Goal: Information Seeking & Learning: Learn about a topic

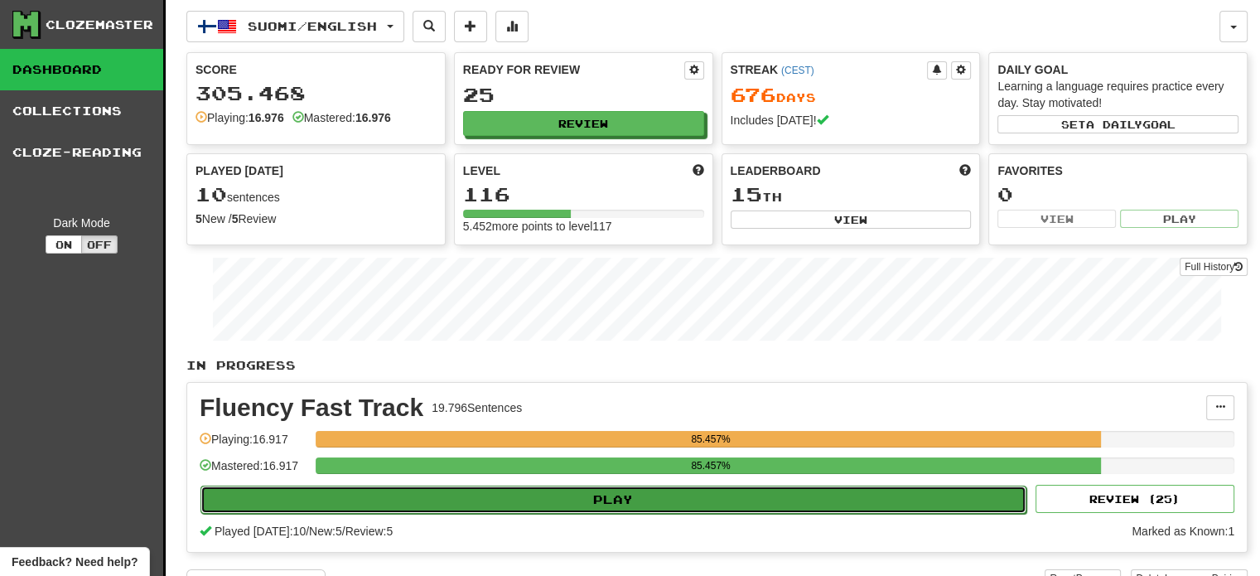
click at [567, 501] on button "Play" at bounding box center [613, 499] width 826 height 28
select select "**"
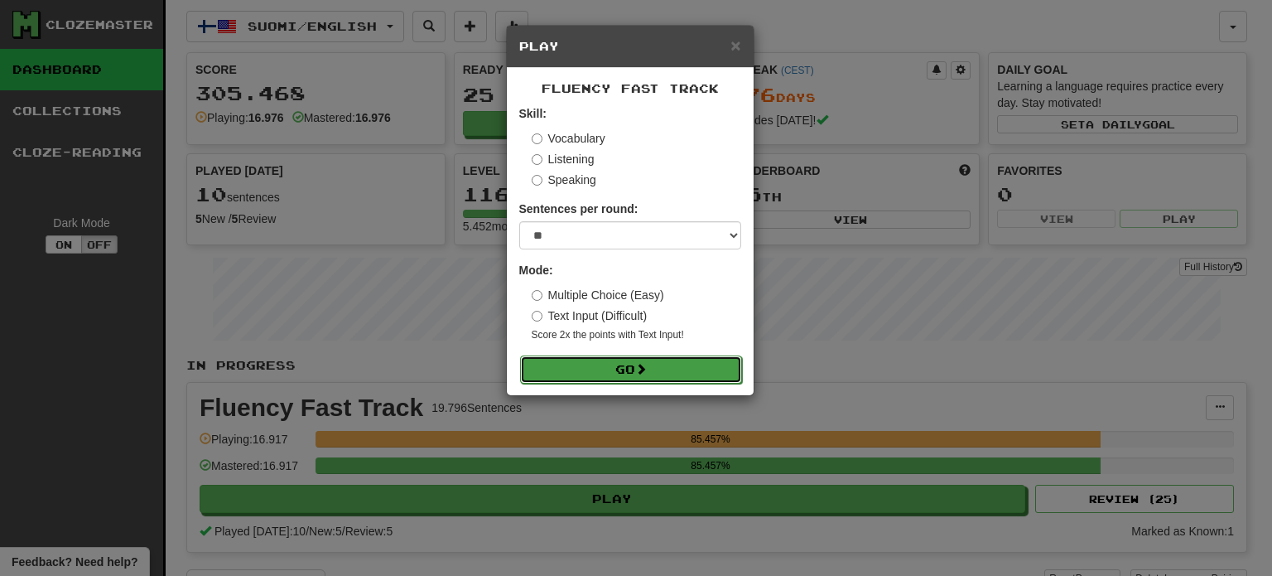
click at [638, 364] on button "Go" at bounding box center [631, 369] width 222 height 28
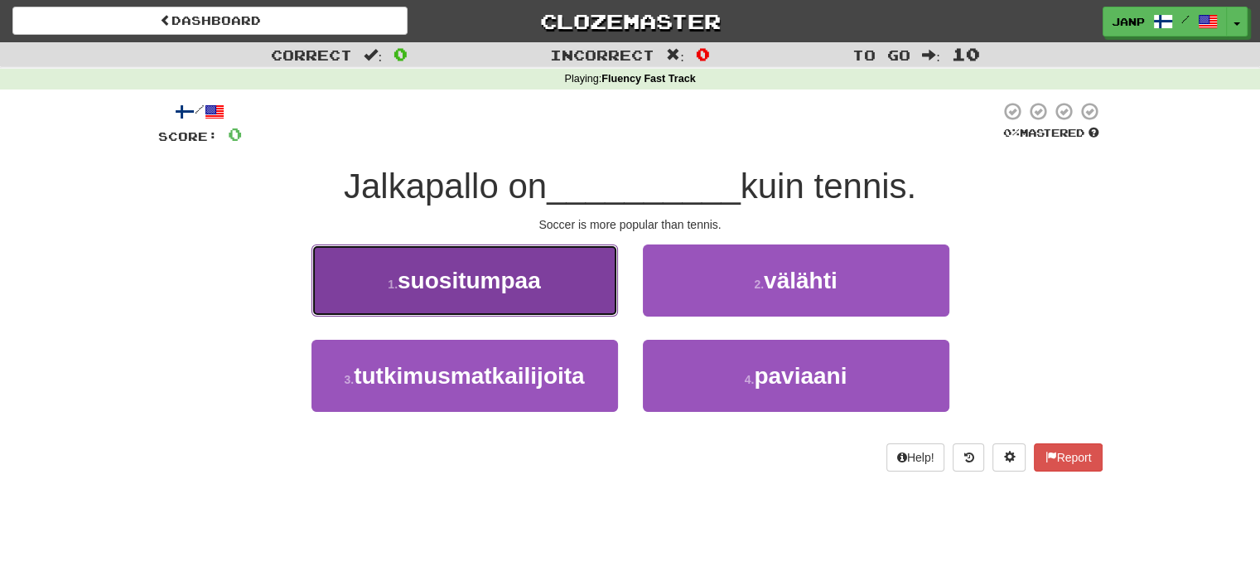
click at [533, 297] on button "1 . suositumpaa" at bounding box center [464, 280] width 307 height 72
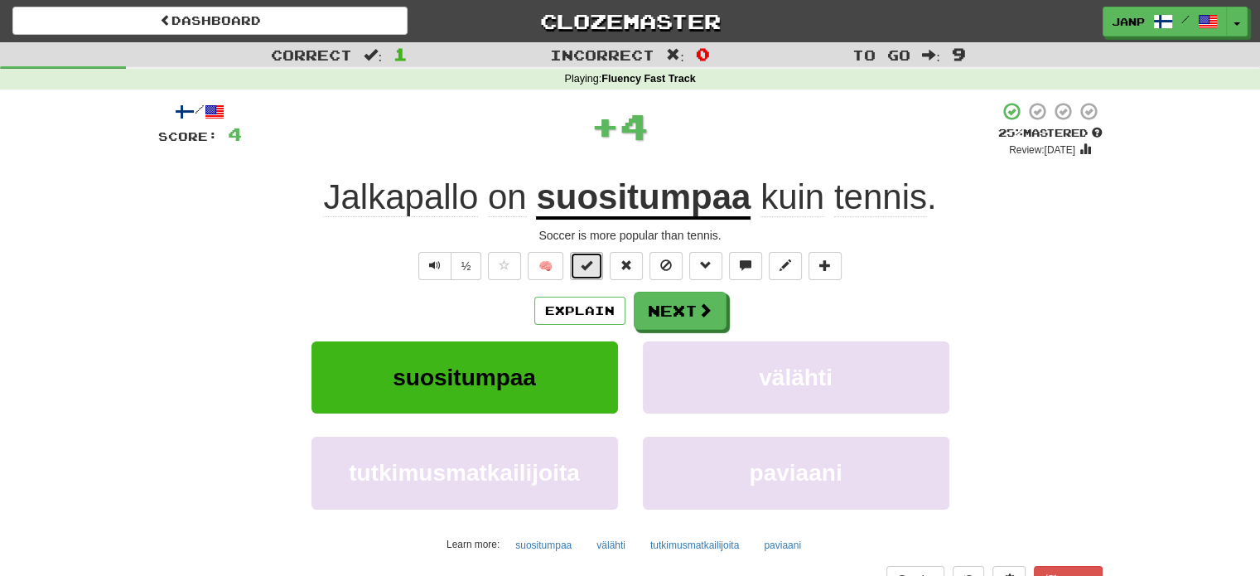
click at [589, 264] on span at bounding box center [587, 265] width 12 height 12
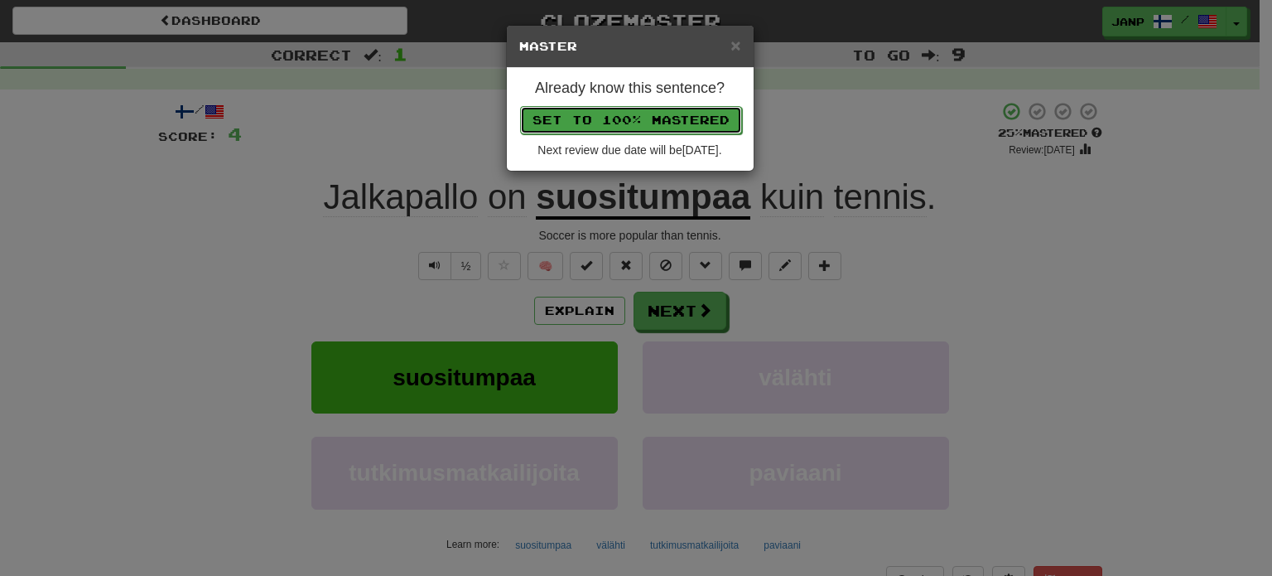
click at [640, 119] on button "Set to 100% Mastered" at bounding box center [631, 120] width 222 height 28
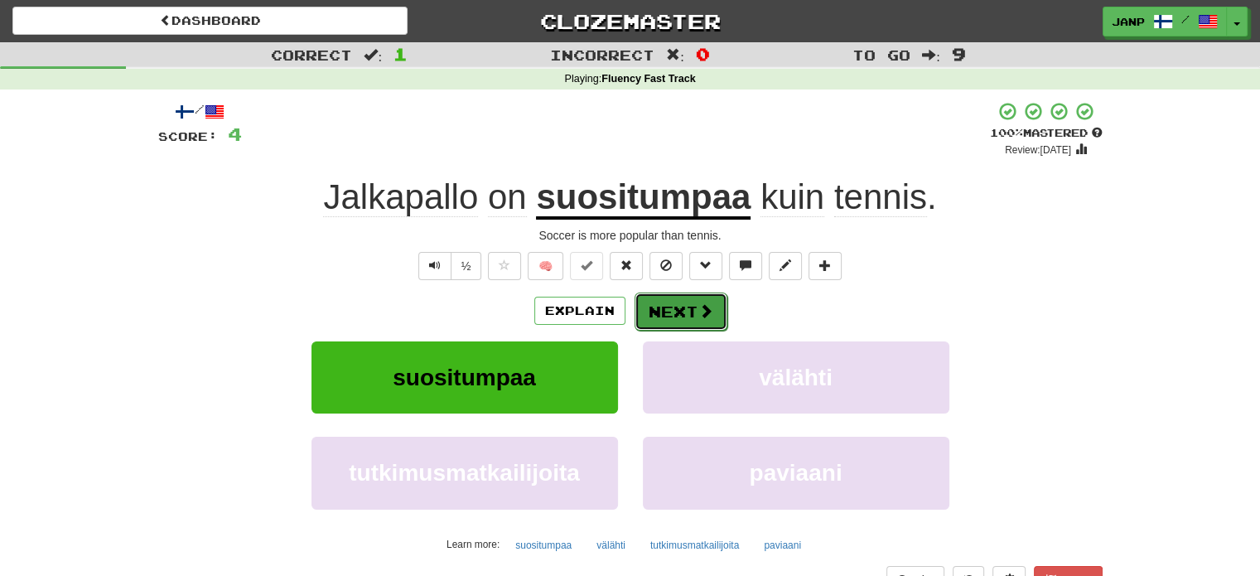
click at [686, 316] on button "Next" at bounding box center [681, 311] width 93 height 38
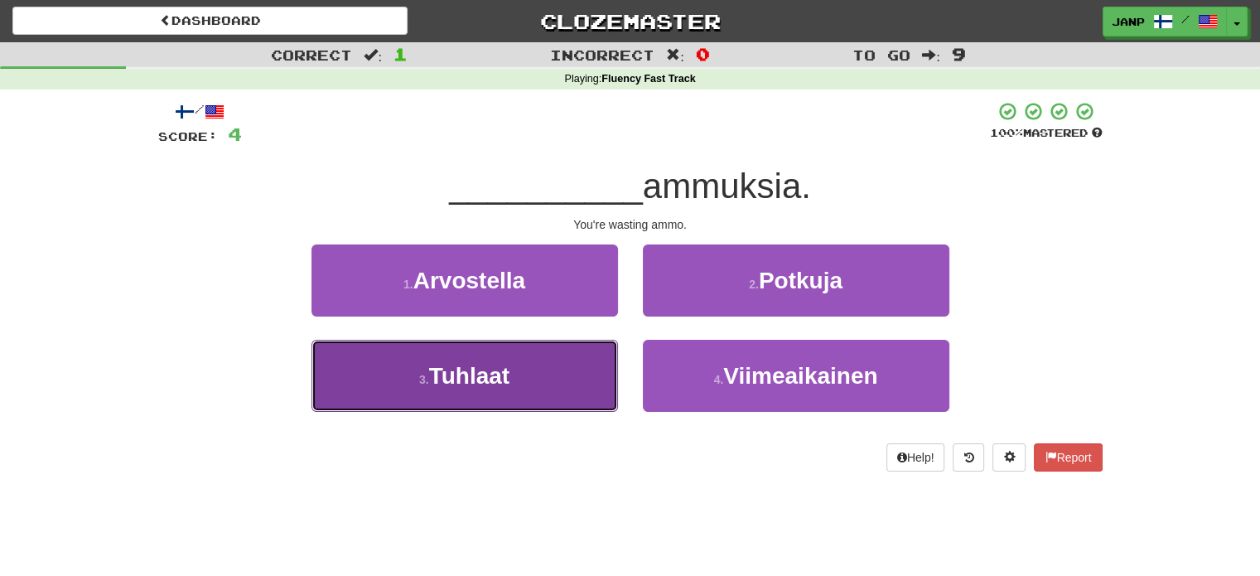
click at [550, 358] on button "3 . Tuhlaat" at bounding box center [464, 376] width 307 height 72
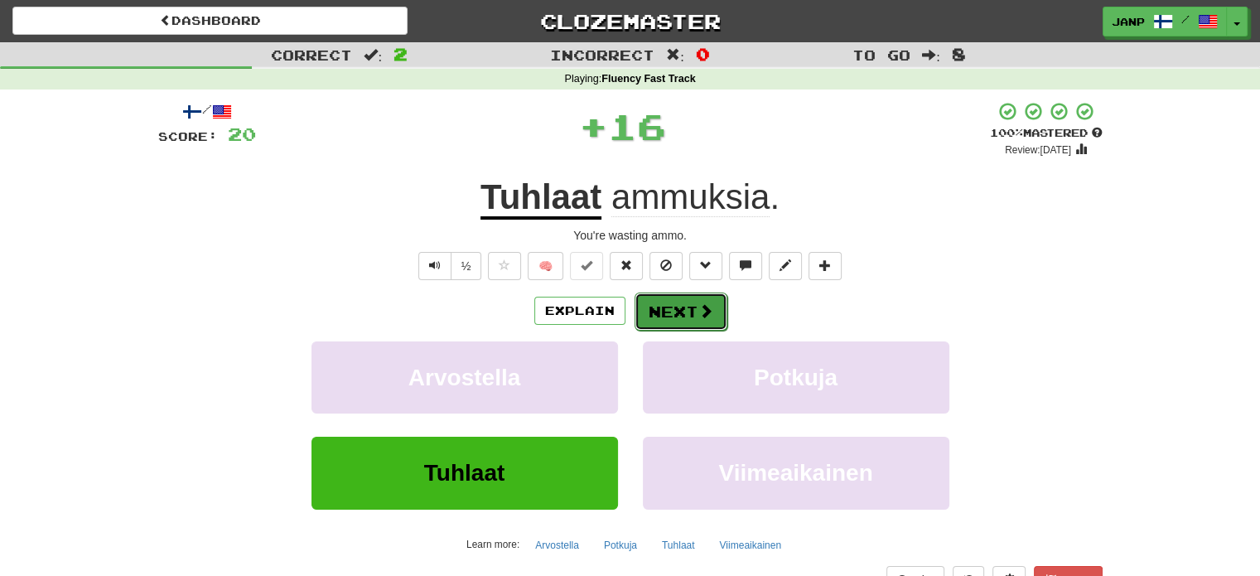
click at [660, 304] on button "Next" at bounding box center [681, 311] width 93 height 38
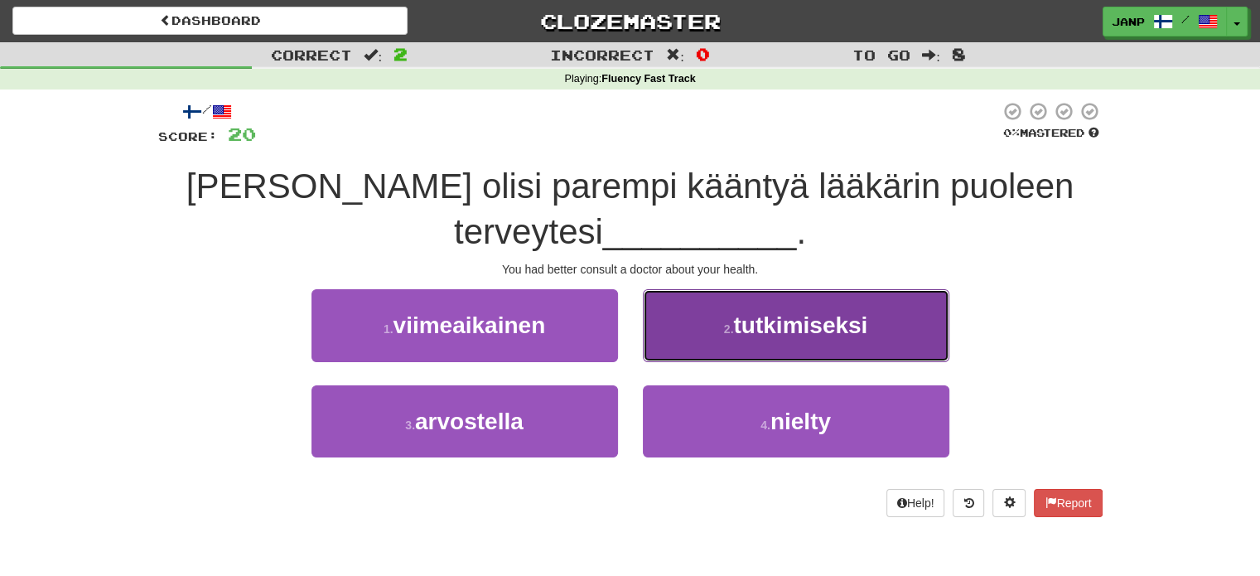
click at [699, 350] on button "2 . tutkimiseksi" at bounding box center [796, 325] width 307 height 72
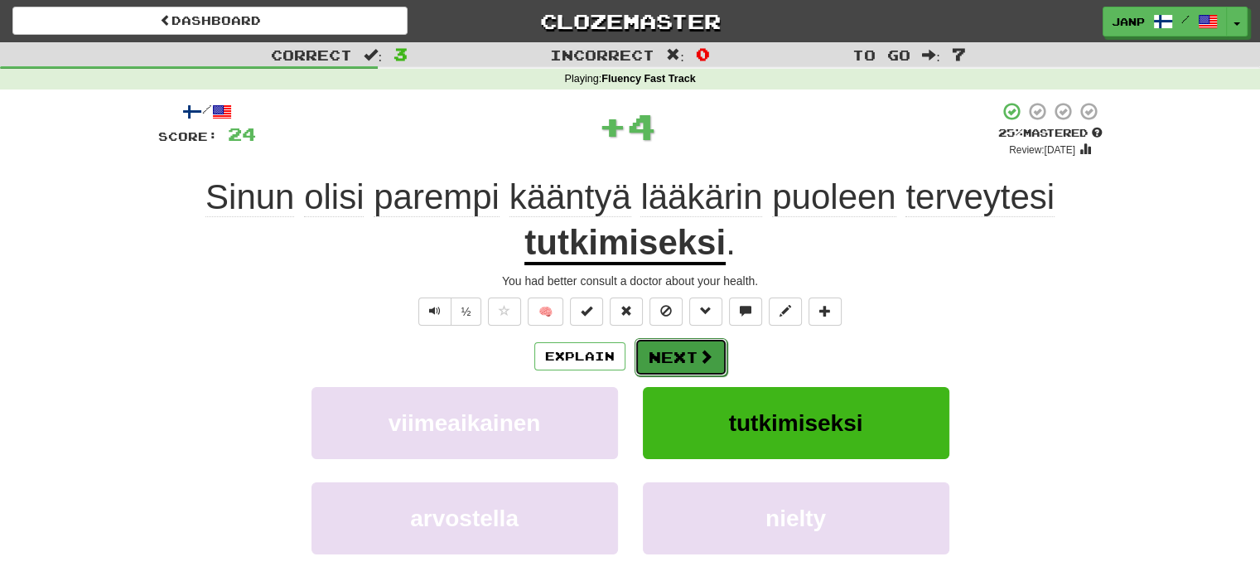
click at [661, 350] on button "Next" at bounding box center [681, 357] width 93 height 38
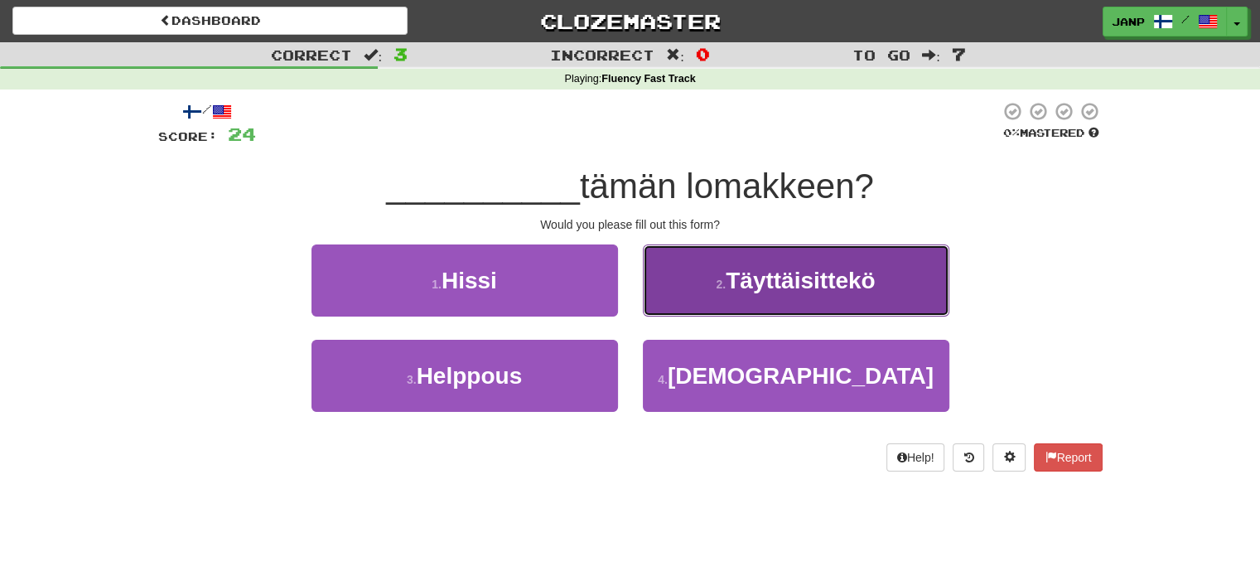
click at [731, 307] on button "2 . Täyttäisittekö" at bounding box center [796, 280] width 307 height 72
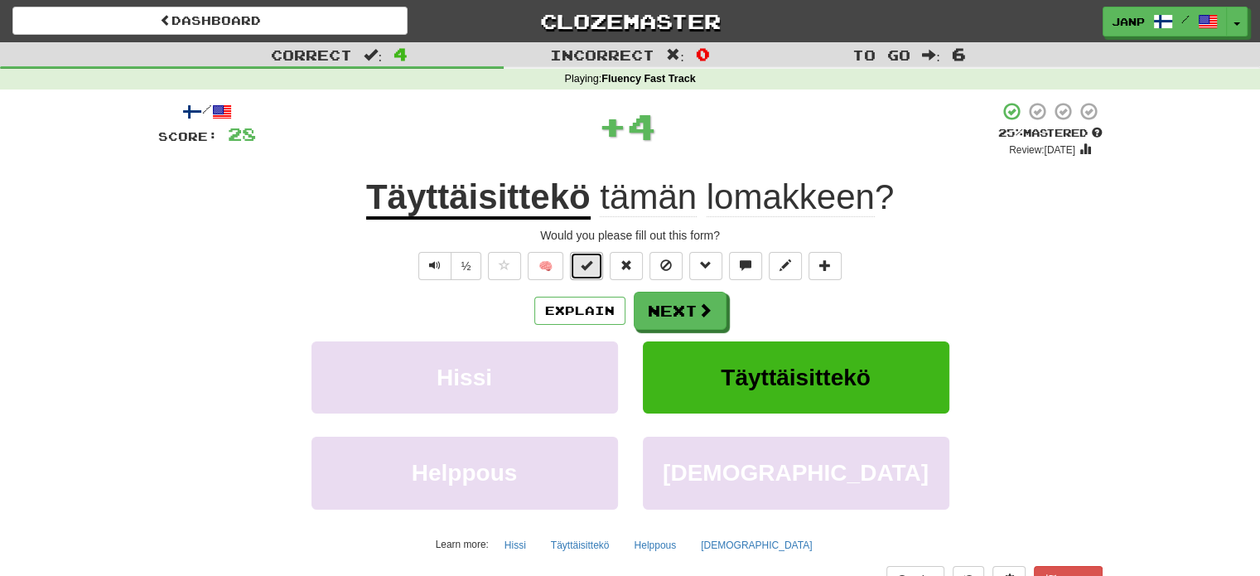
click at [591, 267] on span at bounding box center [587, 265] width 12 height 12
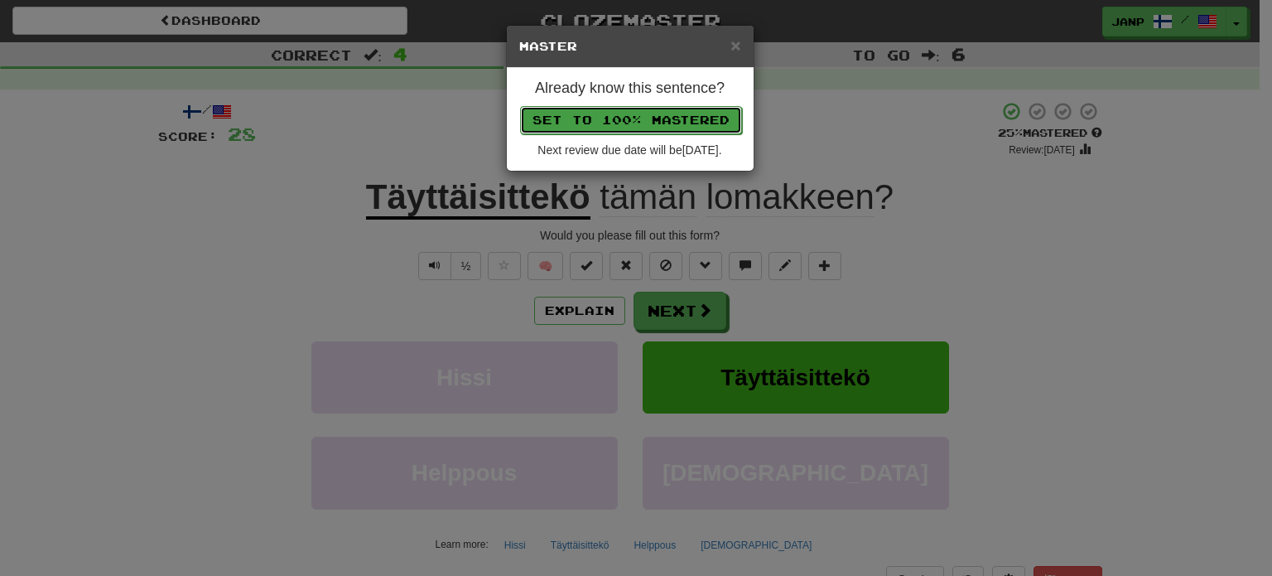
click at [650, 117] on button "Set to 100% Mastered" at bounding box center [631, 120] width 222 height 28
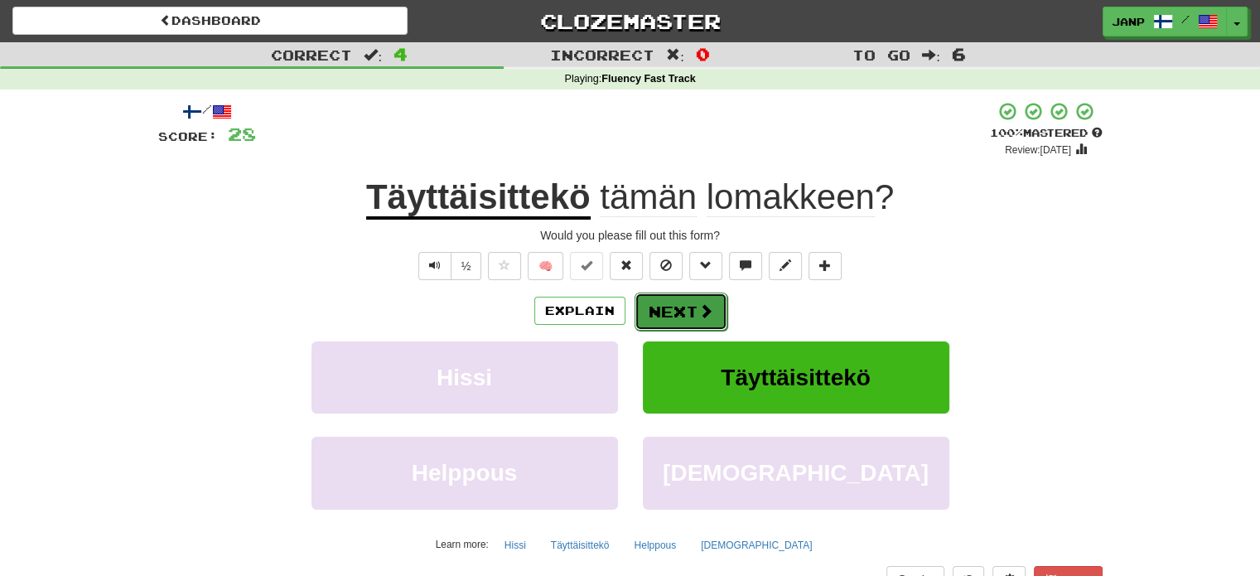
click at [703, 299] on button "Next" at bounding box center [681, 311] width 93 height 38
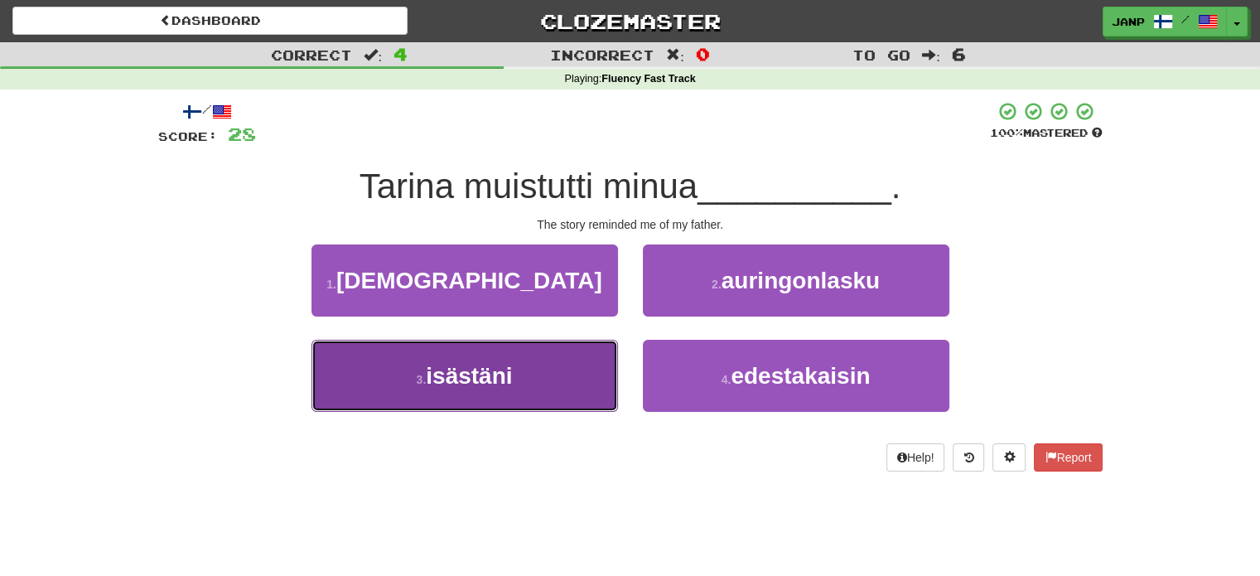
click at [586, 362] on button "3 . isästäni" at bounding box center [464, 376] width 307 height 72
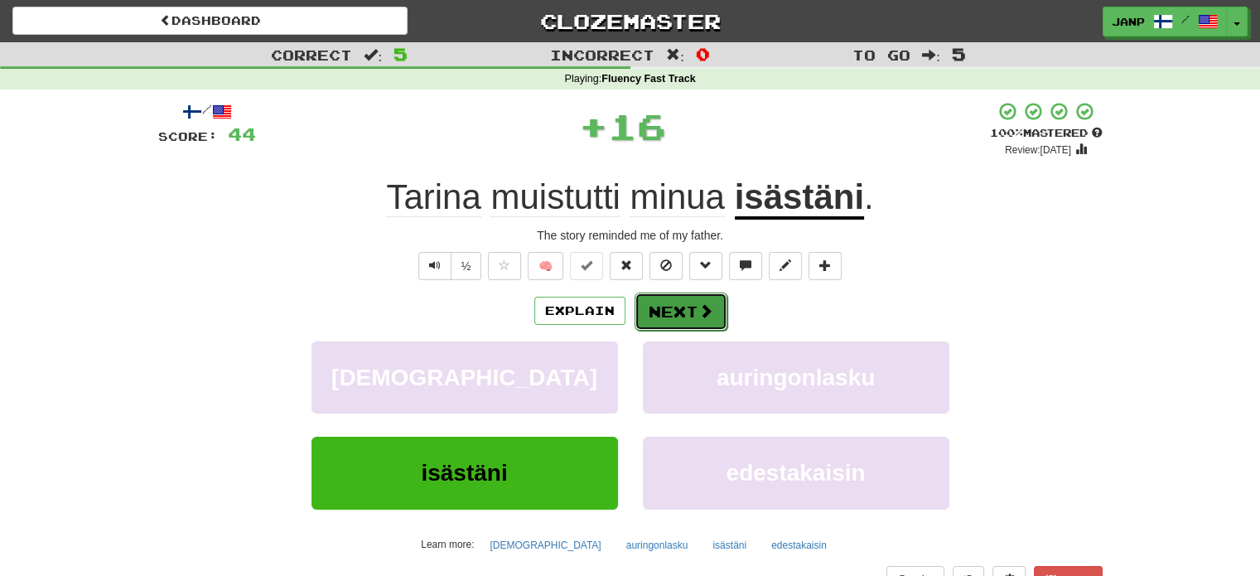
click at [659, 307] on button "Next" at bounding box center [681, 311] width 93 height 38
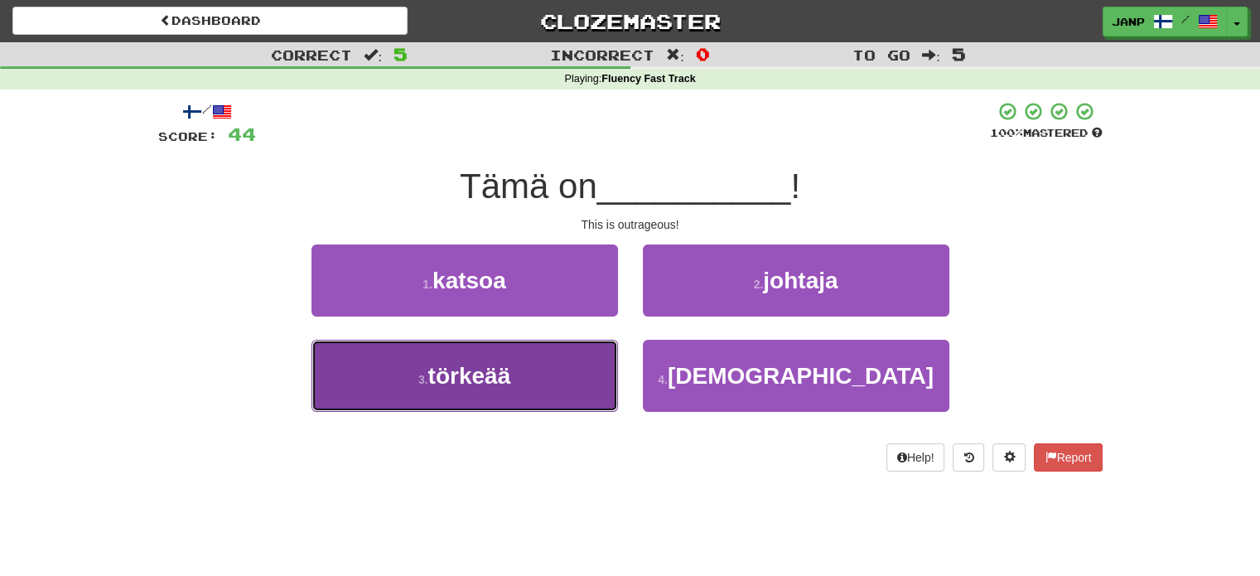
click at [579, 370] on button "3 . törkeää" at bounding box center [464, 376] width 307 height 72
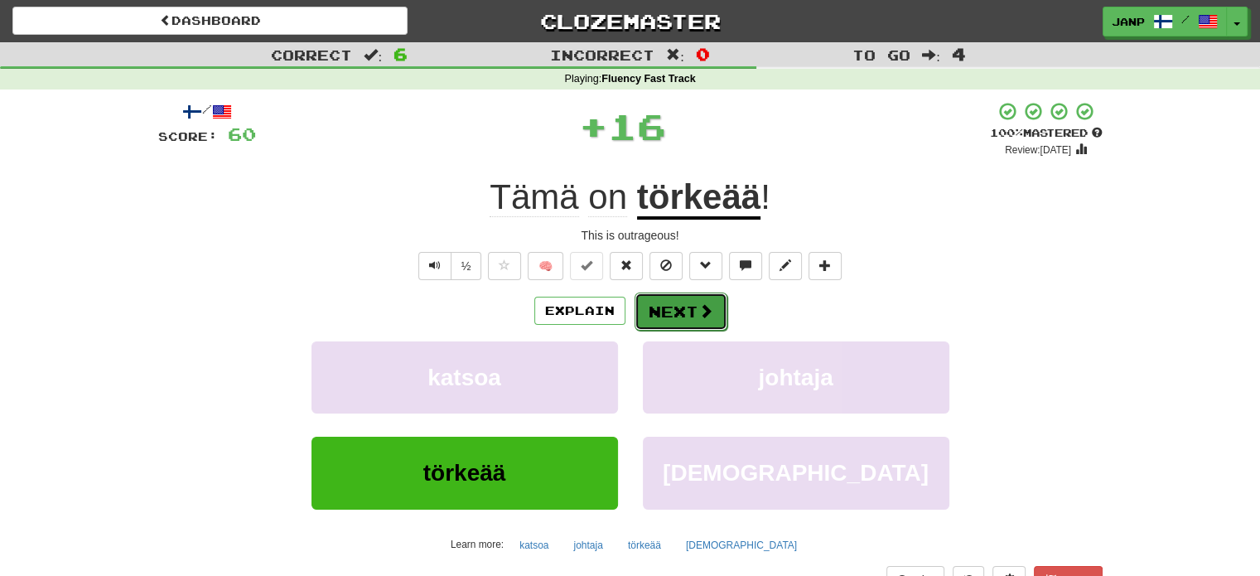
click at [669, 321] on button "Next" at bounding box center [681, 311] width 93 height 38
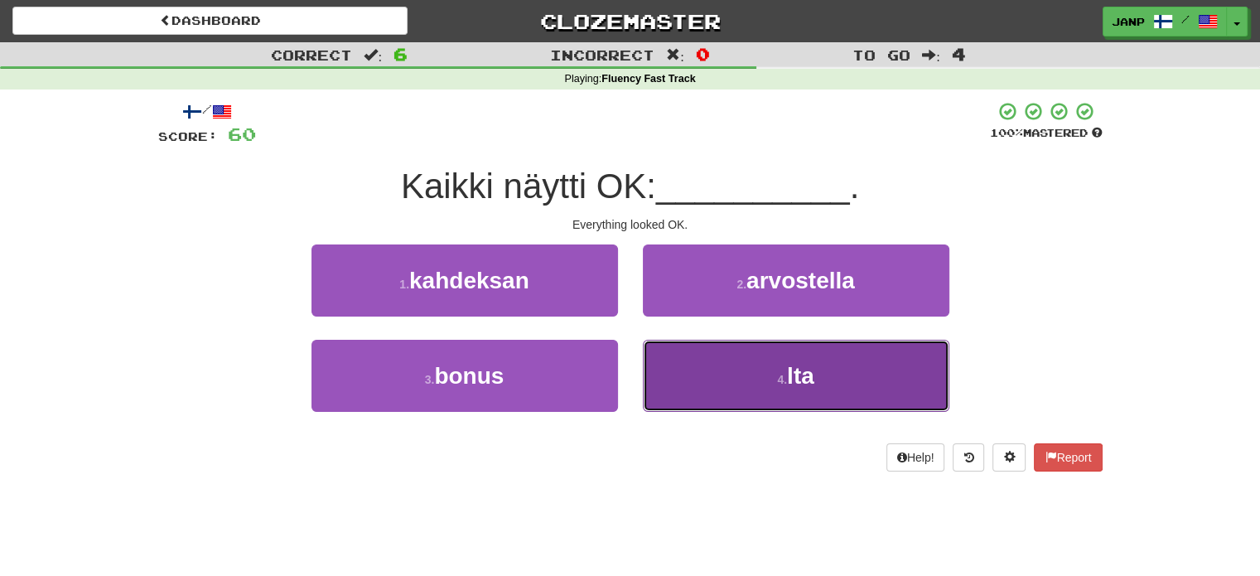
click at [663, 361] on button "4 . lta" at bounding box center [796, 376] width 307 height 72
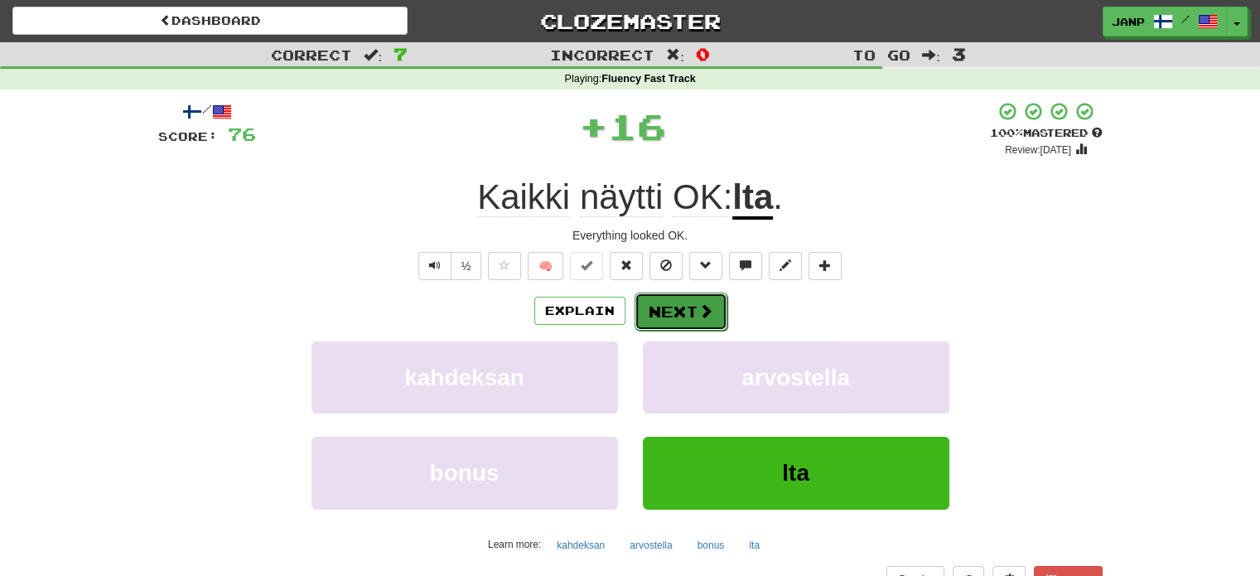
click at [678, 304] on button "Next" at bounding box center [681, 311] width 93 height 38
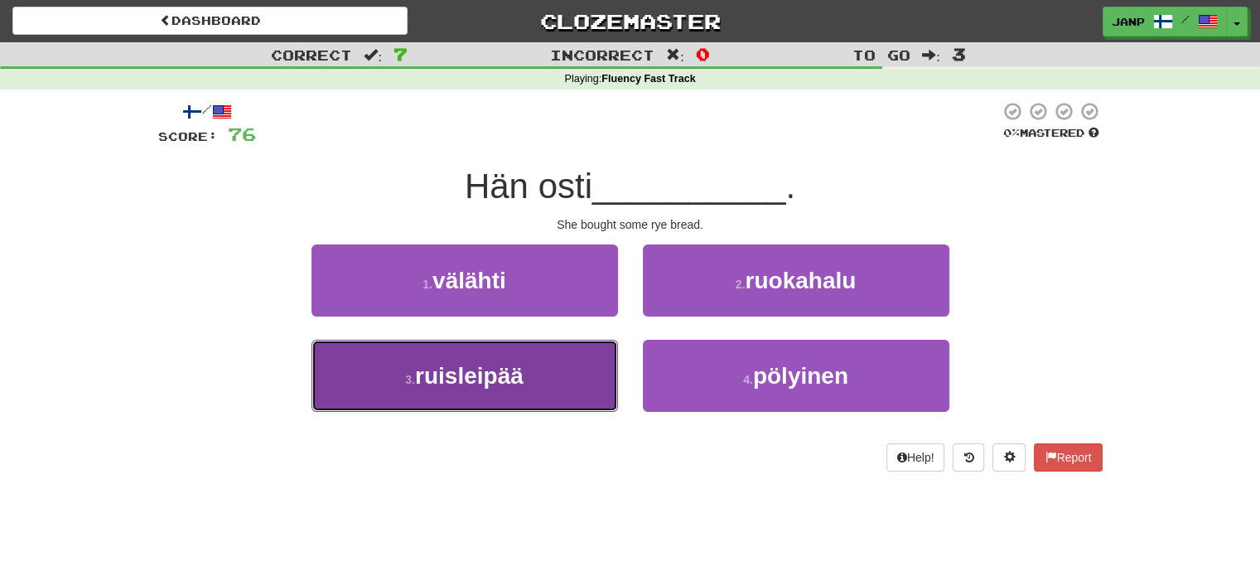
click at [572, 377] on button "3 . ruisleipää" at bounding box center [464, 376] width 307 height 72
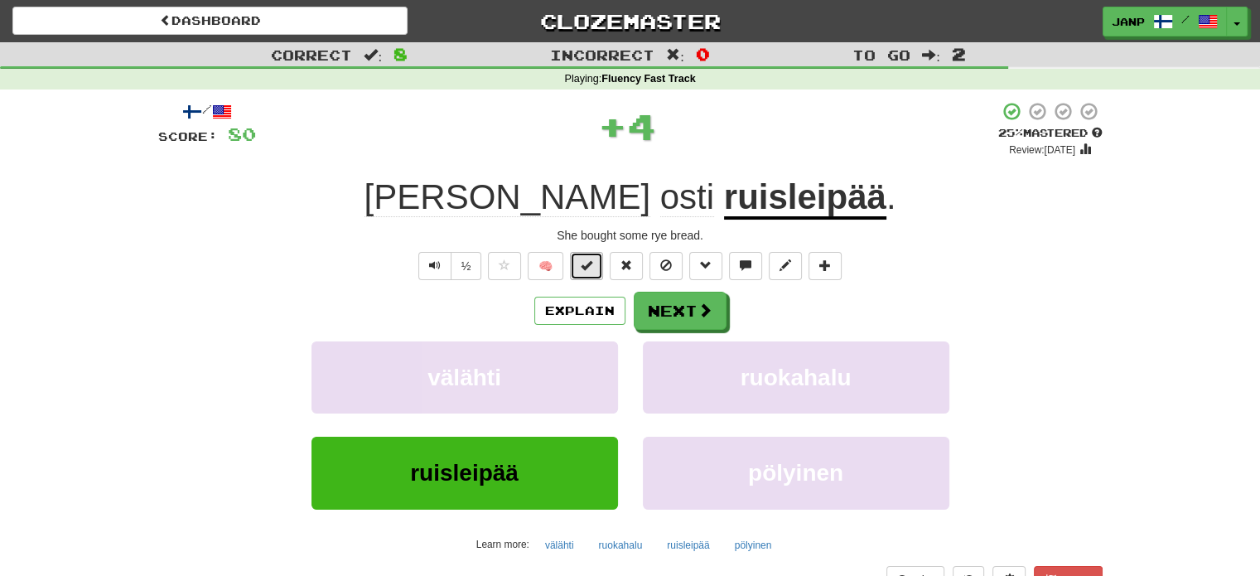
click at [590, 266] on span at bounding box center [587, 265] width 12 height 12
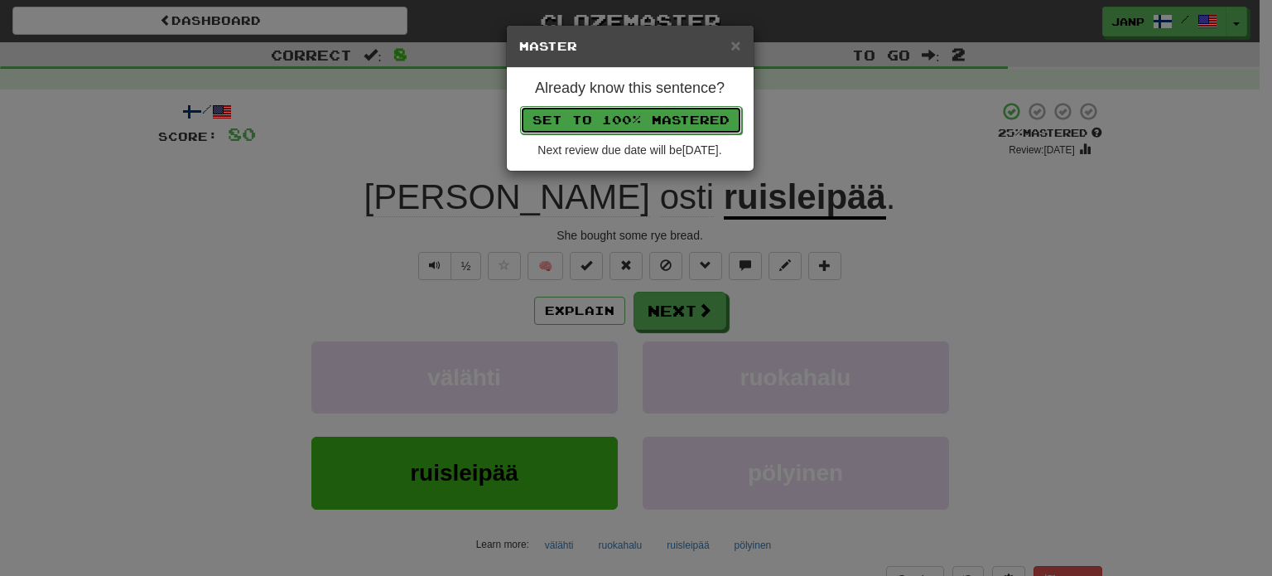
click at [646, 115] on button "Set to 100% Mastered" at bounding box center [631, 120] width 222 height 28
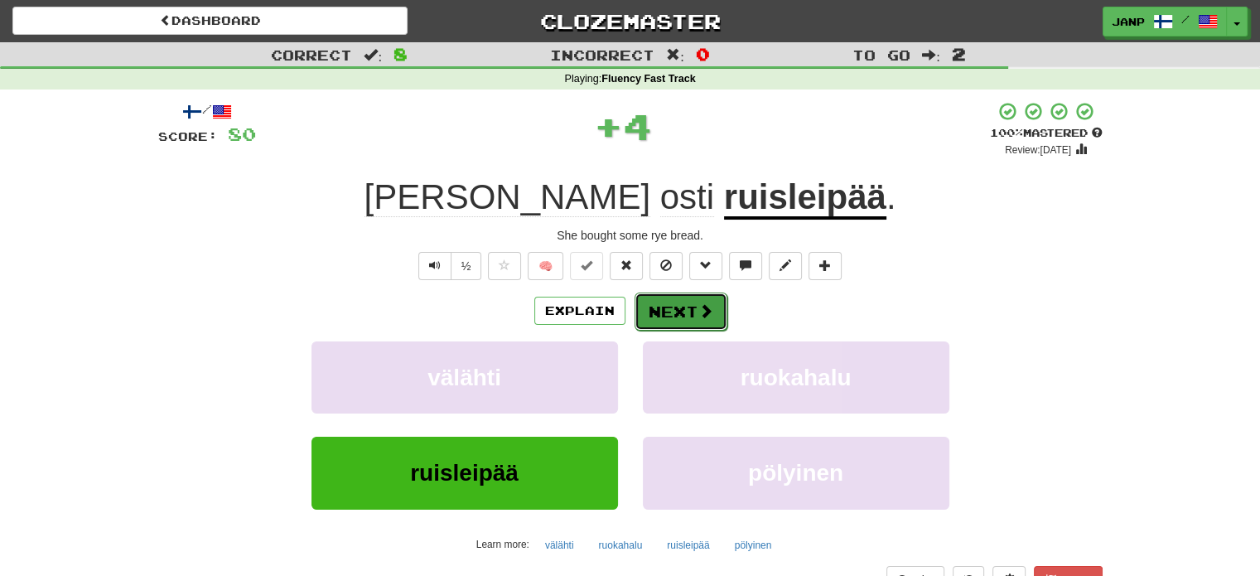
click at [671, 314] on button "Next" at bounding box center [681, 311] width 93 height 38
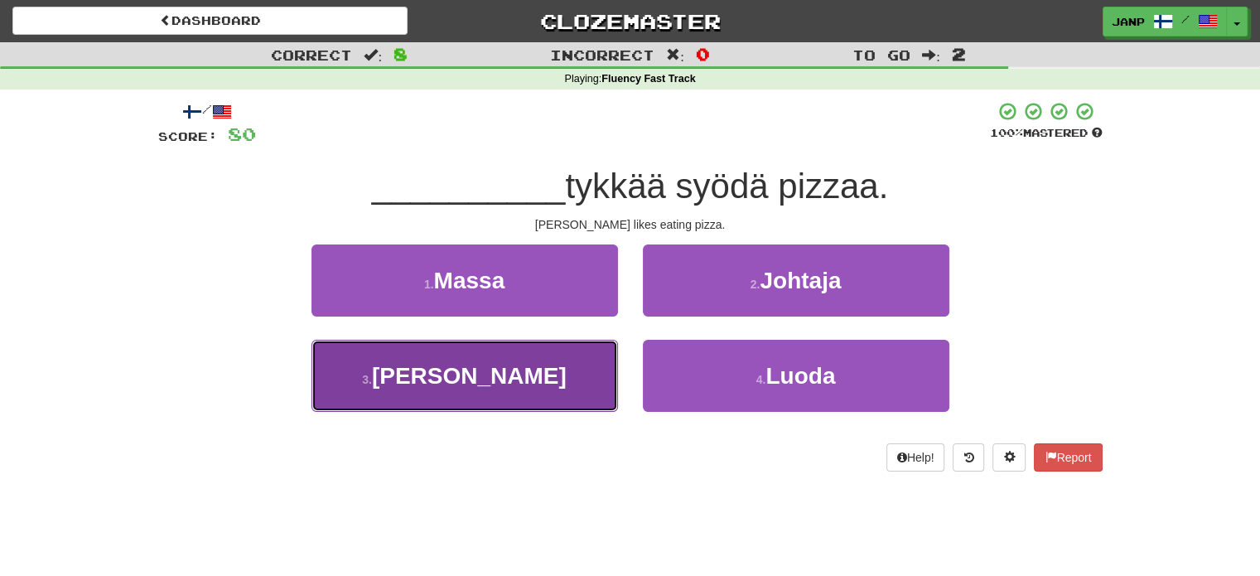
click at [557, 360] on button "3 . Melanie" at bounding box center [464, 376] width 307 height 72
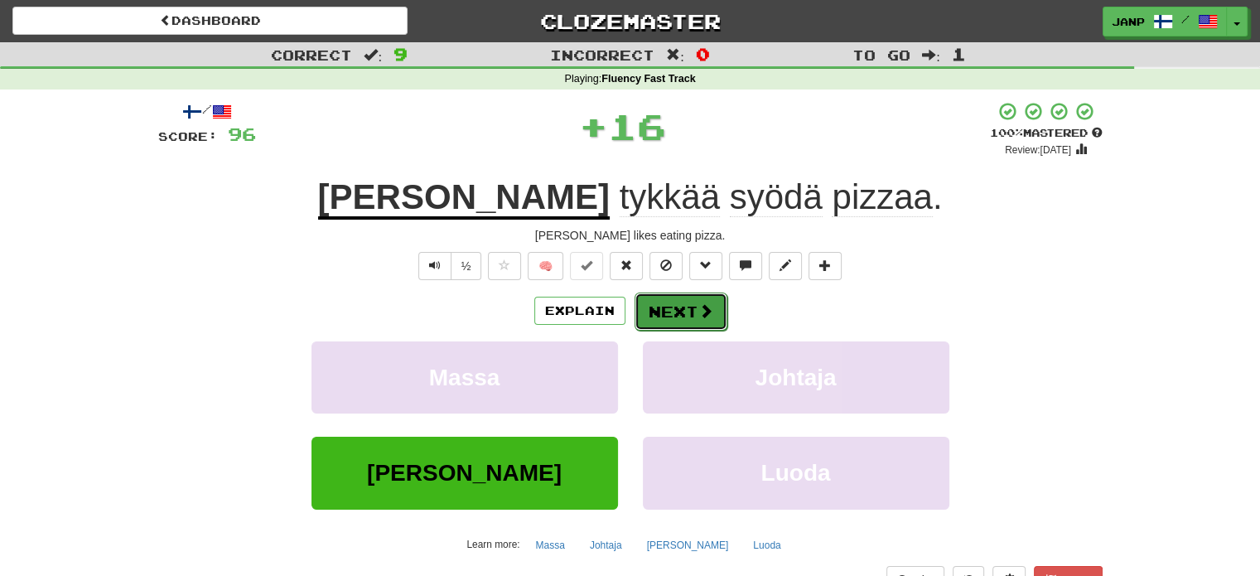
click at [670, 321] on button "Next" at bounding box center [681, 311] width 93 height 38
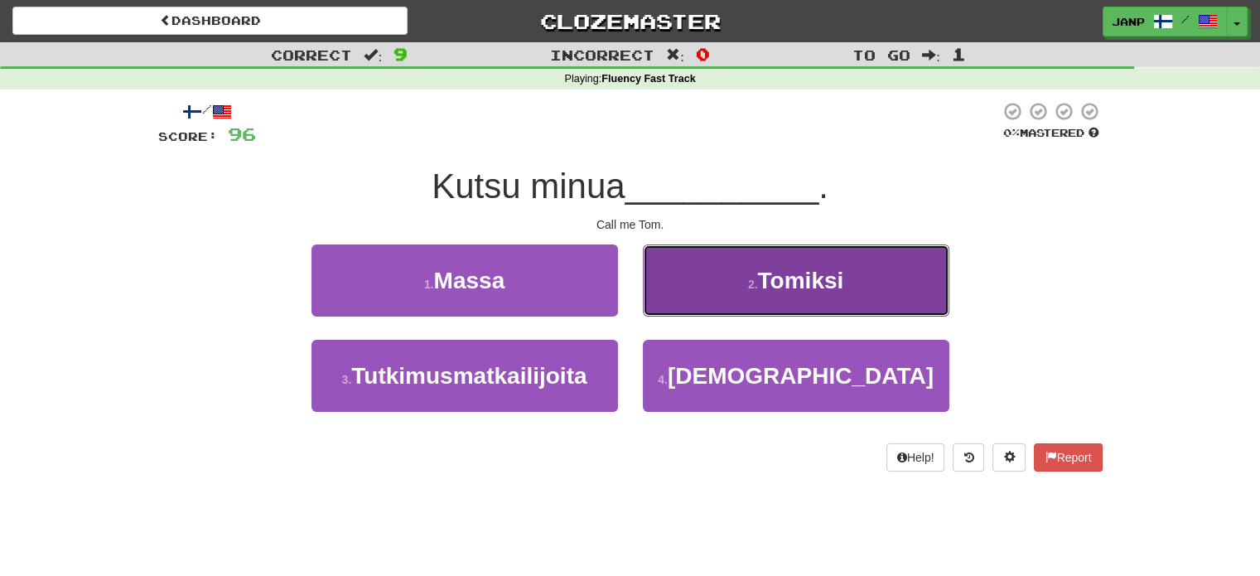
click at [712, 281] on button "2 . Tomiksi" at bounding box center [796, 280] width 307 height 72
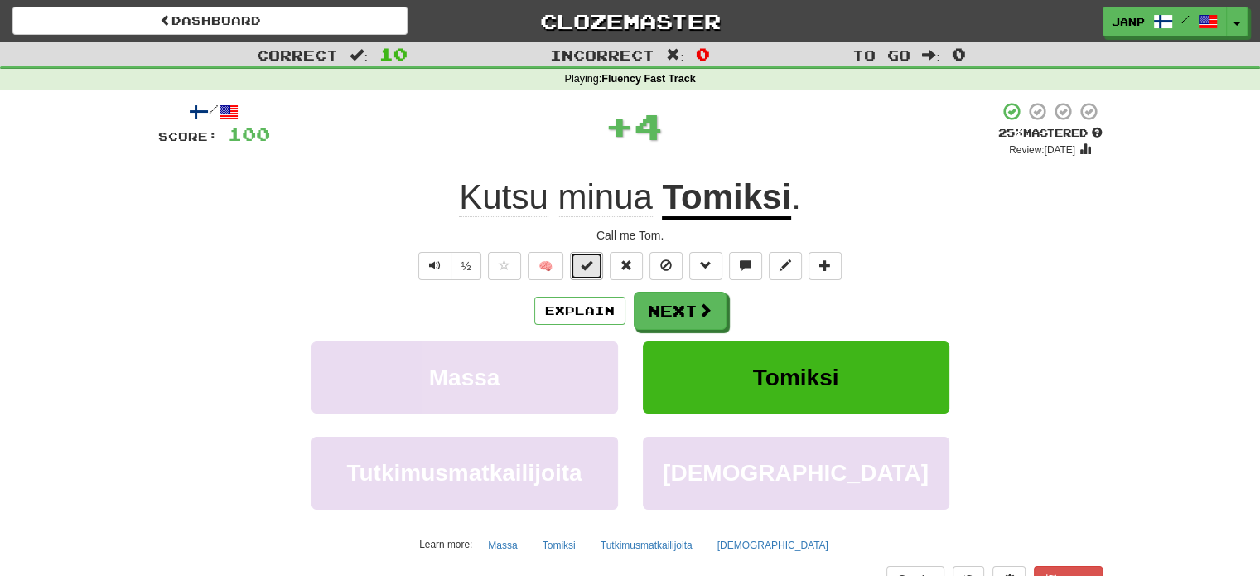
click at [585, 269] on span at bounding box center [587, 265] width 12 height 12
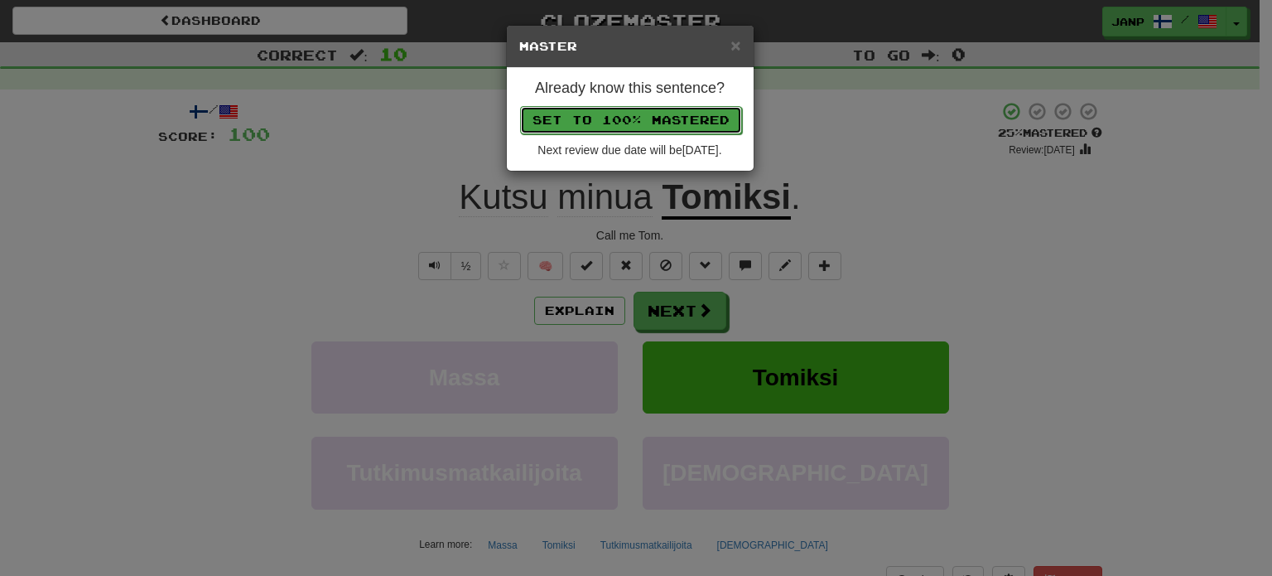
click at [623, 113] on button "Set to 100% Mastered" at bounding box center [631, 120] width 222 height 28
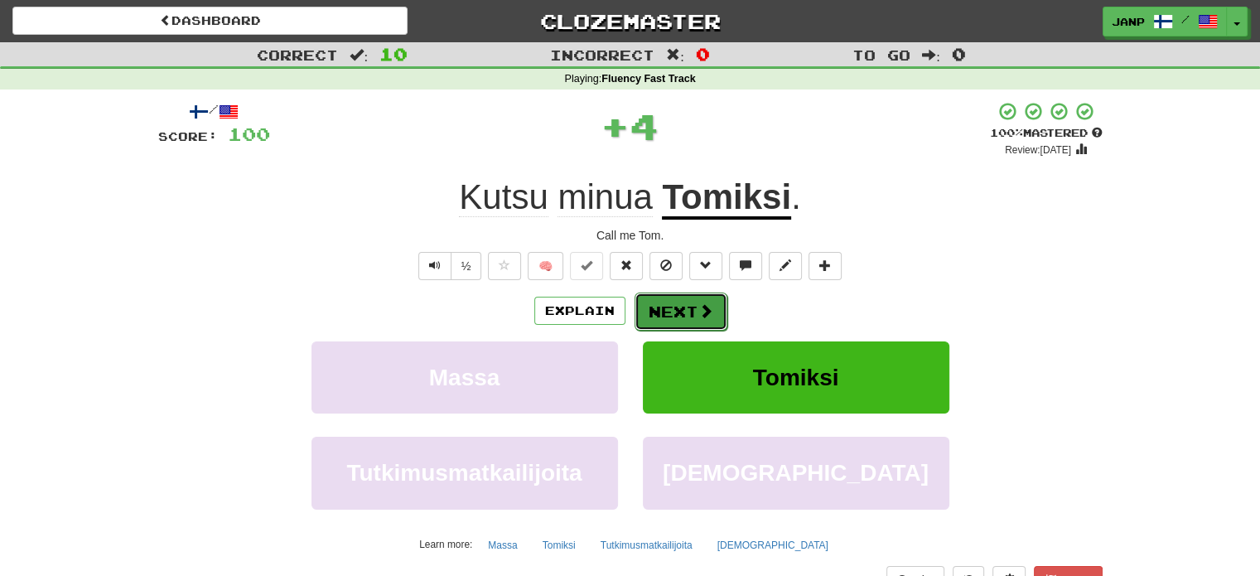
click at [673, 309] on button "Next" at bounding box center [681, 311] width 93 height 38
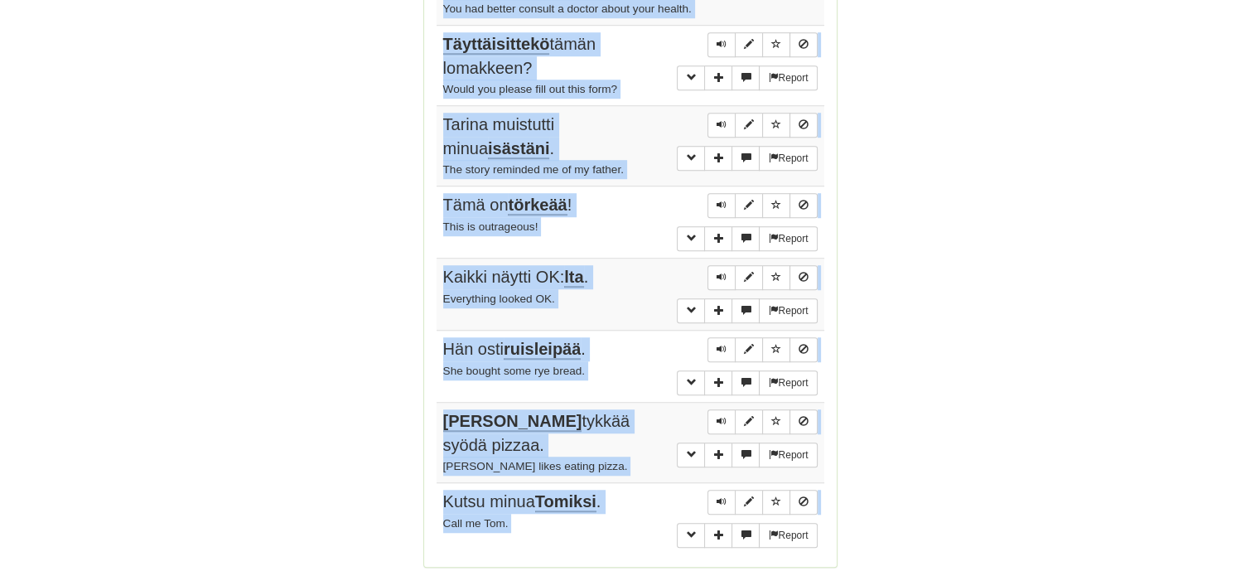
scroll to position [1229, 0]
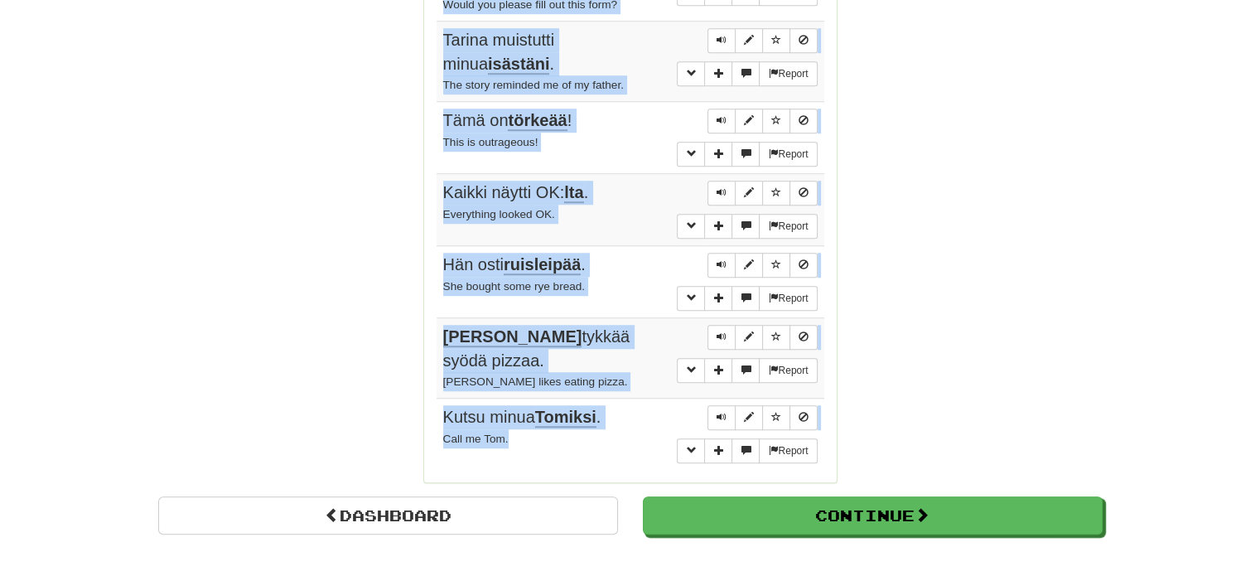
drag, startPoint x: 435, startPoint y: 318, endPoint x: 606, endPoint y: 417, distance: 197.8
click at [606, 417] on tbody "Report Jalkapallo on suositumpaa kuin tennis. Soccer is more popular than tenni…" at bounding box center [631, 65] width 388 height 808
copy tbody "Jalkapallo on suositumpaa kuin tennis. Soccer is more popular than tennis. Repo…"
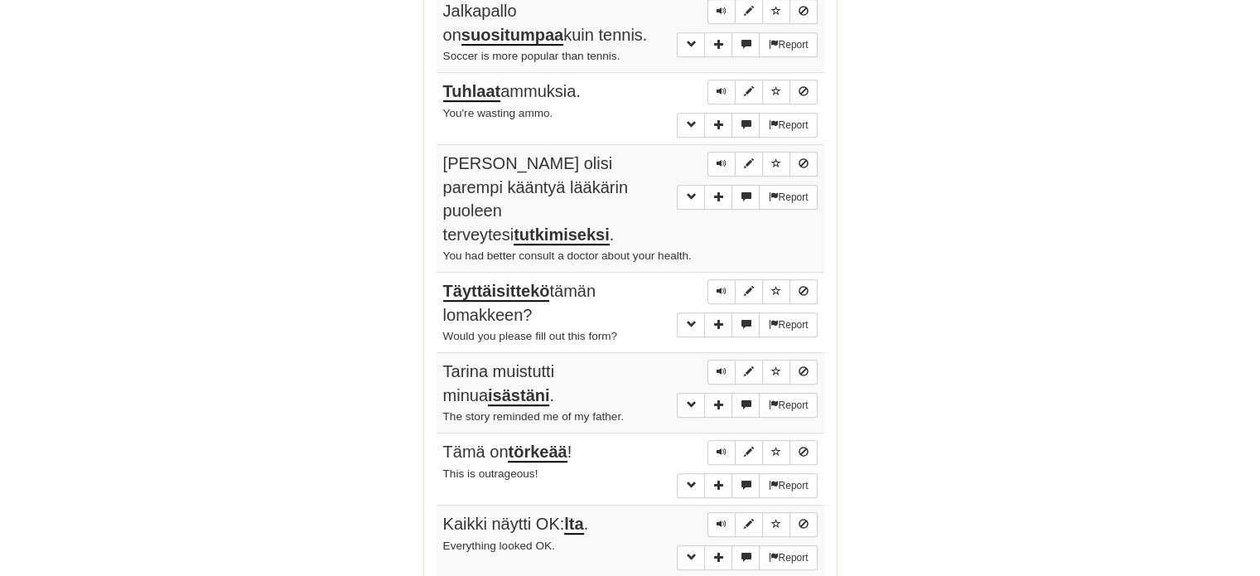
scroll to position [1312, 0]
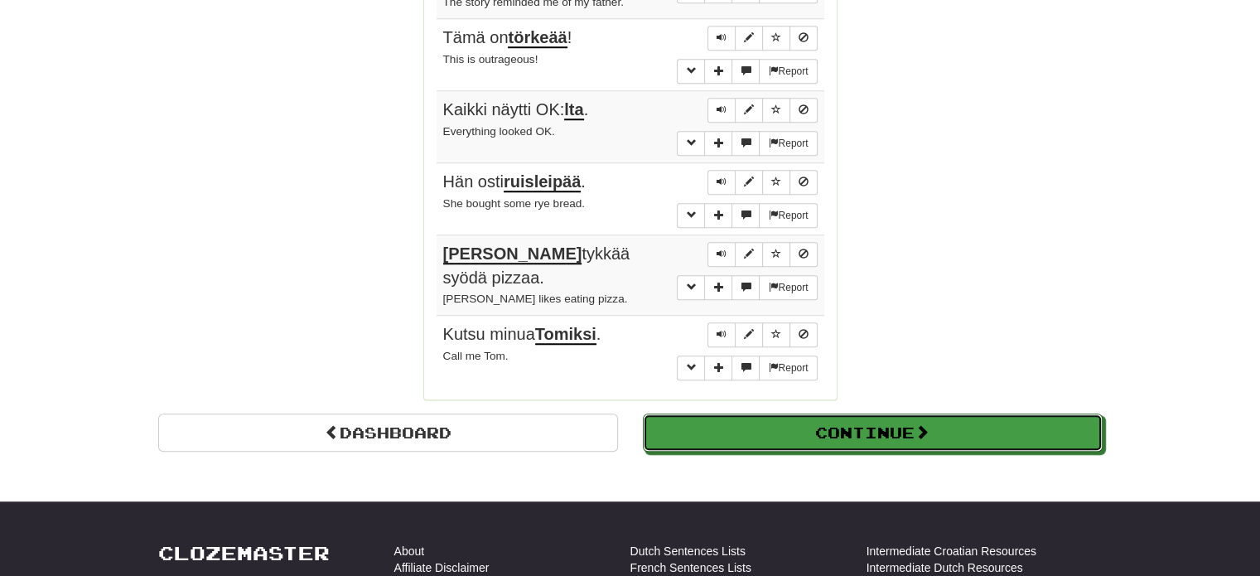
click at [862, 413] on button "Continue" at bounding box center [873, 432] width 460 height 38
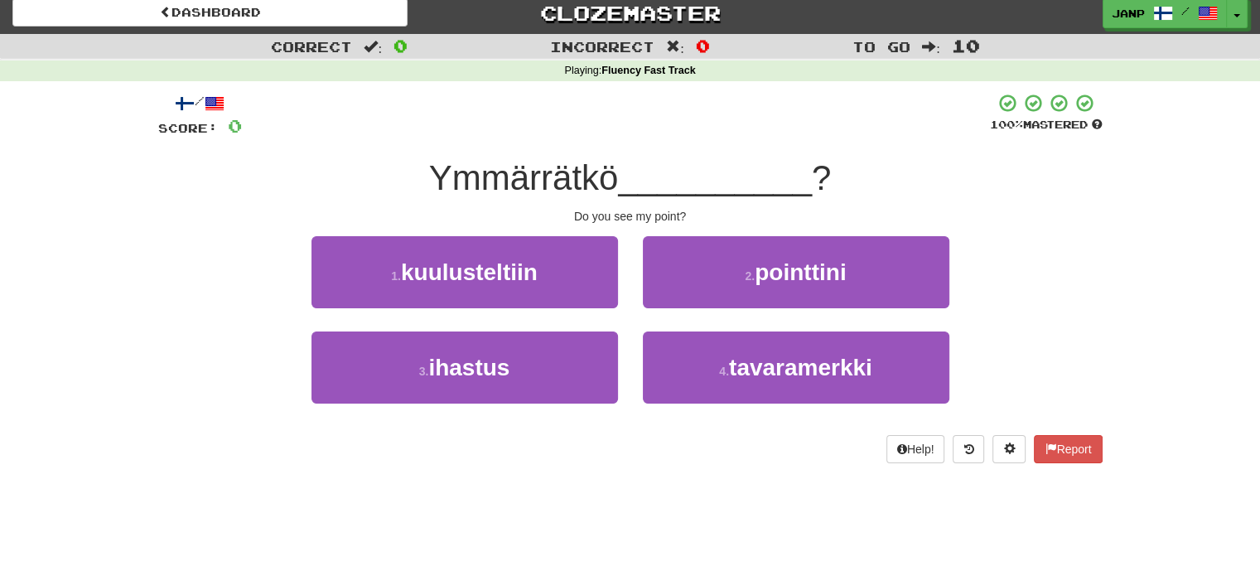
scroll to position [0, 0]
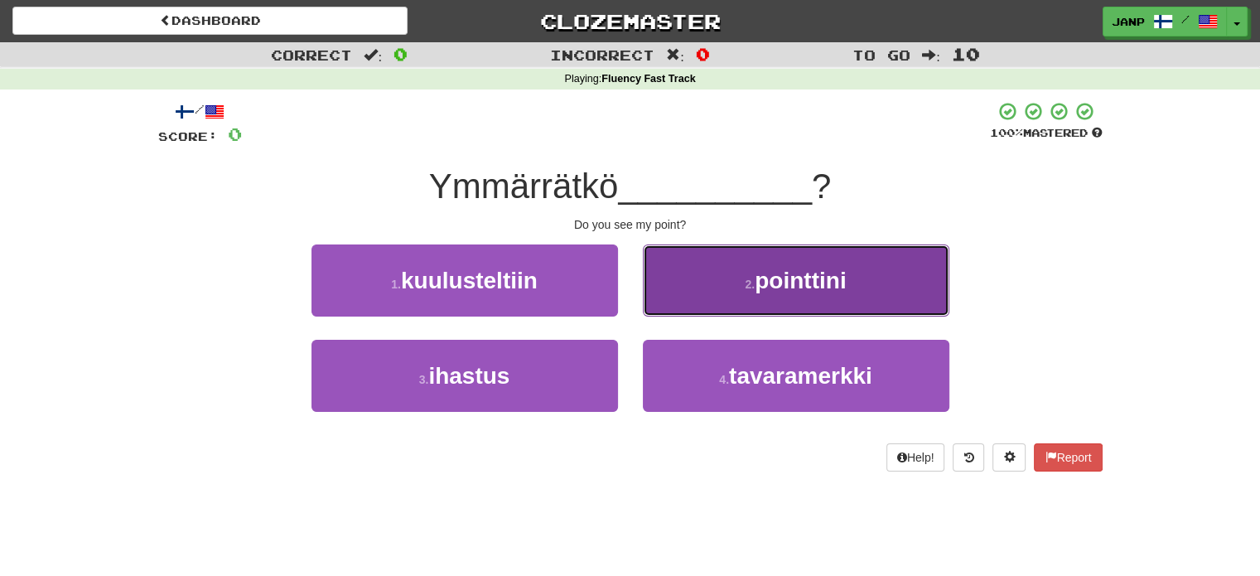
click at [741, 293] on button "2 . pointtini" at bounding box center [796, 280] width 307 height 72
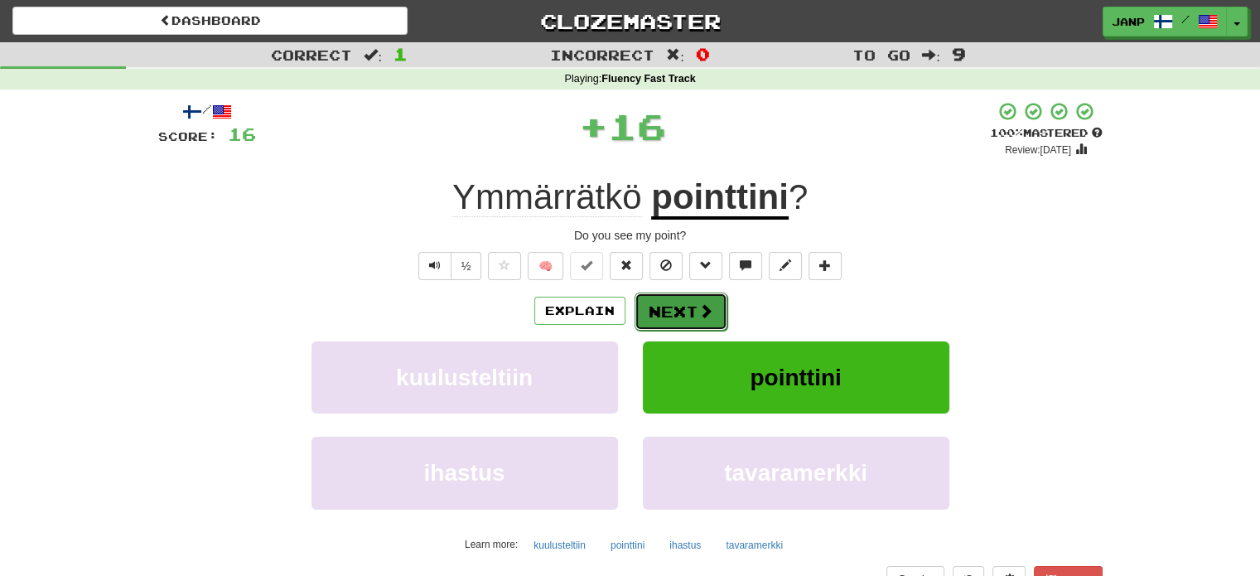
click at [684, 319] on button "Next" at bounding box center [681, 311] width 93 height 38
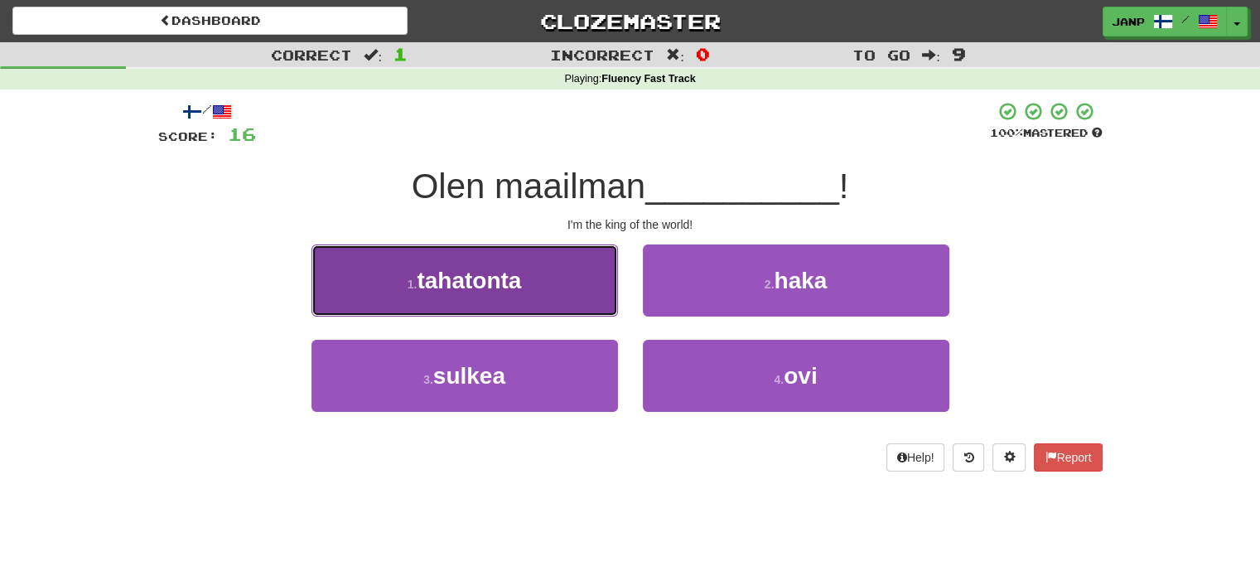
click at [533, 276] on button "1 . tahatonta" at bounding box center [464, 280] width 307 height 72
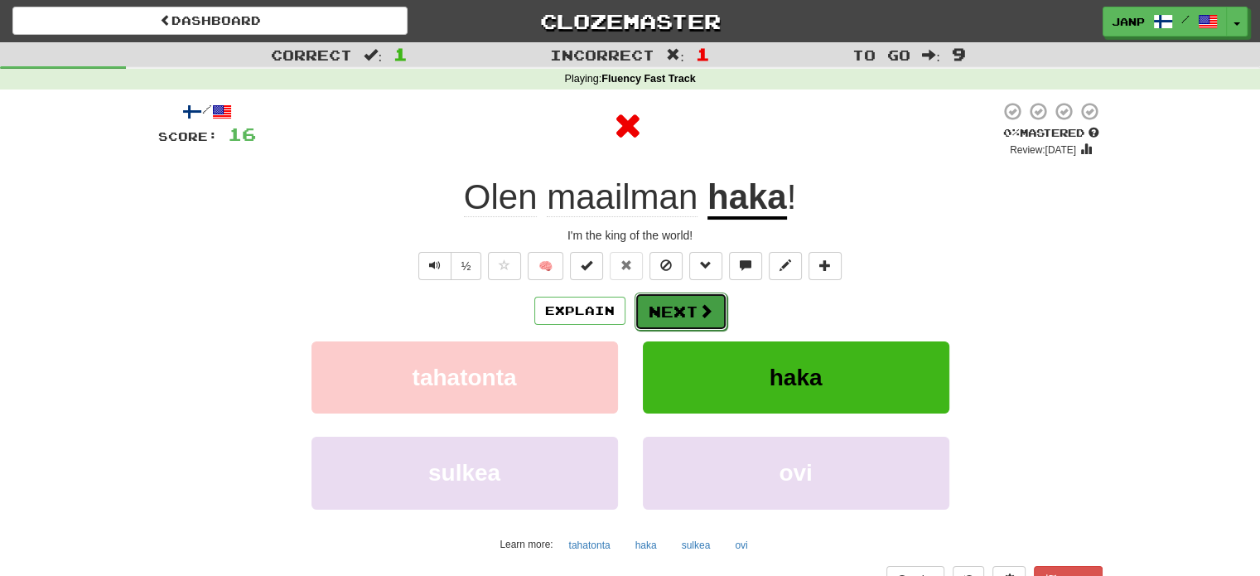
click at [673, 314] on button "Next" at bounding box center [681, 311] width 93 height 38
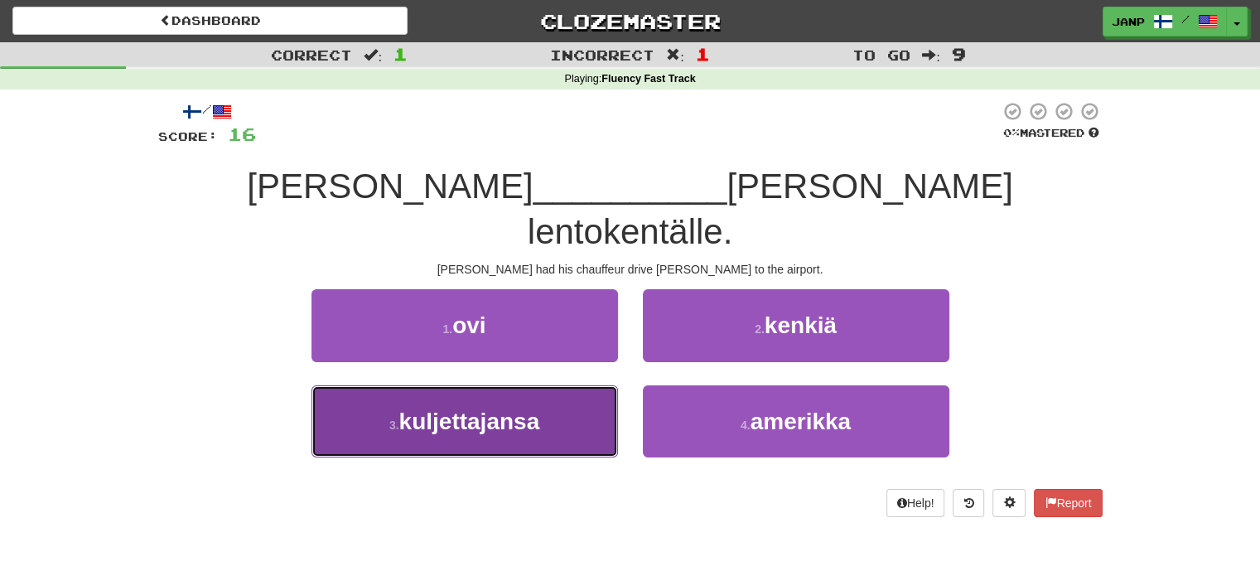
click at [573, 385] on button "3 . kuljettajansa" at bounding box center [464, 421] width 307 height 72
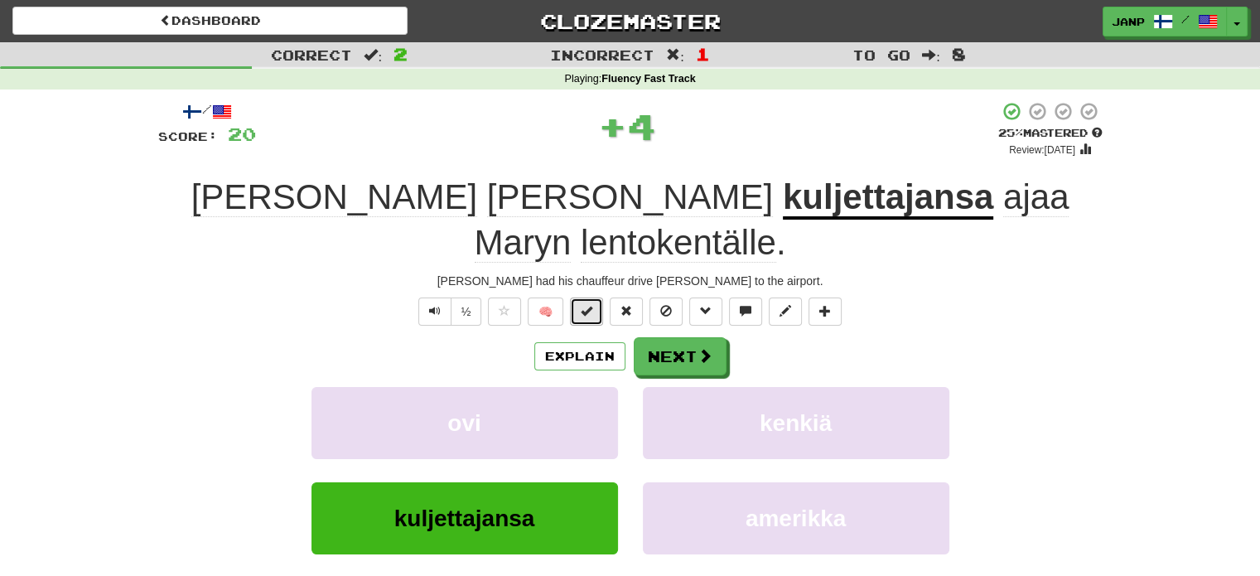
click at [592, 305] on span at bounding box center [587, 311] width 12 height 12
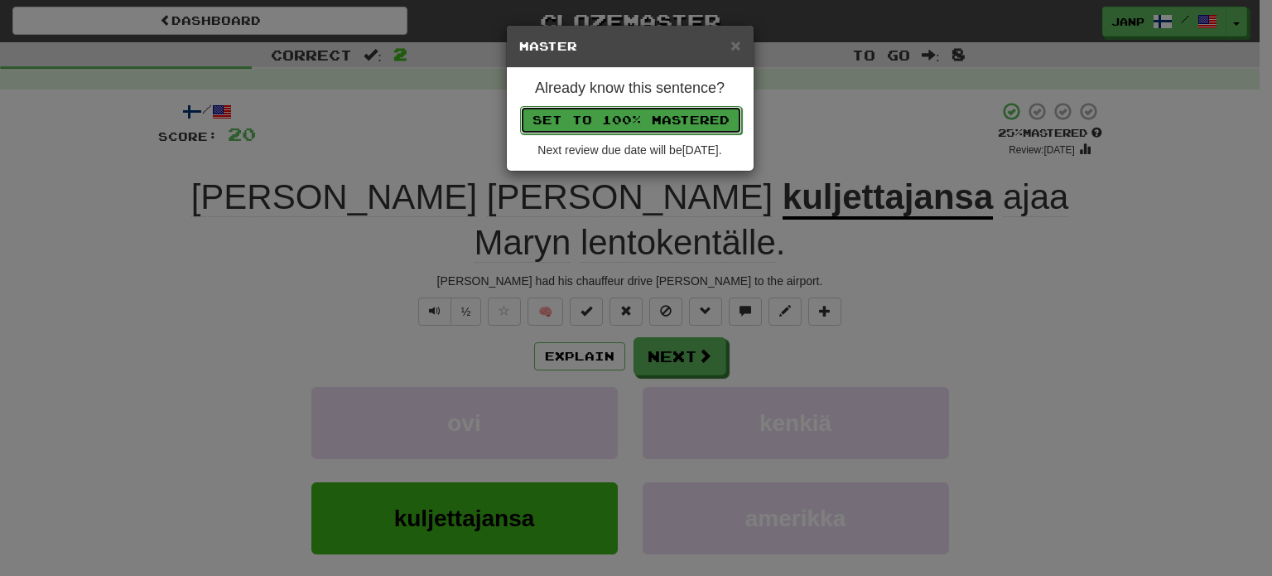
click at [667, 125] on button "Set to 100% Mastered" at bounding box center [631, 120] width 222 height 28
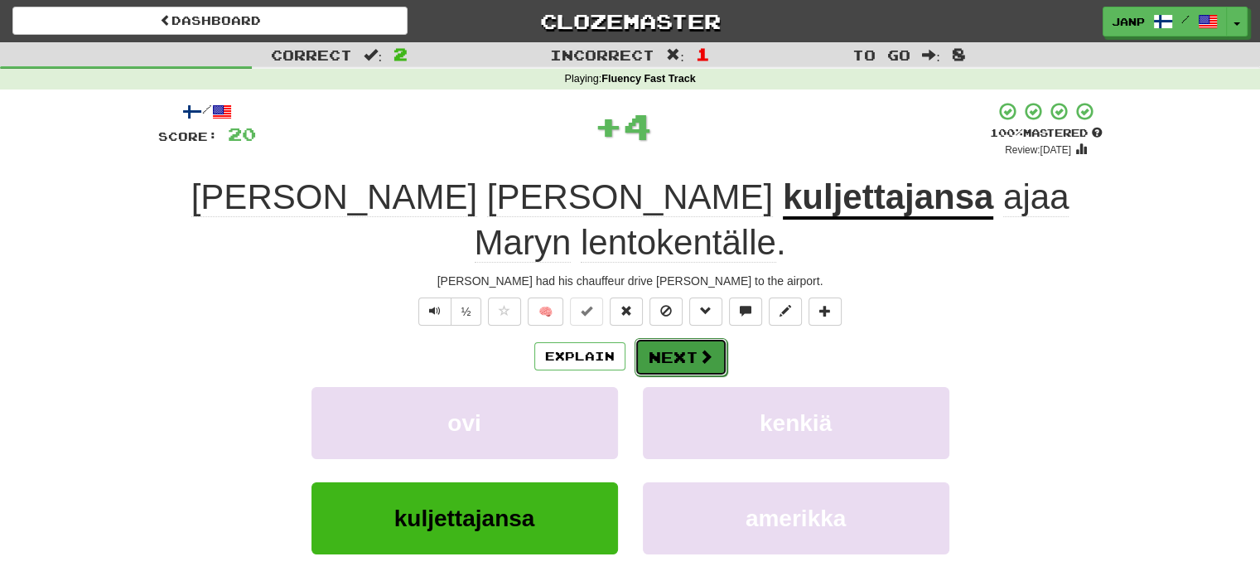
click at [669, 338] on button "Next" at bounding box center [681, 357] width 93 height 38
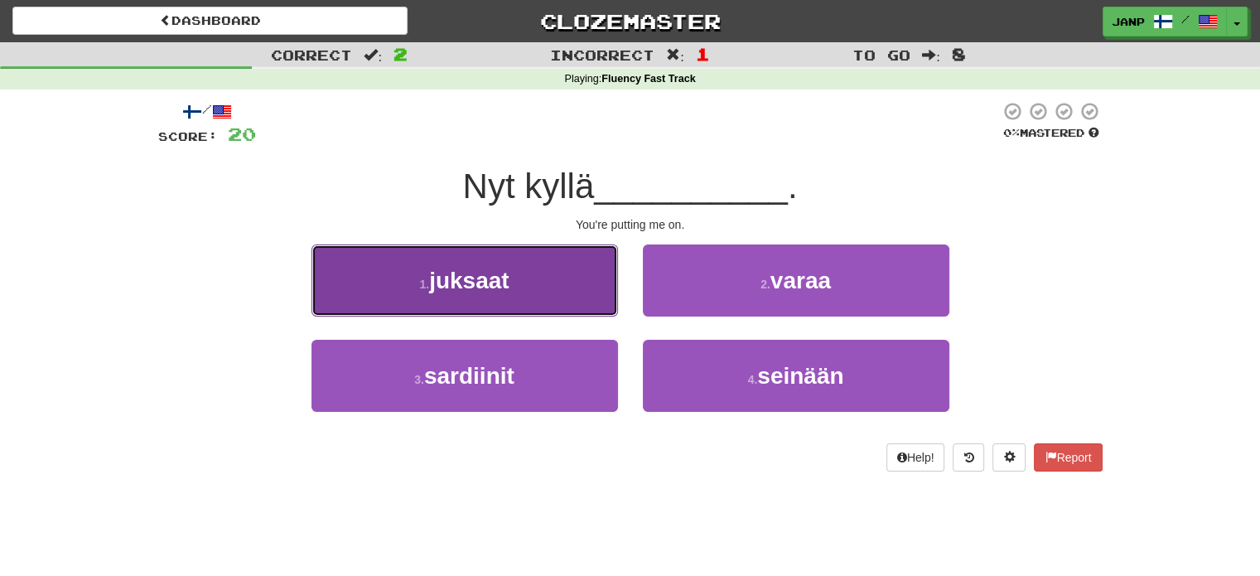
click at [567, 263] on button "1 . juksaat" at bounding box center [464, 280] width 307 height 72
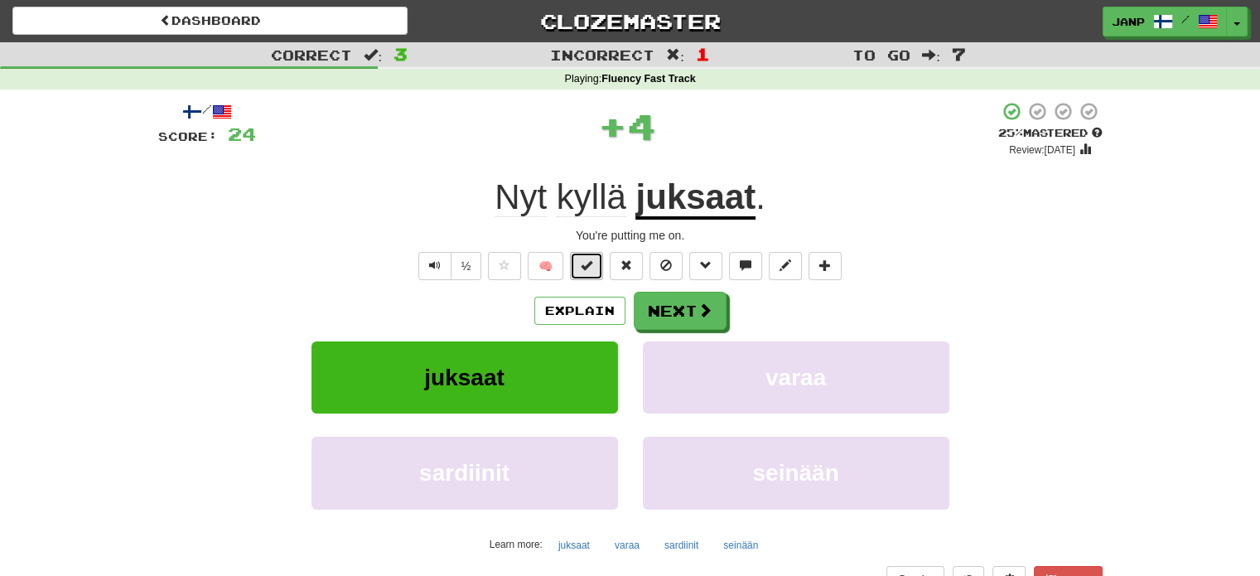
click at [580, 263] on button at bounding box center [586, 266] width 33 height 28
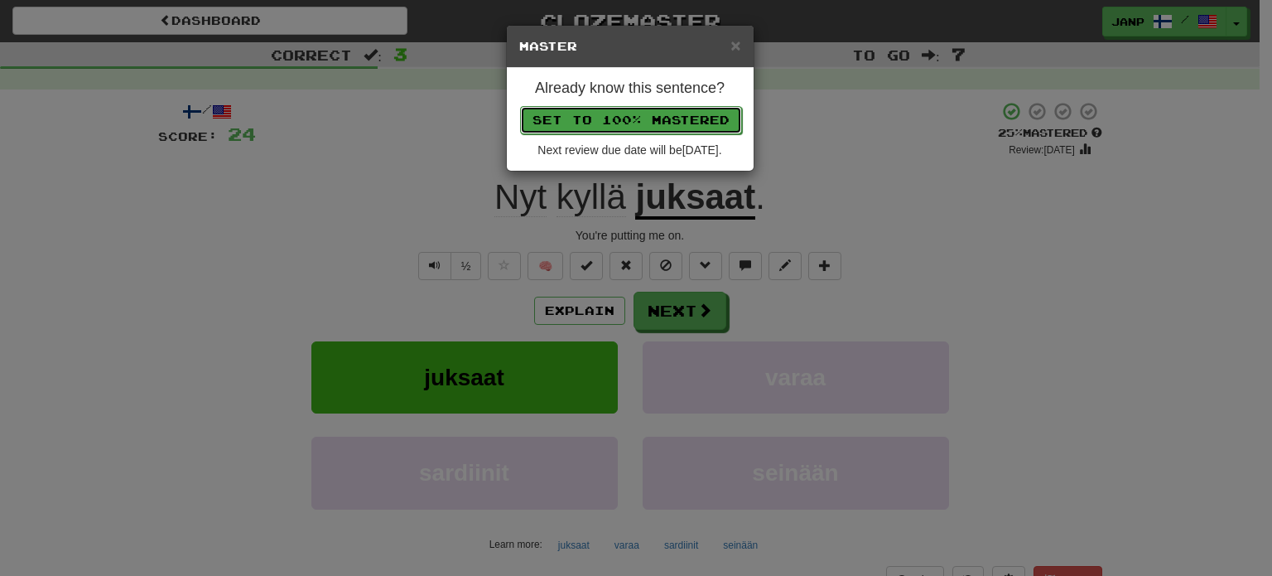
click at [634, 123] on button "Set to 100% Mastered" at bounding box center [631, 120] width 222 height 28
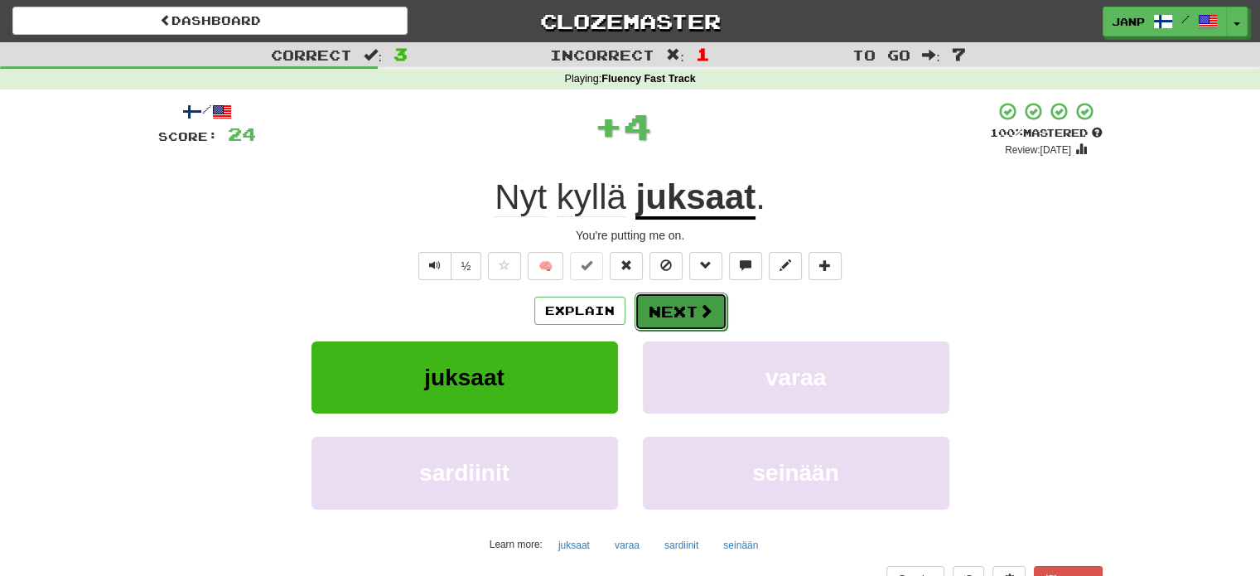
click at [679, 317] on button "Next" at bounding box center [681, 311] width 93 height 38
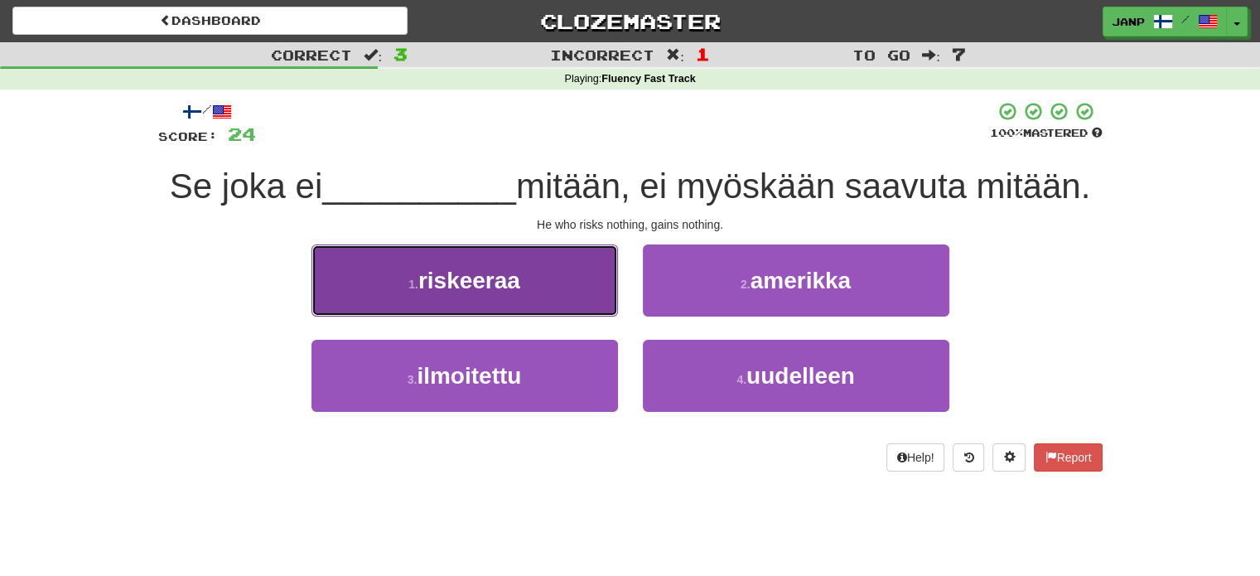
click at [585, 284] on button "1 . riskeeraa" at bounding box center [464, 280] width 307 height 72
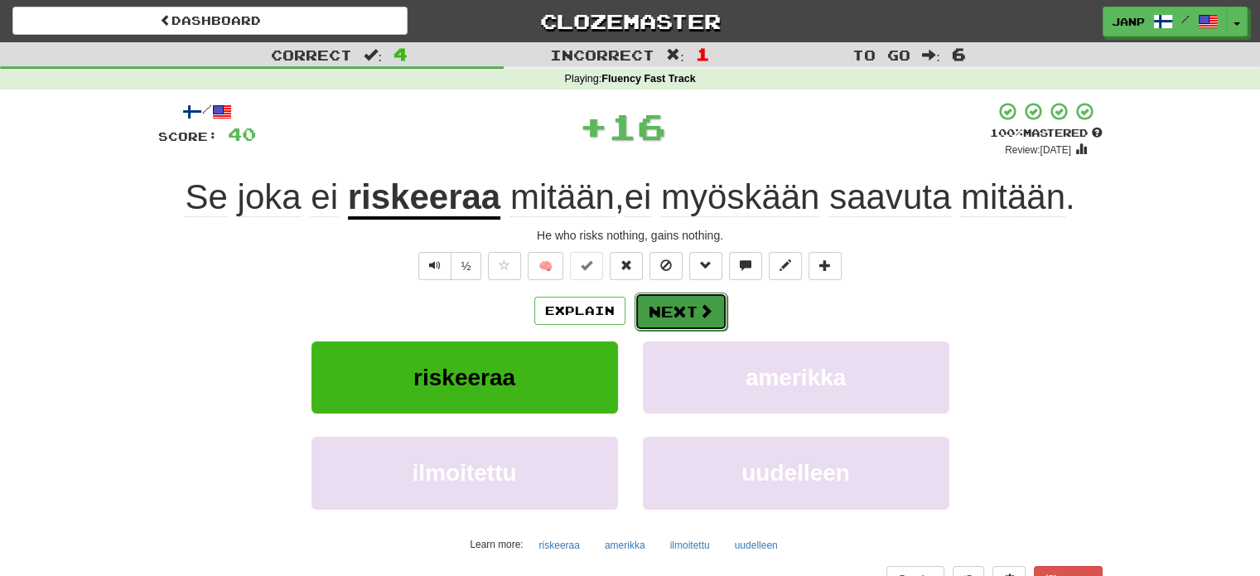
click at [669, 302] on button "Next" at bounding box center [681, 311] width 93 height 38
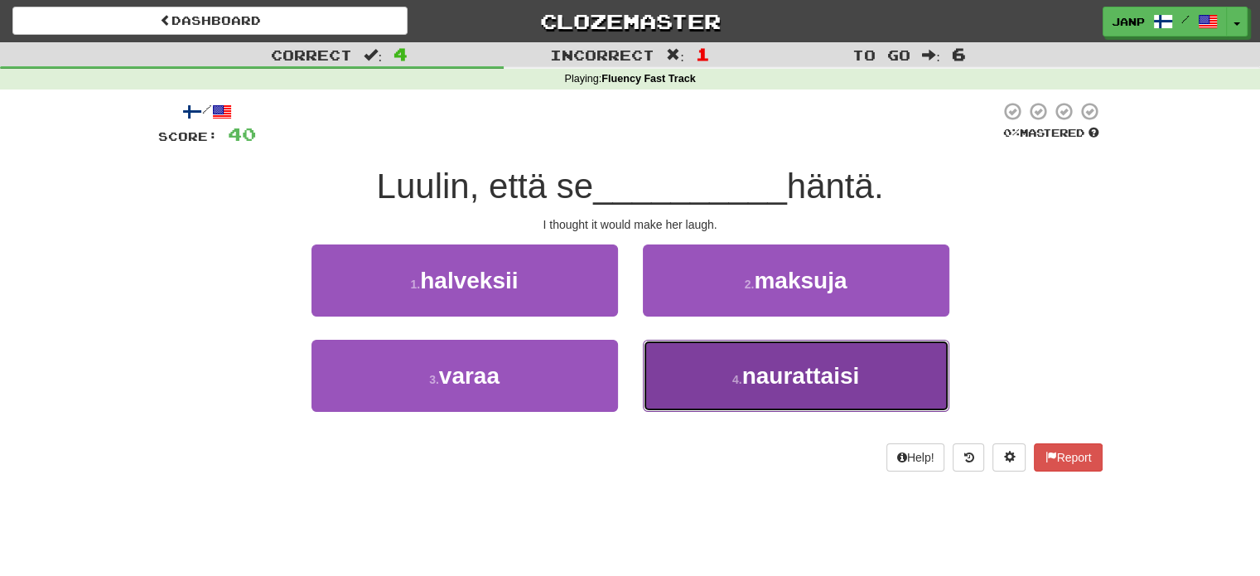
click at [672, 403] on button "4 . naurattaisi" at bounding box center [796, 376] width 307 height 72
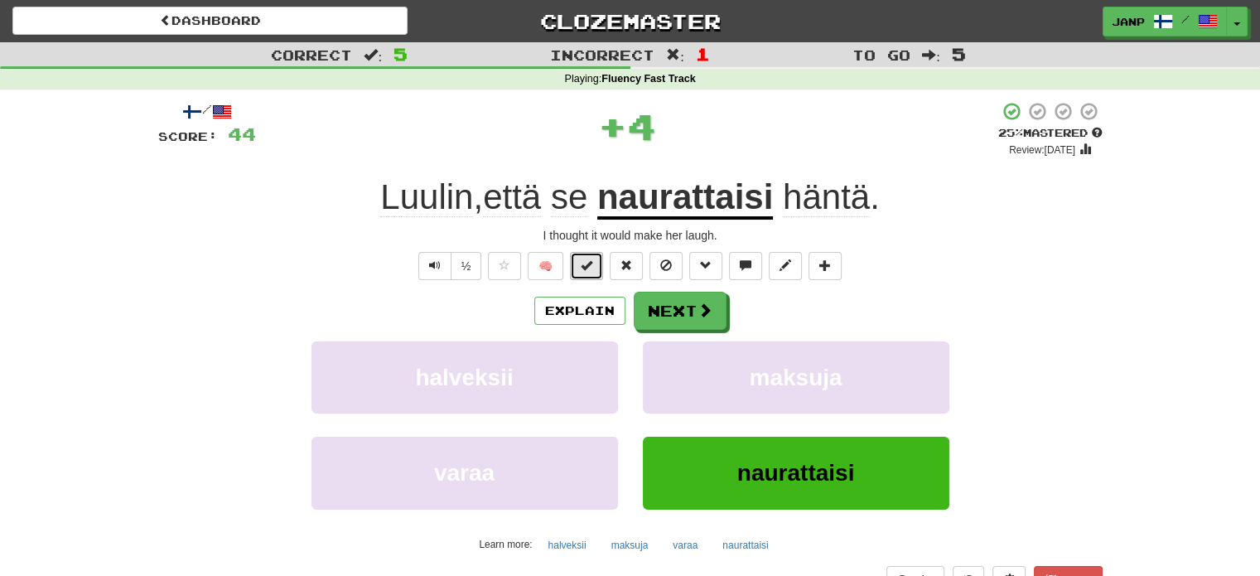
click at [590, 269] on span at bounding box center [587, 265] width 12 height 12
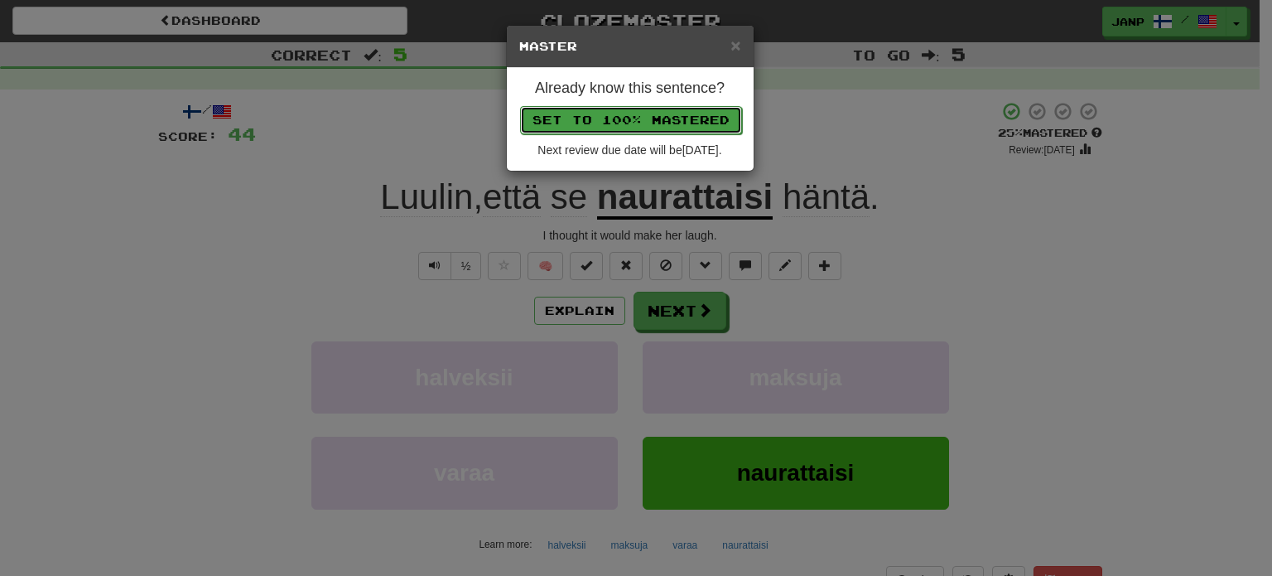
click at [652, 119] on button "Set to 100% Mastered" at bounding box center [631, 120] width 222 height 28
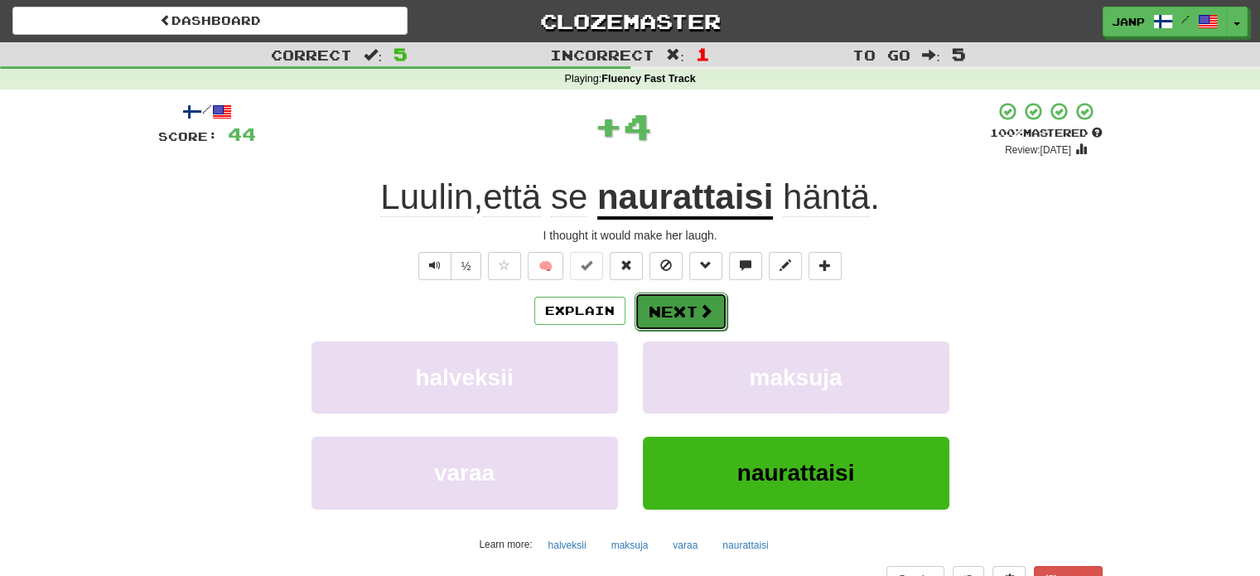
click at [684, 310] on button "Next" at bounding box center [681, 311] width 93 height 38
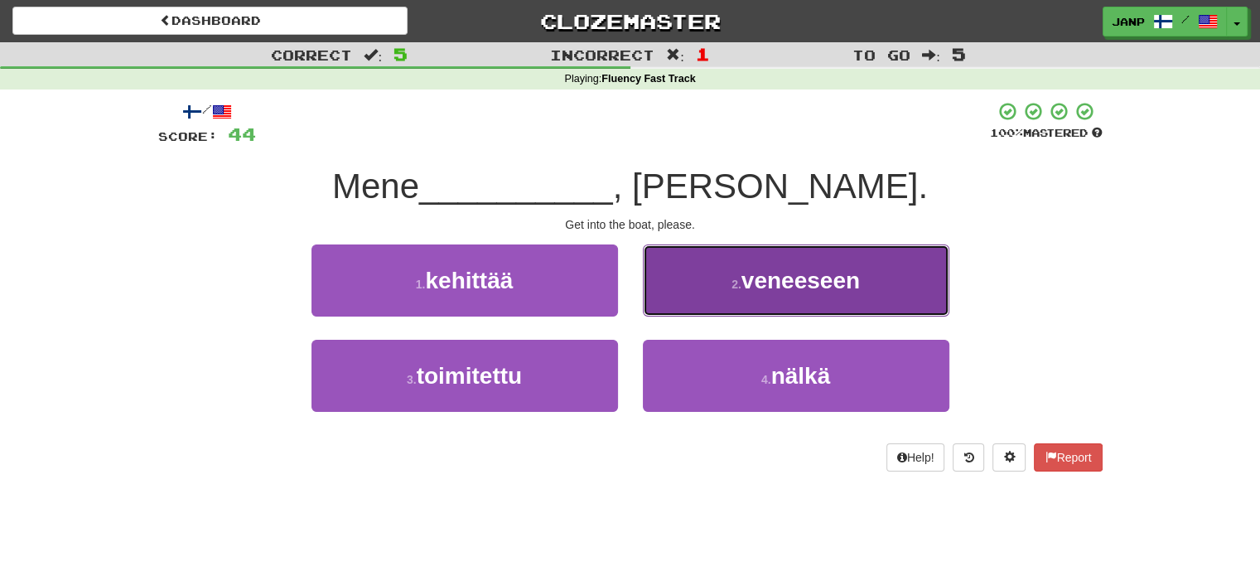
click at [720, 297] on button "2 . veneeseen" at bounding box center [796, 280] width 307 height 72
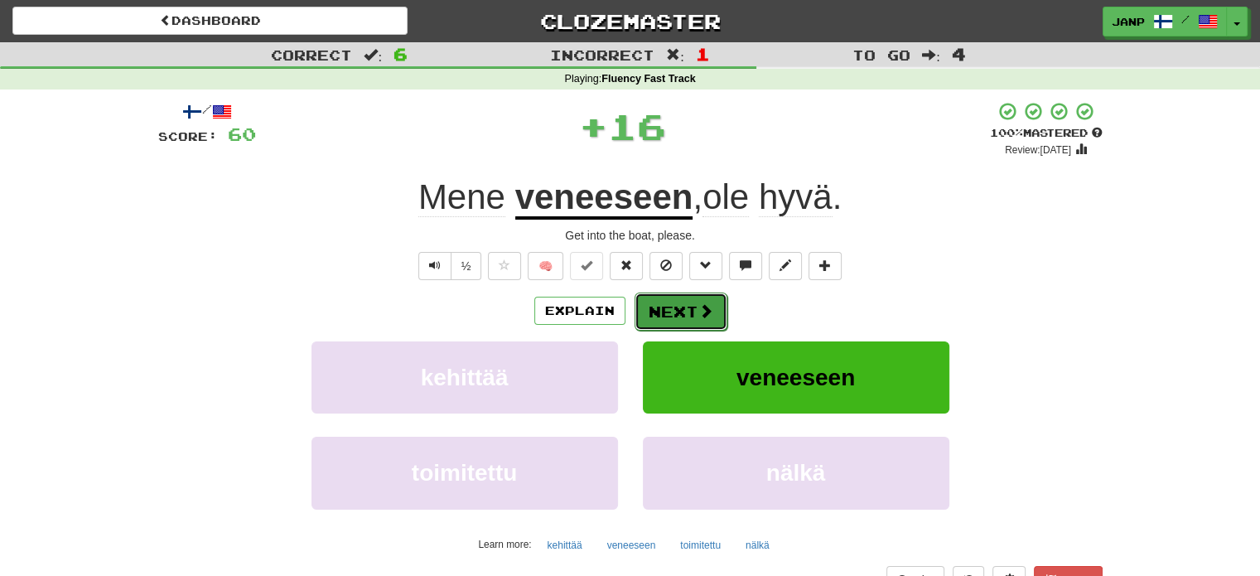
click at [683, 316] on button "Next" at bounding box center [681, 311] width 93 height 38
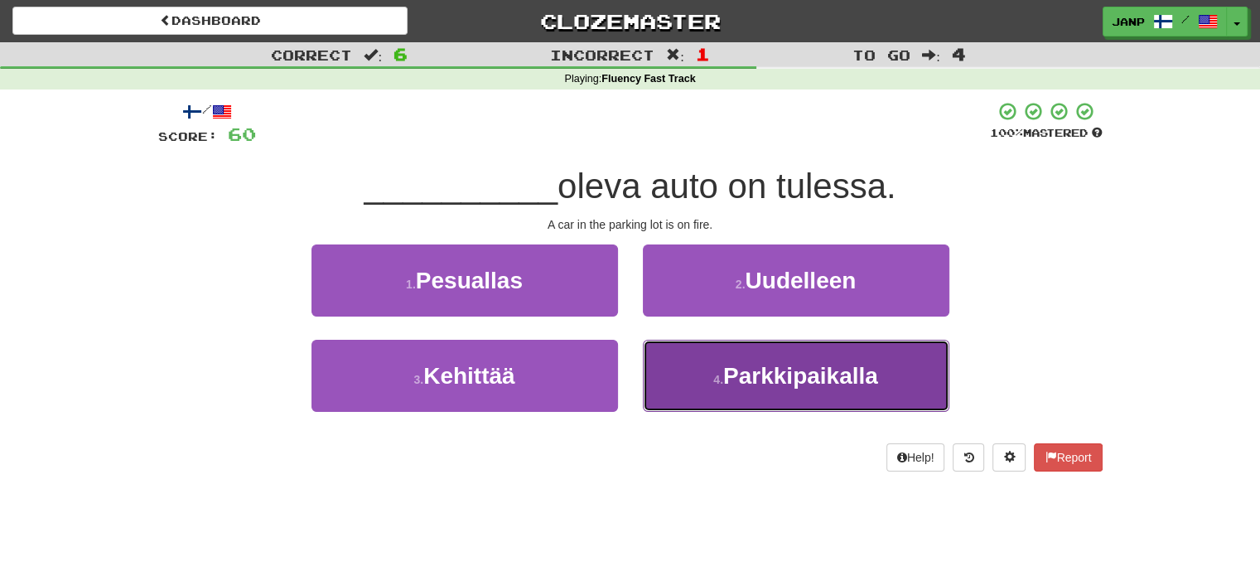
click at [713, 380] on small "4 ." at bounding box center [718, 379] width 10 height 13
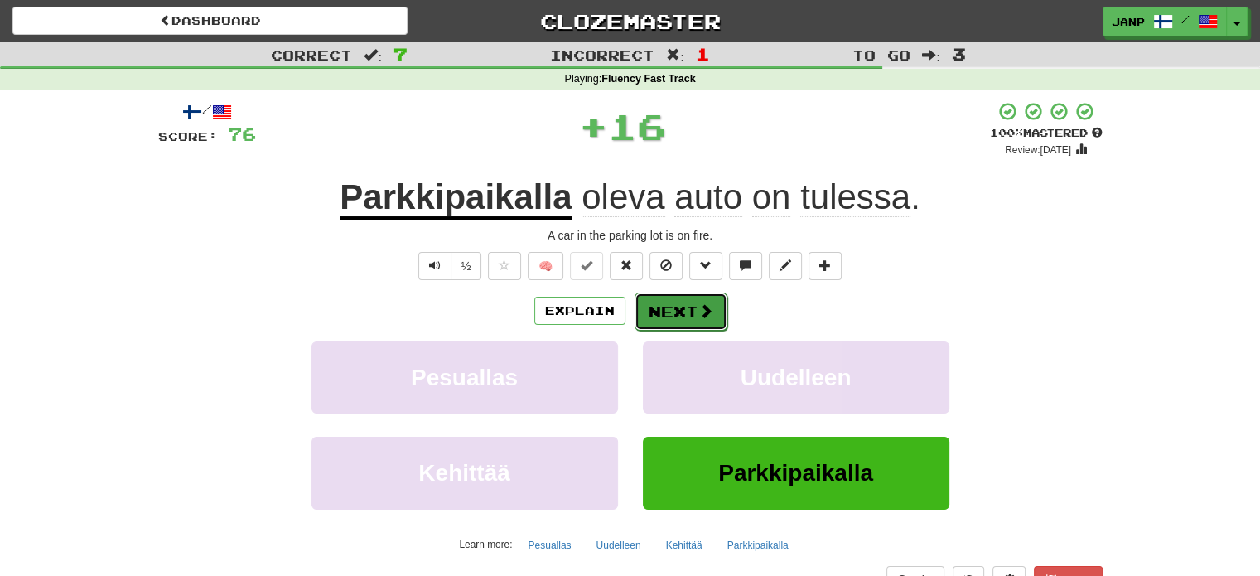
click at [688, 326] on button "Next" at bounding box center [681, 311] width 93 height 38
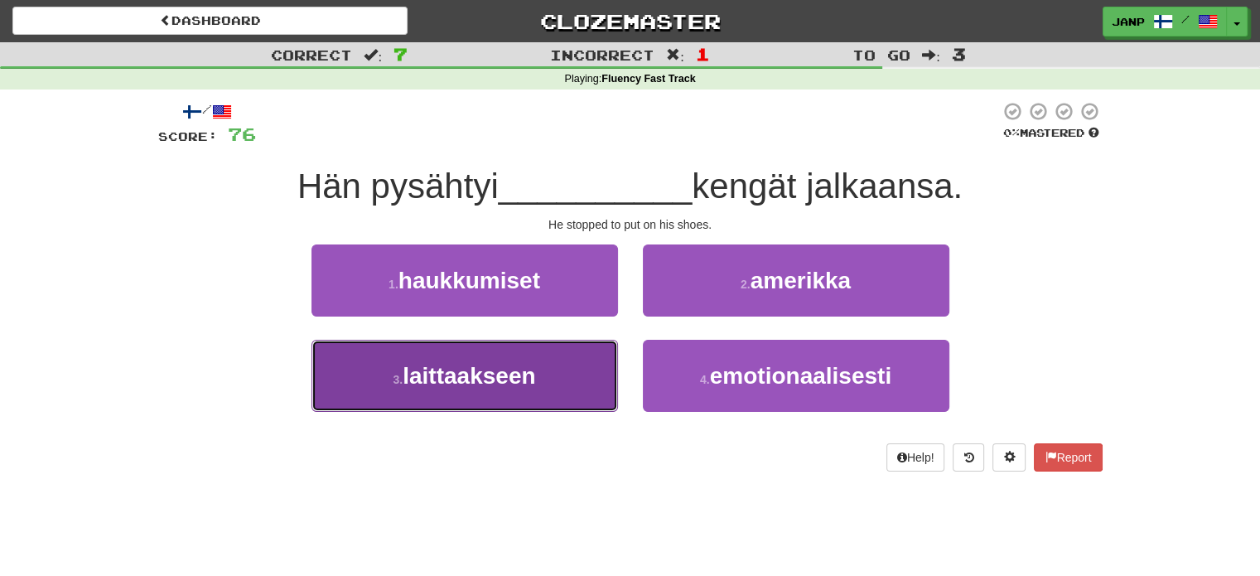
click at [597, 373] on button "3 . laittaakseen" at bounding box center [464, 376] width 307 height 72
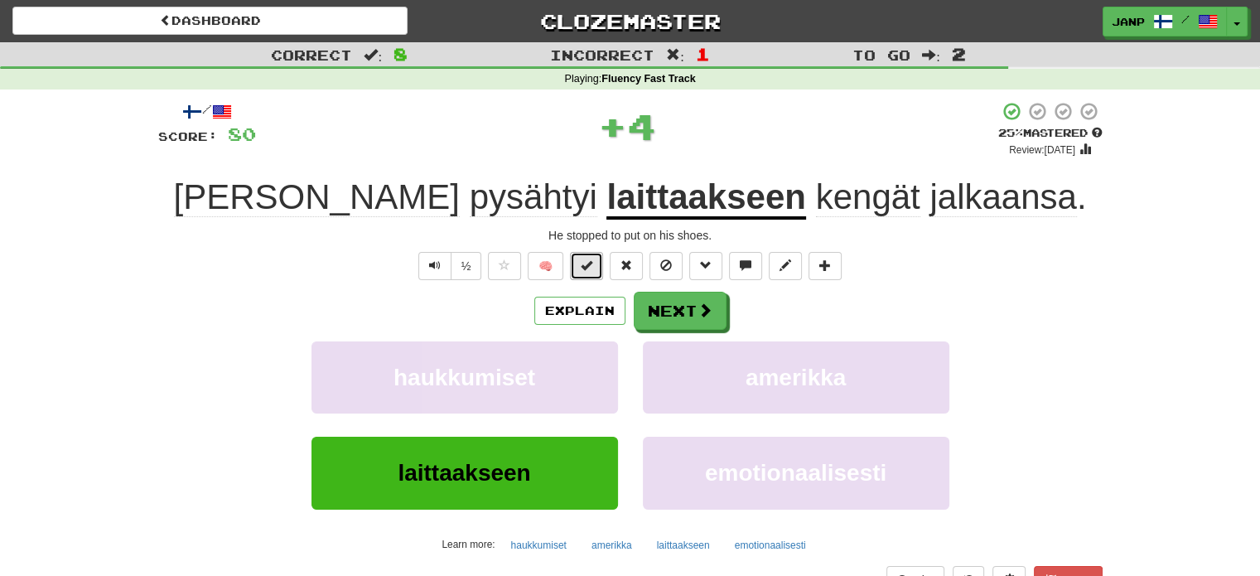
click at [599, 265] on button at bounding box center [586, 266] width 33 height 28
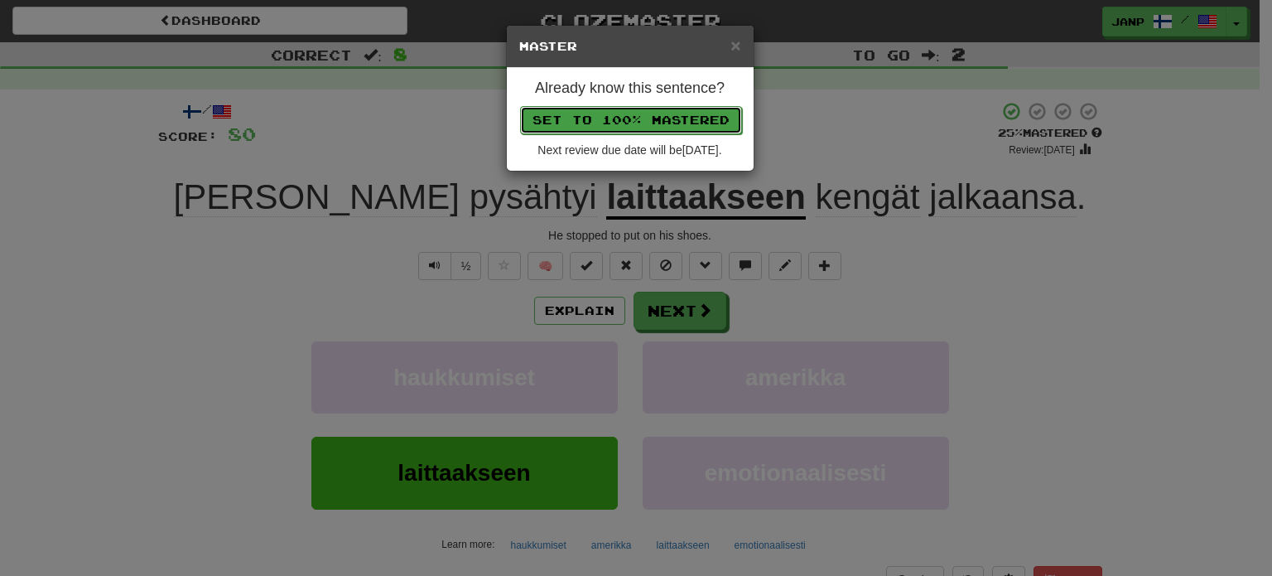
click at [654, 117] on button "Set to 100% Mastered" at bounding box center [631, 120] width 222 height 28
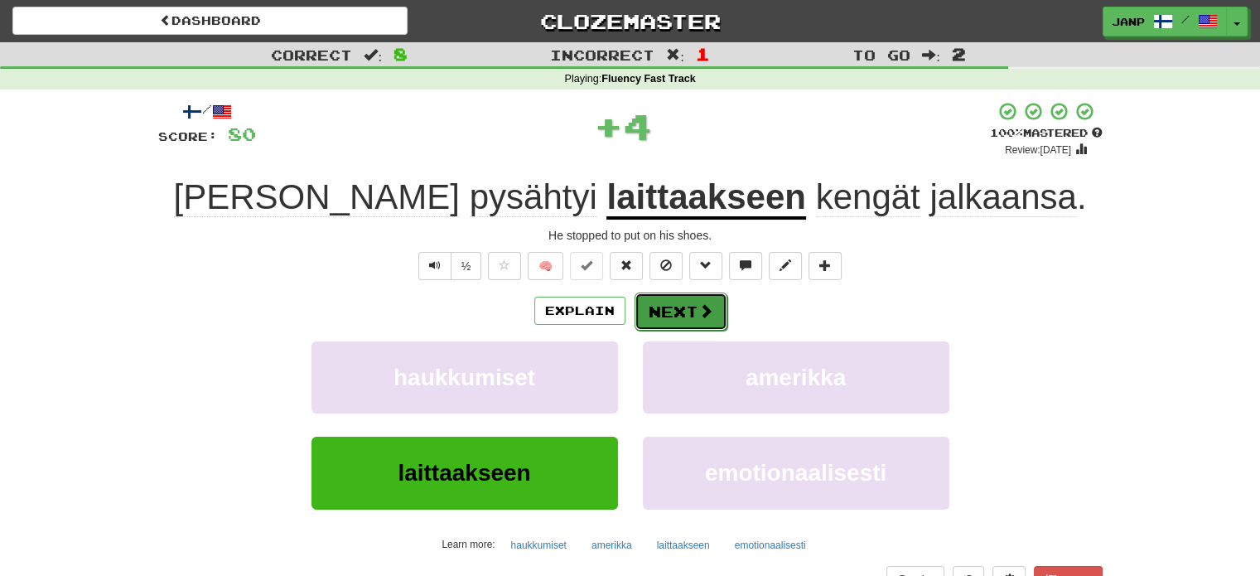
click at [712, 307] on button "Next" at bounding box center [681, 311] width 93 height 38
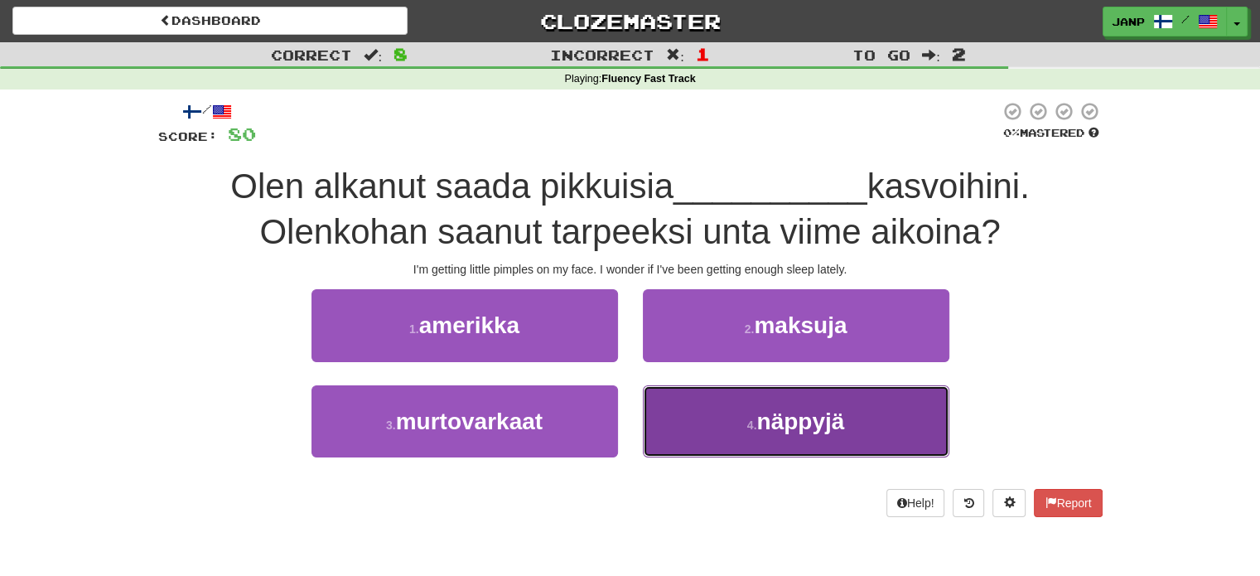
click at [728, 433] on button "4 . näppyjä" at bounding box center [796, 421] width 307 height 72
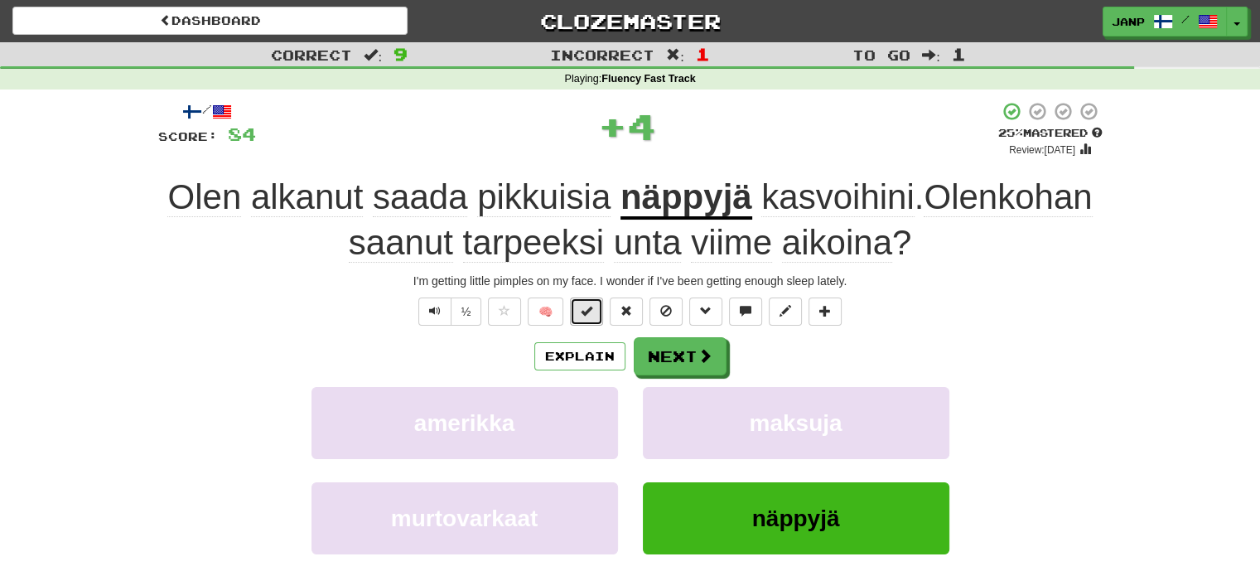
click at [584, 308] on span at bounding box center [587, 311] width 12 height 12
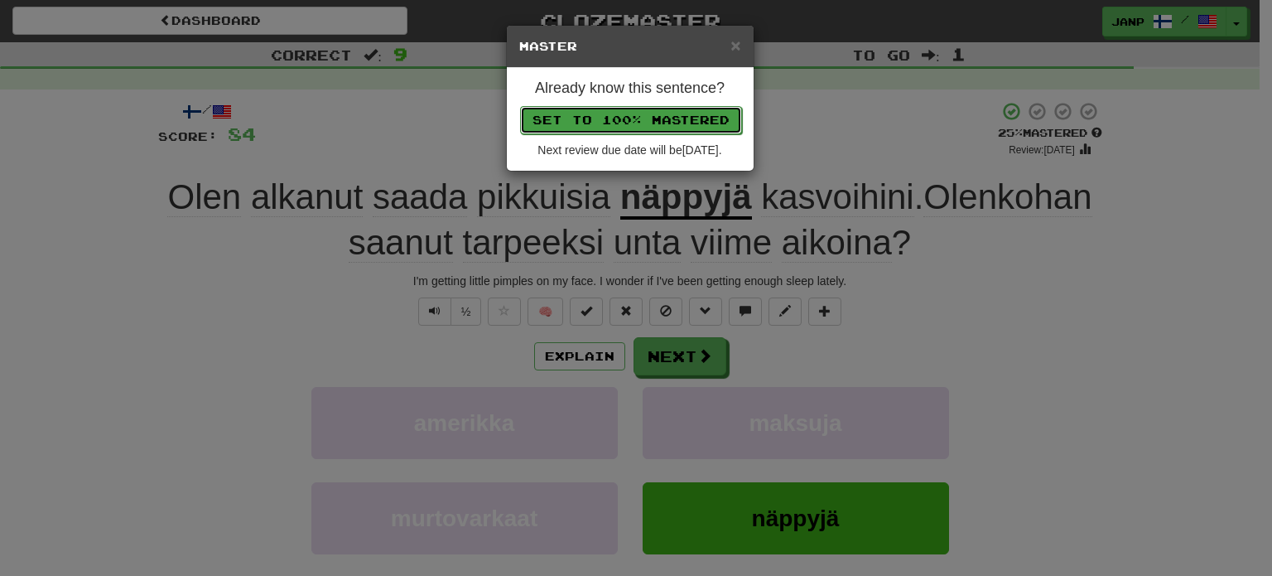
click at [646, 115] on button "Set to 100% Mastered" at bounding box center [631, 120] width 222 height 28
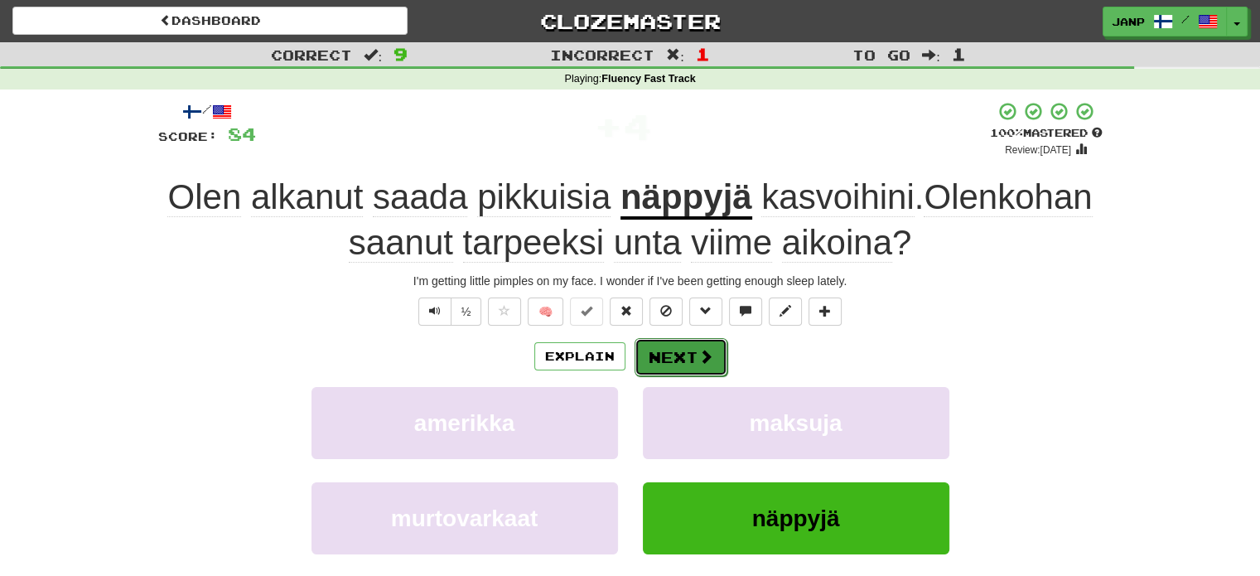
click at [698, 352] on span at bounding box center [705, 356] width 15 height 15
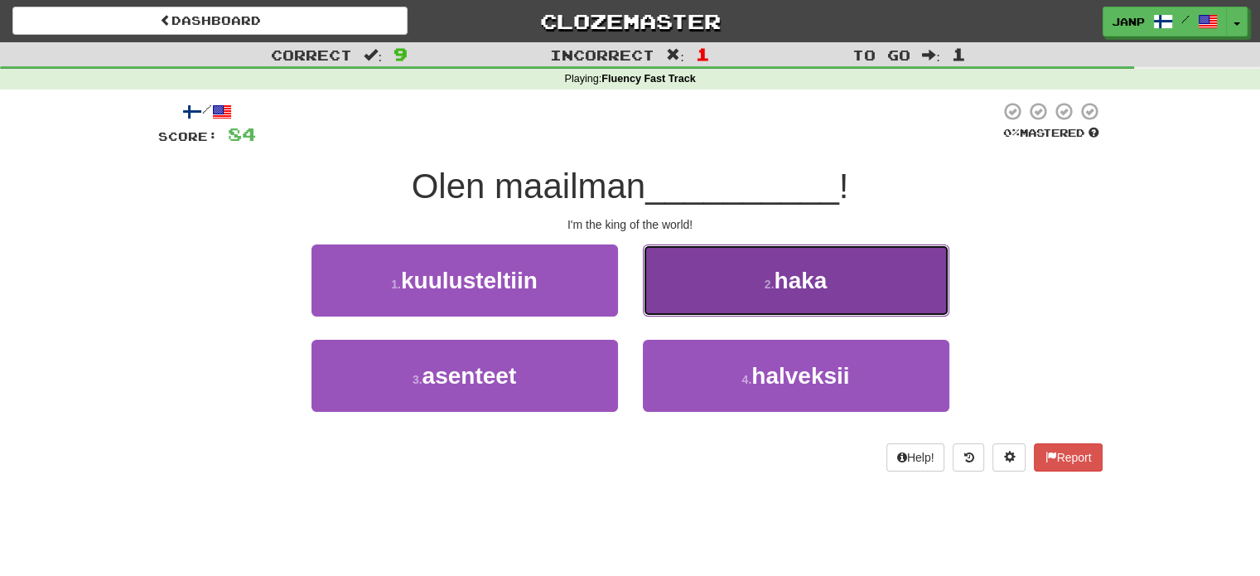
click at [734, 294] on button "2 . haka" at bounding box center [796, 280] width 307 height 72
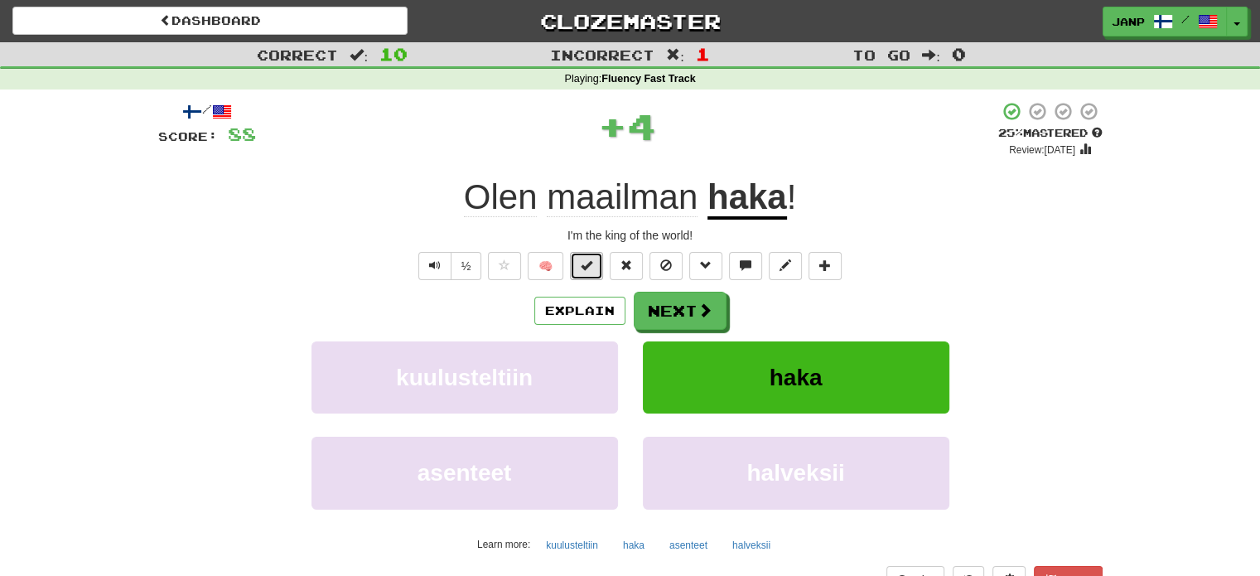
click at [588, 265] on span at bounding box center [587, 265] width 12 height 12
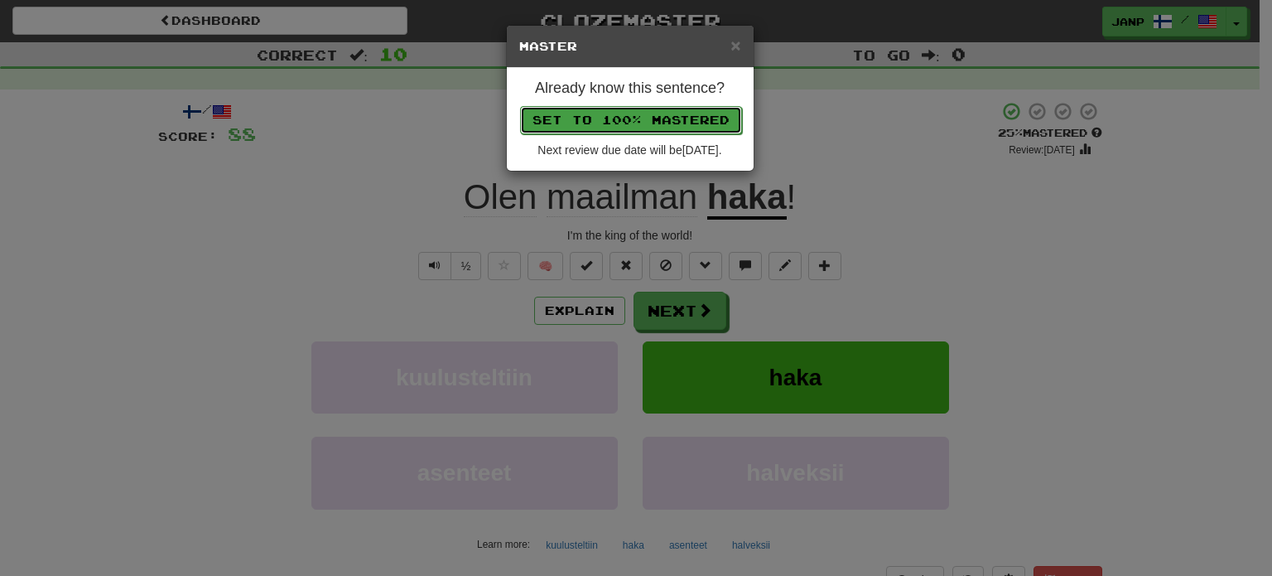
click at [642, 121] on button "Set to 100% Mastered" at bounding box center [631, 120] width 222 height 28
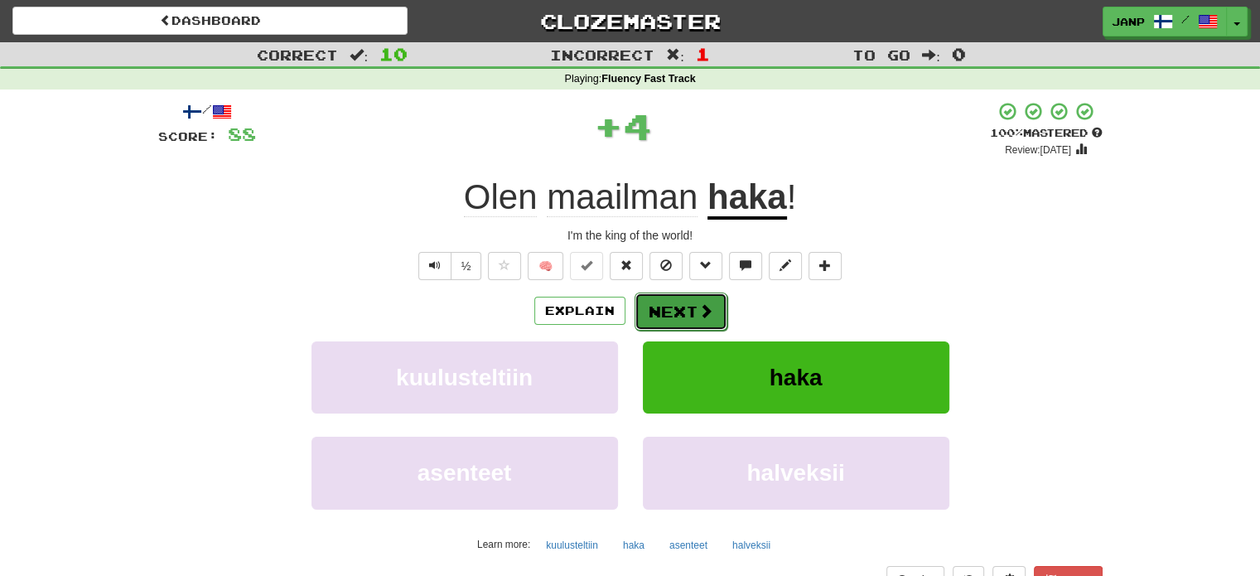
click at [691, 314] on button "Next" at bounding box center [681, 311] width 93 height 38
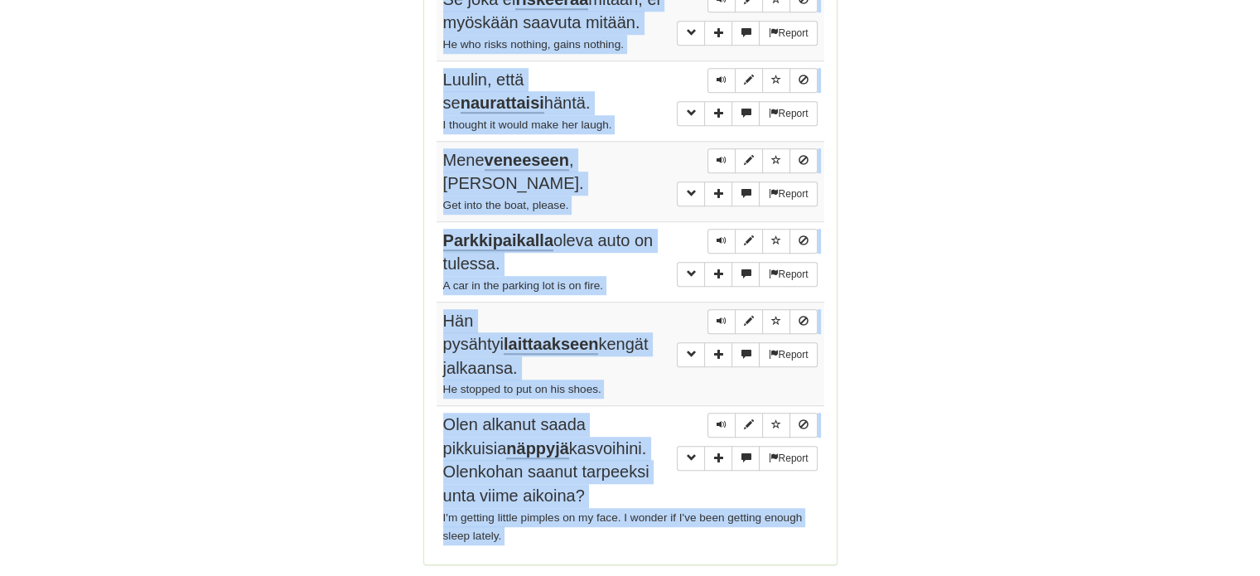
scroll to position [1363, 0]
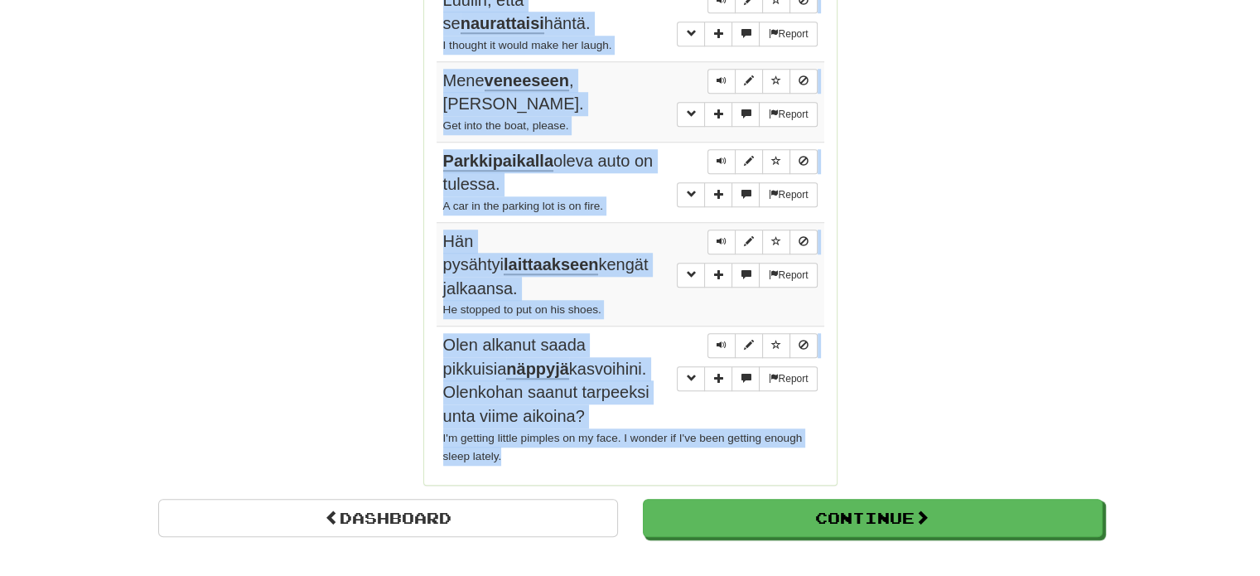
drag, startPoint x: 444, startPoint y: 318, endPoint x: 628, endPoint y: 351, distance: 186.9
click at [628, 351] on tbody "Report Ymmärrätkö pointtini ? Do you see my point? Report Olen maailman haka ! …" at bounding box center [631, 0] width 388 height 945
copy tbody "Ymmärrätkö pointtini ? Do you see my point? Report Olen maailman haka ! I'm the…"
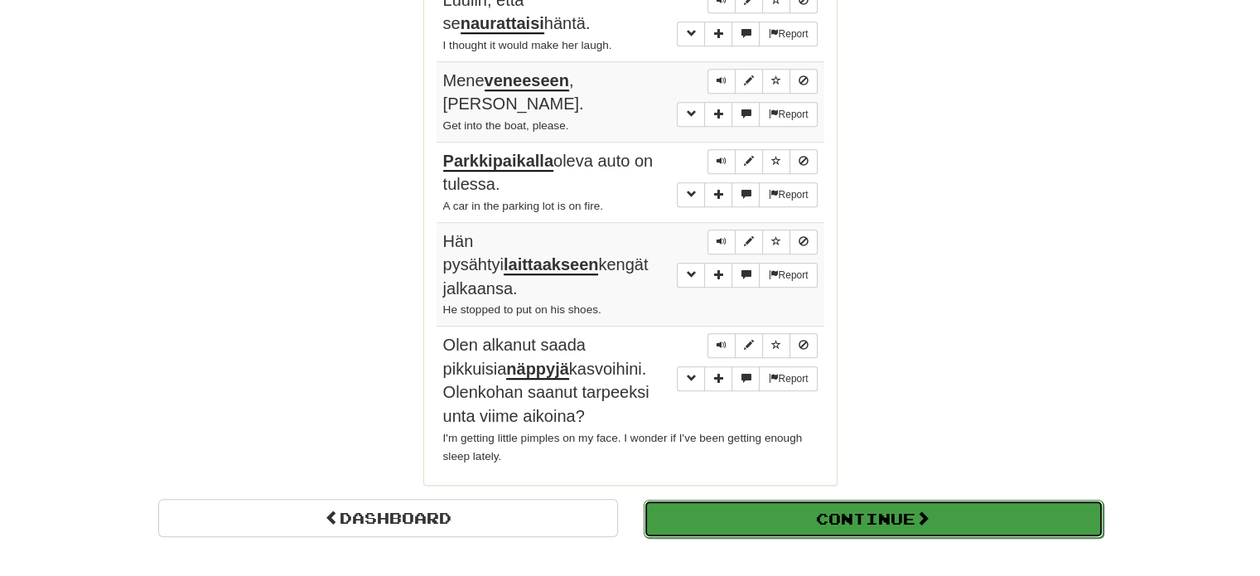
click at [895, 500] on button "Continue" at bounding box center [874, 519] width 460 height 38
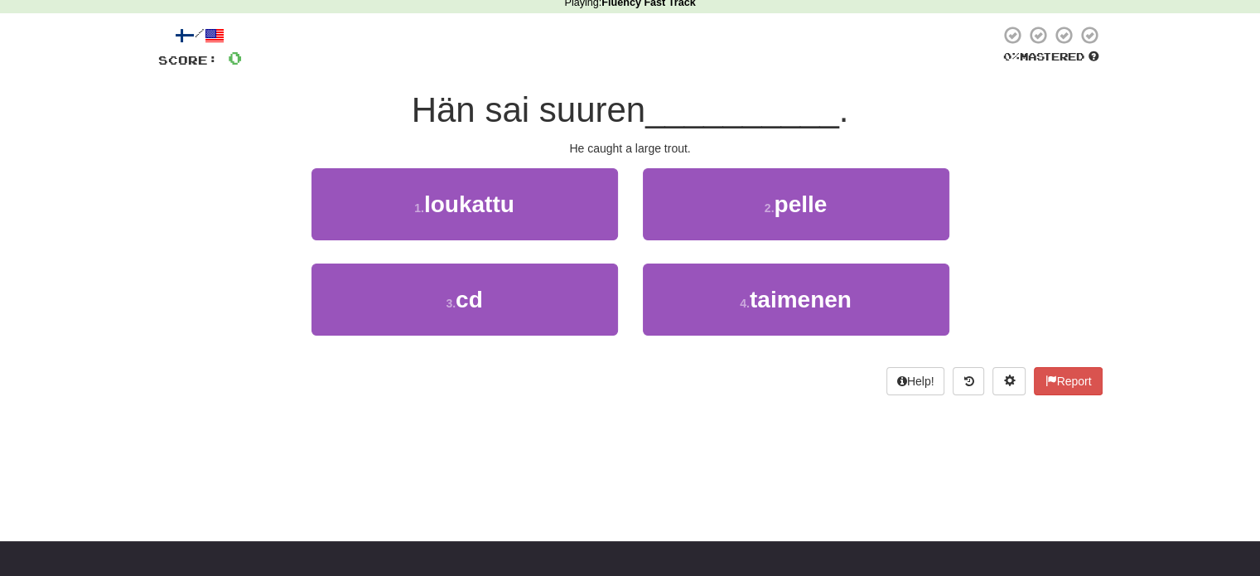
scroll to position [28, 0]
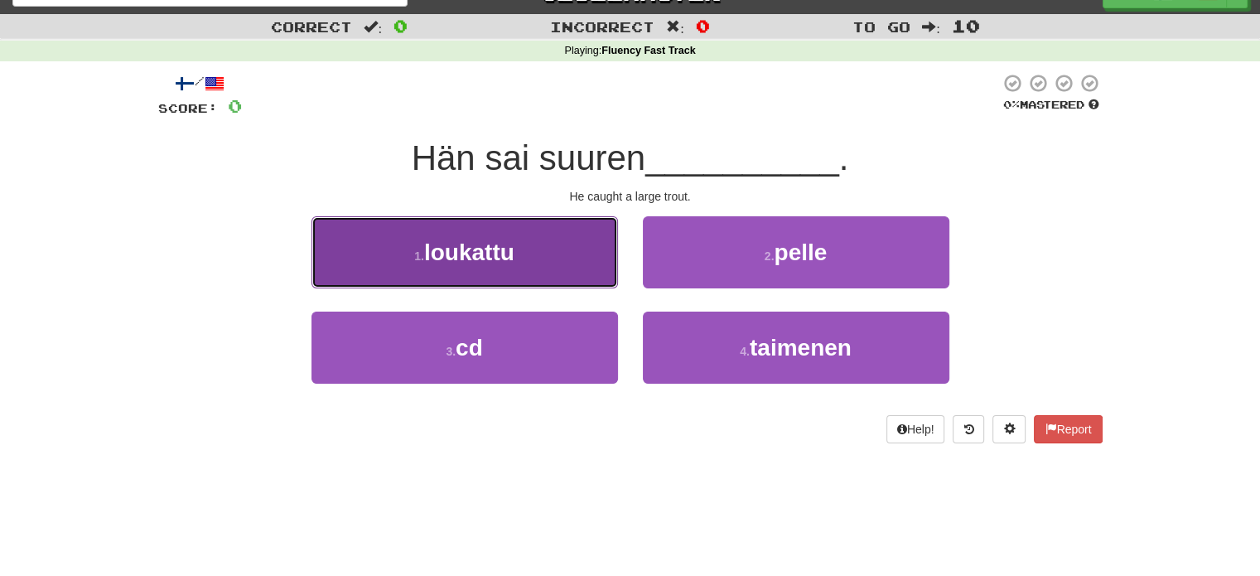
click at [572, 271] on button "1 . loukattu" at bounding box center [464, 252] width 307 height 72
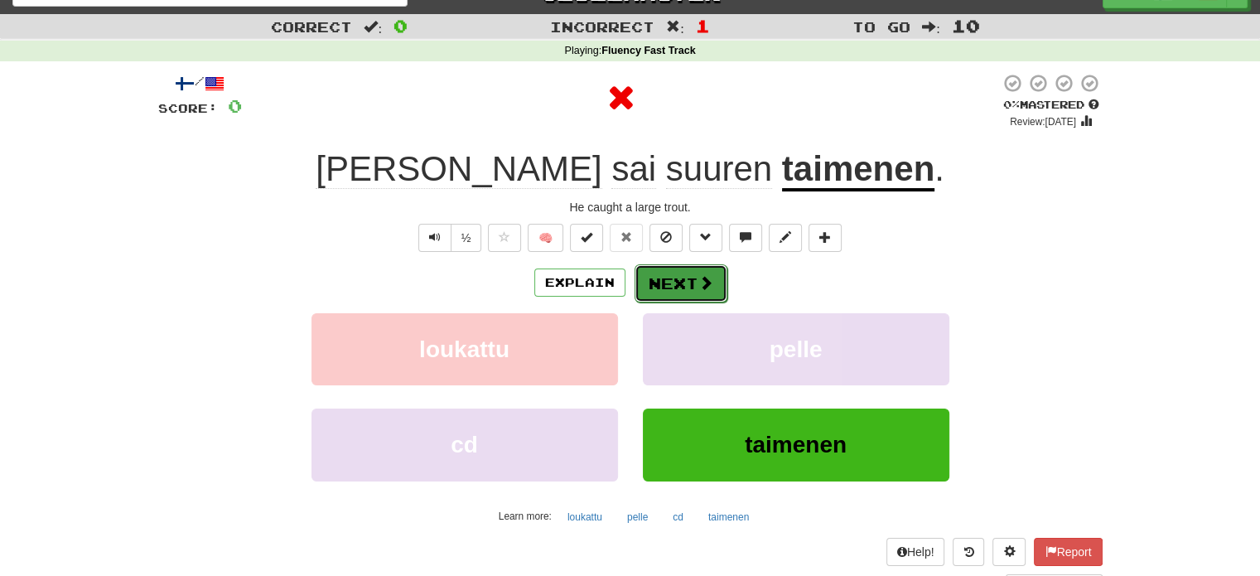
click at [709, 297] on button "Next" at bounding box center [681, 283] width 93 height 38
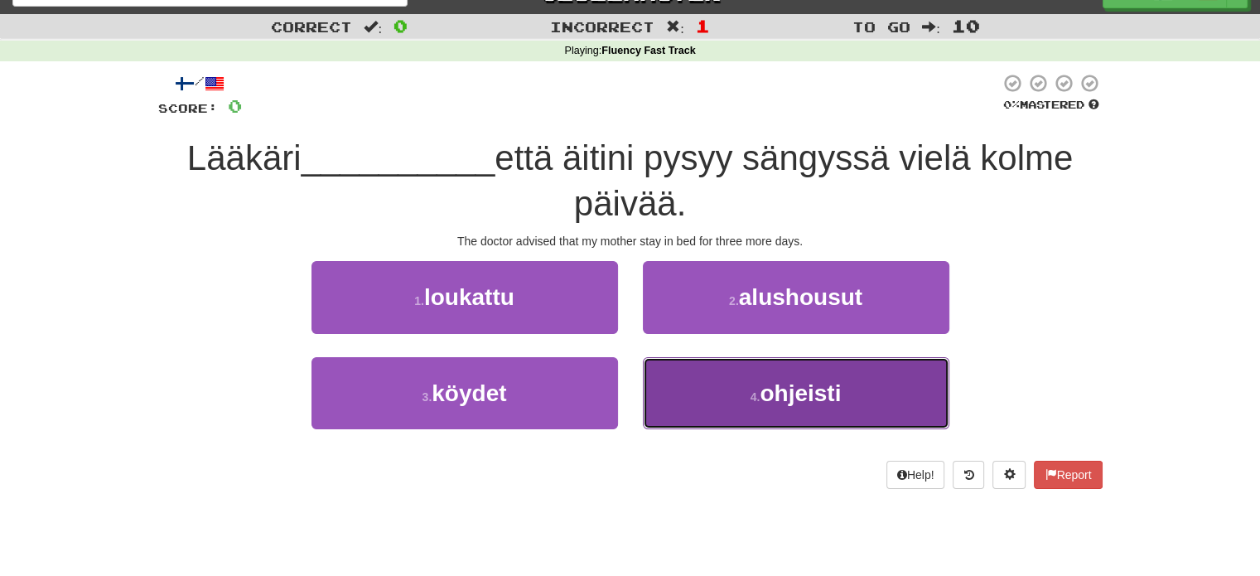
click at [723, 389] on button "4 . ohjeisti" at bounding box center [796, 393] width 307 height 72
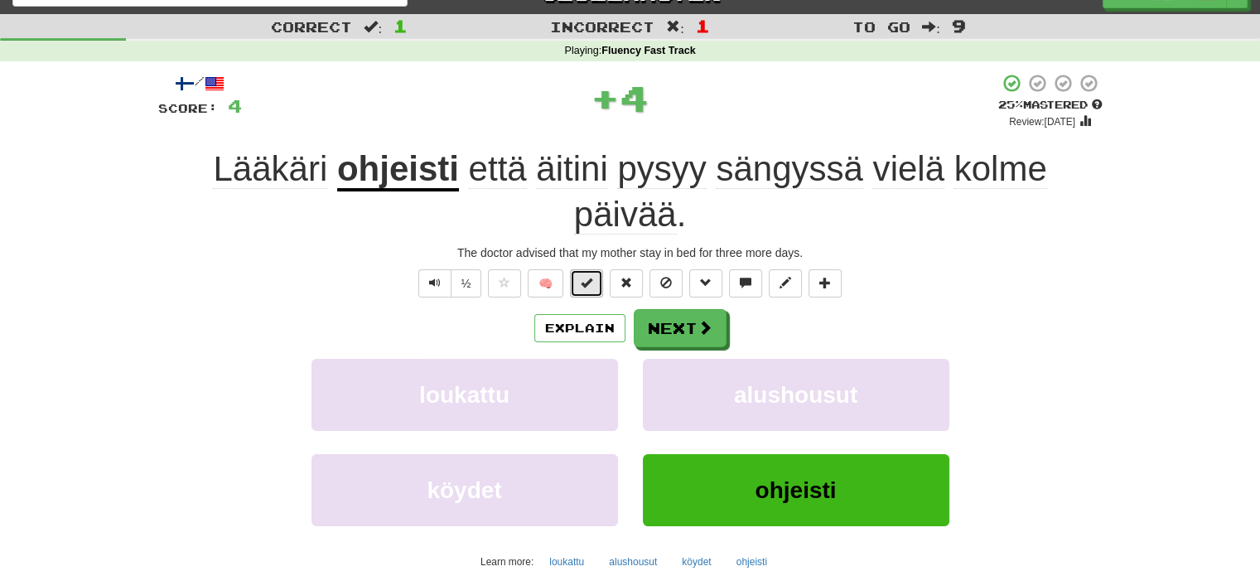
click at [591, 281] on span at bounding box center [587, 283] width 12 height 12
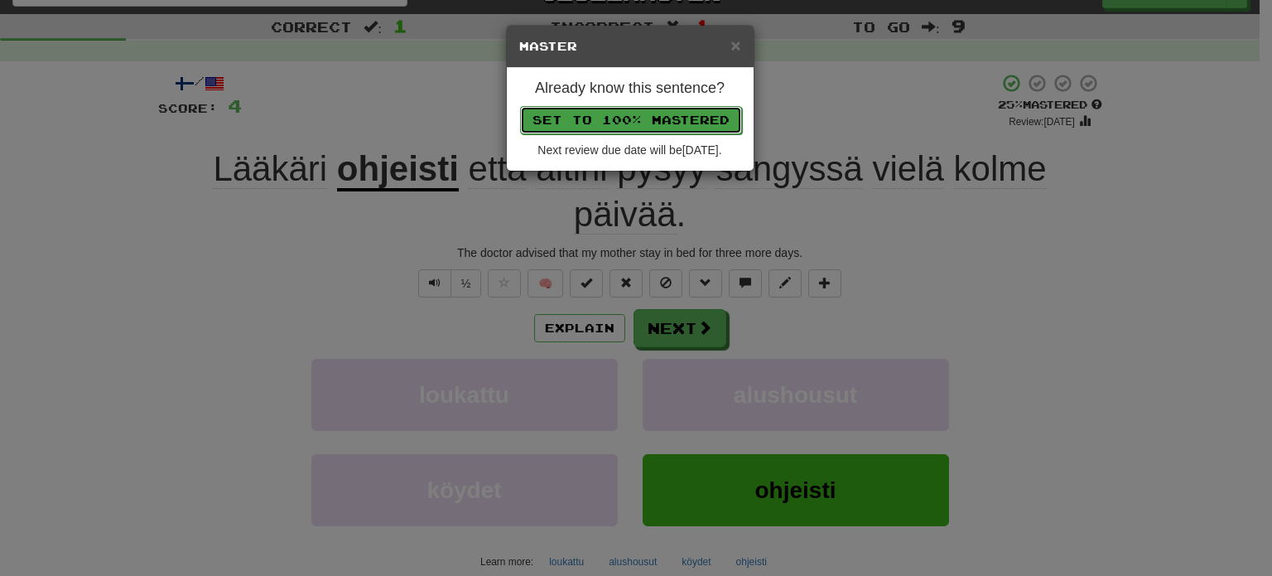
click at [659, 109] on button "Set to 100% Mastered" at bounding box center [631, 120] width 222 height 28
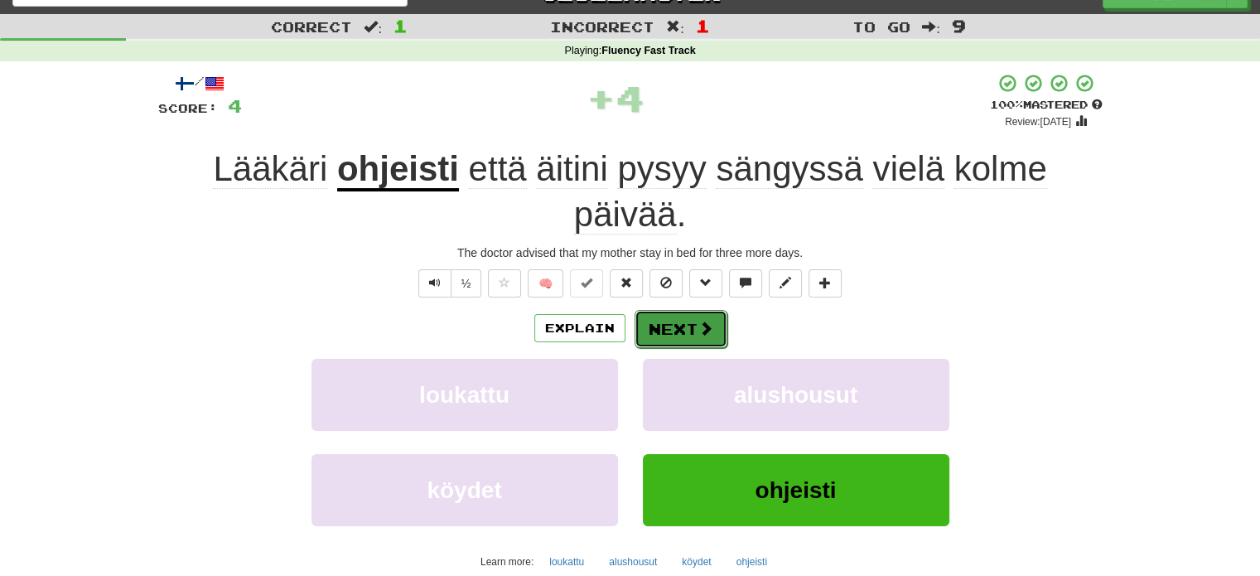
click at [716, 338] on button "Next" at bounding box center [681, 329] width 93 height 38
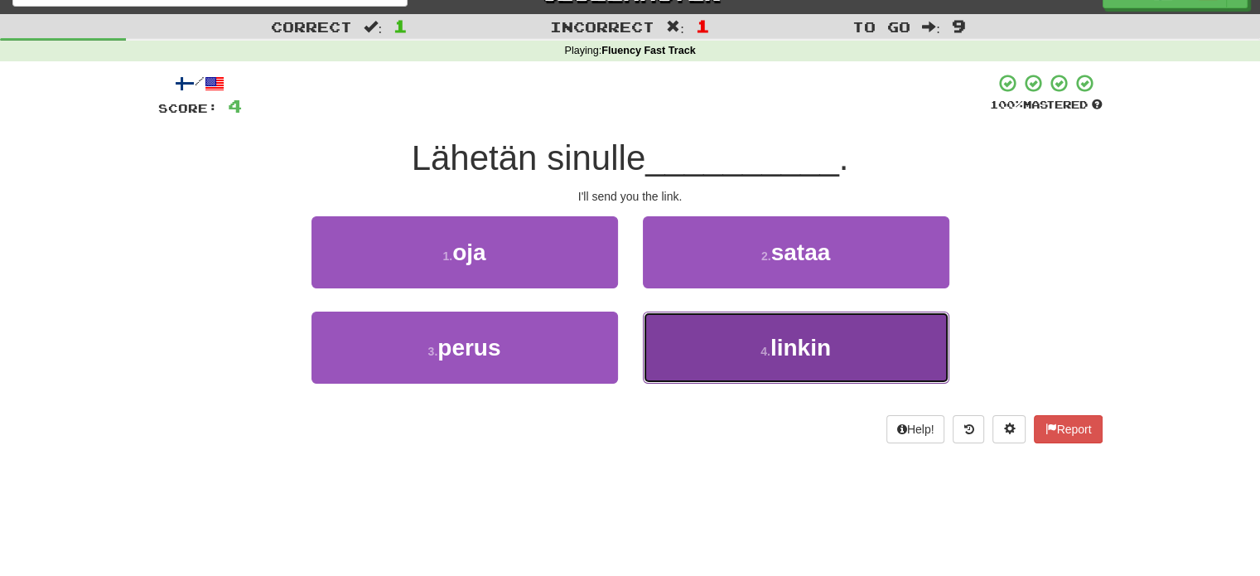
click at [722, 365] on button "4 . linkin" at bounding box center [796, 347] width 307 height 72
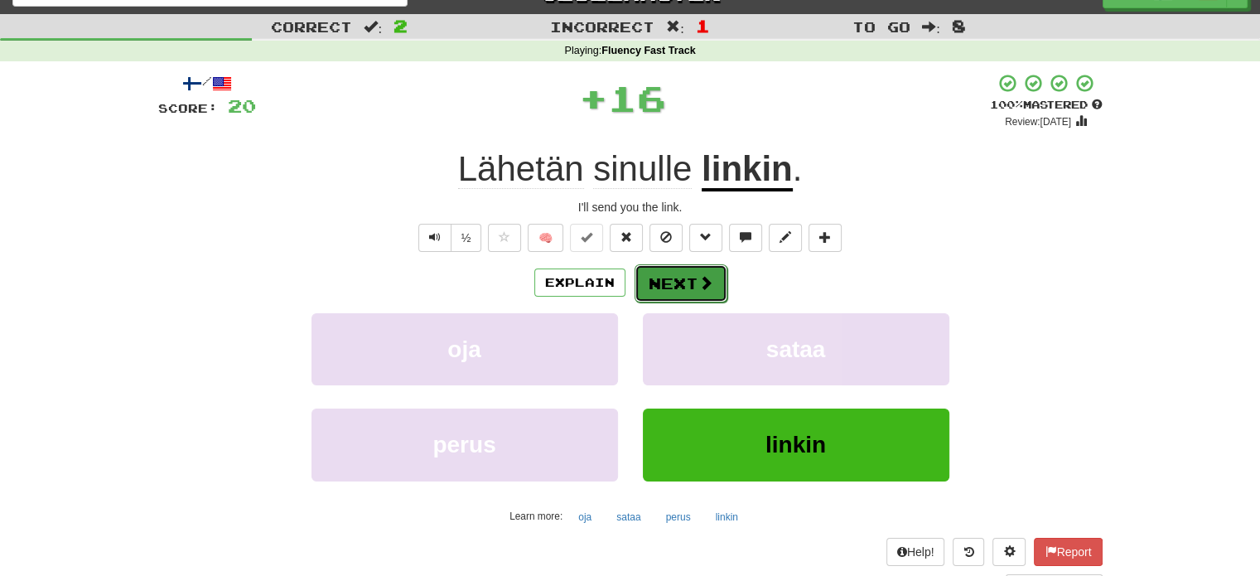
click at [673, 283] on button "Next" at bounding box center [681, 283] width 93 height 38
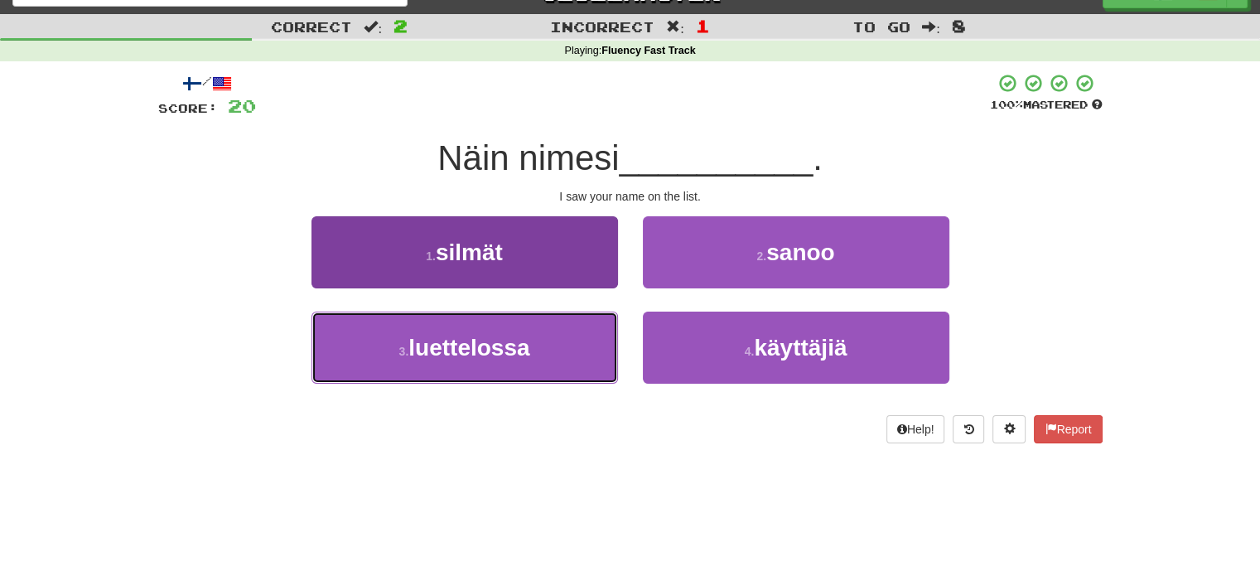
click at [603, 357] on button "3 . luettelossa" at bounding box center [464, 347] width 307 height 72
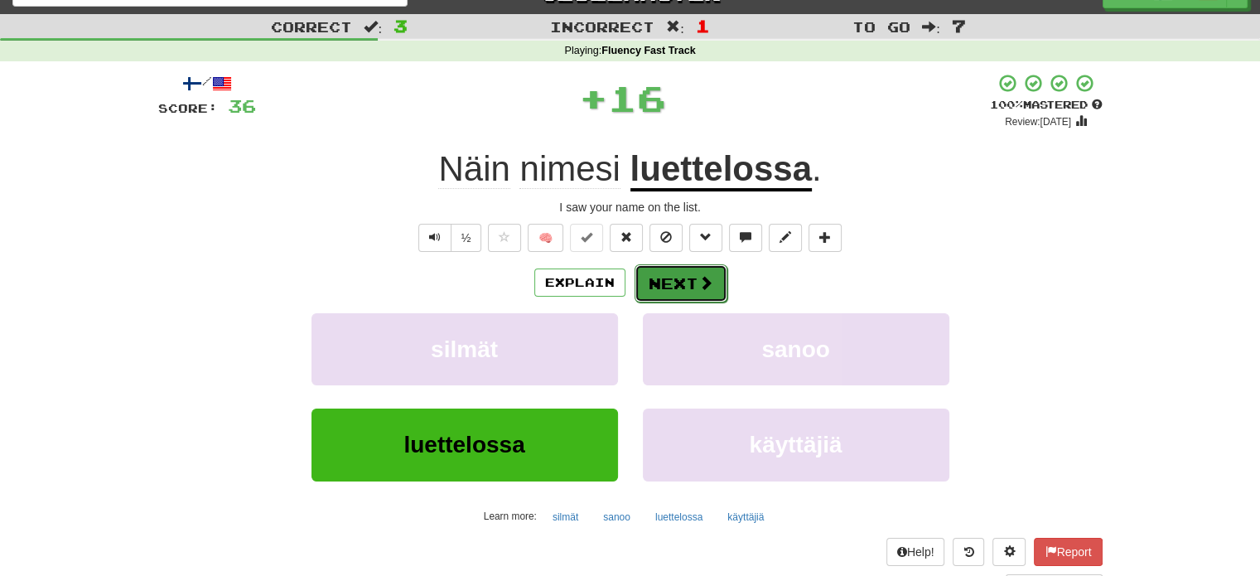
click at [682, 288] on button "Next" at bounding box center [681, 283] width 93 height 38
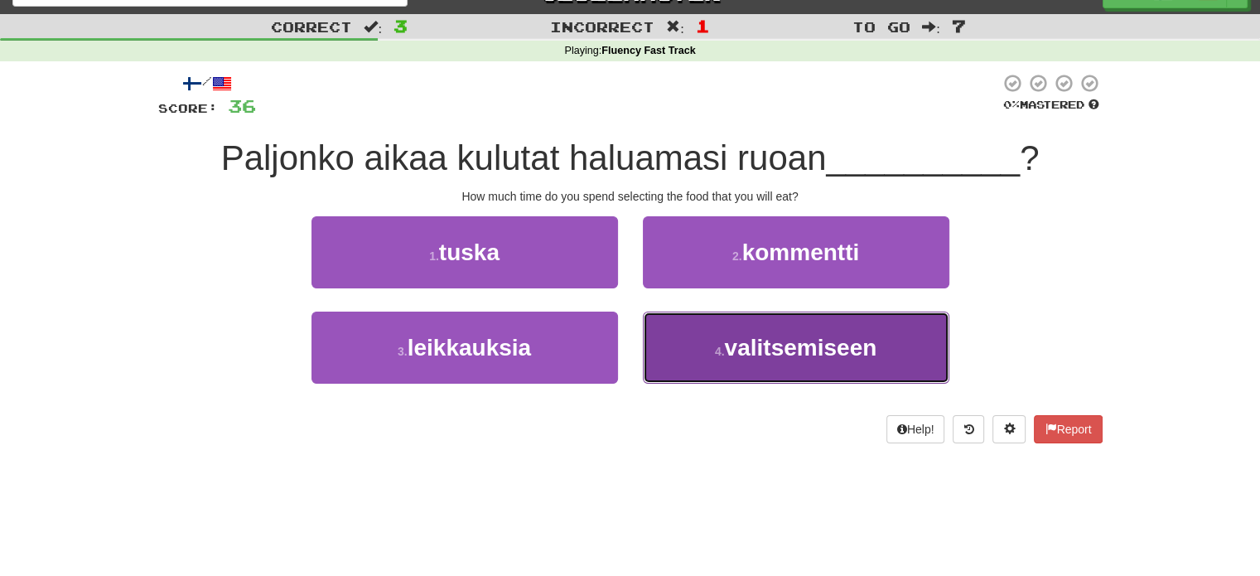
click at [685, 357] on button "4 . valitsemiseen" at bounding box center [796, 347] width 307 height 72
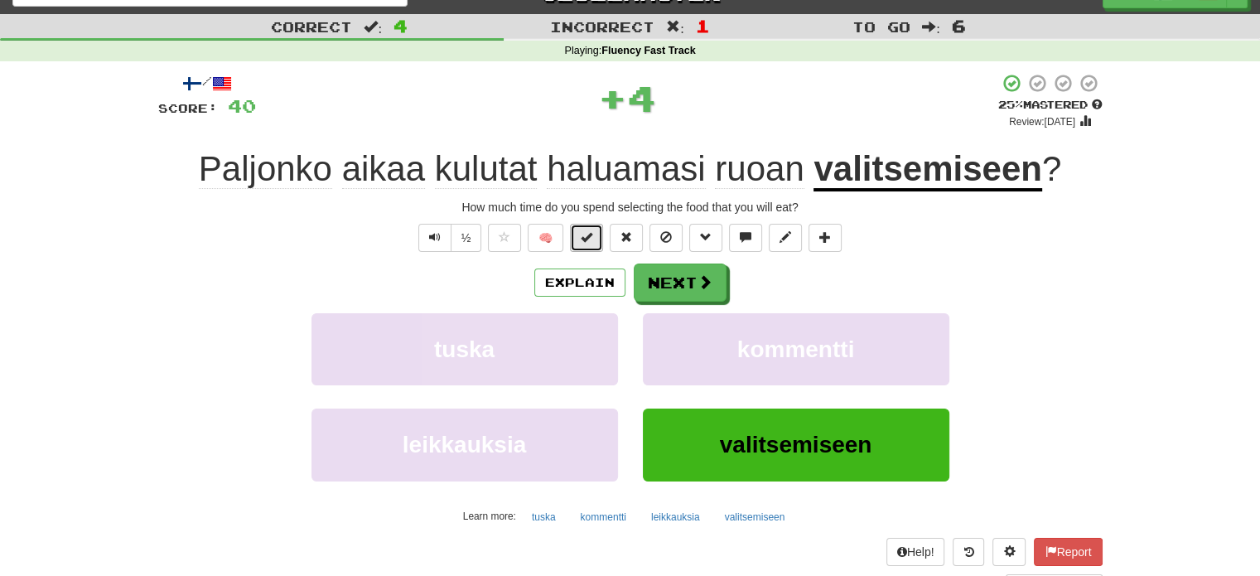
click at [592, 241] on span at bounding box center [587, 237] width 12 height 12
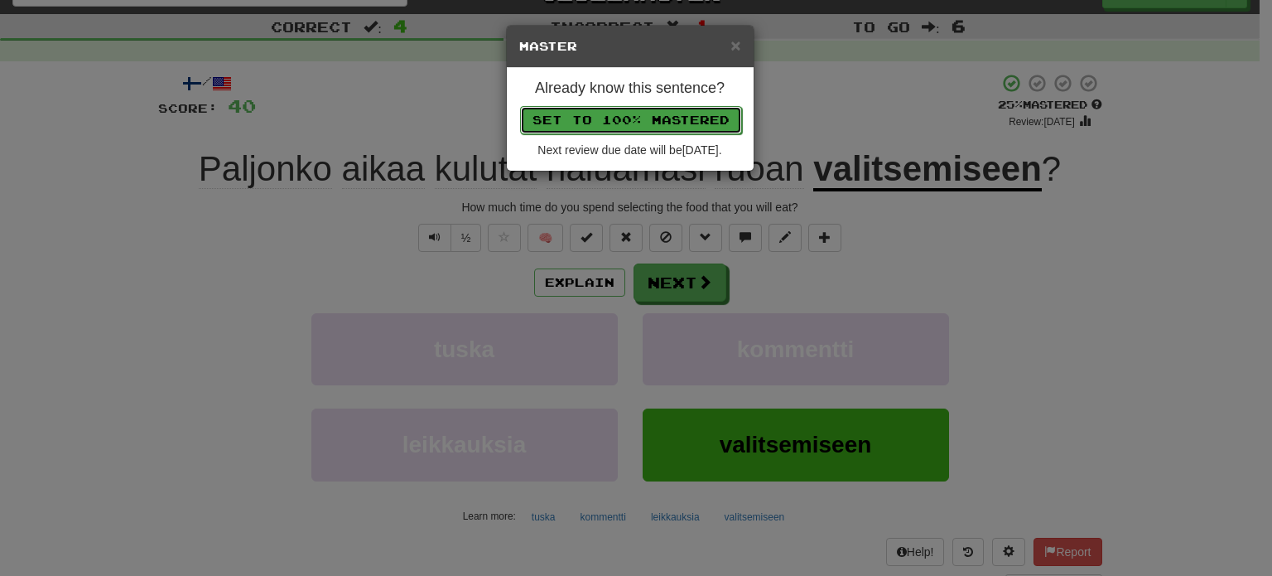
click at [644, 122] on button "Set to 100% Mastered" at bounding box center [631, 120] width 222 height 28
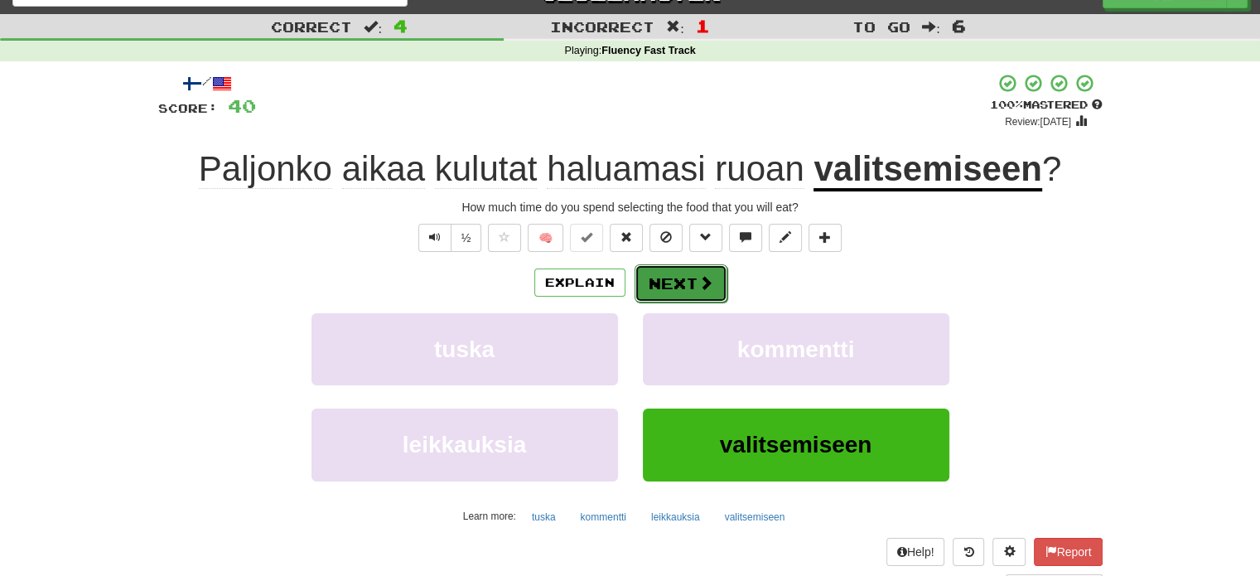
click at [673, 284] on button "Next" at bounding box center [681, 283] width 93 height 38
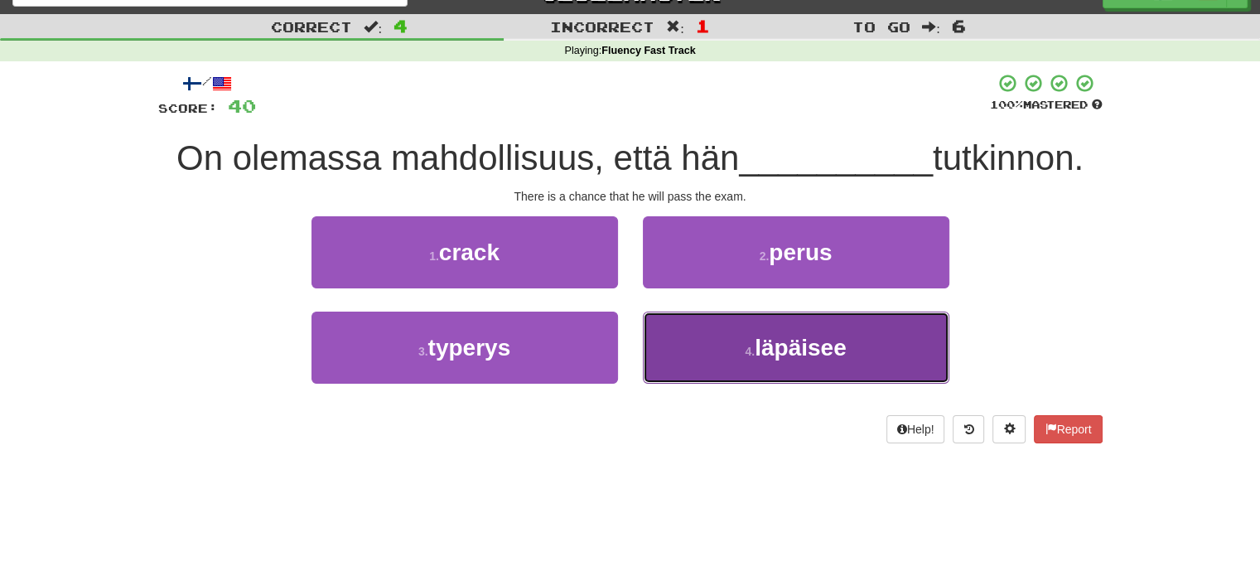
click at [719, 364] on button "4 . läpäisee" at bounding box center [796, 347] width 307 height 72
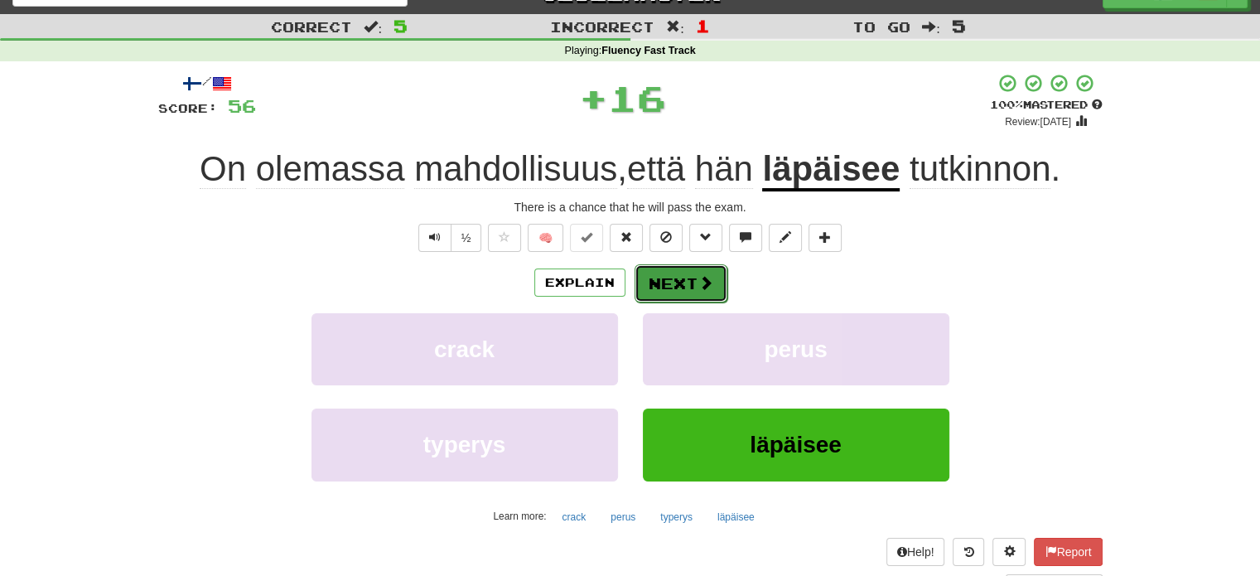
click at [688, 292] on button "Next" at bounding box center [681, 283] width 93 height 38
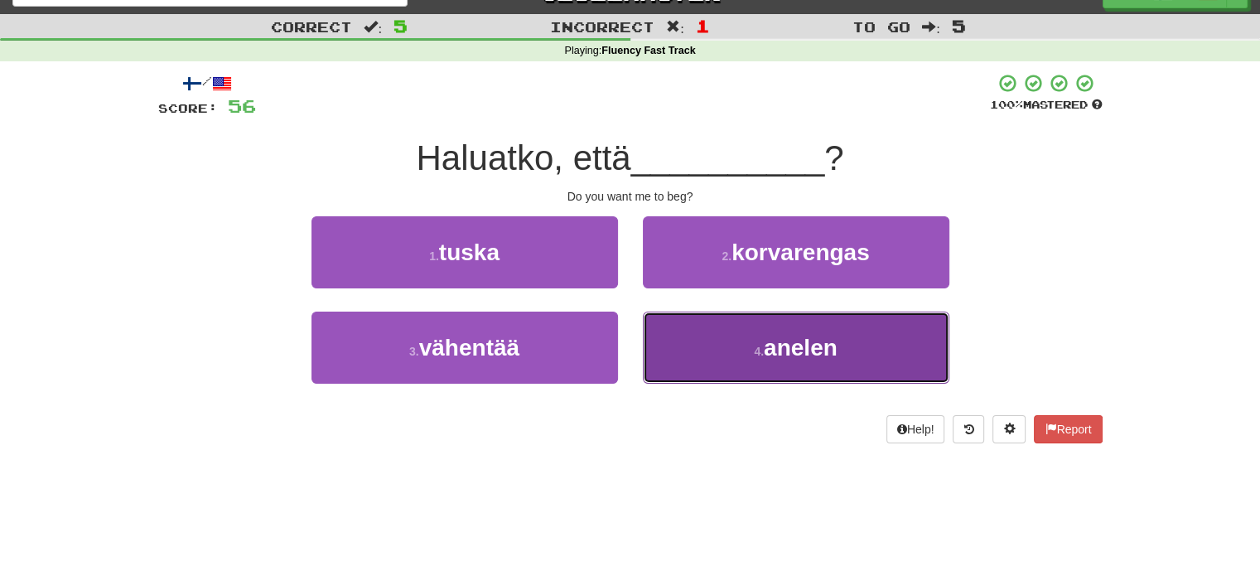
click at [691, 345] on button "4 . anelen" at bounding box center [796, 347] width 307 height 72
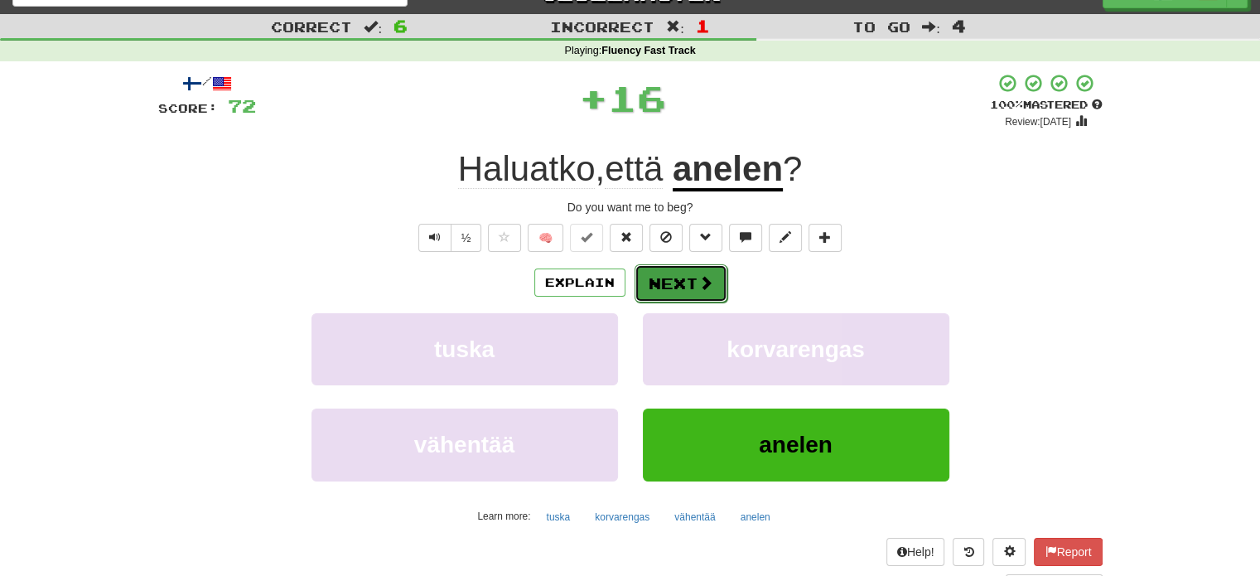
click at [667, 290] on button "Next" at bounding box center [681, 283] width 93 height 38
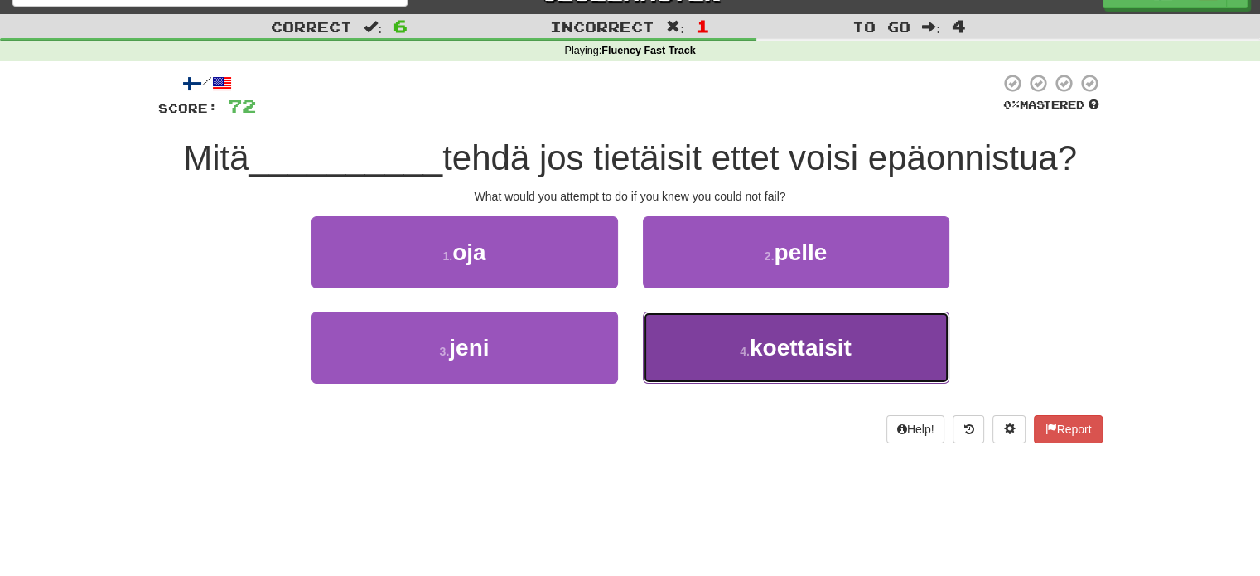
click at [706, 341] on button "4 . koettaisit" at bounding box center [796, 347] width 307 height 72
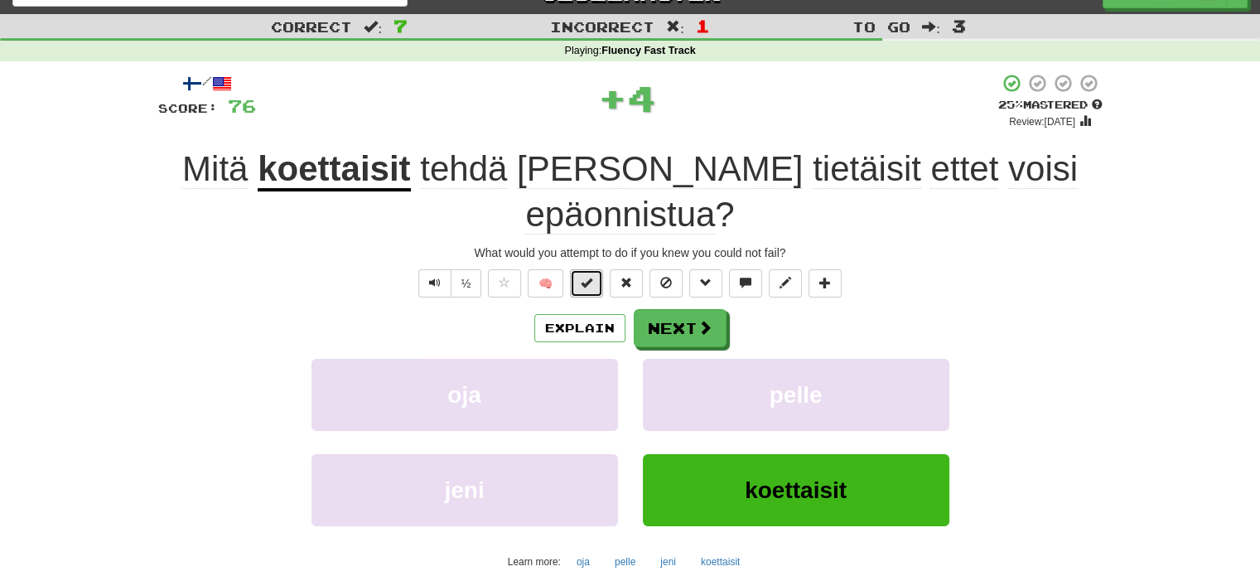
click at [592, 277] on span at bounding box center [587, 283] width 12 height 12
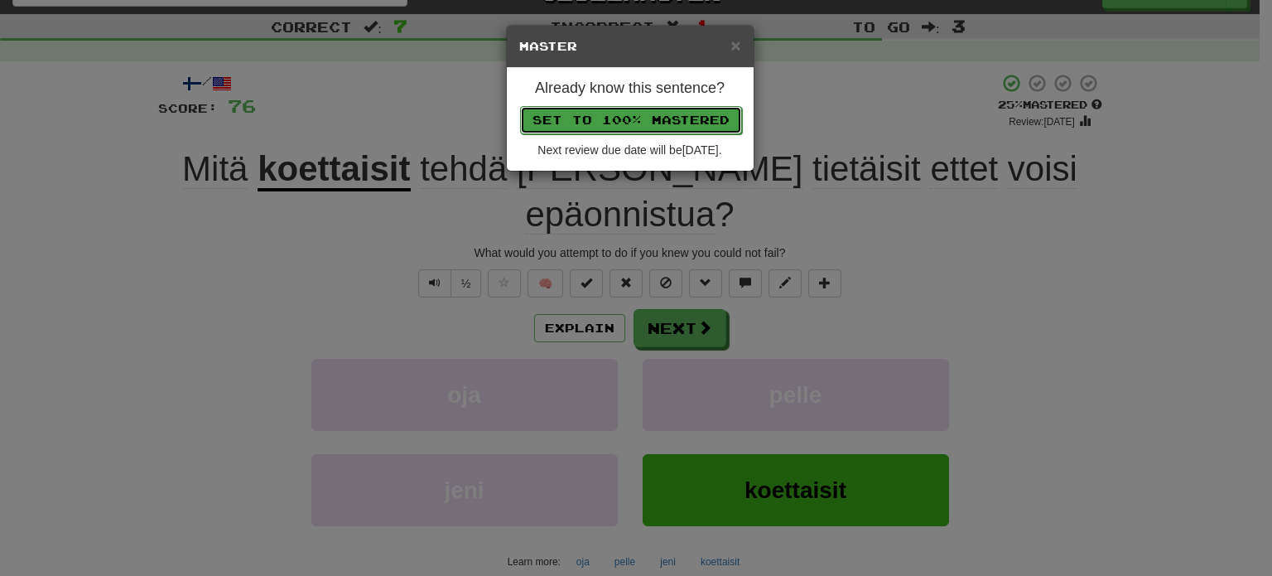
click at [659, 122] on button "Set to 100% Mastered" at bounding box center [631, 120] width 222 height 28
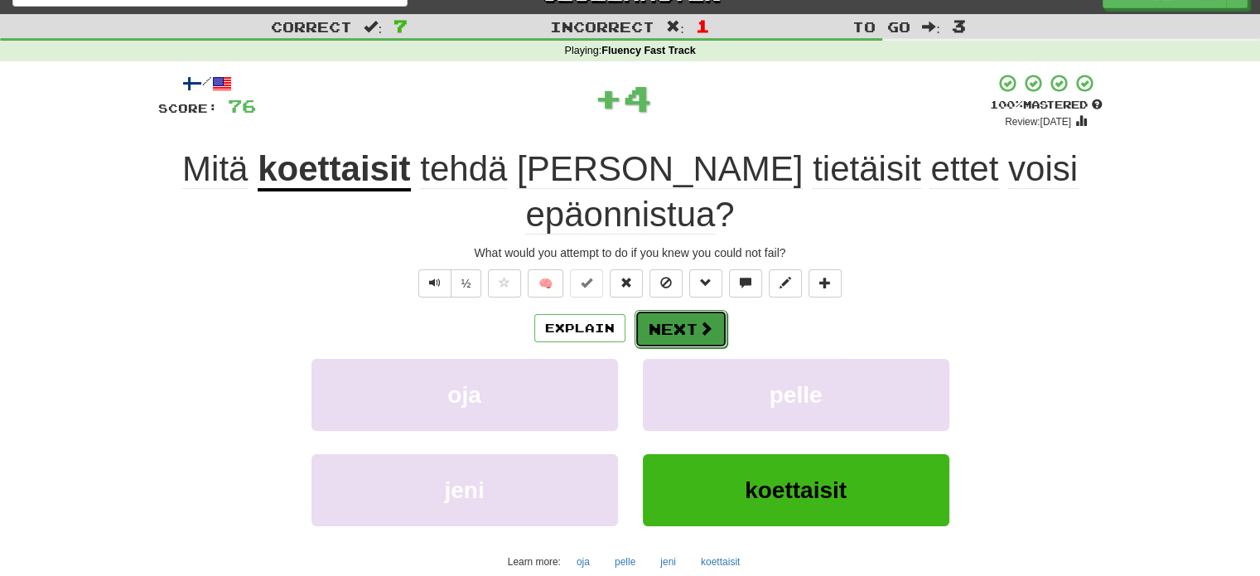
click at [711, 321] on span at bounding box center [705, 328] width 15 height 15
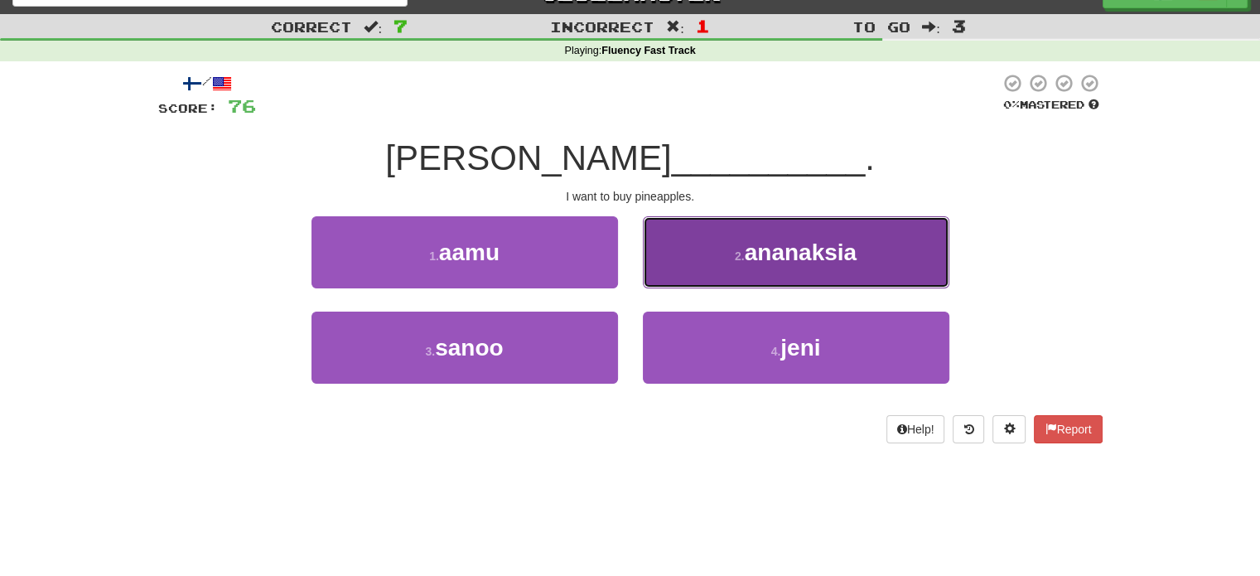
click at [744, 273] on button "2 . ananaksia" at bounding box center [796, 252] width 307 height 72
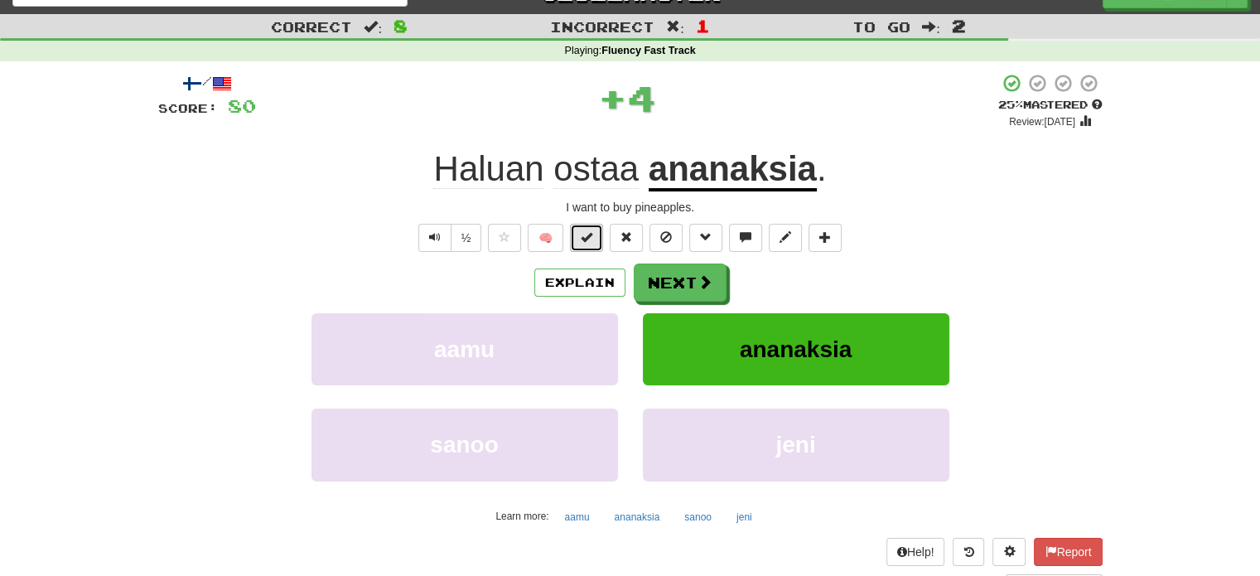
click at [583, 242] on span at bounding box center [587, 237] width 12 height 12
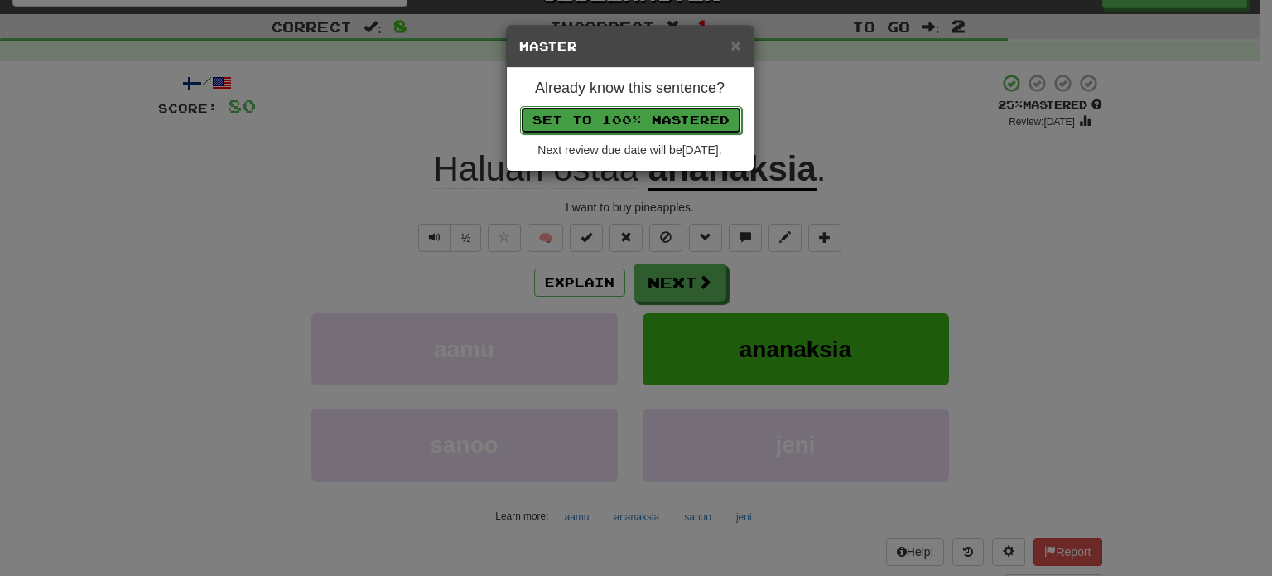
click at [645, 125] on button "Set to 100% Mastered" at bounding box center [631, 120] width 222 height 28
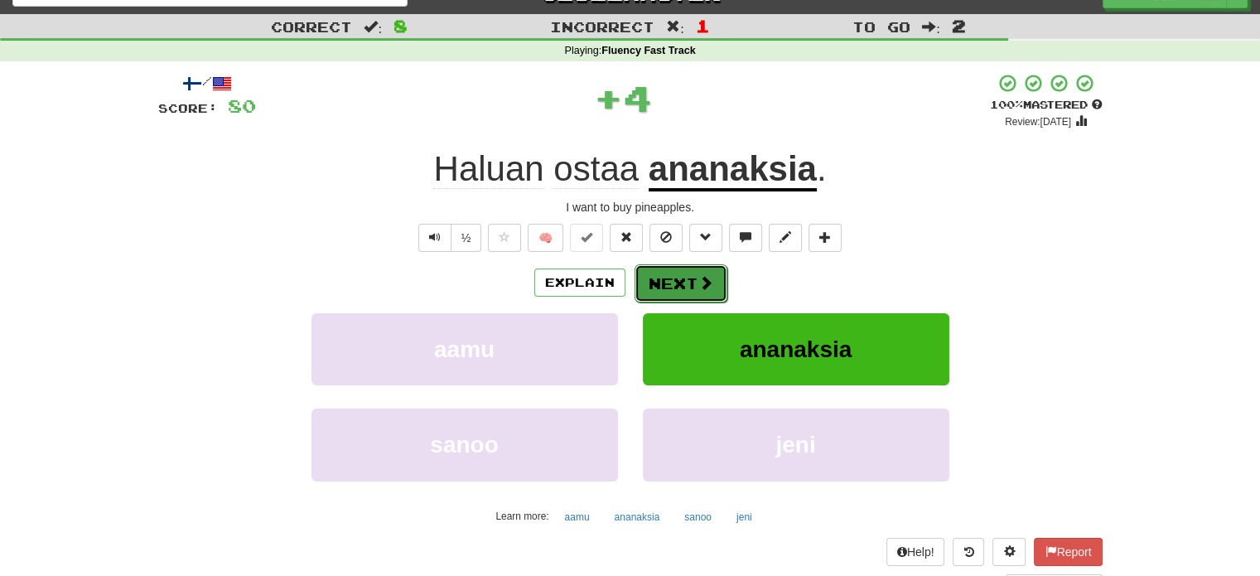
click at [684, 275] on button "Next" at bounding box center [681, 283] width 93 height 38
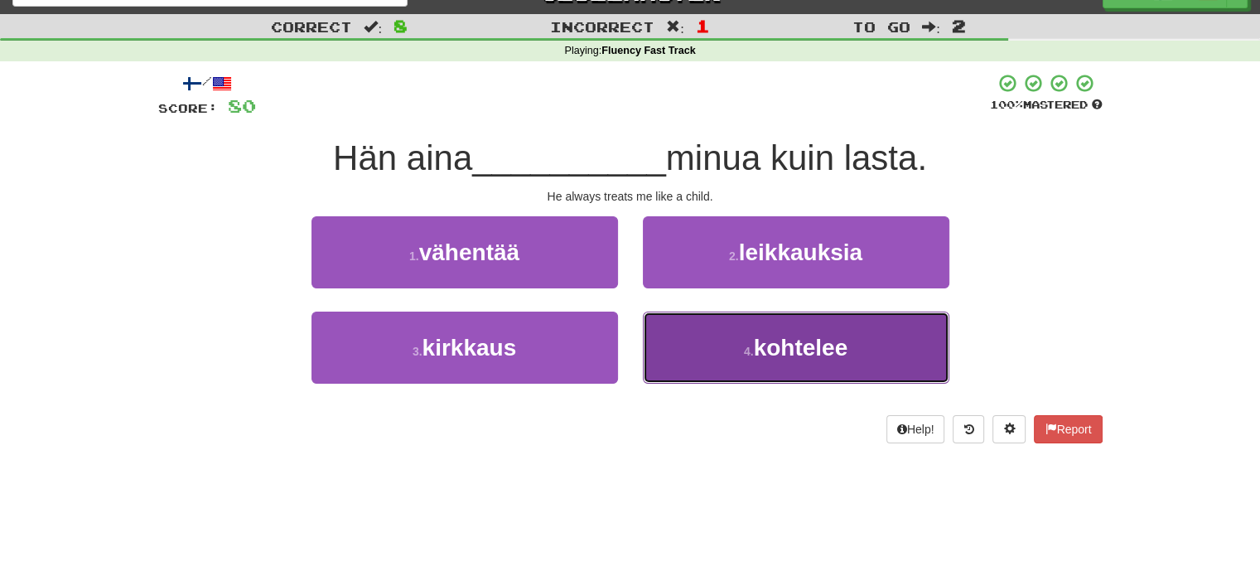
click at [779, 363] on button "4 . kohtelee" at bounding box center [796, 347] width 307 height 72
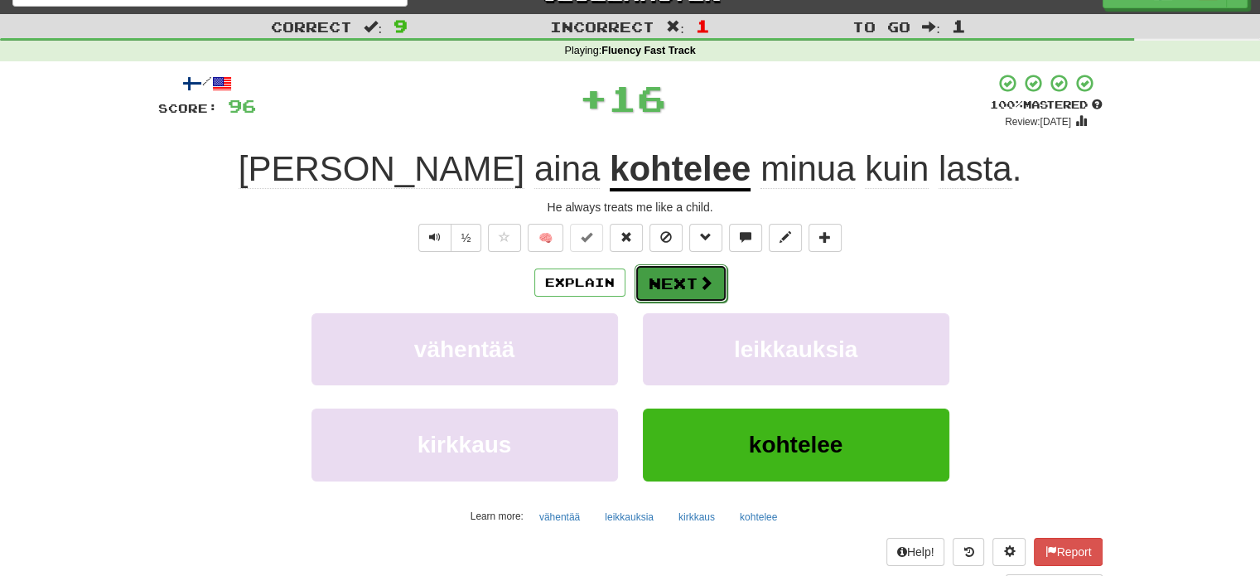
click at [650, 278] on button "Next" at bounding box center [681, 283] width 93 height 38
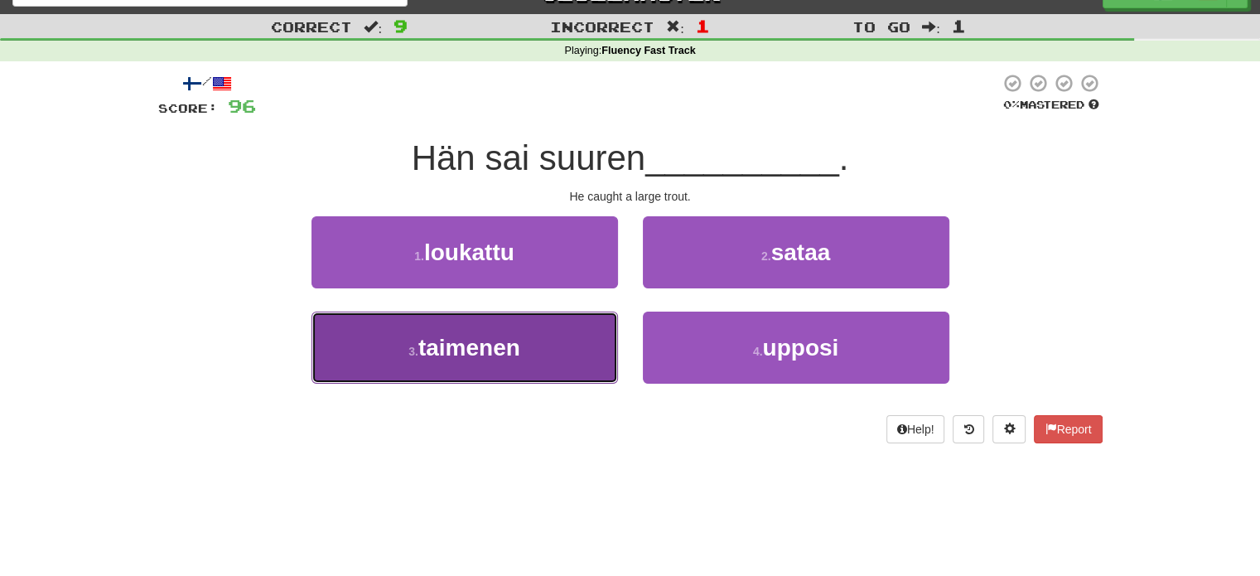
click at [540, 335] on button "3 . taimenen" at bounding box center [464, 347] width 307 height 72
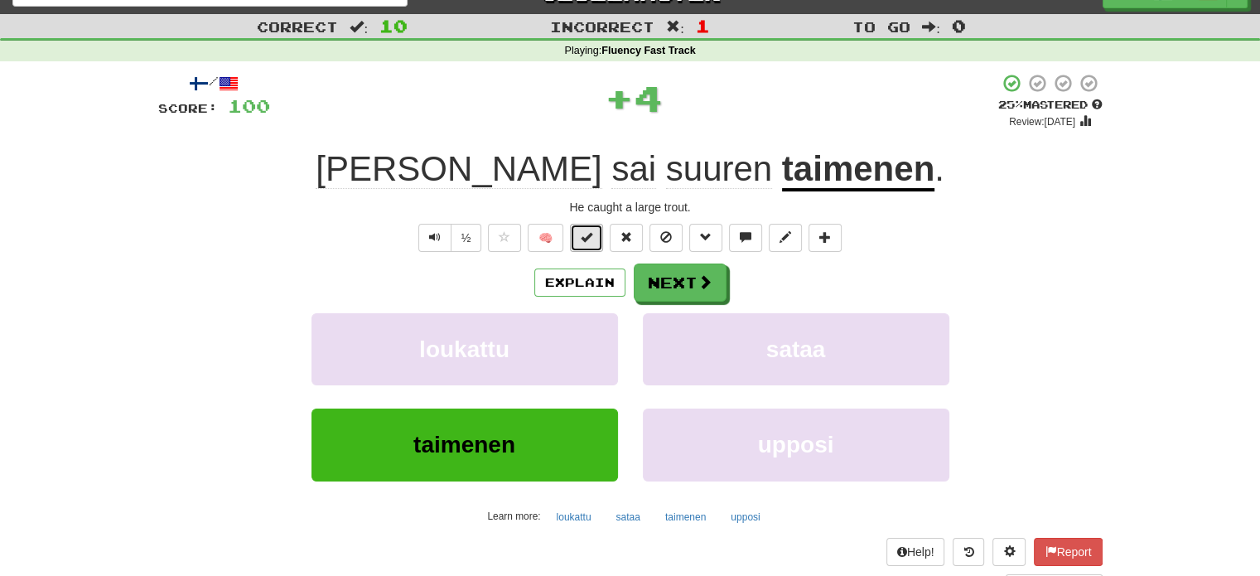
click at [592, 238] on span at bounding box center [587, 237] width 12 height 12
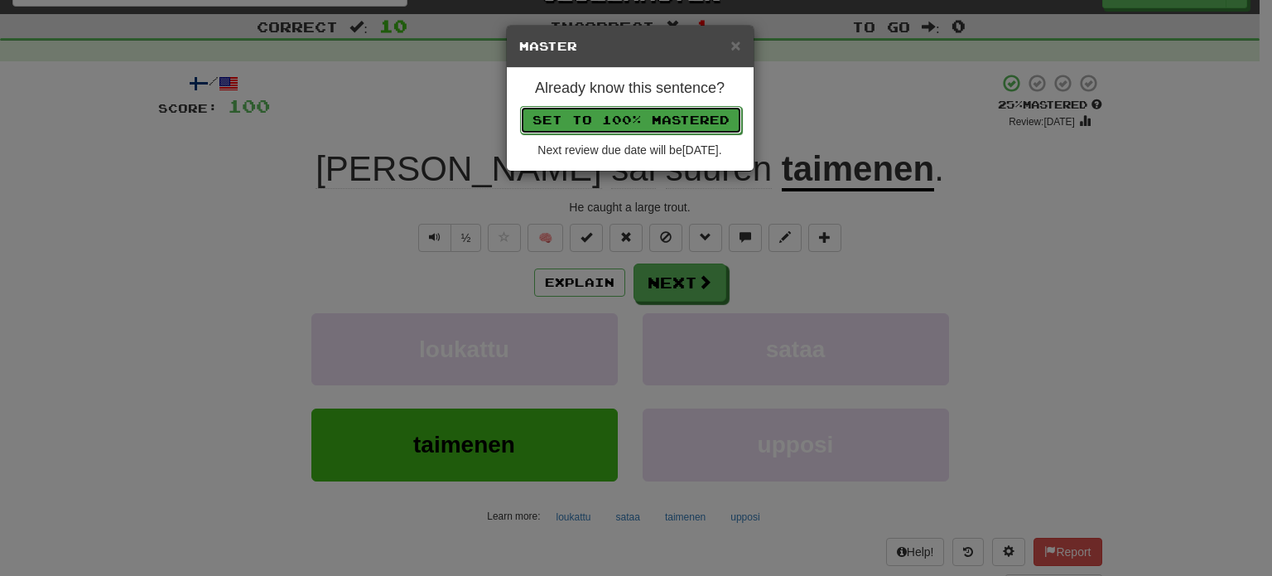
click at [641, 117] on button "Set to 100% Mastered" at bounding box center [631, 120] width 222 height 28
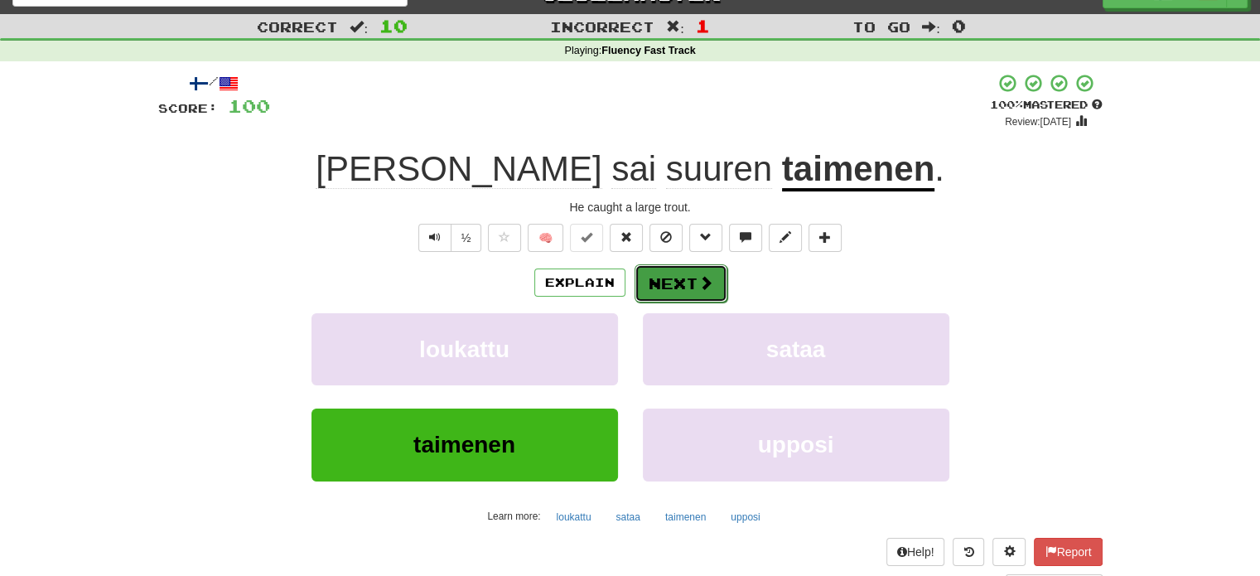
click at [716, 291] on button "Next" at bounding box center [681, 283] width 93 height 38
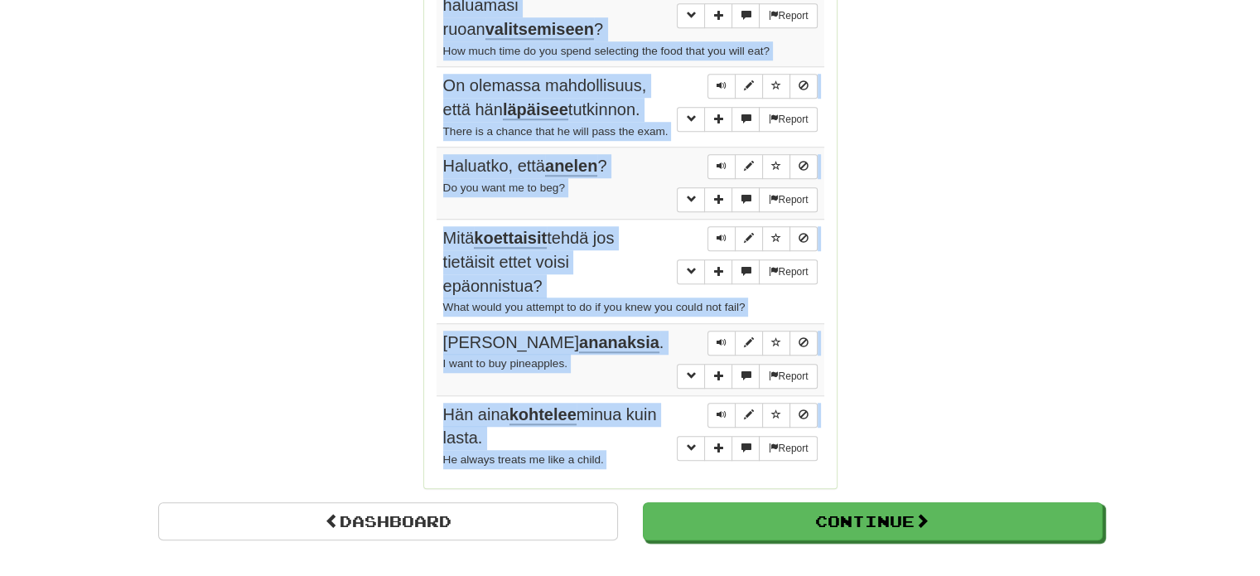
scroll to position [1277, 0]
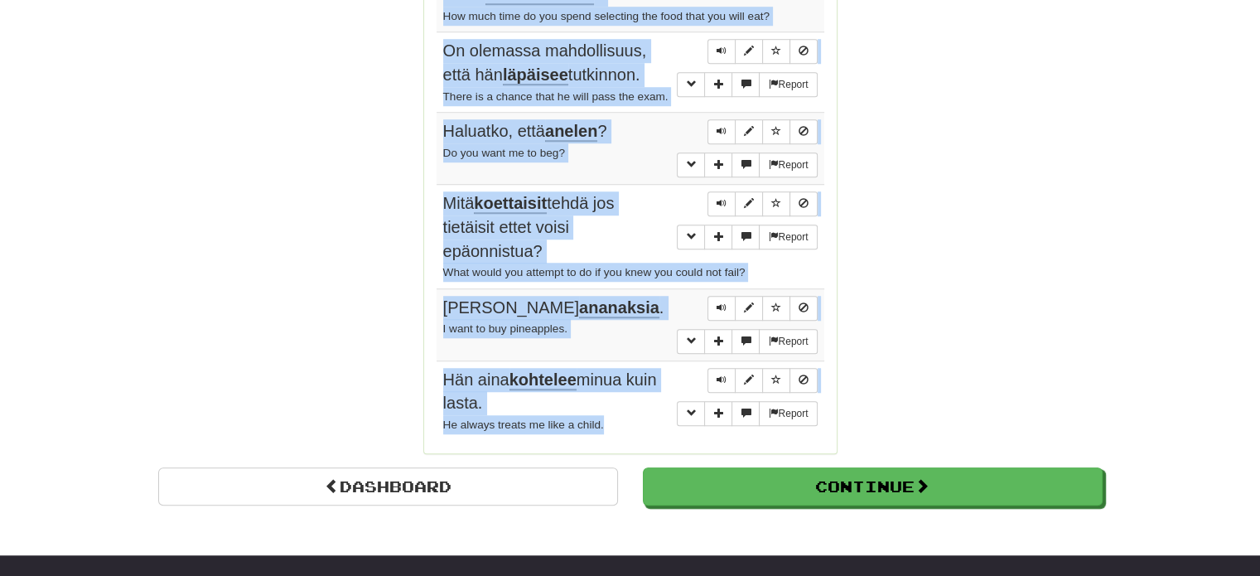
drag, startPoint x: 441, startPoint y: 291, endPoint x: 640, endPoint y: 452, distance: 256.2
click at [640, 441] on tbody "Report Hän sai suuren taimenen . He caught a large trout. Report Lääkäri ohjeis…" at bounding box center [631, 27] width 388 height 828
copy tbody "Hän sai suuren taimenen . He caught a large trout. Report Lääkäri ohjeisti että…"
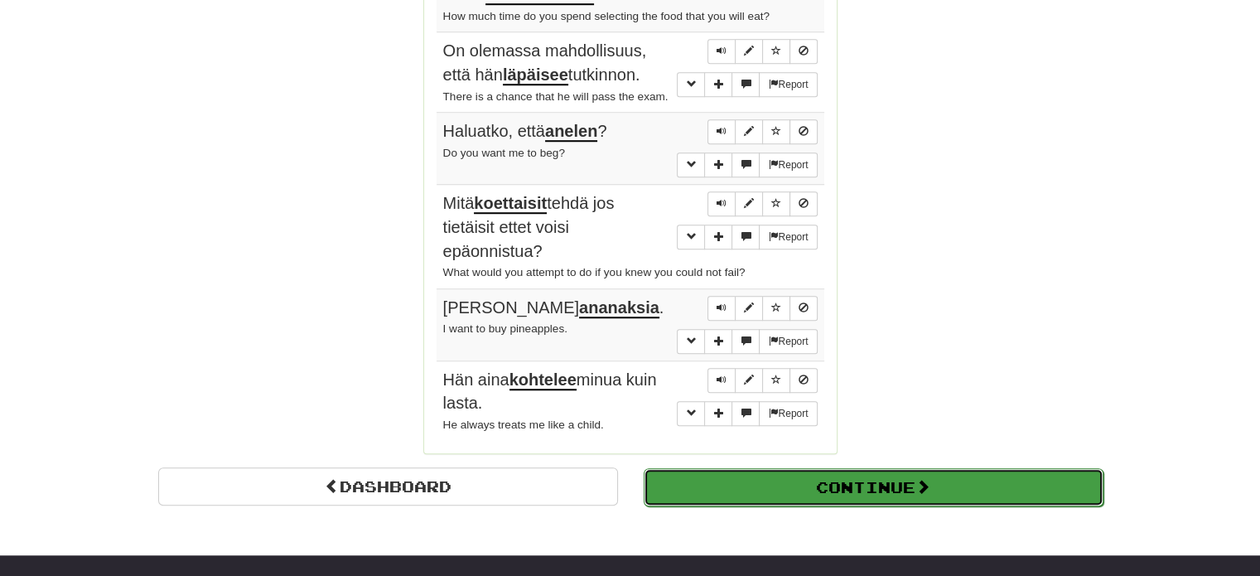
click at [888, 500] on button "Continue" at bounding box center [874, 487] width 460 height 38
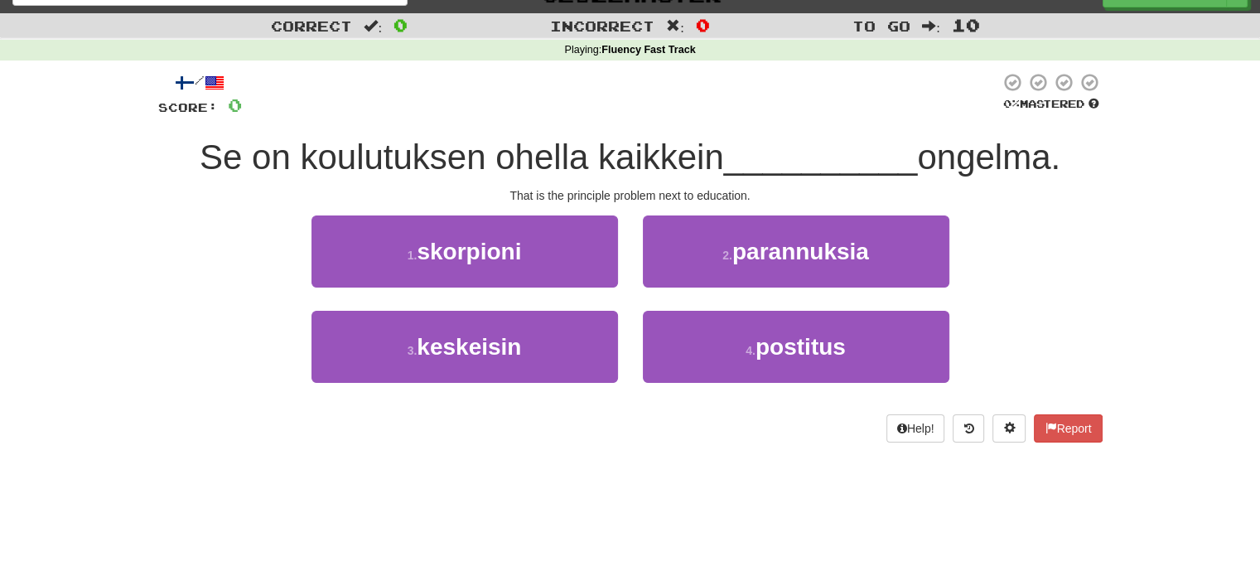
scroll to position [0, 0]
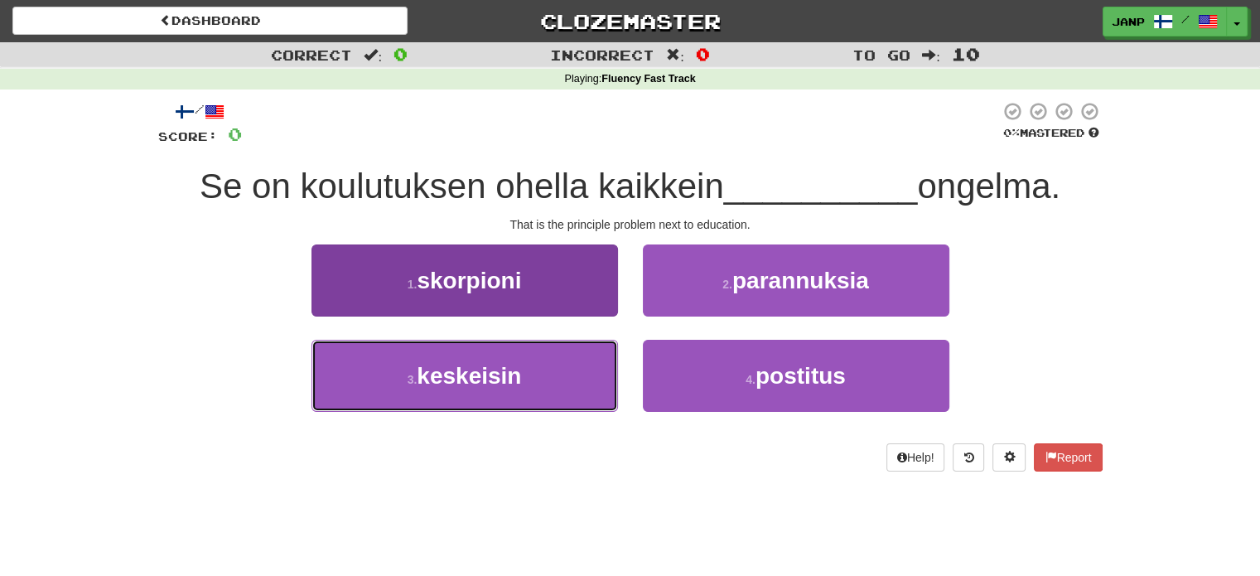
click at [567, 397] on button "3 . keskeisin" at bounding box center [464, 376] width 307 height 72
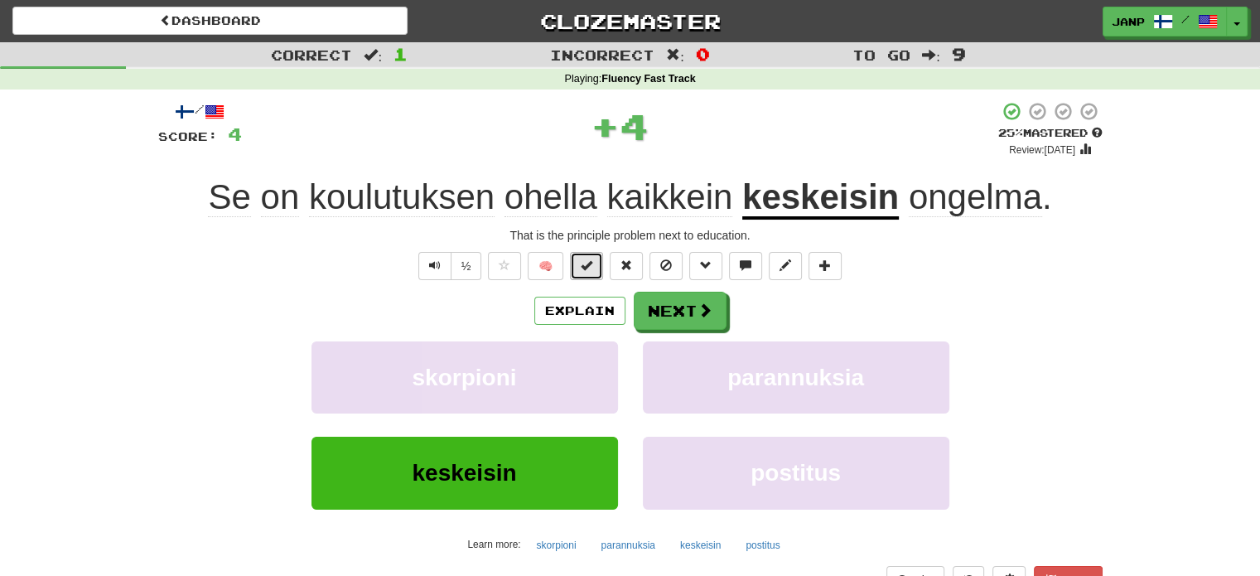
click at [583, 264] on span at bounding box center [587, 265] width 12 height 12
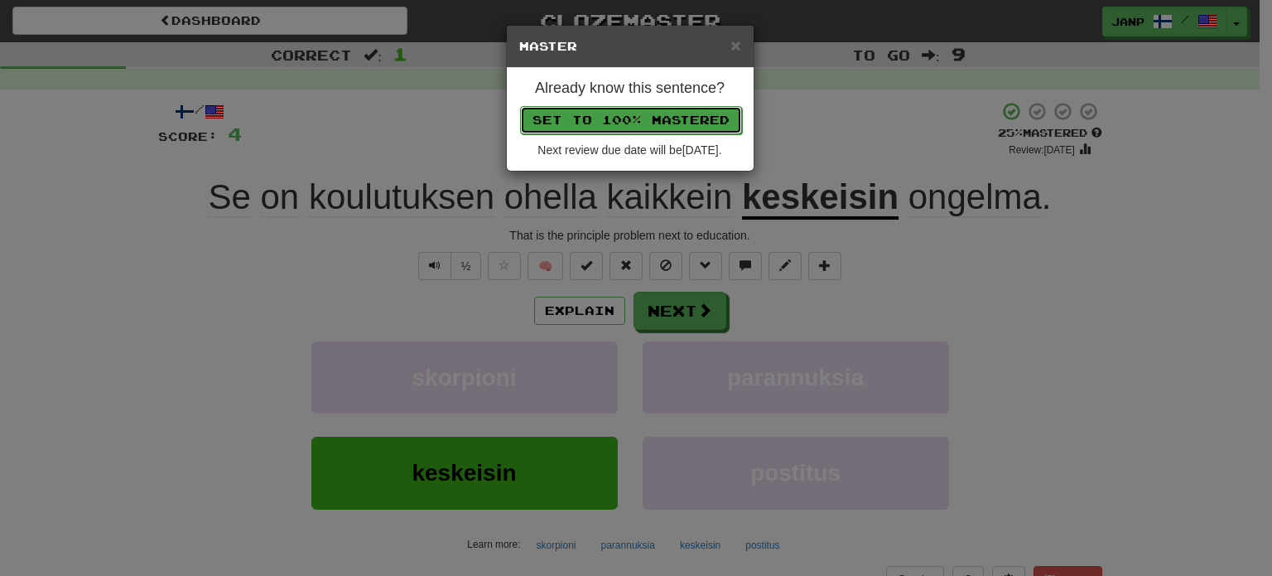
click at [630, 122] on button "Set to 100% Mastered" at bounding box center [631, 120] width 222 height 28
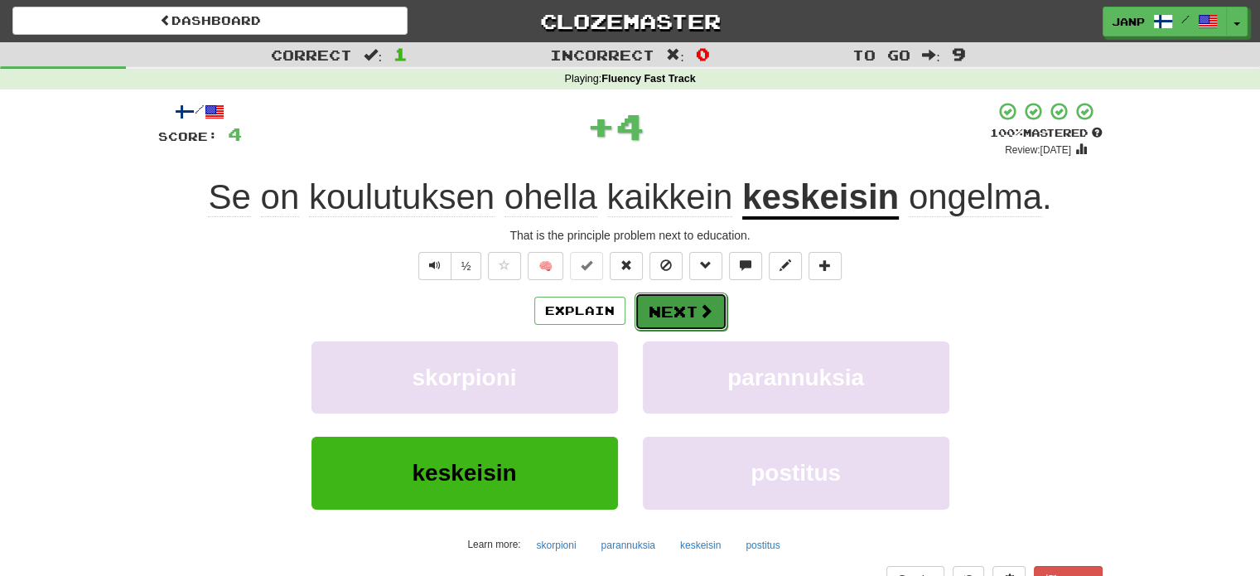
click at [676, 327] on button "Next" at bounding box center [681, 311] width 93 height 38
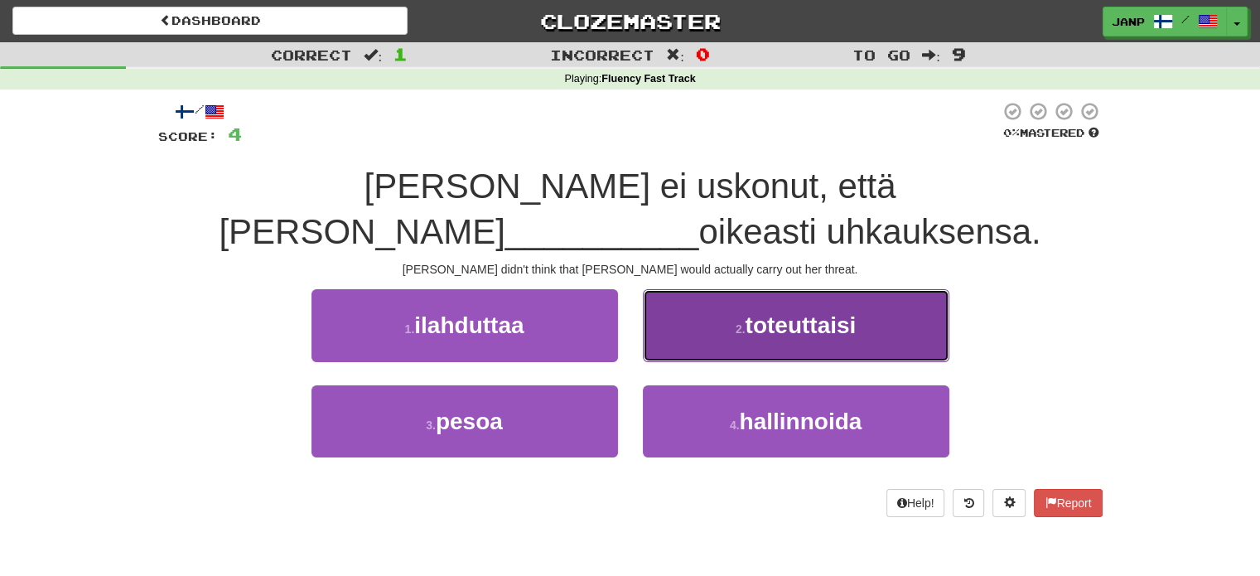
click at [738, 289] on button "2 . toteuttaisi" at bounding box center [796, 325] width 307 height 72
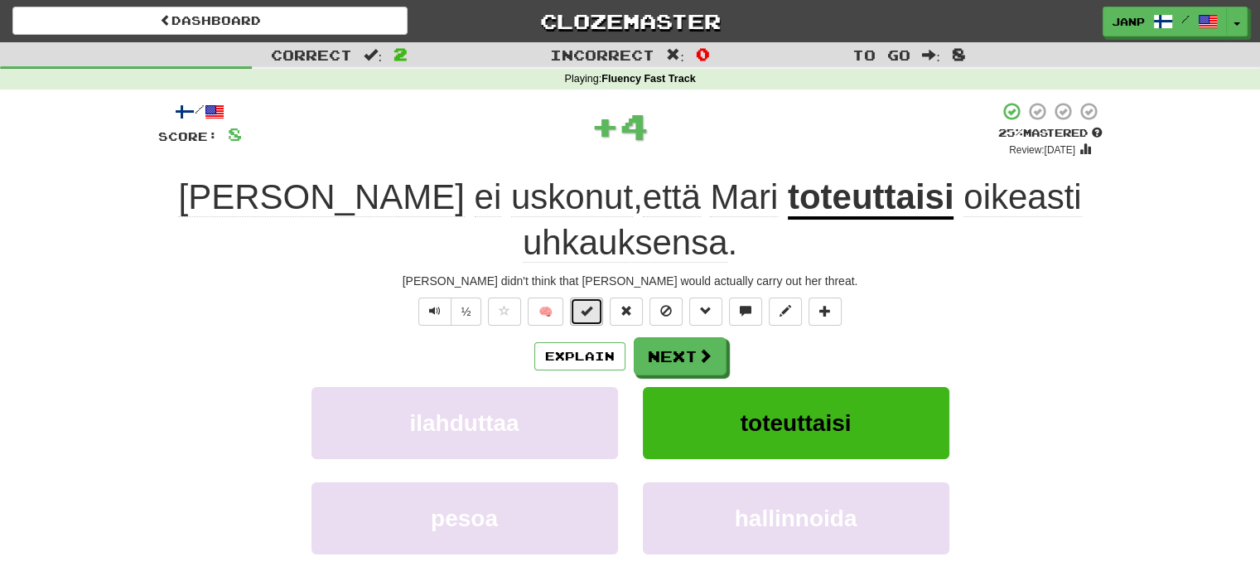
click at [599, 297] on button at bounding box center [586, 311] width 33 height 28
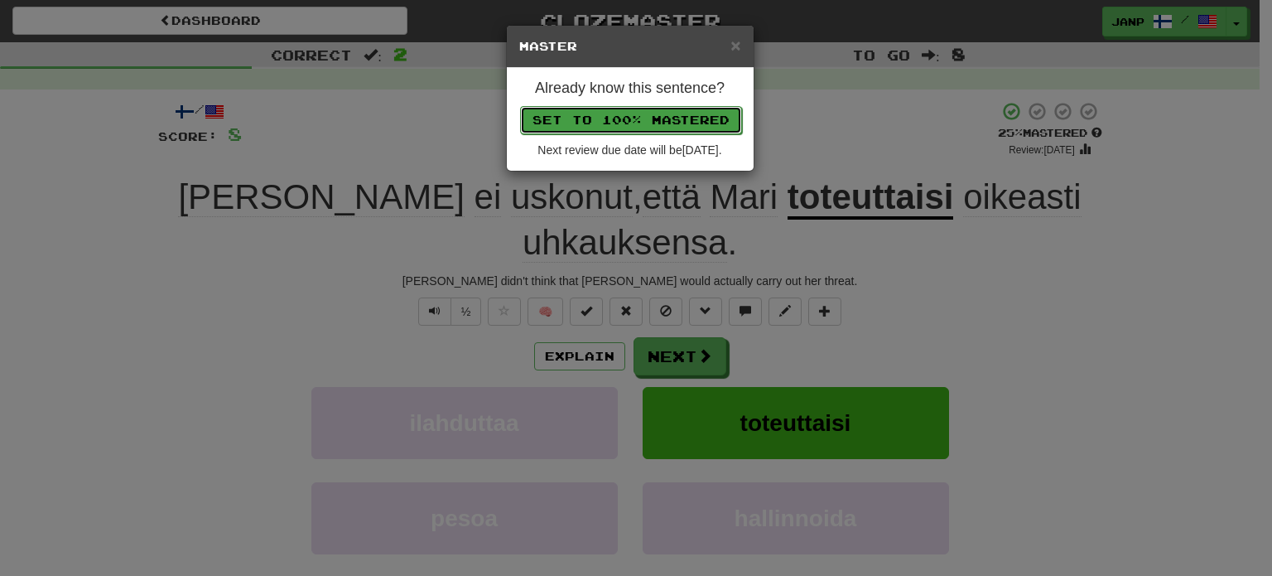
click at [630, 117] on button "Set to 100% Mastered" at bounding box center [631, 120] width 222 height 28
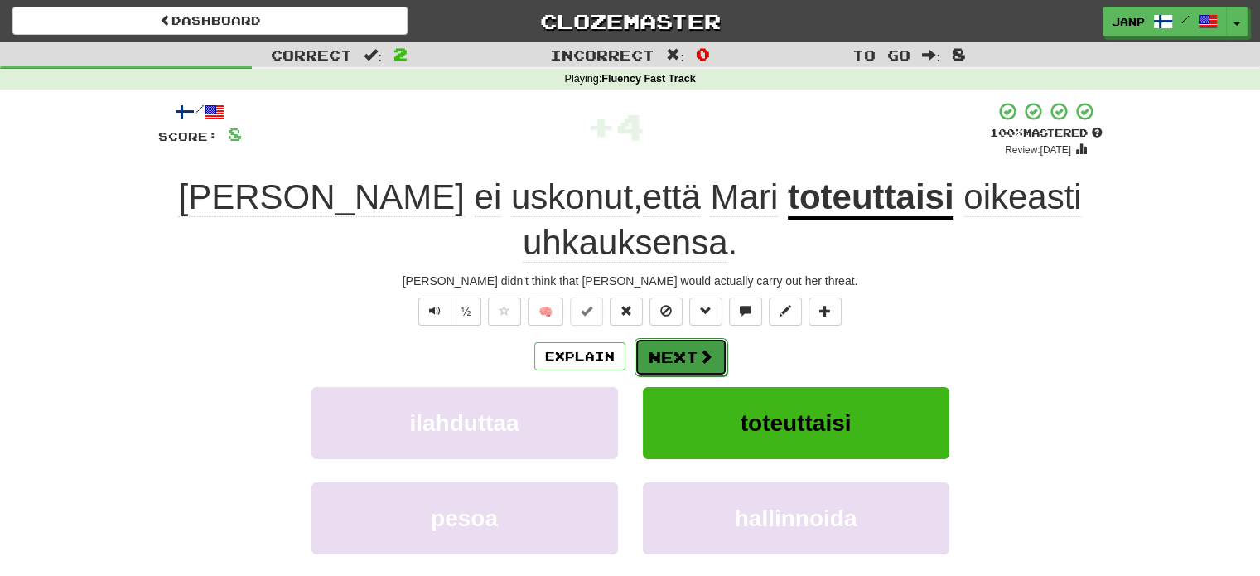
click at [680, 338] on button "Next" at bounding box center [681, 357] width 93 height 38
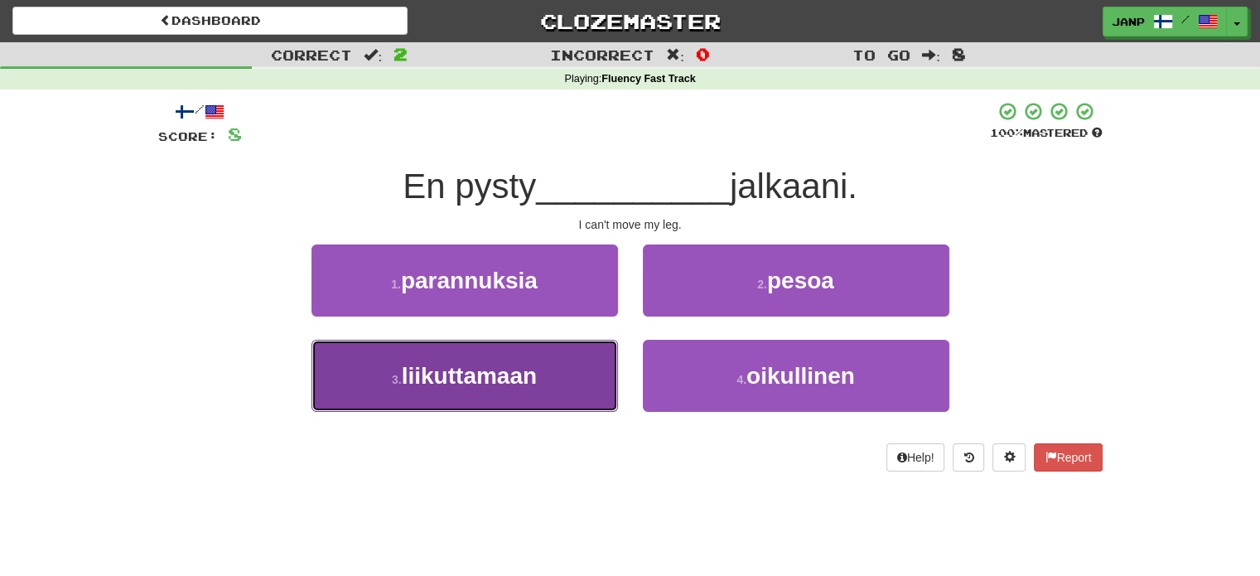
click at [507, 373] on span "liikuttamaan" at bounding box center [469, 376] width 135 height 26
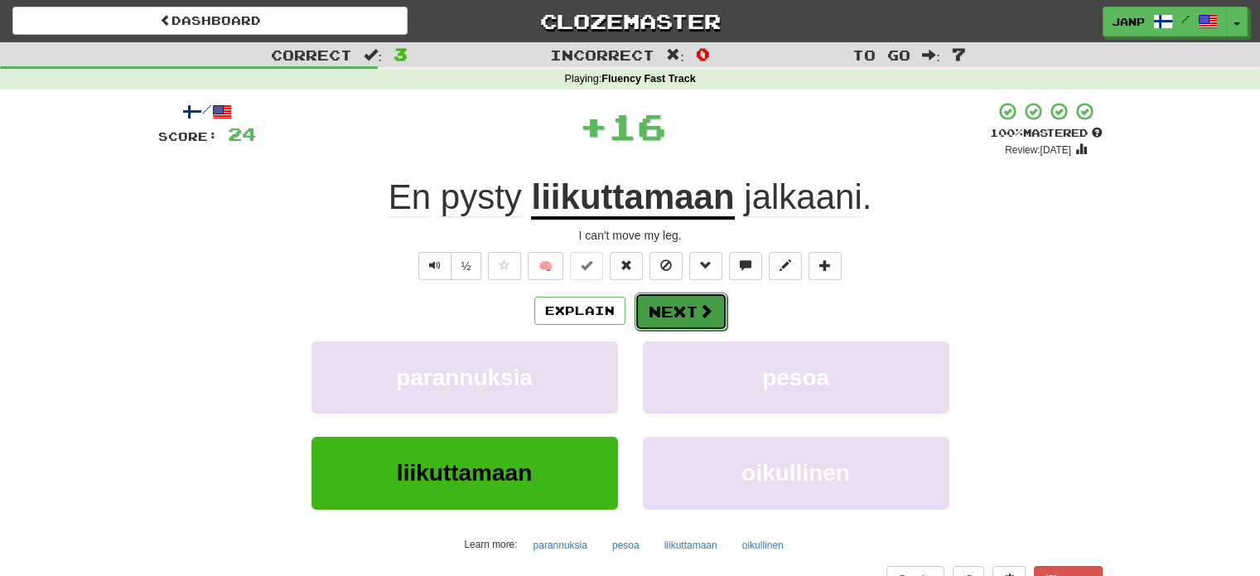
click at [673, 301] on button "Next" at bounding box center [681, 311] width 93 height 38
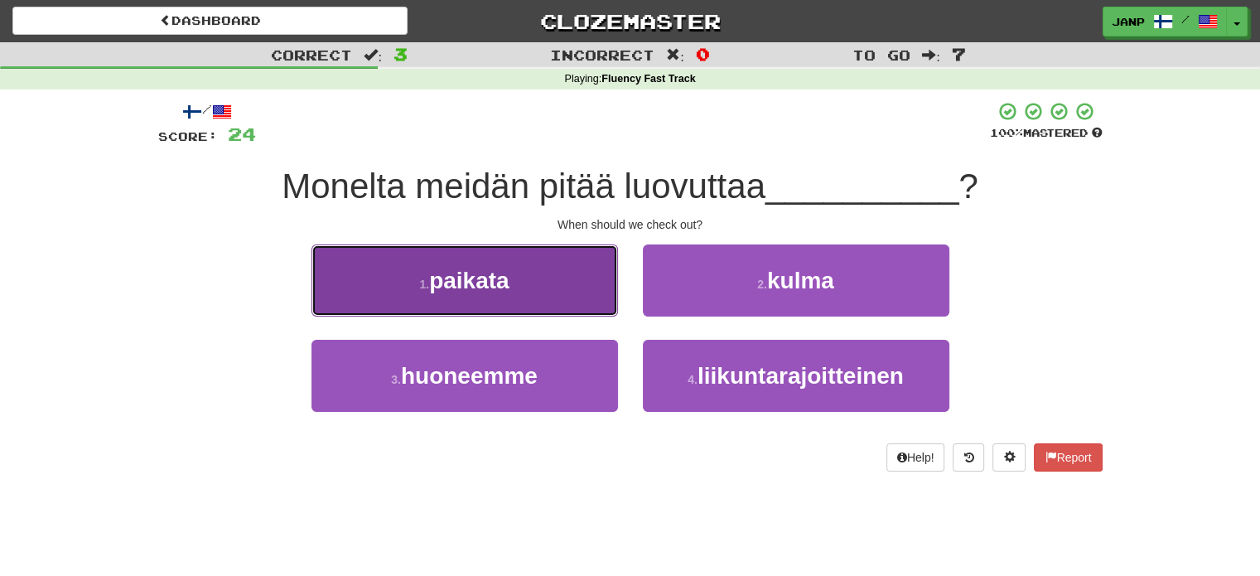
click at [543, 287] on button "1 . paikata" at bounding box center [464, 280] width 307 height 72
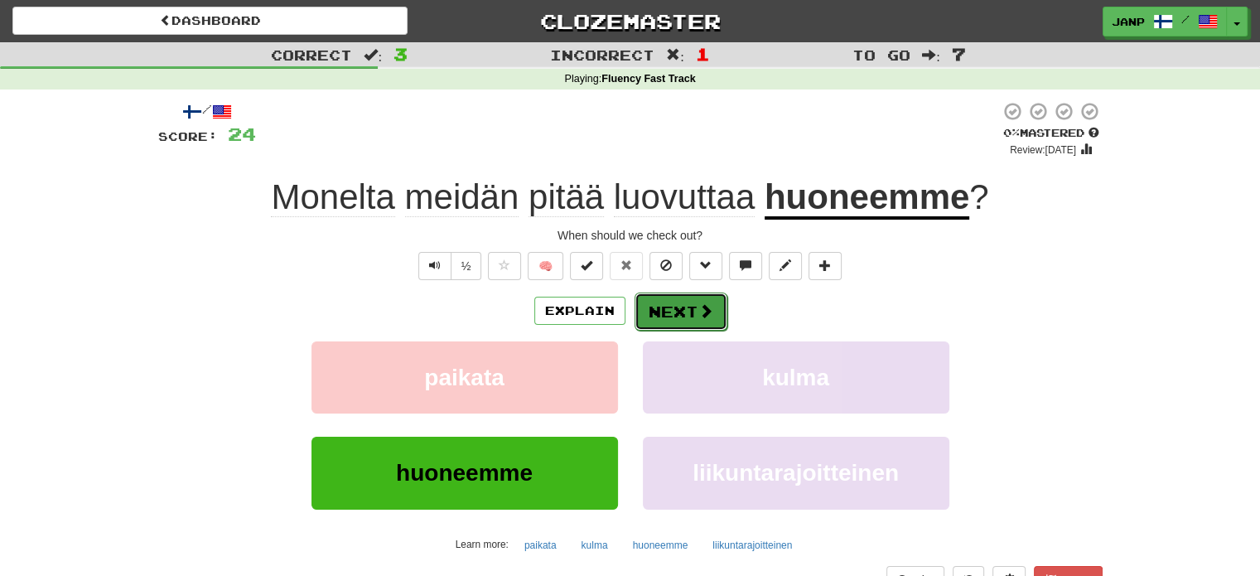
click at [683, 323] on button "Next" at bounding box center [681, 311] width 93 height 38
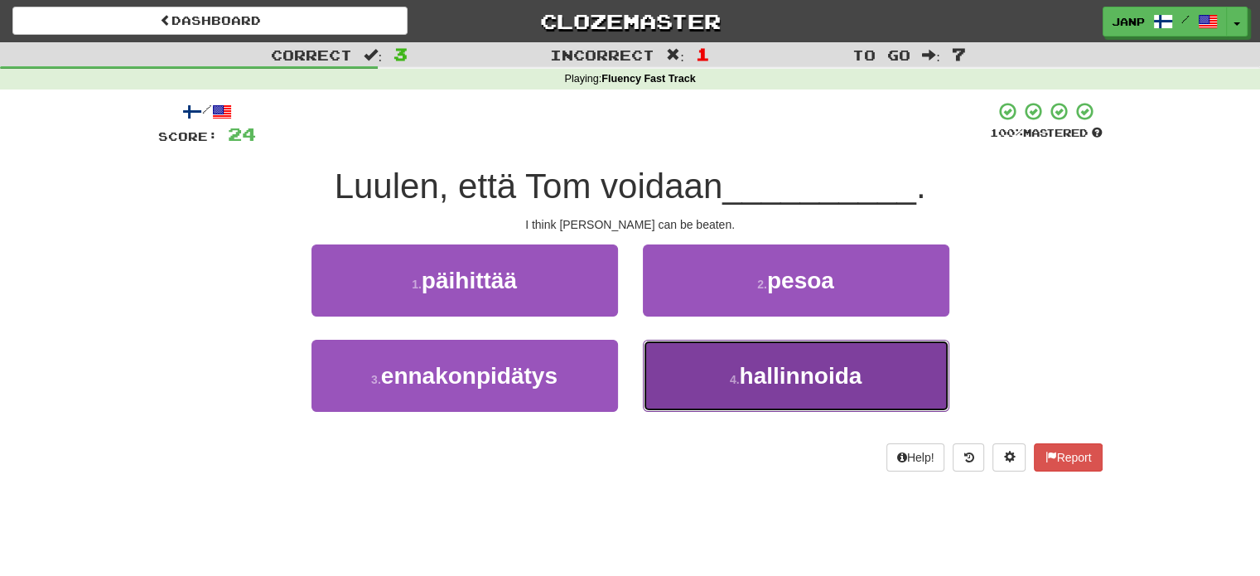
click at [669, 374] on button "4 . hallinnoida" at bounding box center [796, 376] width 307 height 72
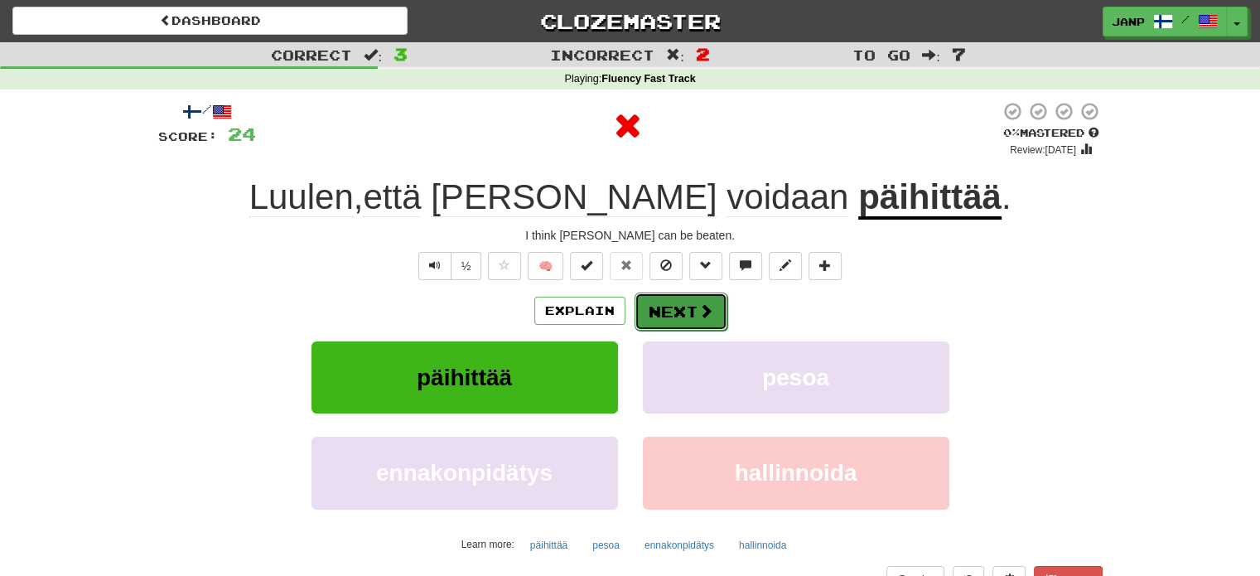
click at [681, 317] on button "Next" at bounding box center [681, 311] width 93 height 38
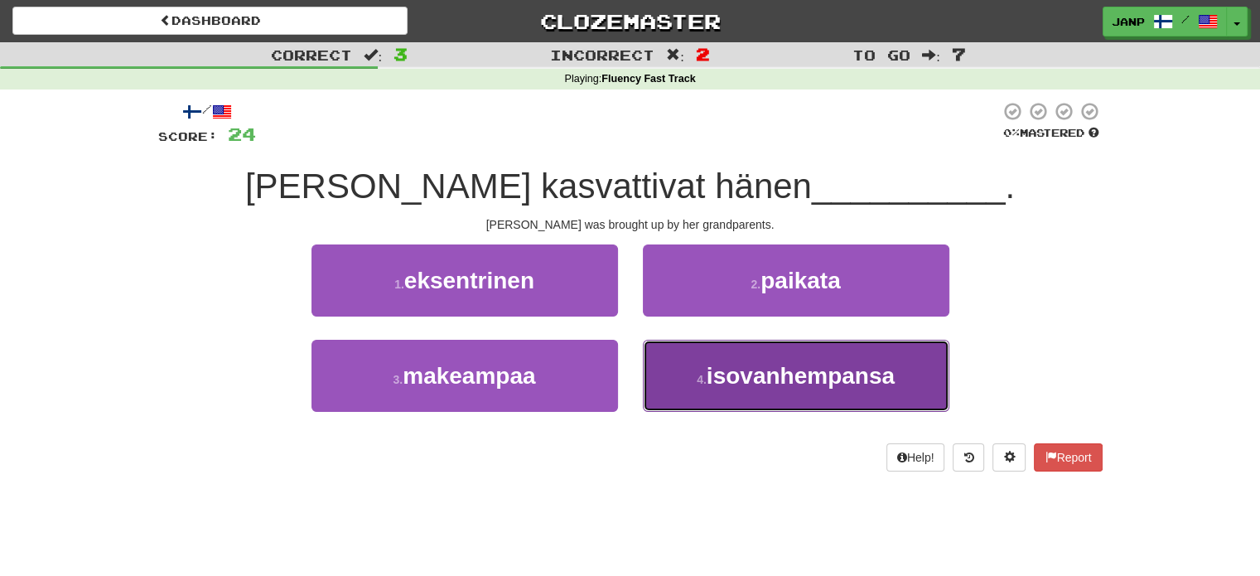
click at [693, 377] on button "4 . isovanhempansa" at bounding box center [796, 376] width 307 height 72
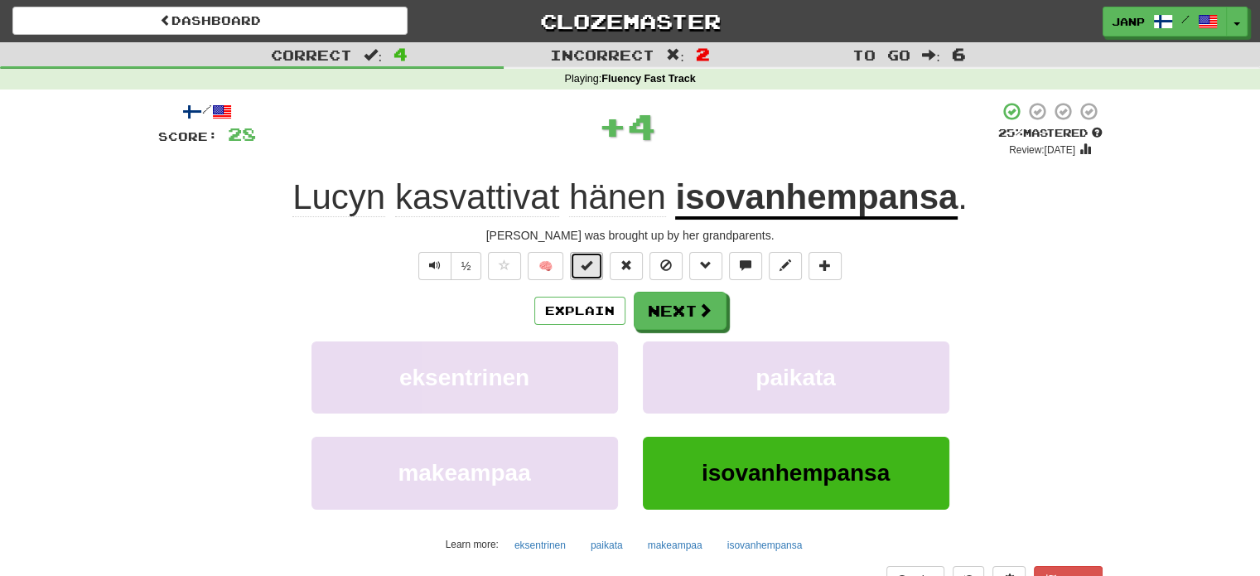
click at [594, 264] on button at bounding box center [586, 266] width 33 height 28
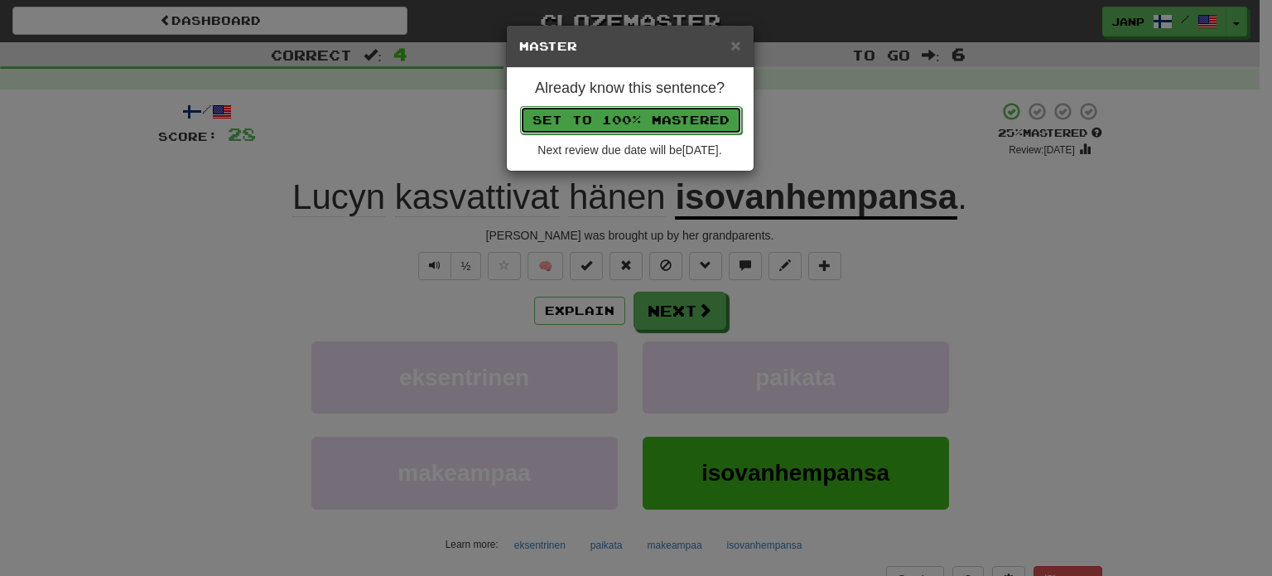
click at [633, 109] on button "Set to 100% Mastered" at bounding box center [631, 120] width 222 height 28
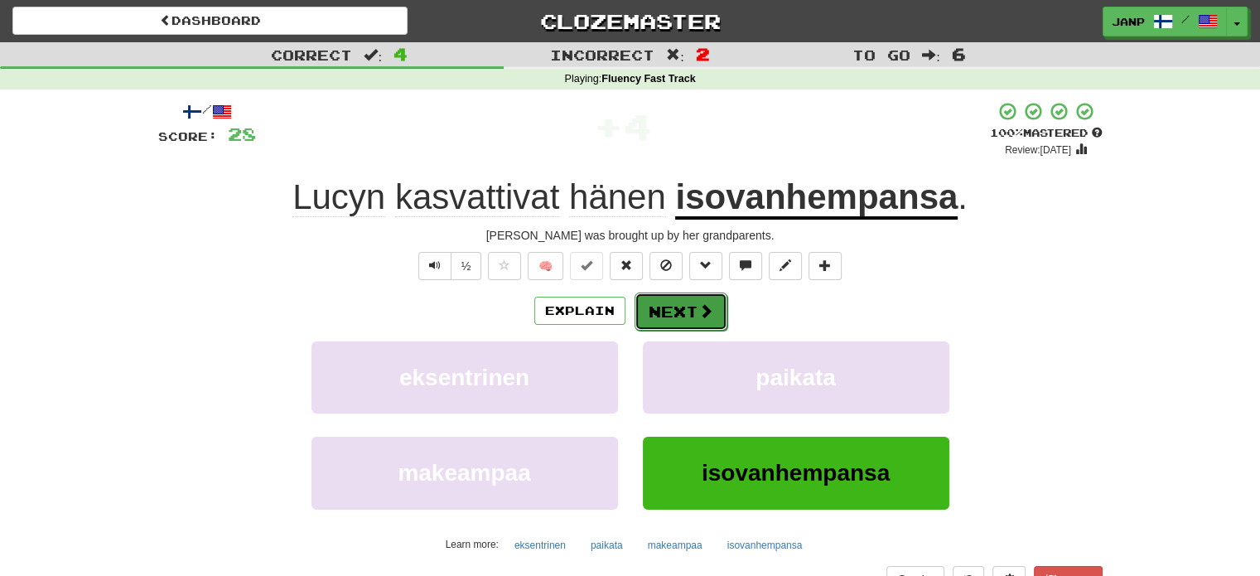
click at [698, 309] on span at bounding box center [705, 310] width 15 height 15
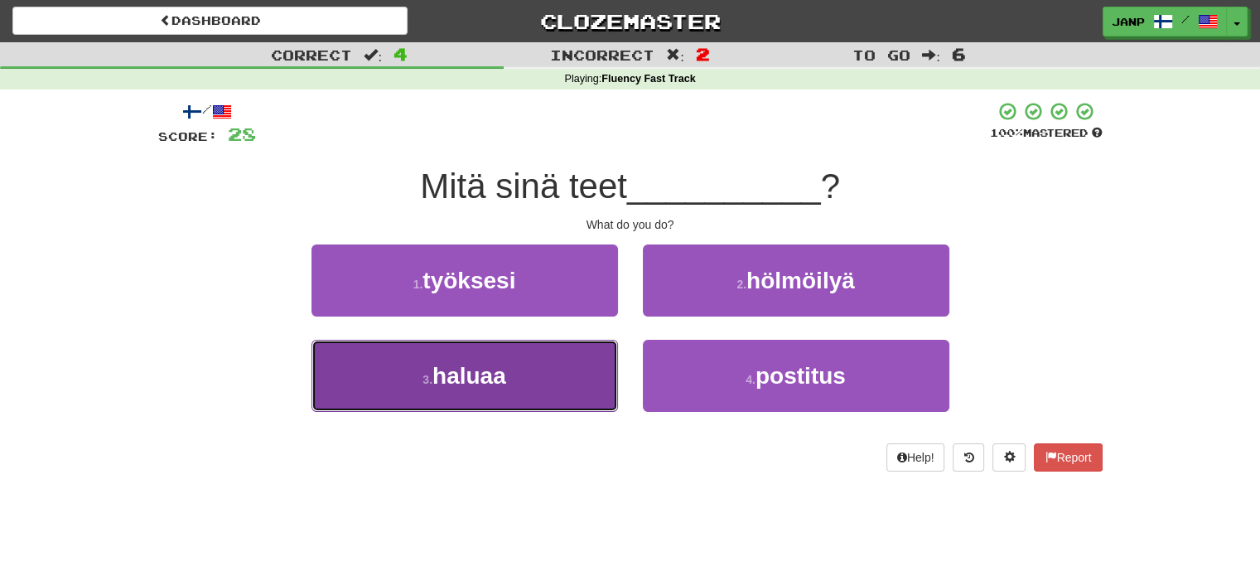
click at [577, 355] on button "3 . haluaa" at bounding box center [464, 376] width 307 height 72
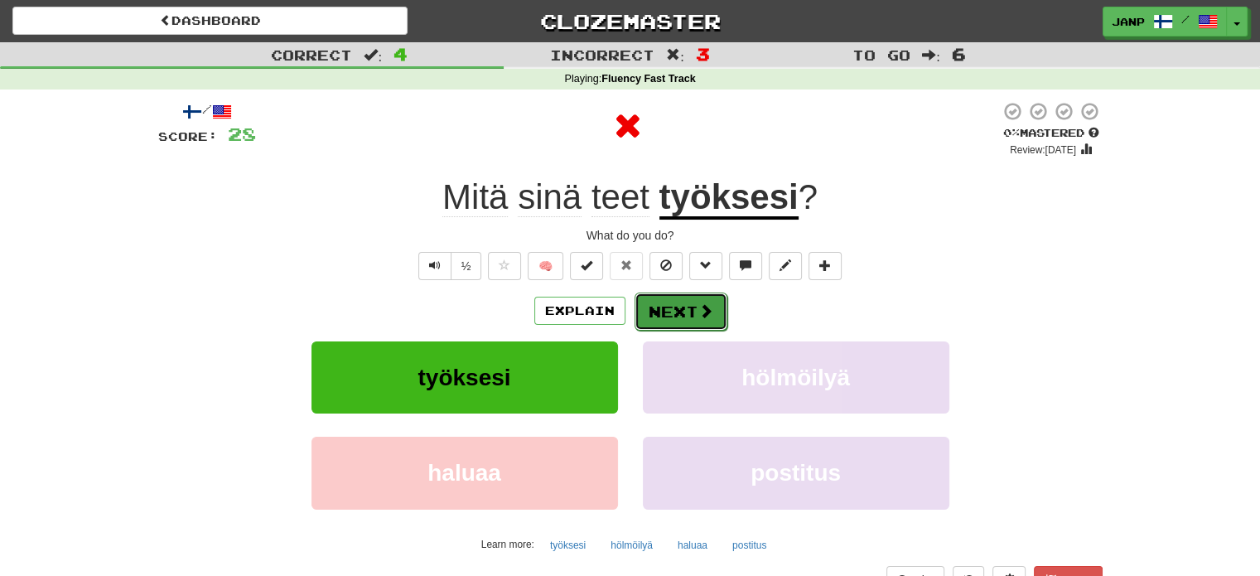
click at [686, 311] on button "Next" at bounding box center [681, 311] width 93 height 38
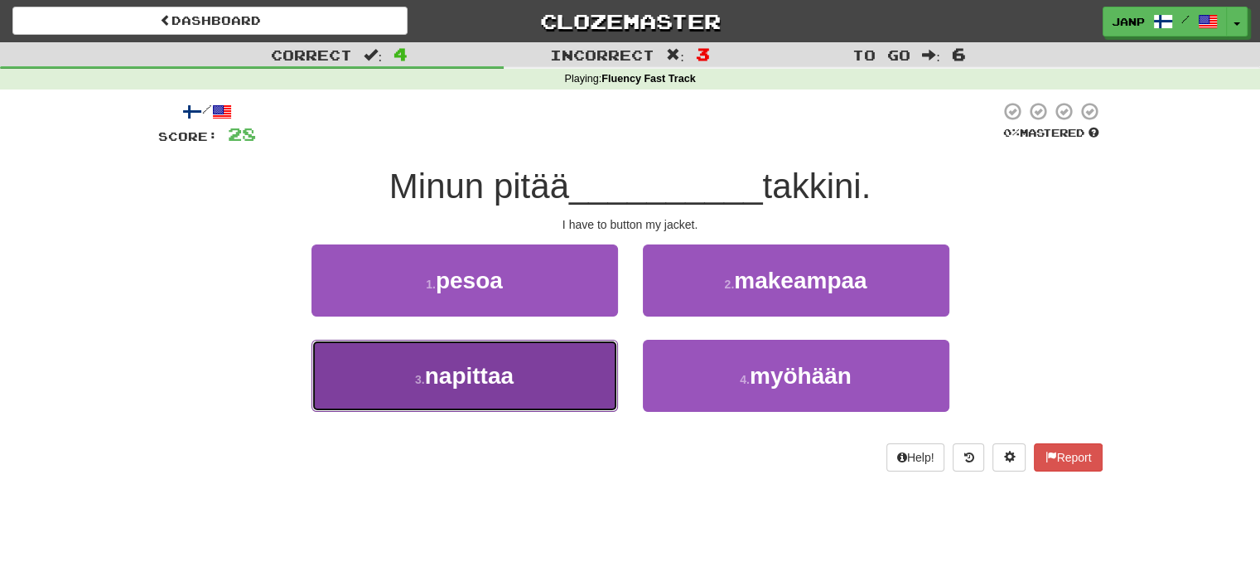
click at [537, 364] on button "3 . napittaa" at bounding box center [464, 376] width 307 height 72
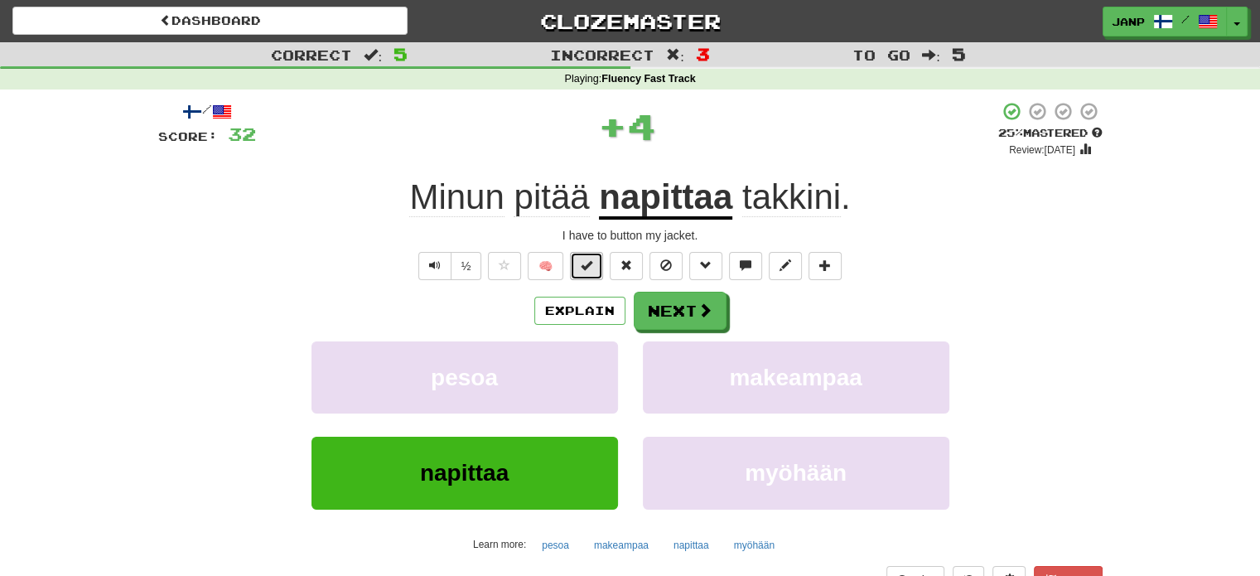
click at [600, 271] on button at bounding box center [586, 266] width 33 height 28
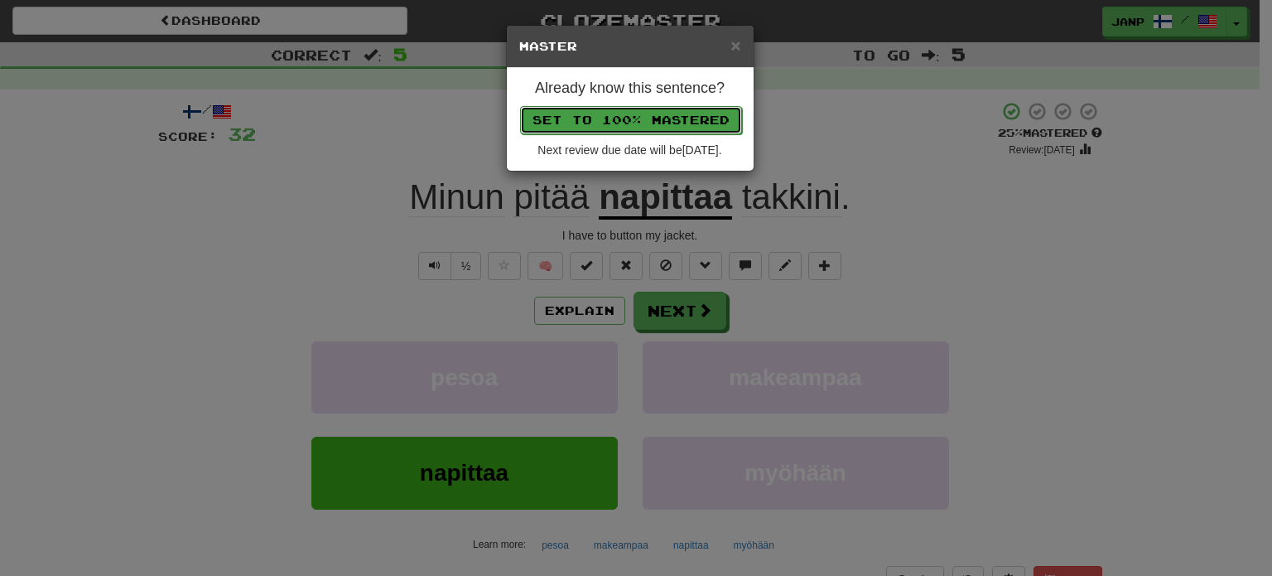
click at [640, 109] on button "Set to 100% Mastered" at bounding box center [631, 120] width 222 height 28
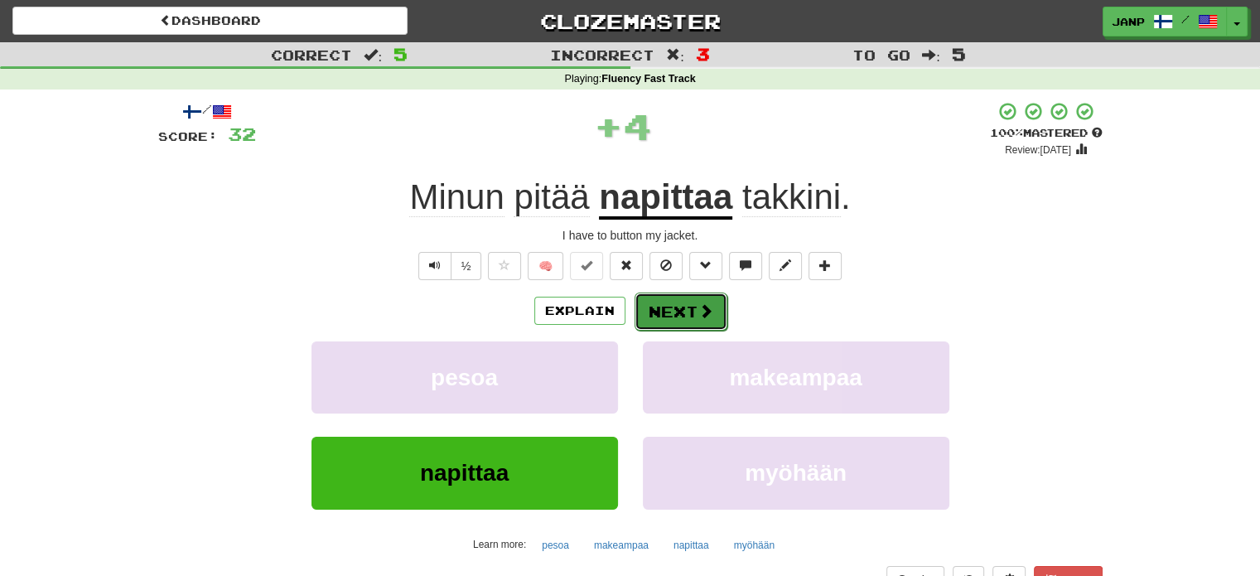
click at [705, 311] on span at bounding box center [705, 310] width 15 height 15
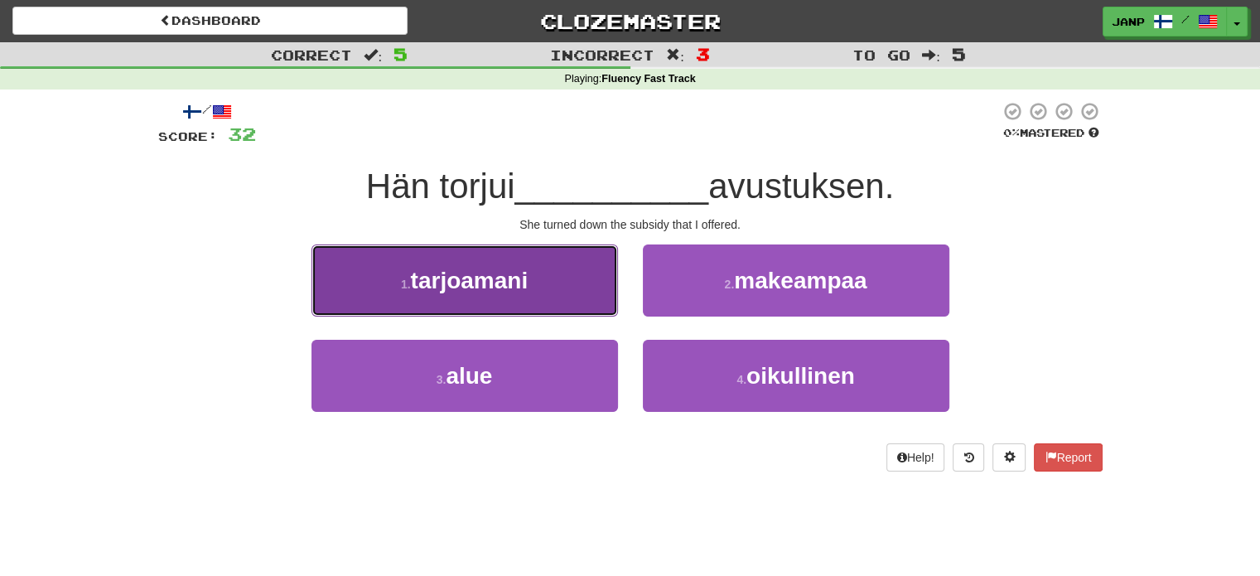
click at [575, 310] on button "1 . tarjoamani" at bounding box center [464, 280] width 307 height 72
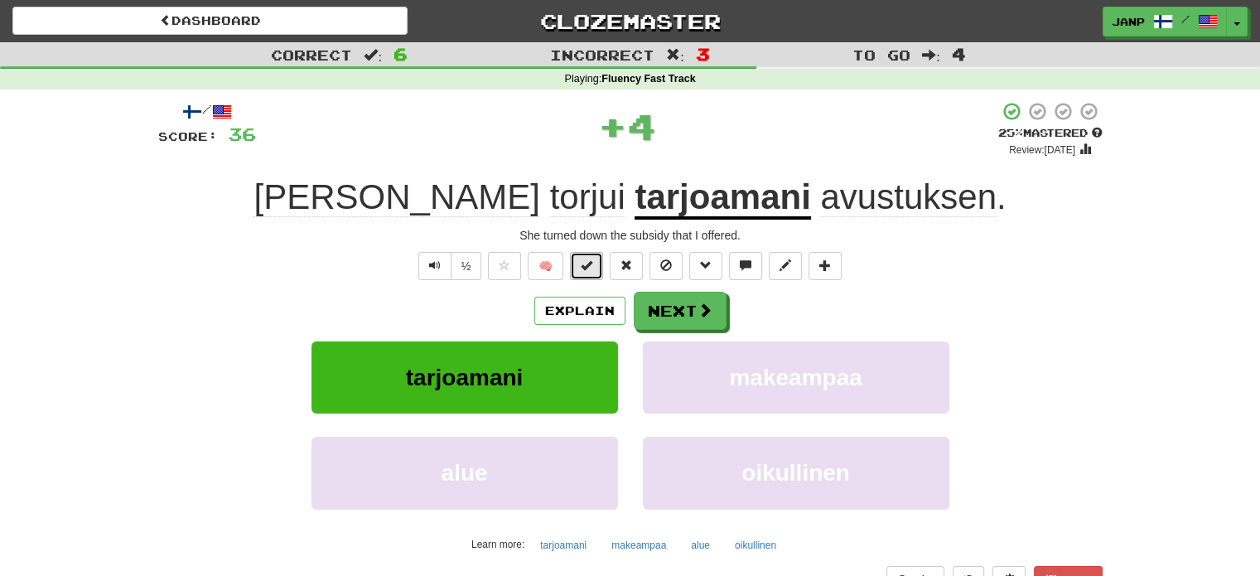
click at [590, 269] on span at bounding box center [587, 265] width 12 height 12
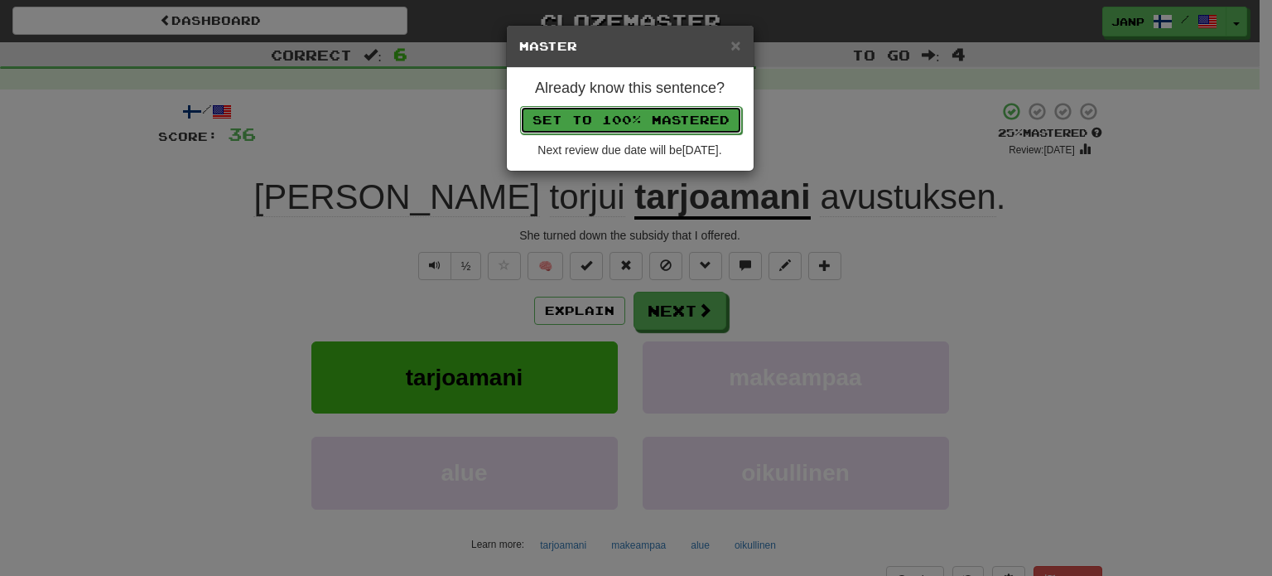
click at [616, 120] on button "Set to 100% Mastered" at bounding box center [631, 120] width 222 height 28
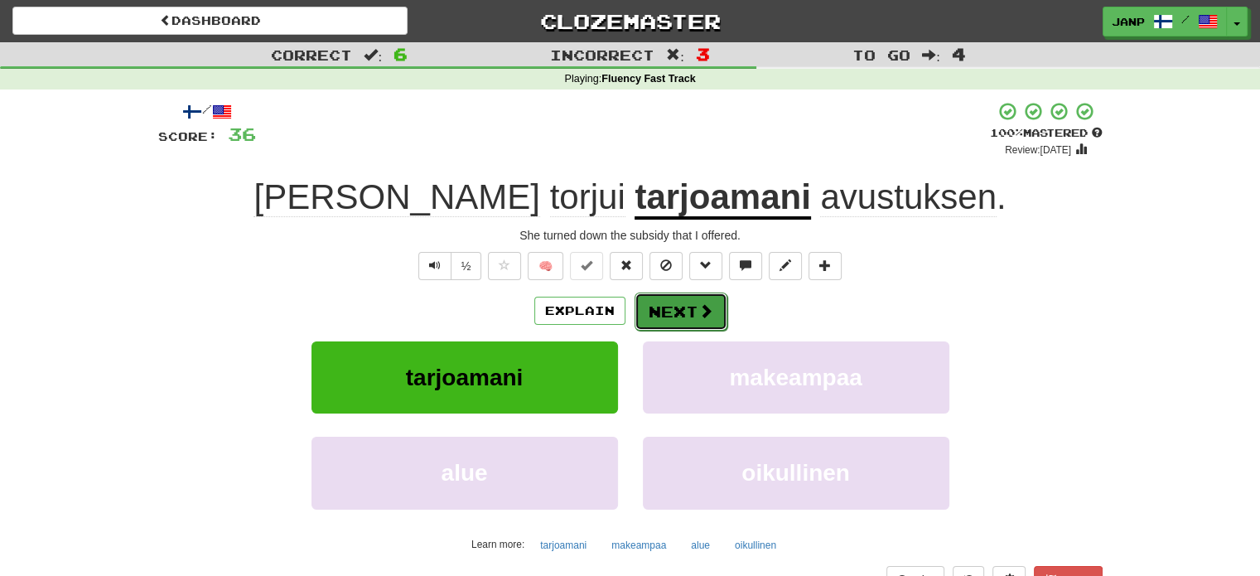
click at [686, 310] on button "Next" at bounding box center [681, 311] width 93 height 38
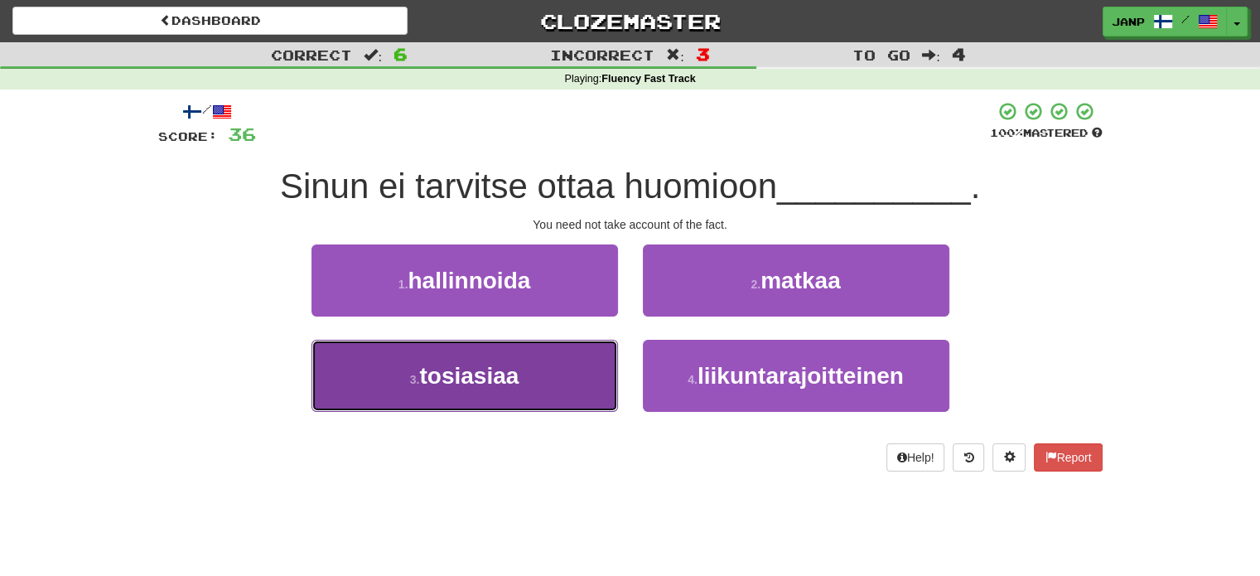
click at [562, 385] on button "3 . tosiasiaa" at bounding box center [464, 376] width 307 height 72
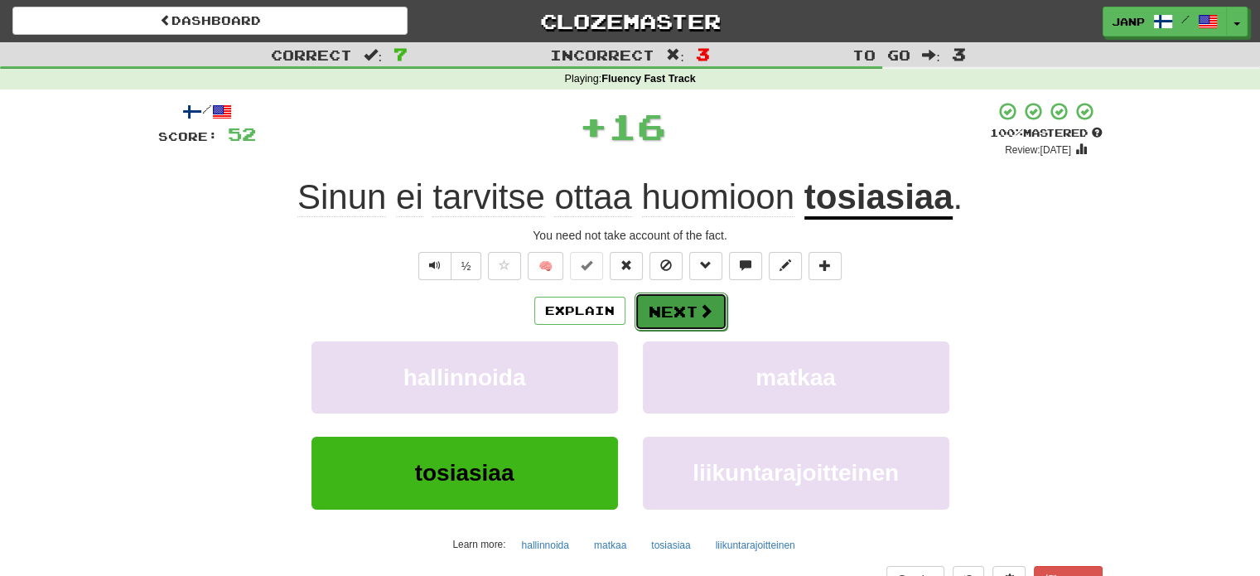
click at [664, 318] on button "Next" at bounding box center [681, 311] width 93 height 38
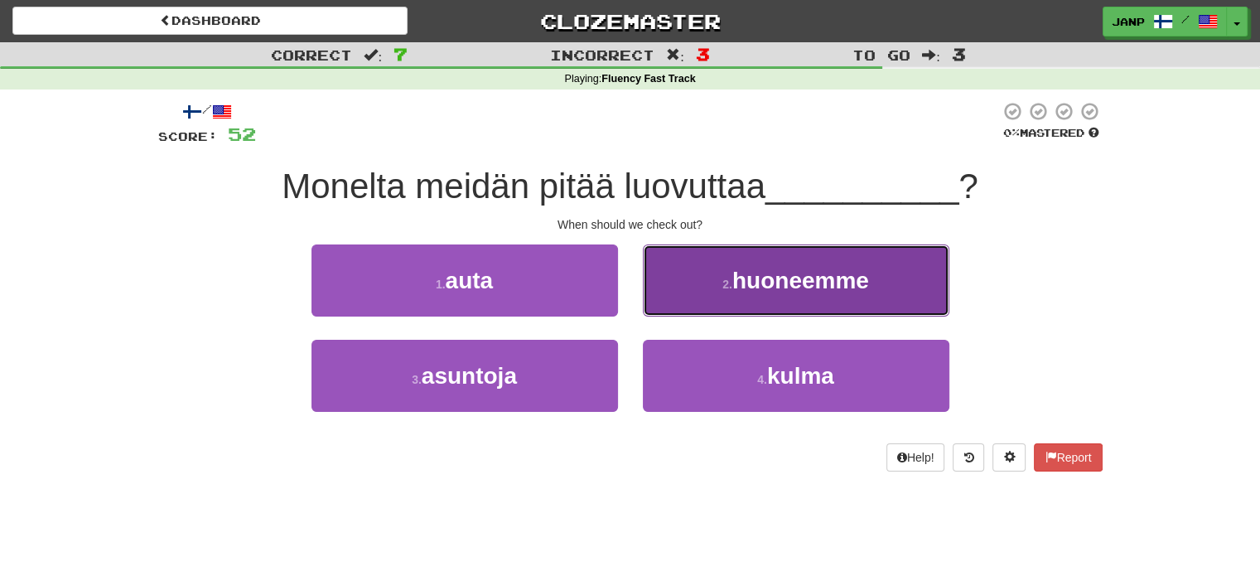
click at [701, 303] on button "2 . huoneemme" at bounding box center [796, 280] width 307 height 72
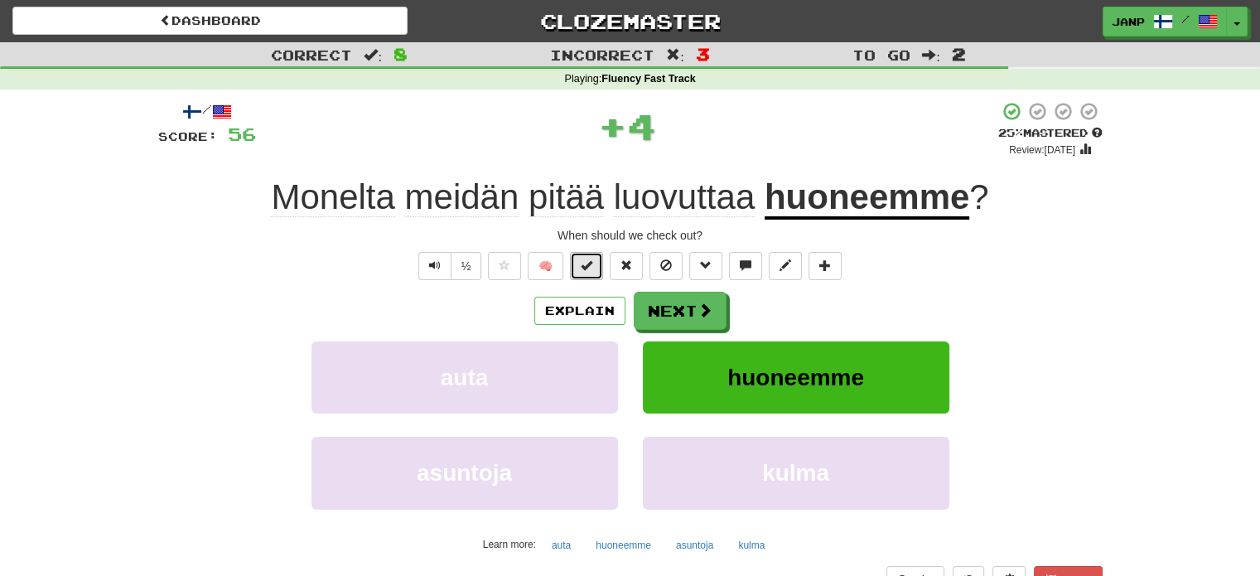
click at [596, 261] on button at bounding box center [586, 266] width 33 height 28
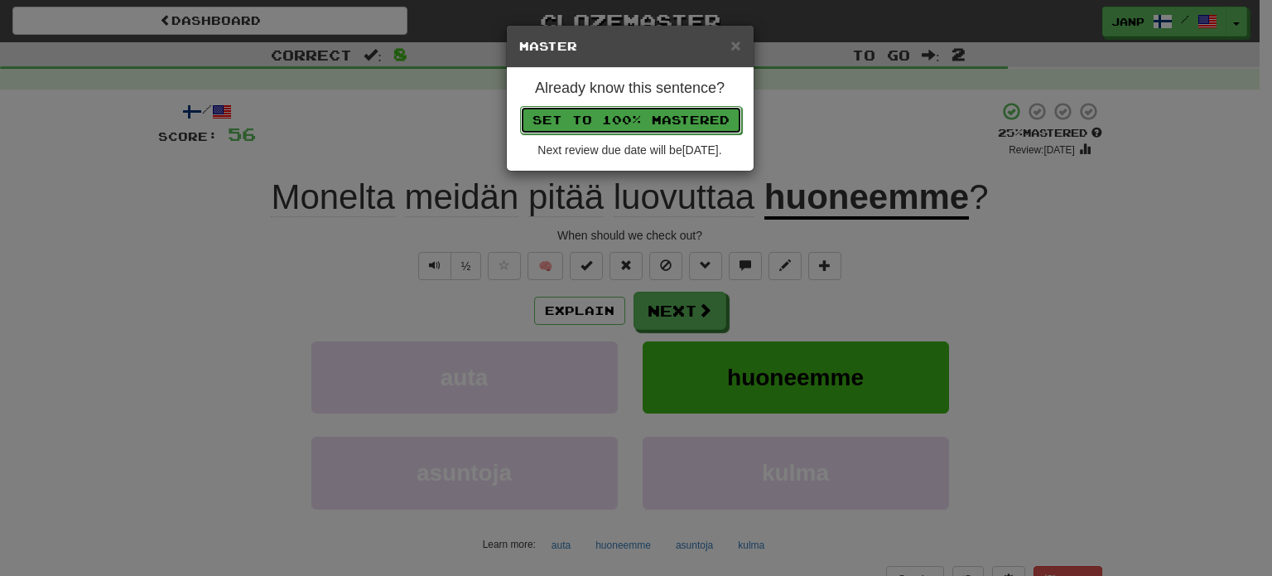
click at [657, 115] on button "Set to 100% Mastered" at bounding box center [631, 120] width 222 height 28
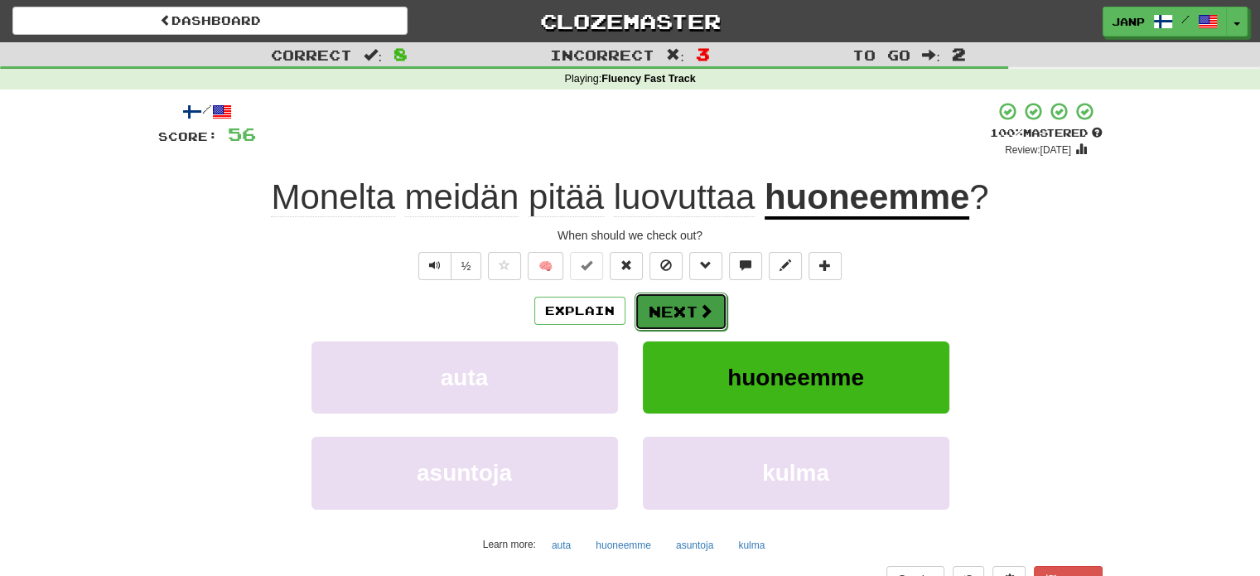
click at [691, 311] on button "Next" at bounding box center [681, 311] width 93 height 38
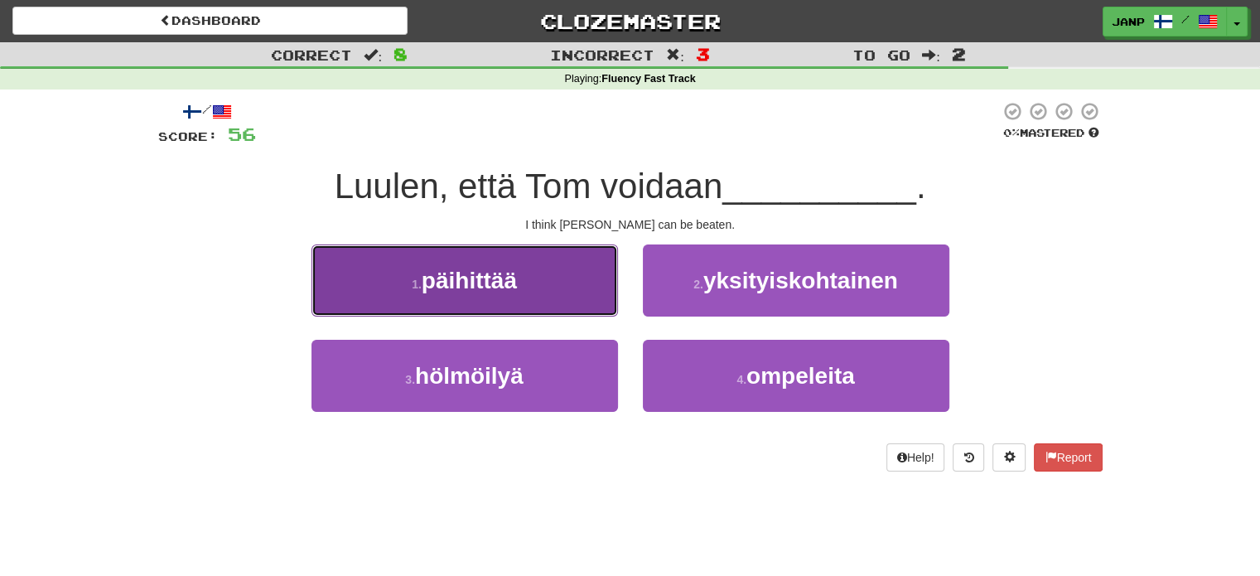
click at [570, 301] on button "1 . päihittää" at bounding box center [464, 280] width 307 height 72
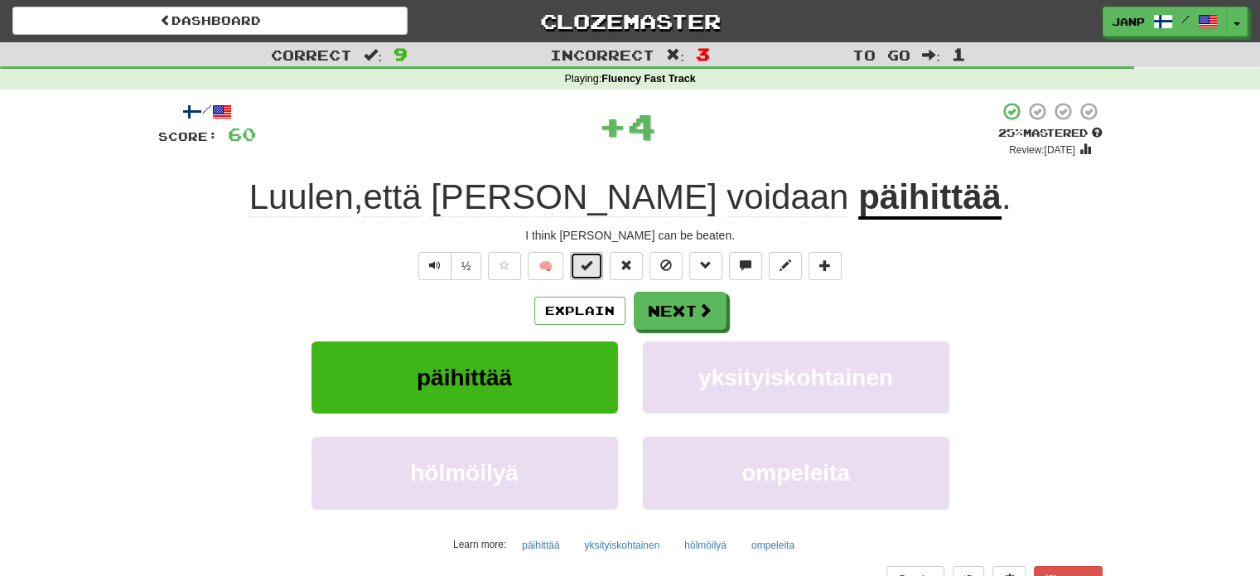
click at [591, 265] on span at bounding box center [587, 265] width 12 height 12
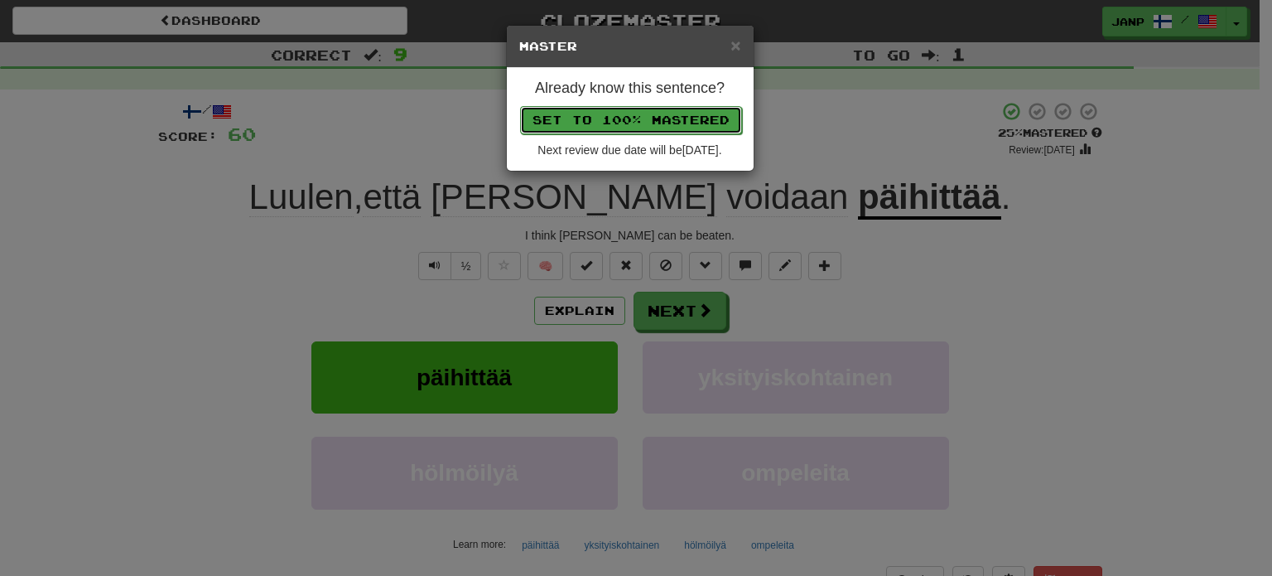
click at [613, 118] on button "Set to 100% Mastered" at bounding box center [631, 120] width 222 height 28
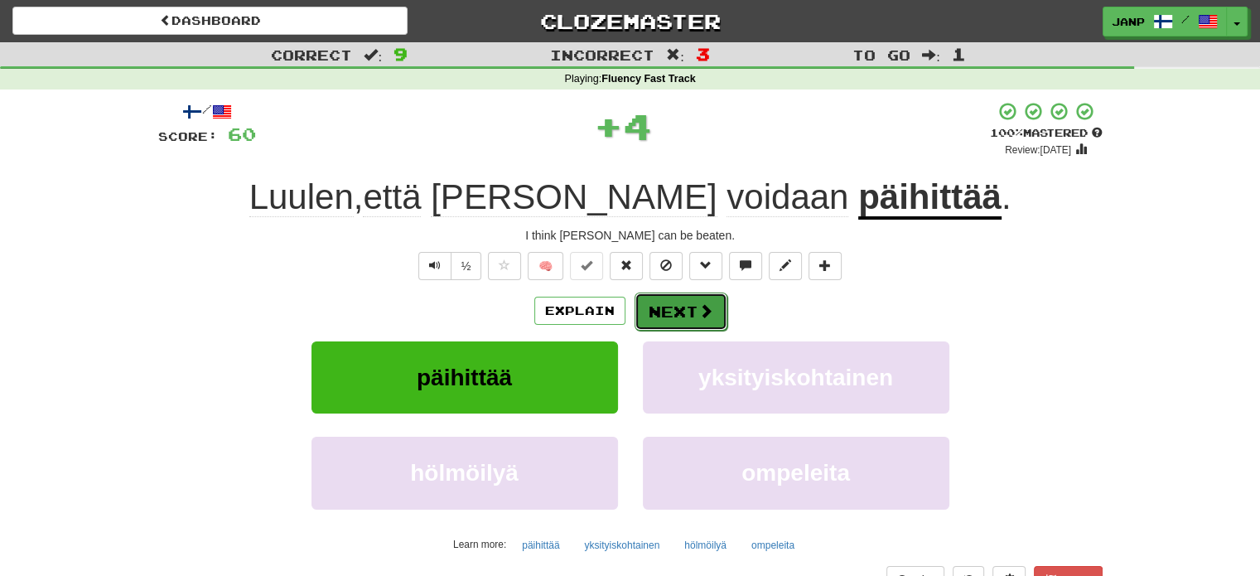
click at [693, 323] on button "Next" at bounding box center [681, 311] width 93 height 38
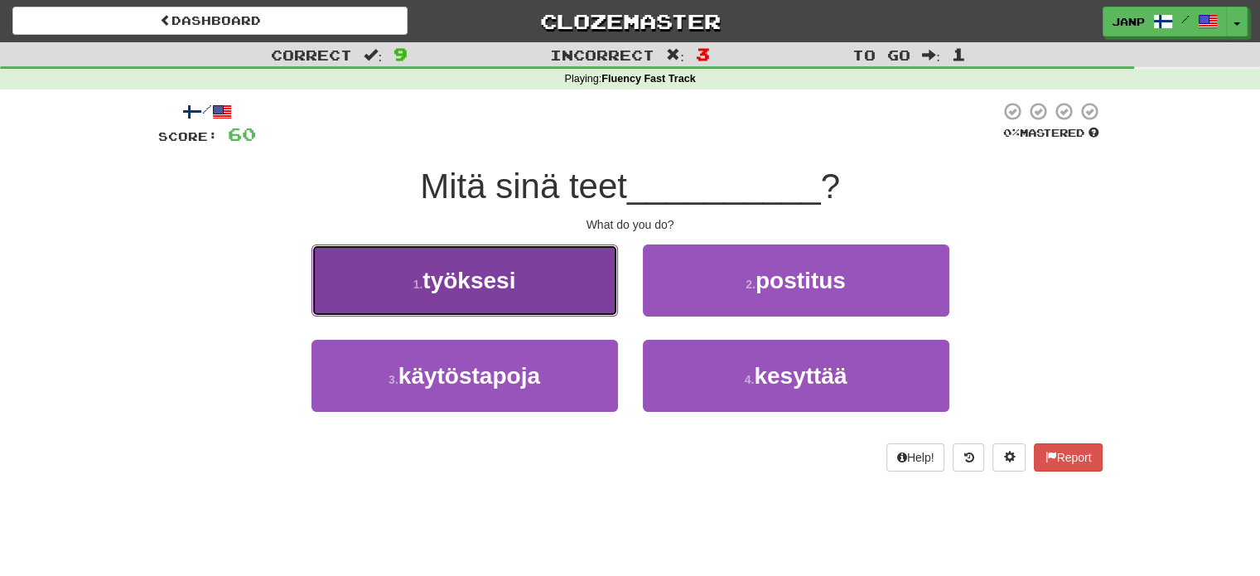
click at [606, 292] on button "1 . työksesi" at bounding box center [464, 280] width 307 height 72
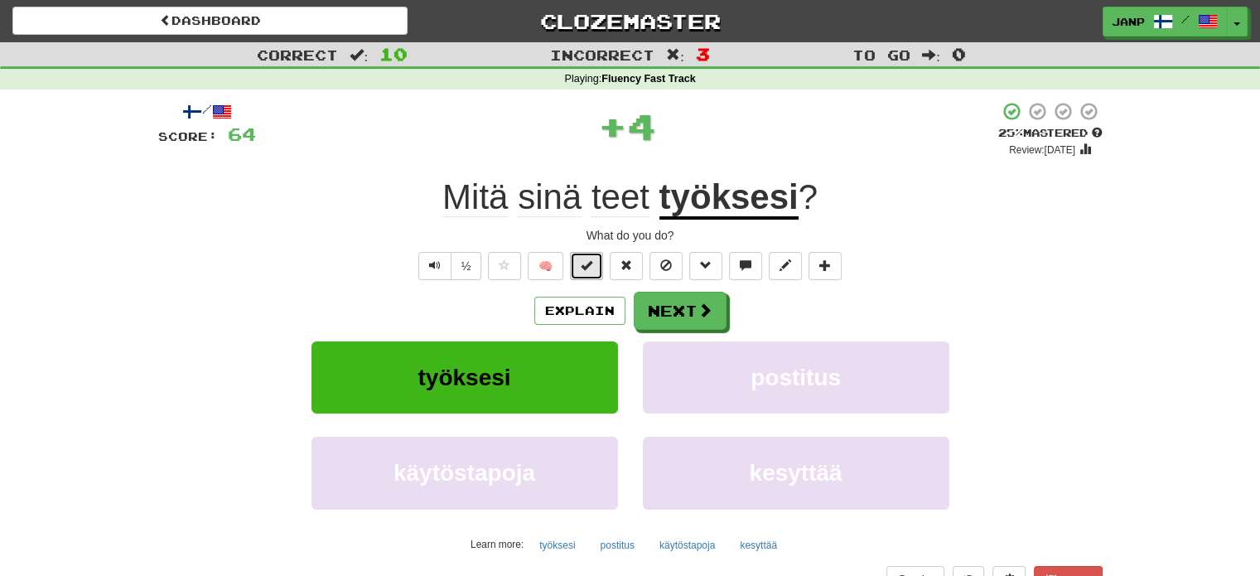
click at [594, 260] on button at bounding box center [586, 266] width 33 height 28
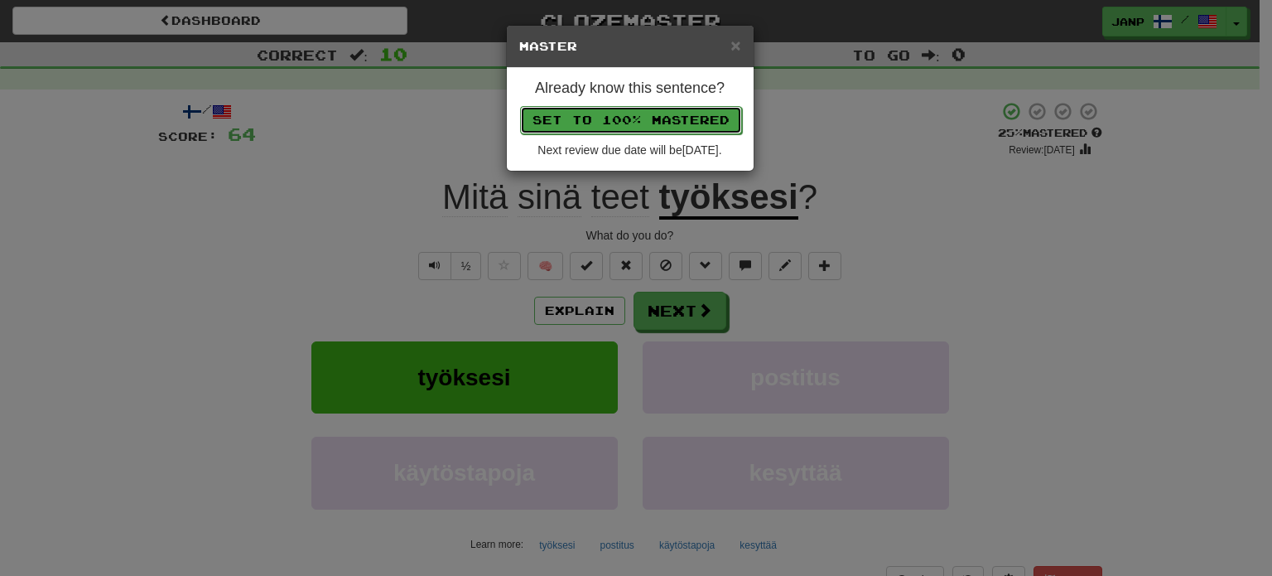
click at [635, 118] on button "Set to 100% Mastered" at bounding box center [631, 120] width 222 height 28
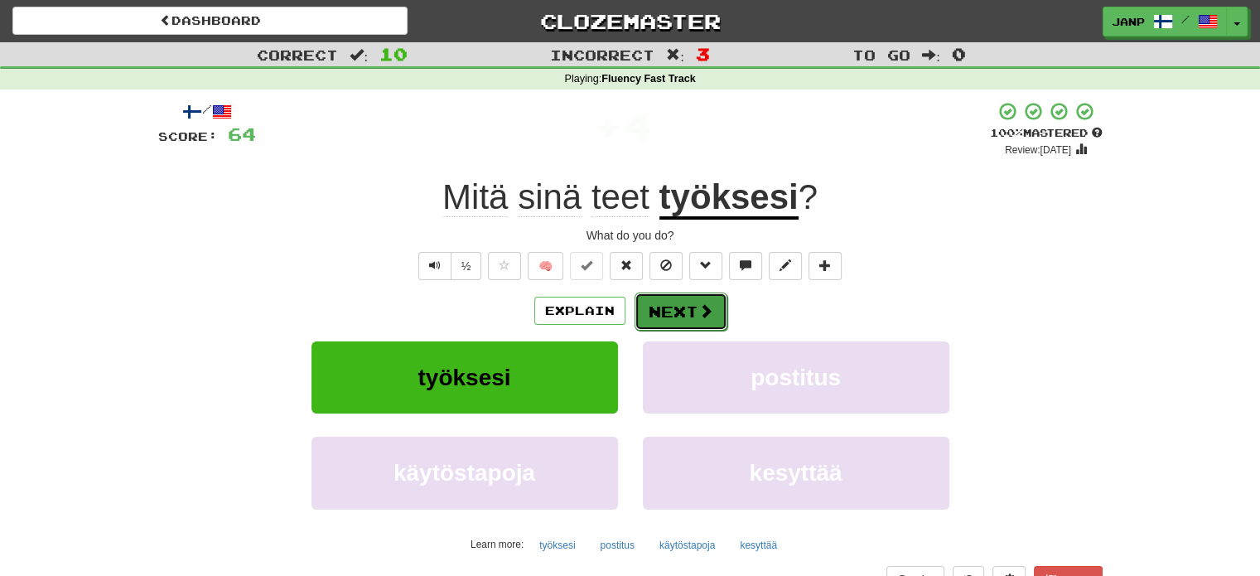
click at [701, 315] on span at bounding box center [705, 310] width 15 height 15
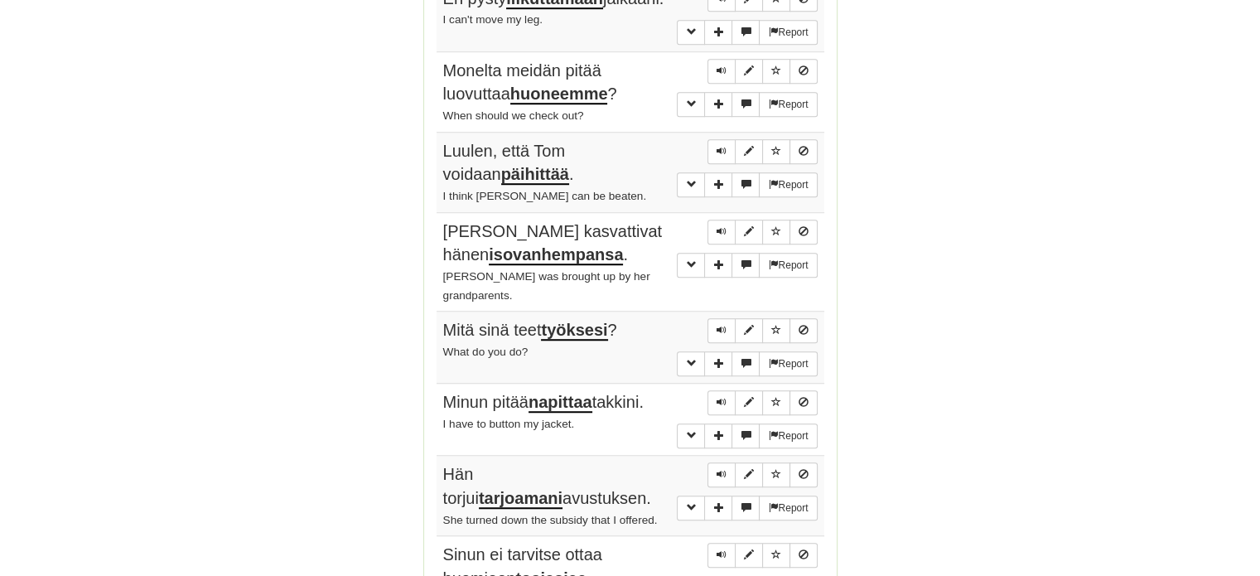
scroll to position [1183, 0]
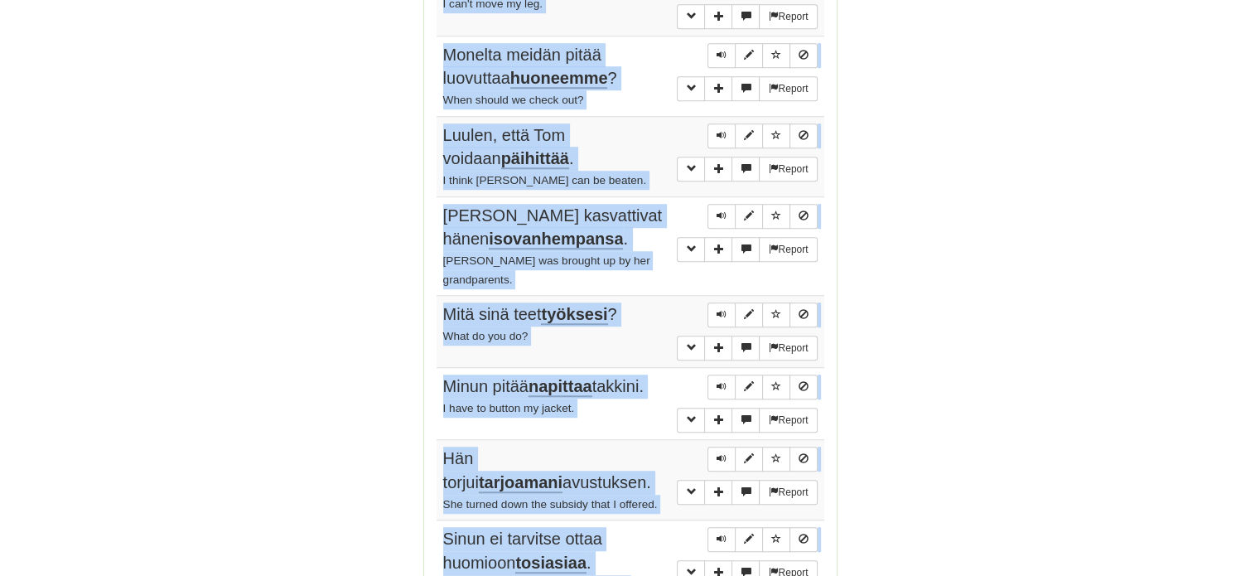
drag, startPoint x: 437, startPoint y: 144, endPoint x: 652, endPoint y: 519, distance: 431.5
click at [652, 519] on tbody "Report Se on koulutuksen ohella kaikkein keskeisin ongelma. That is the princip…" at bounding box center [631, 154] width 388 height 893
copy tbody "Se on koulutuksen ohella kaikkein keskeisin ongelma. That is the principle prob…"
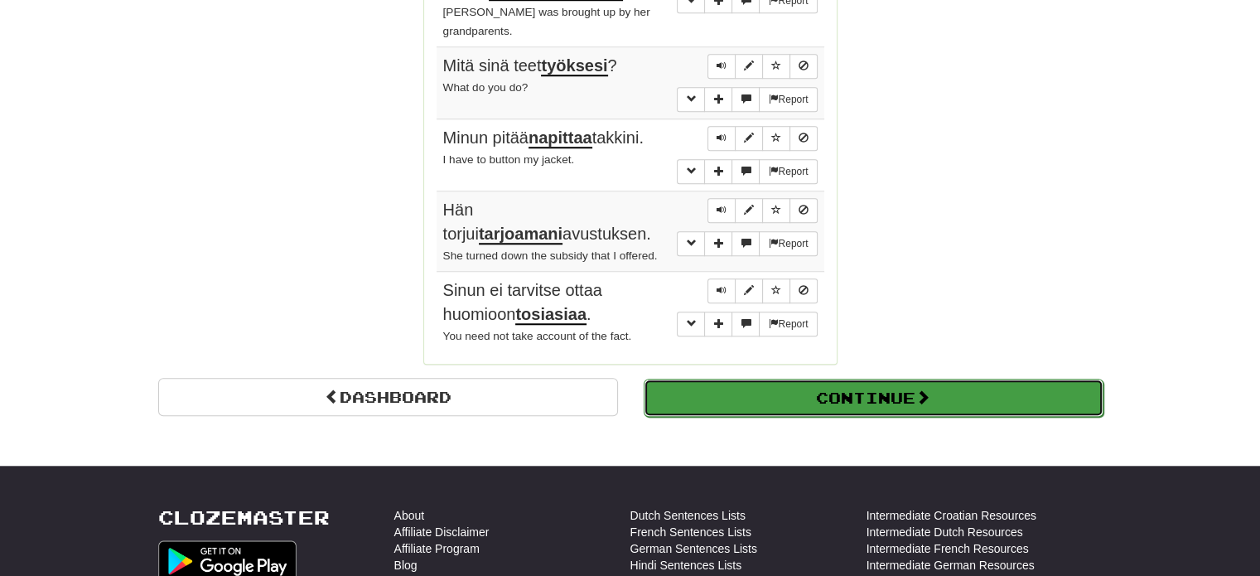
click at [989, 379] on button "Continue" at bounding box center [874, 398] width 460 height 38
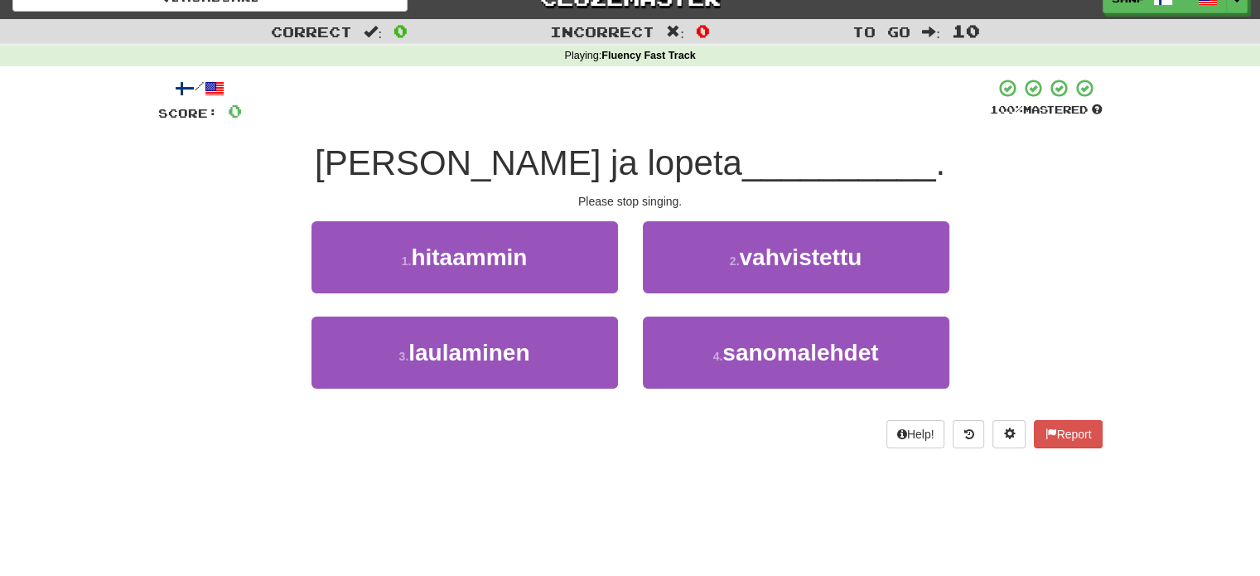
scroll to position [0, 0]
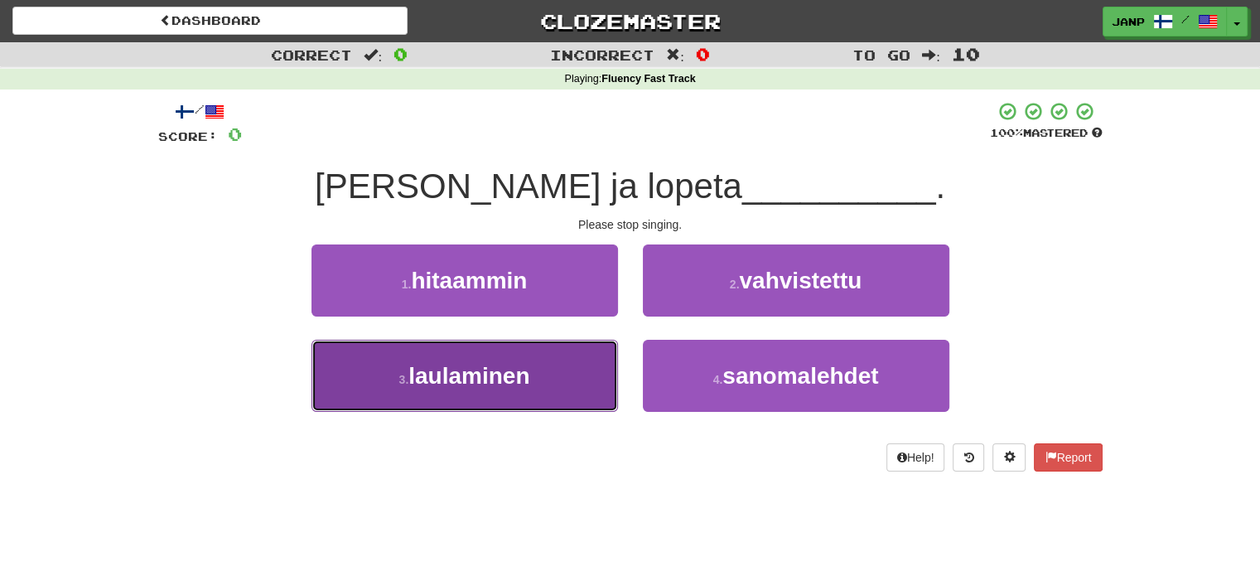
click at [519, 354] on button "3 . laulaminen" at bounding box center [464, 376] width 307 height 72
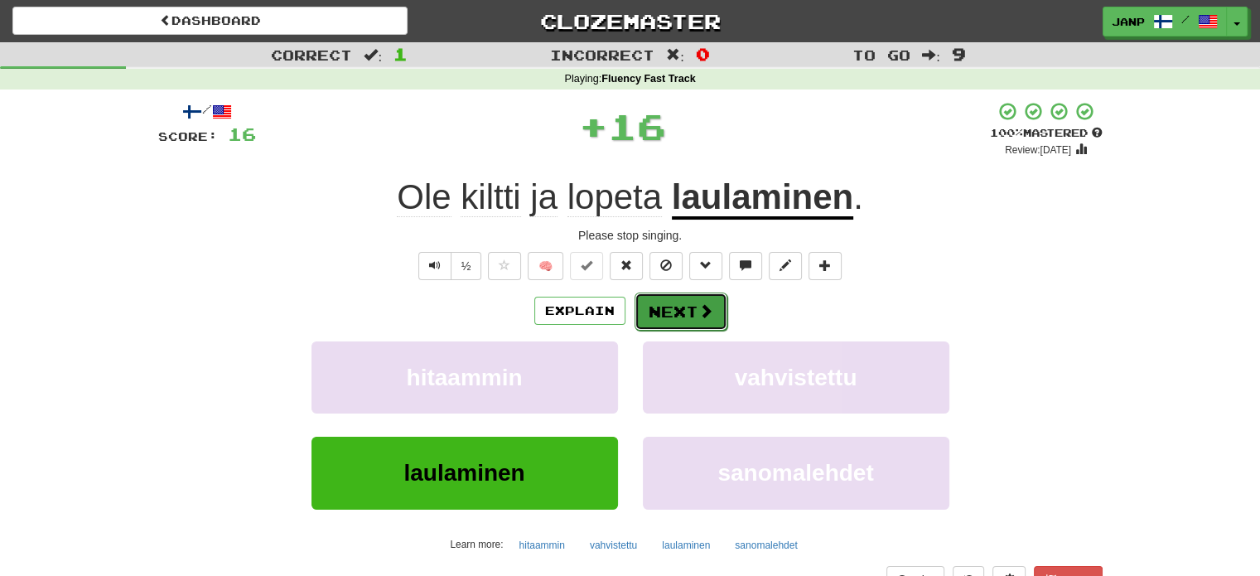
click at [672, 312] on button "Next" at bounding box center [681, 311] width 93 height 38
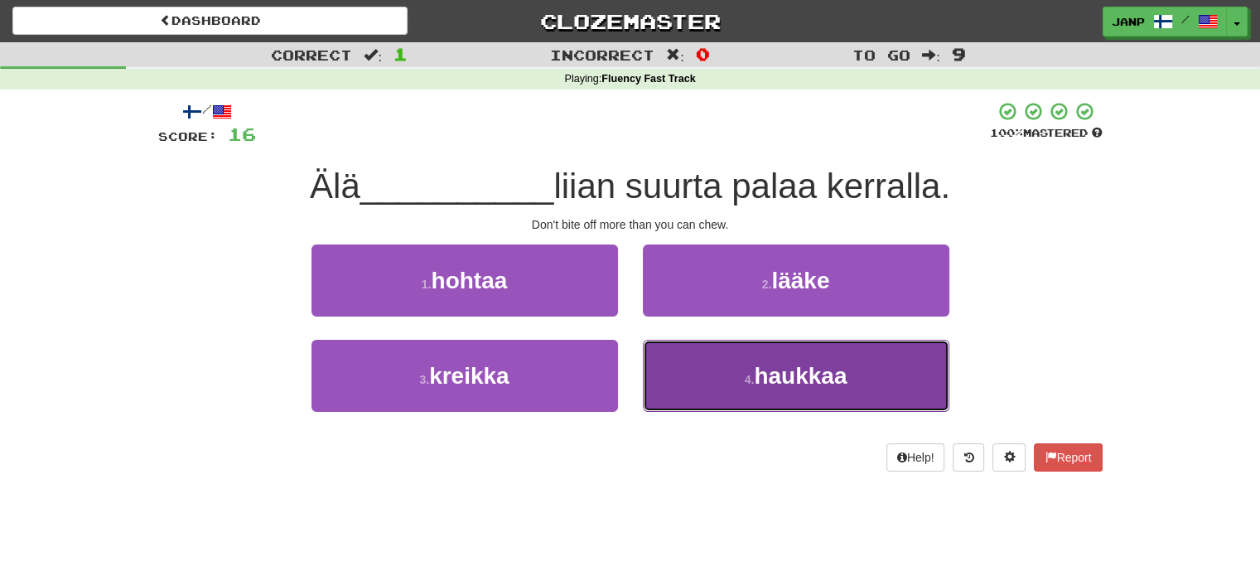
click at [726, 367] on button "4 . haukkaa" at bounding box center [796, 376] width 307 height 72
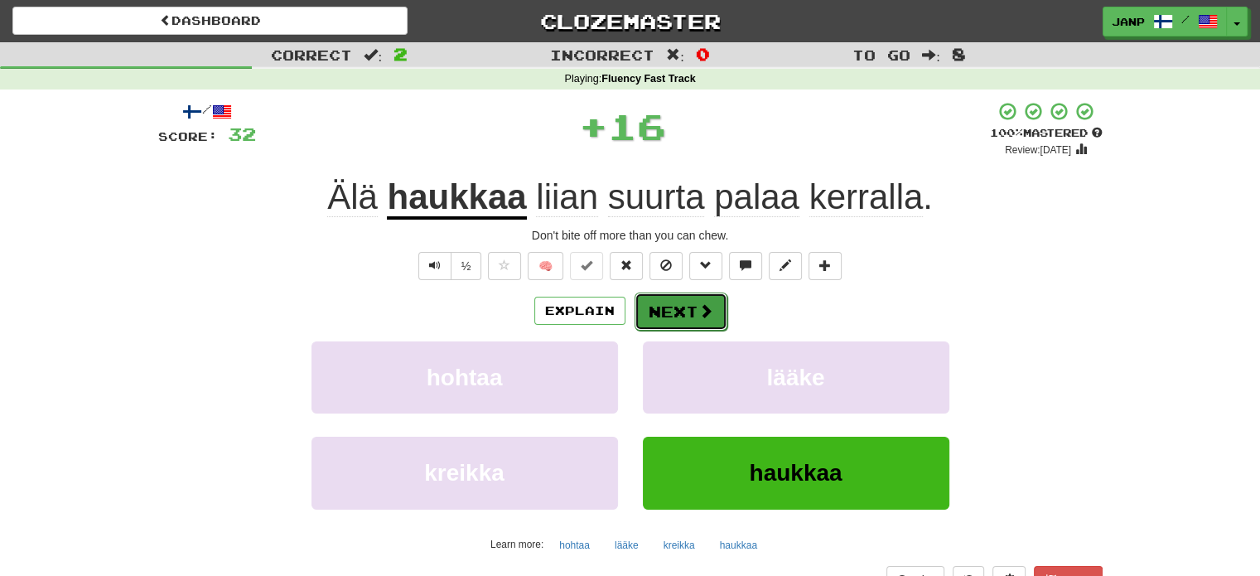
click at [664, 311] on button "Next" at bounding box center [681, 311] width 93 height 38
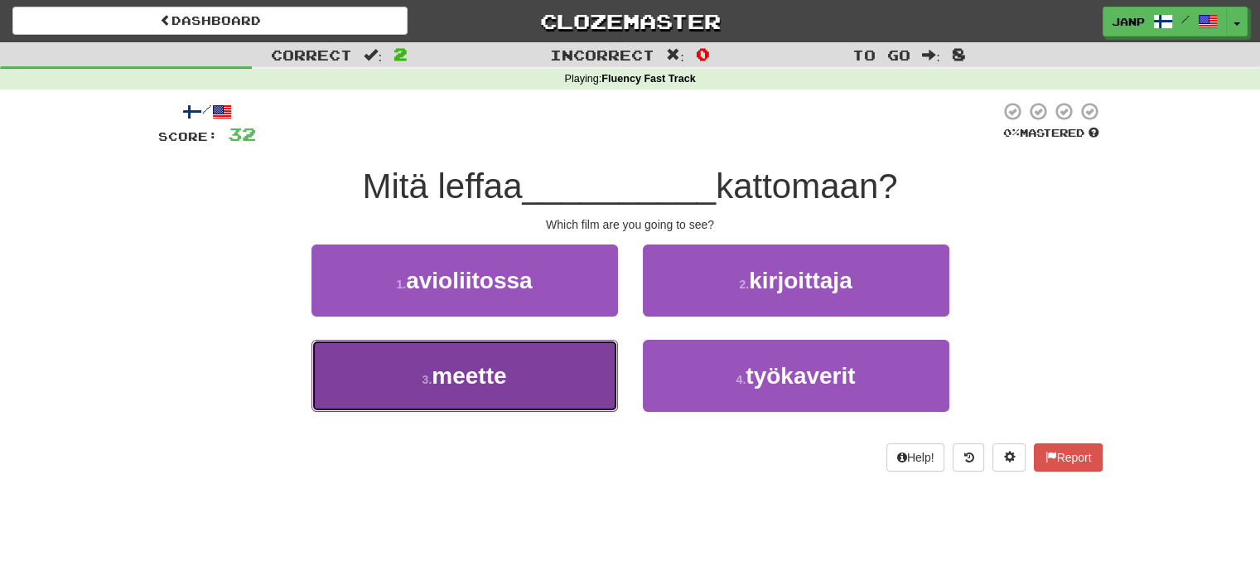
click at [567, 364] on button "3 . meette" at bounding box center [464, 376] width 307 height 72
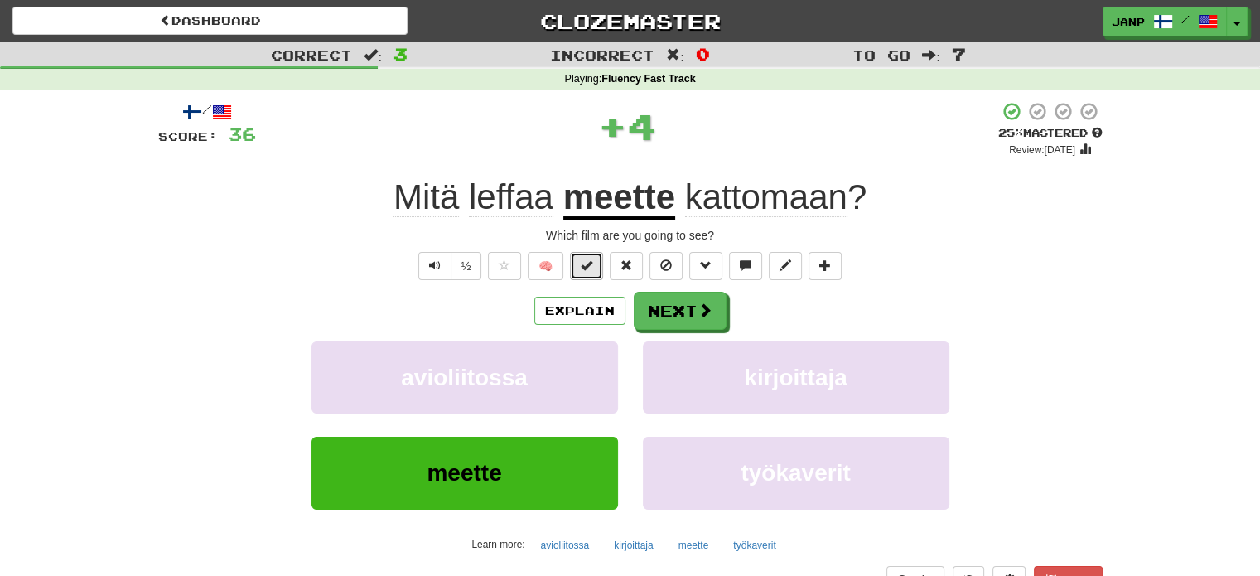
click at [590, 273] on button at bounding box center [586, 266] width 33 height 28
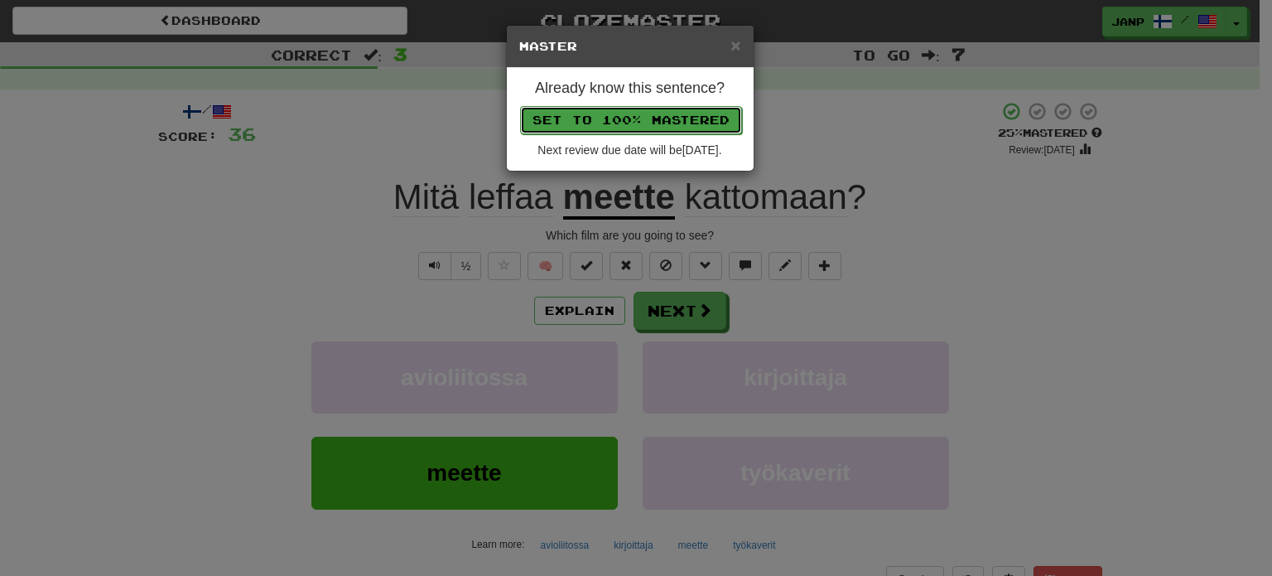
click at [635, 119] on button "Set to 100% Mastered" at bounding box center [631, 120] width 222 height 28
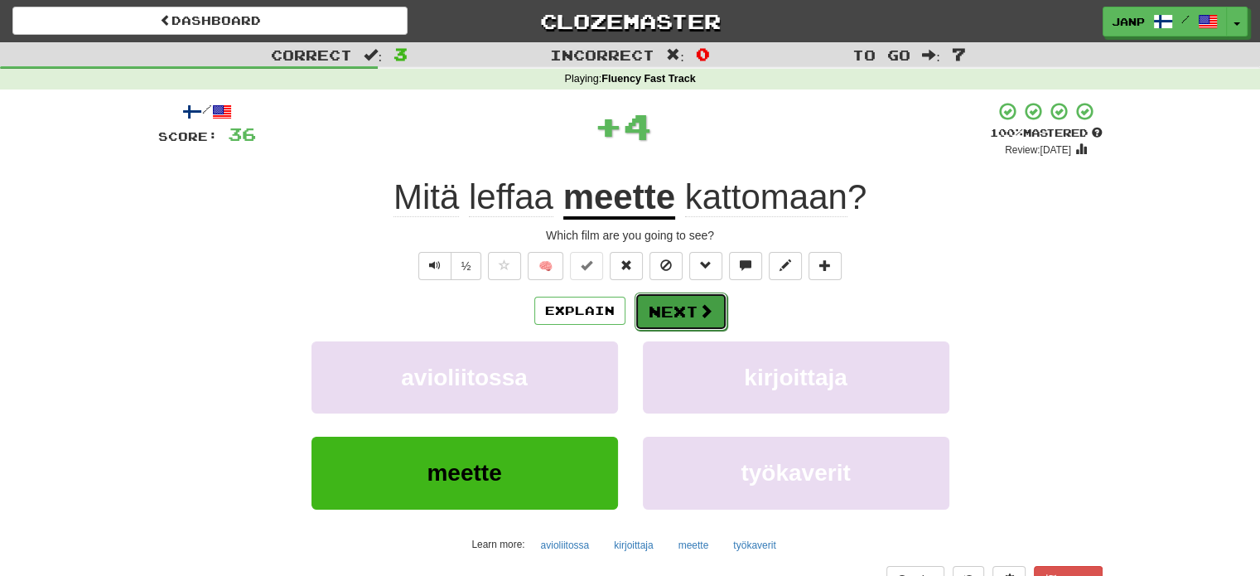
click at [698, 306] on span at bounding box center [705, 310] width 15 height 15
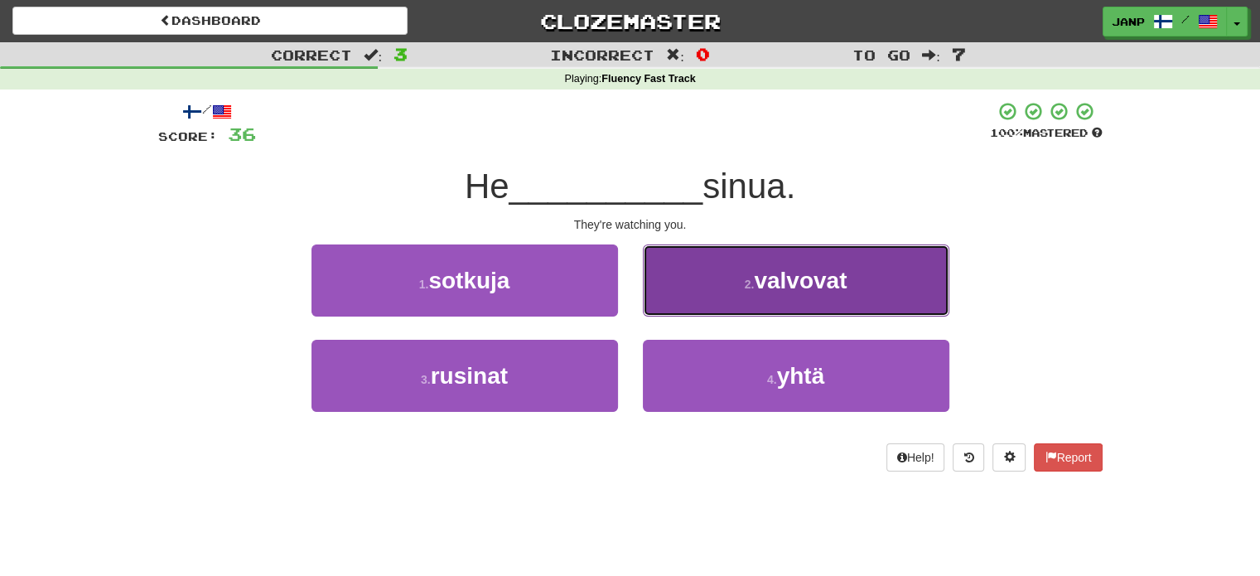
click at [712, 299] on button "2 . valvovat" at bounding box center [796, 280] width 307 height 72
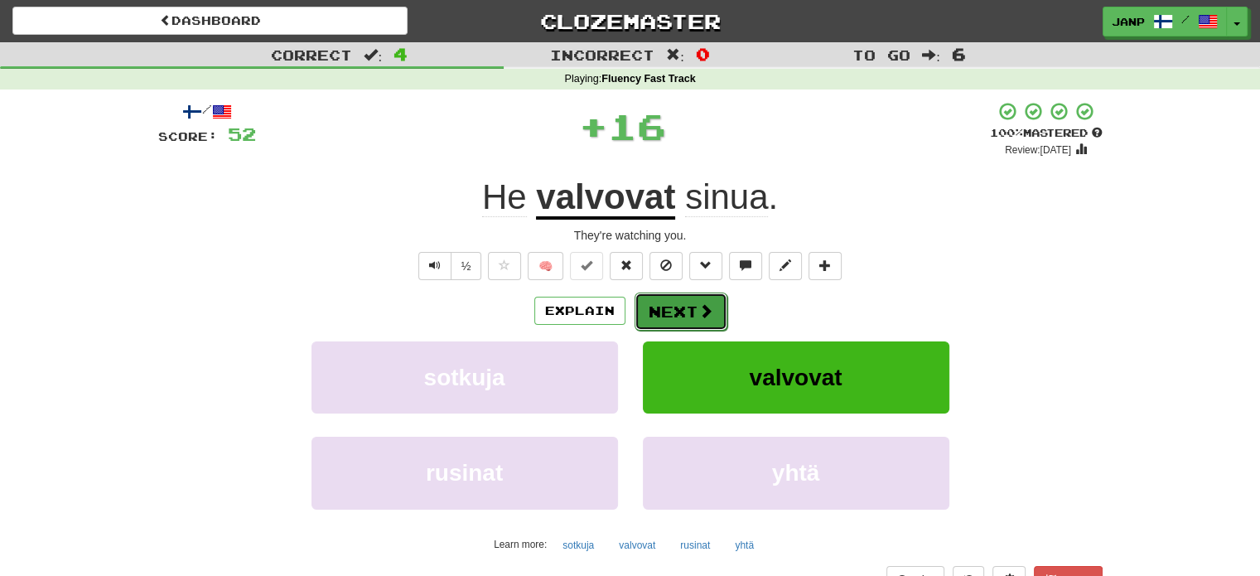
click at [671, 308] on button "Next" at bounding box center [681, 311] width 93 height 38
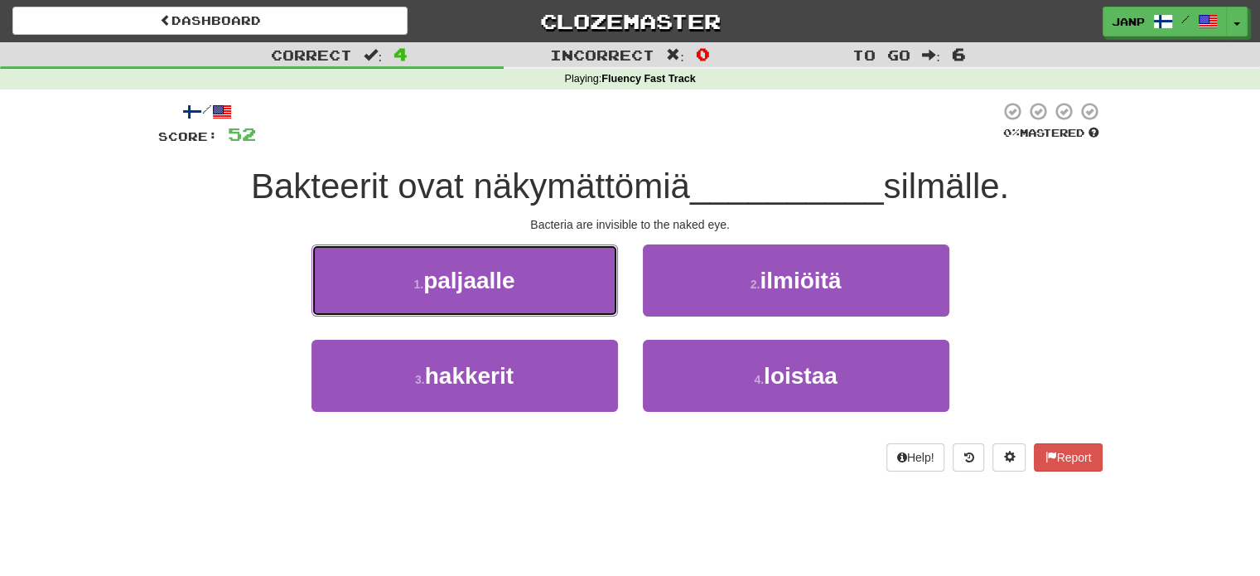
click at [553, 284] on button "1 . paljaalle" at bounding box center [464, 280] width 307 height 72
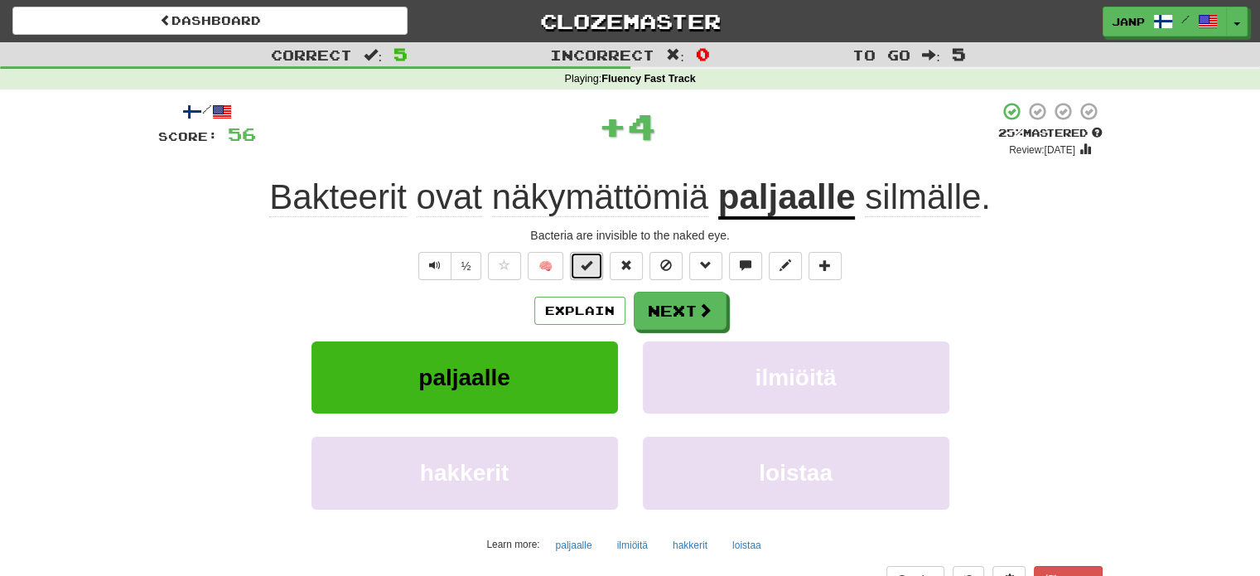
click at [586, 257] on button at bounding box center [586, 266] width 33 height 28
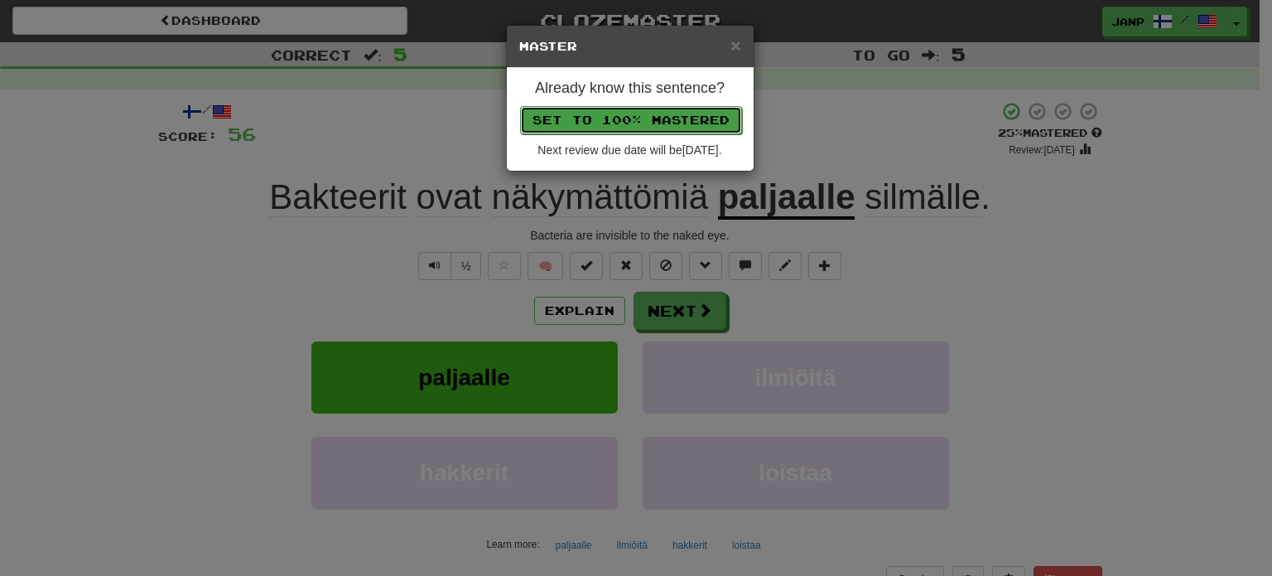
click at [654, 113] on button "Set to 100% Mastered" at bounding box center [631, 120] width 222 height 28
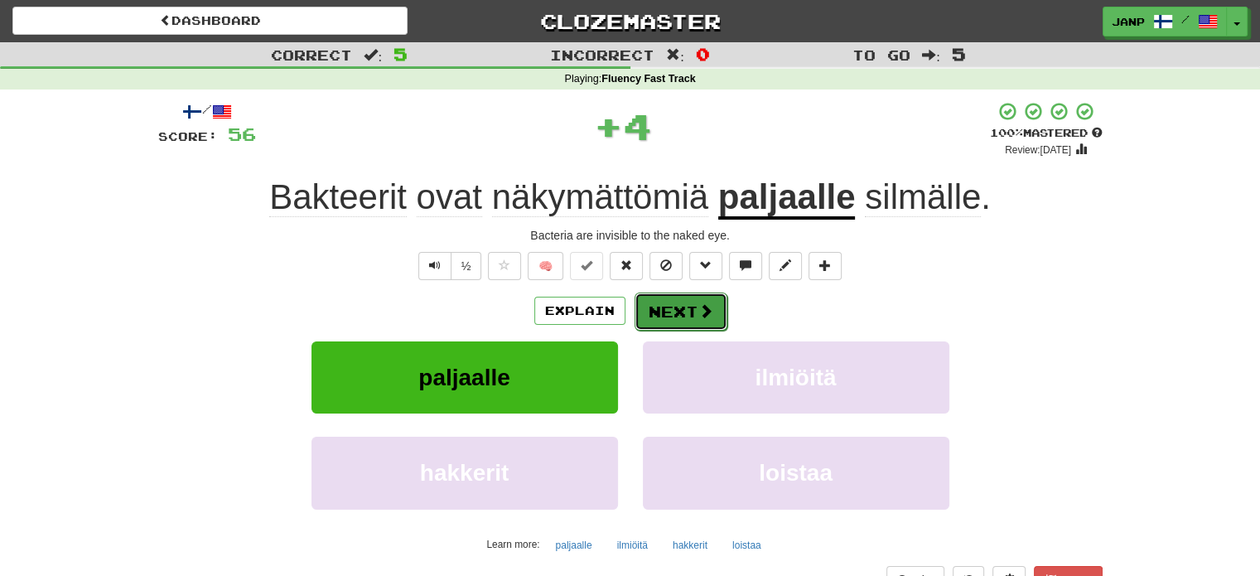
click at [678, 319] on button "Next" at bounding box center [681, 311] width 93 height 38
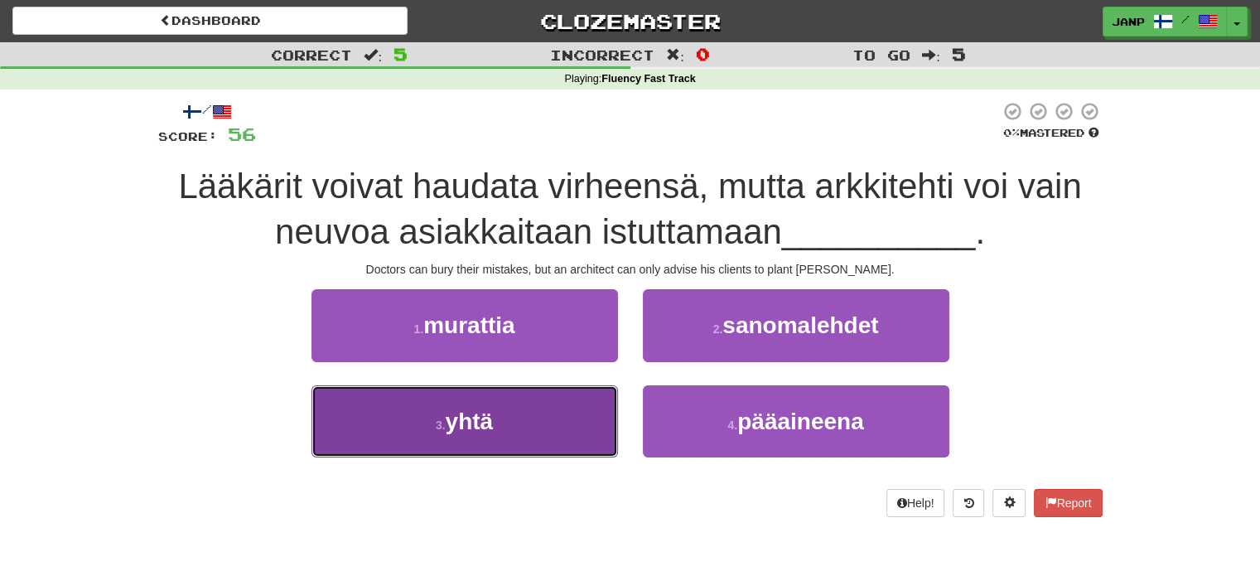
click at [570, 401] on button "3 . yhtä" at bounding box center [464, 421] width 307 height 72
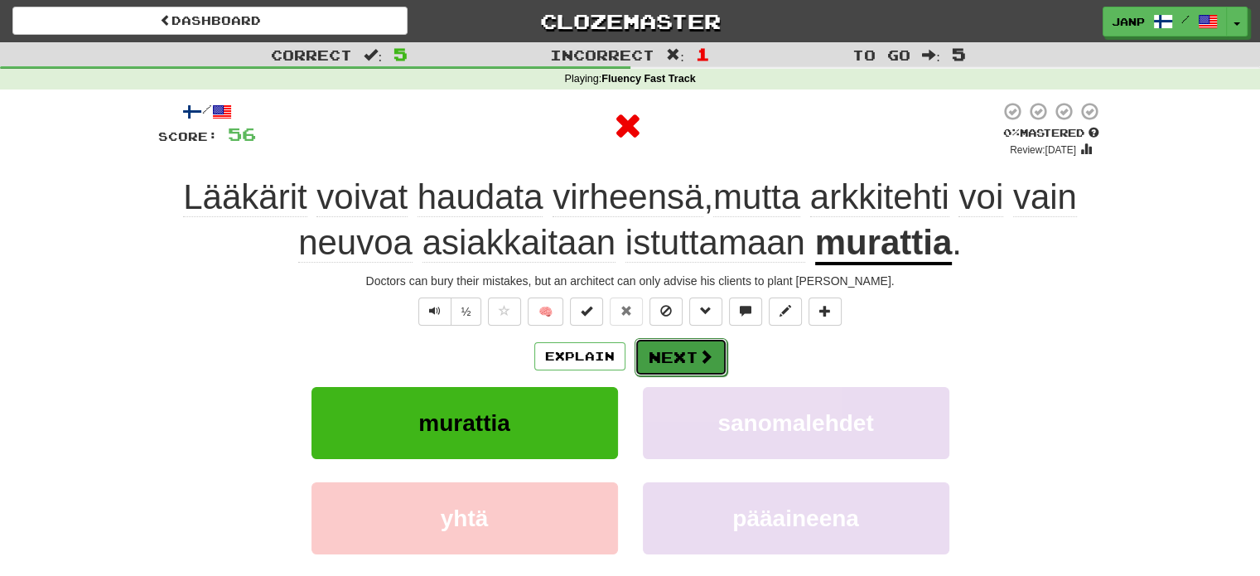
click at [669, 346] on button "Next" at bounding box center [681, 357] width 93 height 38
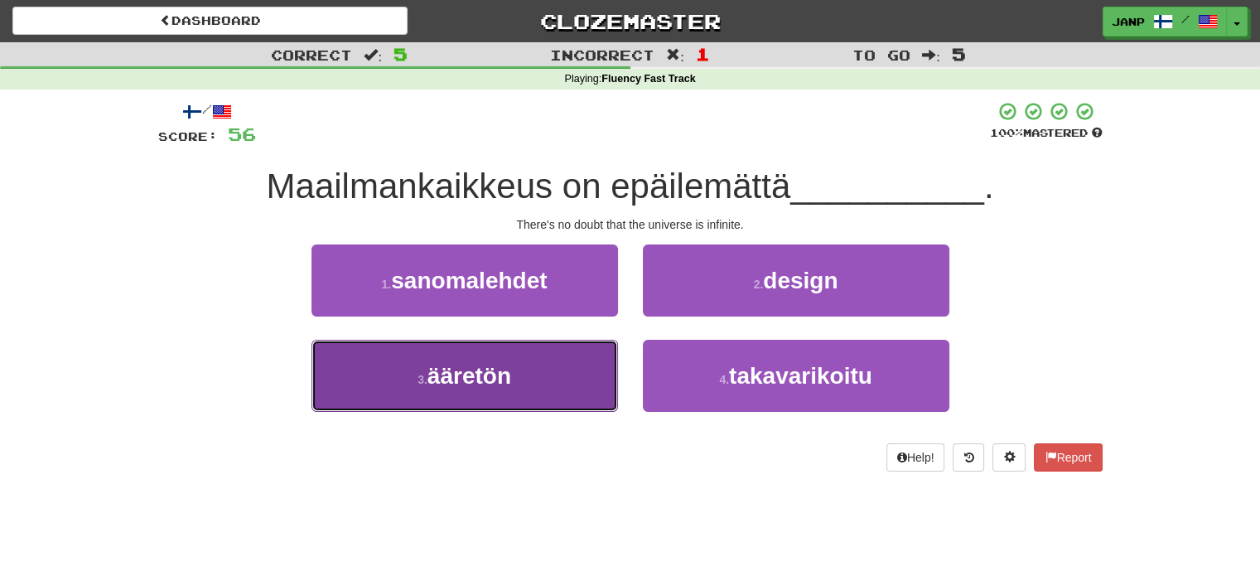
click at [580, 377] on button "3 . ääretön" at bounding box center [464, 376] width 307 height 72
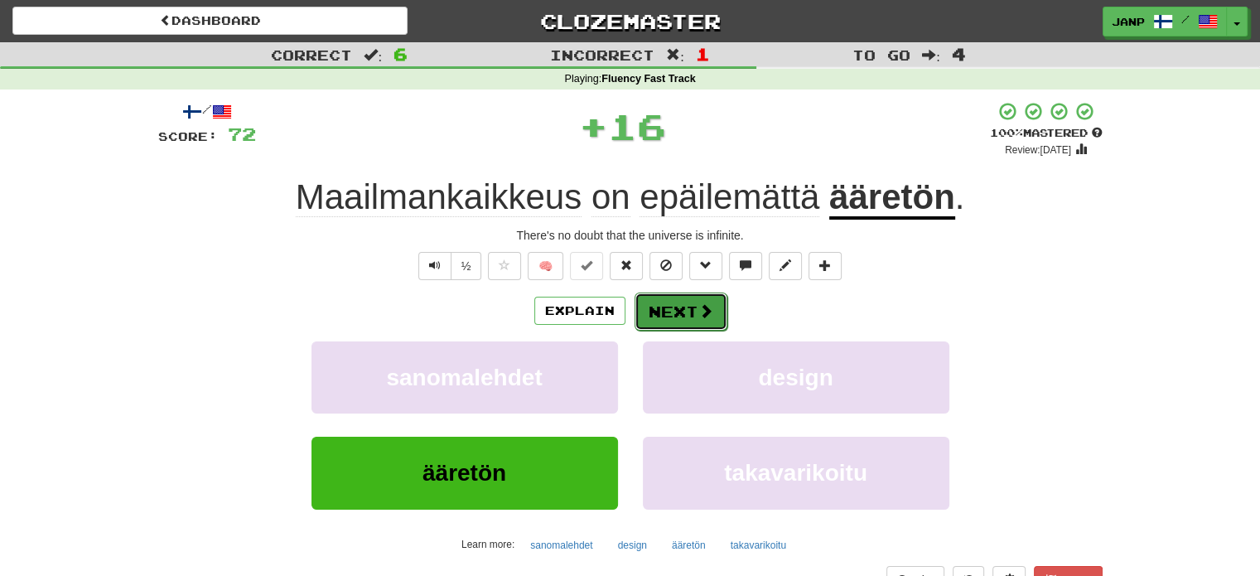
click at [669, 314] on button "Next" at bounding box center [681, 311] width 93 height 38
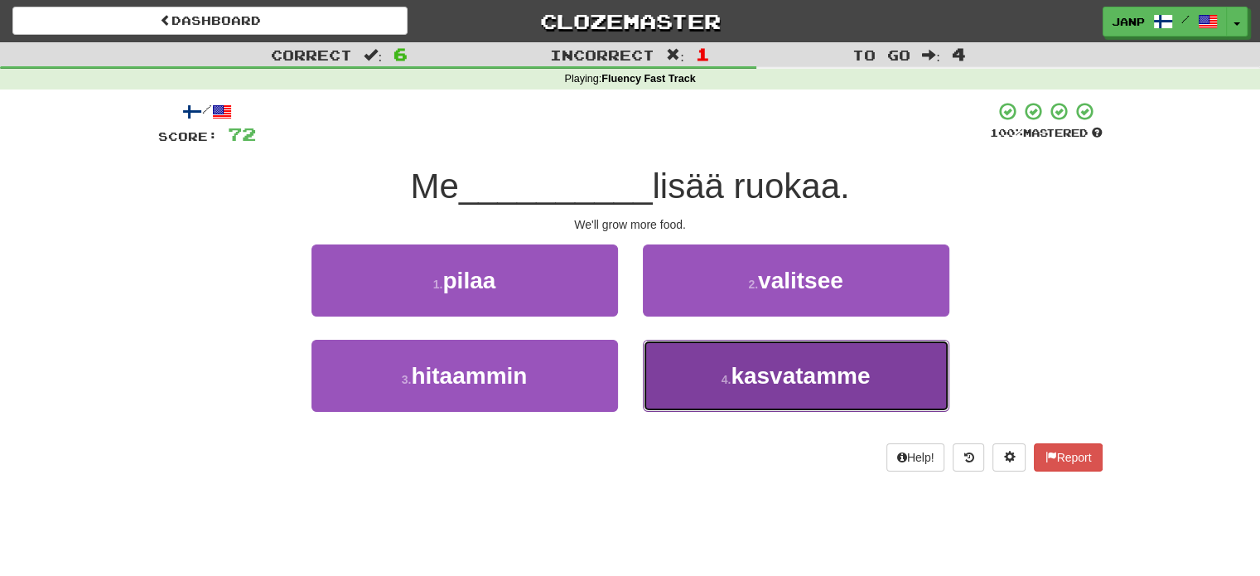
click at [710, 364] on button "4 . kasvatamme" at bounding box center [796, 376] width 307 height 72
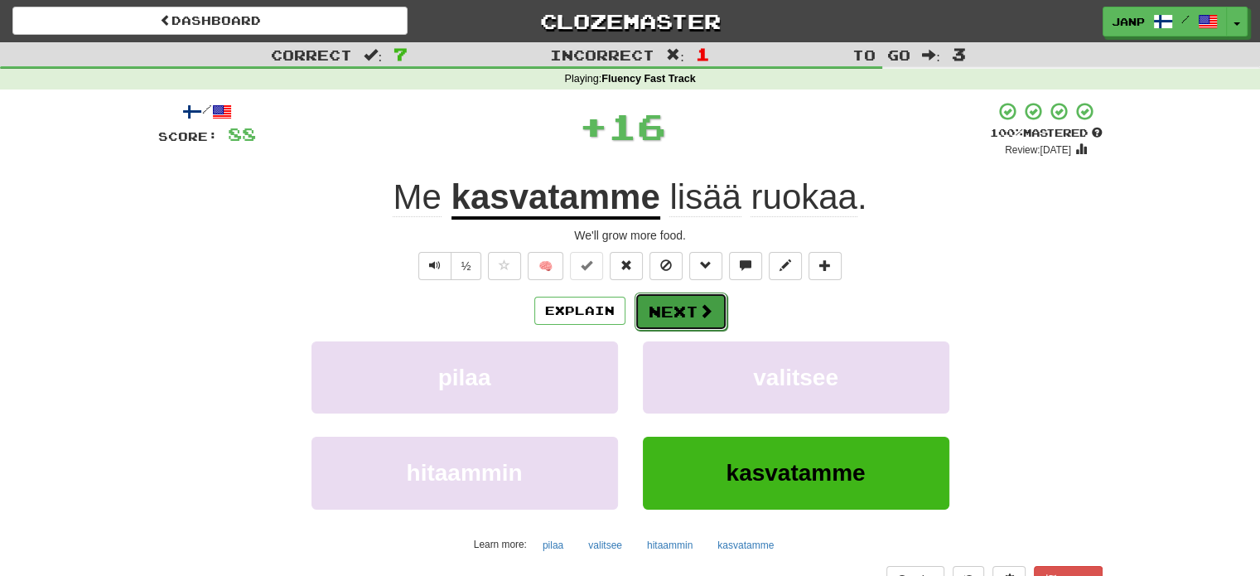
click at [673, 307] on button "Next" at bounding box center [681, 311] width 93 height 38
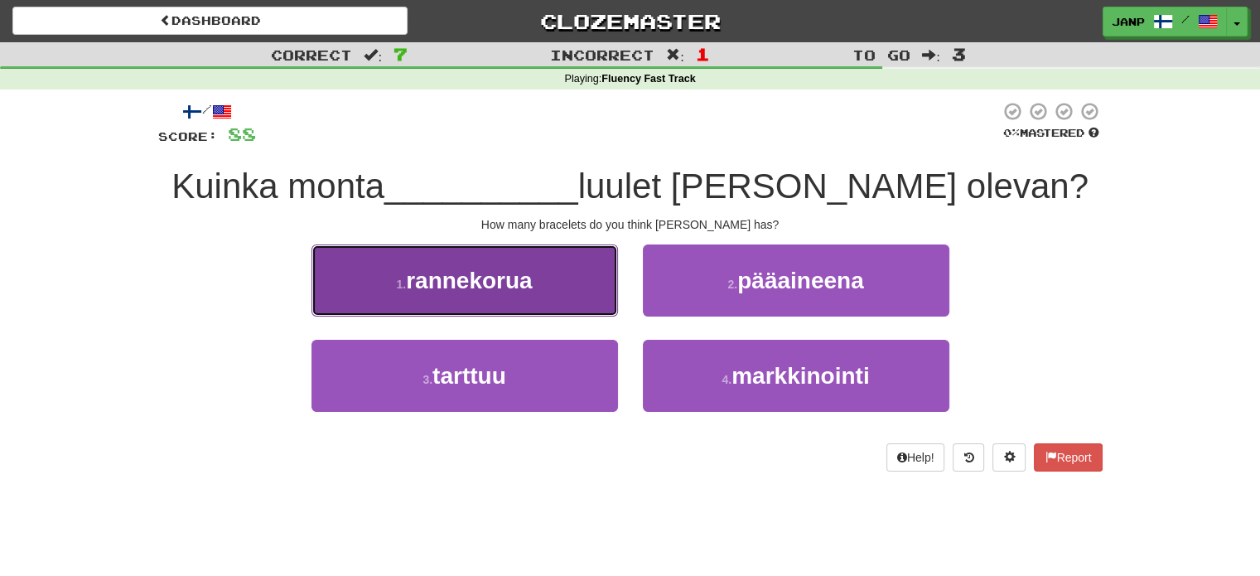
click at [553, 294] on button "1 . rannekorua" at bounding box center [464, 280] width 307 height 72
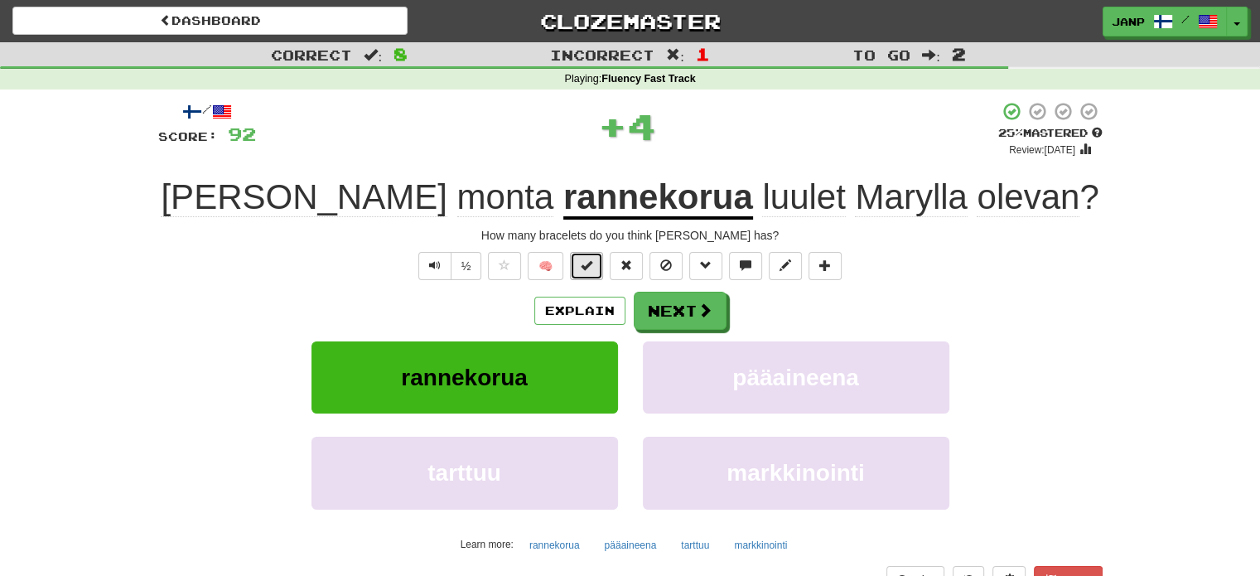
click at [585, 268] on span at bounding box center [587, 265] width 12 height 12
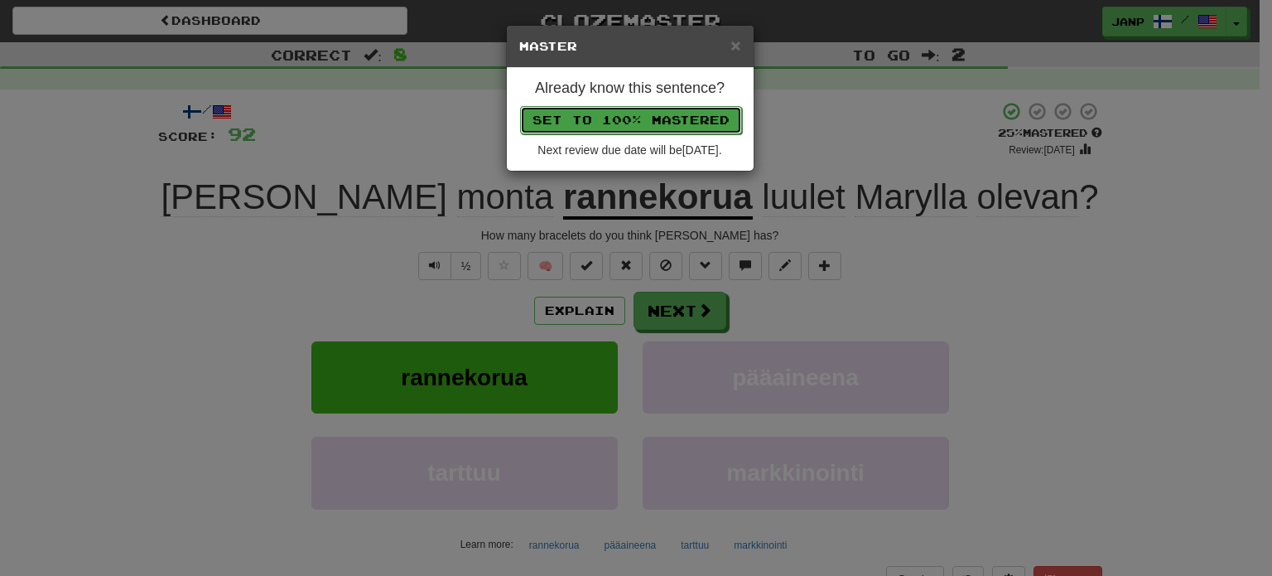
click at [649, 124] on button "Set to 100% Mastered" at bounding box center [631, 120] width 222 height 28
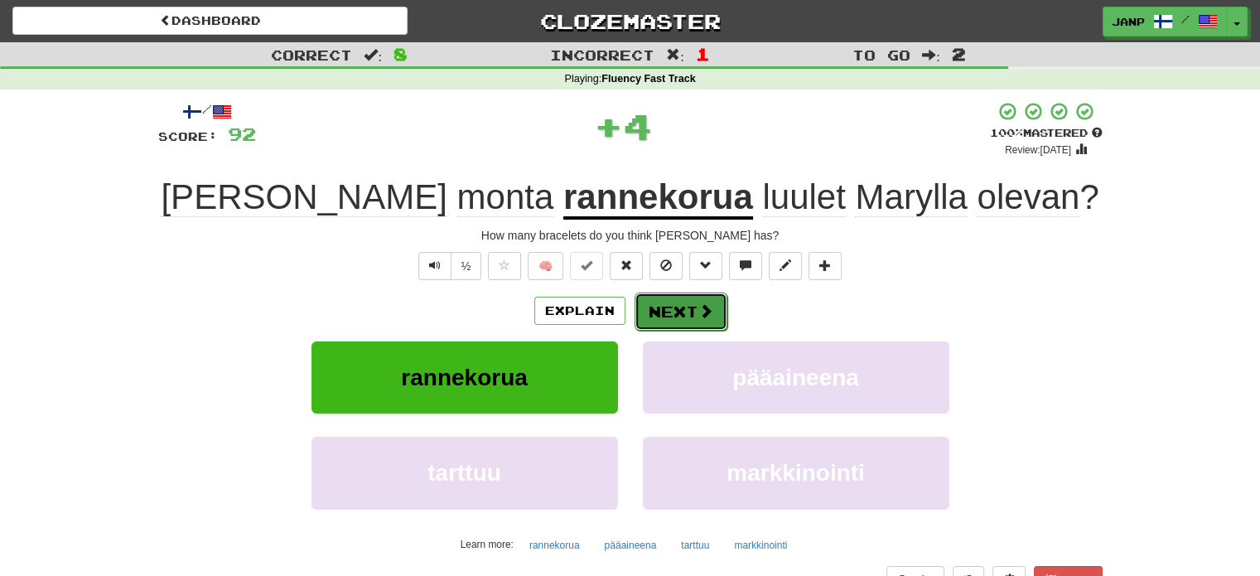
click at [693, 307] on button "Next" at bounding box center [681, 311] width 93 height 38
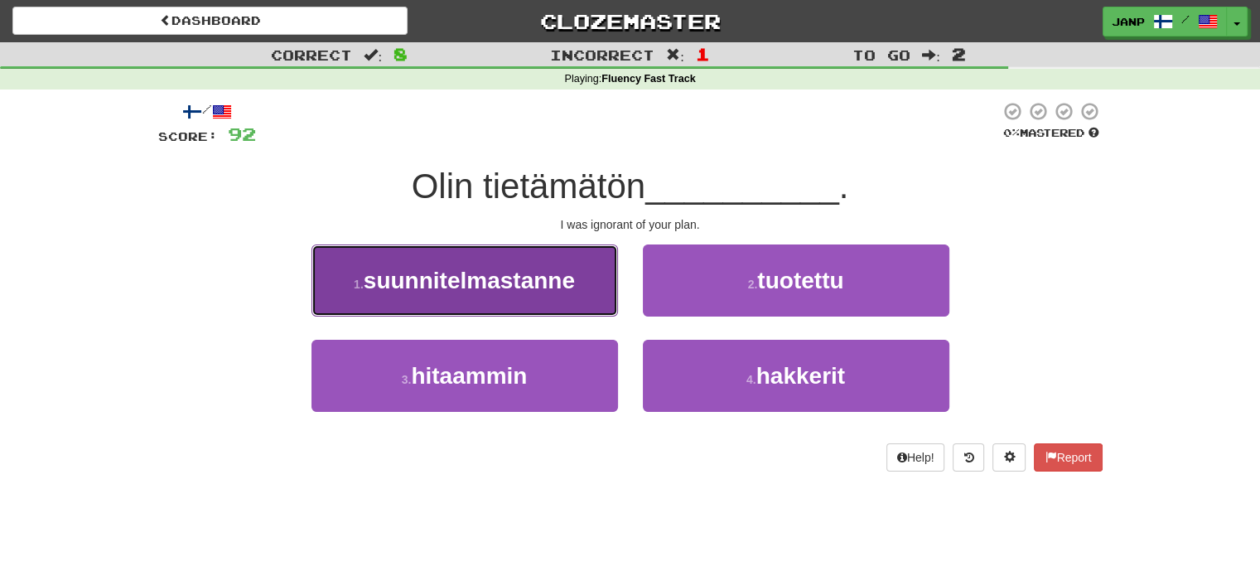
click at [582, 266] on button "1 . suunnitelmastanne" at bounding box center [464, 280] width 307 height 72
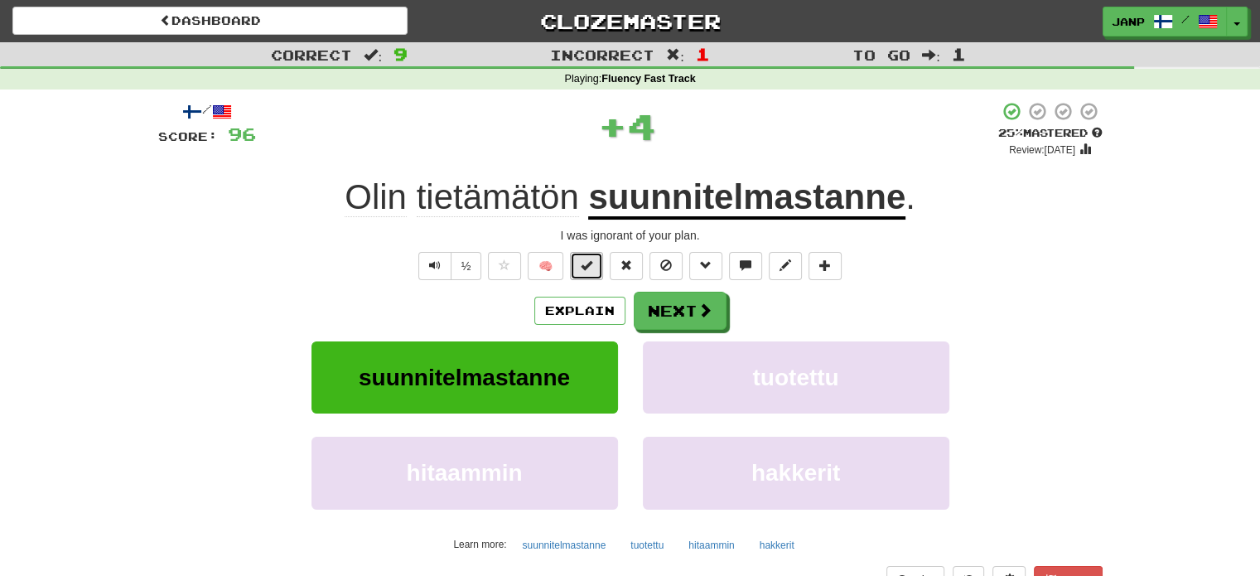
click at [583, 259] on span at bounding box center [587, 265] width 12 height 12
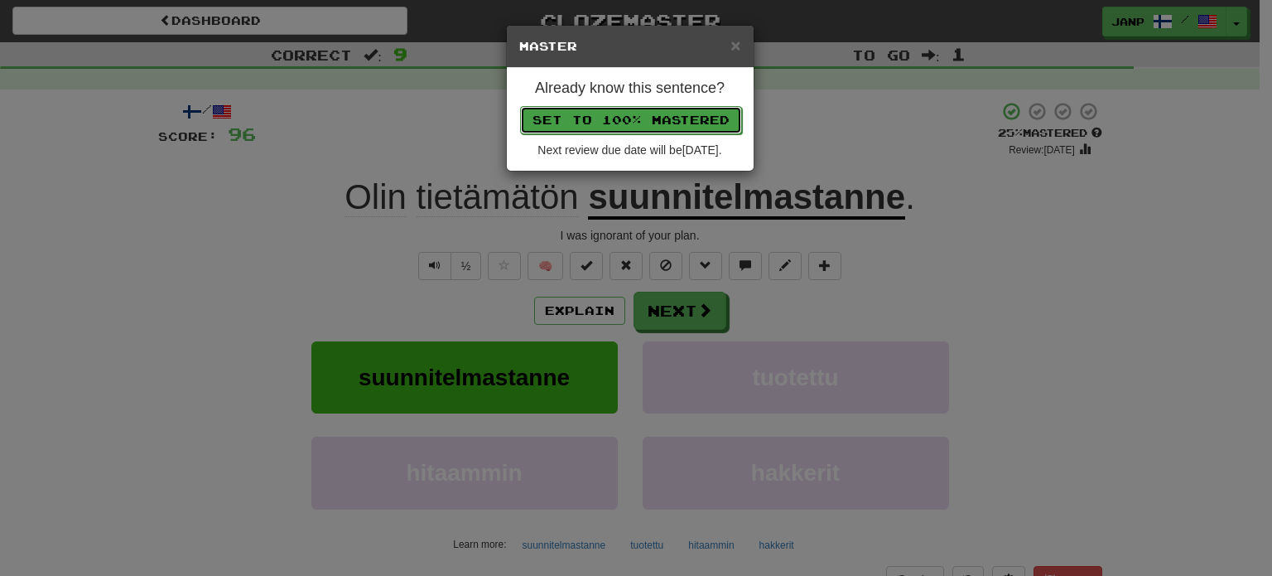
click at [644, 125] on button "Set to 100% Mastered" at bounding box center [631, 120] width 222 height 28
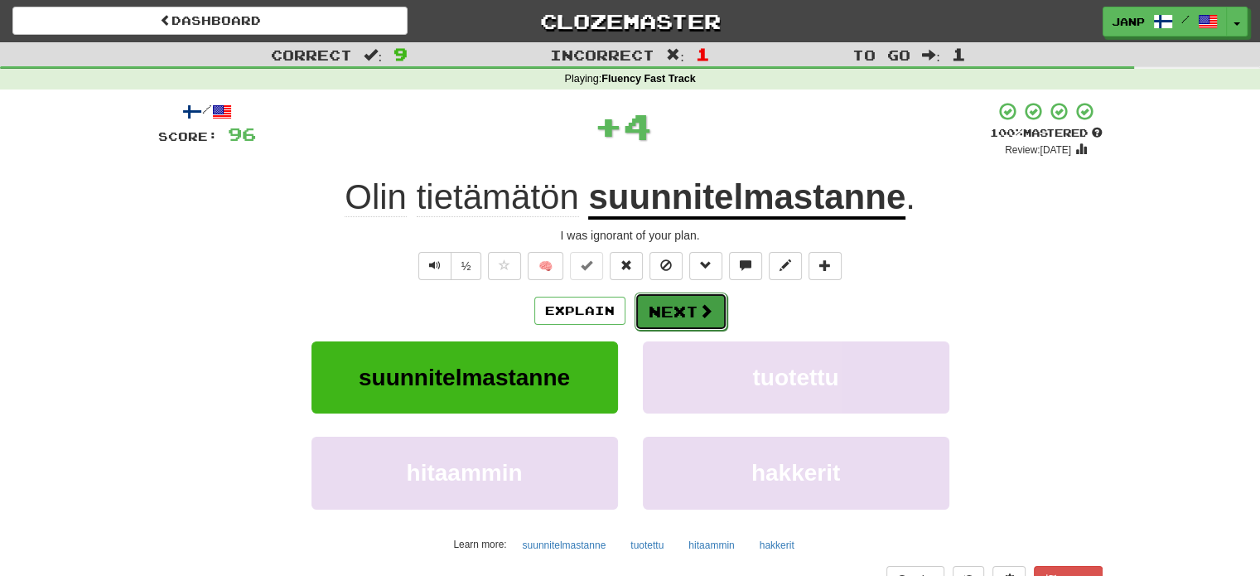
click at [693, 299] on button "Next" at bounding box center [681, 311] width 93 height 38
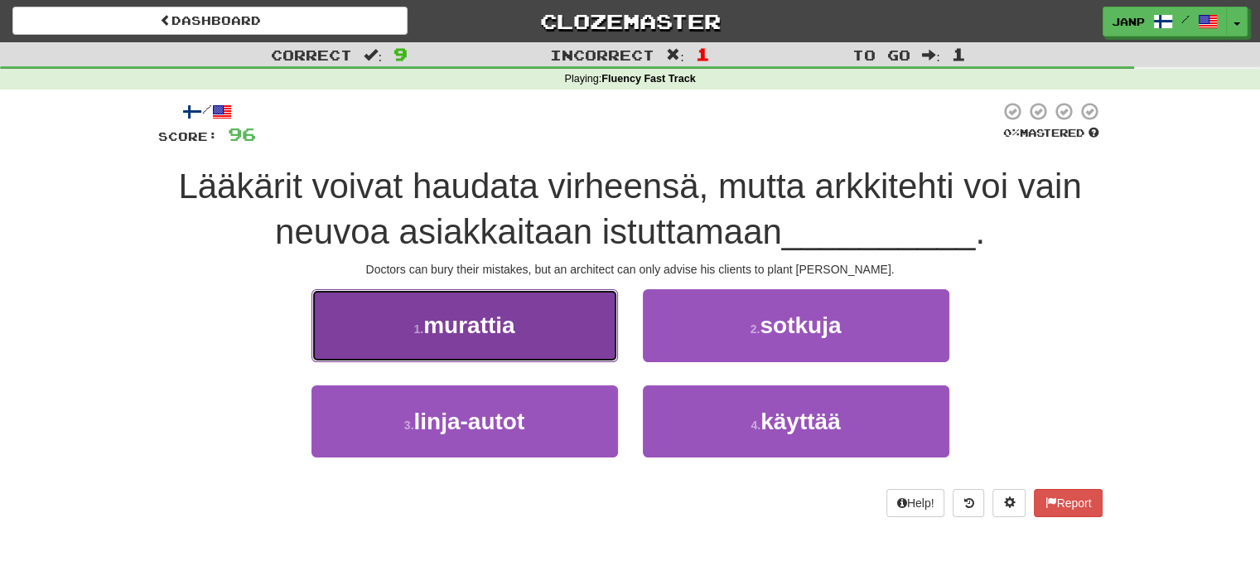
click at [556, 326] on button "1 . murattia" at bounding box center [464, 325] width 307 height 72
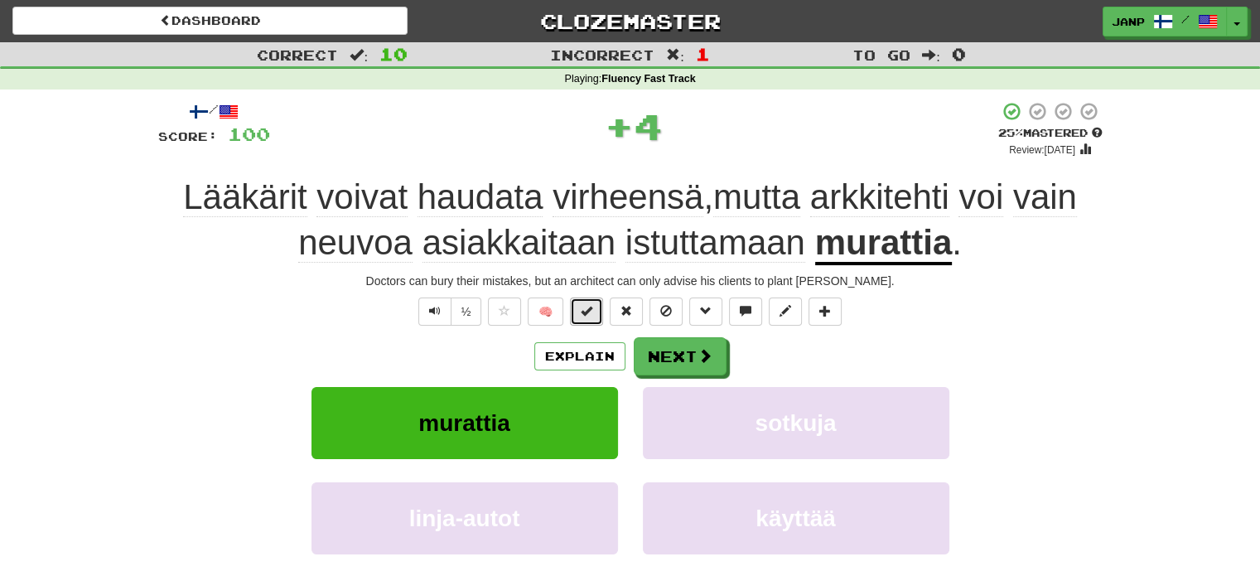
click at [585, 301] on button at bounding box center [586, 311] width 33 height 28
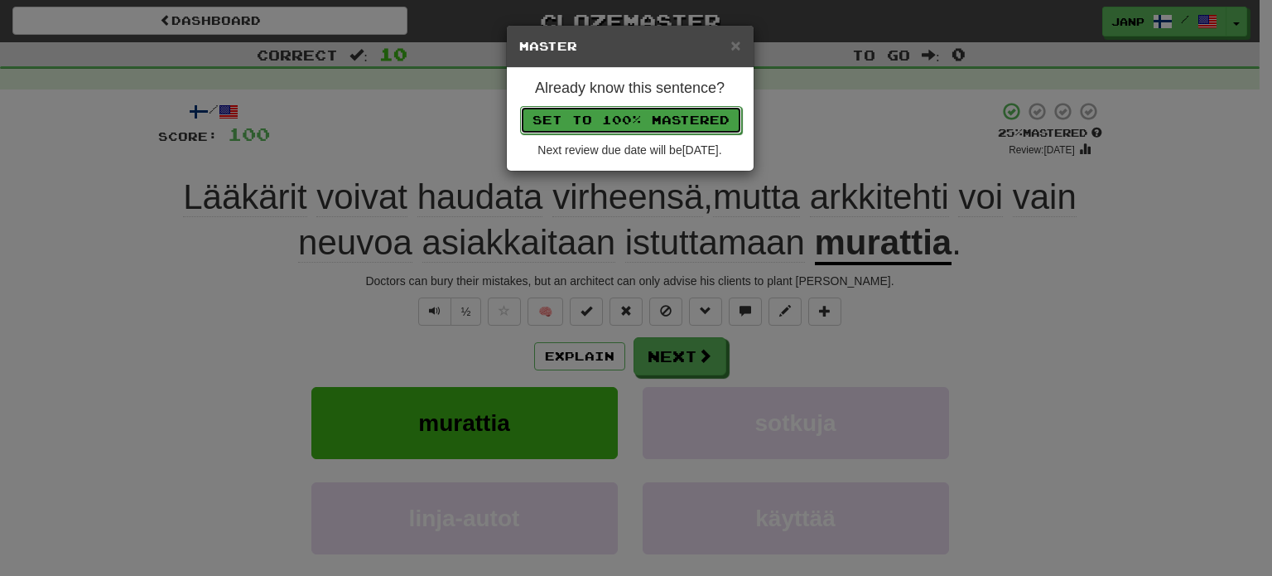
click at [606, 121] on button "Set to 100% Mastered" at bounding box center [631, 120] width 222 height 28
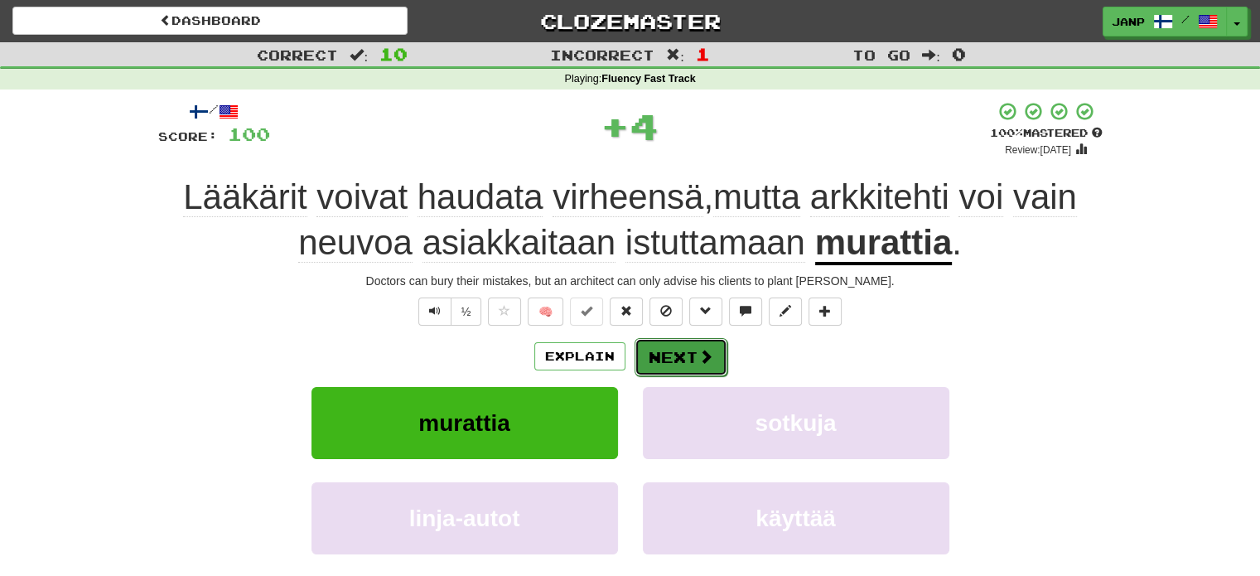
click at [694, 354] on button "Next" at bounding box center [681, 357] width 93 height 38
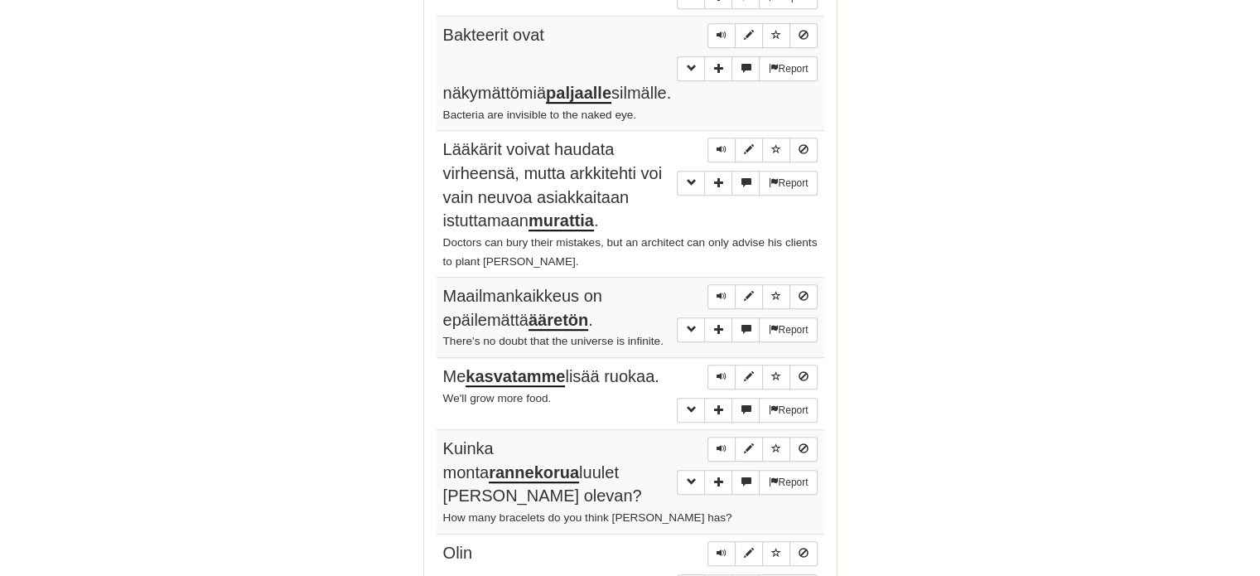
scroll to position [1183, 0]
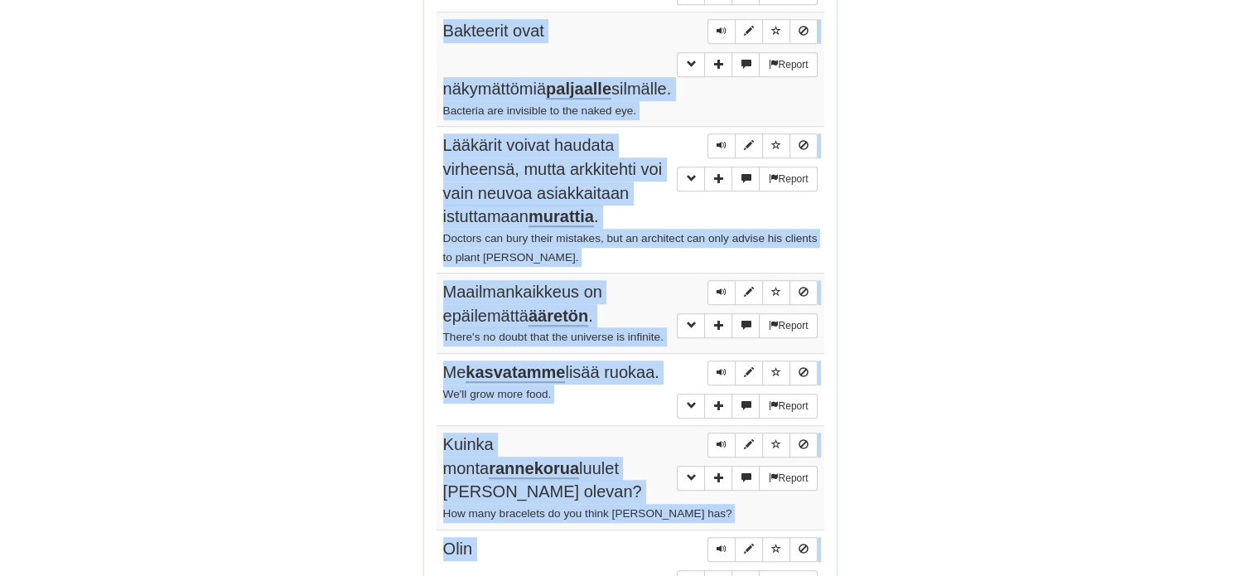
drag, startPoint x: 441, startPoint y: 158, endPoint x: 609, endPoint y: 533, distance: 410.5
click at [609, 533] on tbody "Report Ole kiltti ja lopeta laulaminen . Please stop singing. Report Älä haukka…" at bounding box center [631, 176] width 388 height 937
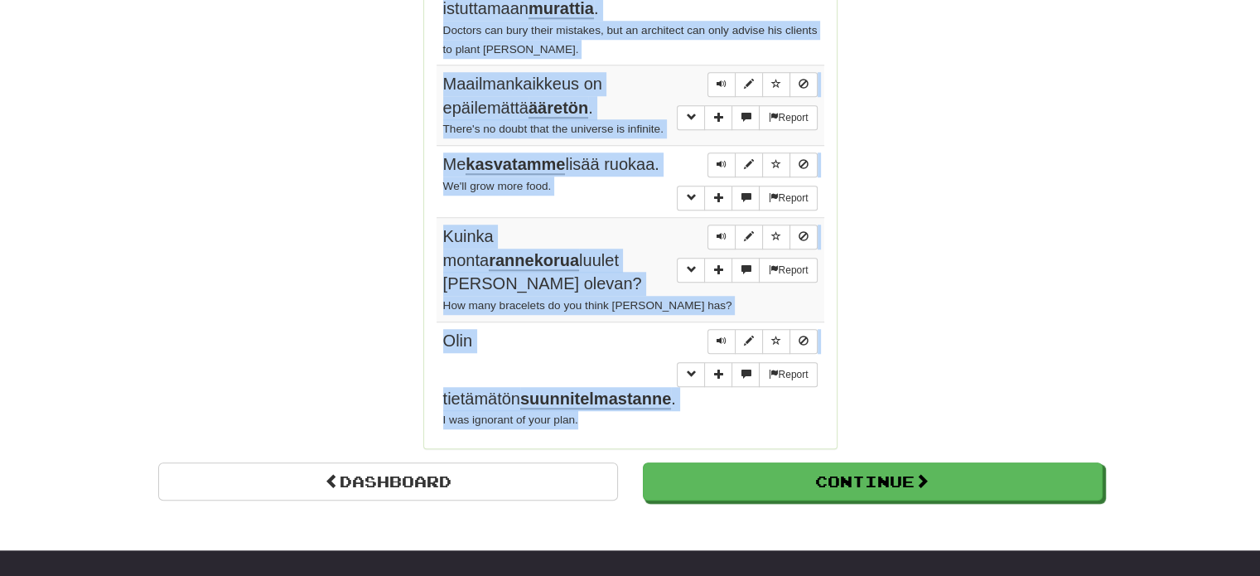
scroll to position [1431, 0]
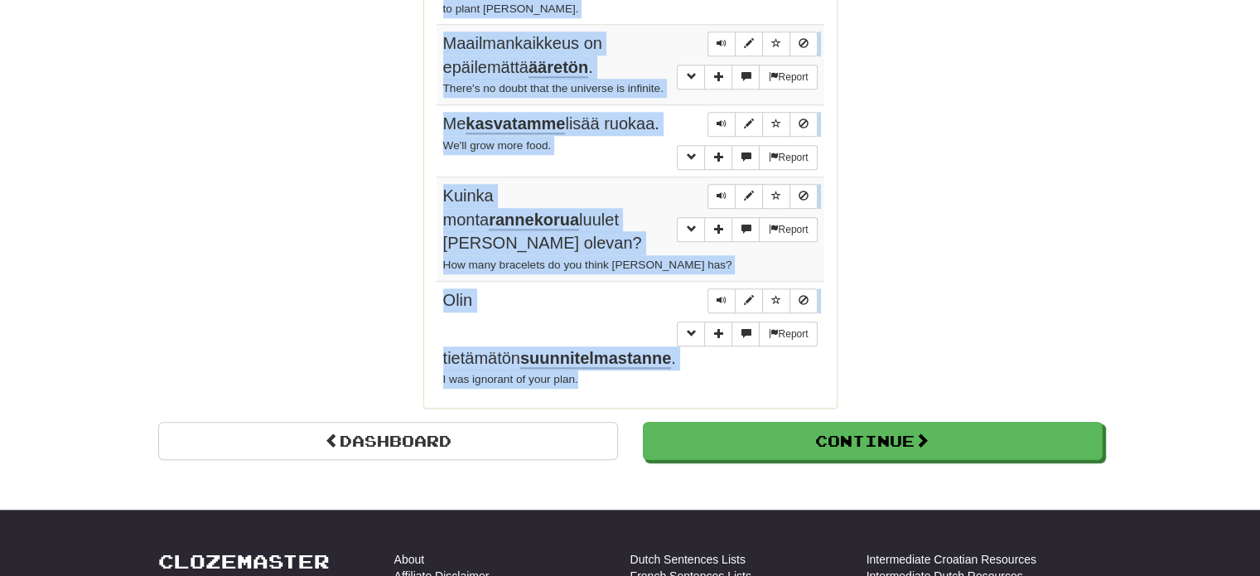
copy tbody "Ole kiltti ja lopeta laulaminen . Please stop singing. Report Älä haukkaa liian…"
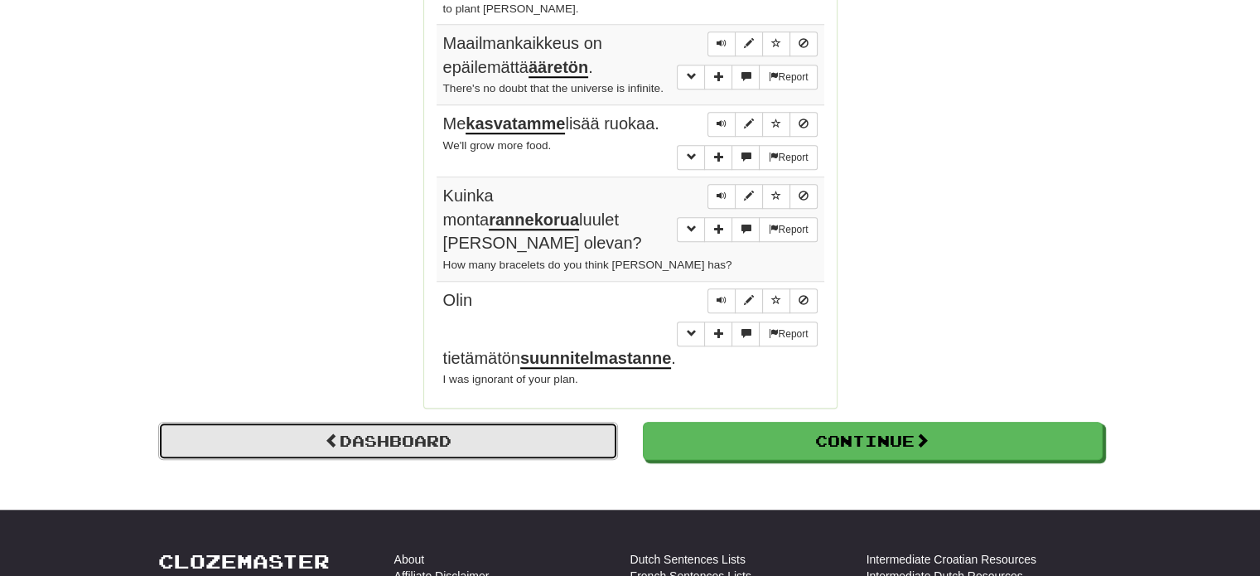
click at [521, 422] on link "Dashboard" at bounding box center [388, 441] width 460 height 38
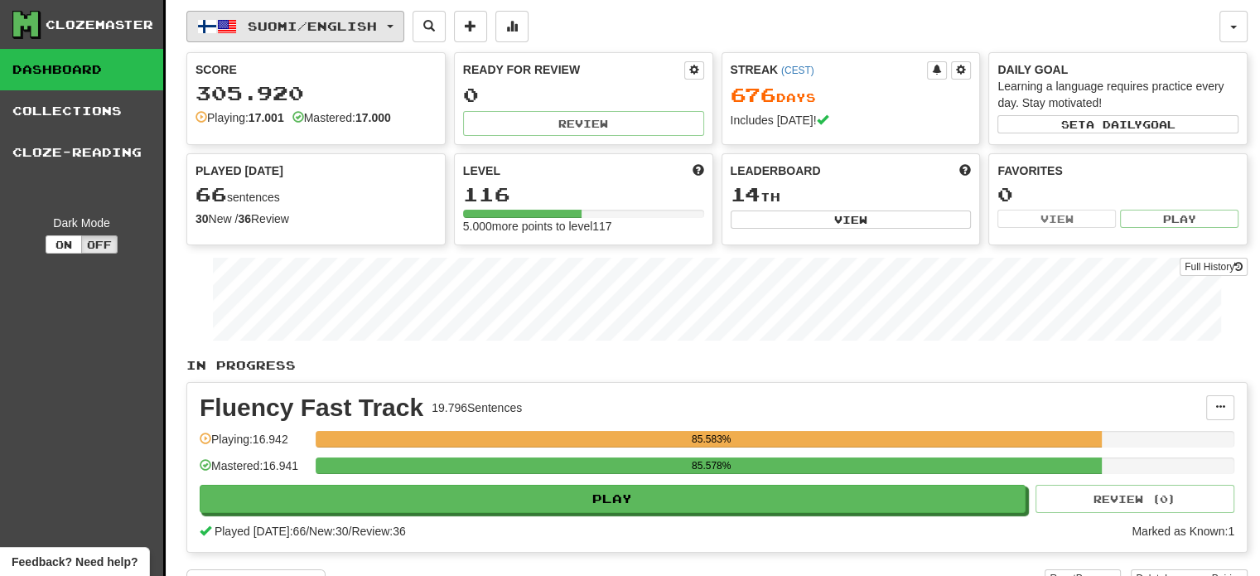
click at [288, 23] on span "Suomi / English" at bounding box center [312, 26] width 129 height 14
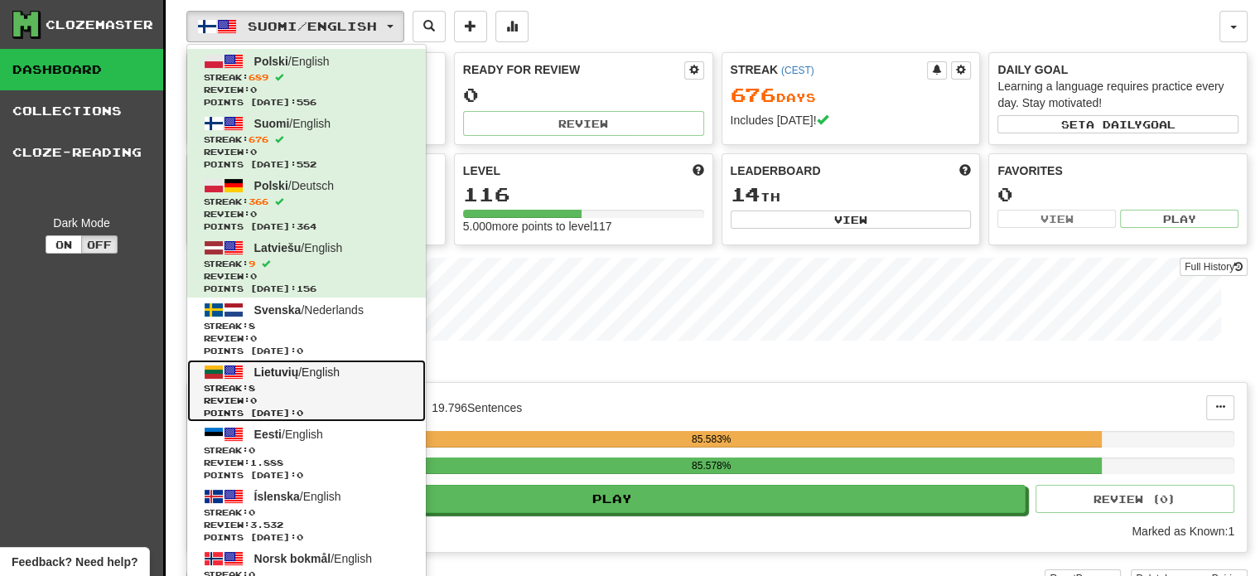
click at [294, 368] on span "Lietuvių" at bounding box center [276, 371] width 45 height 13
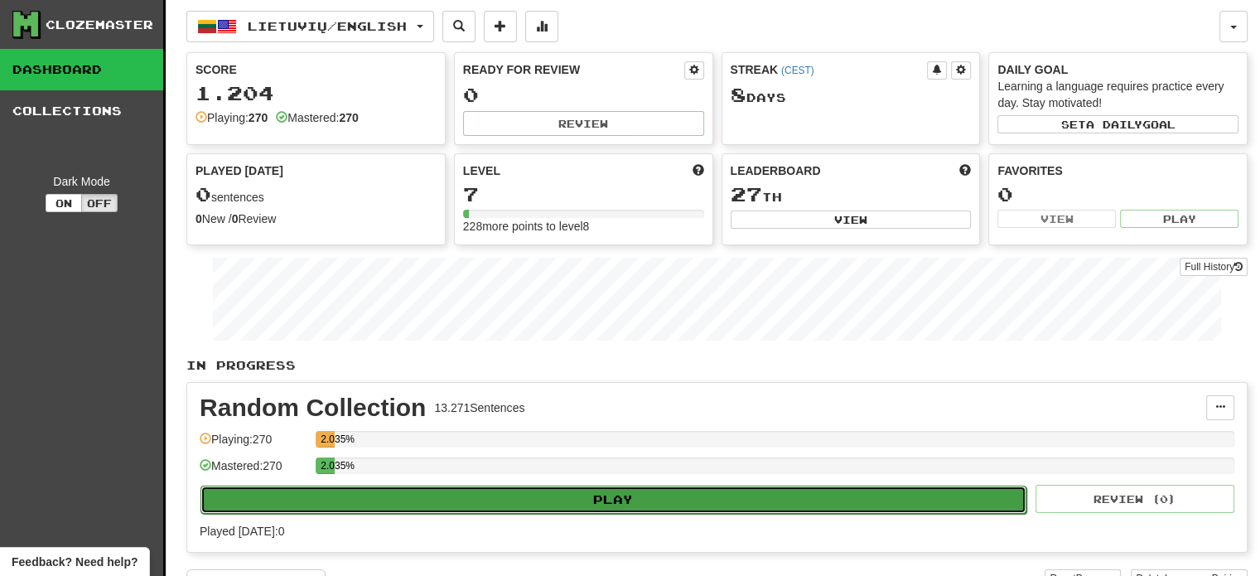
click at [446, 500] on button "Play" at bounding box center [613, 499] width 826 height 28
select select "**"
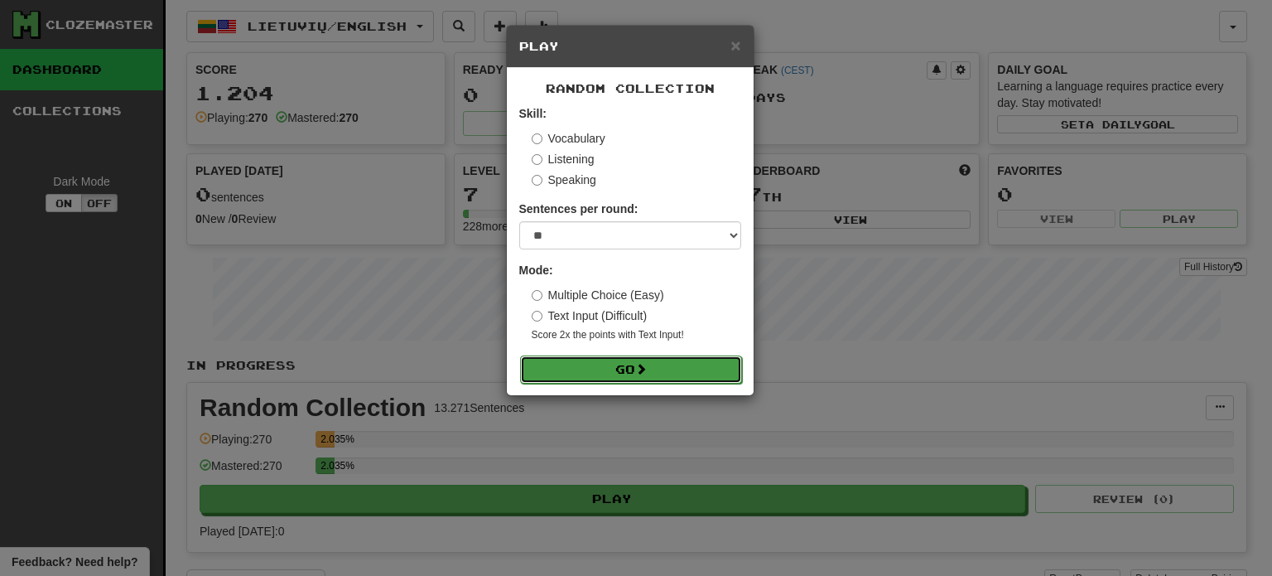
click at [630, 370] on button "Go" at bounding box center [631, 369] width 222 height 28
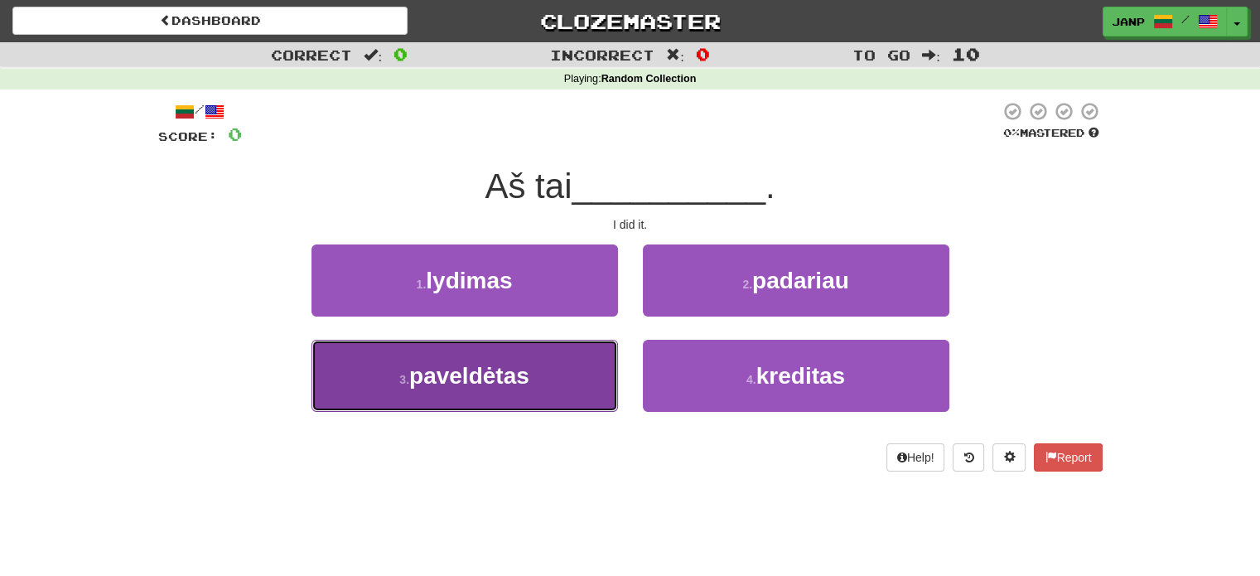
click at [568, 377] on button "3 . paveldėtas" at bounding box center [464, 376] width 307 height 72
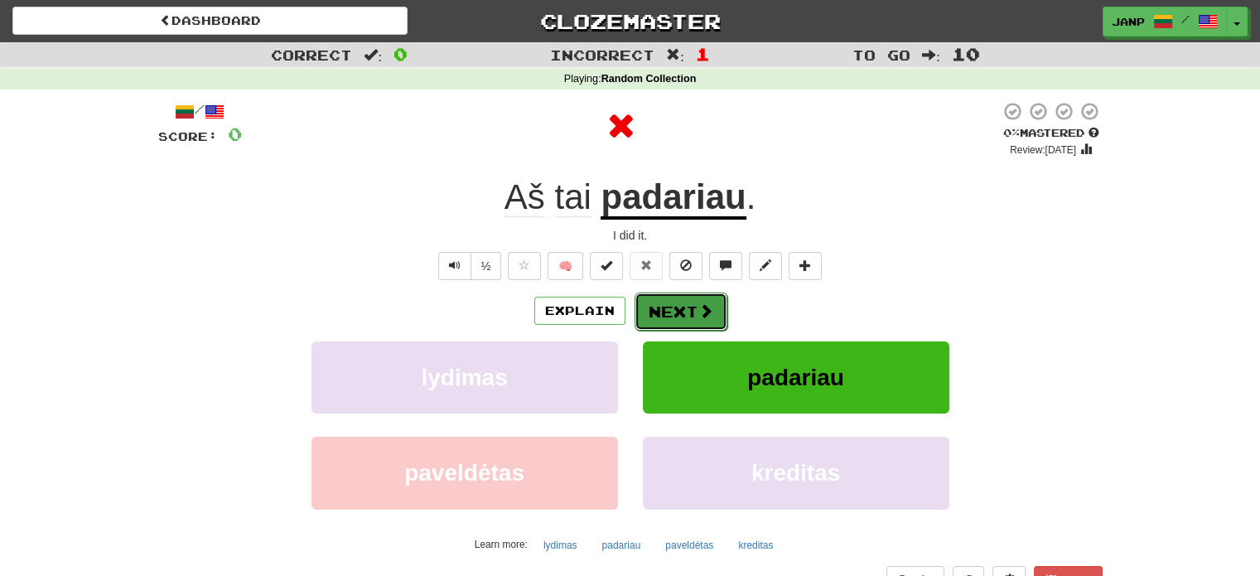
click at [702, 308] on span at bounding box center [705, 310] width 15 height 15
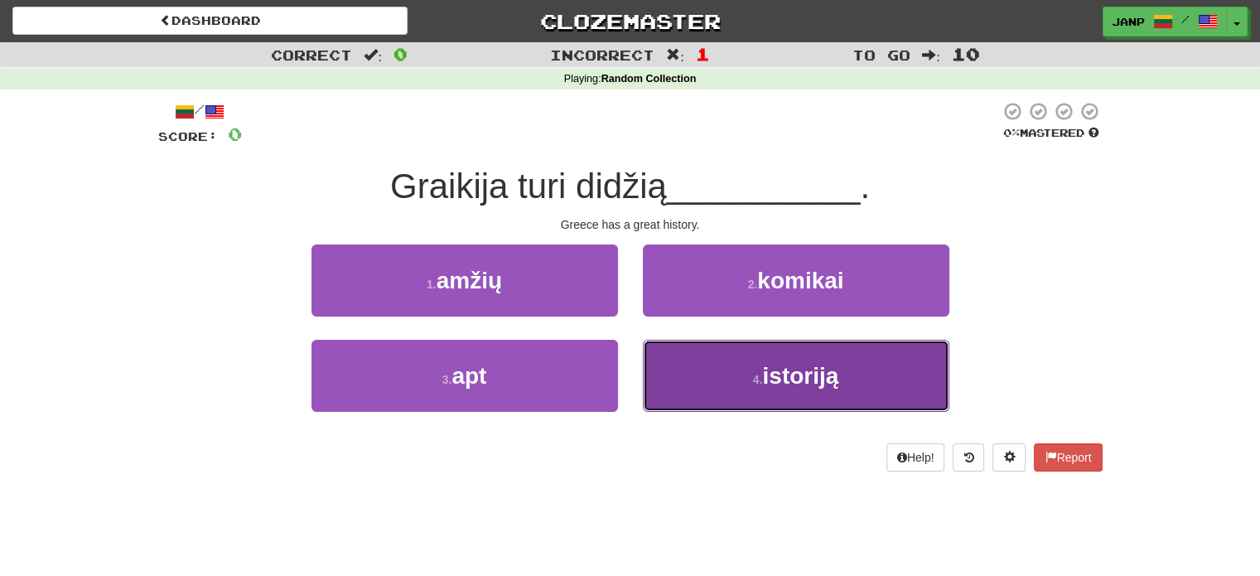
click at [717, 406] on button "4 . istoriją" at bounding box center [796, 376] width 307 height 72
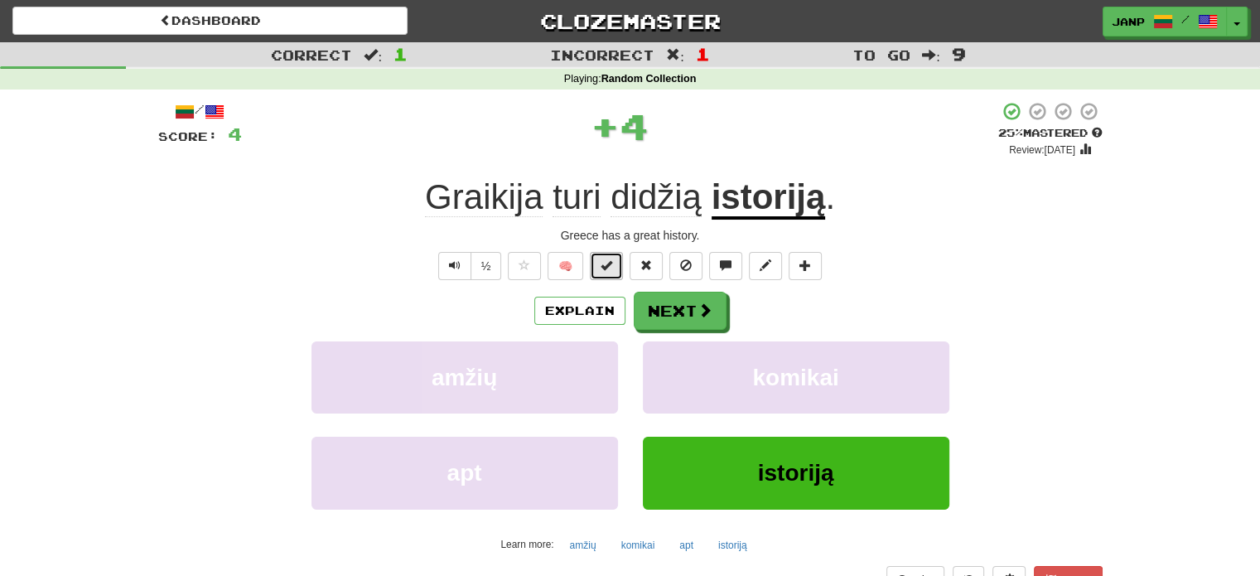
click at [605, 269] on span at bounding box center [607, 265] width 12 height 12
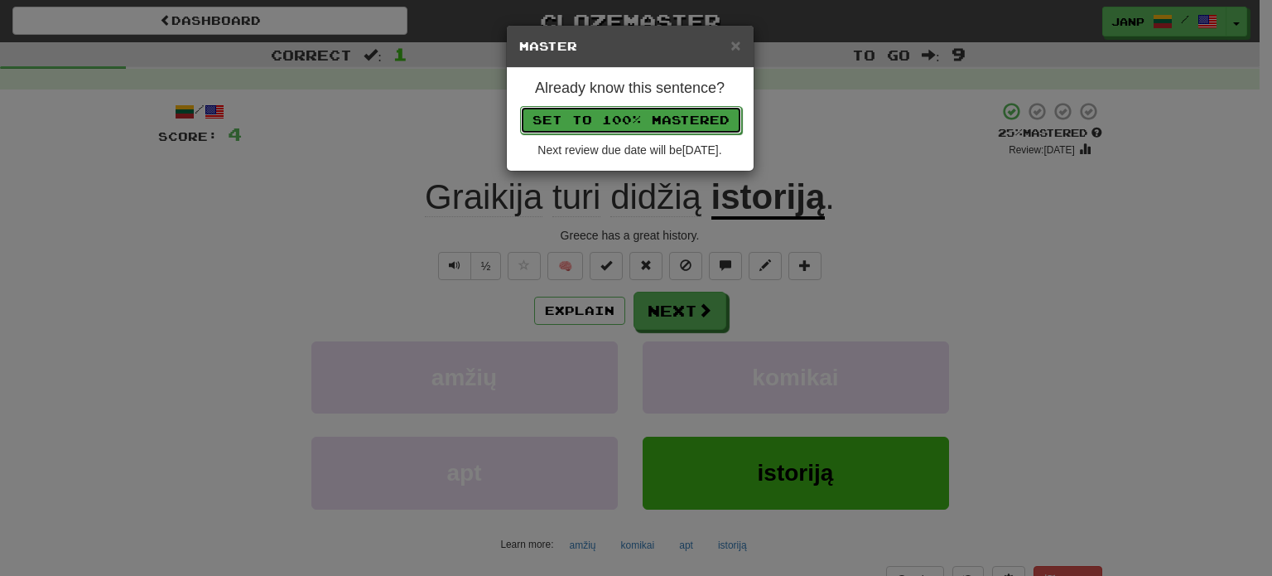
click at [658, 118] on button "Set to 100% Mastered" at bounding box center [631, 120] width 222 height 28
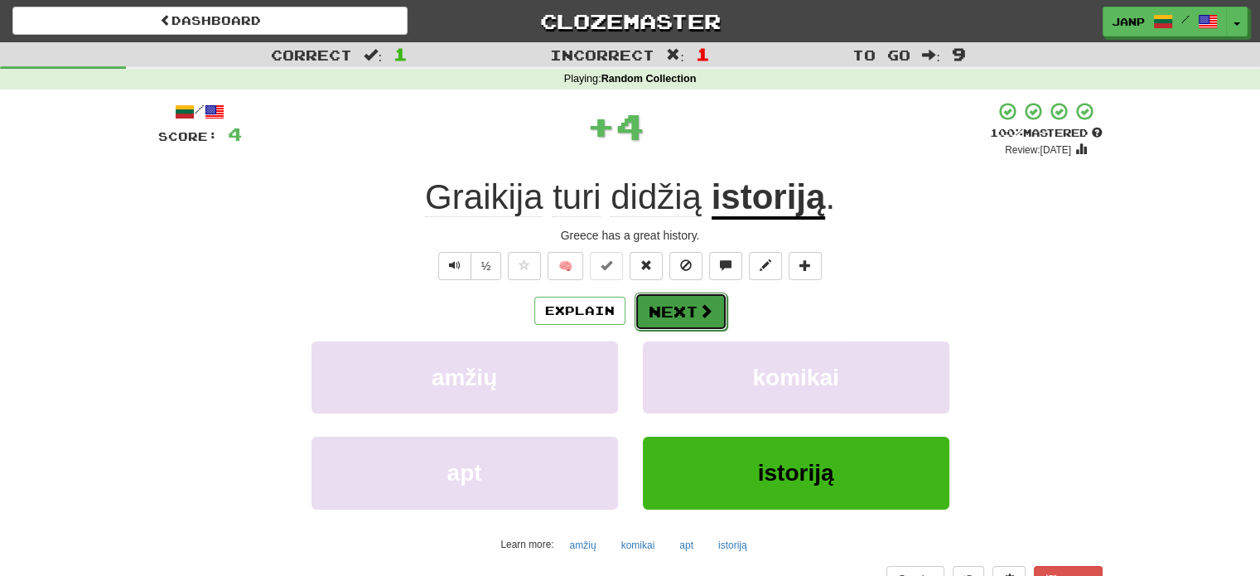
click at [689, 327] on button "Next" at bounding box center [681, 311] width 93 height 38
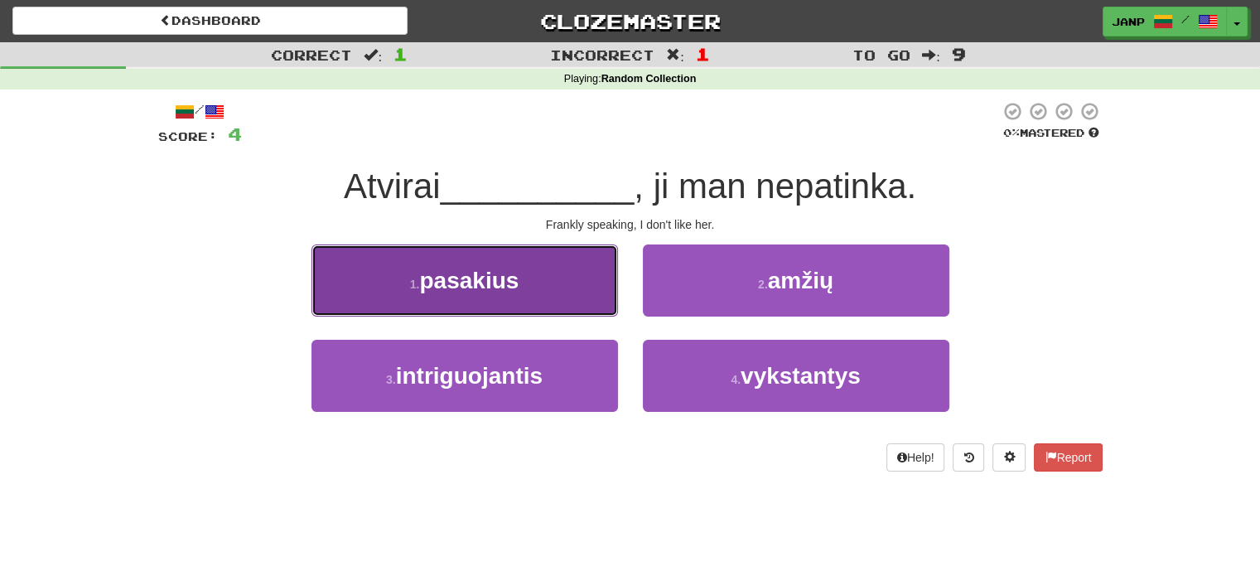
click at [537, 298] on button "1 . pasakius" at bounding box center [464, 280] width 307 height 72
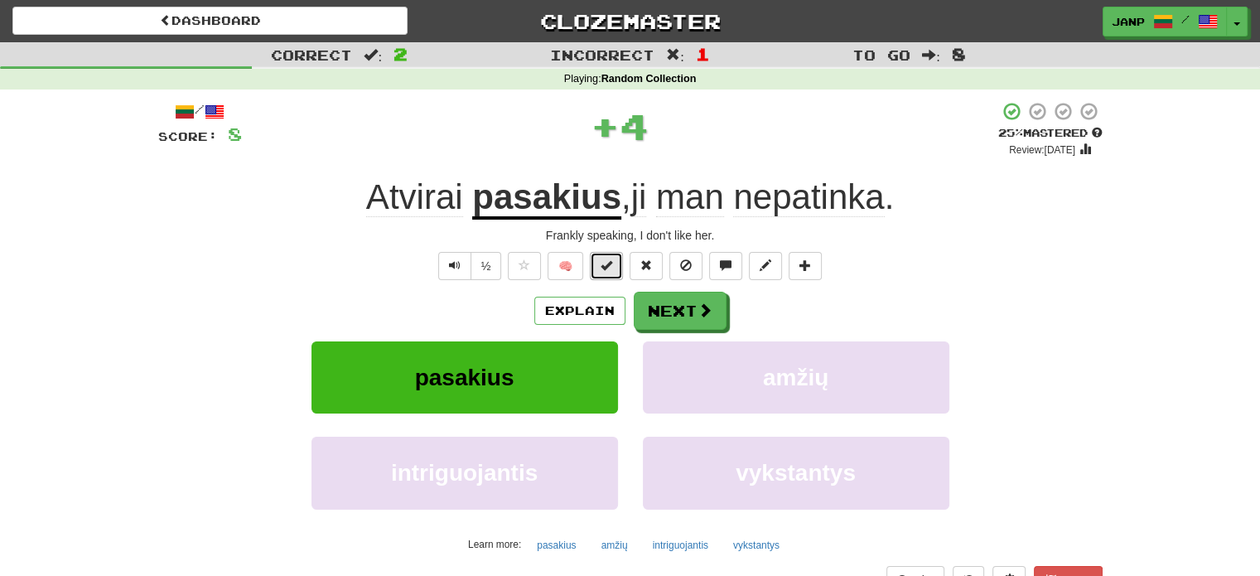
click at [602, 264] on span at bounding box center [607, 265] width 12 height 12
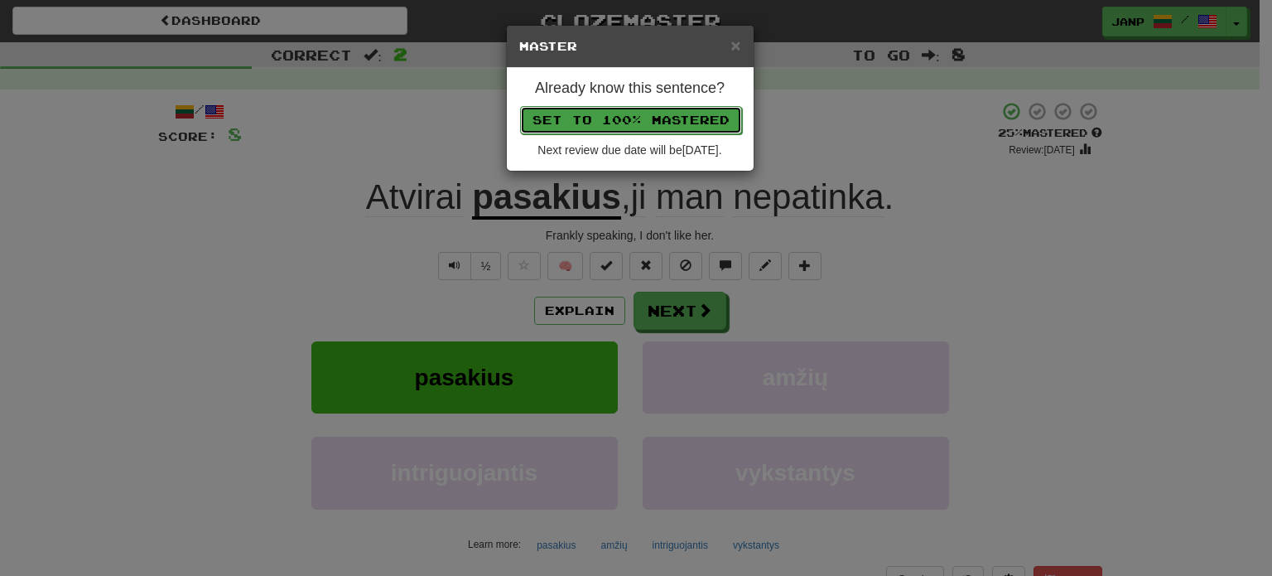
click at [651, 117] on button "Set to 100% Mastered" at bounding box center [631, 120] width 222 height 28
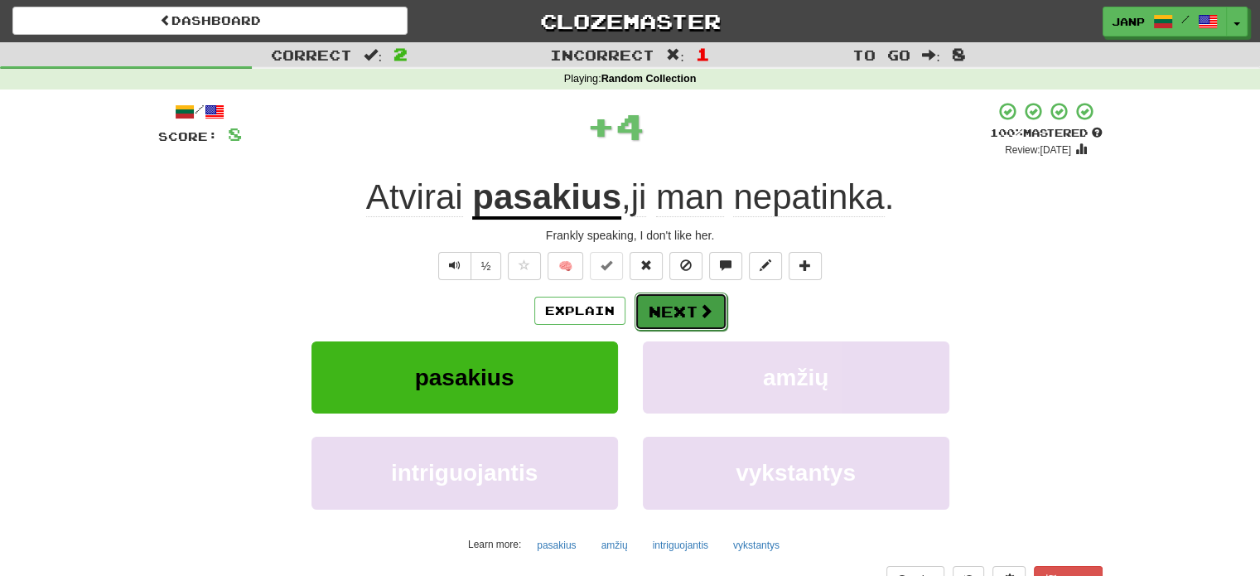
click at [688, 325] on button "Next" at bounding box center [681, 311] width 93 height 38
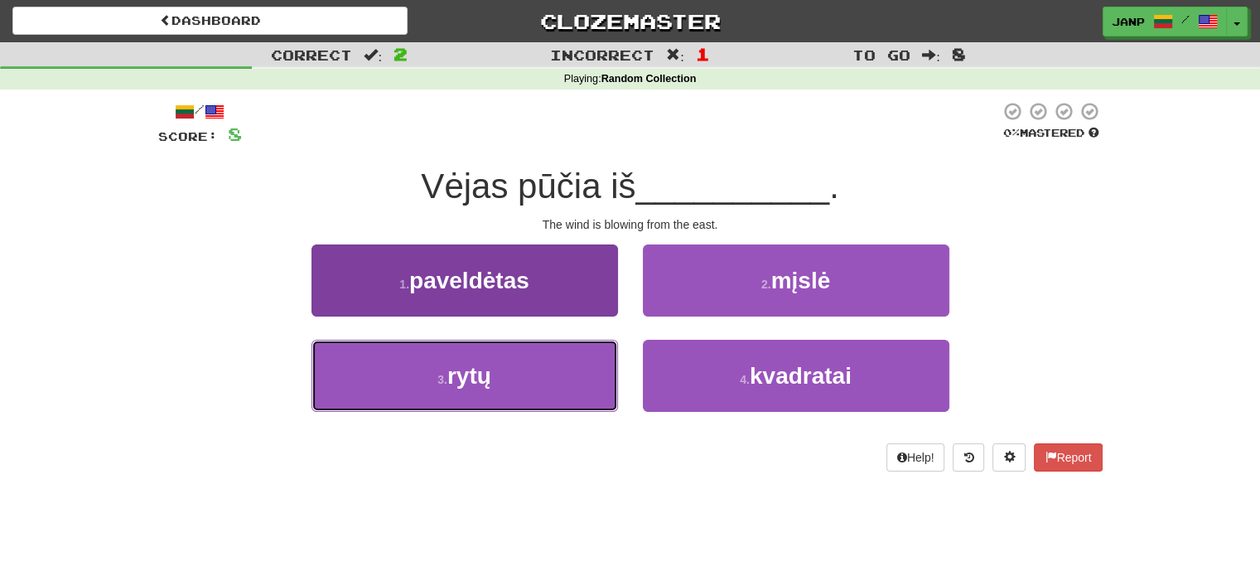
click at [570, 369] on button "3 . rytų" at bounding box center [464, 376] width 307 height 72
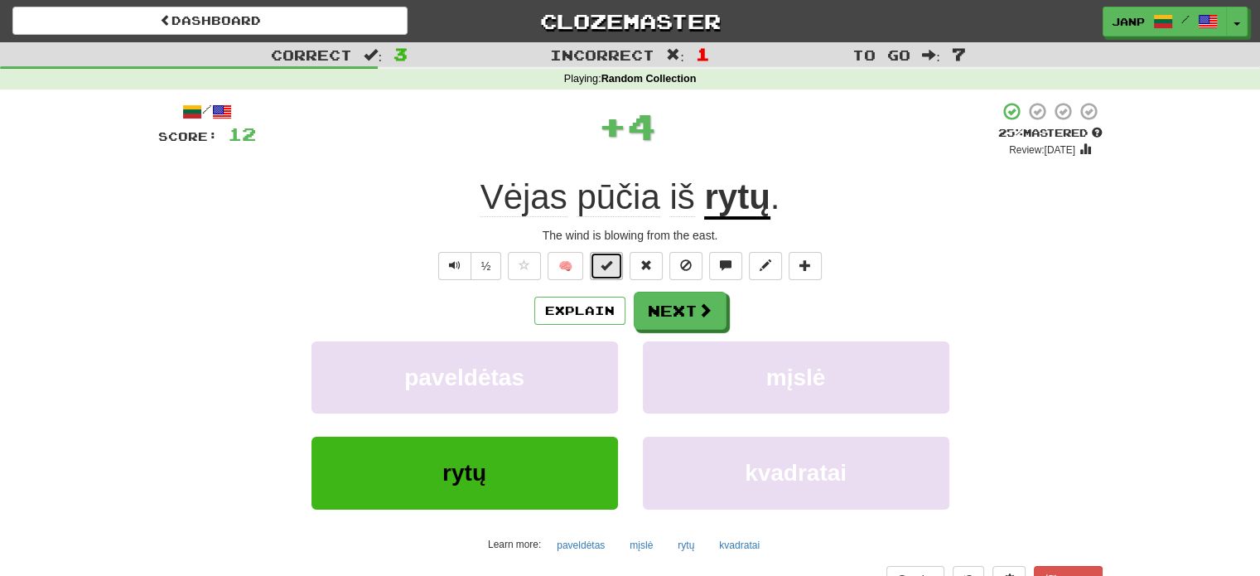
click at [610, 261] on span at bounding box center [607, 265] width 12 height 12
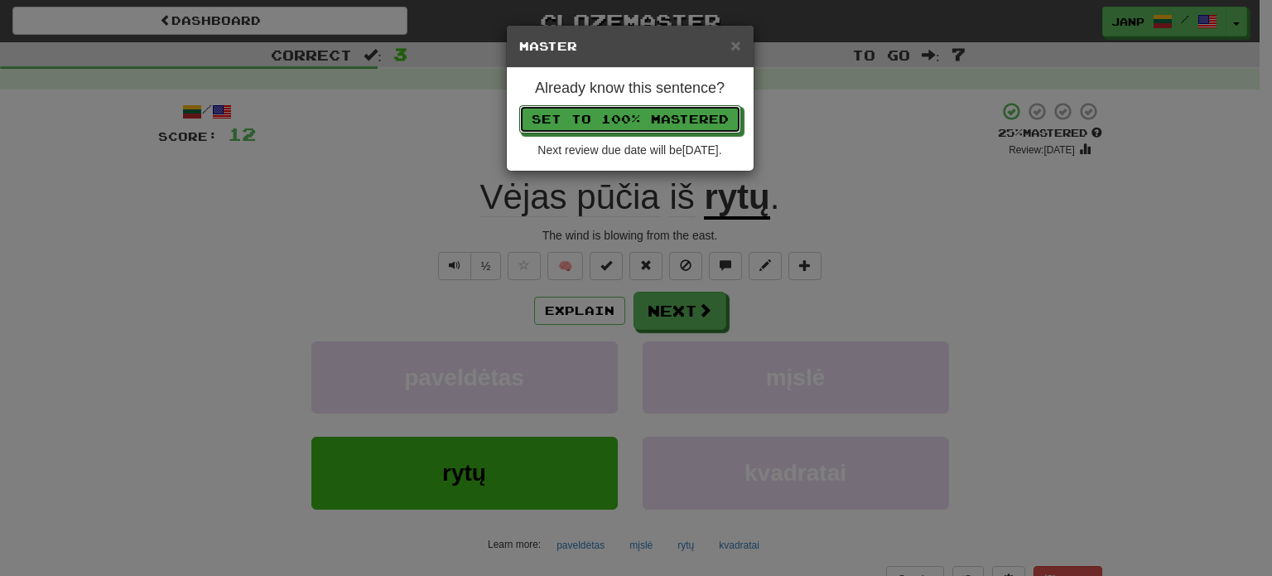
drag, startPoint x: 648, startPoint y: 118, endPoint x: 646, endPoint y: 148, distance: 29.9
click at [648, 118] on button "Set to 100% Mastered" at bounding box center [630, 119] width 222 height 28
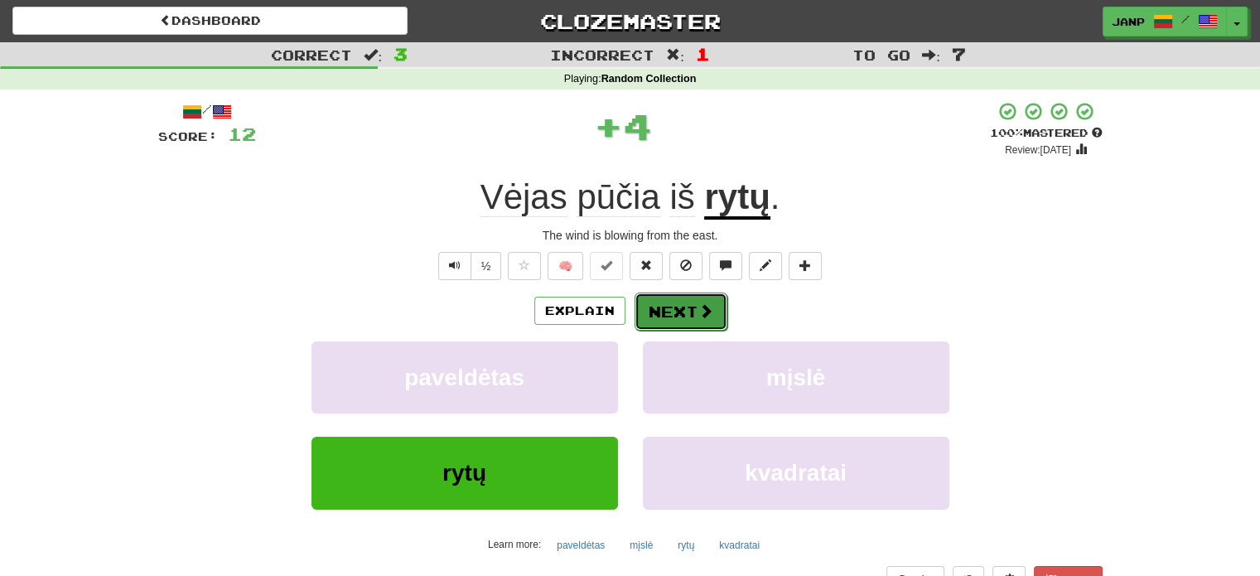
click at [658, 324] on button "Next" at bounding box center [681, 311] width 93 height 38
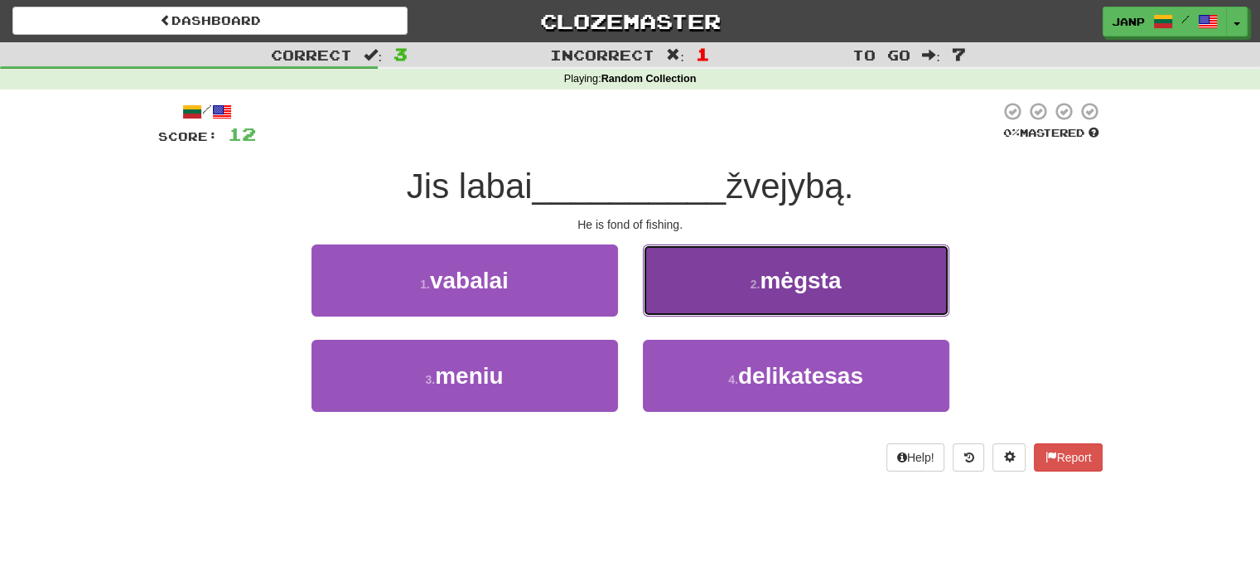
click at [760, 286] on span "mėgsta" at bounding box center [800, 281] width 81 height 26
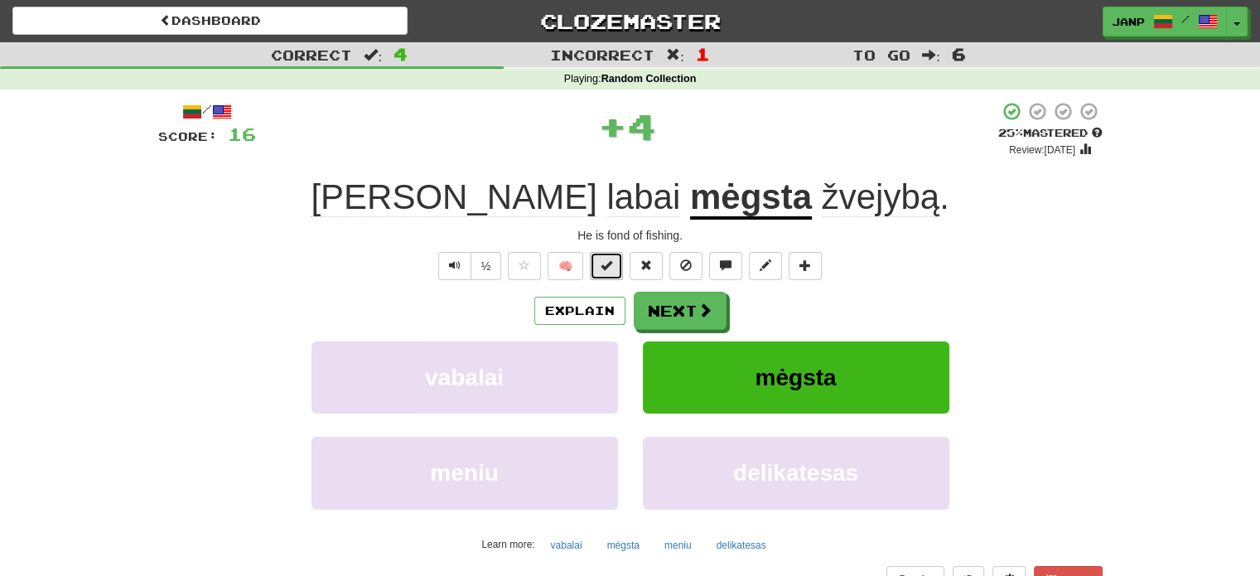
click at [614, 269] on button at bounding box center [606, 266] width 33 height 28
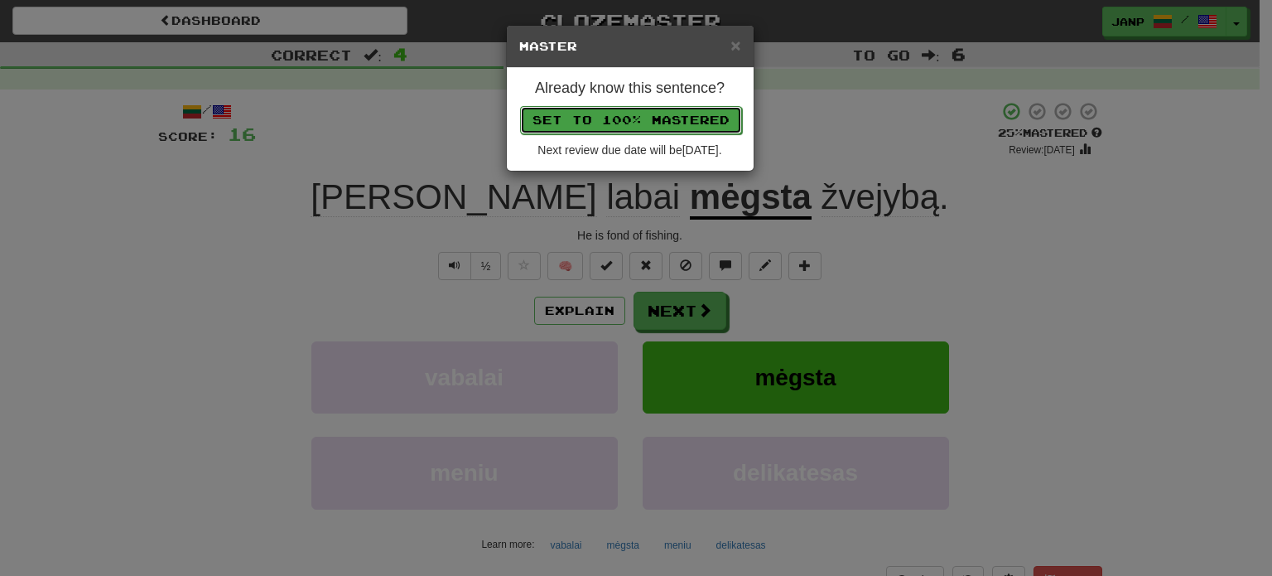
click at [663, 125] on button "Set to 100% Mastered" at bounding box center [631, 120] width 222 height 28
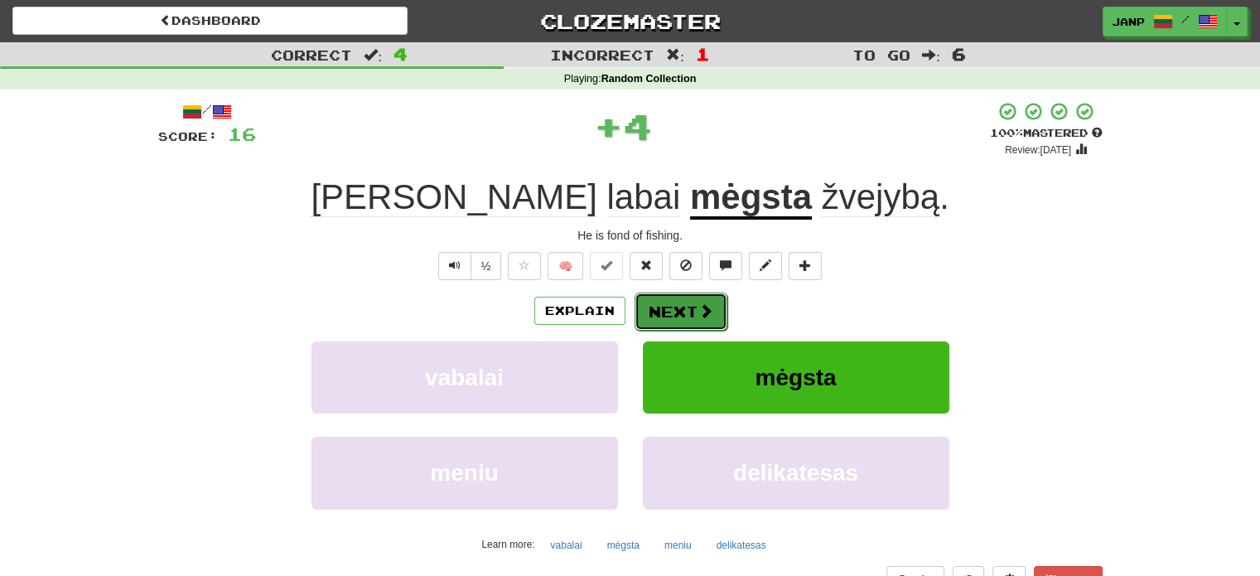
click at [684, 321] on button "Next" at bounding box center [681, 311] width 93 height 38
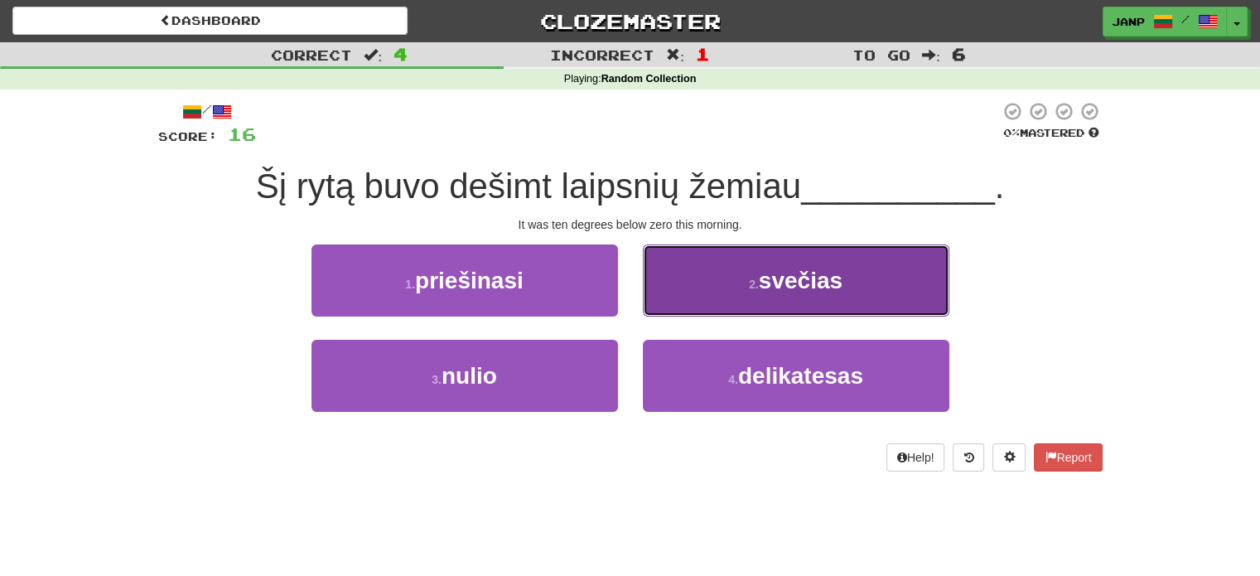
click at [702, 299] on button "2 . svečias" at bounding box center [796, 280] width 307 height 72
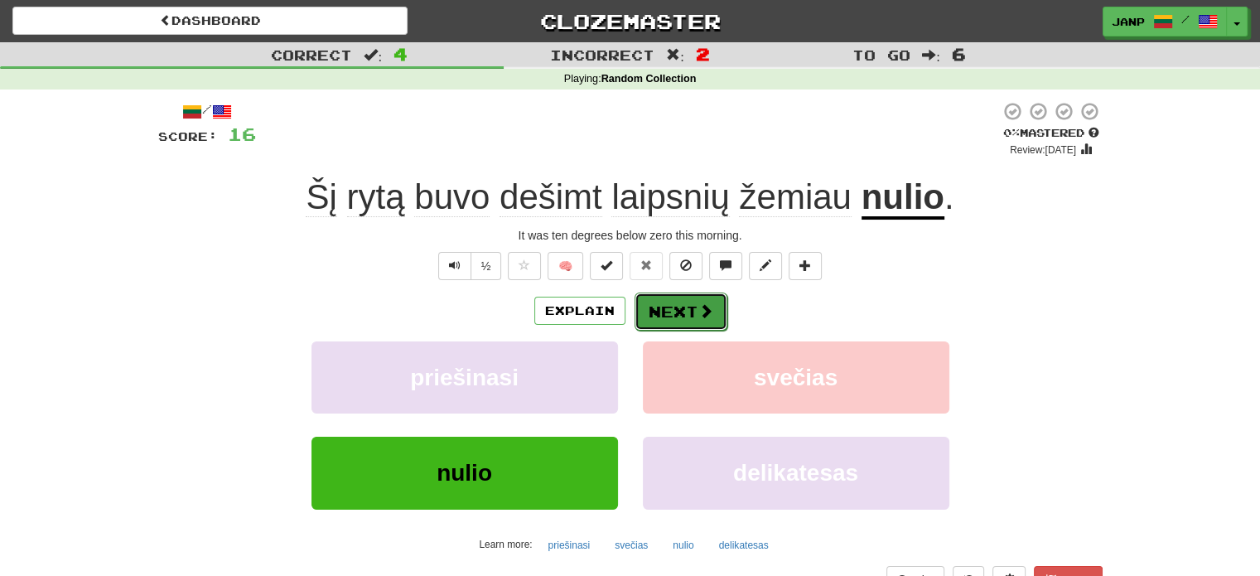
click at [692, 307] on button "Next" at bounding box center [681, 311] width 93 height 38
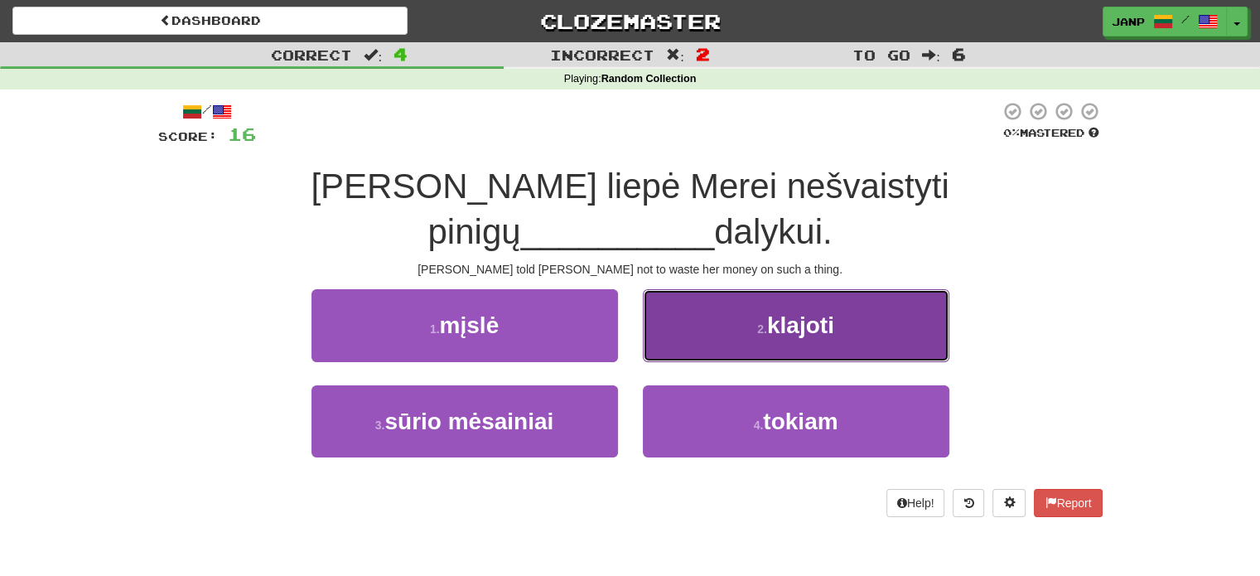
click at [696, 301] on button "2 . klajoti" at bounding box center [796, 325] width 307 height 72
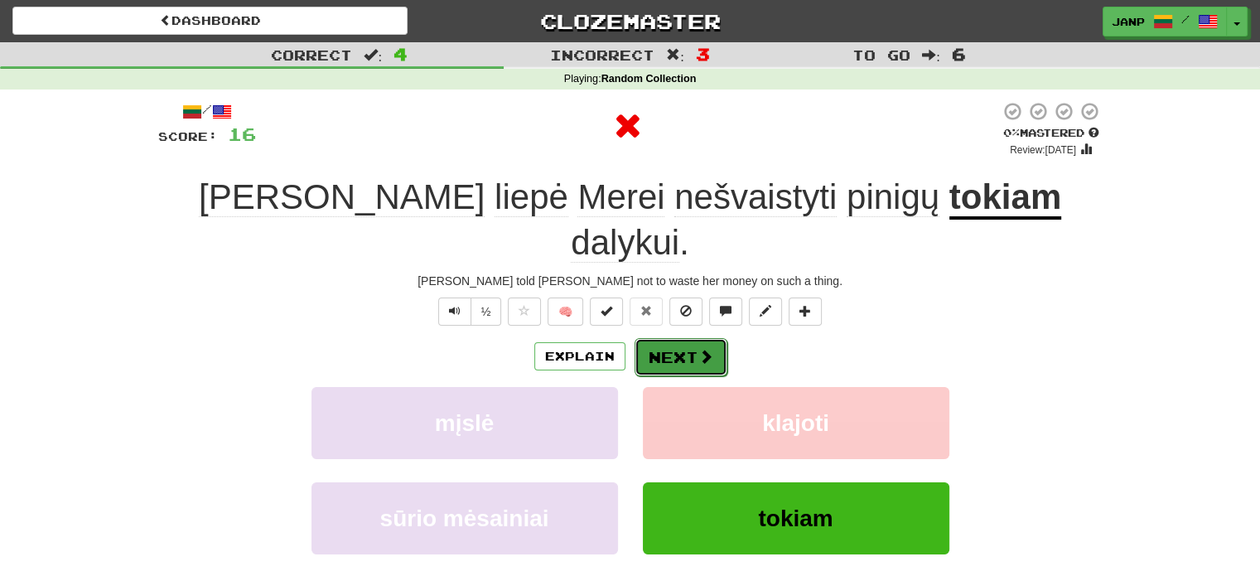
click at [691, 338] on button "Next" at bounding box center [681, 357] width 93 height 38
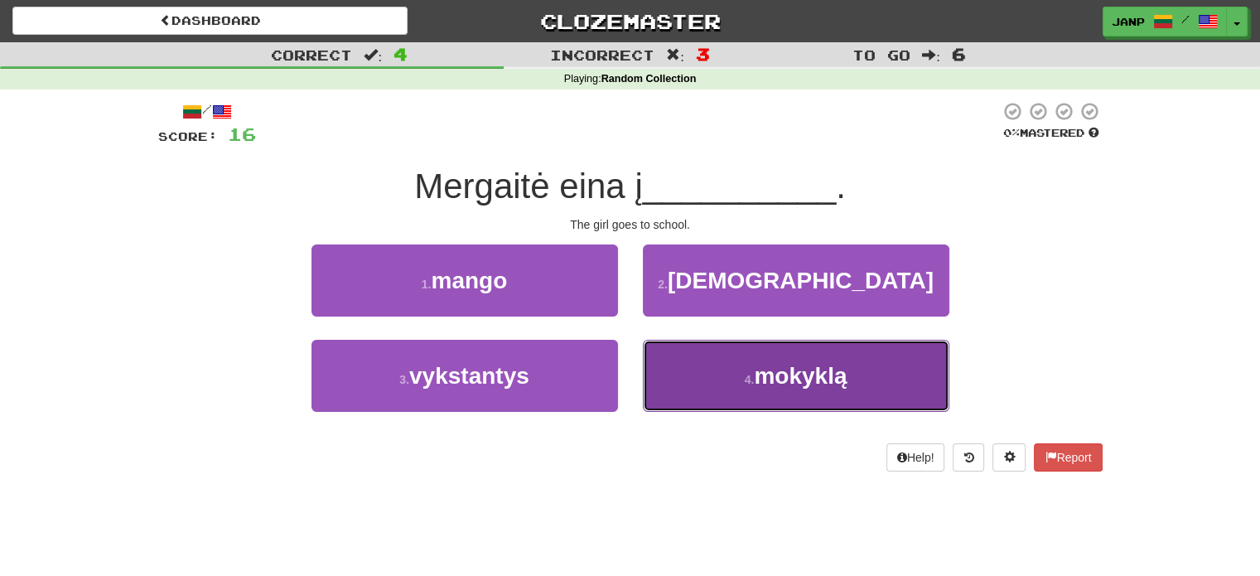
click at [668, 392] on button "4 . mokyklą" at bounding box center [796, 376] width 307 height 72
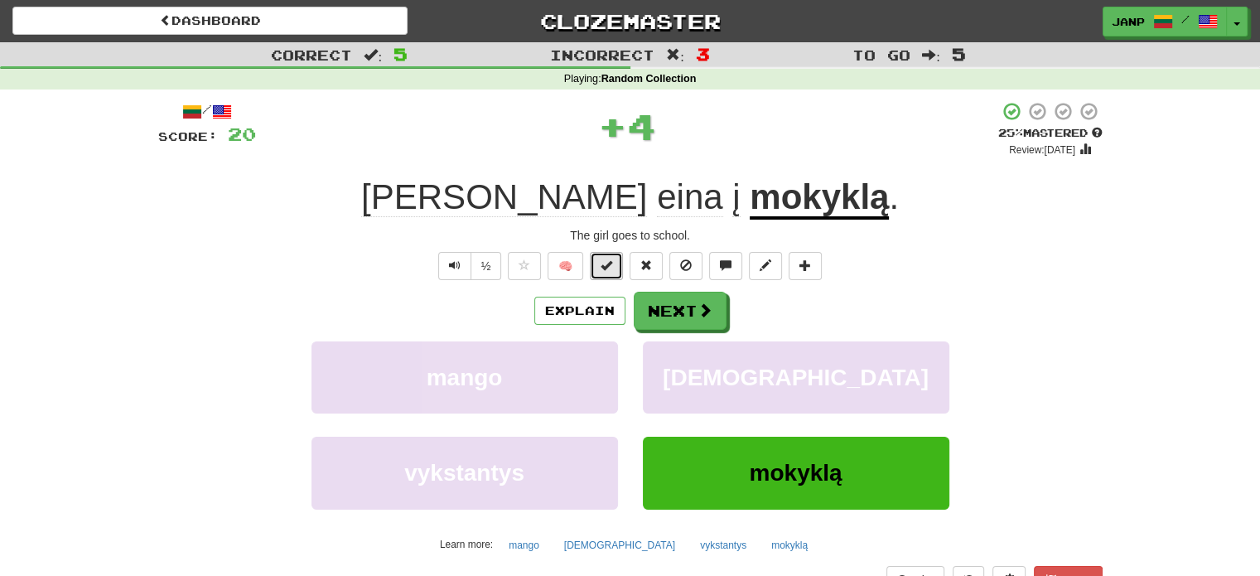
click at [601, 267] on button at bounding box center [606, 266] width 33 height 28
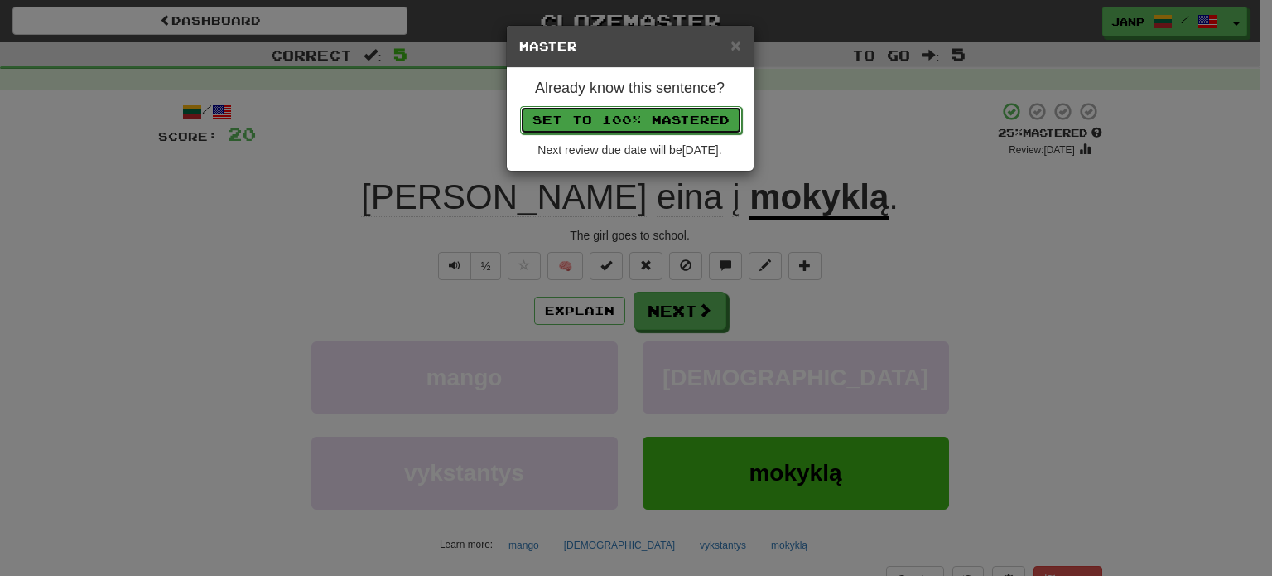
click at [658, 117] on button "Set to 100% Mastered" at bounding box center [631, 120] width 222 height 28
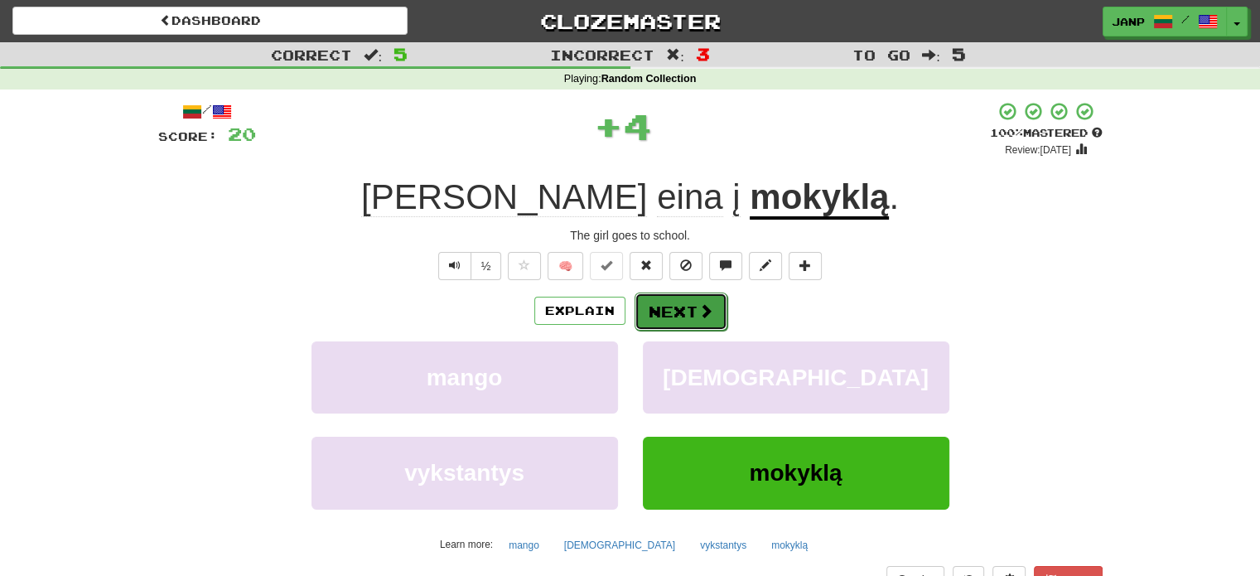
click at [686, 315] on button "Next" at bounding box center [681, 311] width 93 height 38
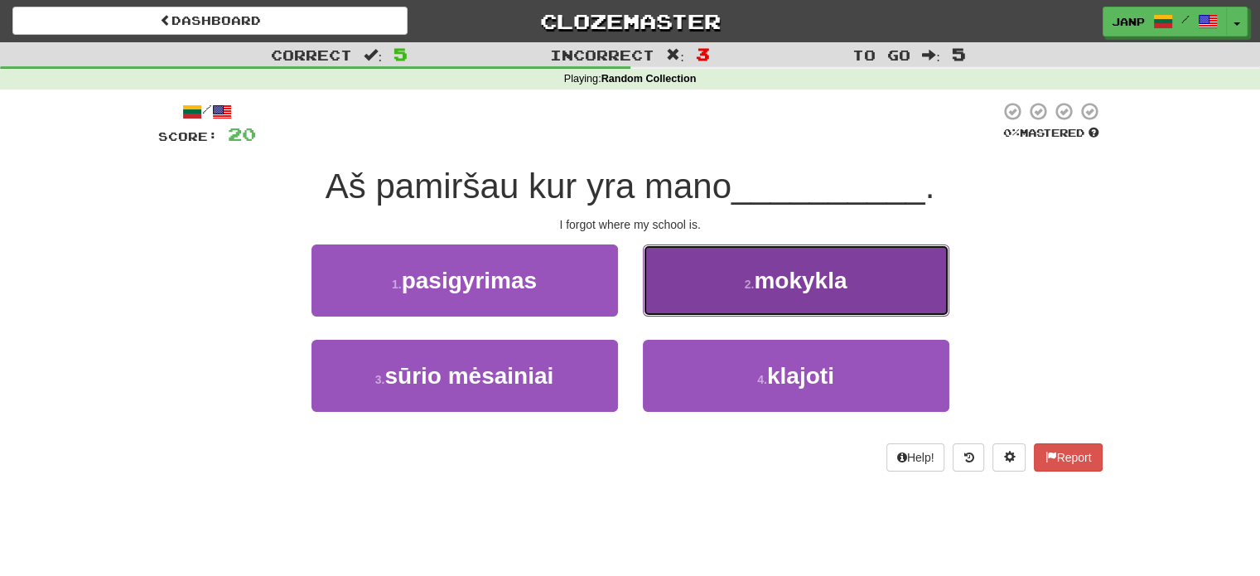
click at [716, 301] on button "2 . mokykla" at bounding box center [796, 280] width 307 height 72
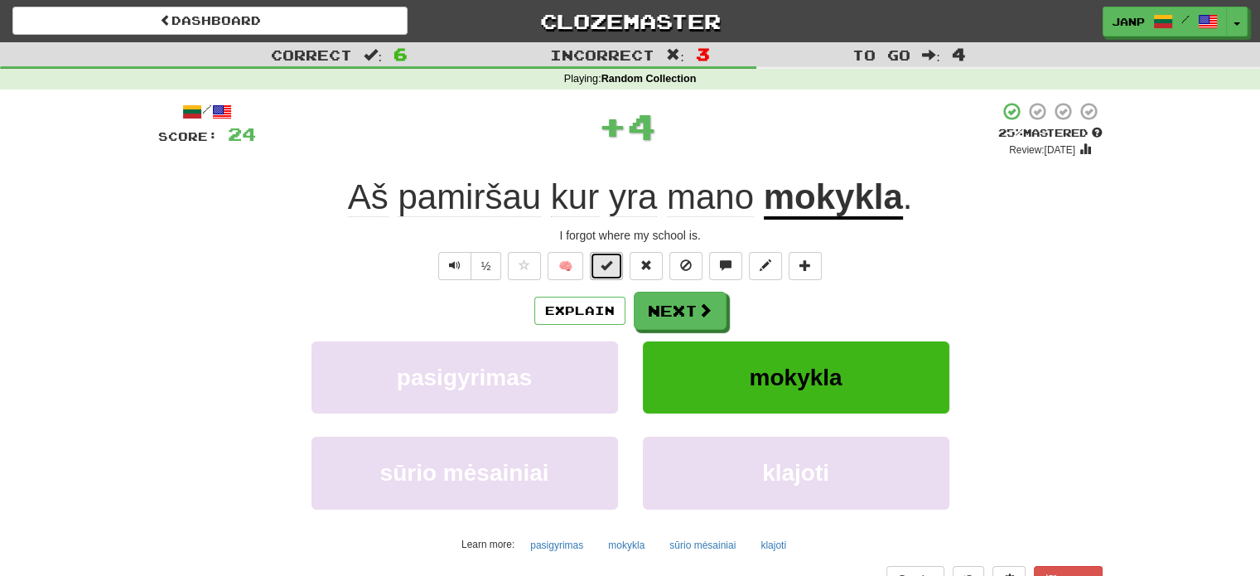
click at [608, 270] on span at bounding box center [607, 265] width 12 height 12
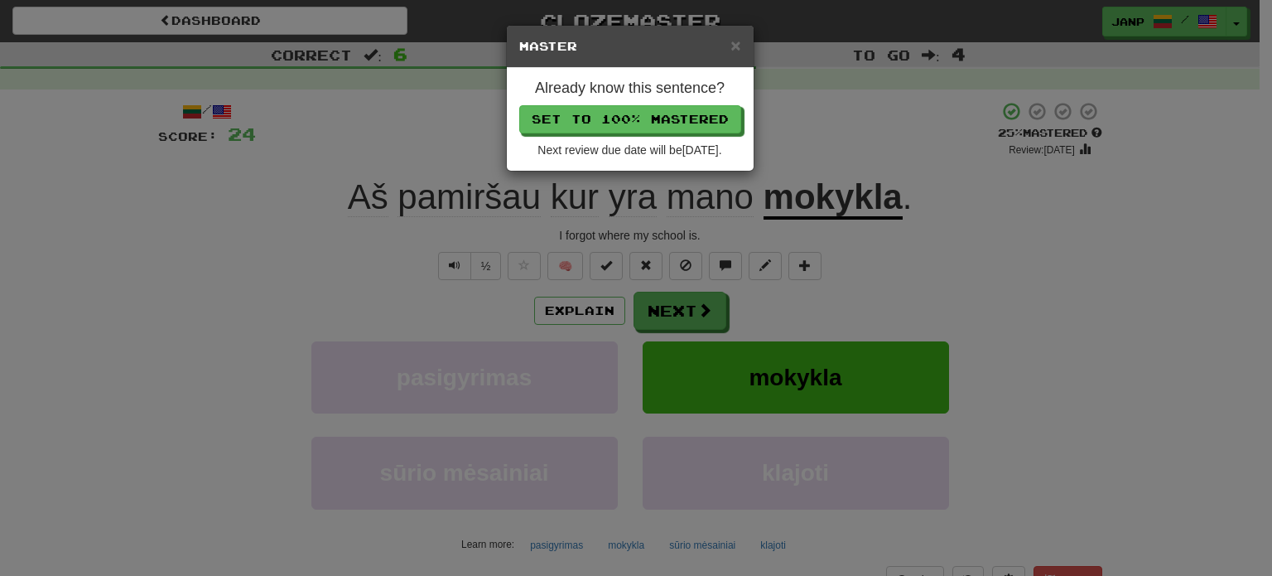
click at [647, 102] on div "Already know this sentence? Set to 100% Mastered Next review due date will be 2…" at bounding box center [630, 119] width 247 height 103
click at [643, 123] on button "Set to 100% Mastered" at bounding box center [631, 120] width 222 height 28
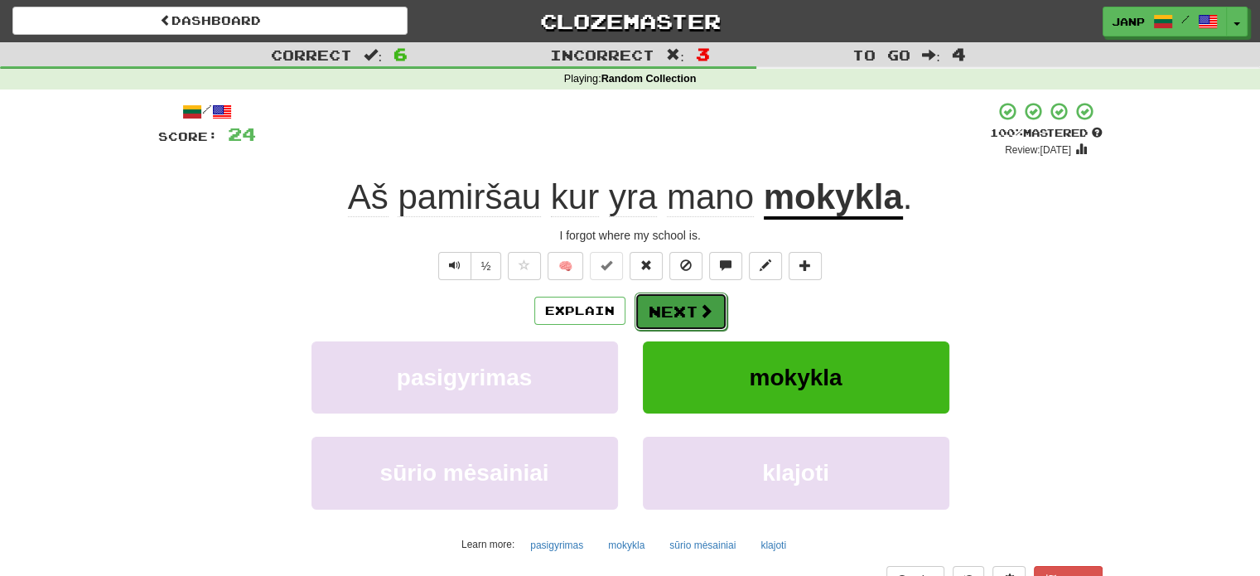
click at [716, 315] on button "Next" at bounding box center [681, 311] width 93 height 38
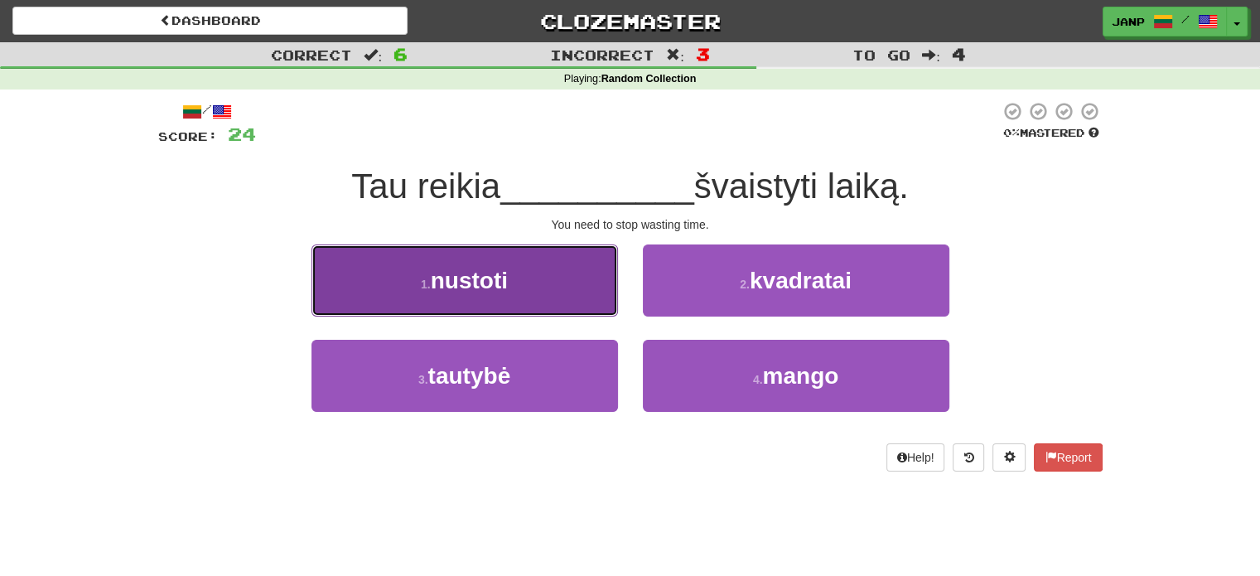
click at [538, 290] on button "1 . nustoti" at bounding box center [464, 280] width 307 height 72
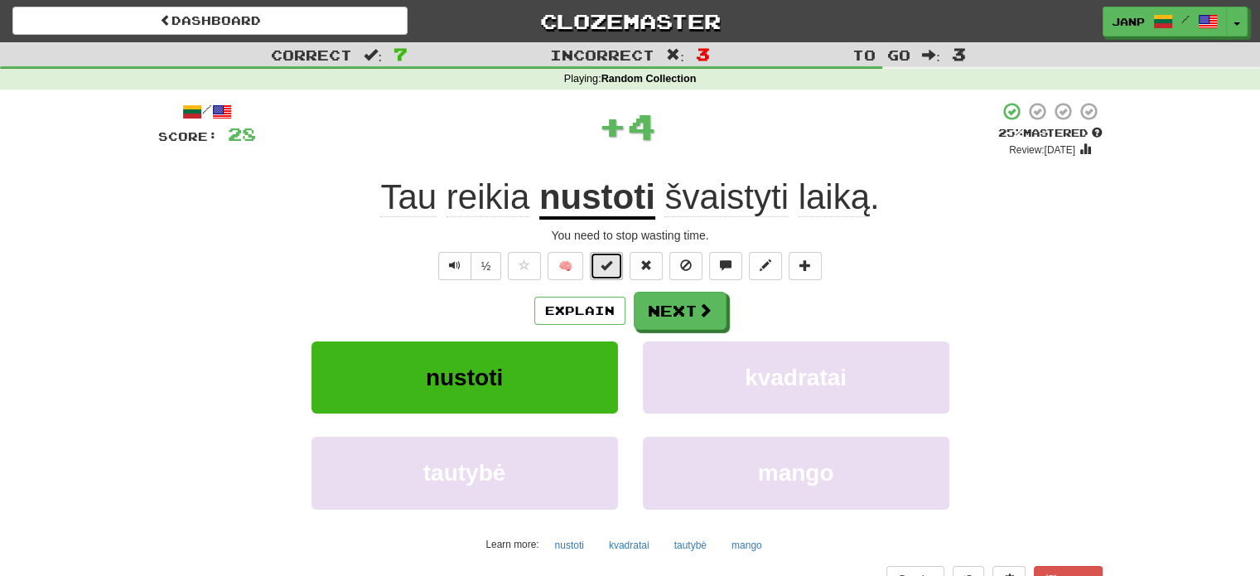
click at [615, 277] on button at bounding box center [606, 266] width 33 height 28
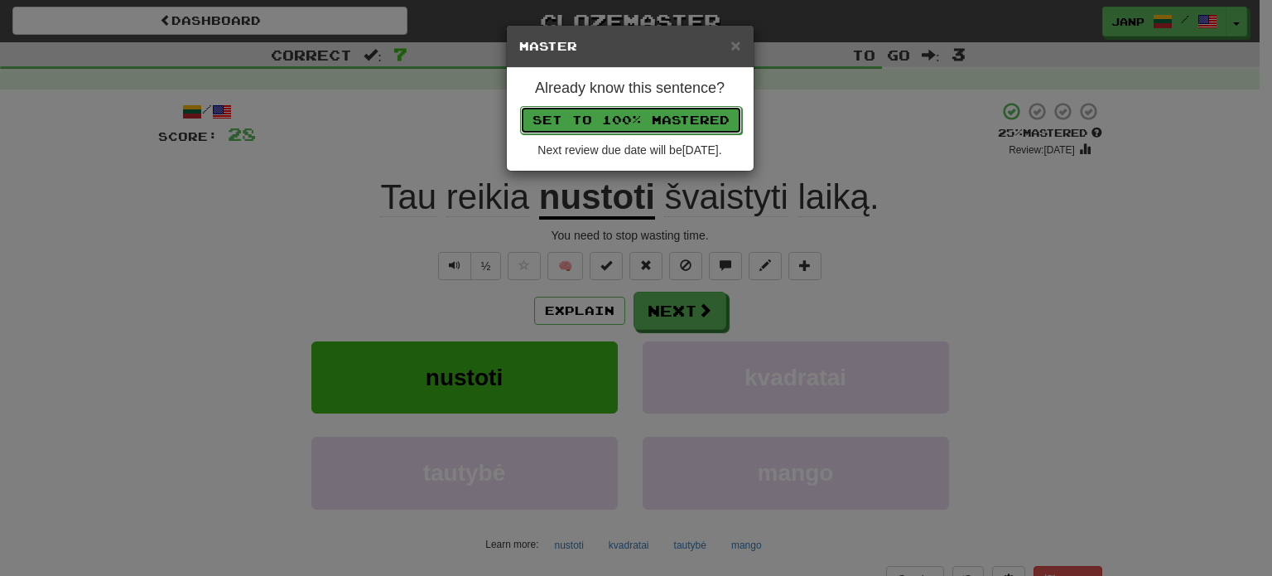
click at [635, 122] on button "Set to 100% Mastered" at bounding box center [631, 120] width 222 height 28
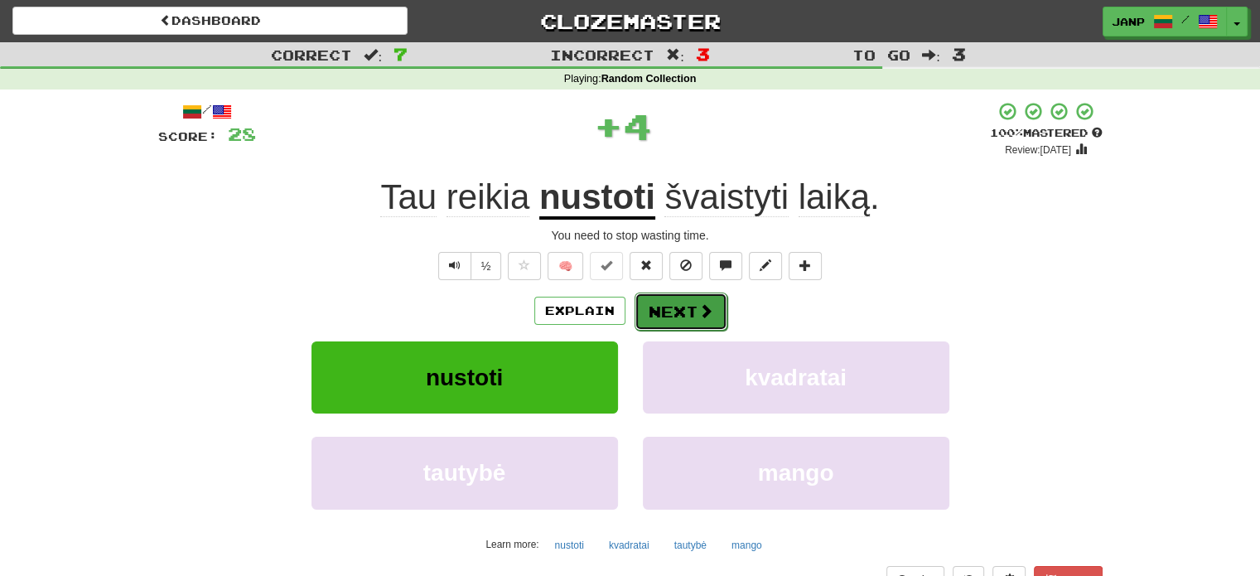
click at [686, 314] on button "Next" at bounding box center [681, 311] width 93 height 38
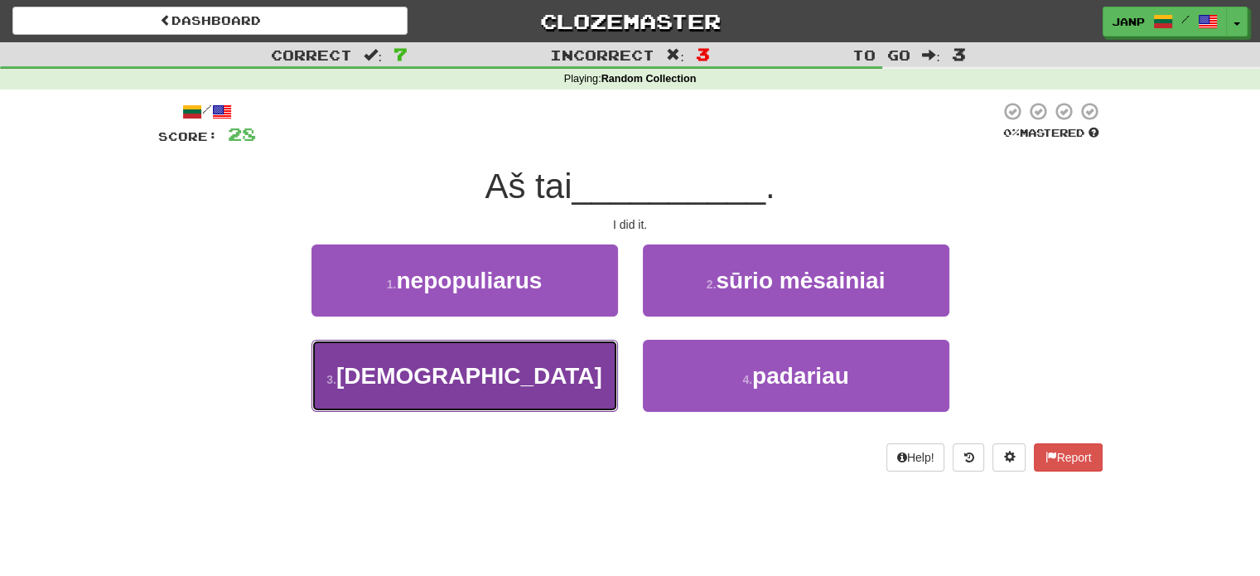
click at [595, 388] on button "3 . budizmas" at bounding box center [464, 376] width 307 height 72
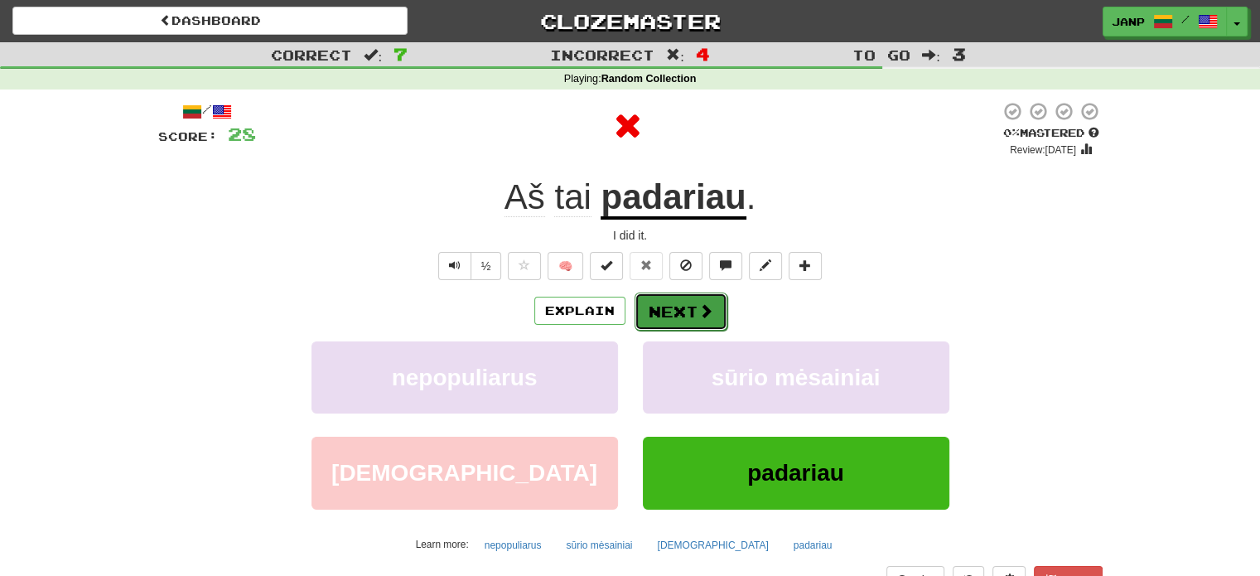
click at [690, 314] on button "Next" at bounding box center [681, 311] width 93 height 38
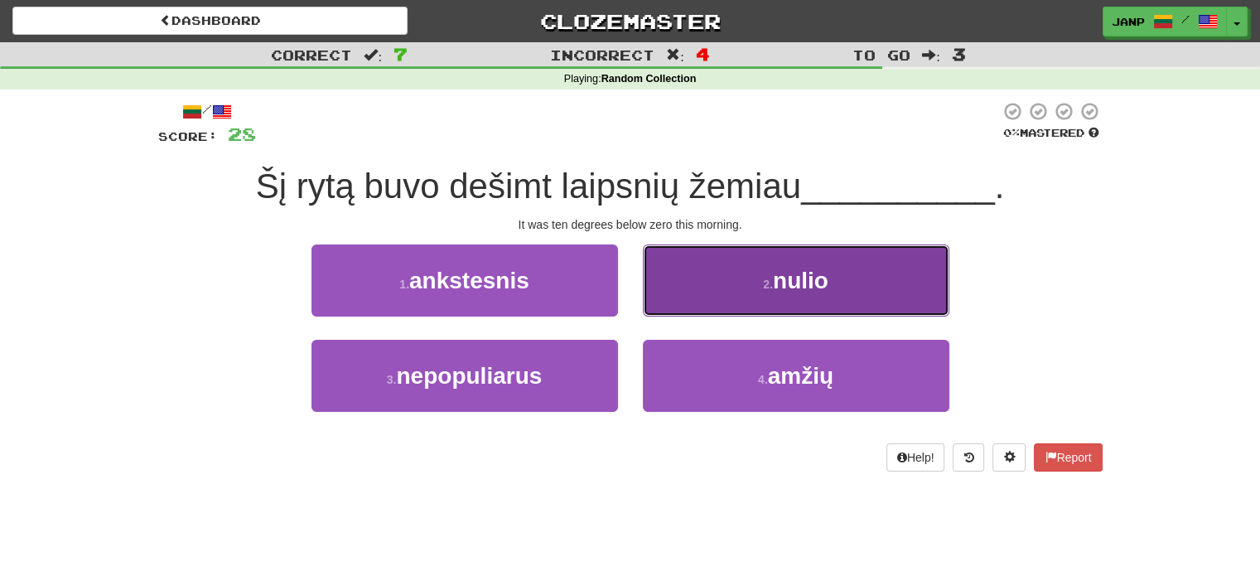
click at [731, 304] on button "2 . nulio" at bounding box center [796, 280] width 307 height 72
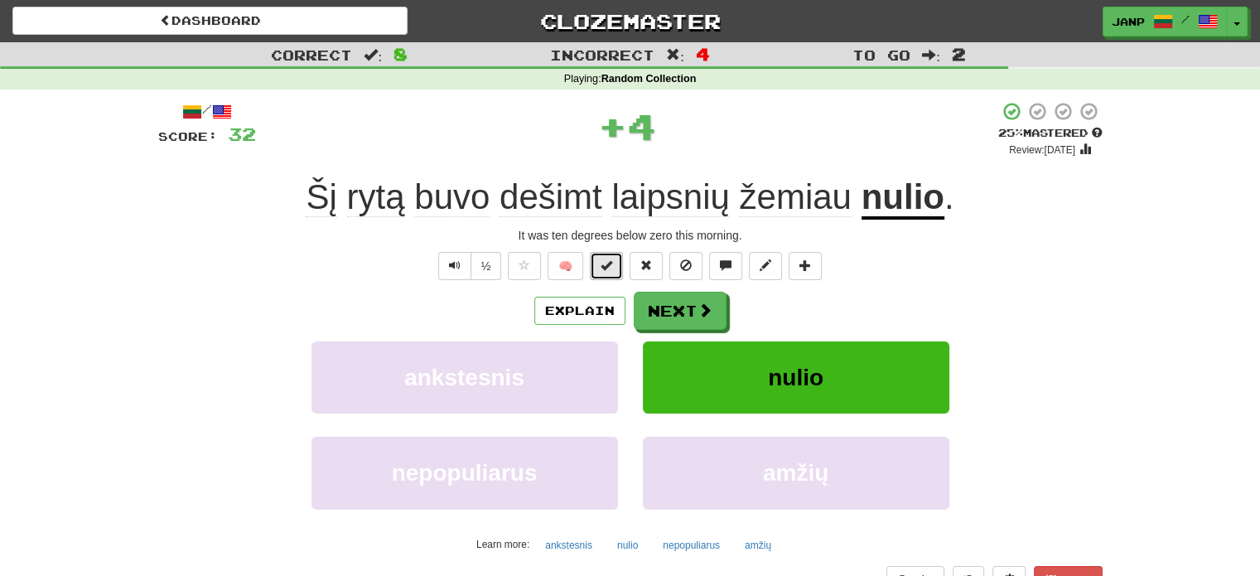
click at [604, 265] on span at bounding box center [607, 265] width 12 height 12
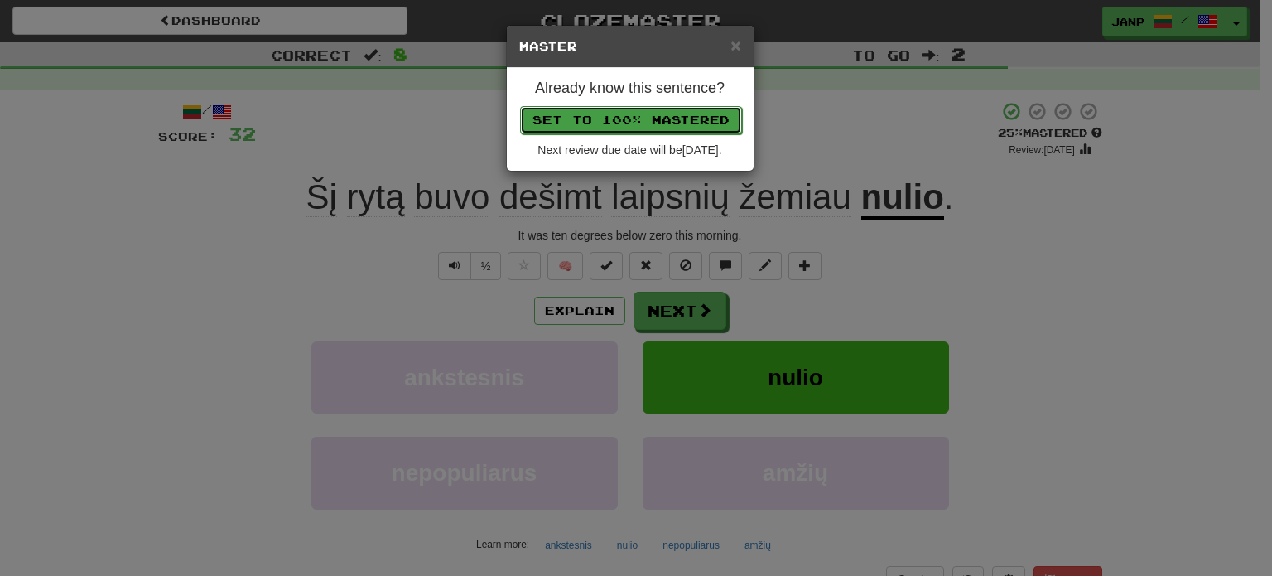
click at [630, 125] on button "Set to 100% Mastered" at bounding box center [631, 120] width 222 height 28
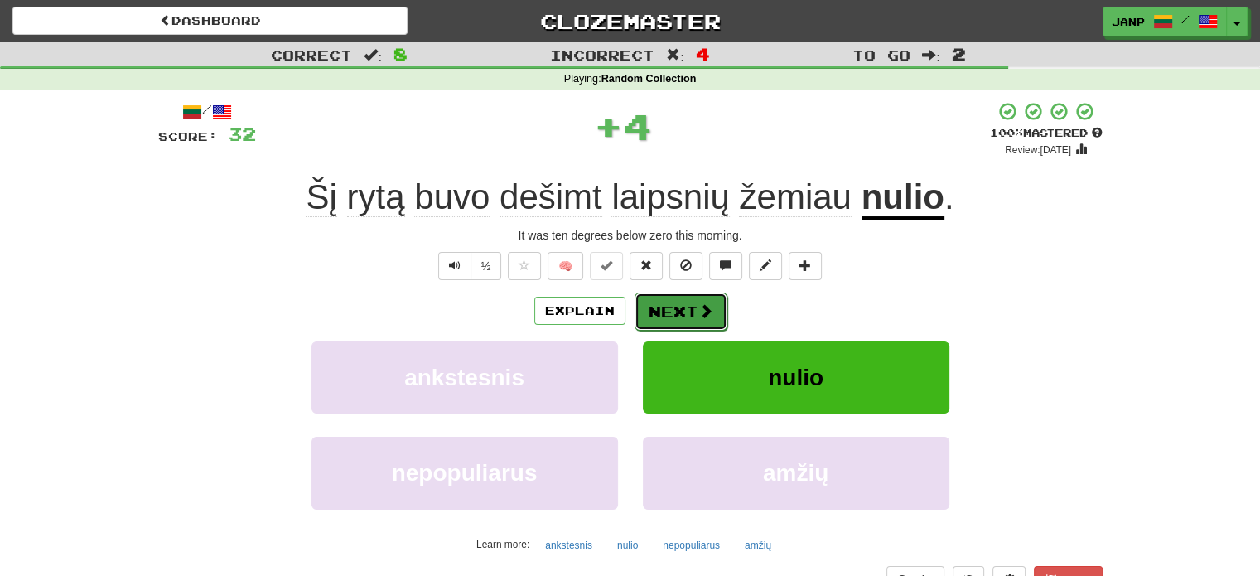
click at [673, 307] on button "Next" at bounding box center [681, 311] width 93 height 38
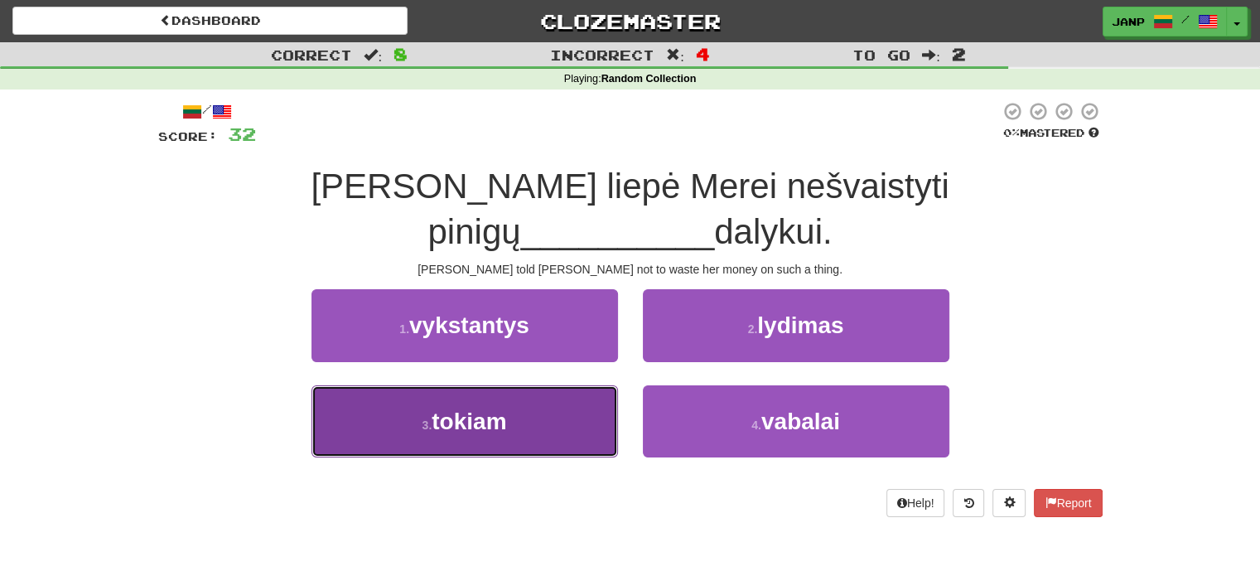
click at [580, 385] on button "3 . tokiam" at bounding box center [464, 421] width 307 height 72
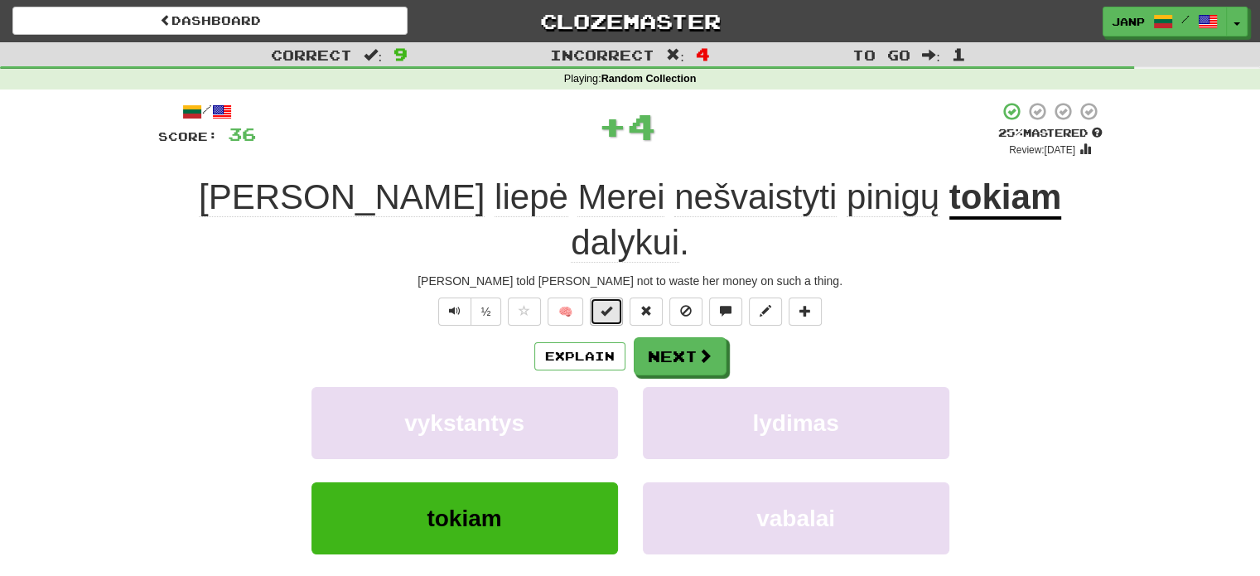
click at [612, 305] on span at bounding box center [607, 311] width 12 height 12
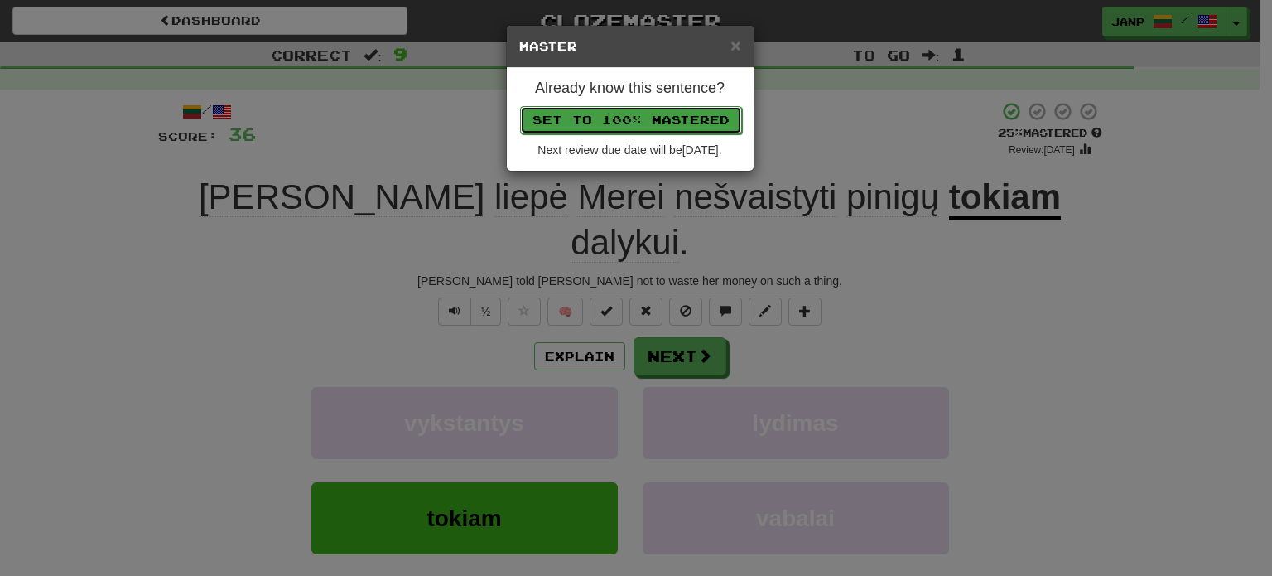
click at [666, 124] on button "Set to 100% Mastered" at bounding box center [631, 120] width 222 height 28
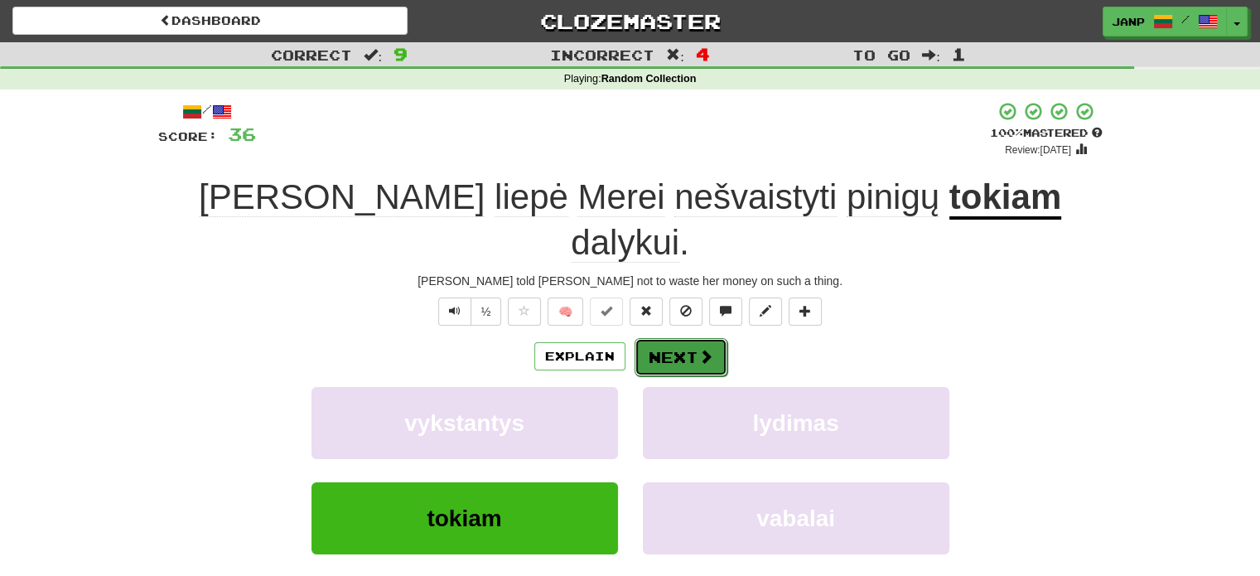
click at [698, 349] on span at bounding box center [705, 356] width 15 height 15
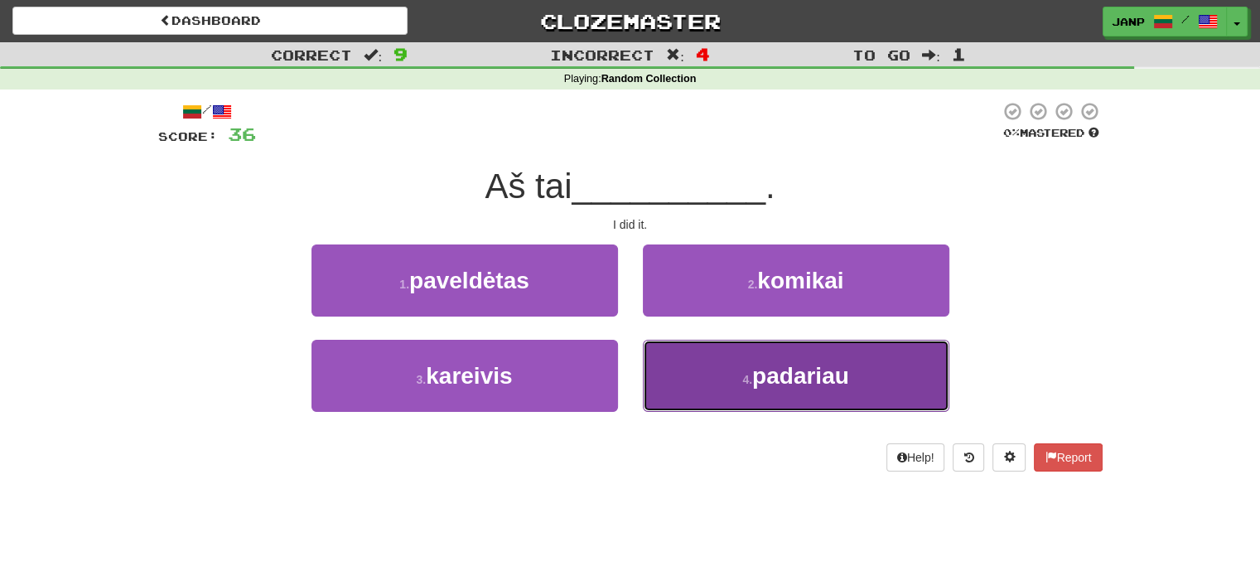
click at [699, 378] on button "4 . padariau" at bounding box center [796, 376] width 307 height 72
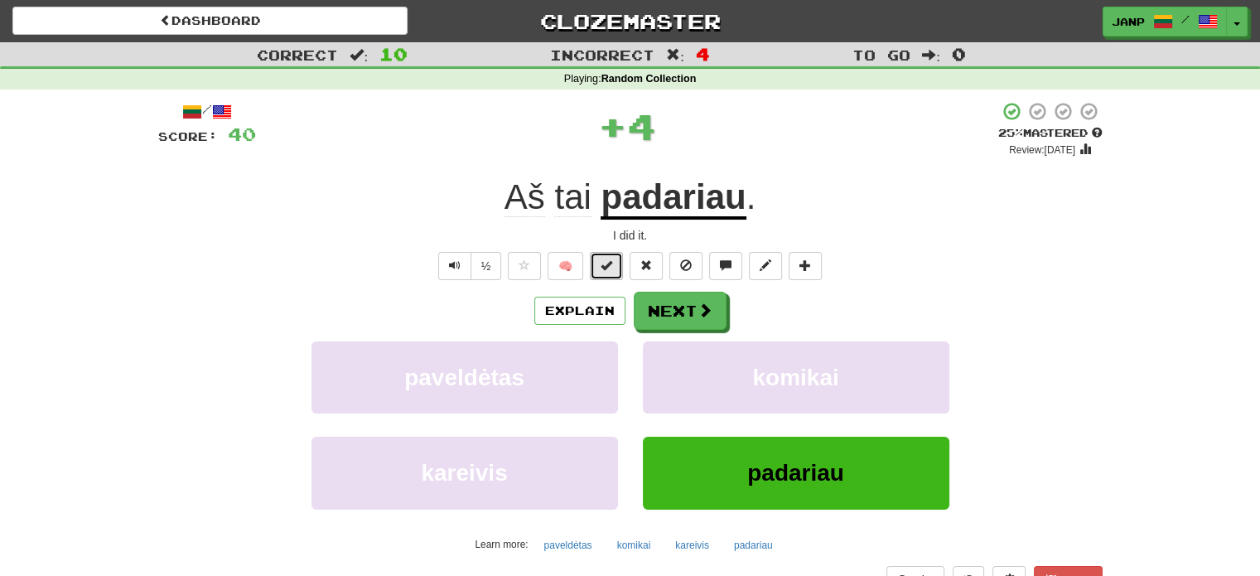
click at [609, 264] on span at bounding box center [607, 265] width 12 height 12
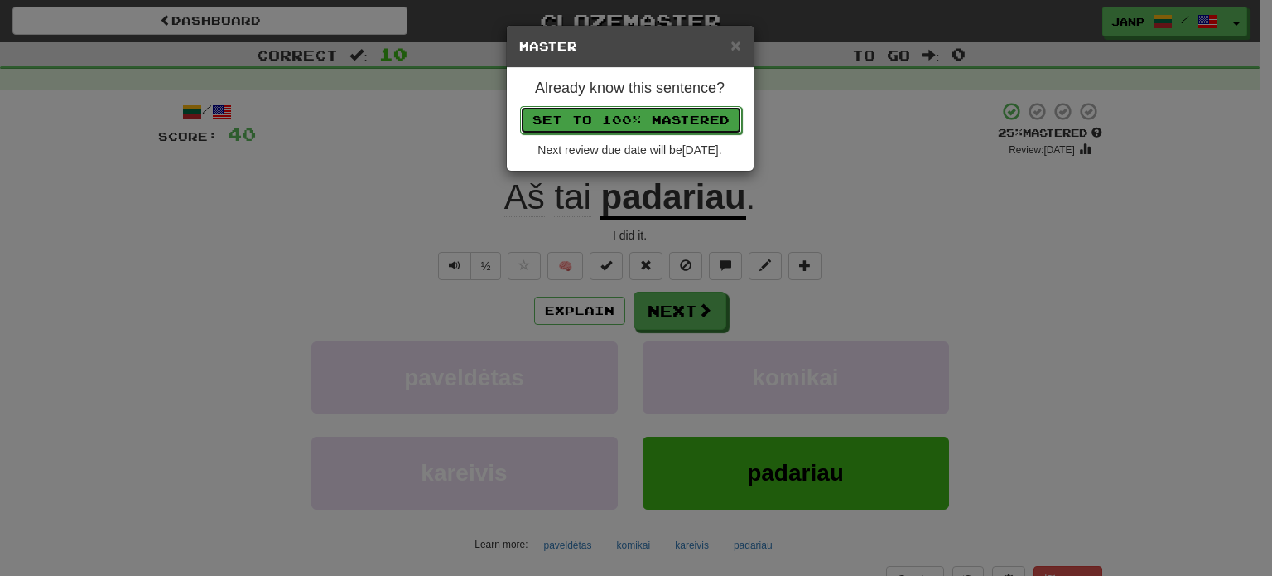
click at [639, 122] on button "Set to 100% Mastered" at bounding box center [631, 120] width 222 height 28
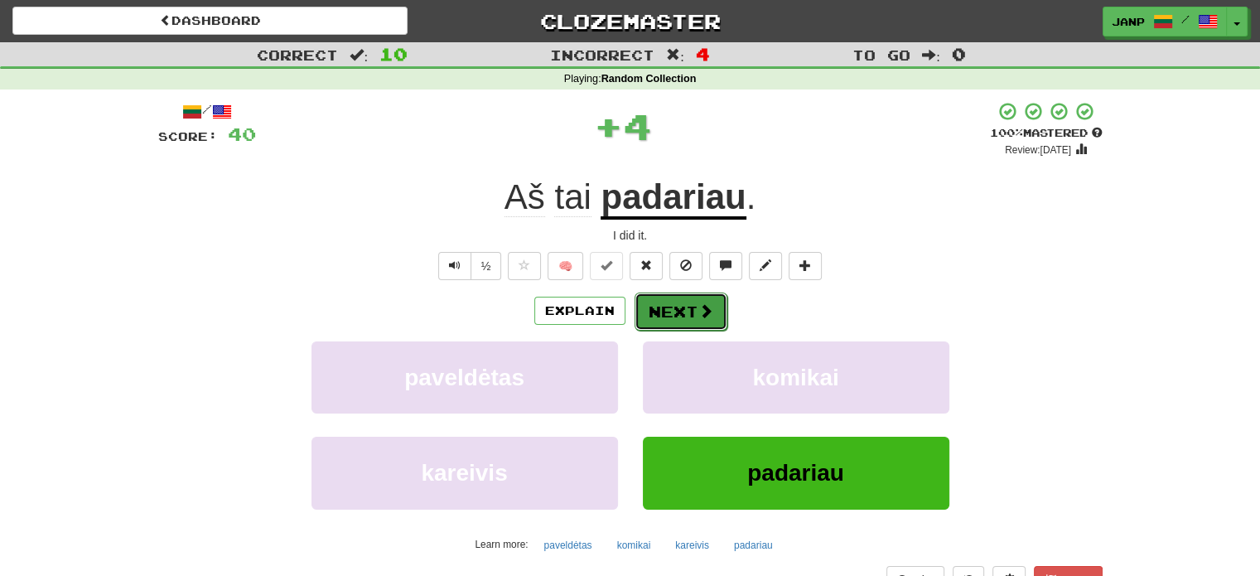
click at [678, 311] on button "Next" at bounding box center [681, 311] width 93 height 38
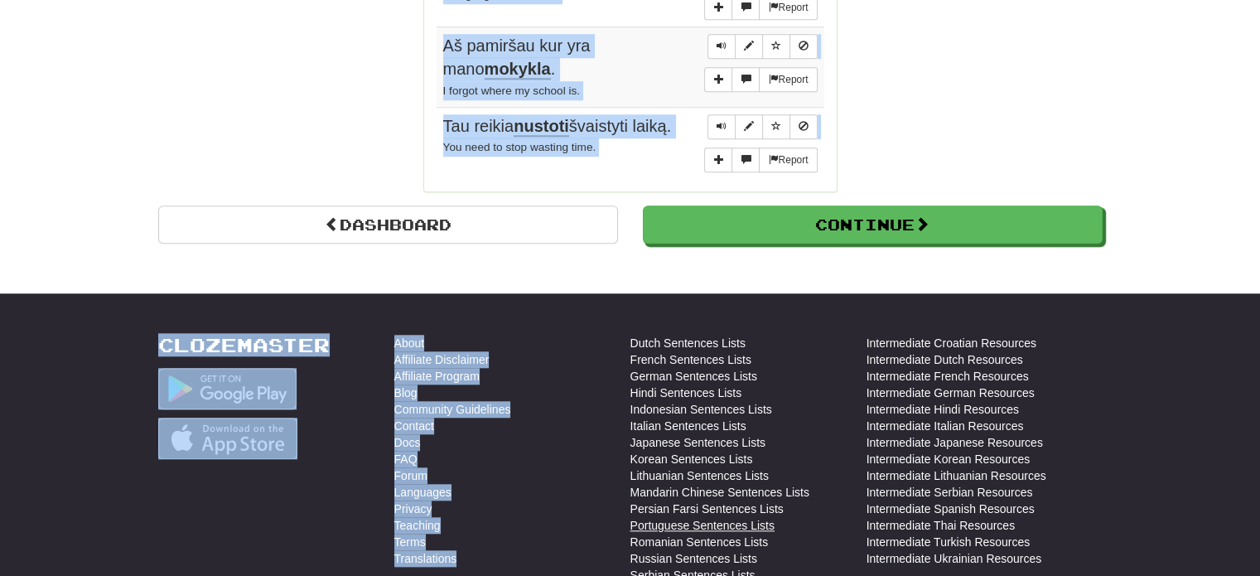
scroll to position [1497, 0]
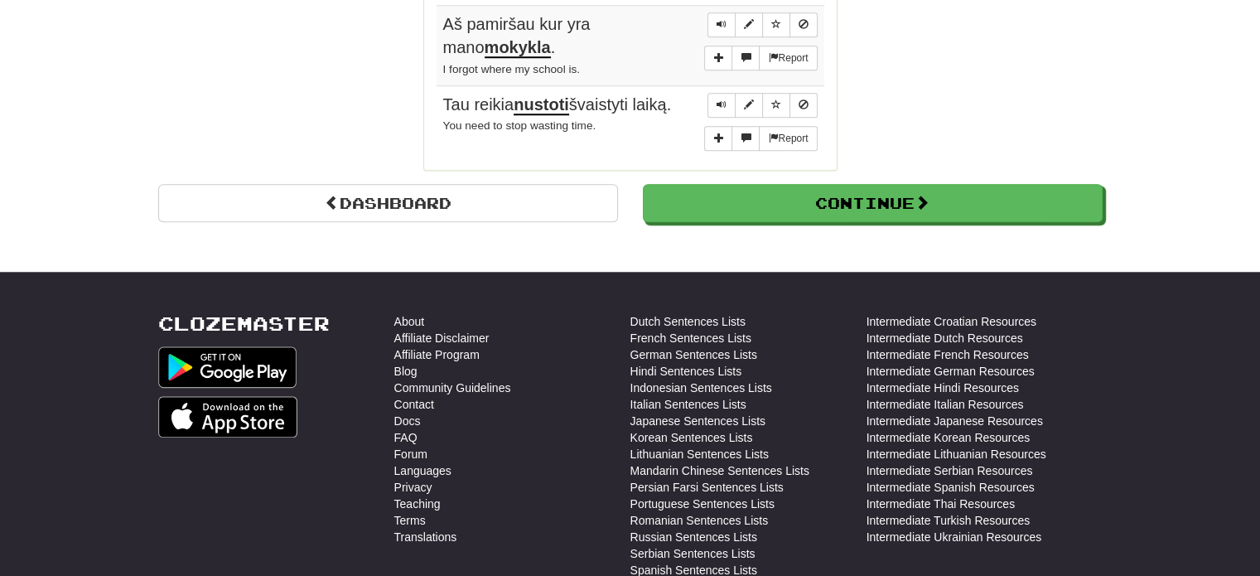
drag, startPoint x: 426, startPoint y: 160, endPoint x: 627, endPoint y: 152, distance: 201.5
copy h2 "Sentences:"
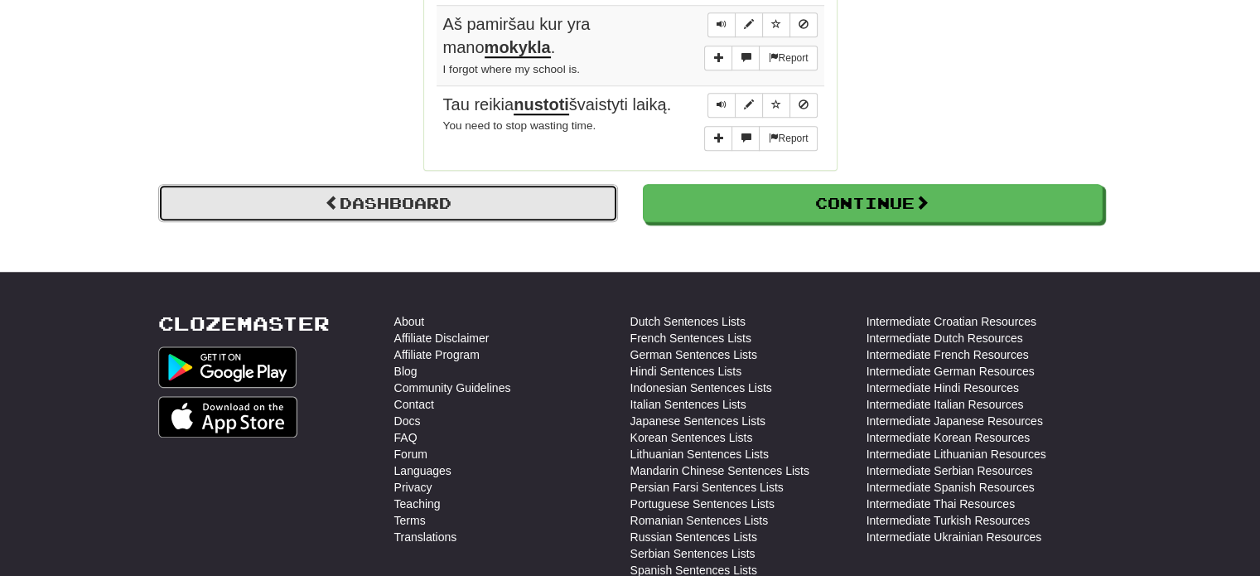
click at [448, 192] on link "Dashboard" at bounding box center [388, 203] width 460 height 38
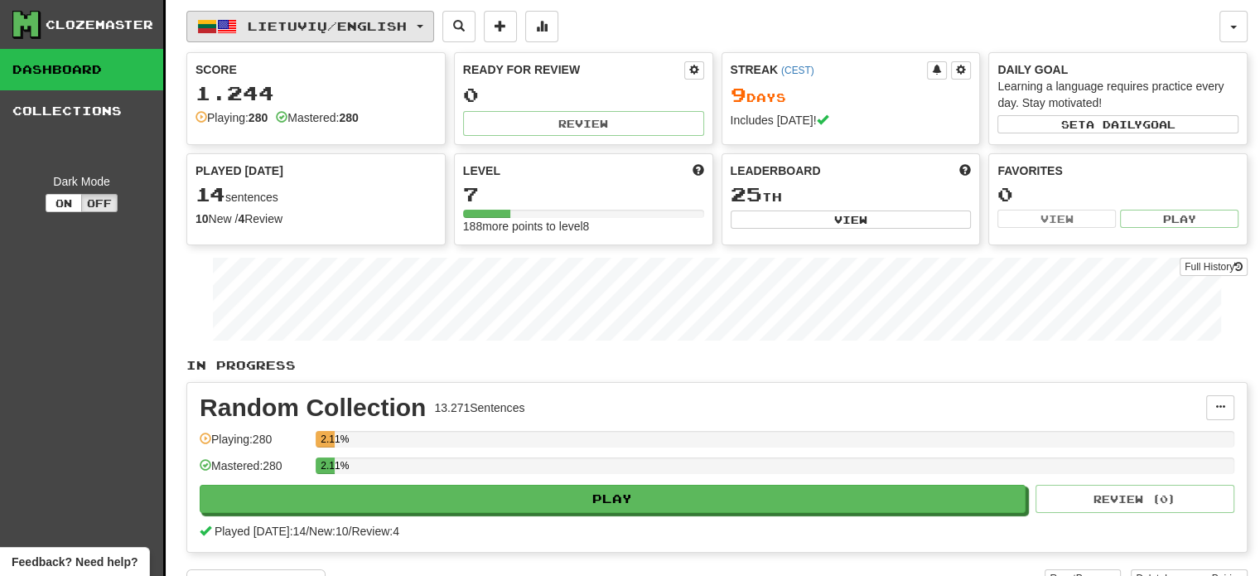
click at [322, 21] on span "Lietuvių / English" at bounding box center [327, 26] width 159 height 14
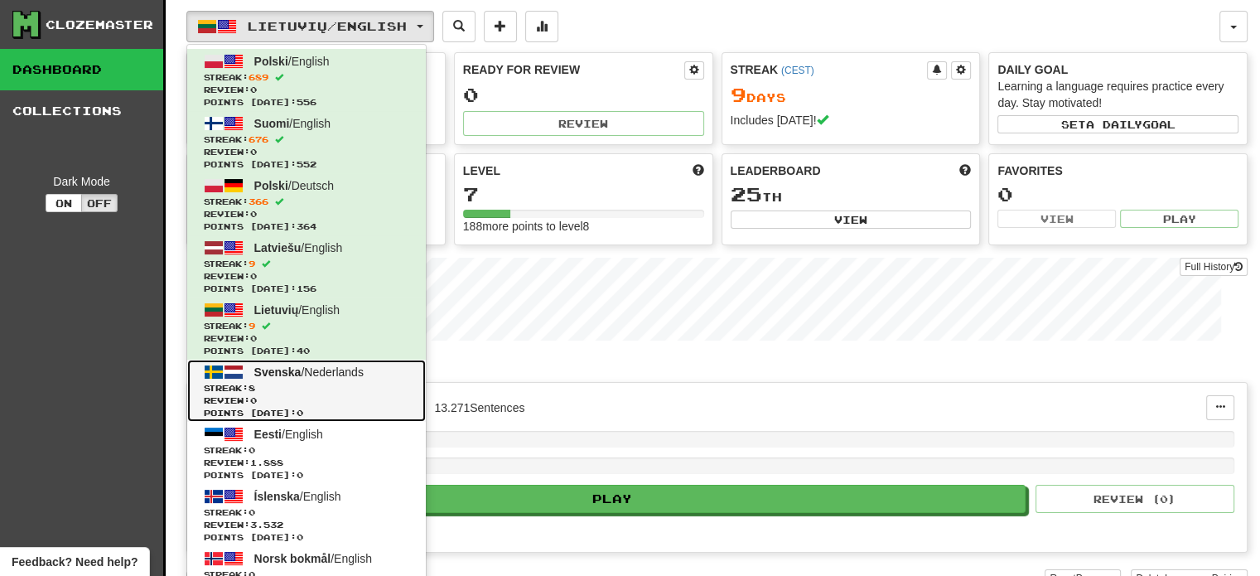
click at [311, 382] on span "Streak: 8" at bounding box center [306, 388] width 205 height 12
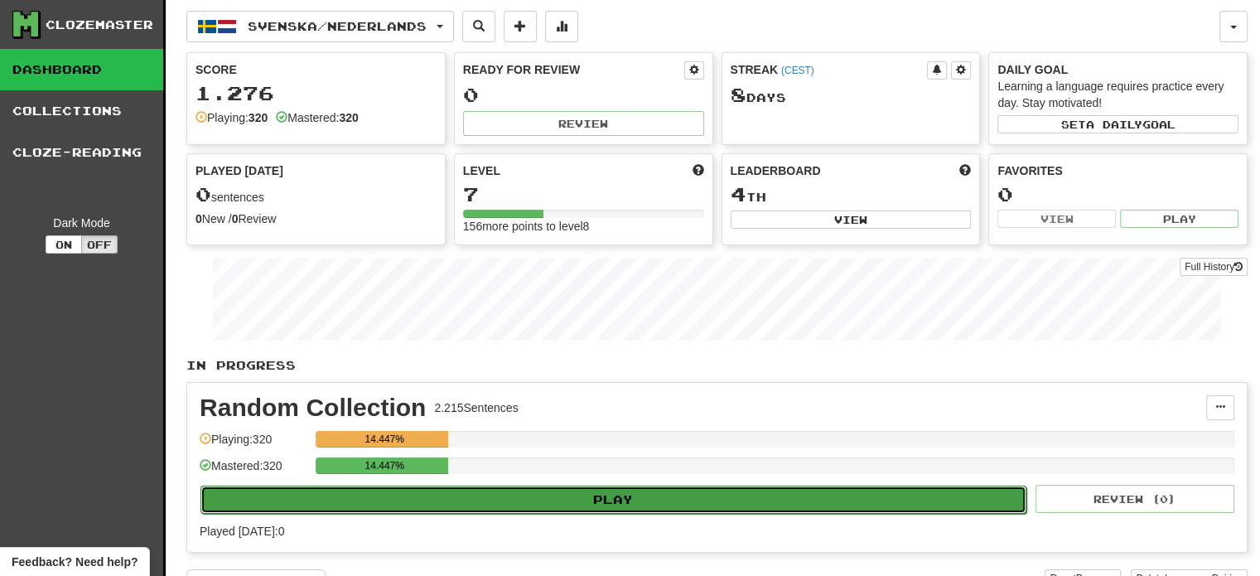
click at [356, 496] on button "Play" at bounding box center [613, 499] width 826 height 28
select select "**"
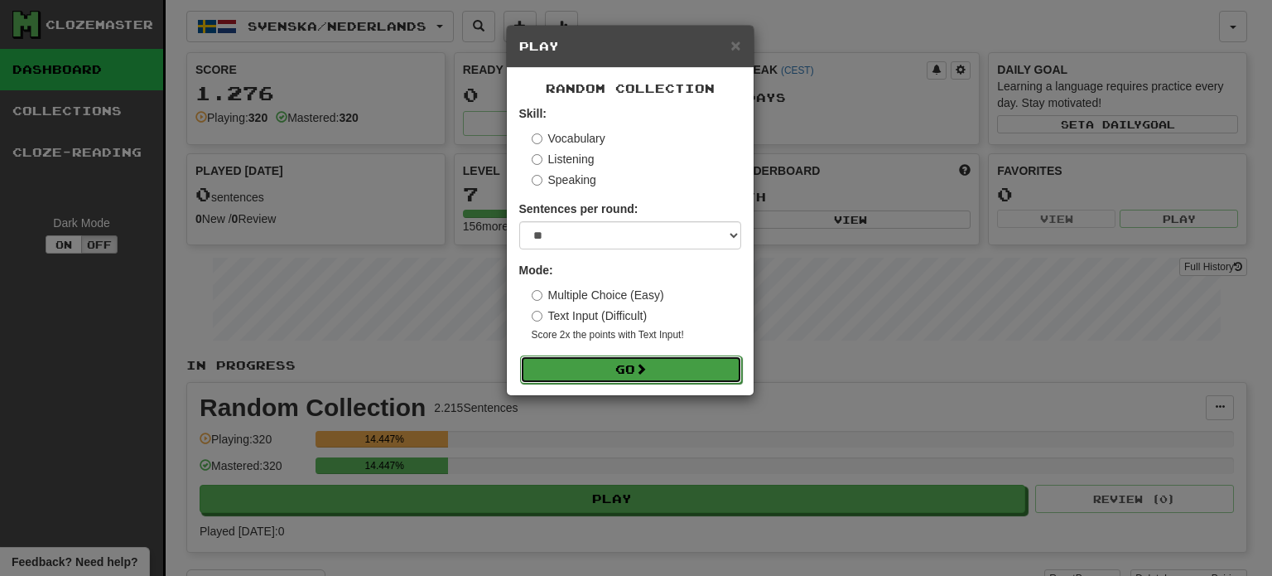
click at [577, 360] on button "Go" at bounding box center [631, 369] width 222 height 28
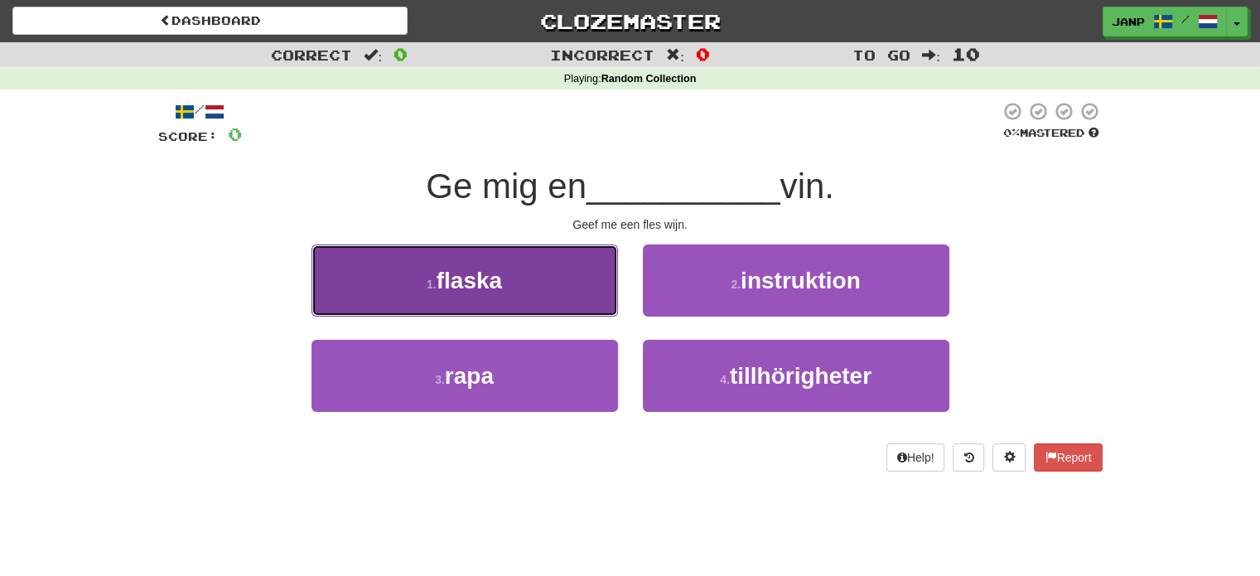
click at [507, 273] on button "1 . flaska" at bounding box center [464, 280] width 307 height 72
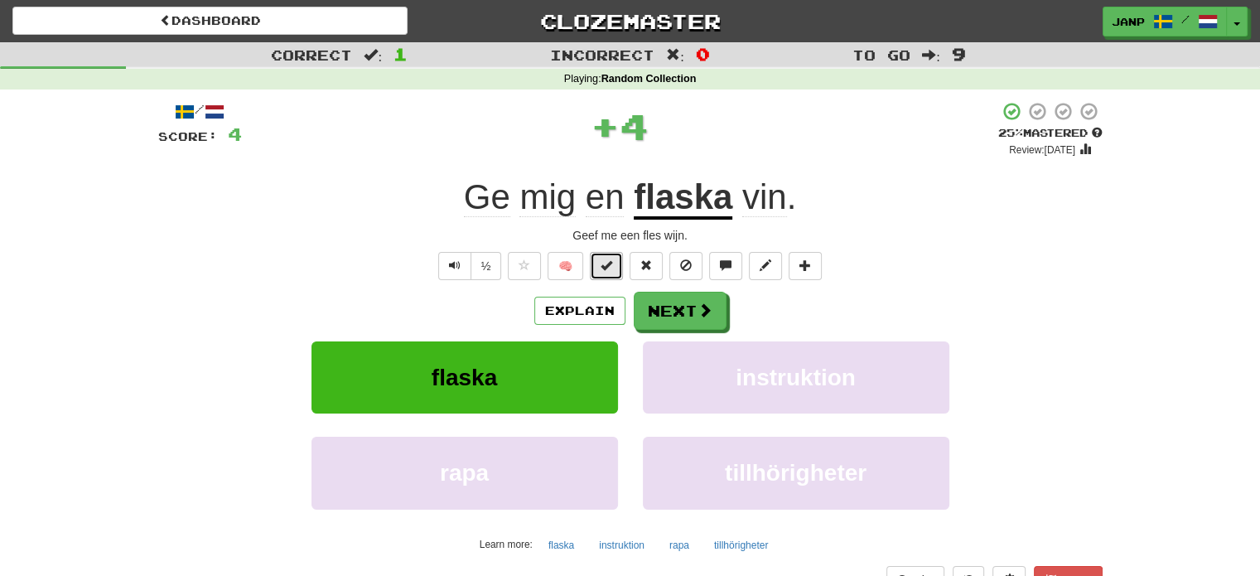
click at [605, 262] on span at bounding box center [607, 265] width 12 height 12
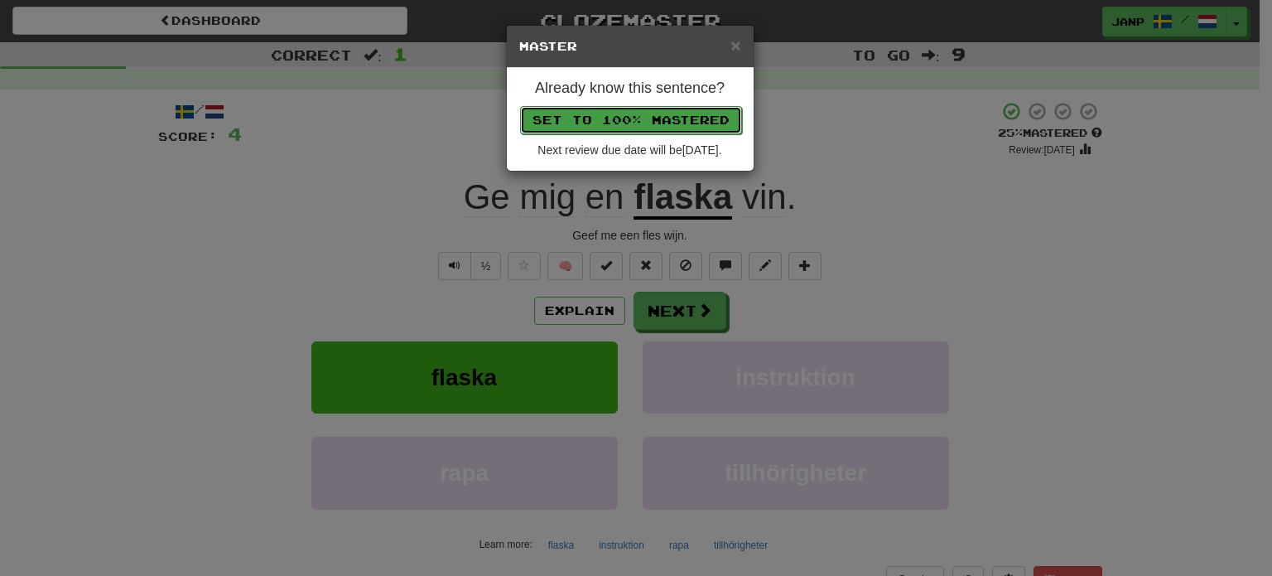
click at [646, 118] on button "Set to 100% Mastered" at bounding box center [631, 120] width 222 height 28
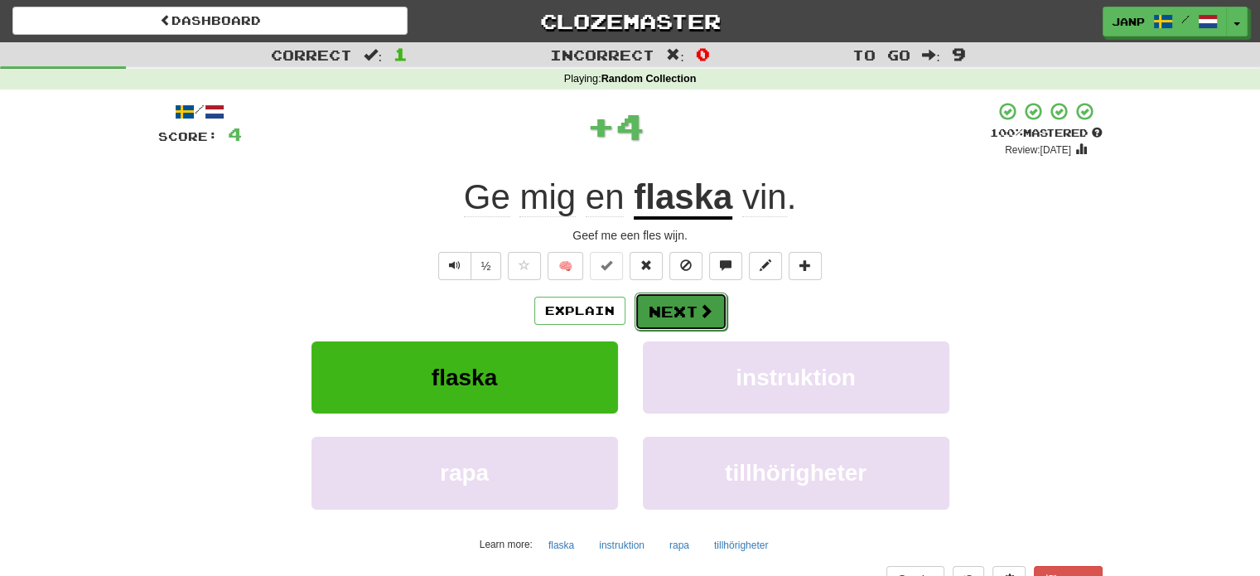
click at [693, 314] on button "Next" at bounding box center [681, 311] width 93 height 38
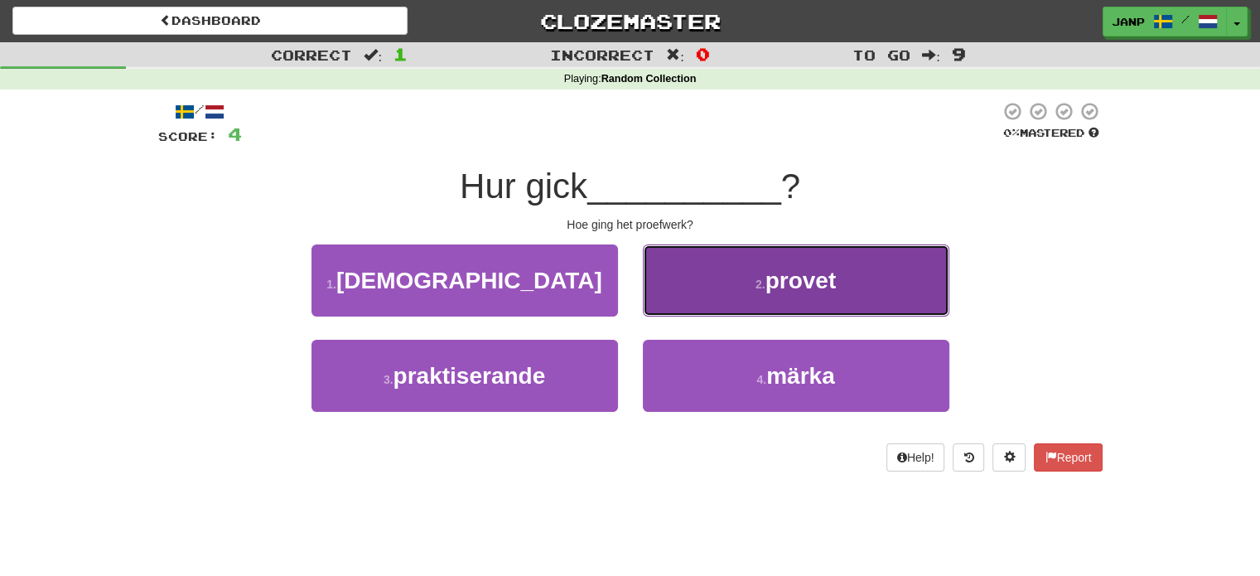
click at [710, 297] on button "2 . provet" at bounding box center [796, 280] width 307 height 72
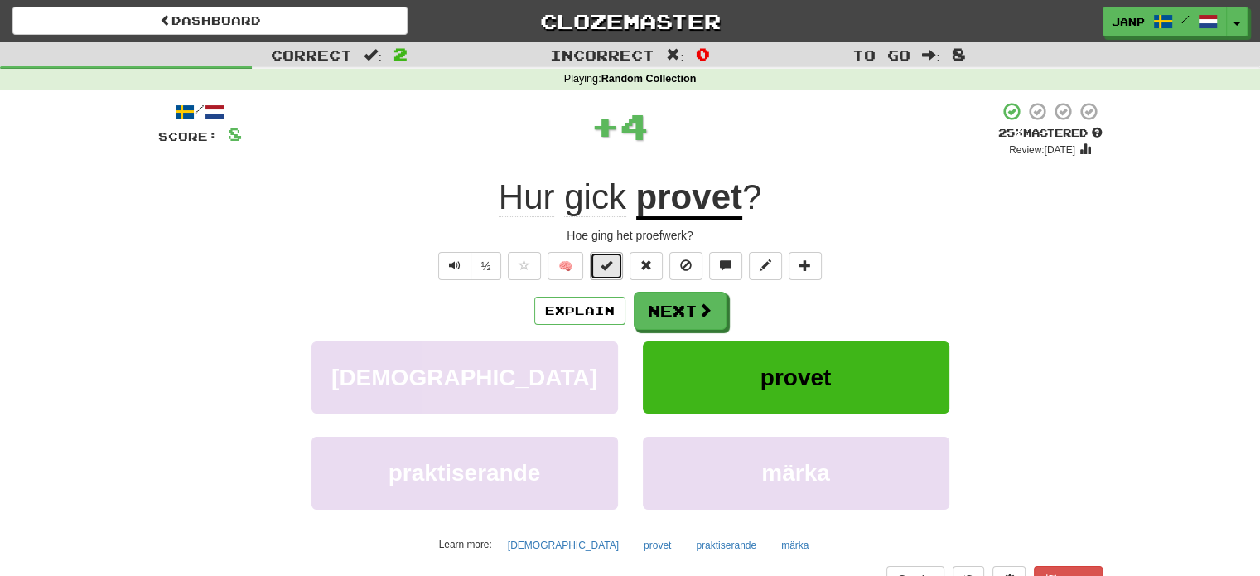
click at [611, 263] on span at bounding box center [607, 265] width 12 height 12
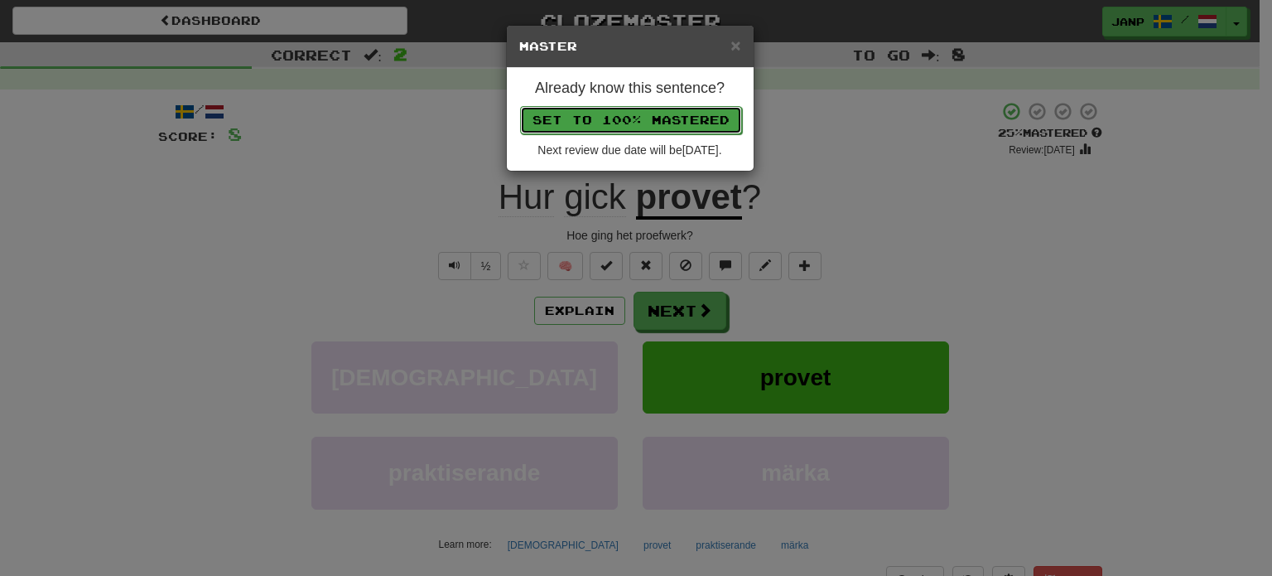
click at [656, 119] on button "Set to 100% Mastered" at bounding box center [631, 120] width 222 height 28
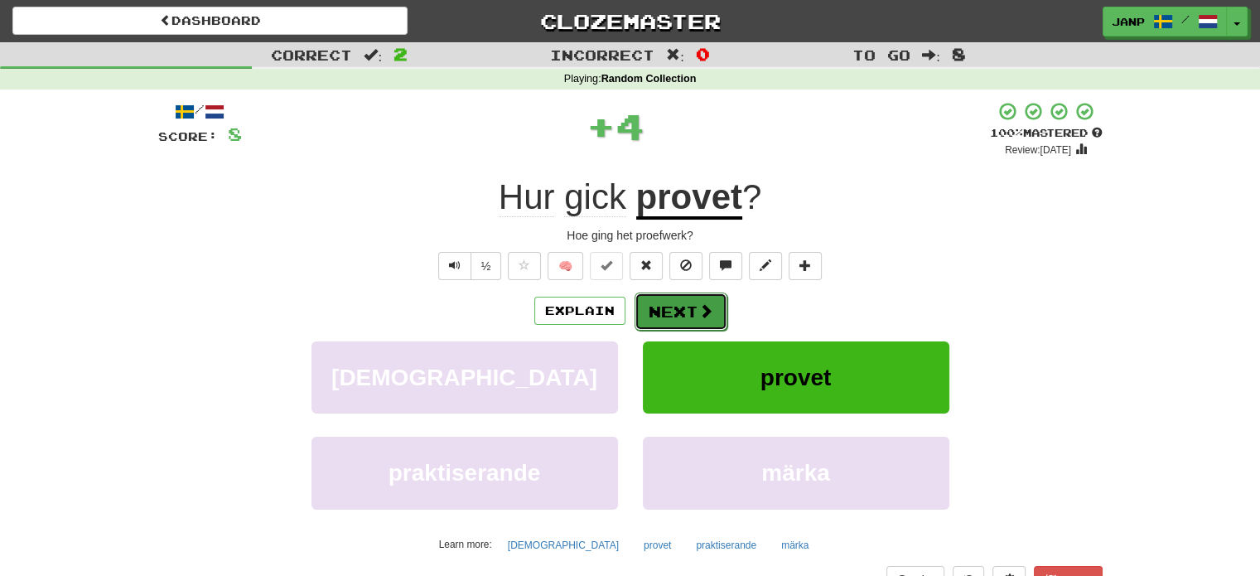
click at [689, 315] on button "Next" at bounding box center [681, 311] width 93 height 38
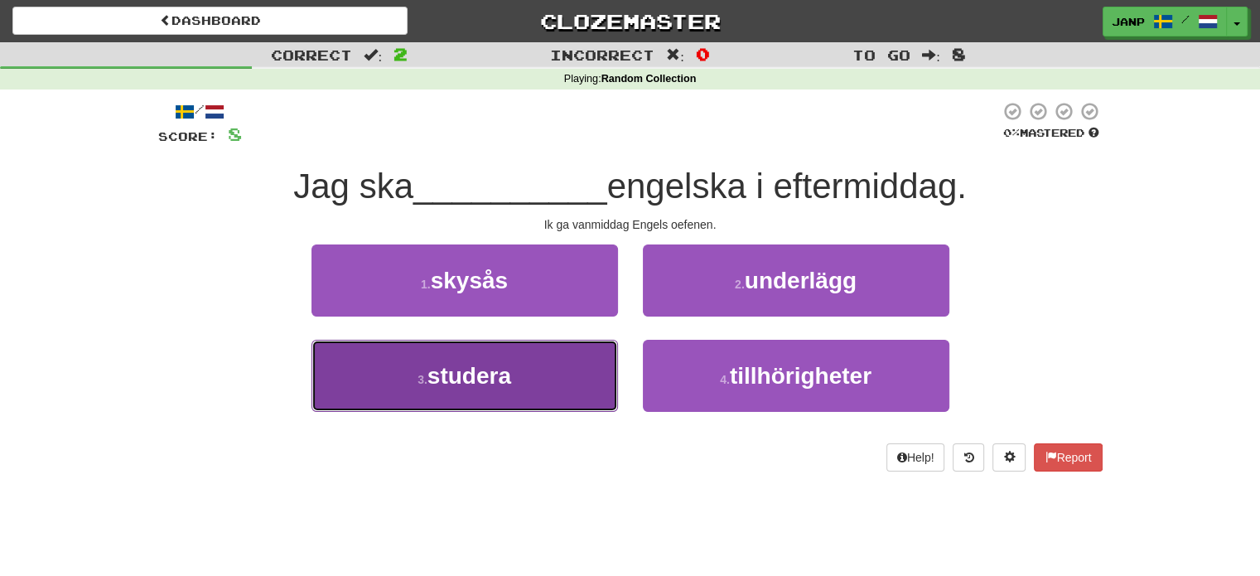
click at [579, 370] on button "3 . studera" at bounding box center [464, 376] width 307 height 72
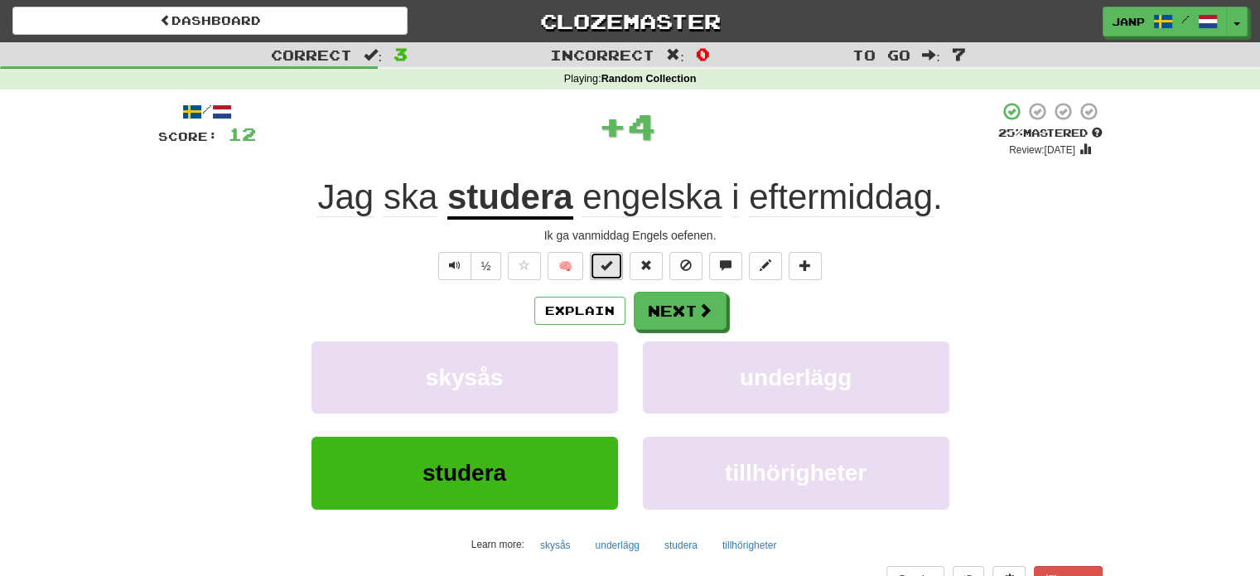
click at [606, 268] on span at bounding box center [607, 265] width 12 height 12
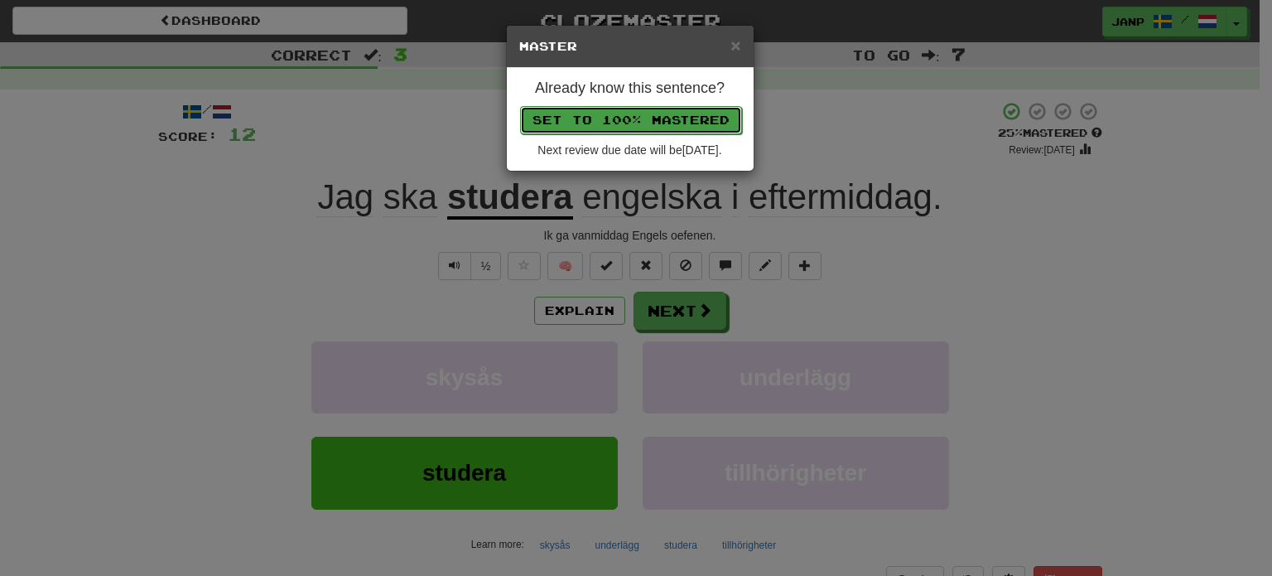
click at [645, 118] on button "Set to 100% Mastered" at bounding box center [631, 120] width 222 height 28
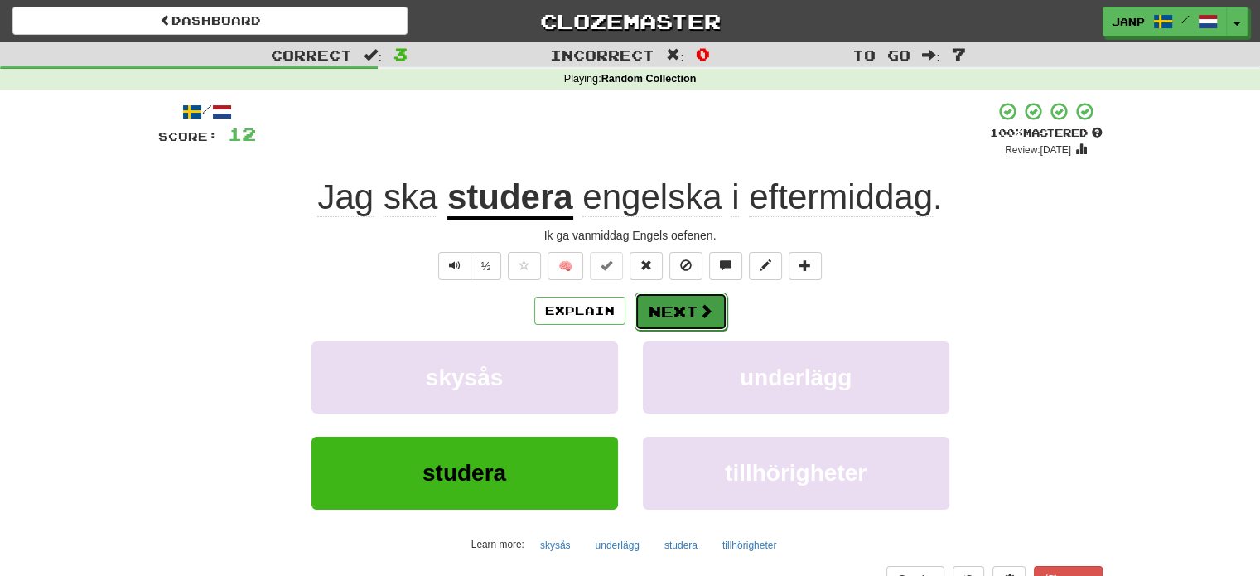
click at [689, 307] on button "Next" at bounding box center [681, 311] width 93 height 38
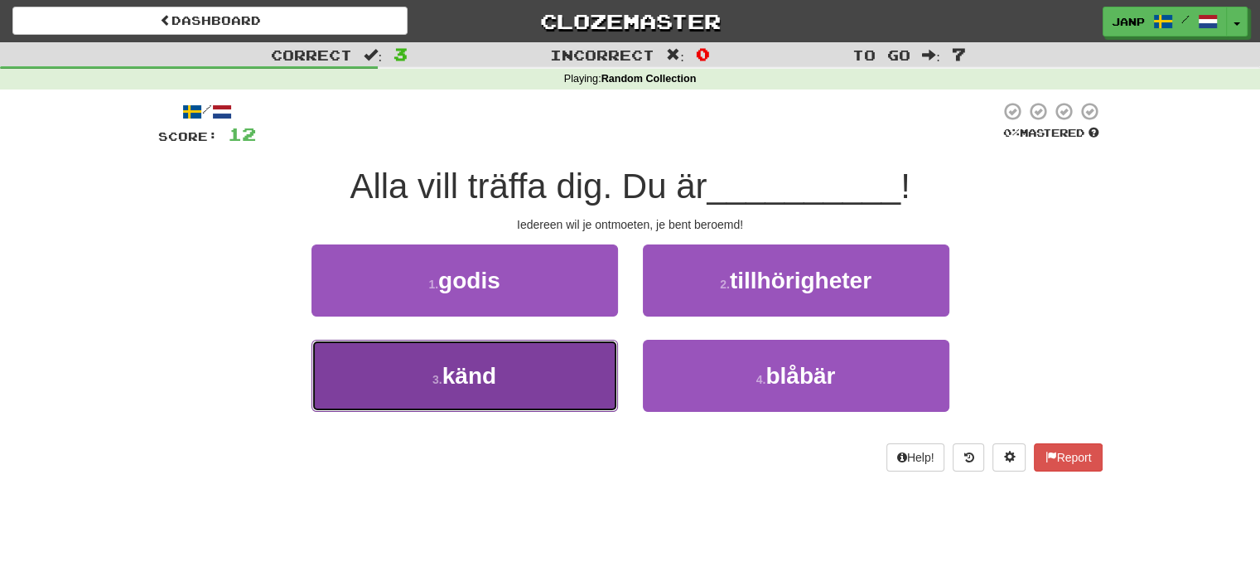
click at [547, 390] on button "3 . känd" at bounding box center [464, 376] width 307 height 72
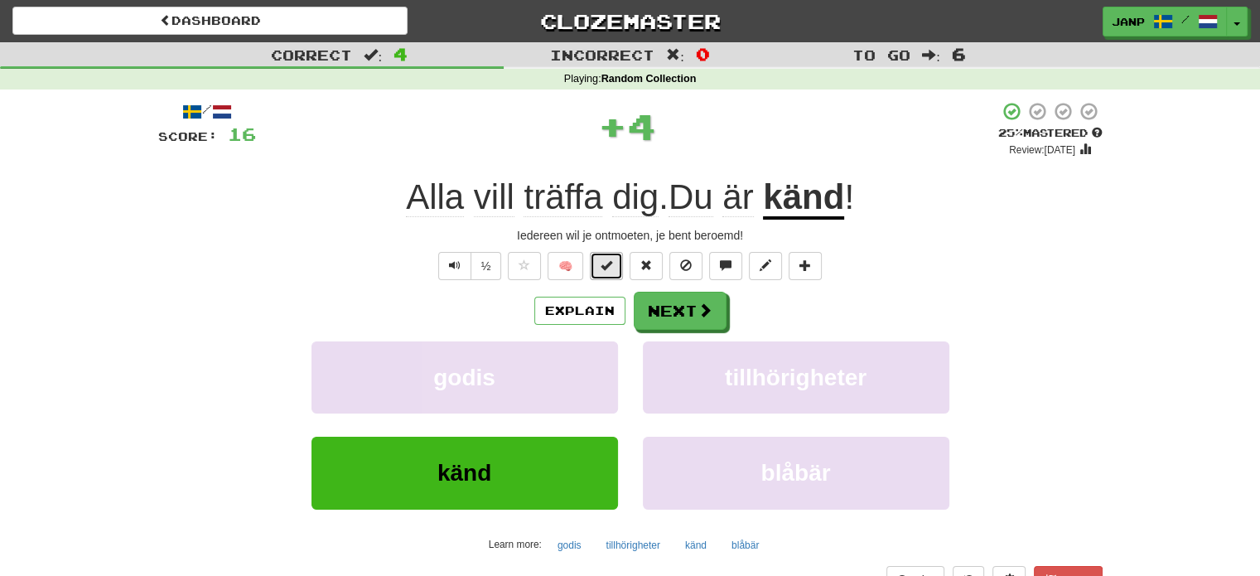
click at [610, 266] on span at bounding box center [607, 265] width 12 height 12
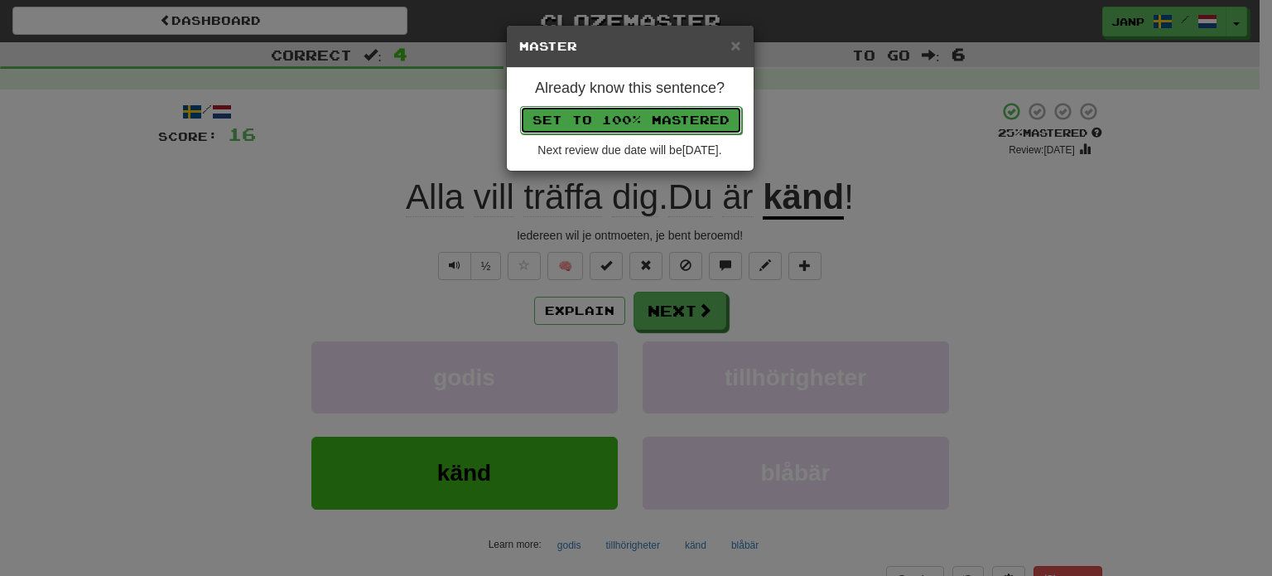
click at [666, 115] on button "Set to 100% Mastered" at bounding box center [631, 120] width 222 height 28
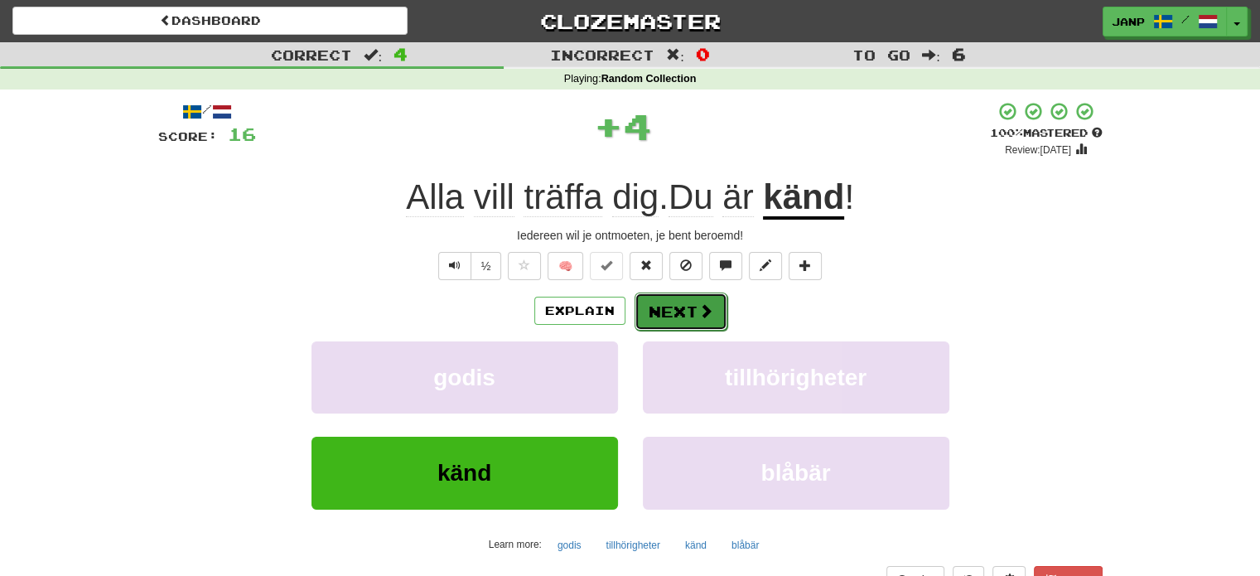
click at [717, 315] on button "Next" at bounding box center [681, 311] width 93 height 38
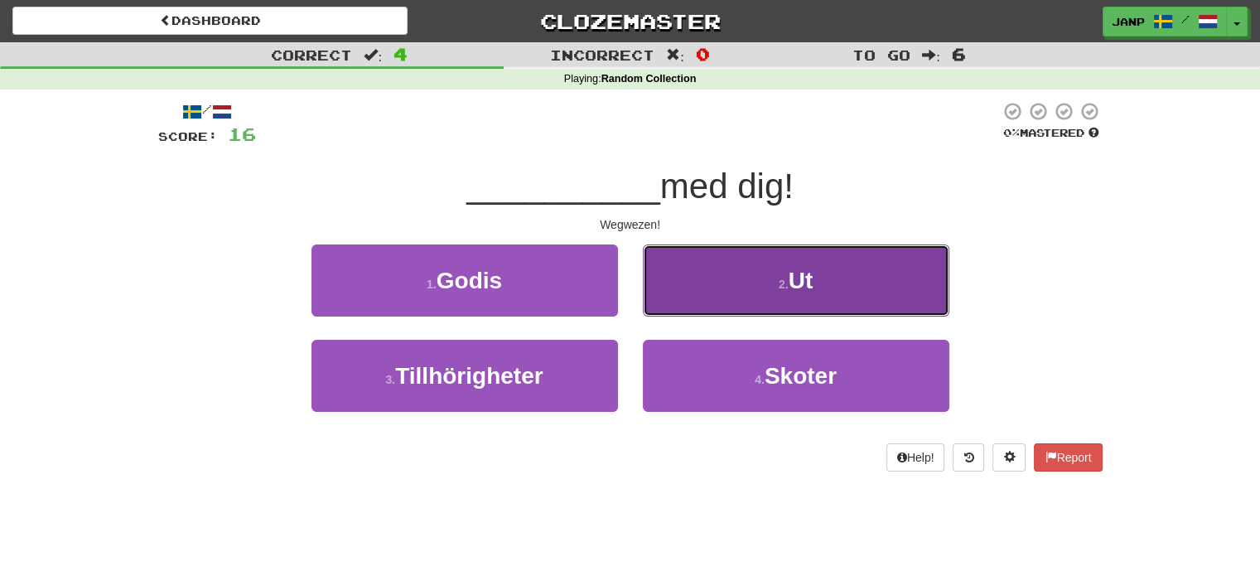
click at [738, 292] on button "2 . Ut" at bounding box center [796, 280] width 307 height 72
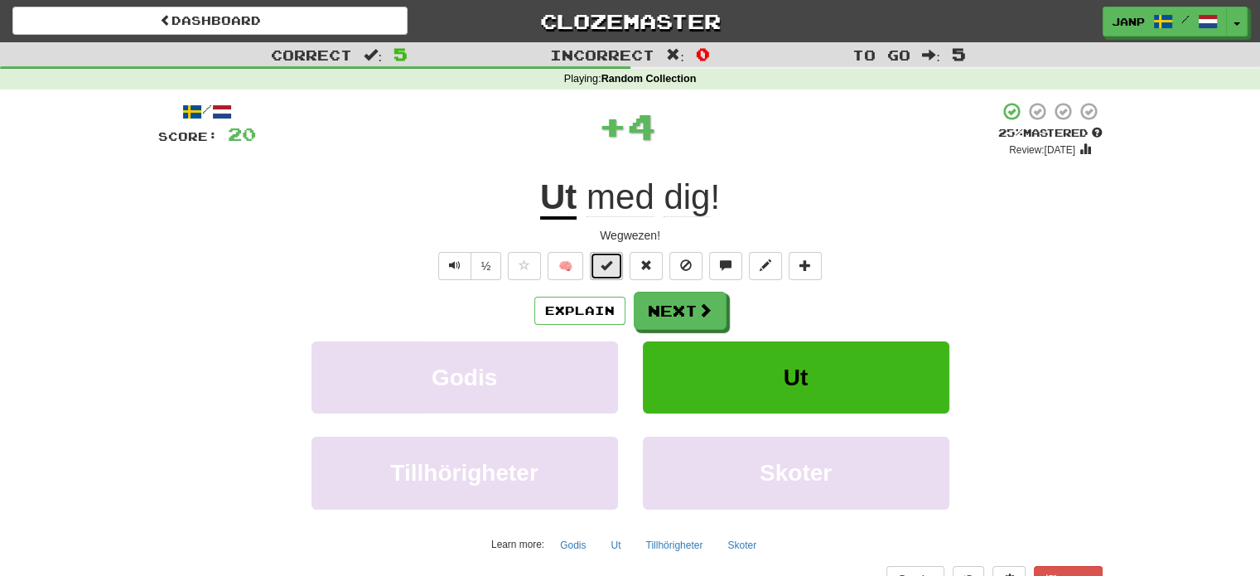
click at [609, 272] on button at bounding box center [606, 266] width 33 height 28
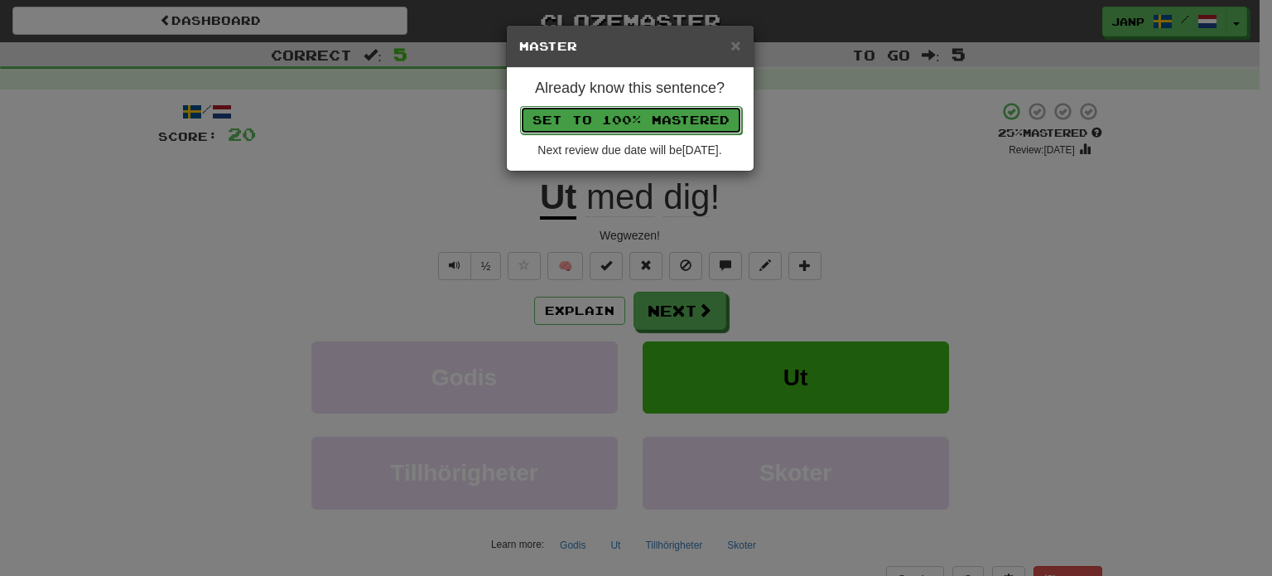
click at [659, 123] on button "Set to 100% Mastered" at bounding box center [631, 120] width 222 height 28
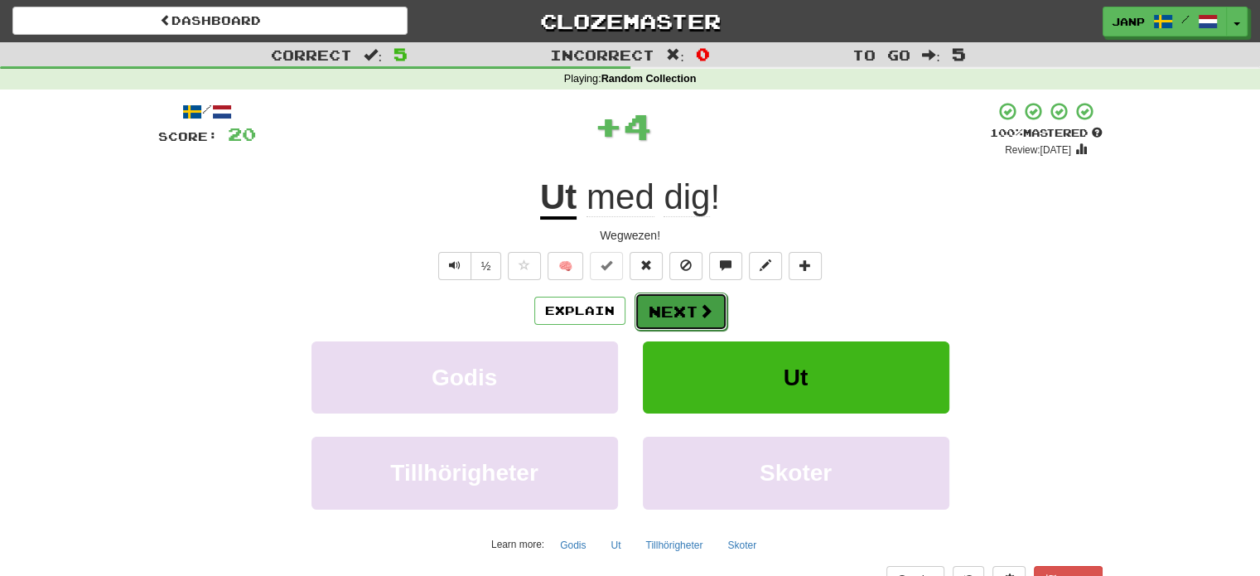
click at [699, 306] on span at bounding box center [705, 310] width 15 height 15
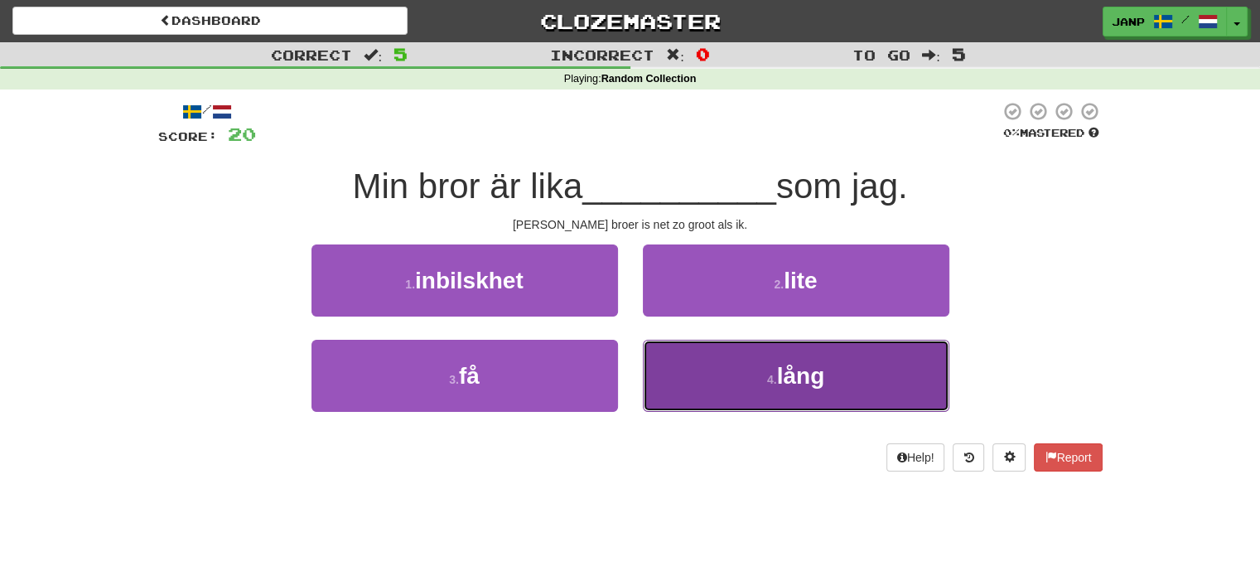
click at [684, 375] on button "4 . lång" at bounding box center [796, 376] width 307 height 72
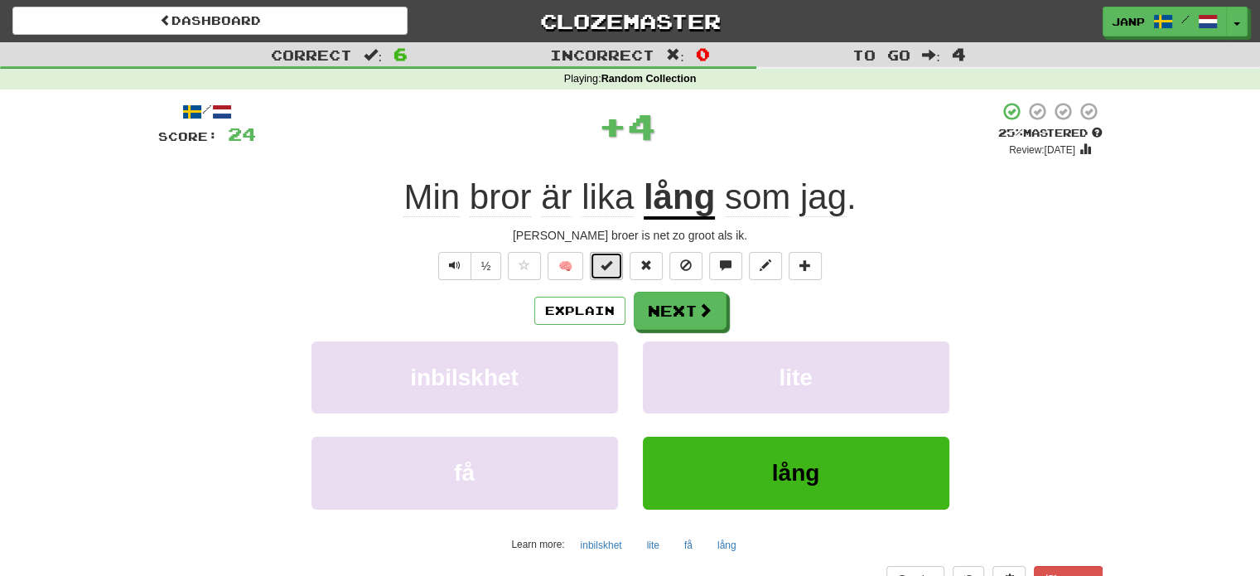
click at [610, 268] on span at bounding box center [607, 265] width 12 height 12
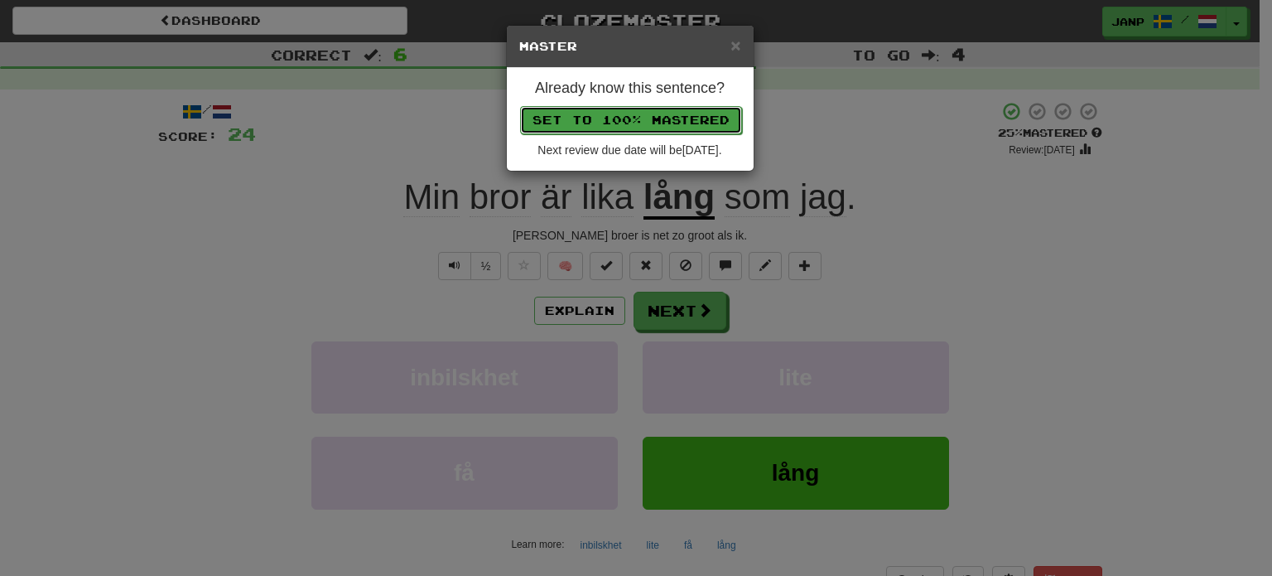
click at [661, 120] on button "Set to 100% Mastered" at bounding box center [631, 120] width 222 height 28
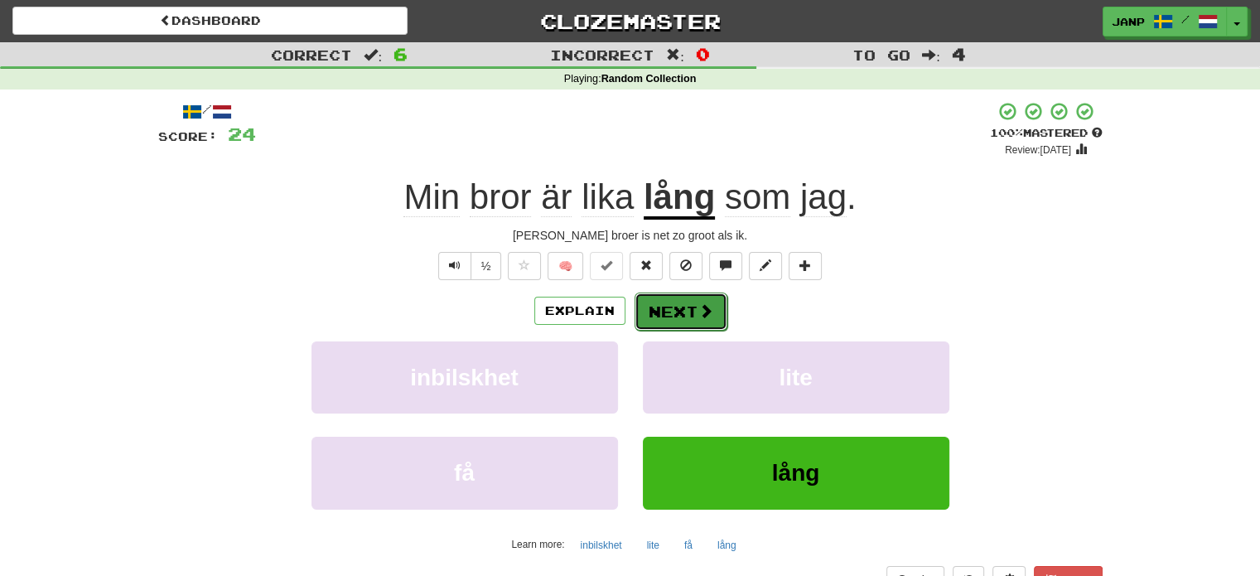
click at [697, 321] on button "Next" at bounding box center [681, 311] width 93 height 38
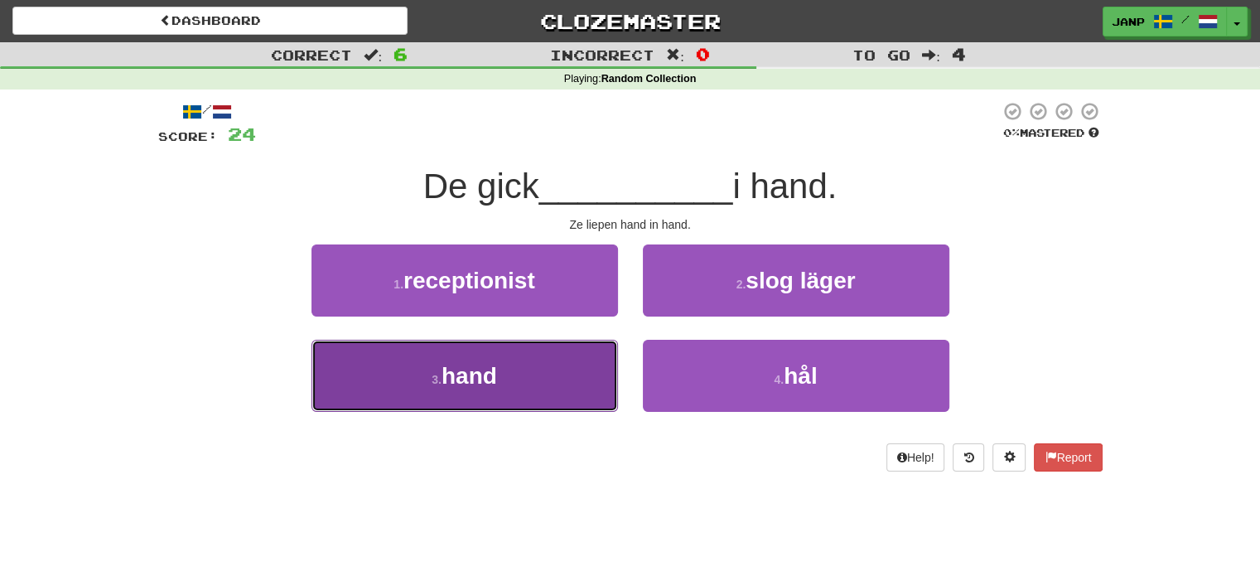
click at [563, 369] on button "3 . hand" at bounding box center [464, 376] width 307 height 72
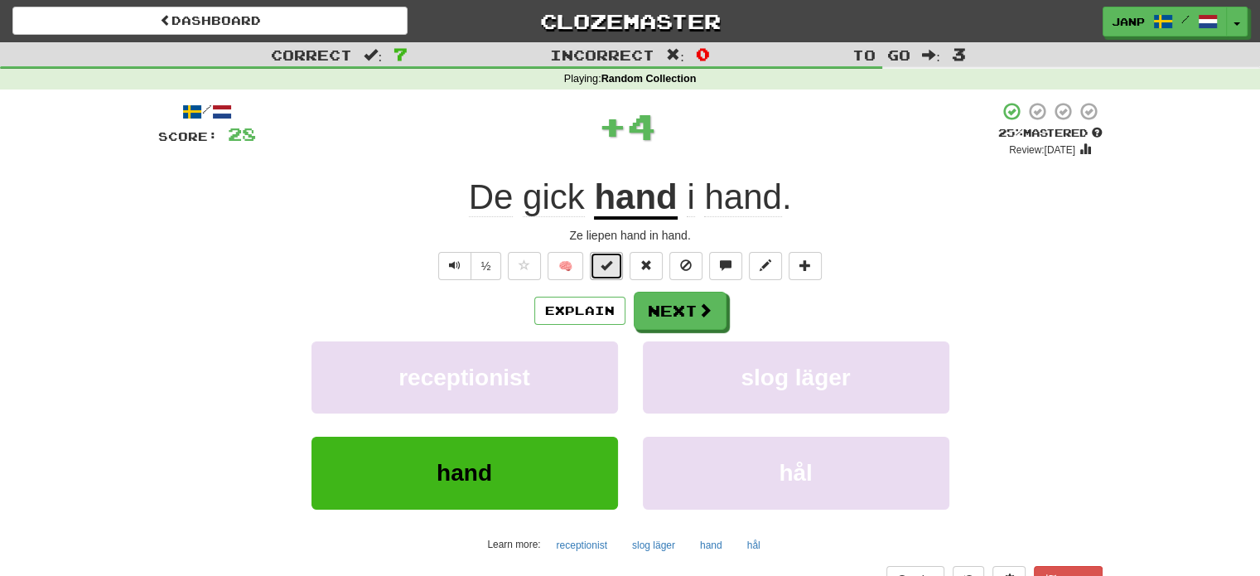
click at [611, 270] on span at bounding box center [607, 265] width 12 height 12
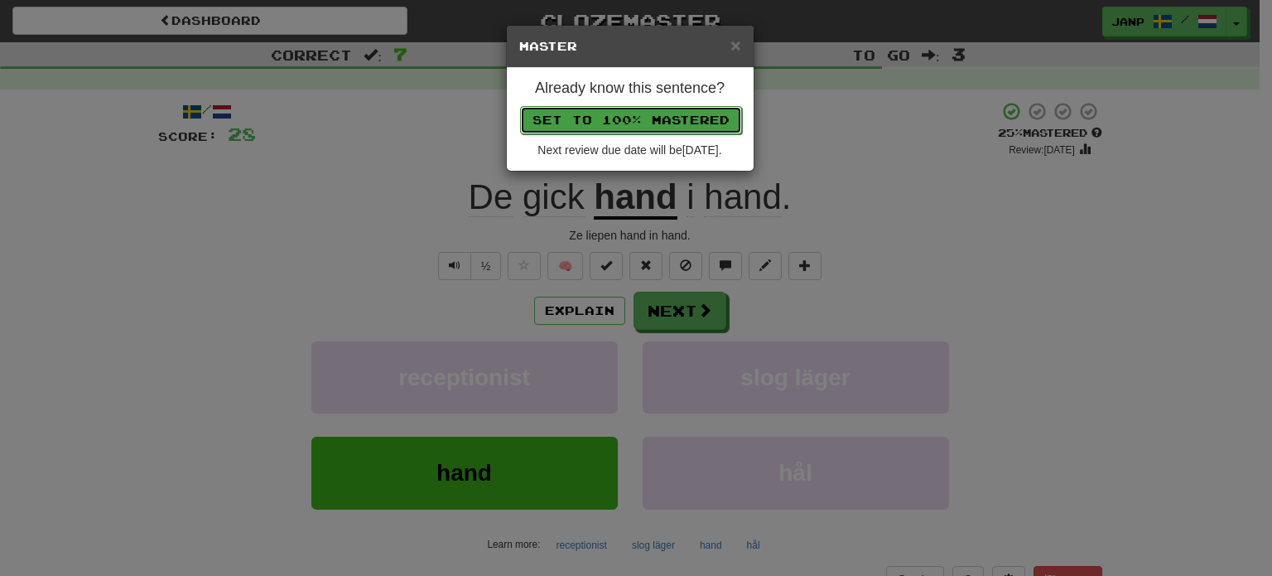
click at [653, 122] on button "Set to 100% Mastered" at bounding box center [631, 120] width 222 height 28
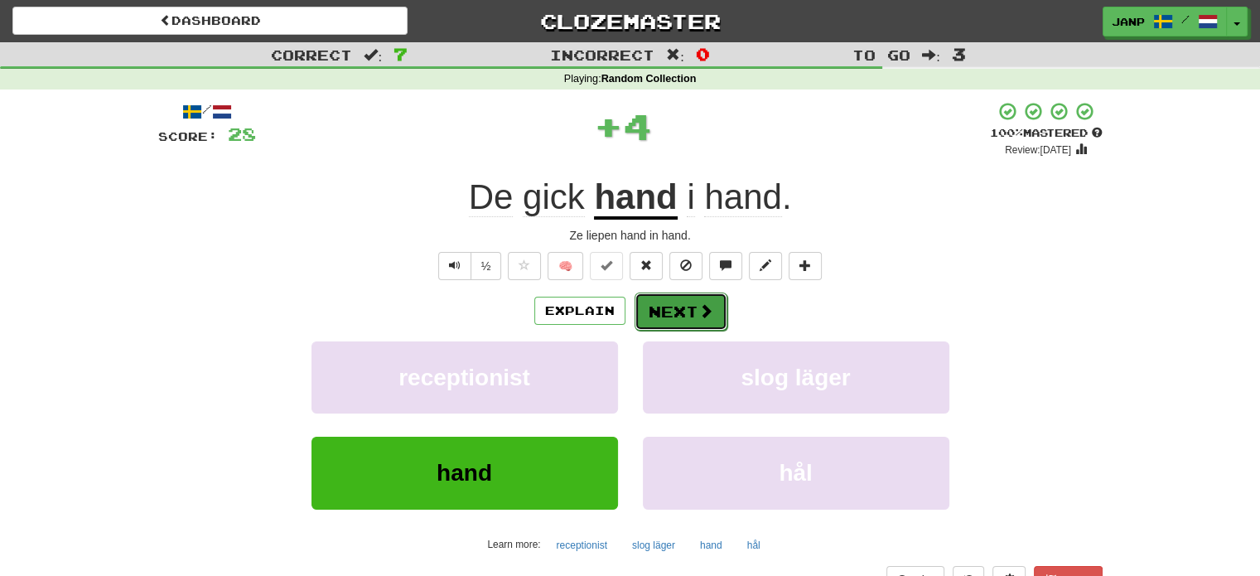
click at [698, 309] on span at bounding box center [705, 310] width 15 height 15
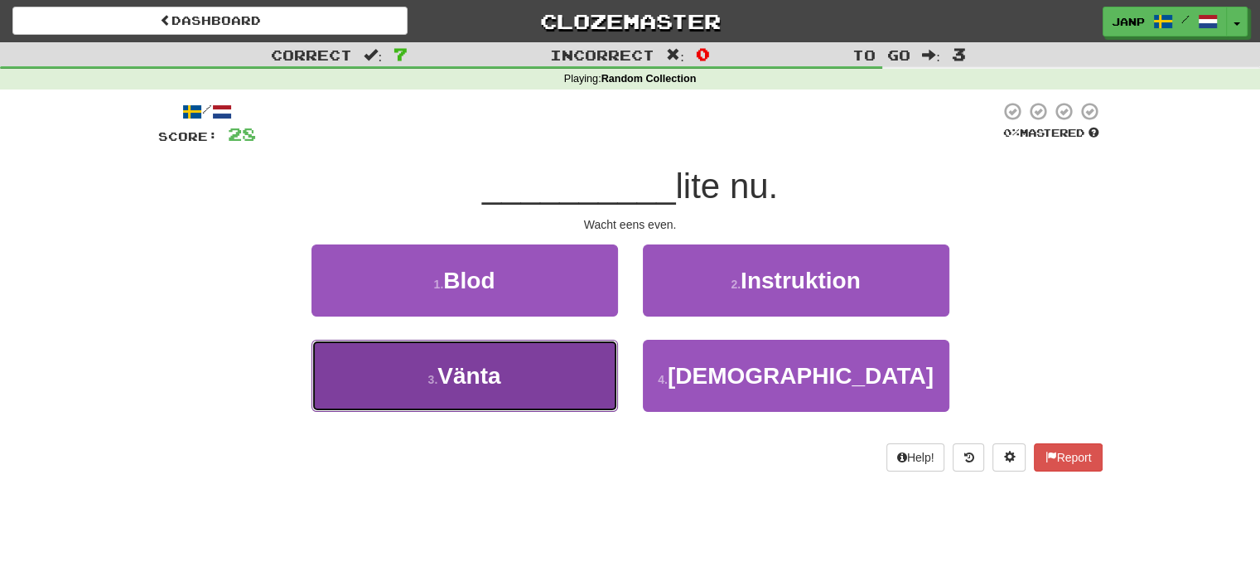
click at [566, 364] on button "3 . Vänta" at bounding box center [464, 376] width 307 height 72
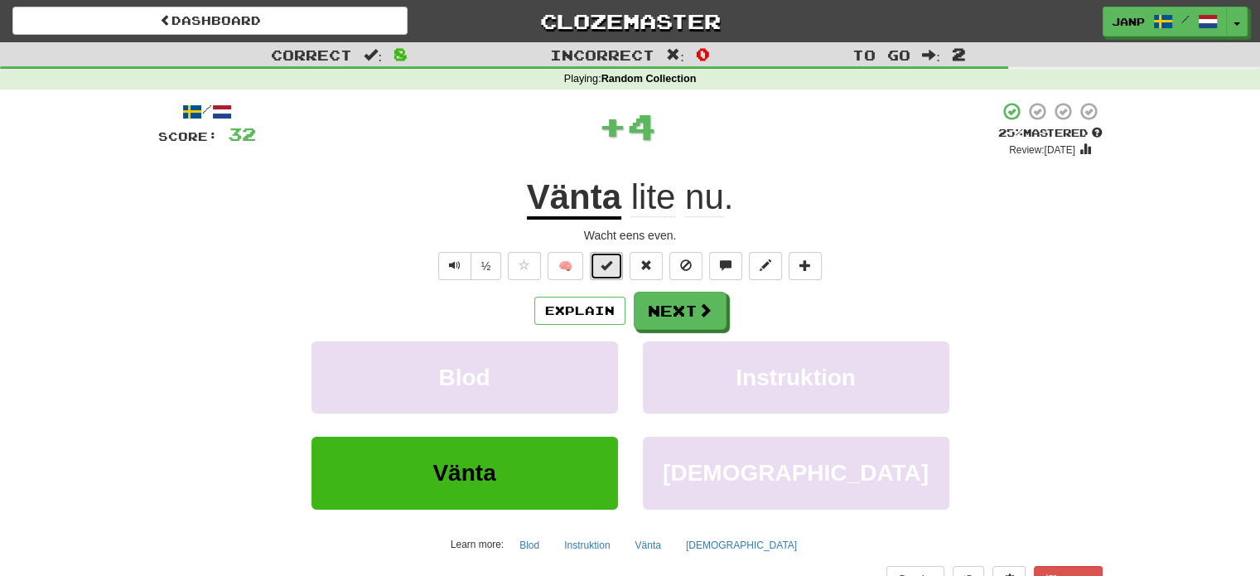
click at [606, 270] on span at bounding box center [607, 265] width 12 height 12
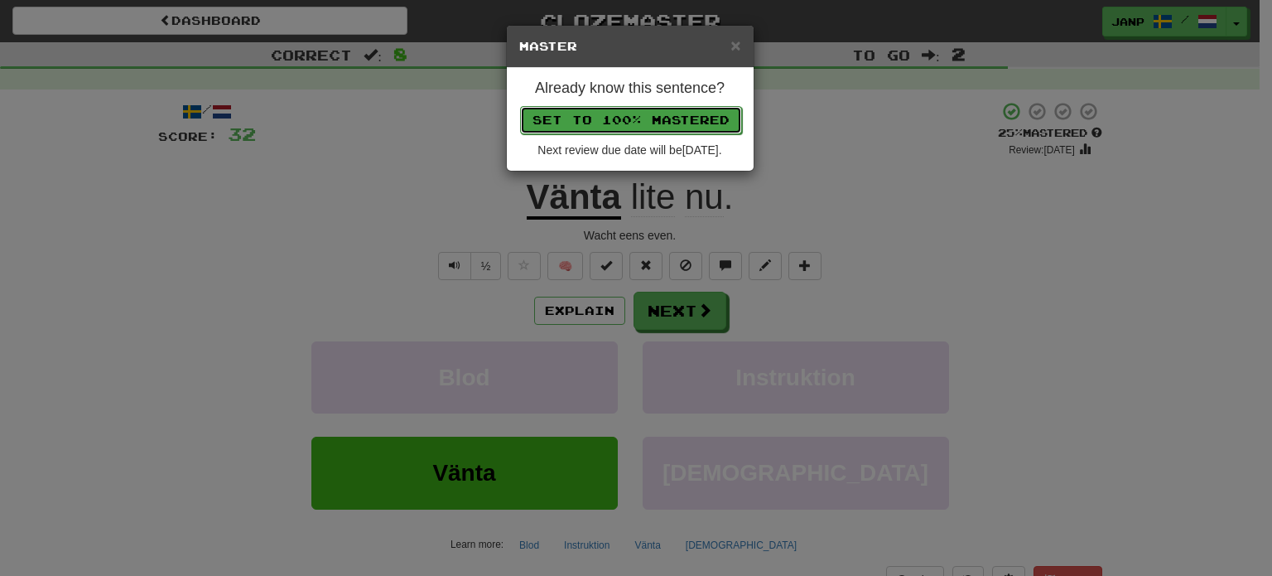
click at [645, 119] on button "Set to 100% Mastered" at bounding box center [631, 120] width 222 height 28
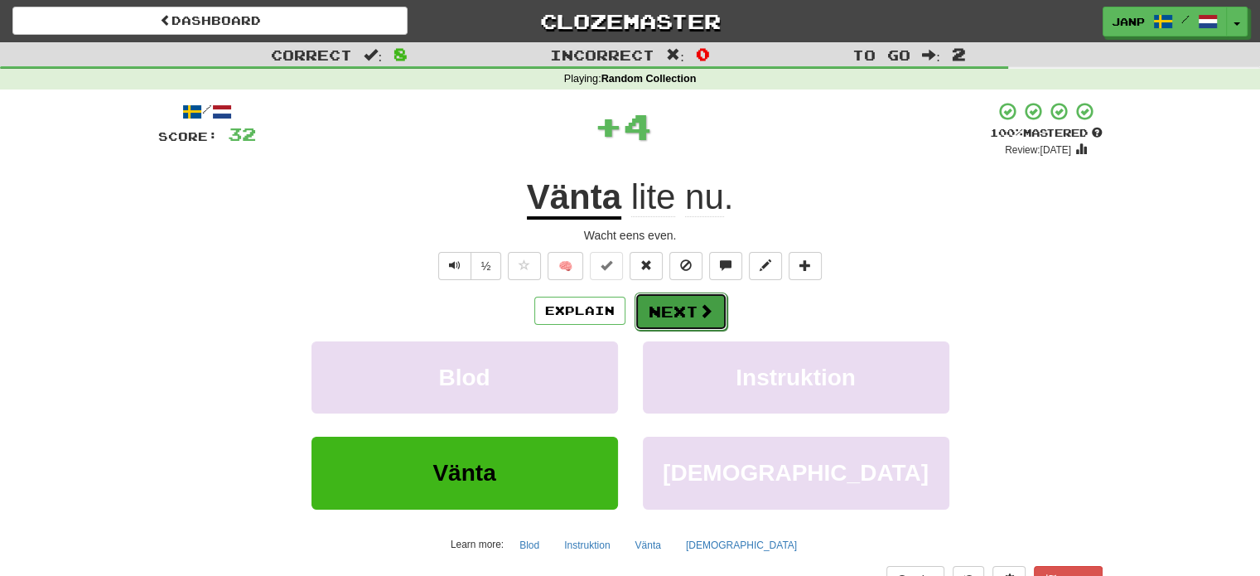
click at [690, 309] on button "Next" at bounding box center [681, 311] width 93 height 38
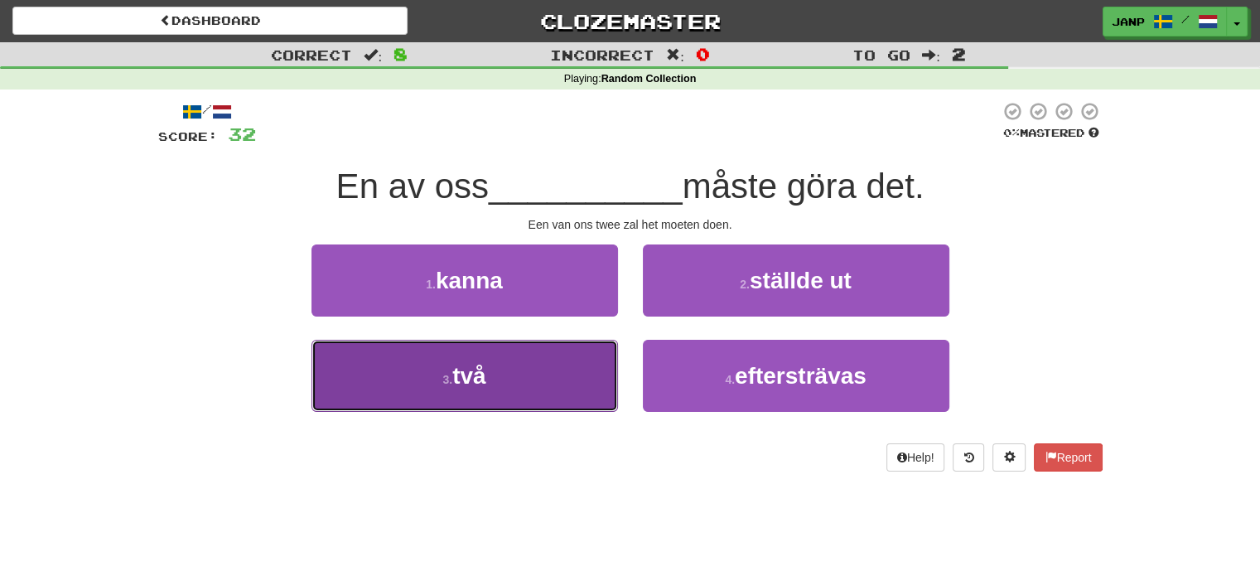
click at [577, 362] on button "3 . två" at bounding box center [464, 376] width 307 height 72
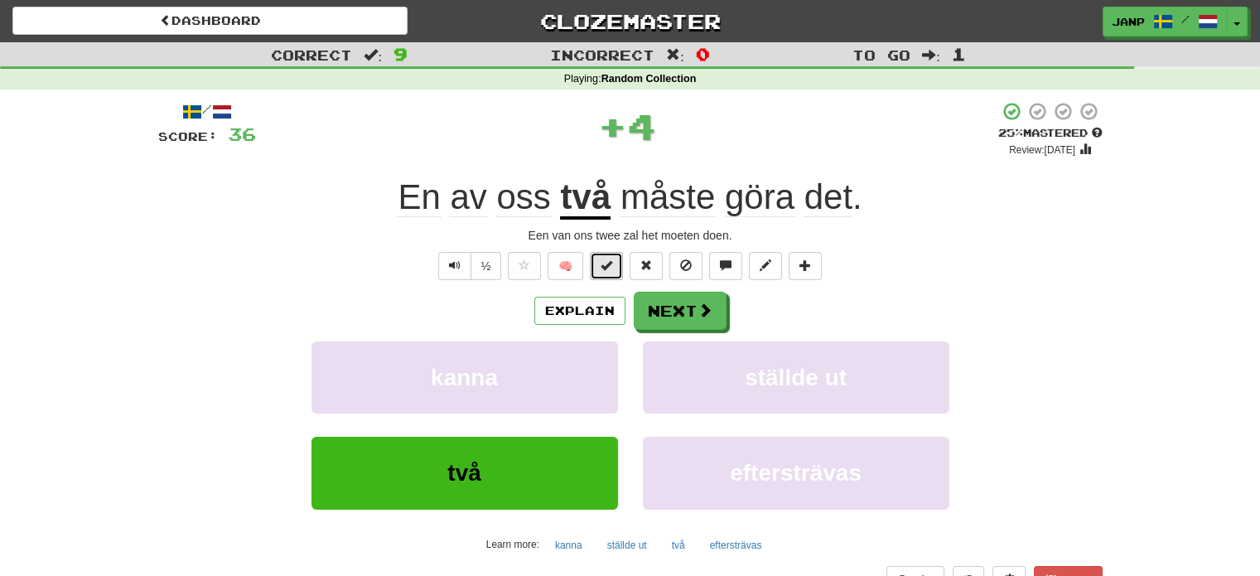
click at [610, 268] on span at bounding box center [607, 265] width 12 height 12
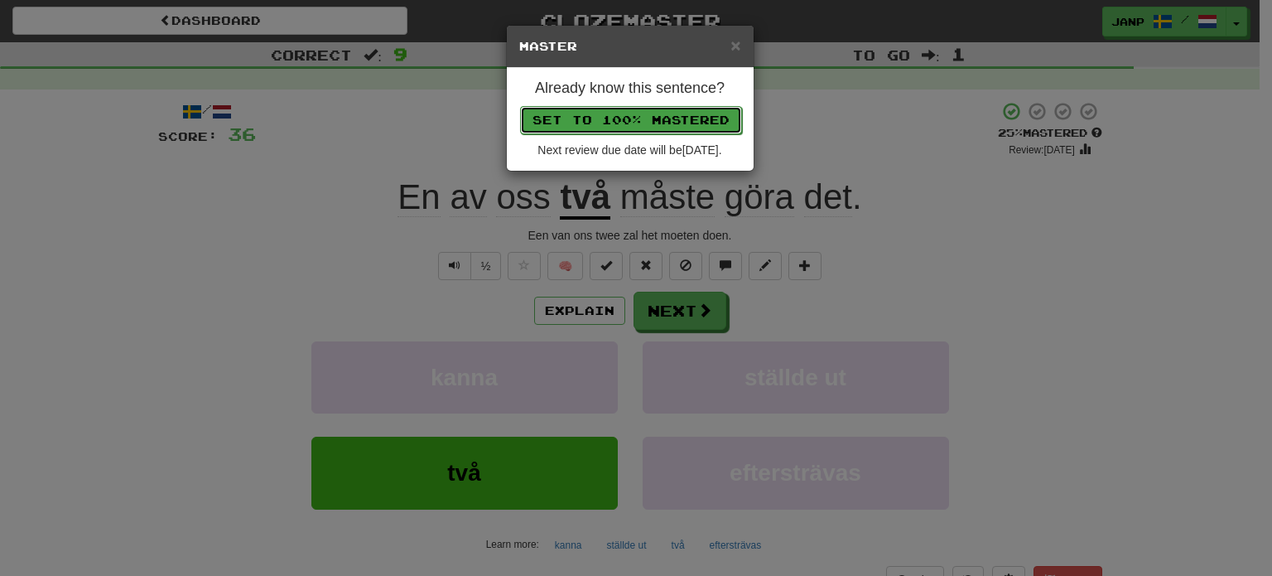
click at [644, 119] on button "Set to 100% Mastered" at bounding box center [631, 120] width 222 height 28
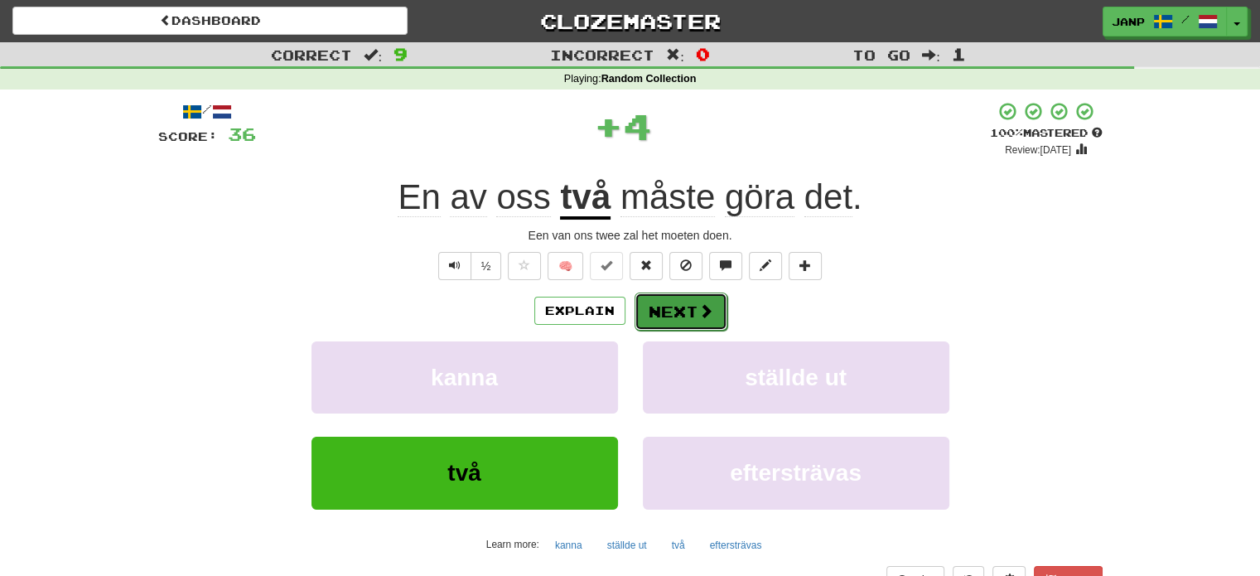
click at [675, 308] on button "Next" at bounding box center [681, 311] width 93 height 38
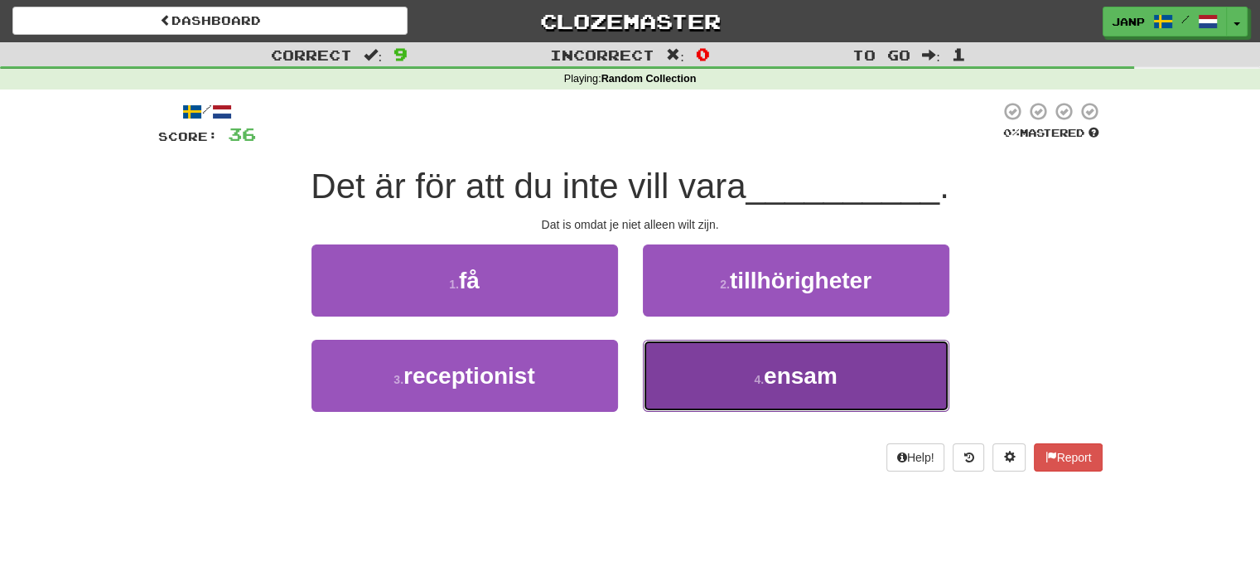
click at [683, 373] on button "4 . ensam" at bounding box center [796, 376] width 307 height 72
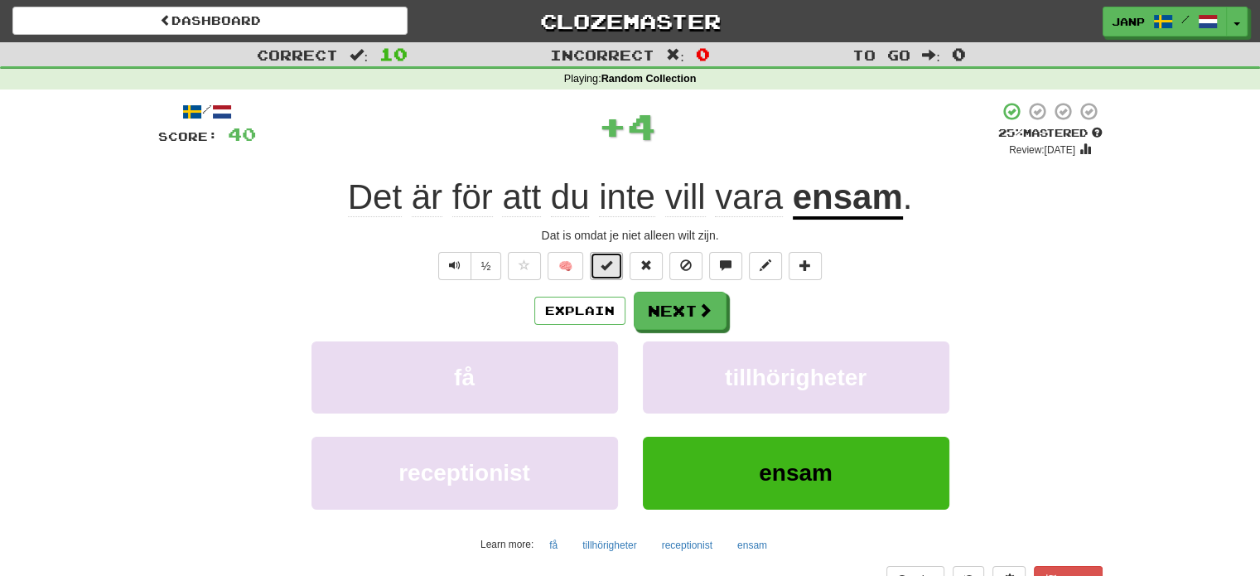
click at [603, 269] on span at bounding box center [607, 265] width 12 height 12
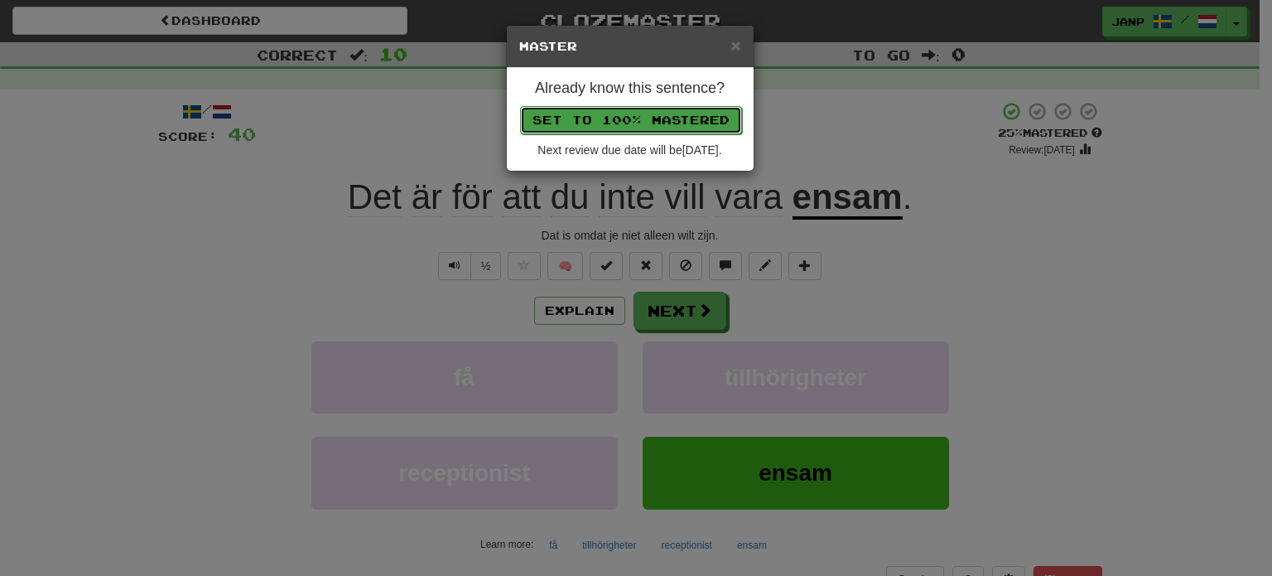
click at [646, 113] on button "Set to 100% Mastered" at bounding box center [631, 120] width 222 height 28
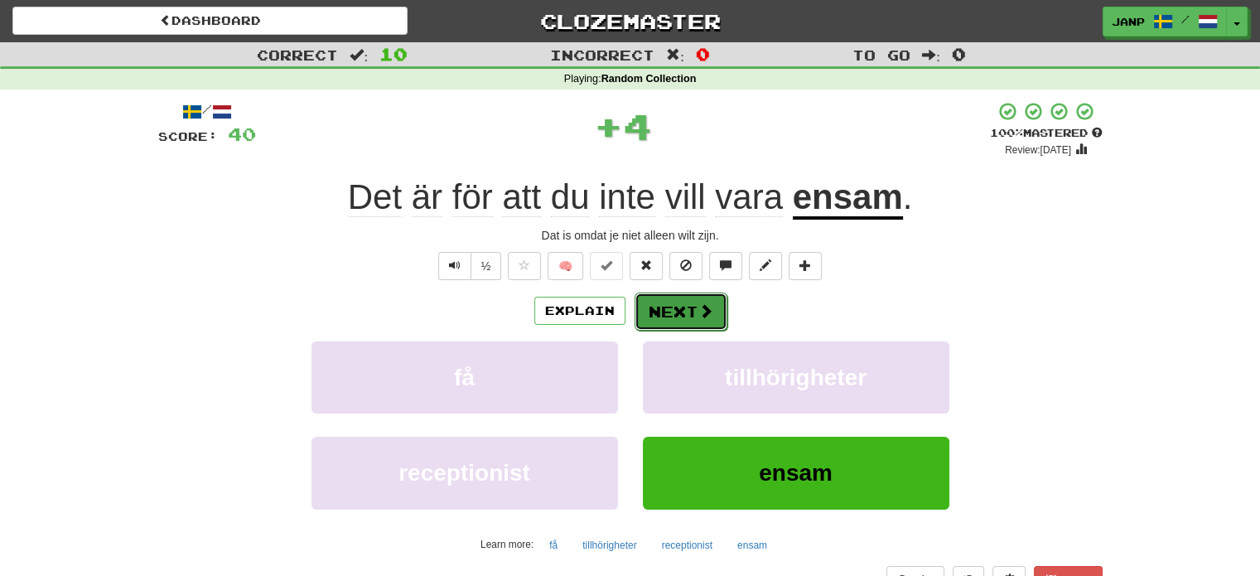
click at [691, 307] on button "Next" at bounding box center [681, 311] width 93 height 38
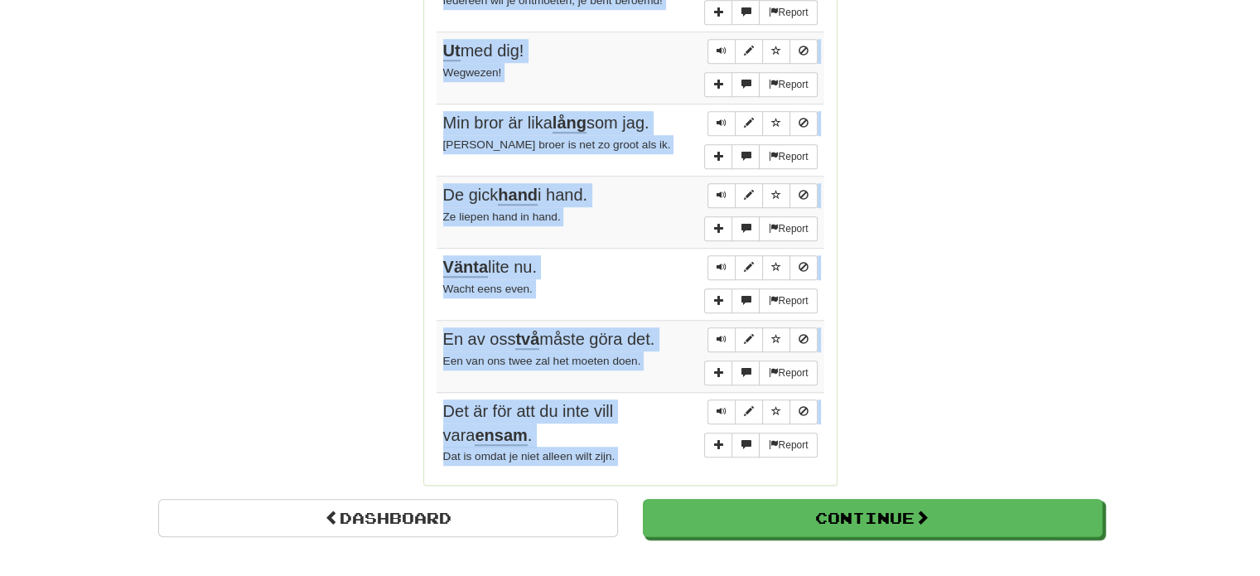
scroll to position [1160, 0]
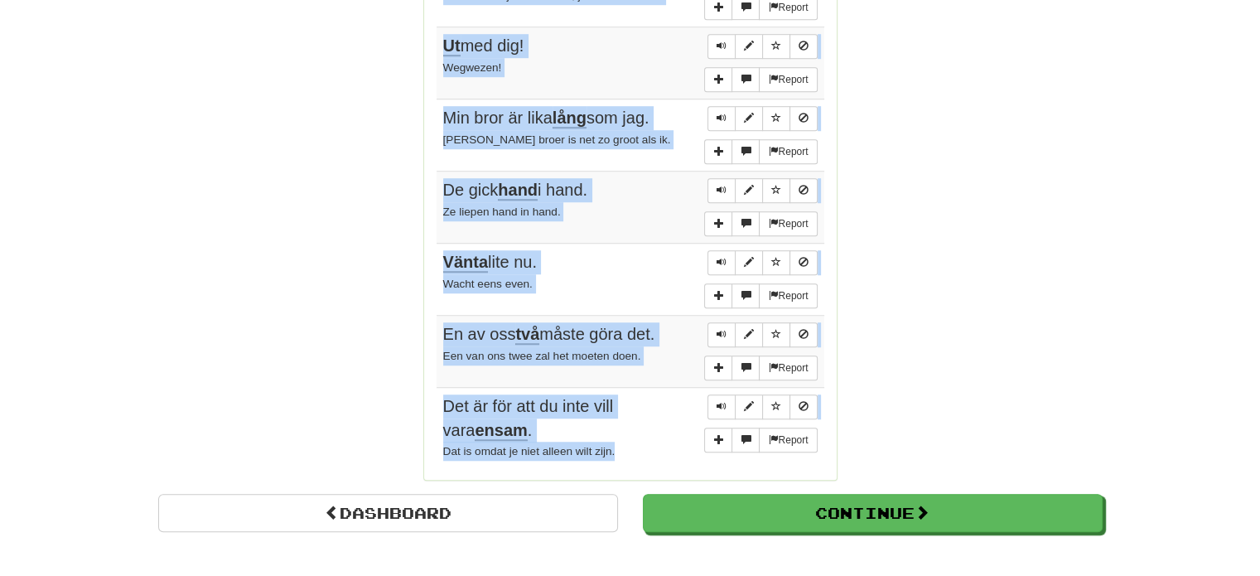
drag, startPoint x: 436, startPoint y: 237, endPoint x: 631, endPoint y: 441, distance: 282.4
copy div "Sentences: Report Ge mig en flaska vin. Geef me een fles wijn. Report Hur gick …"
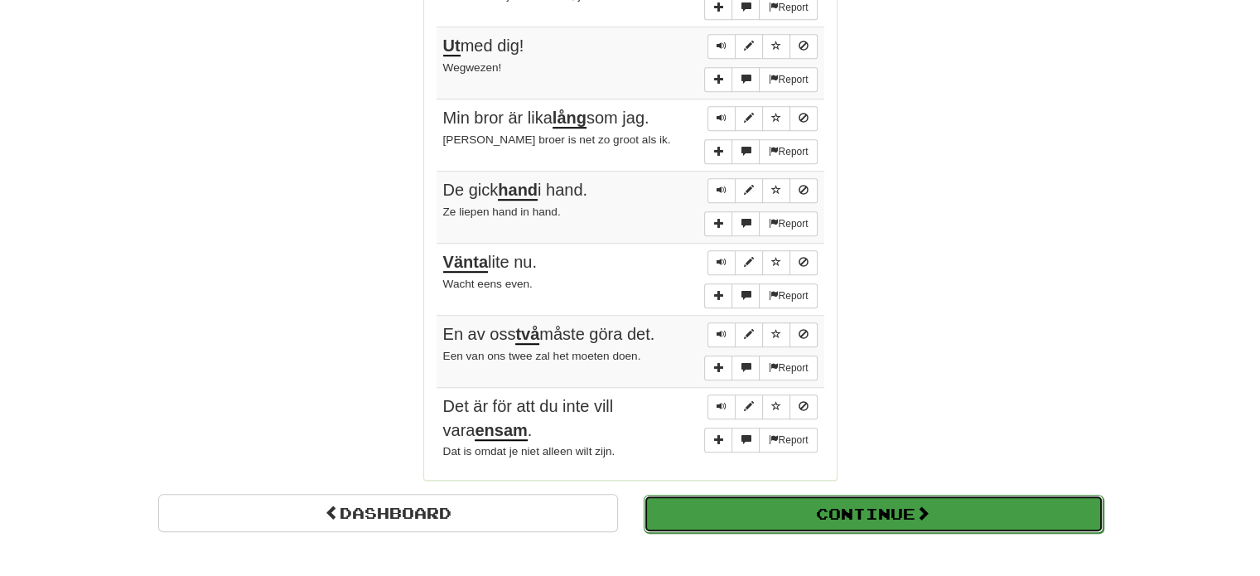
click at [852, 517] on button "Continue" at bounding box center [874, 514] width 460 height 38
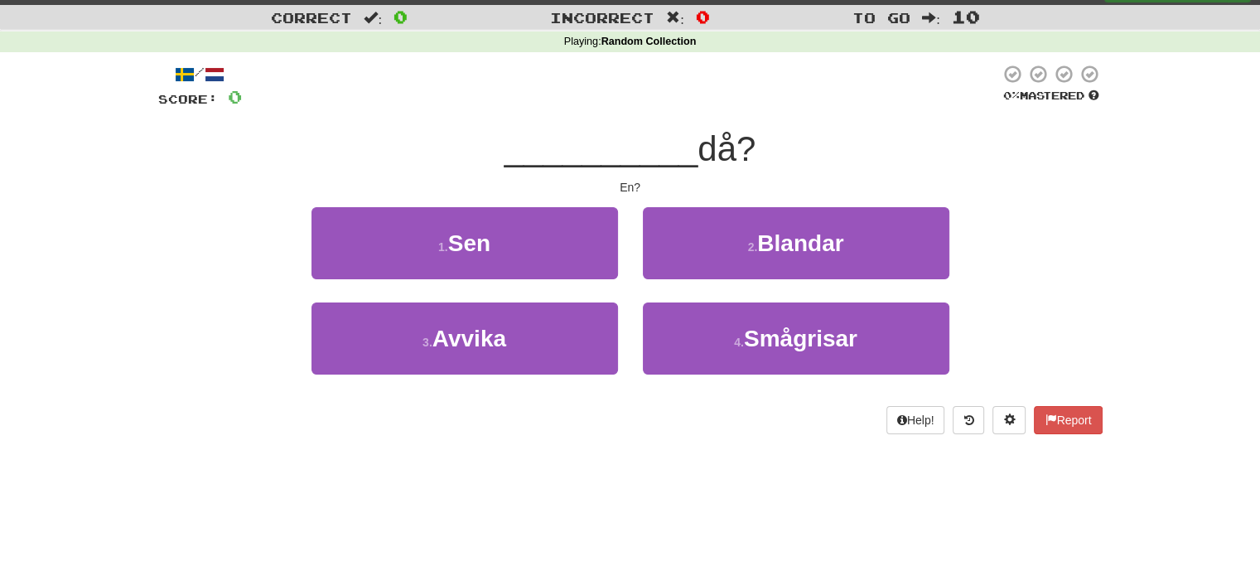
scroll to position [12, 0]
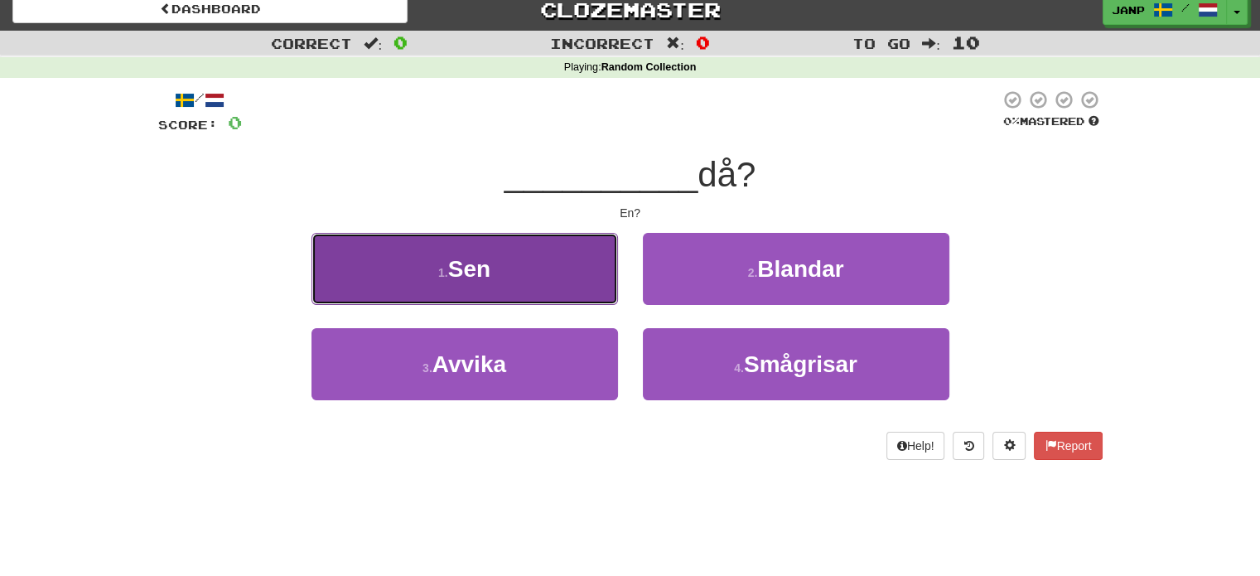
click at [559, 282] on button "1 . Sen" at bounding box center [464, 269] width 307 height 72
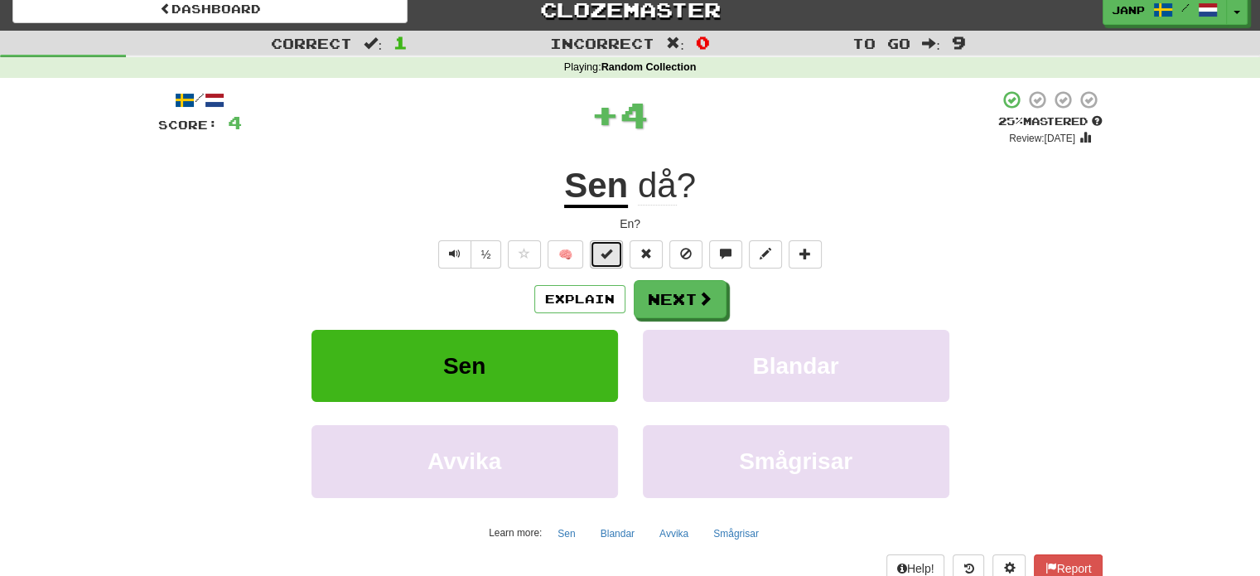
click at [603, 253] on span at bounding box center [607, 254] width 12 height 12
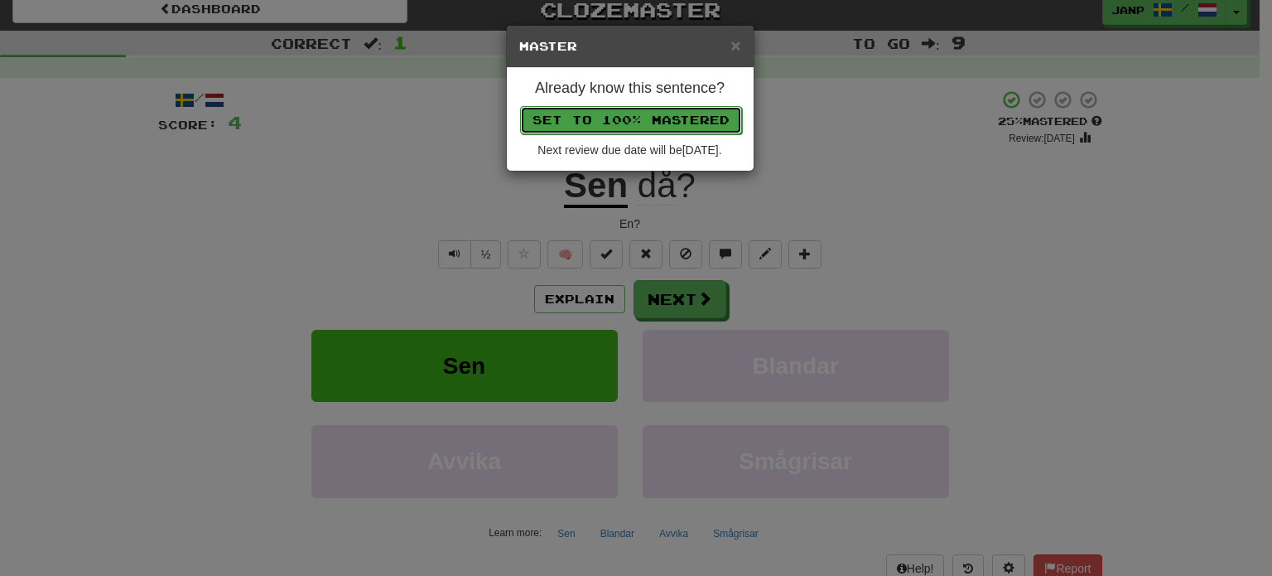
click at [645, 118] on button "Set to 100% Mastered" at bounding box center [631, 120] width 222 height 28
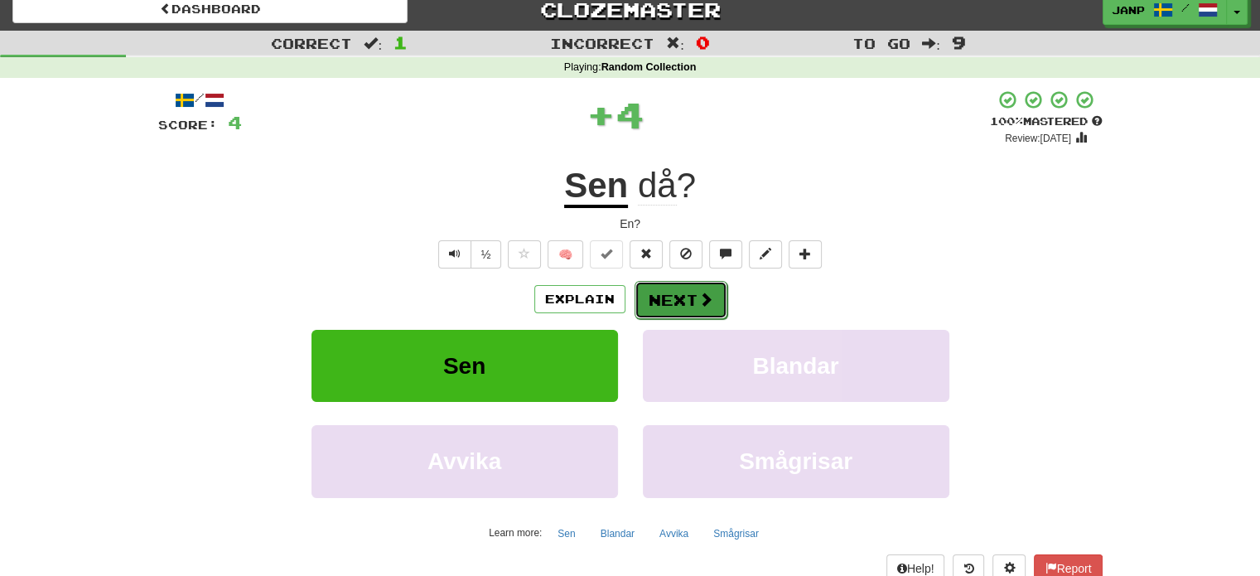
click at [702, 293] on span at bounding box center [705, 299] width 15 height 15
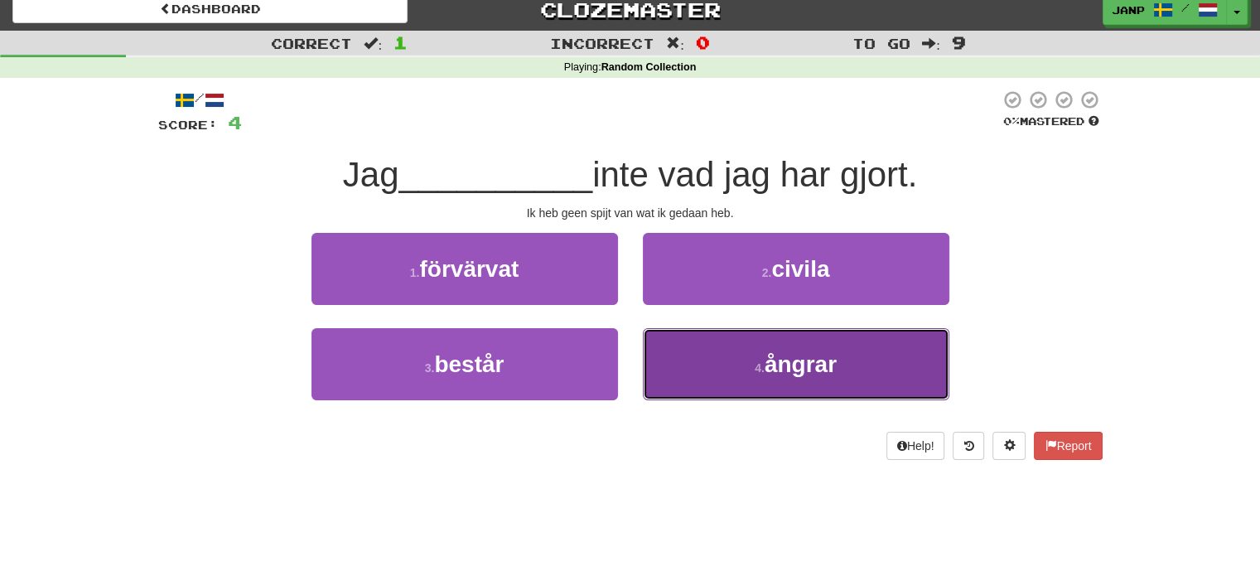
click at [721, 386] on button "4 . ångrar" at bounding box center [796, 364] width 307 height 72
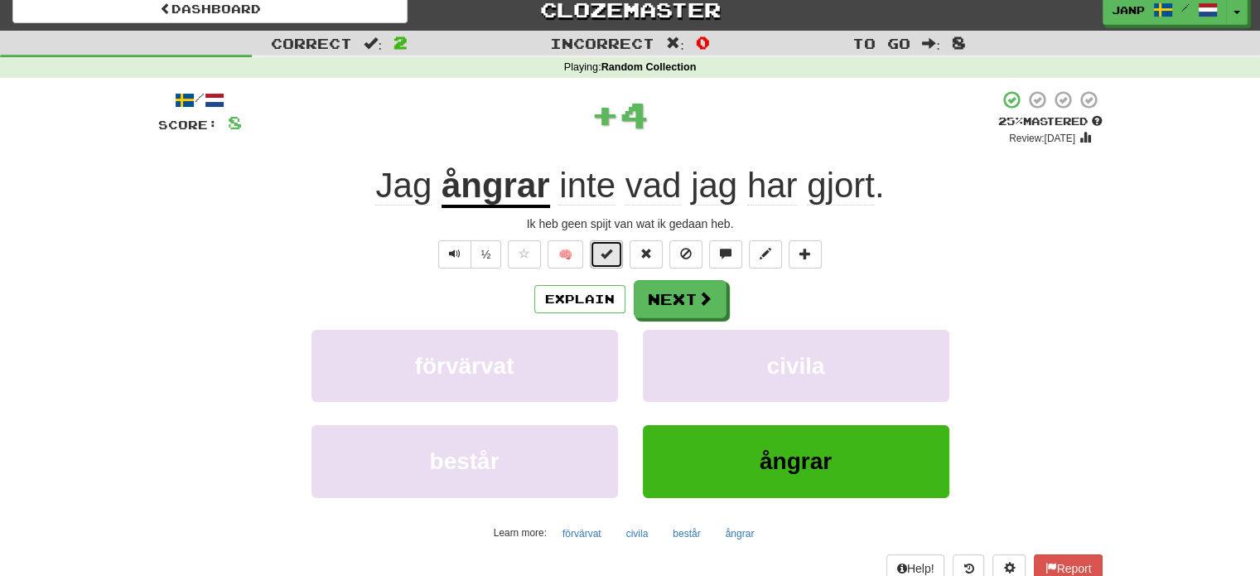
click at [612, 257] on span at bounding box center [607, 254] width 12 height 12
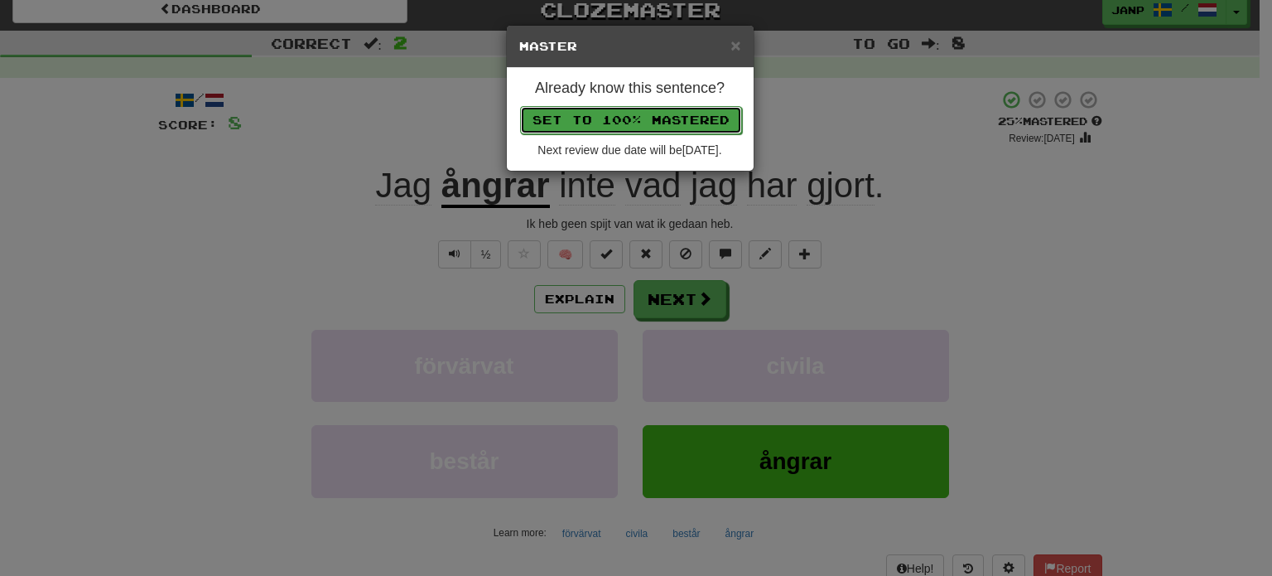
click at [614, 119] on button "Set to 100% Mastered" at bounding box center [631, 120] width 222 height 28
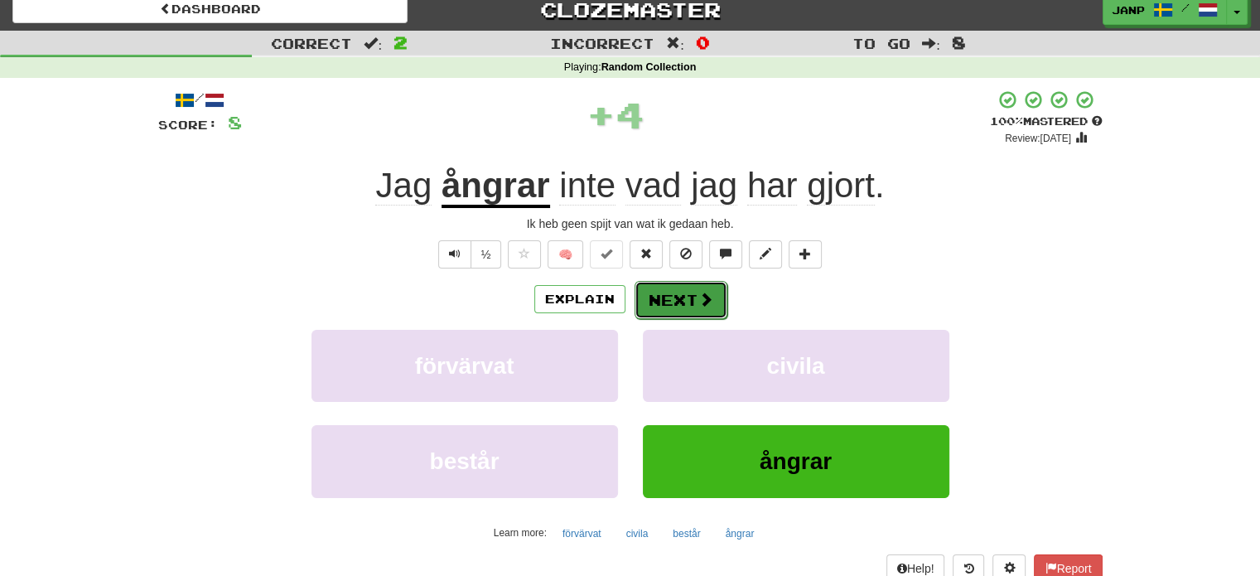
click at [675, 292] on button "Next" at bounding box center [681, 300] width 93 height 38
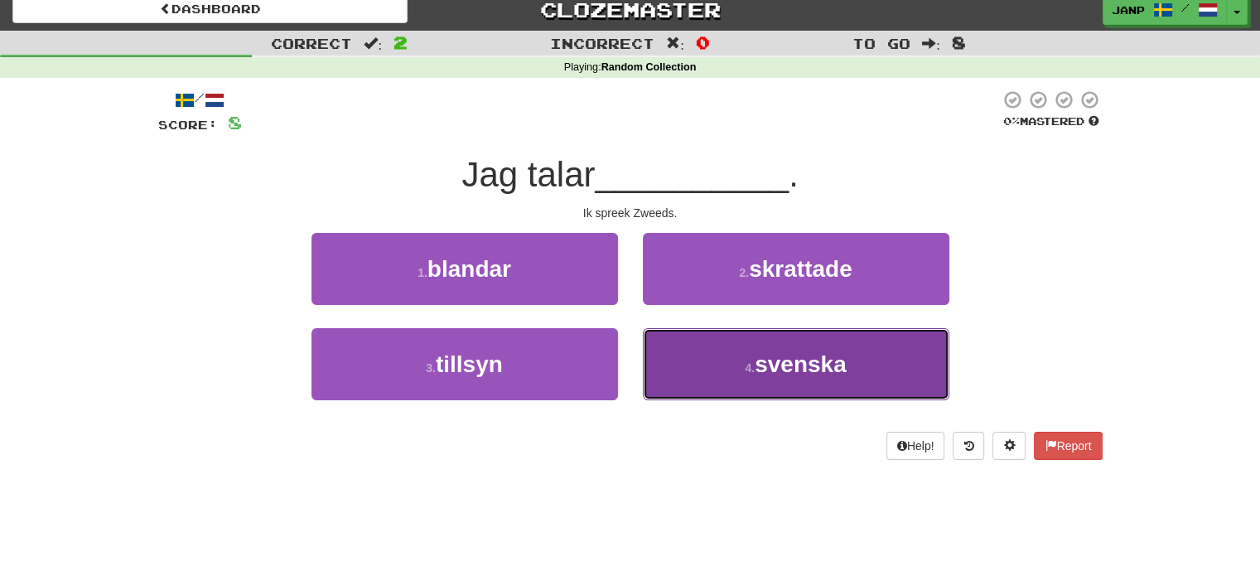
click at [709, 379] on button "4 . svenska" at bounding box center [796, 364] width 307 height 72
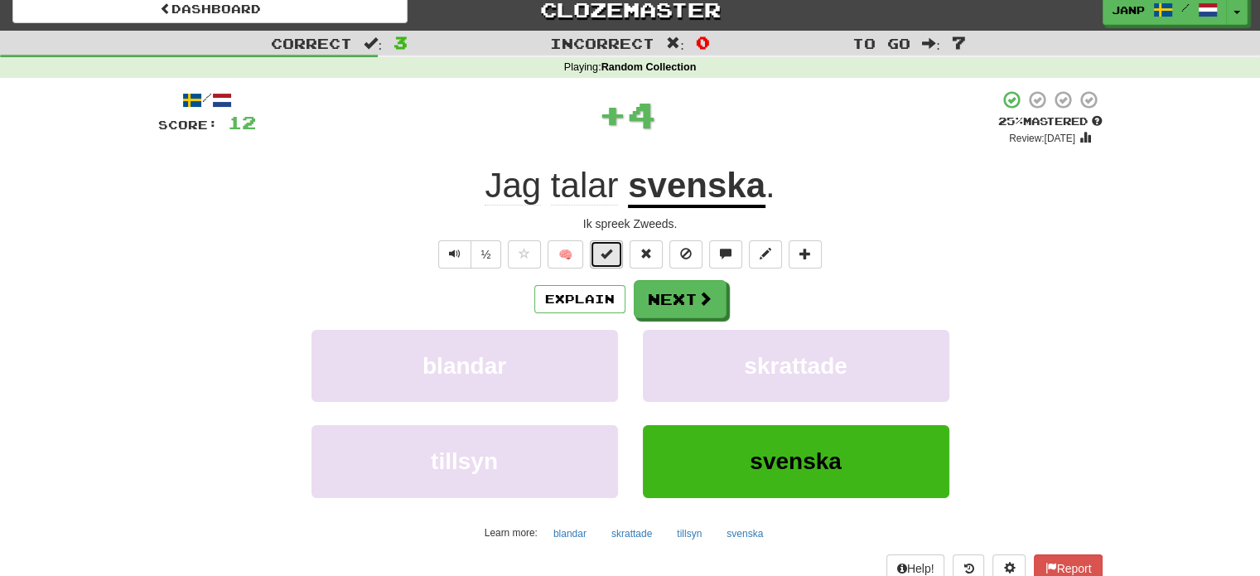
click at [611, 253] on span at bounding box center [607, 254] width 12 height 12
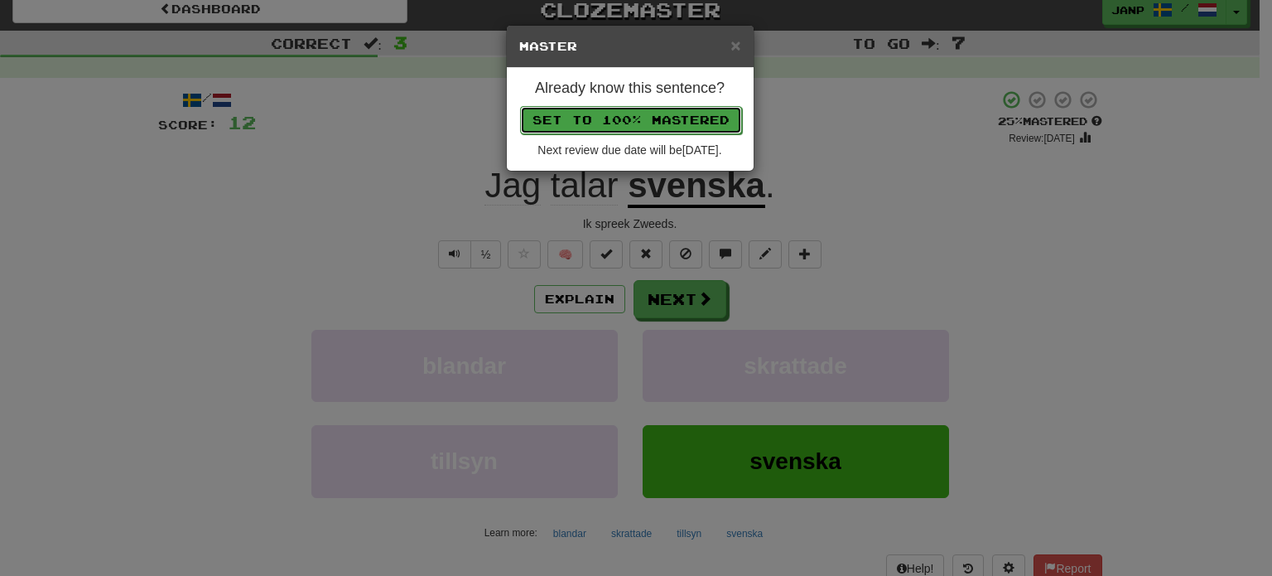
click at [623, 109] on button "Set to 100% Mastered" at bounding box center [631, 120] width 222 height 28
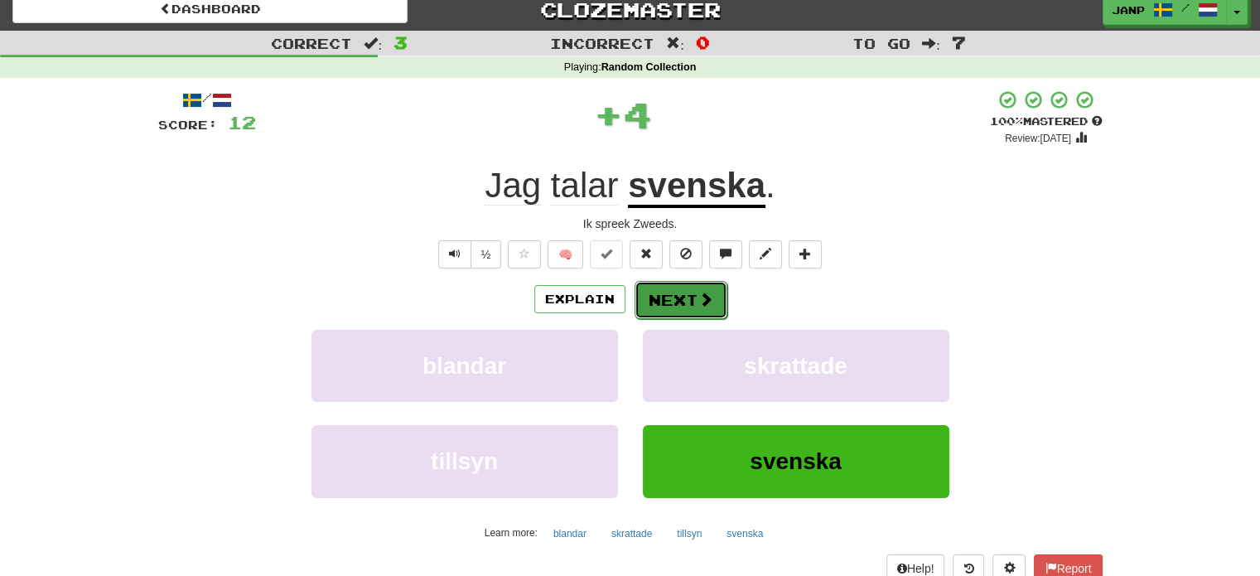
click at [698, 306] on span at bounding box center [705, 299] width 15 height 15
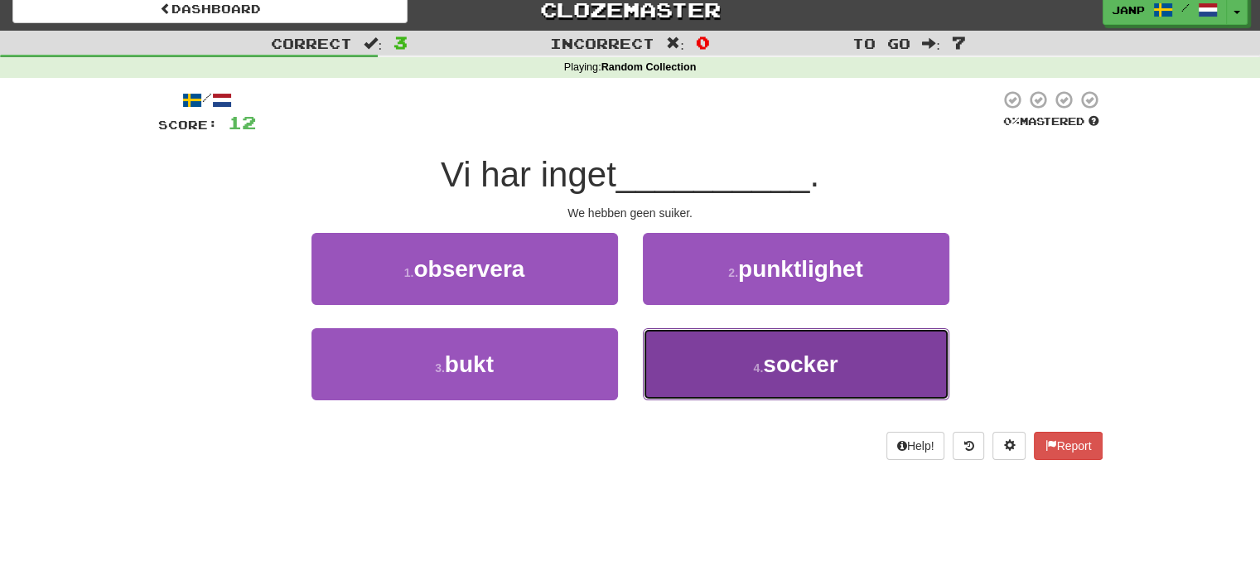
click at [721, 373] on button "4 . socker" at bounding box center [796, 364] width 307 height 72
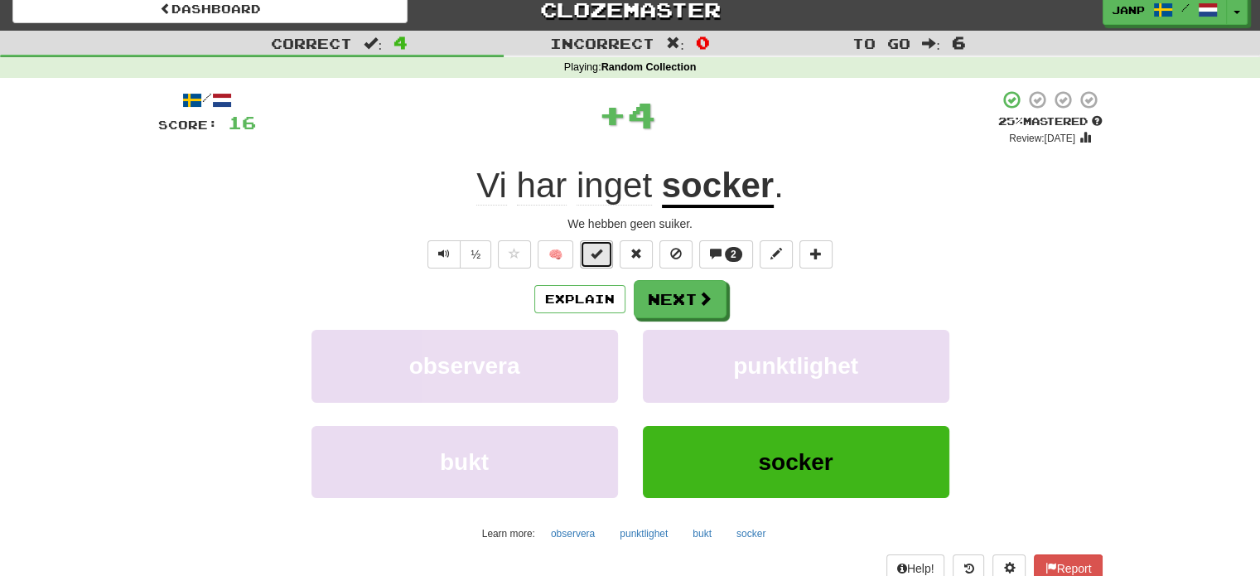
click at [593, 251] on span at bounding box center [597, 254] width 12 height 12
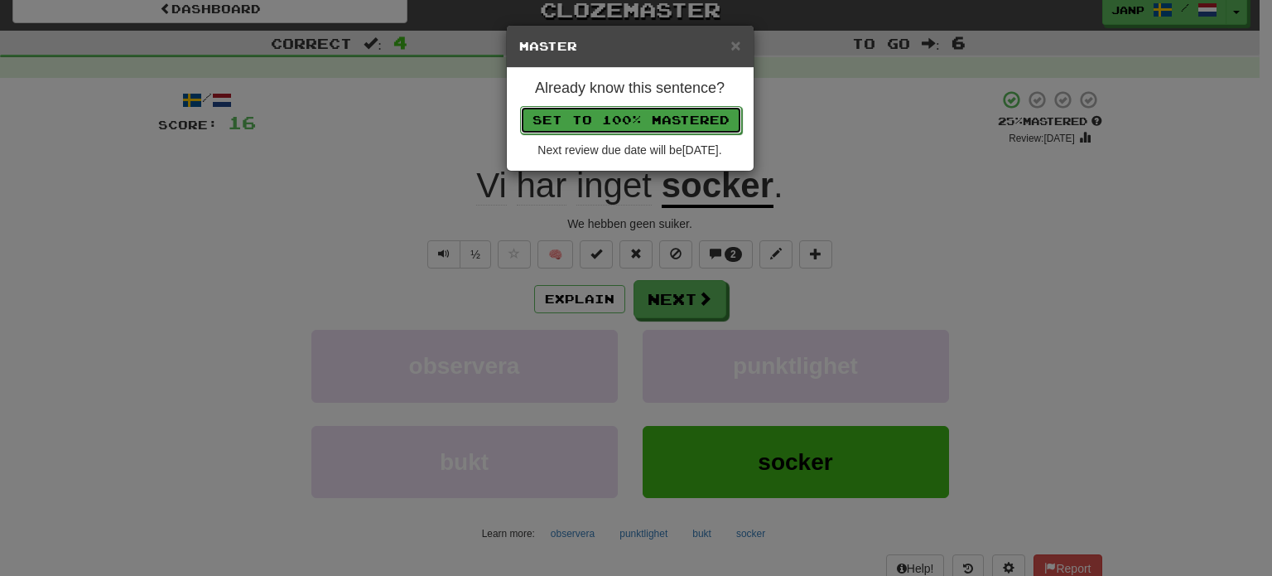
click at [620, 118] on button "Set to 100% Mastered" at bounding box center [631, 120] width 222 height 28
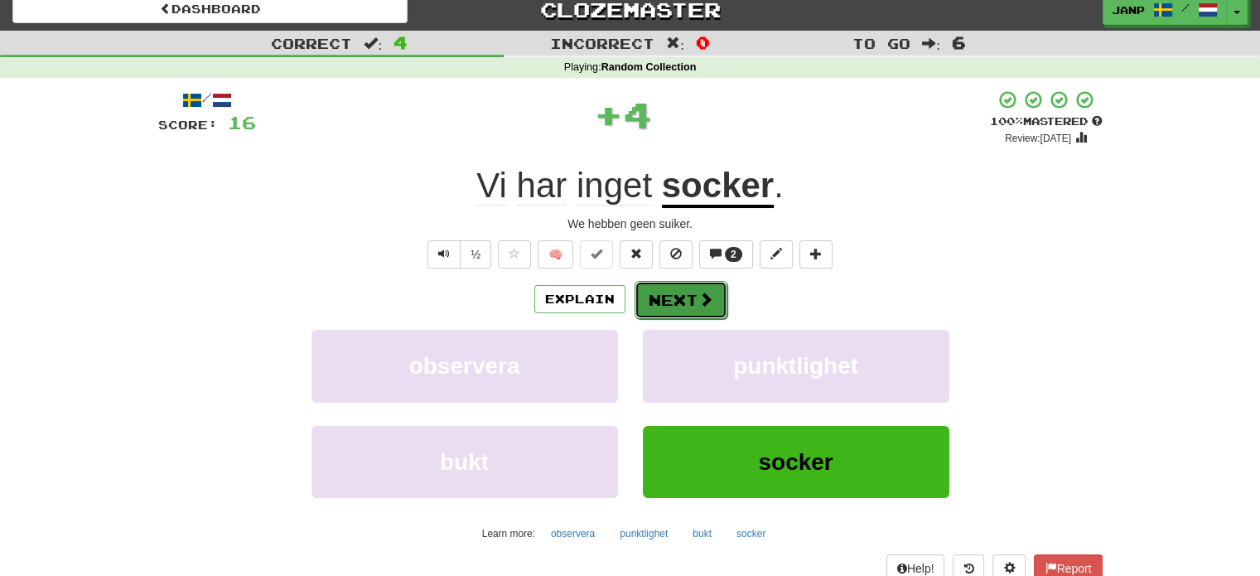
click at [686, 299] on button "Next" at bounding box center [681, 300] width 93 height 38
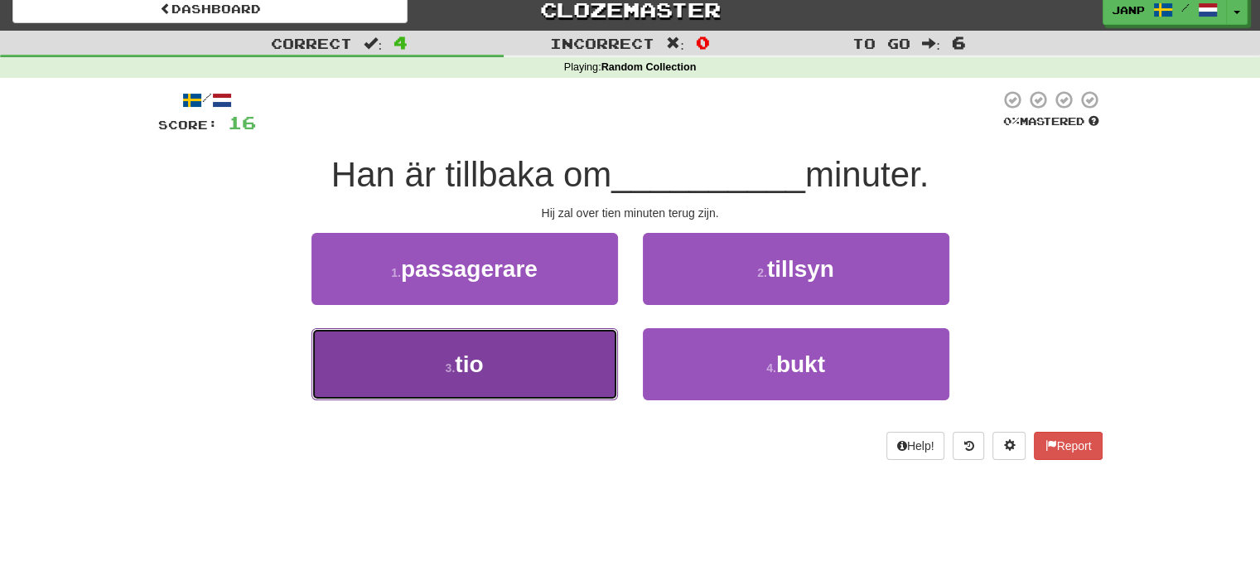
click at [575, 369] on button "3 . tio" at bounding box center [464, 364] width 307 height 72
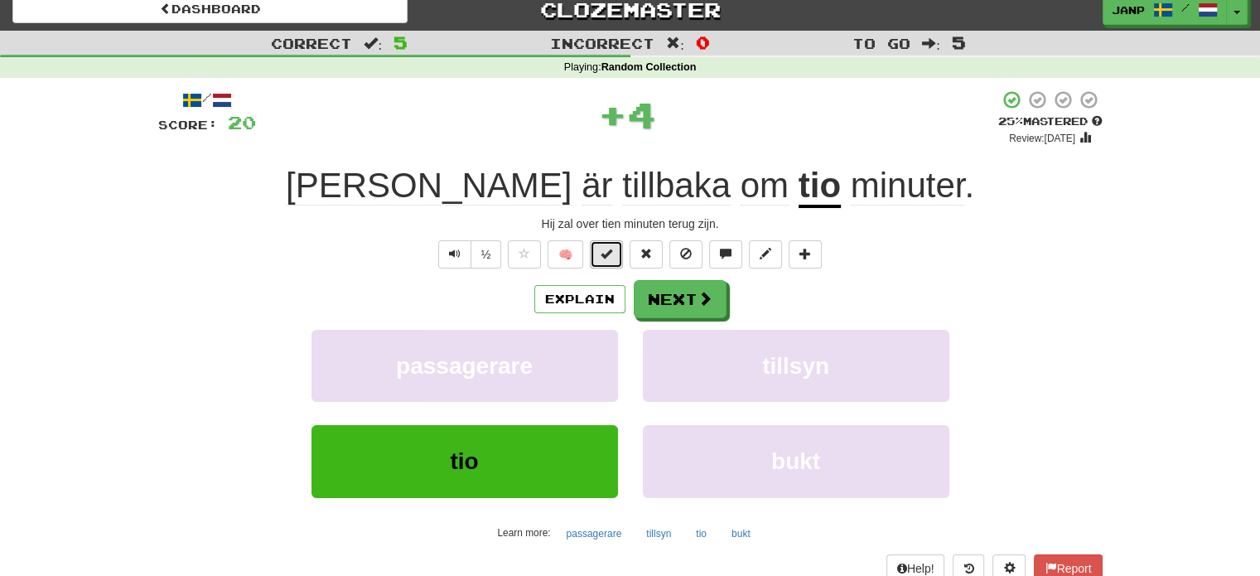
click at [608, 255] on span at bounding box center [607, 254] width 12 height 12
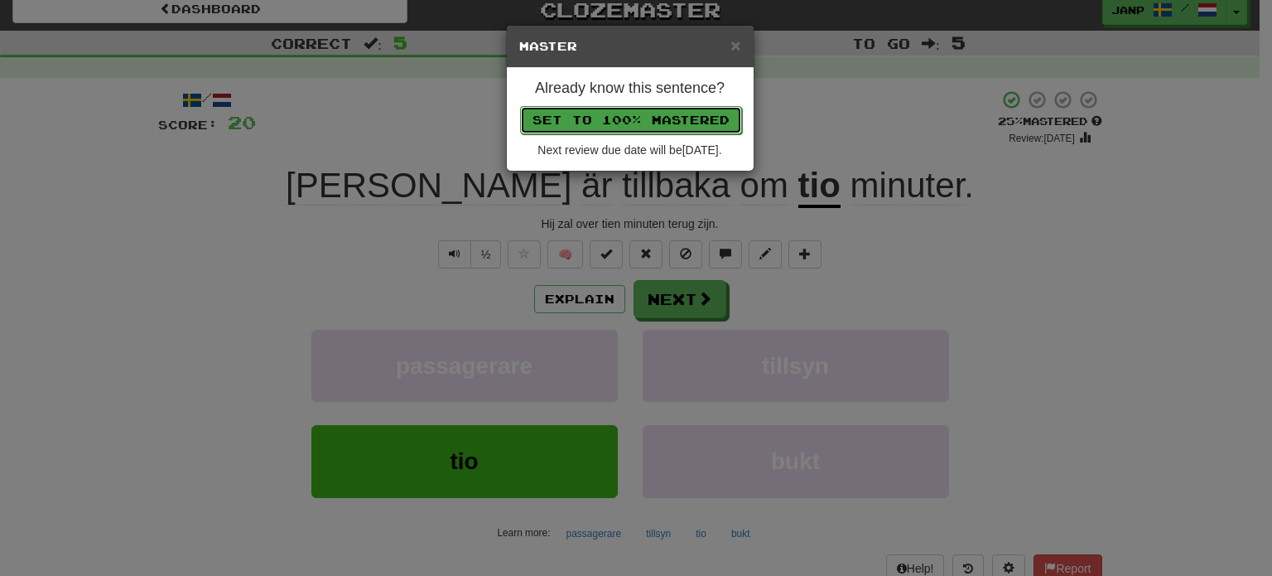
click at [645, 110] on button "Set to 100% Mastered" at bounding box center [631, 120] width 222 height 28
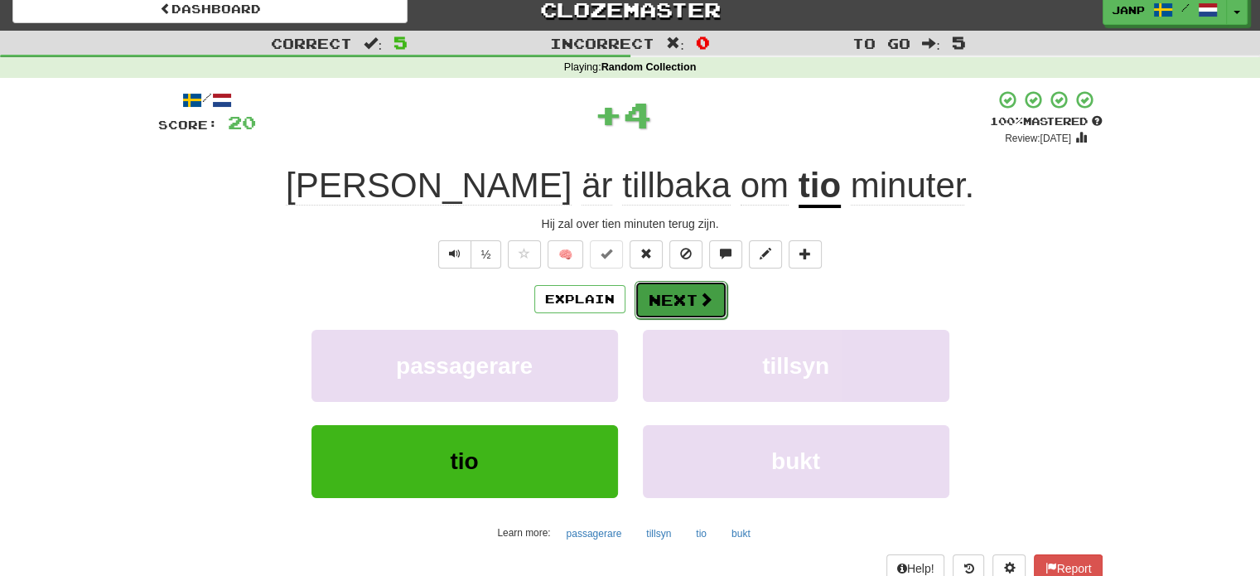
click at [697, 314] on button "Next" at bounding box center [681, 300] width 93 height 38
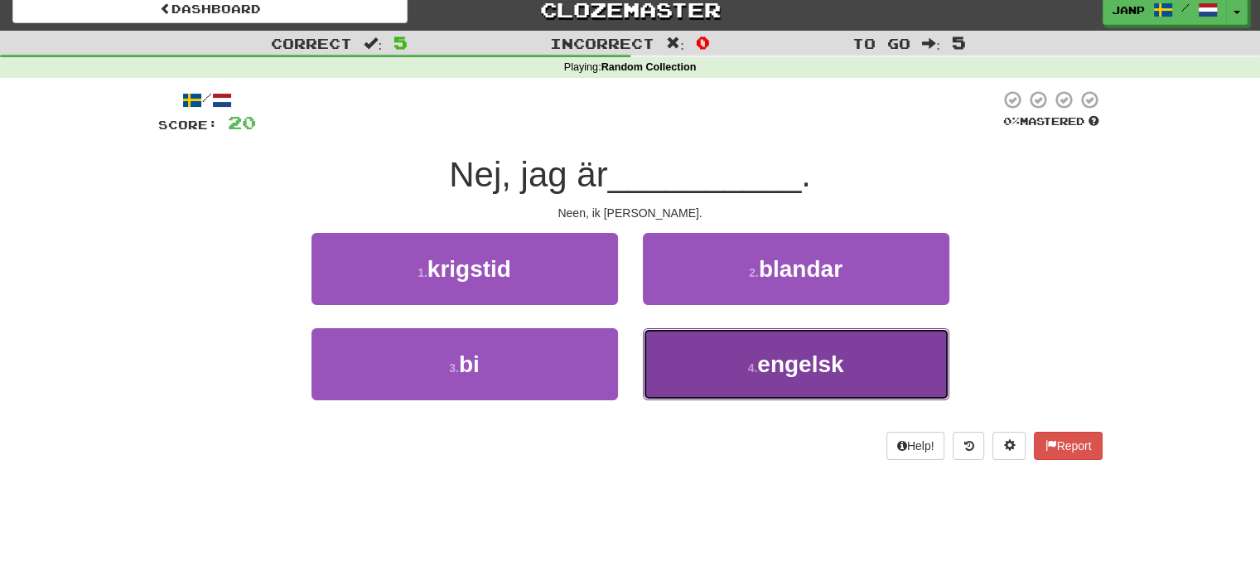
click at [731, 356] on button "4 . engelsk" at bounding box center [796, 364] width 307 height 72
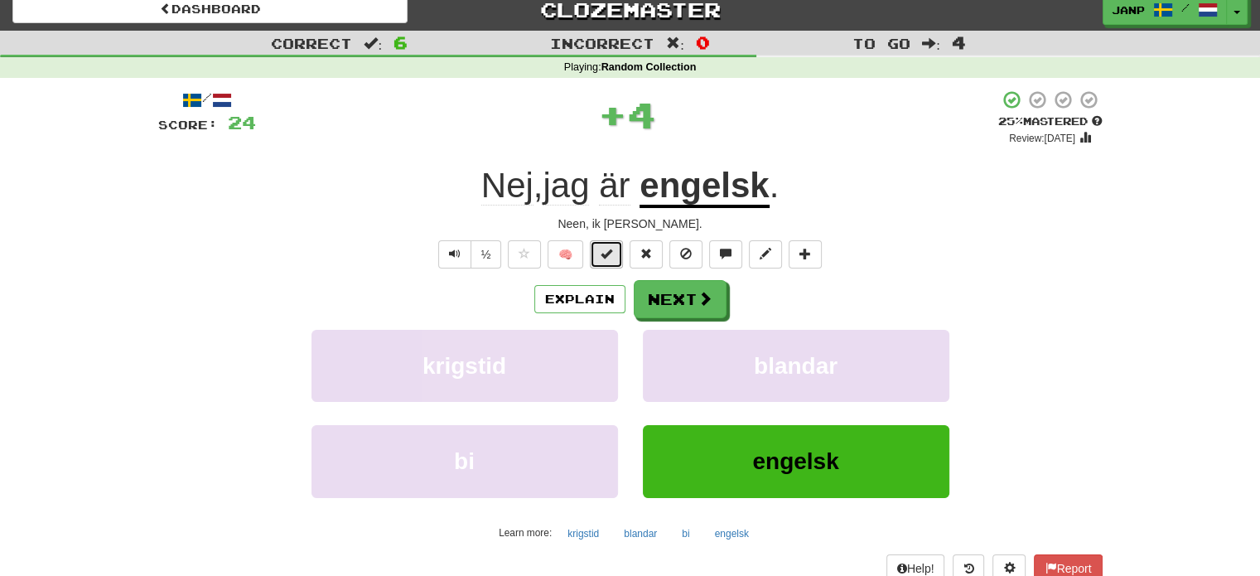
click at [597, 252] on button at bounding box center [606, 254] width 33 height 28
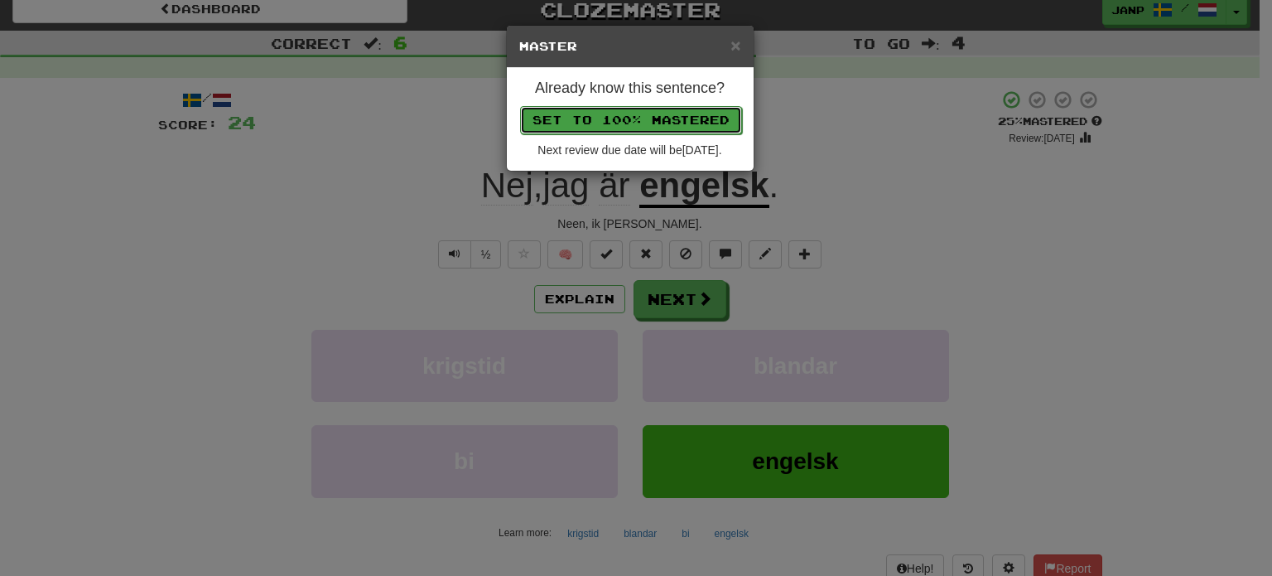
click at [638, 109] on button "Set to 100% Mastered" at bounding box center [631, 120] width 222 height 28
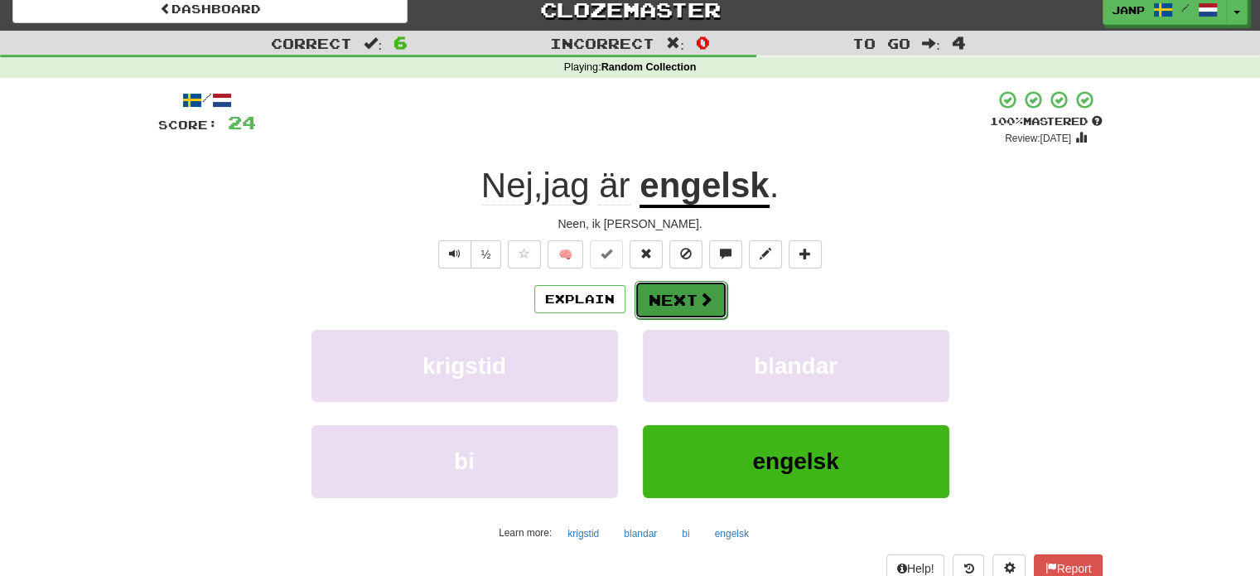
click at [686, 300] on button "Next" at bounding box center [681, 300] width 93 height 38
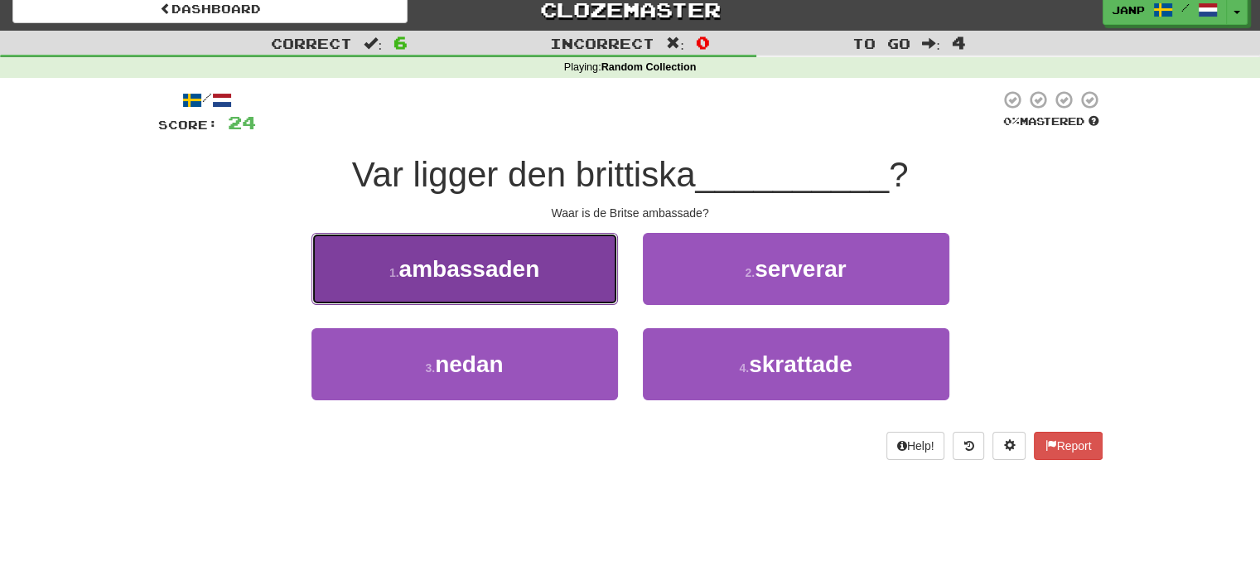
click at [571, 277] on button "1 . ambassaden" at bounding box center [464, 269] width 307 height 72
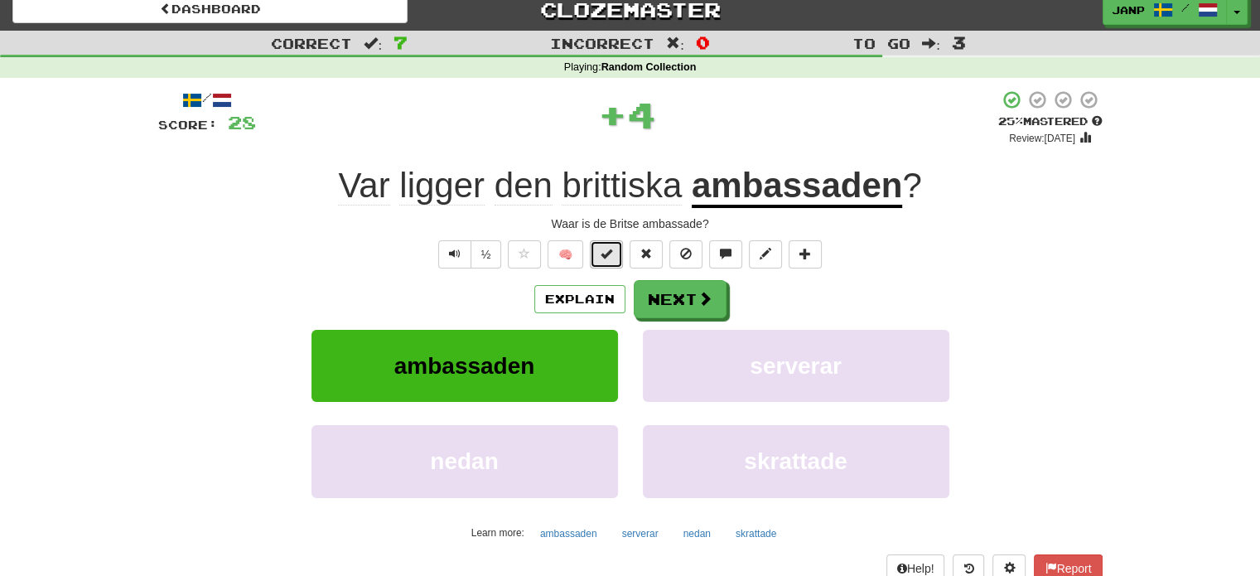
click at [599, 254] on button at bounding box center [606, 254] width 33 height 28
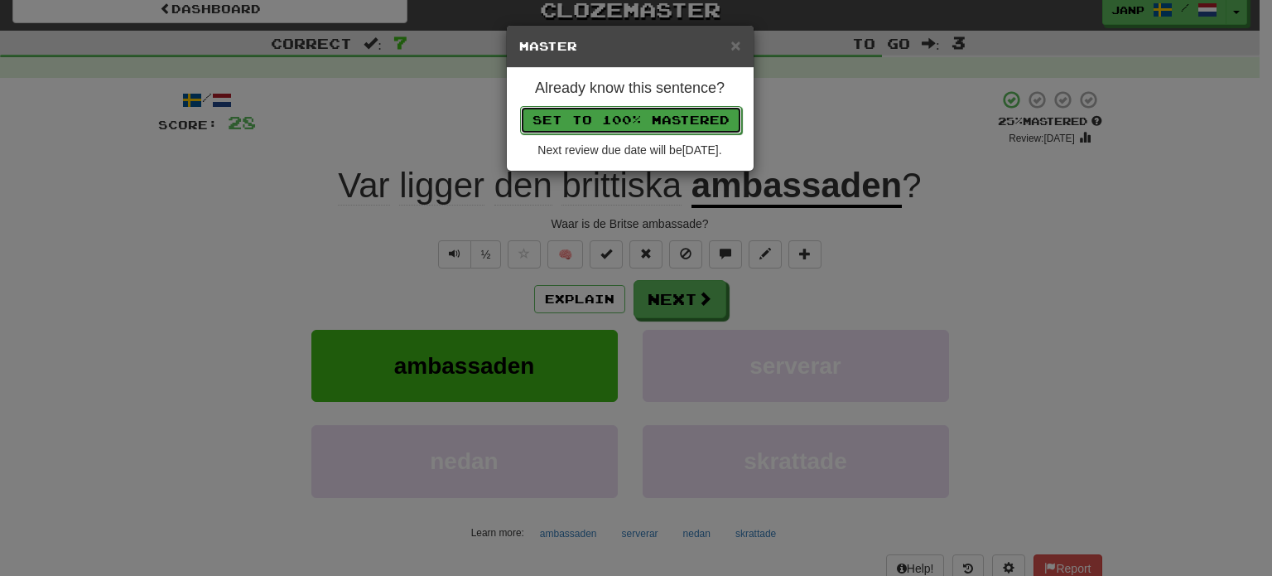
click at [630, 121] on button "Set to 100% Mastered" at bounding box center [631, 120] width 222 height 28
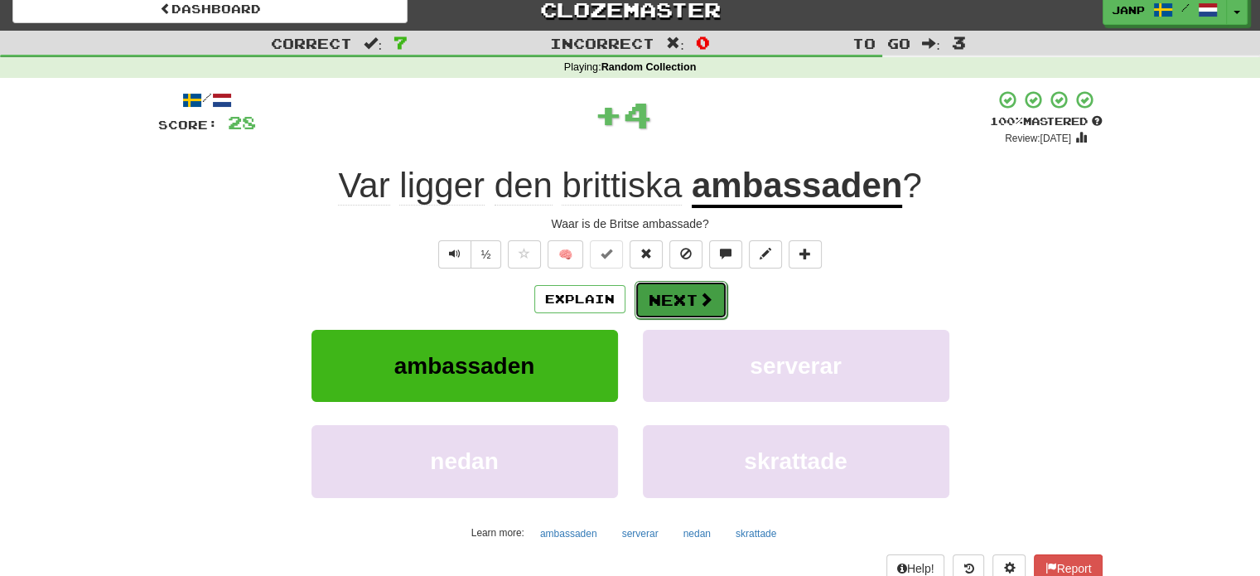
click at [655, 298] on button "Next" at bounding box center [681, 300] width 93 height 38
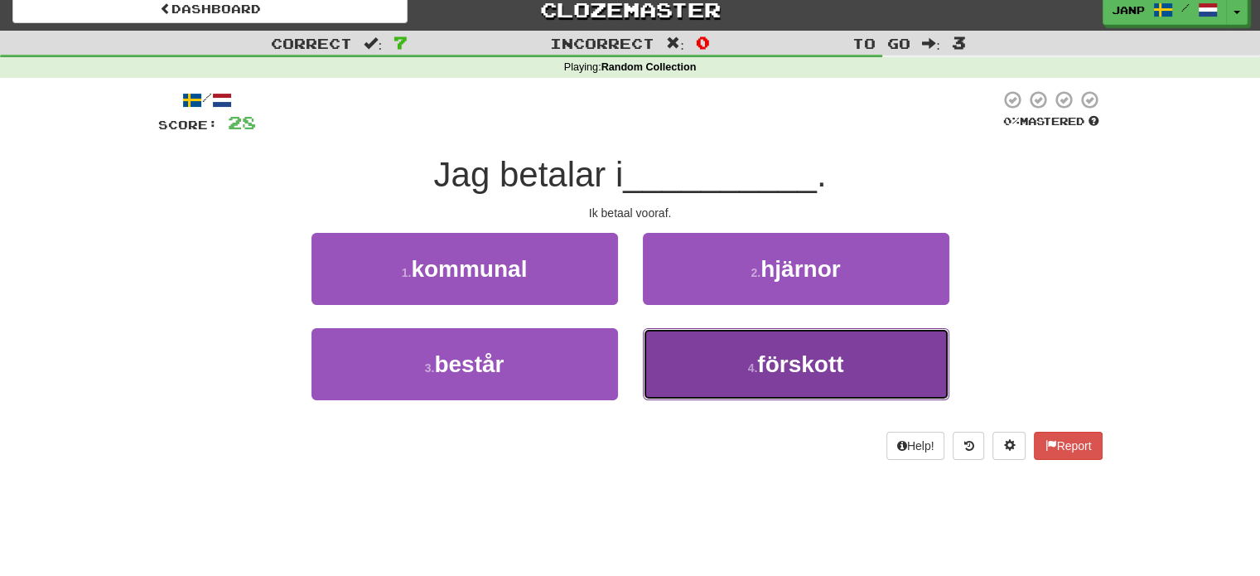
click at [697, 372] on button "4 . förskott" at bounding box center [796, 364] width 307 height 72
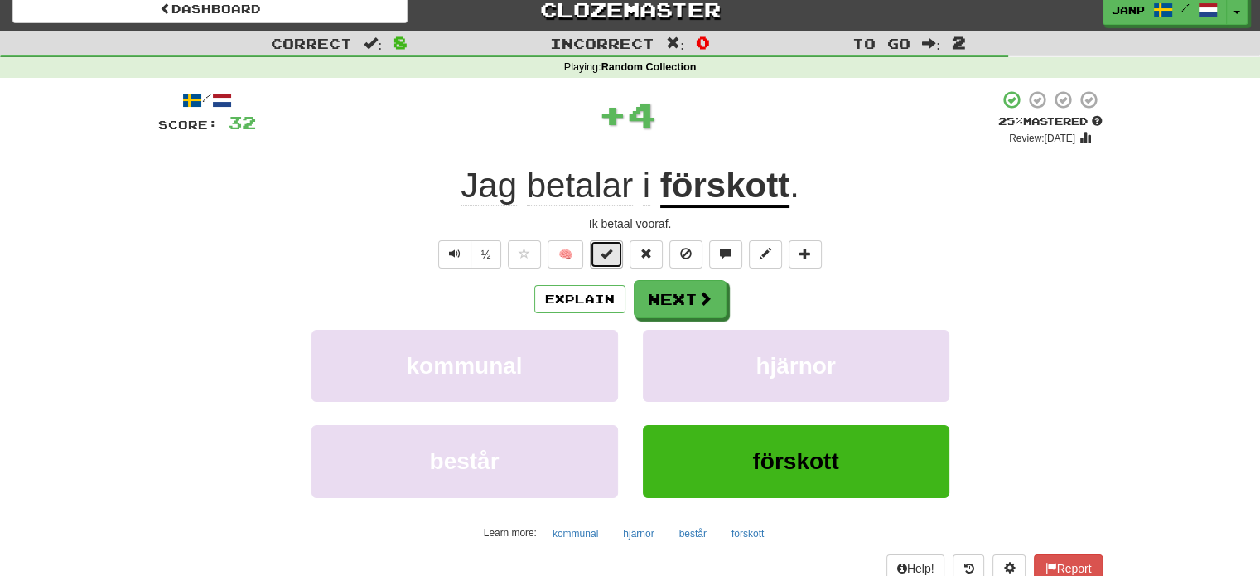
click at [610, 251] on span at bounding box center [607, 254] width 12 height 12
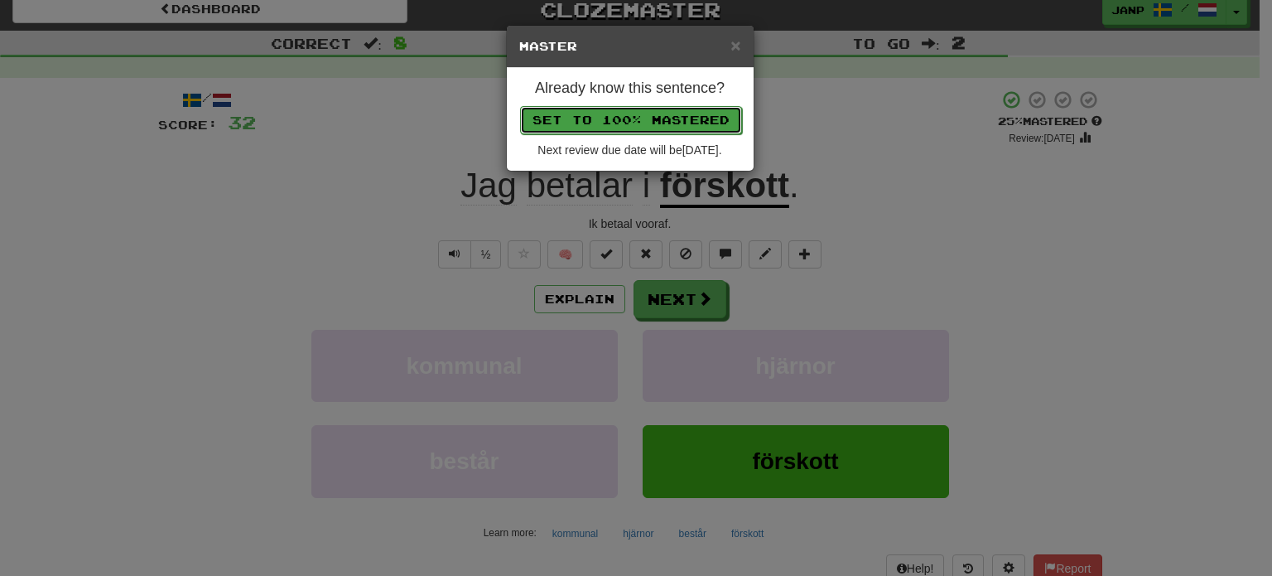
click at [640, 109] on button "Set to 100% Mastered" at bounding box center [631, 120] width 222 height 28
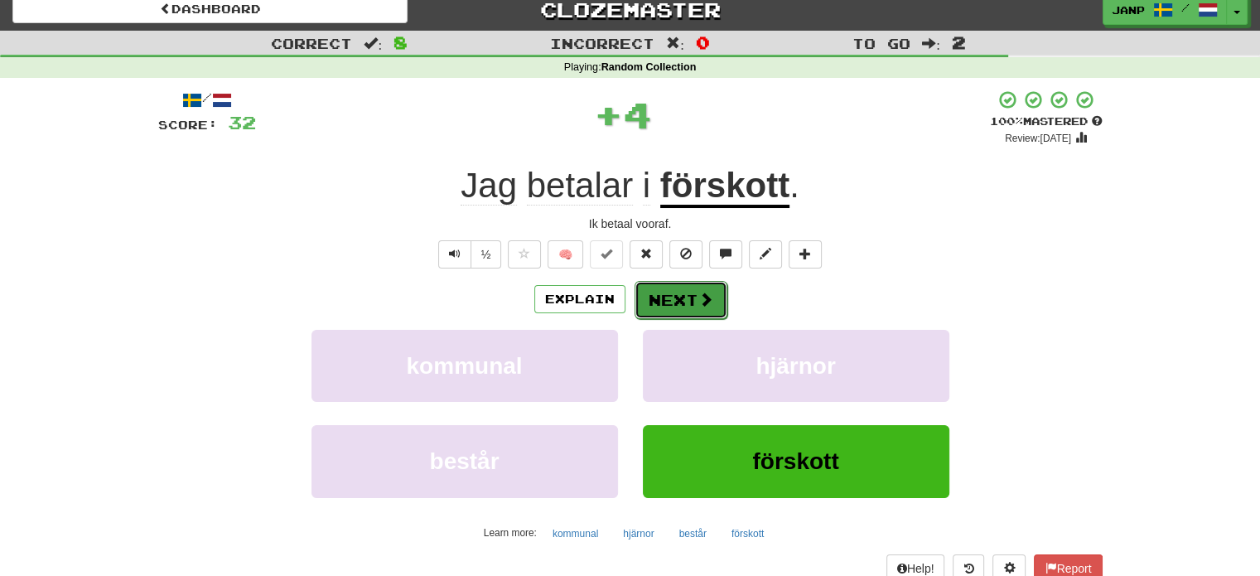
click at [693, 301] on button "Next" at bounding box center [681, 300] width 93 height 38
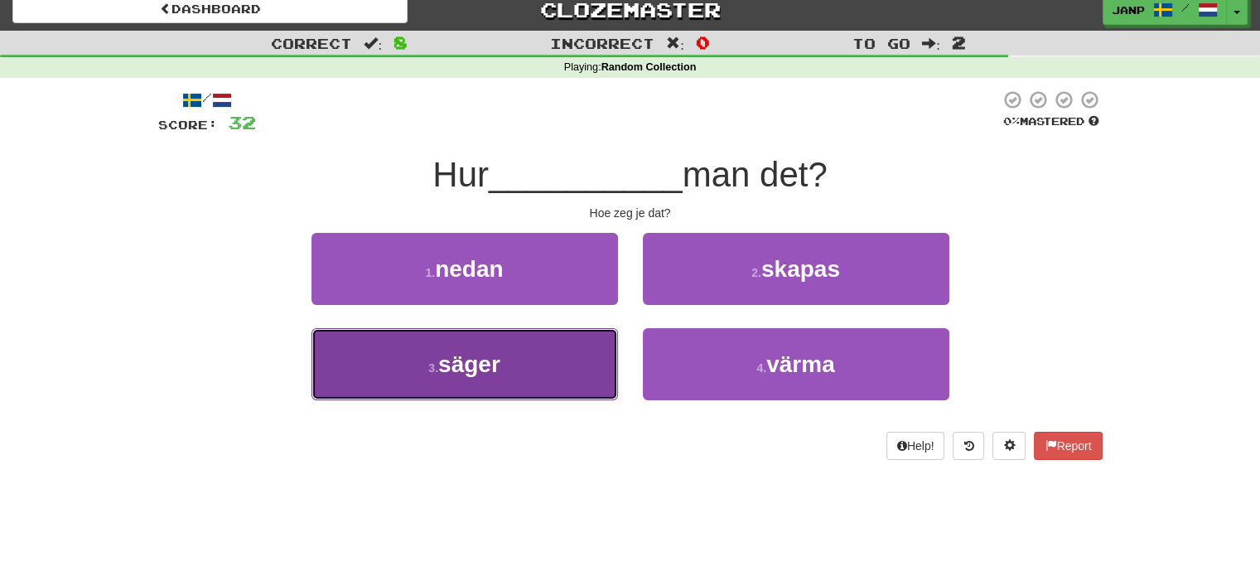
click at [580, 355] on button "3 . säger" at bounding box center [464, 364] width 307 height 72
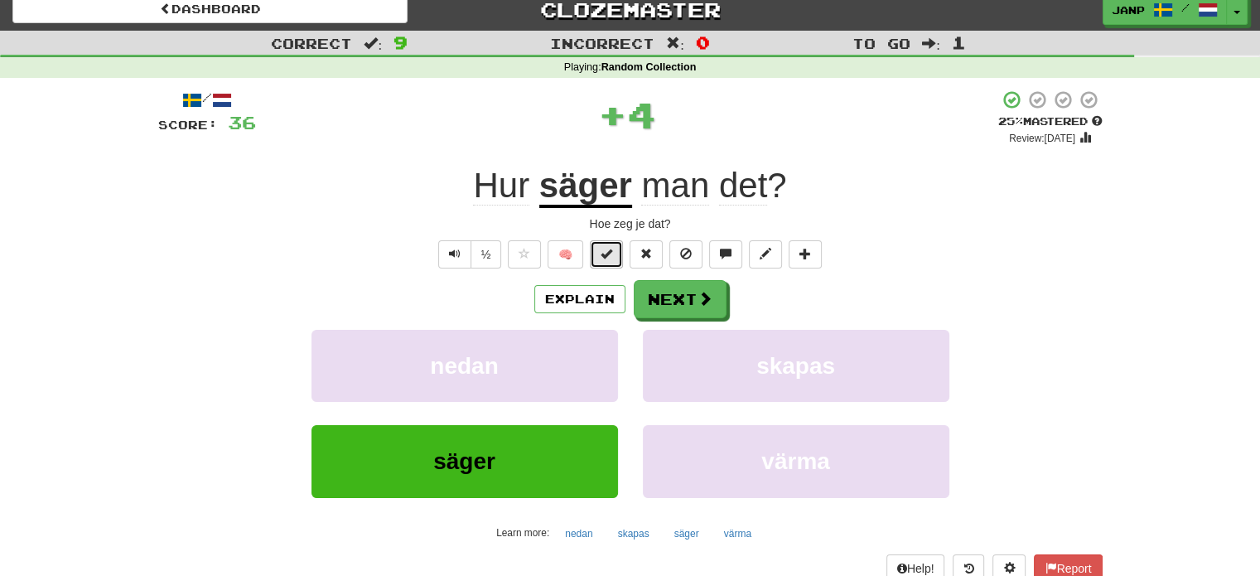
click at [603, 248] on span at bounding box center [607, 254] width 12 height 12
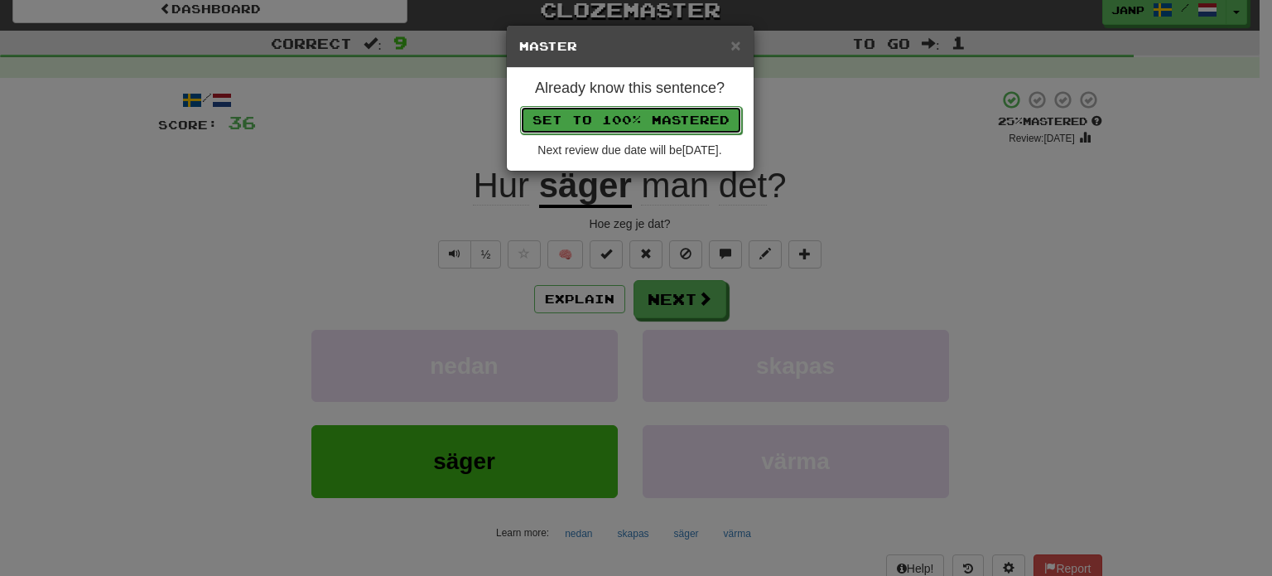
click at [643, 116] on button "Set to 100% Mastered" at bounding box center [631, 120] width 222 height 28
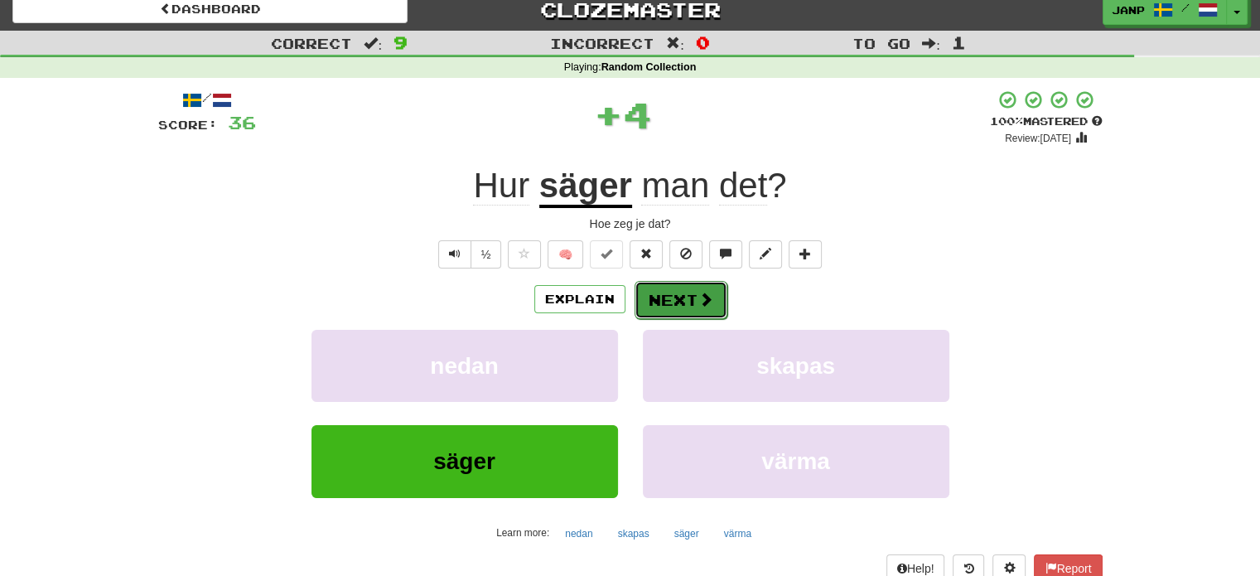
click at [708, 308] on button "Next" at bounding box center [681, 300] width 93 height 38
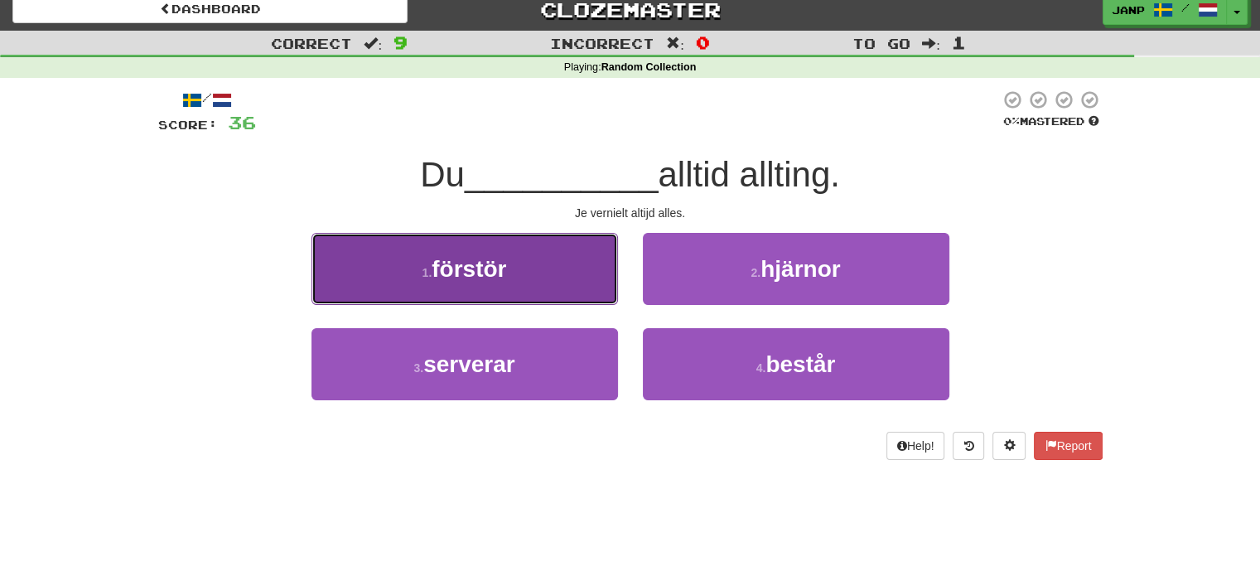
click at [566, 287] on button "1 . förstör" at bounding box center [464, 269] width 307 height 72
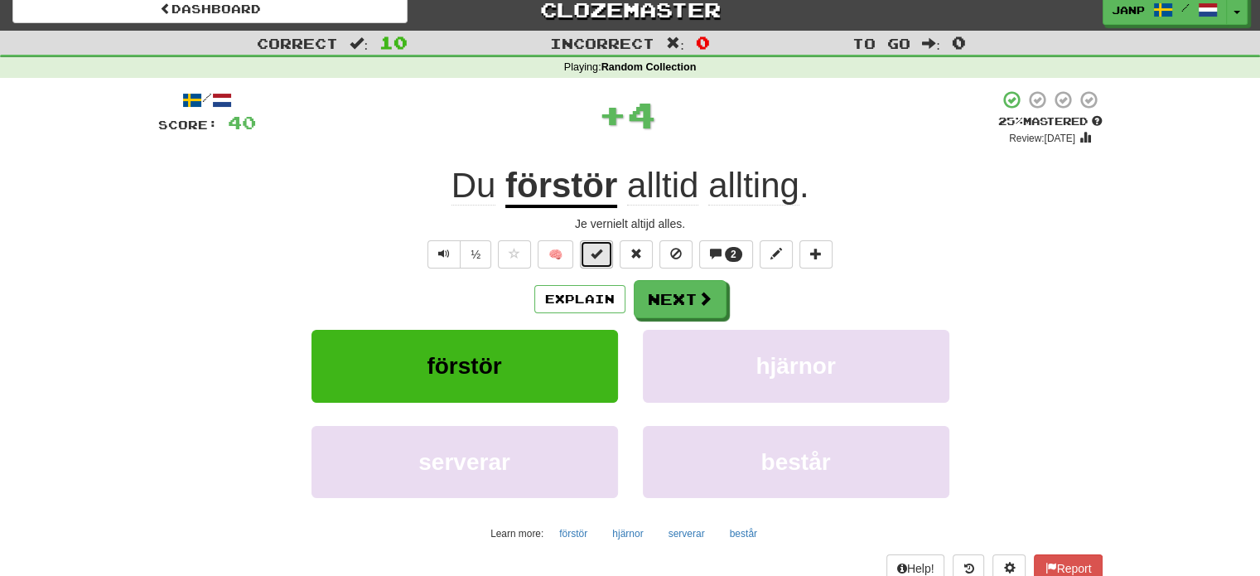
click at [595, 251] on span at bounding box center [597, 254] width 12 height 12
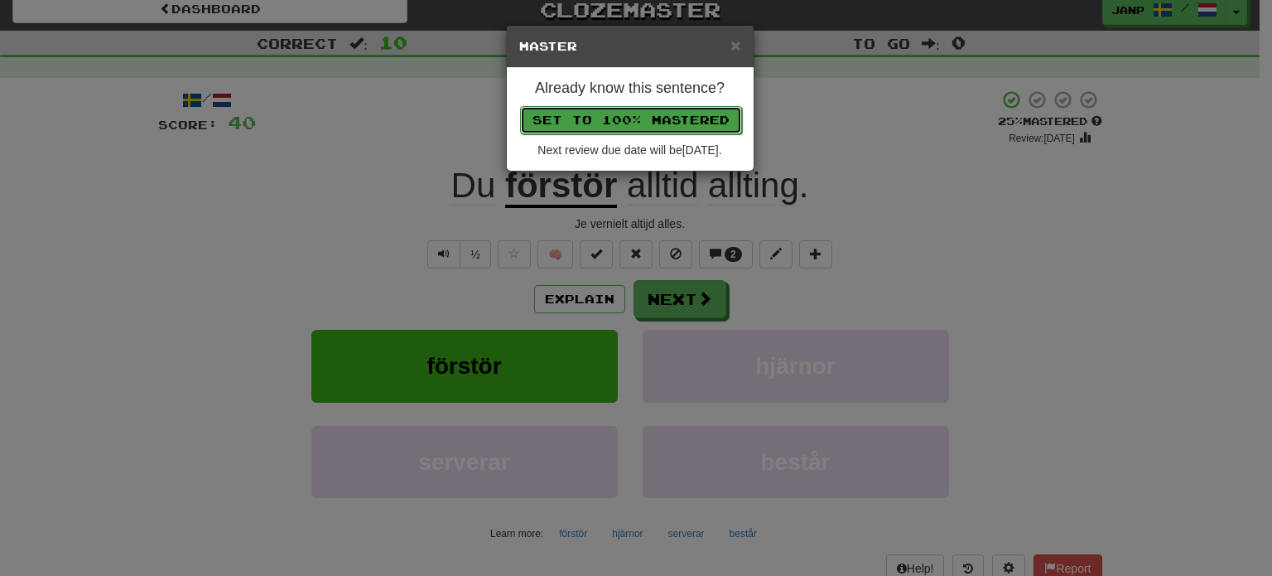
click at [616, 118] on button "Set to 100% Mastered" at bounding box center [631, 120] width 222 height 28
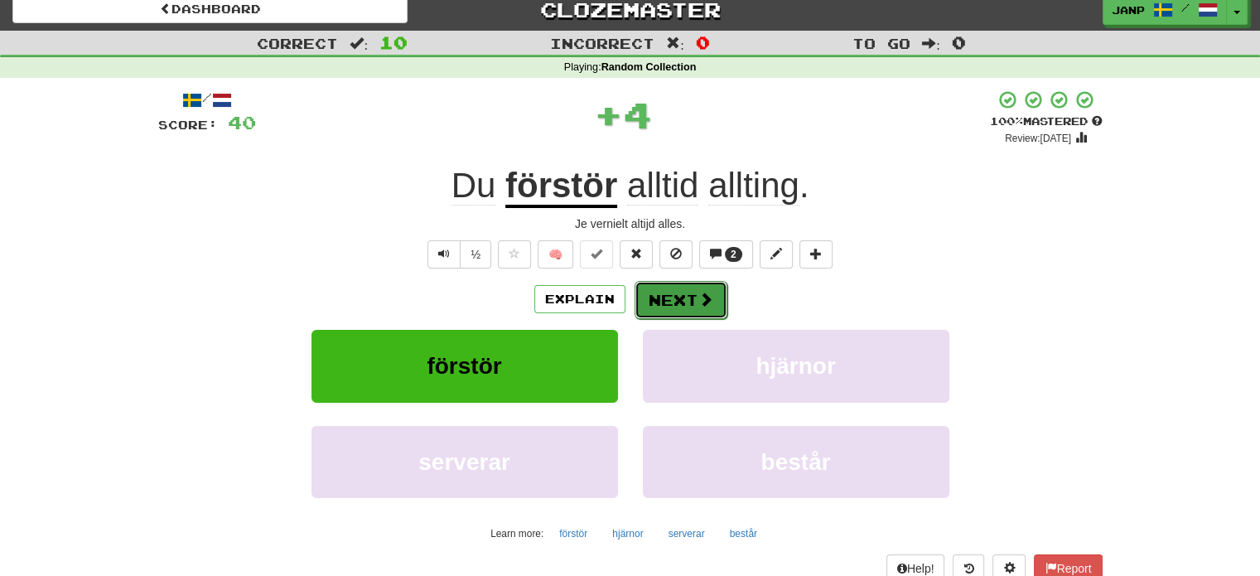
click at [663, 298] on button "Next" at bounding box center [681, 300] width 93 height 38
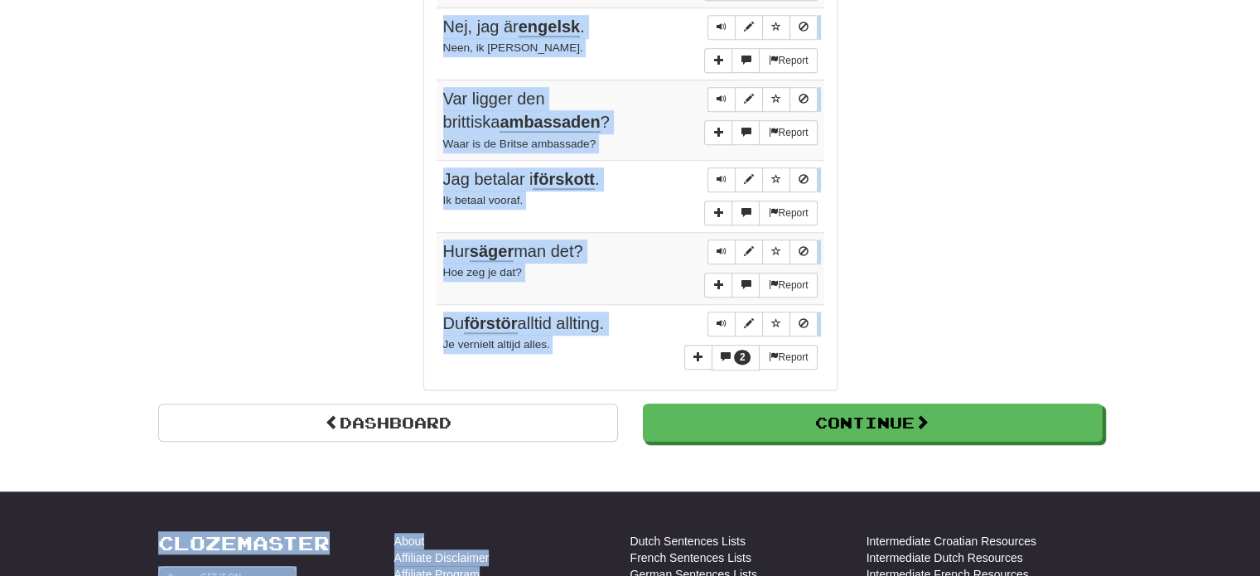
scroll to position [1259, 0]
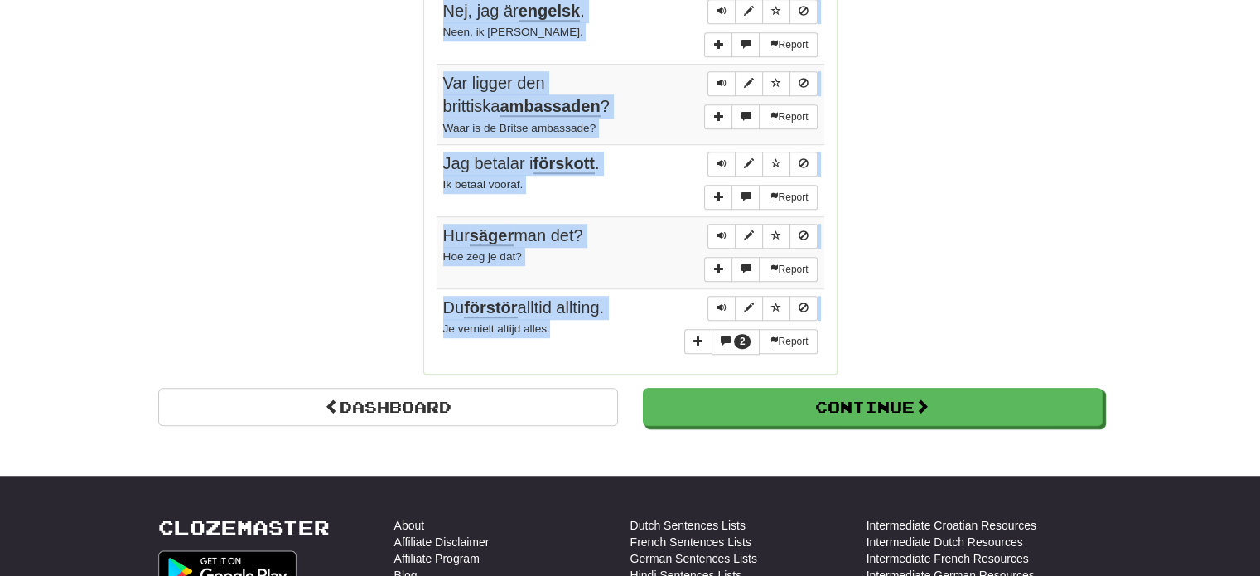
drag, startPoint x: 446, startPoint y: 150, endPoint x: 610, endPoint y: 332, distance: 245.2
copy tbody "Sen då? En? Report Jag ångrar inte vad jag har gjort. Ik heb geen spijt van wat…"
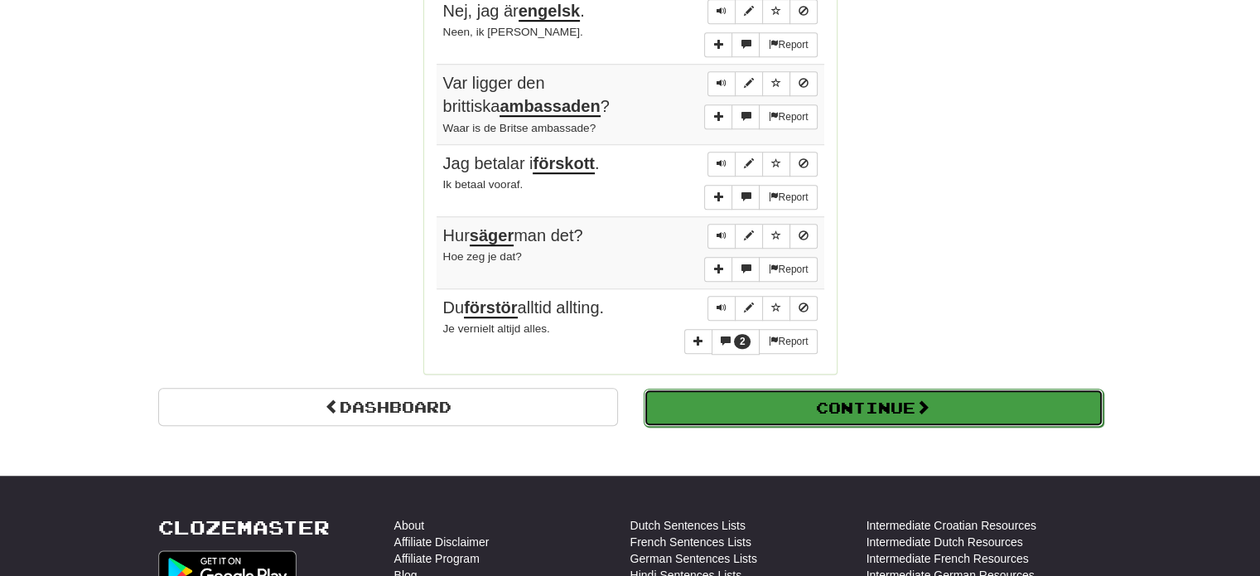
click at [957, 401] on button "Continue" at bounding box center [874, 408] width 460 height 38
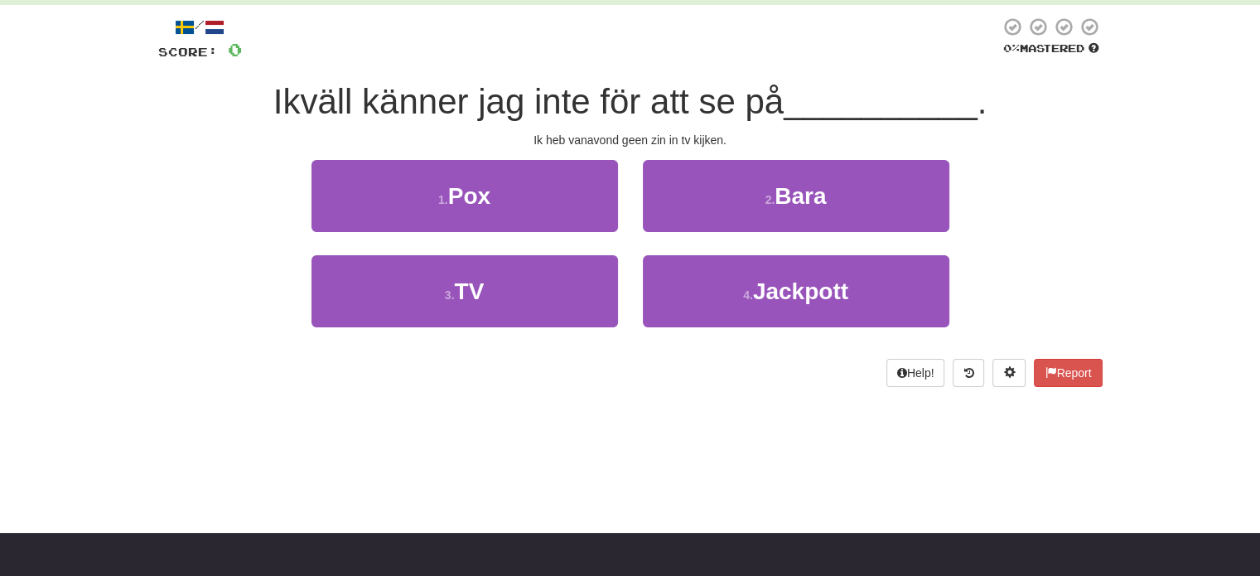
scroll to position [0, 0]
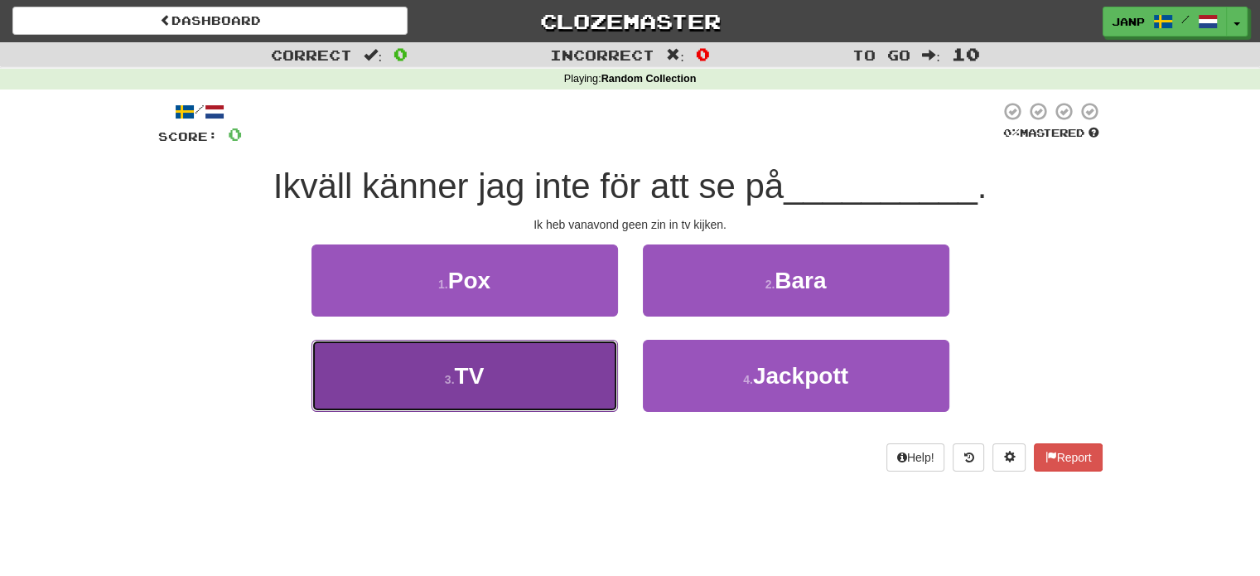
click at [556, 385] on button "3 . TV" at bounding box center [464, 376] width 307 height 72
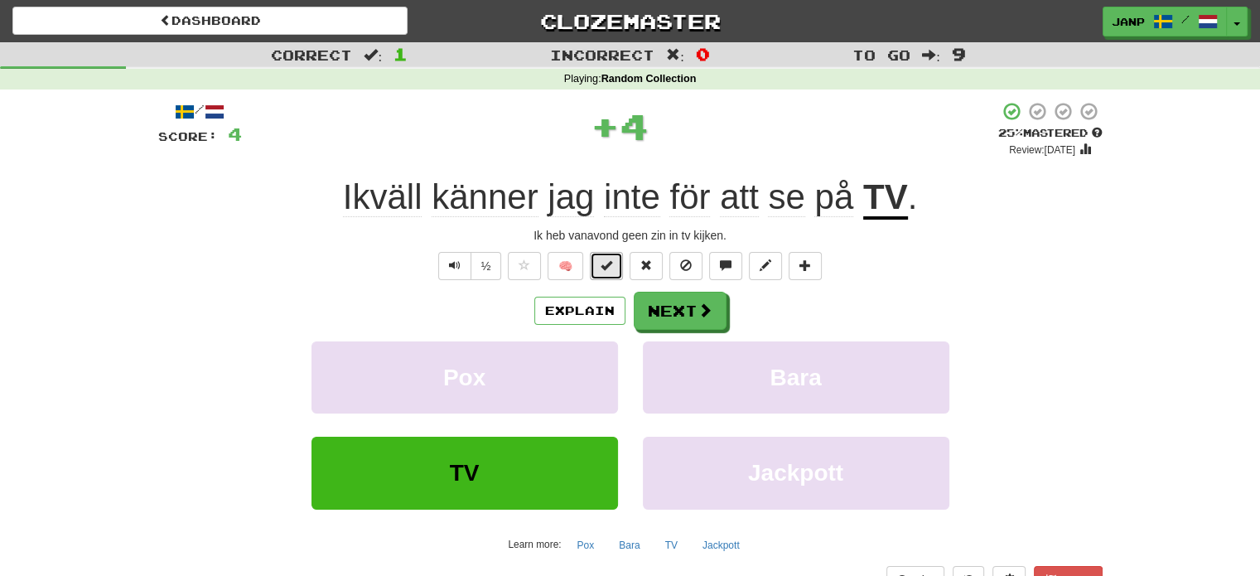
click at [602, 263] on span at bounding box center [607, 265] width 12 height 12
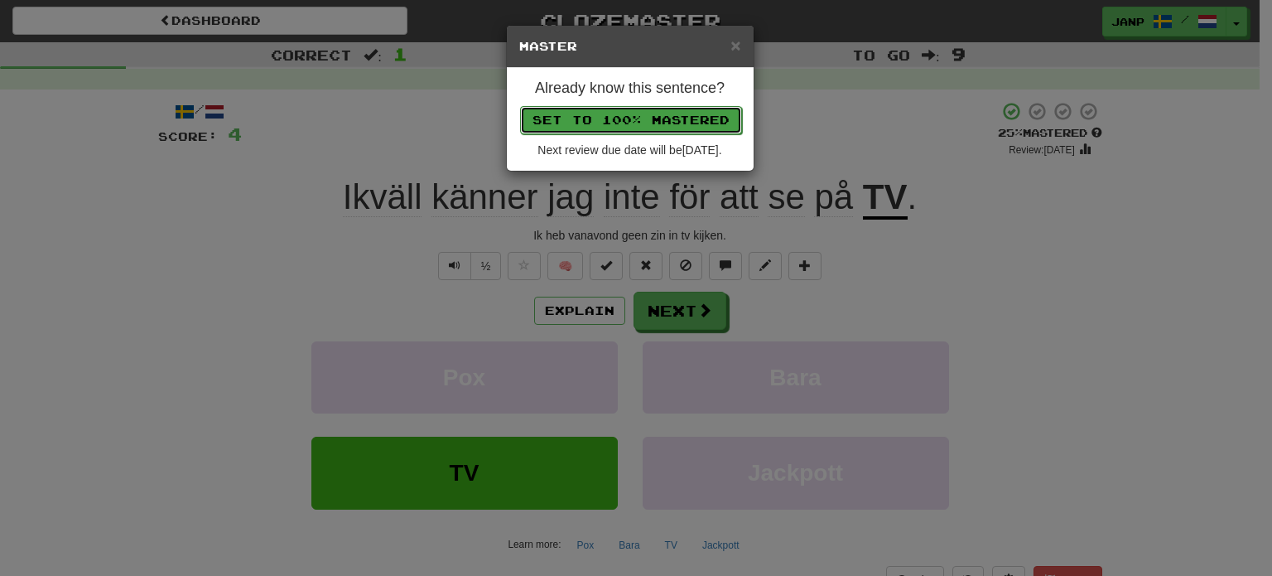
click at [649, 112] on button "Set to 100% Mastered" at bounding box center [631, 120] width 222 height 28
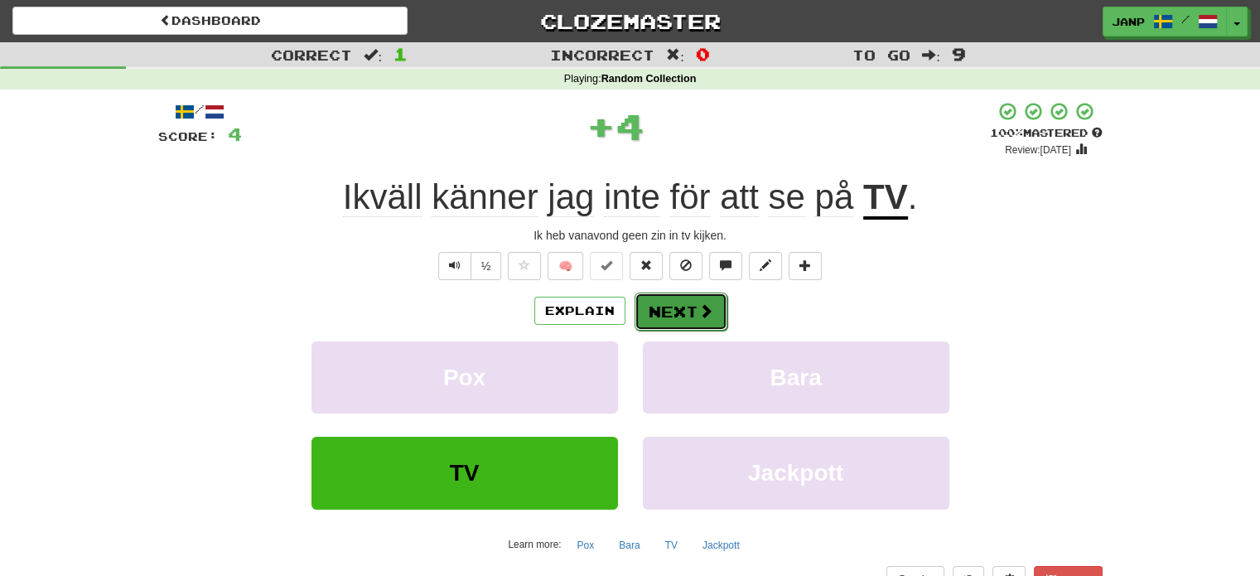
click at [687, 318] on button "Next" at bounding box center [681, 311] width 93 height 38
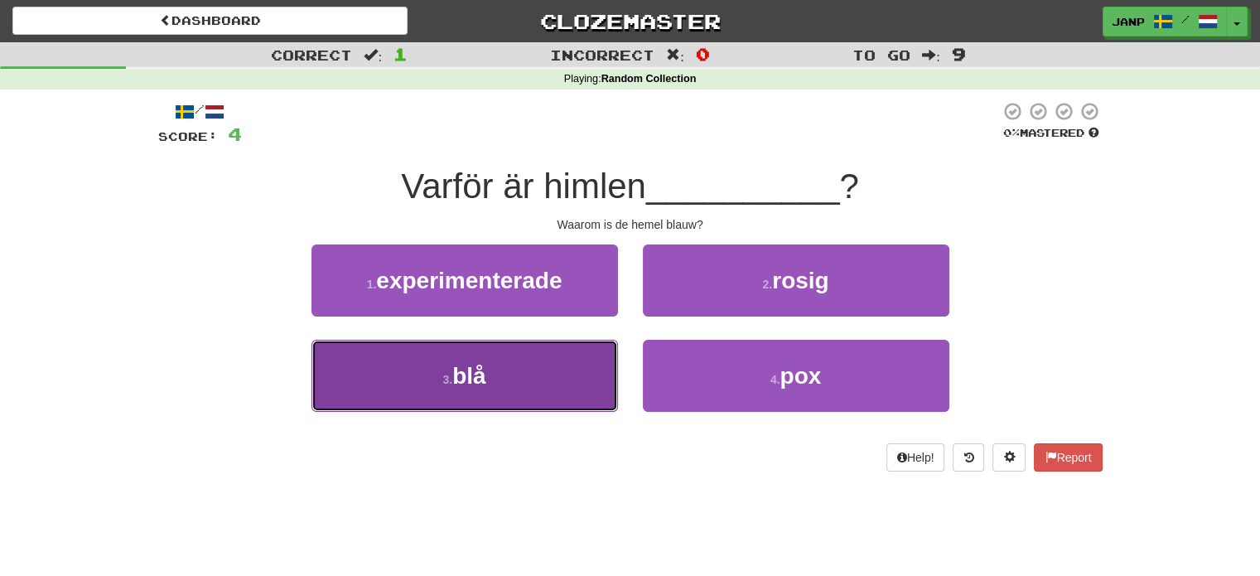
click at [567, 371] on button "3 . blå" at bounding box center [464, 376] width 307 height 72
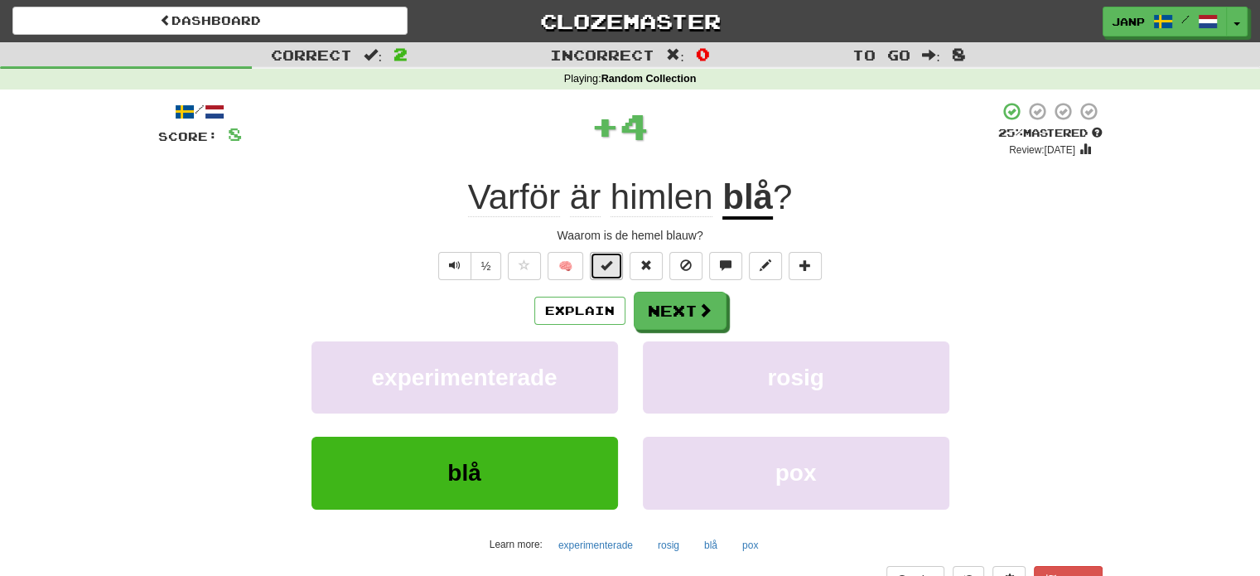
click at [612, 263] on span at bounding box center [607, 265] width 12 height 12
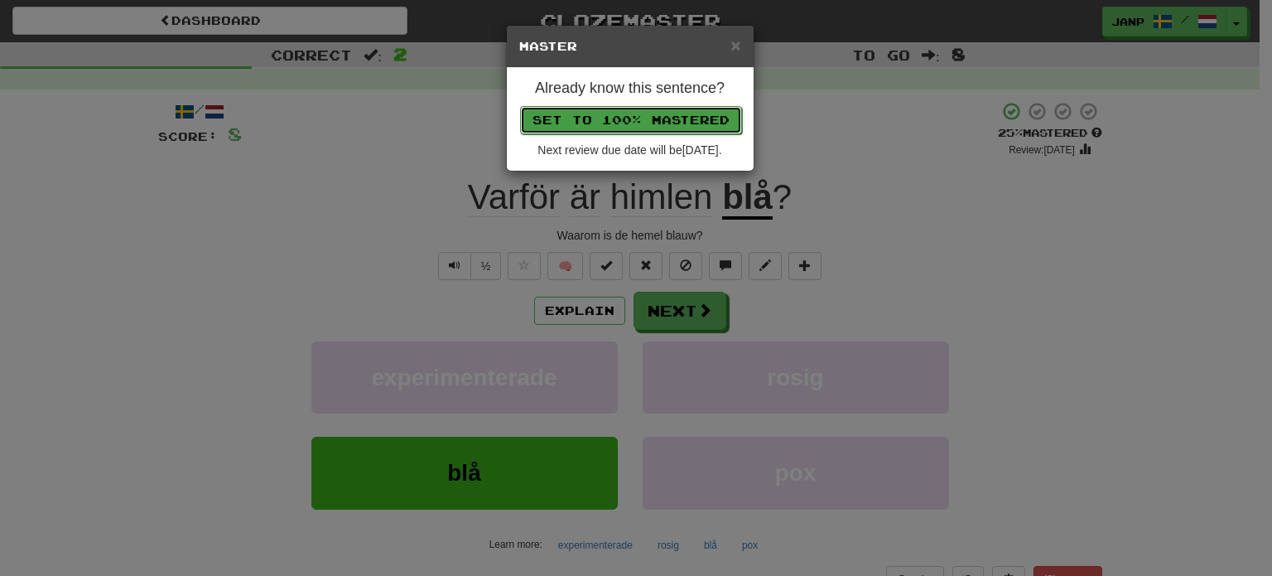
click at [662, 121] on button "Set to 100% Mastered" at bounding box center [631, 120] width 222 height 28
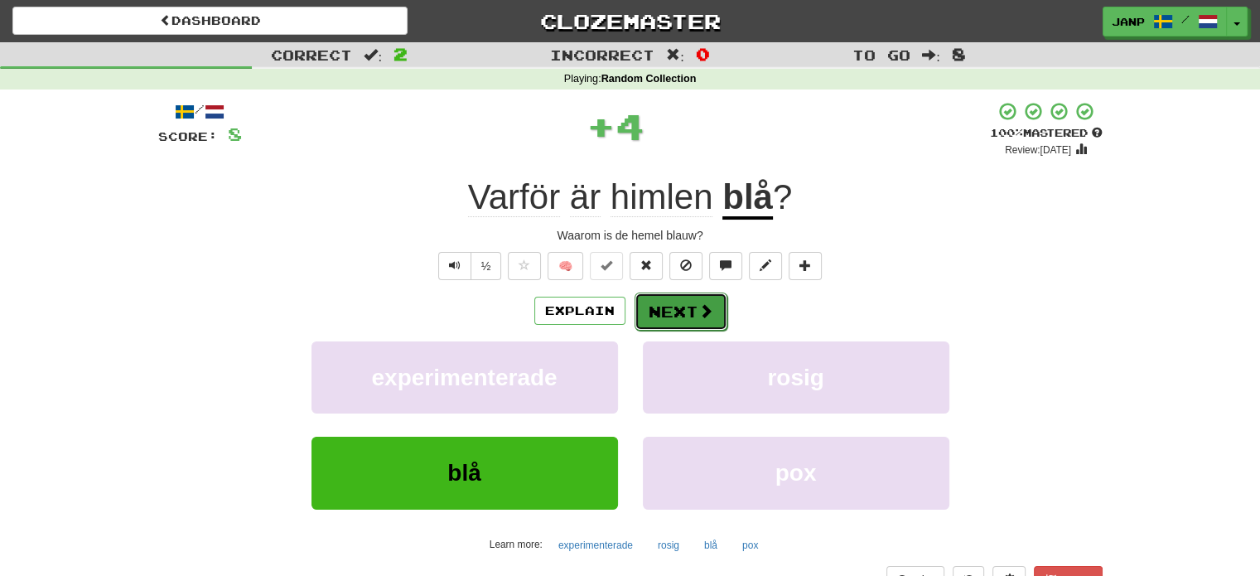
click at [683, 320] on button "Next" at bounding box center [681, 311] width 93 height 38
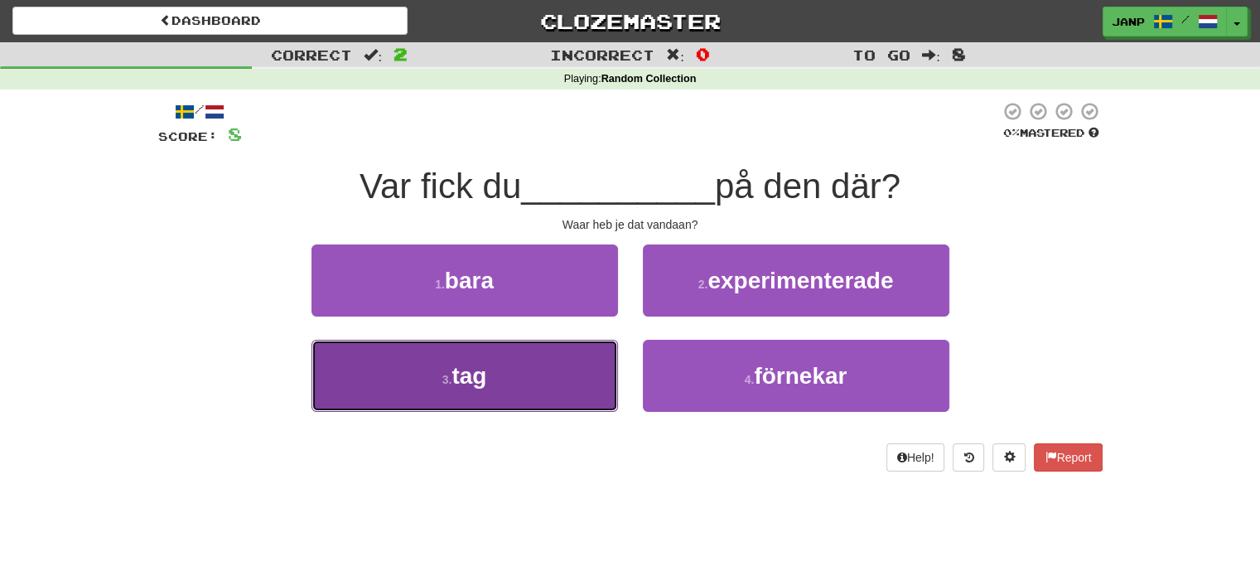
click at [568, 367] on button "3 . tag" at bounding box center [464, 376] width 307 height 72
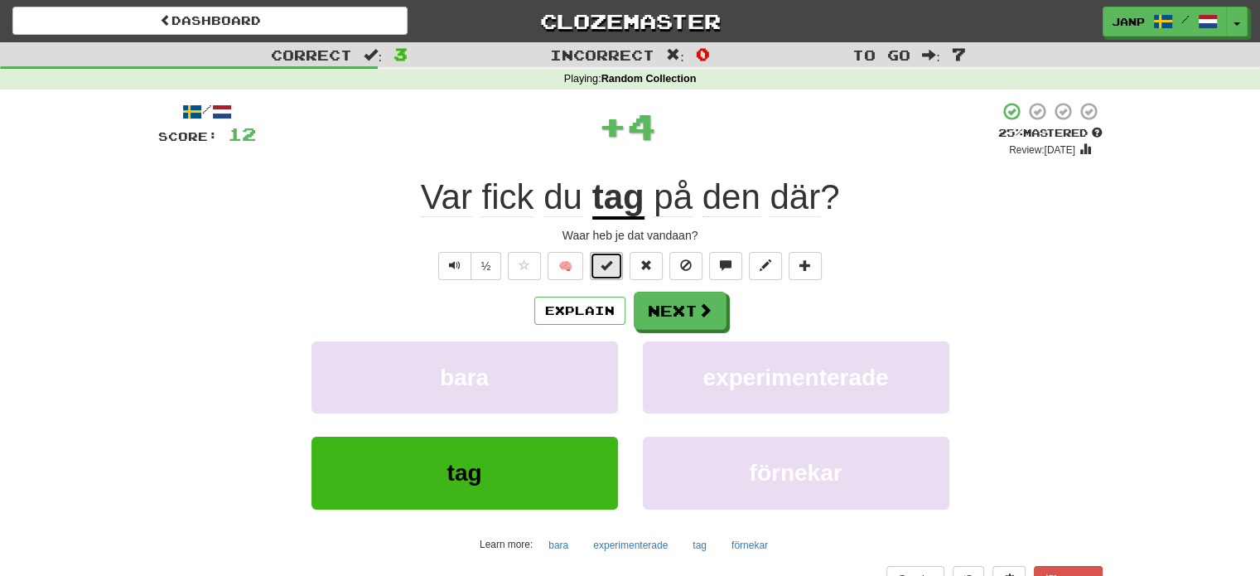
click at [608, 261] on span at bounding box center [607, 265] width 12 height 12
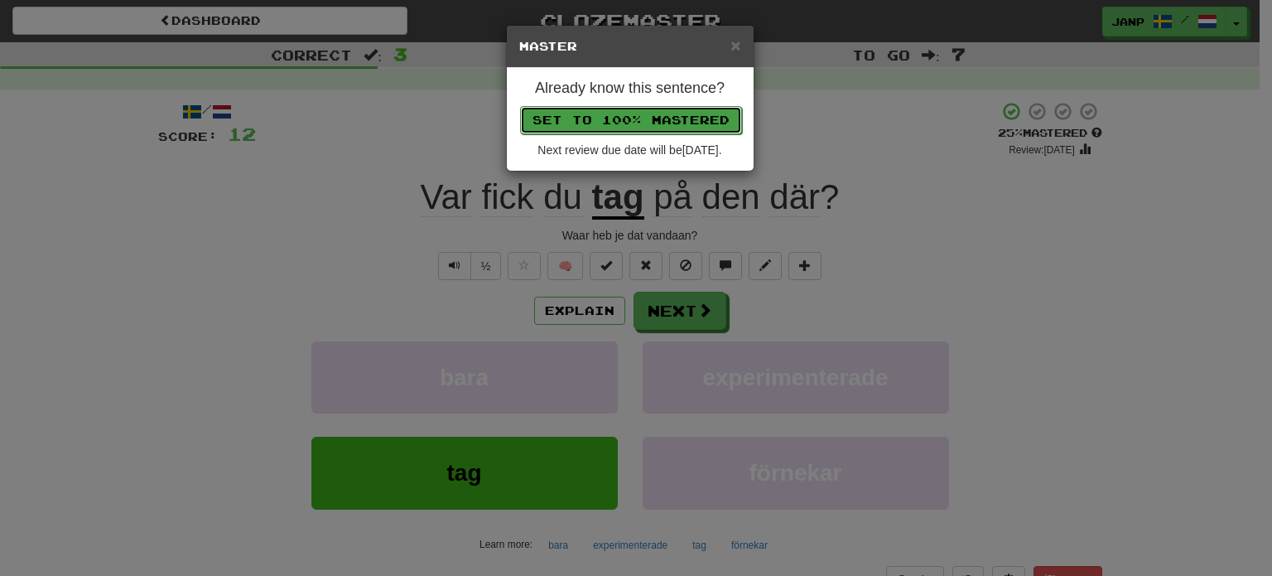
click at [653, 109] on button "Set to 100% Mastered" at bounding box center [631, 120] width 222 height 28
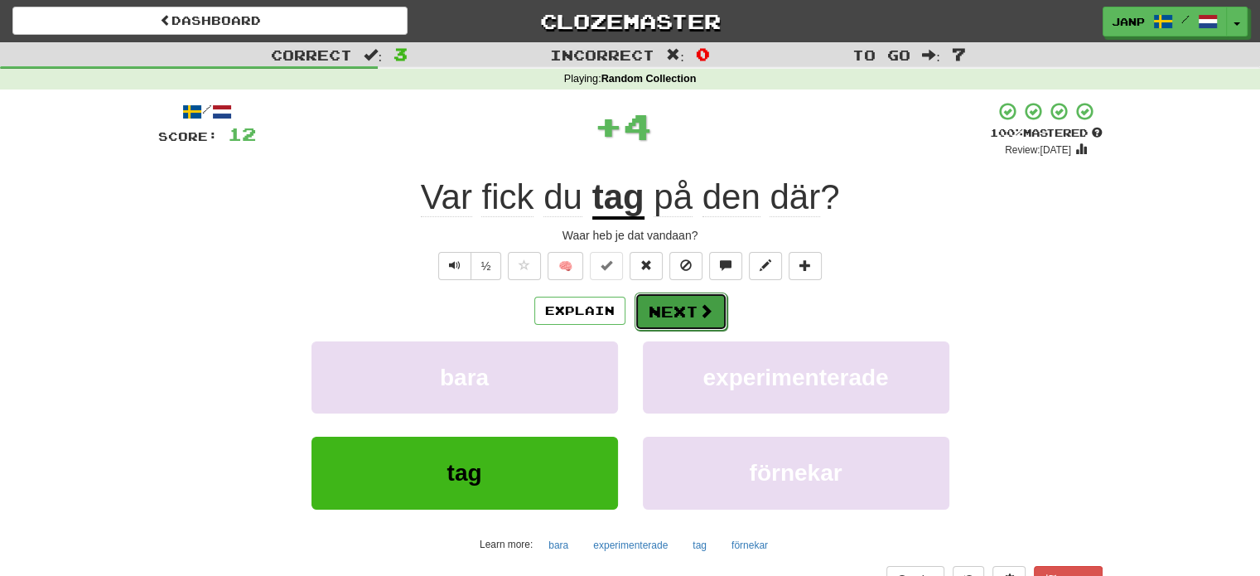
click at [686, 317] on button "Next" at bounding box center [681, 311] width 93 height 38
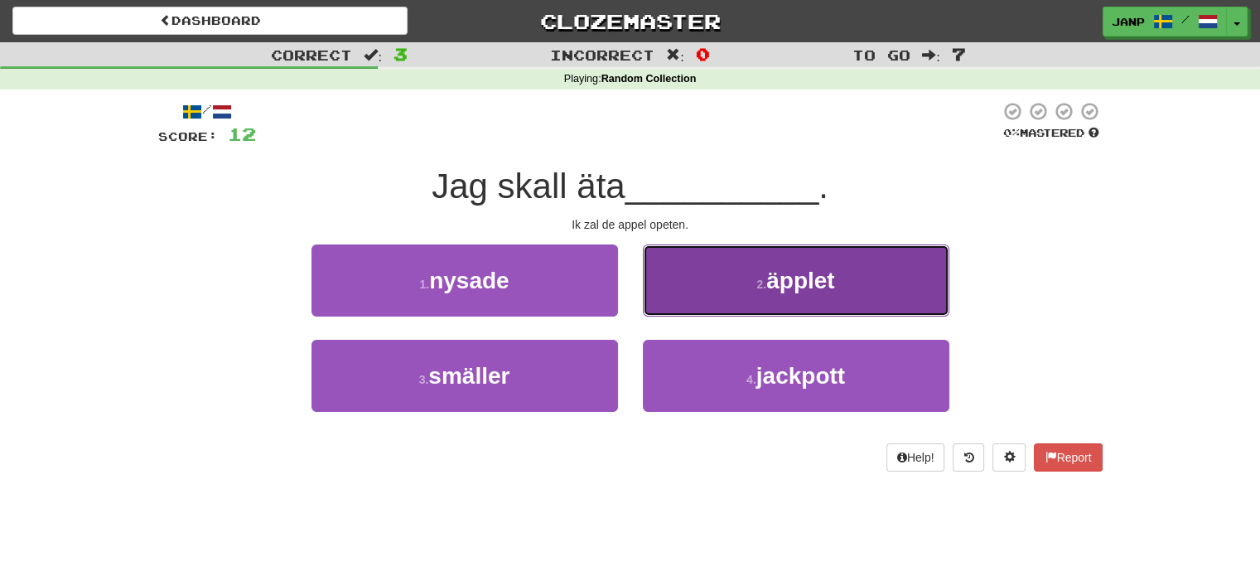
click at [712, 301] on button "2 . äpplet" at bounding box center [796, 280] width 307 height 72
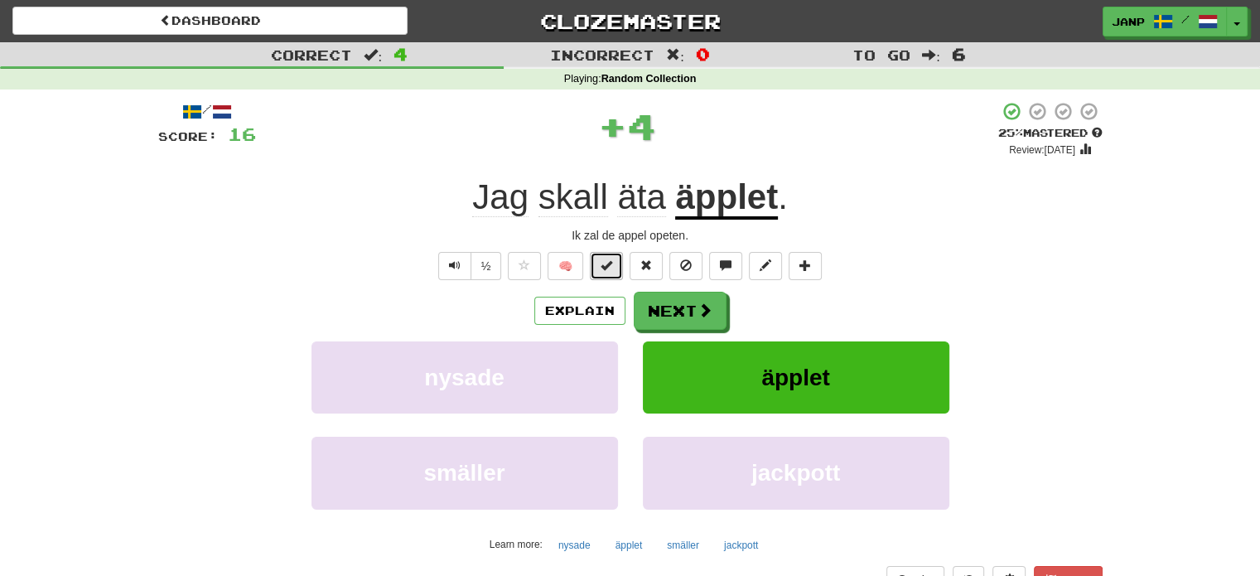
click at [604, 268] on span at bounding box center [607, 265] width 12 height 12
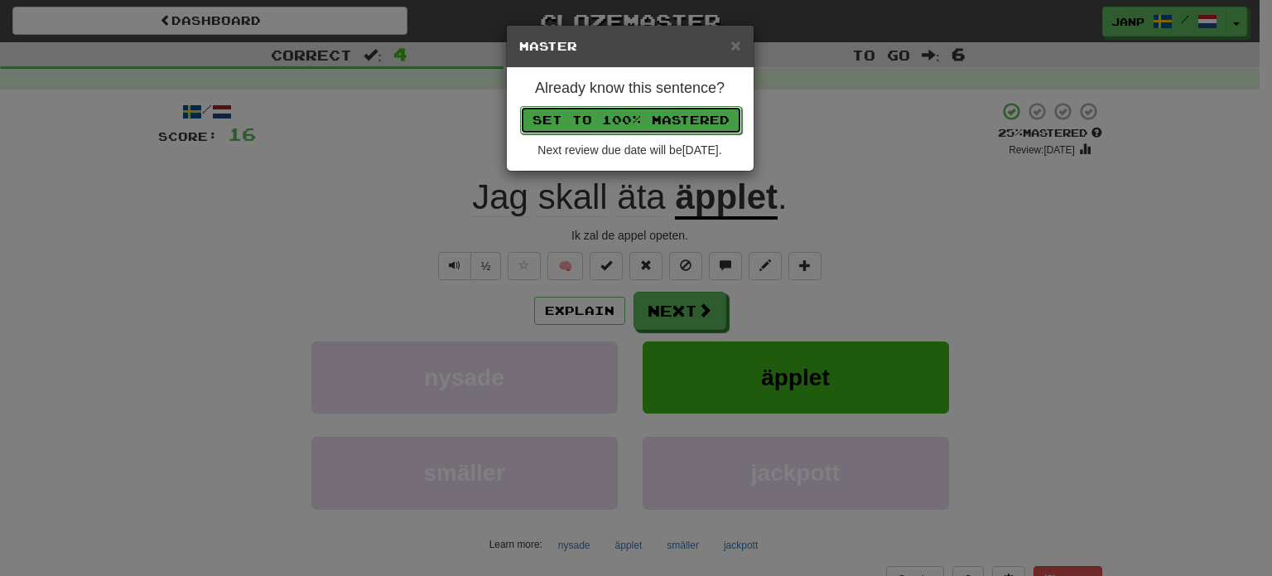
click at [659, 120] on button "Set to 100% Mastered" at bounding box center [631, 120] width 222 height 28
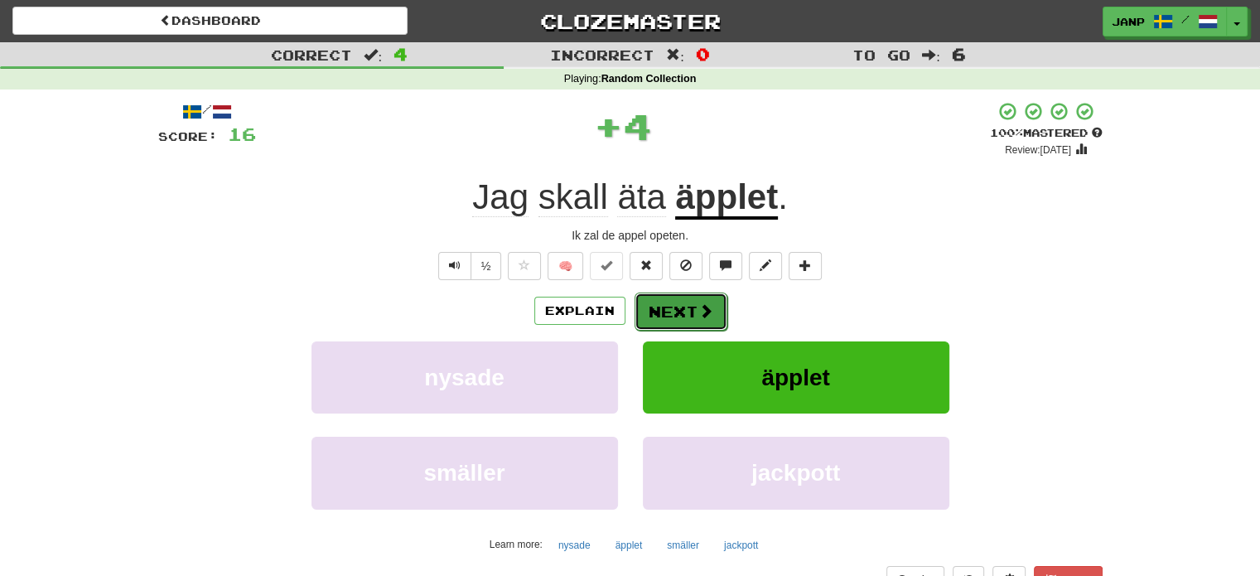
click at [702, 303] on span at bounding box center [705, 310] width 15 height 15
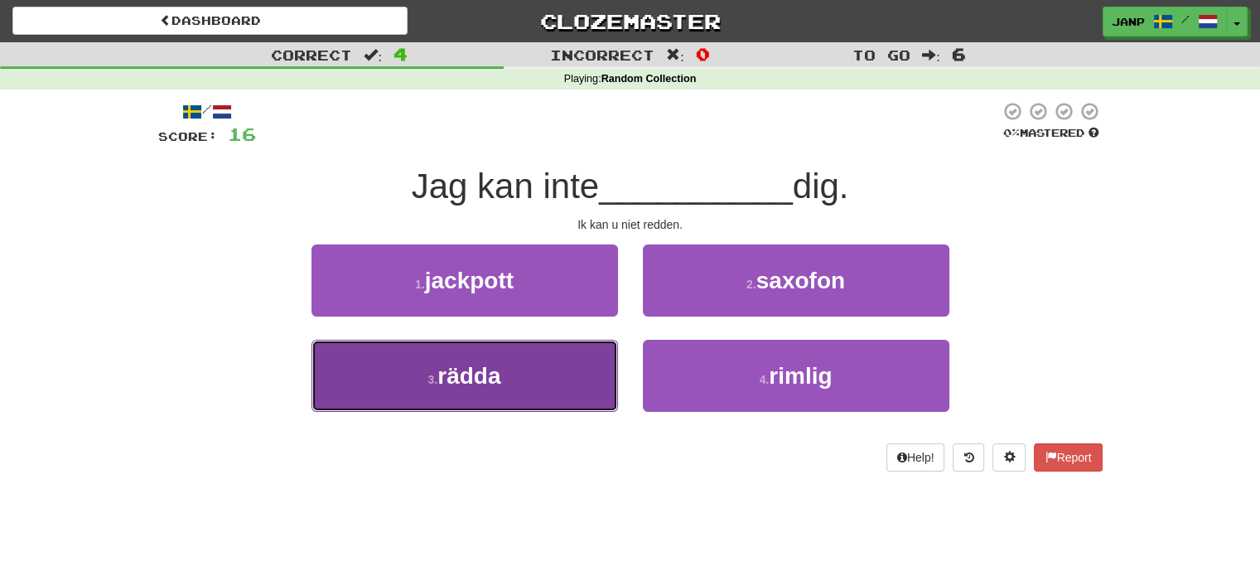
click at [544, 373] on button "3 . rädda" at bounding box center [464, 376] width 307 height 72
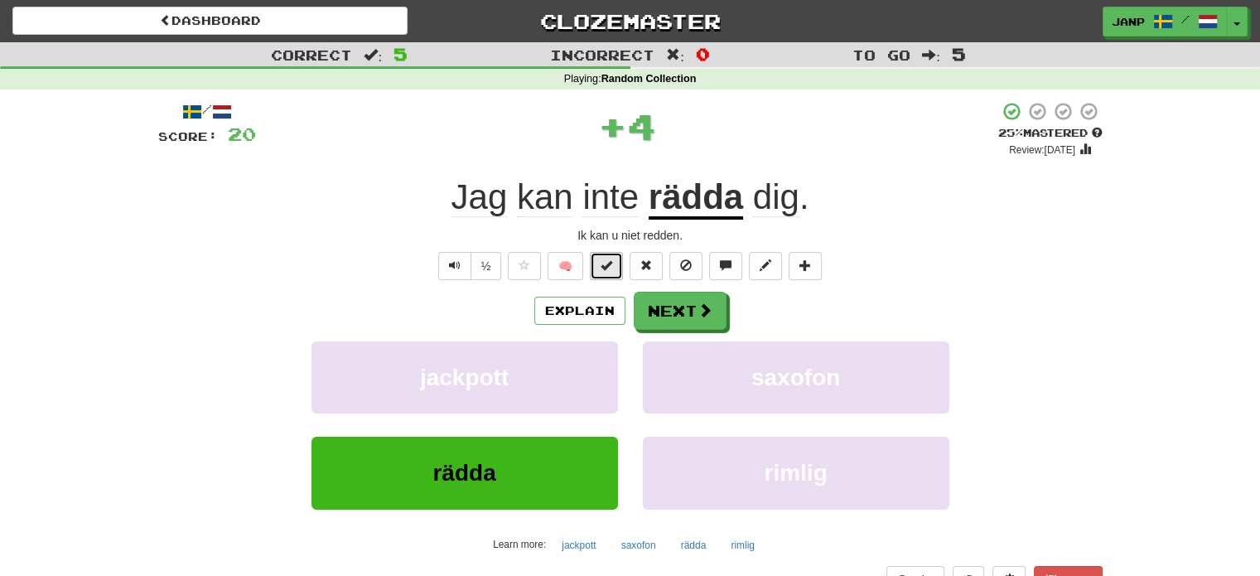
click at [602, 268] on span at bounding box center [607, 265] width 12 height 12
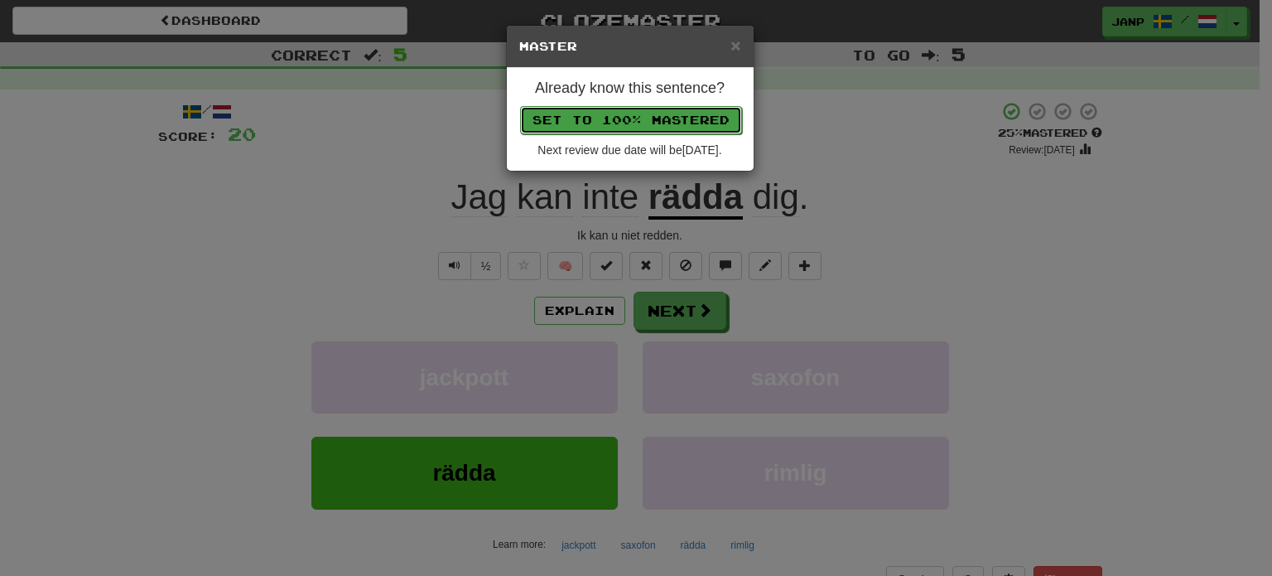
click at [657, 128] on button "Set to 100% Mastered" at bounding box center [631, 120] width 222 height 28
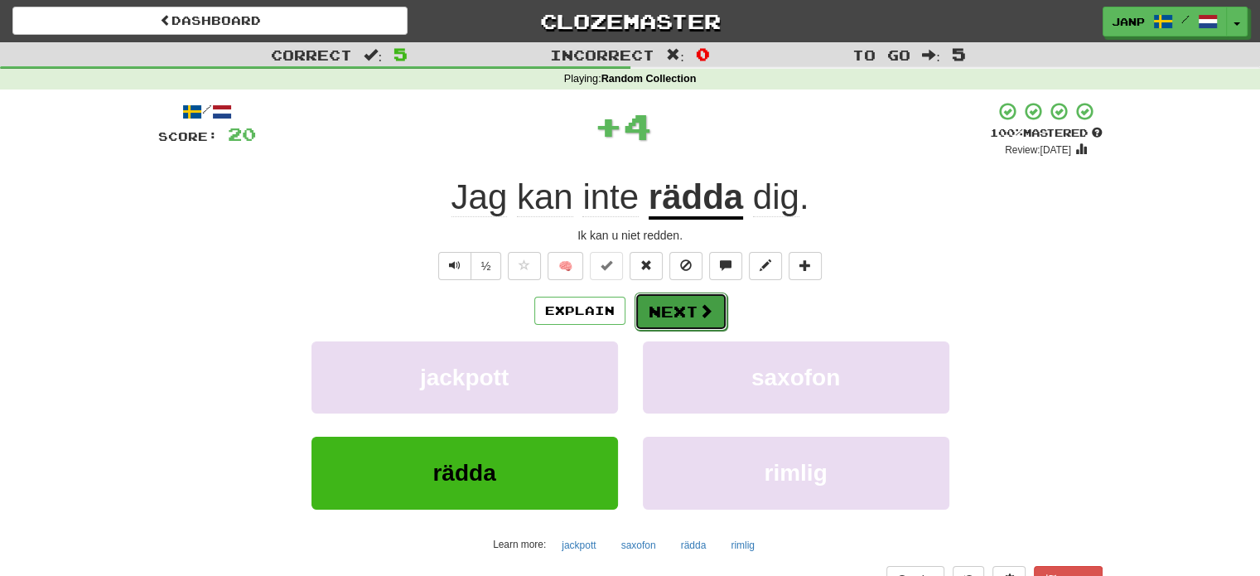
click at [671, 307] on button "Next" at bounding box center [681, 311] width 93 height 38
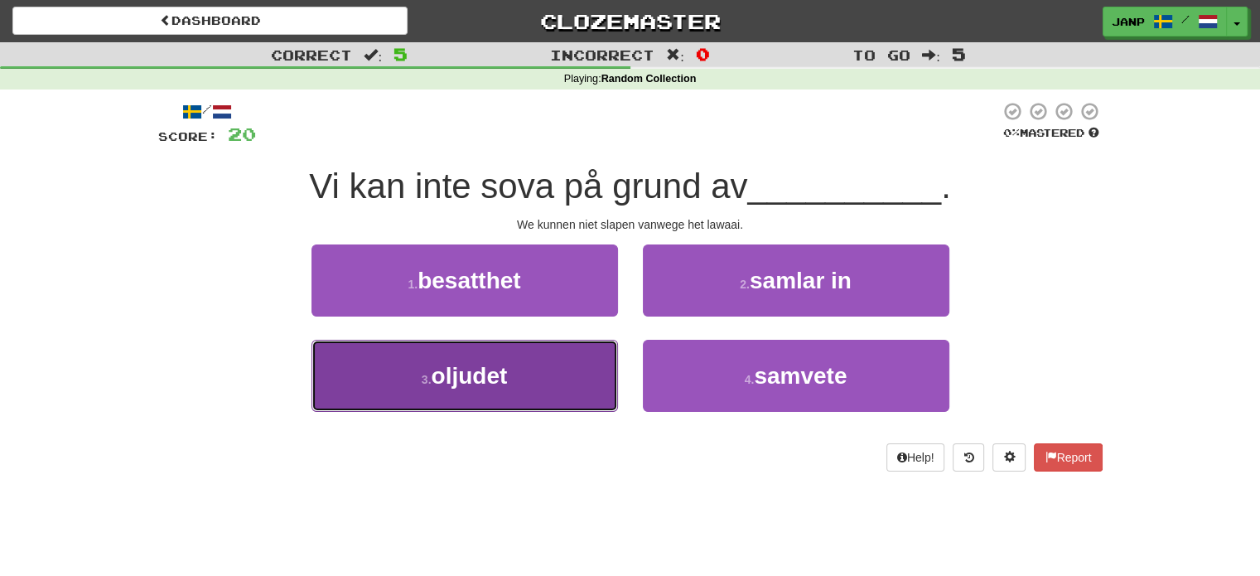
click at [558, 371] on button "3 . oljudet" at bounding box center [464, 376] width 307 height 72
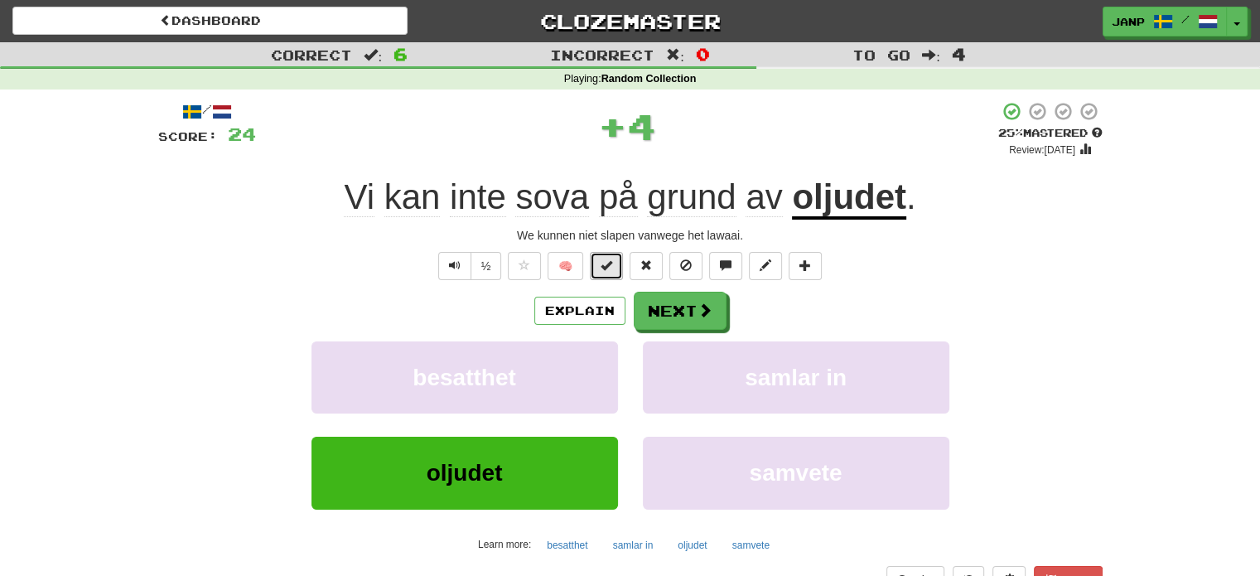
click at [602, 261] on span at bounding box center [607, 265] width 12 height 12
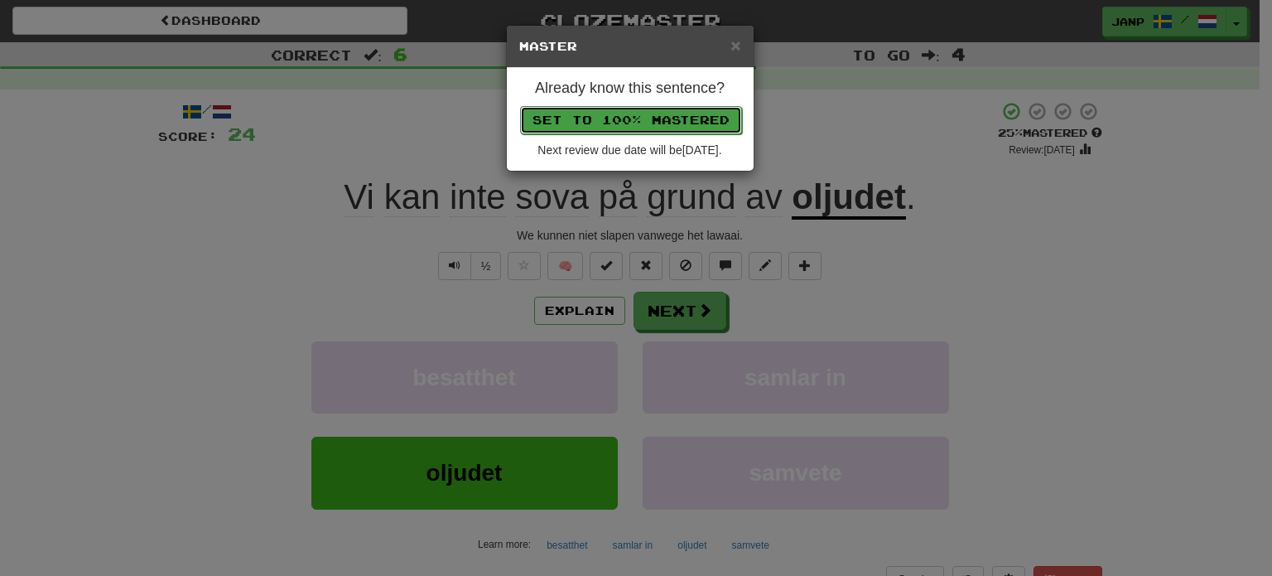
click at [648, 118] on button "Set to 100% Mastered" at bounding box center [631, 120] width 222 height 28
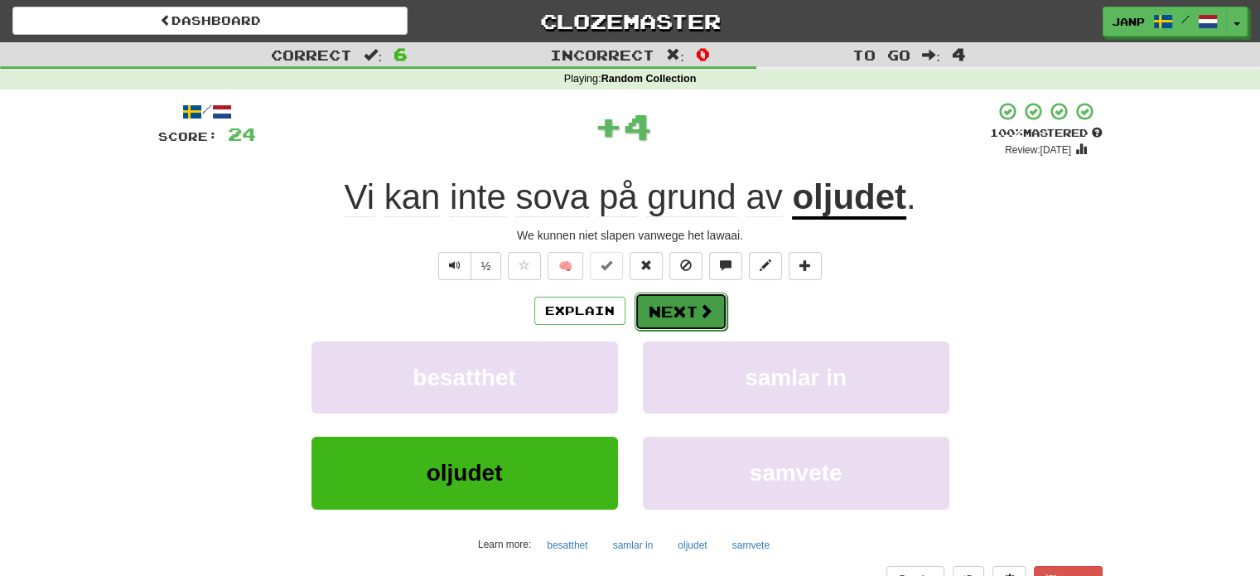
click at [674, 307] on button "Next" at bounding box center [681, 311] width 93 height 38
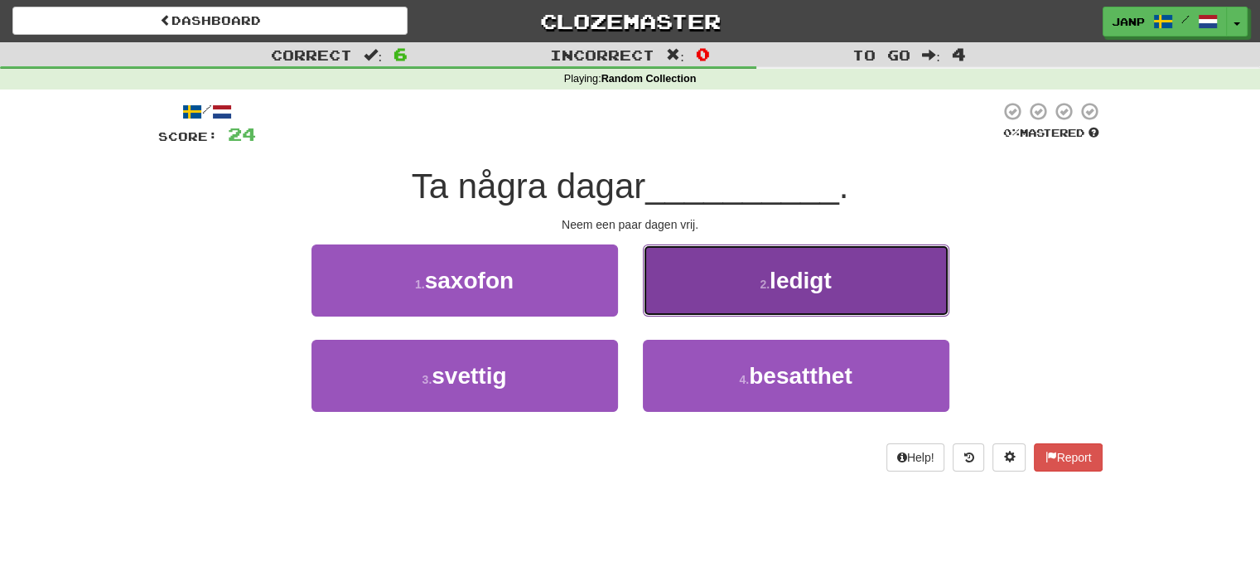
click at [699, 287] on button "2 . ledigt" at bounding box center [796, 280] width 307 height 72
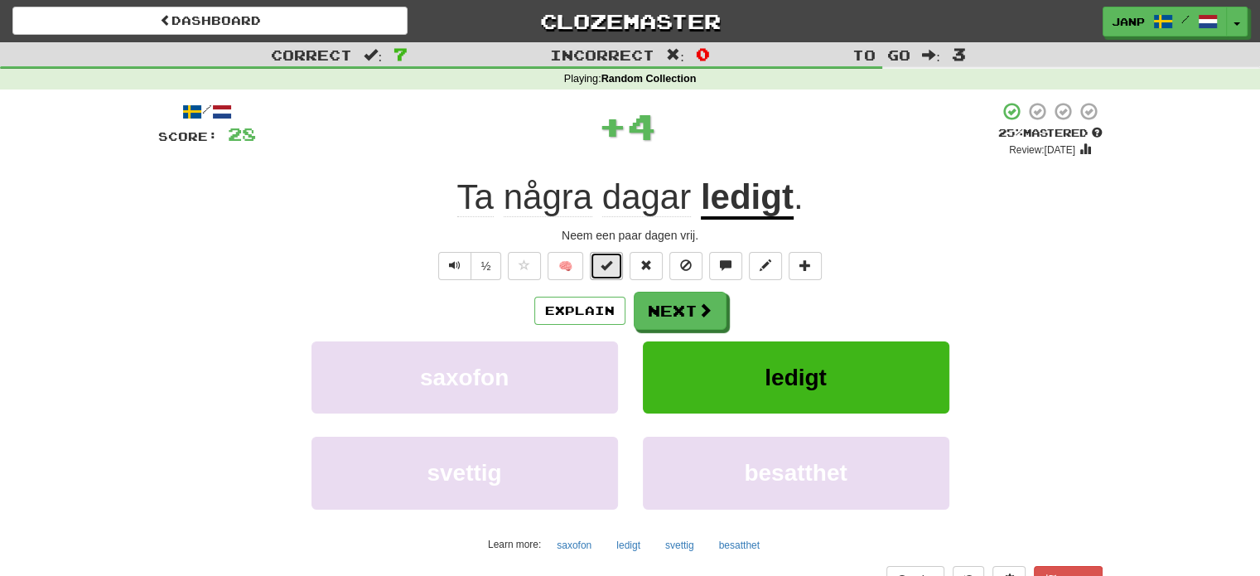
click at [607, 267] on span at bounding box center [607, 265] width 12 height 12
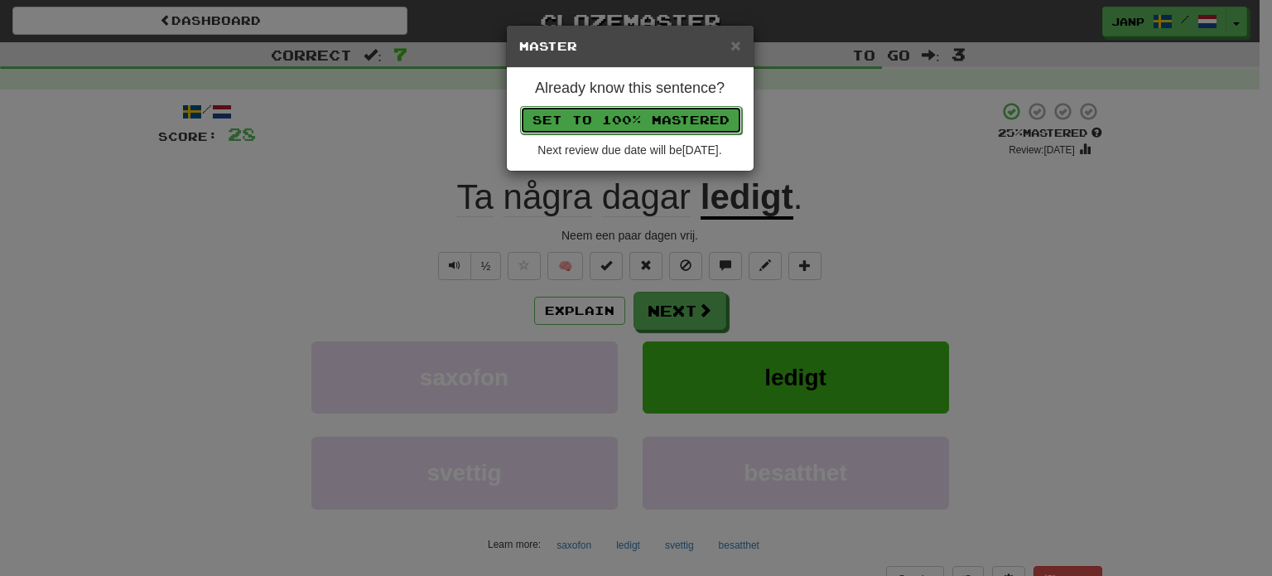
click at [640, 118] on button "Set to 100% Mastered" at bounding box center [631, 120] width 222 height 28
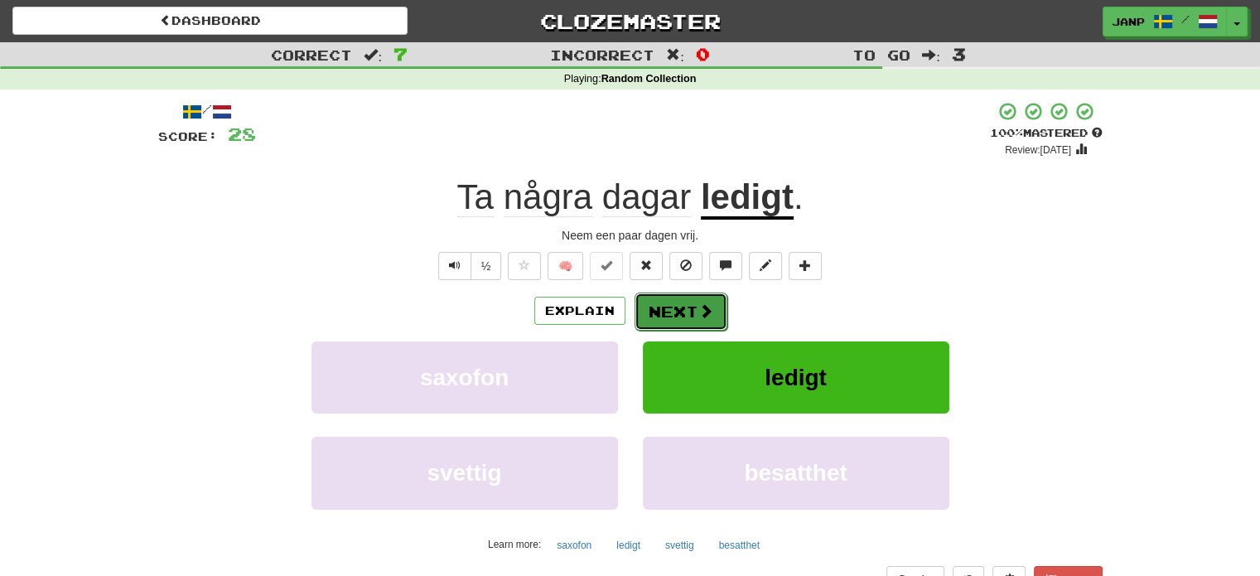
click at [668, 301] on button "Next" at bounding box center [681, 311] width 93 height 38
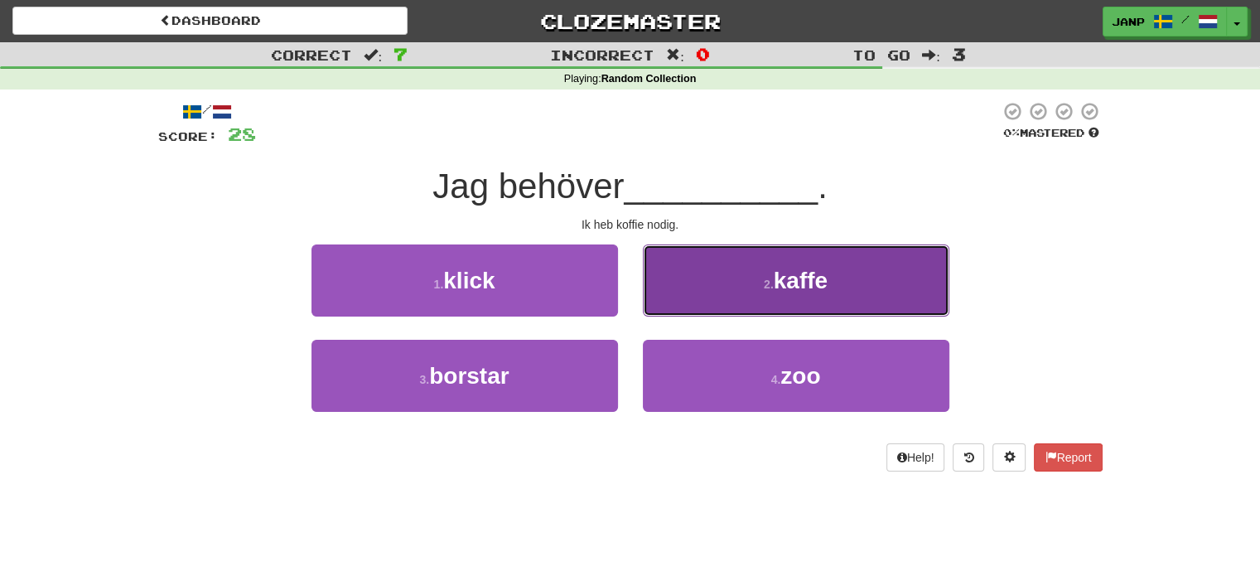
click at [689, 308] on button "2 . kaffe" at bounding box center [796, 280] width 307 height 72
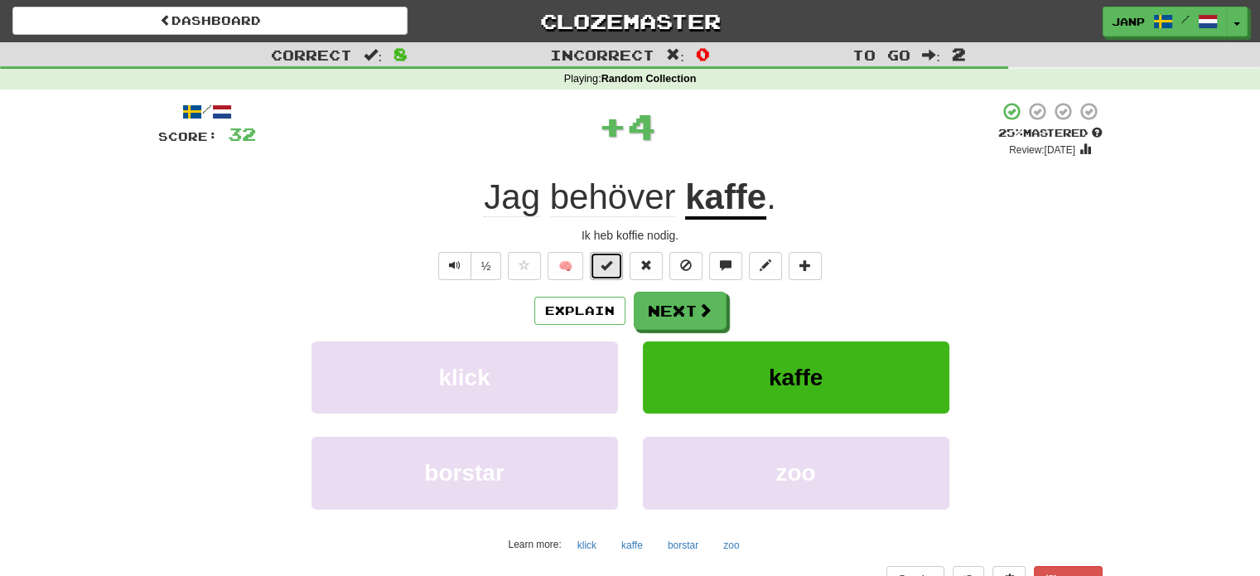
click at [602, 265] on span at bounding box center [607, 265] width 12 height 12
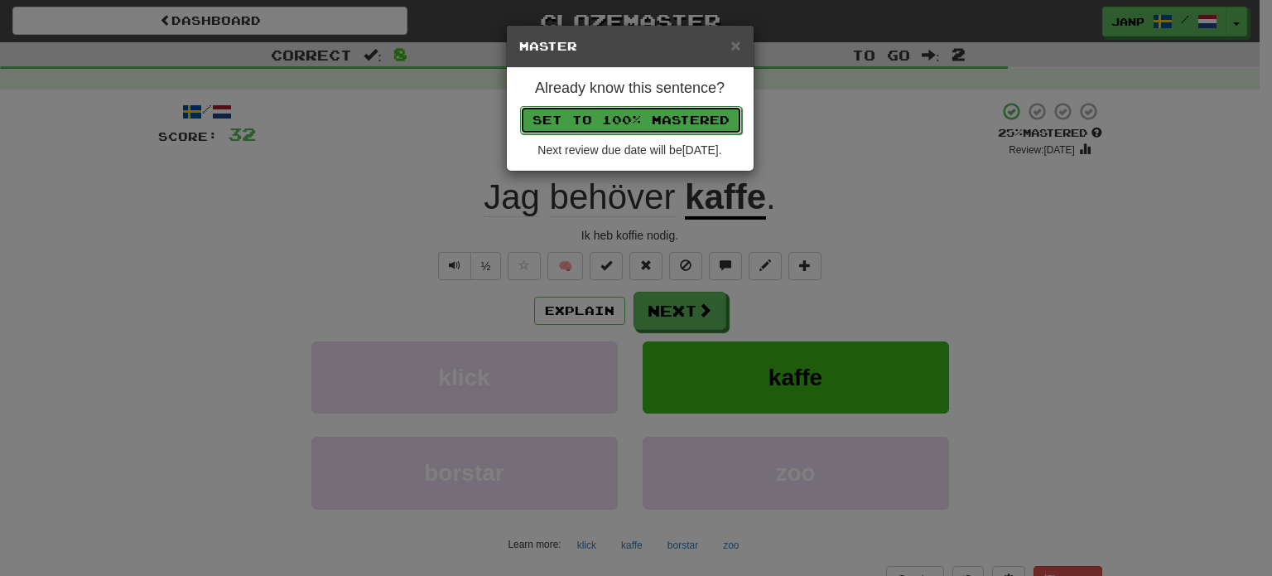
click at [630, 117] on button "Set to 100% Mastered" at bounding box center [631, 120] width 222 height 28
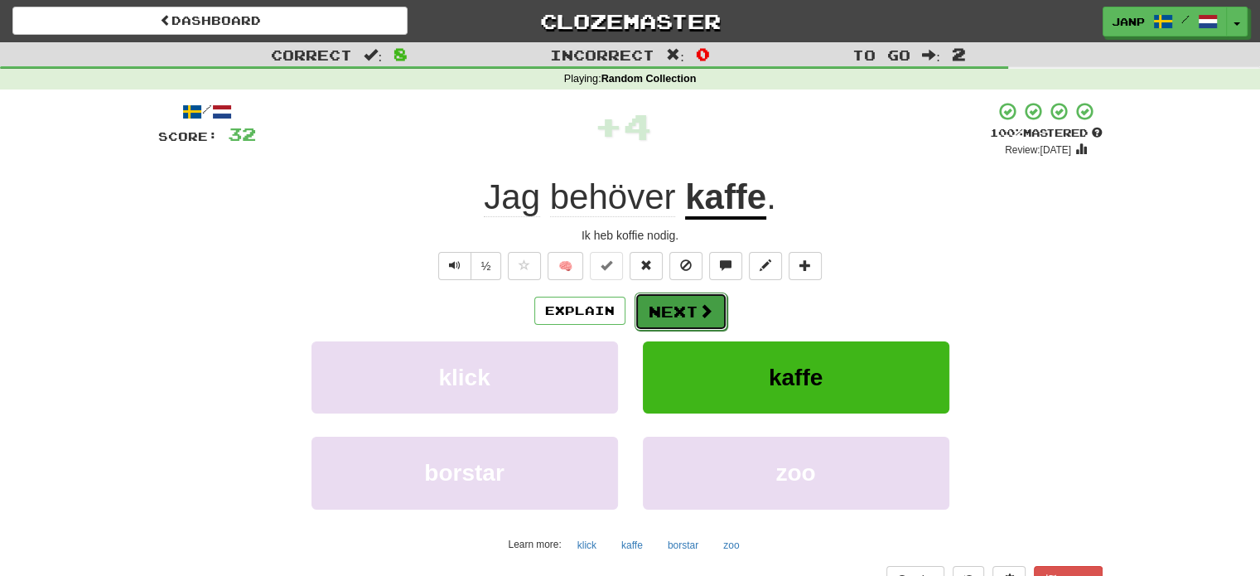
click at [693, 300] on button "Next" at bounding box center [681, 311] width 93 height 38
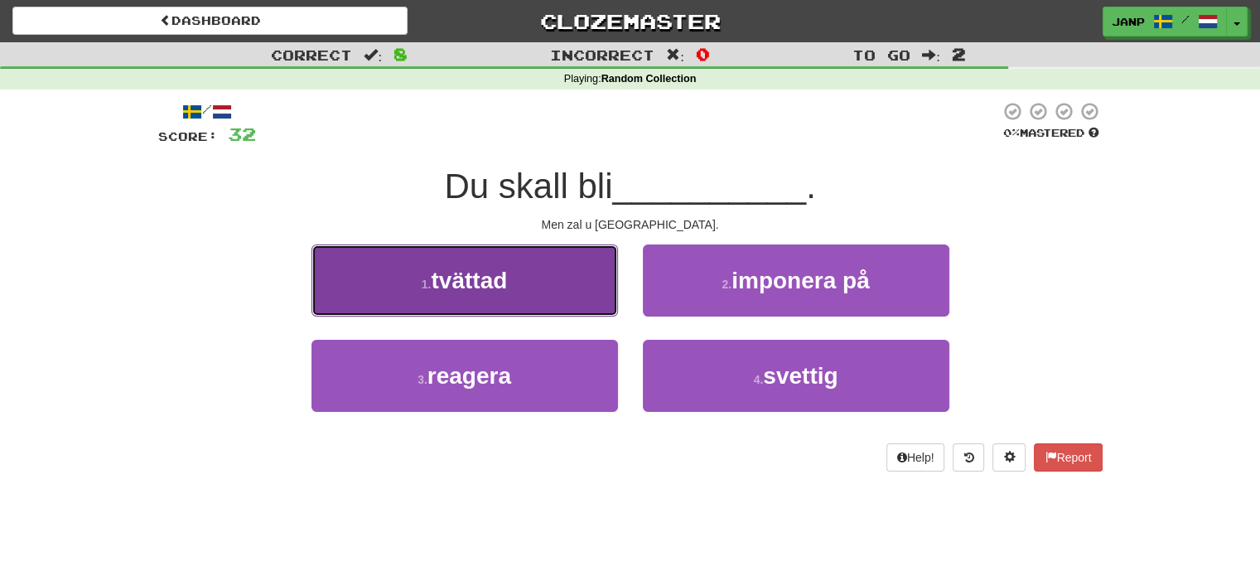
click at [565, 310] on button "1 . tvättad" at bounding box center [464, 280] width 307 height 72
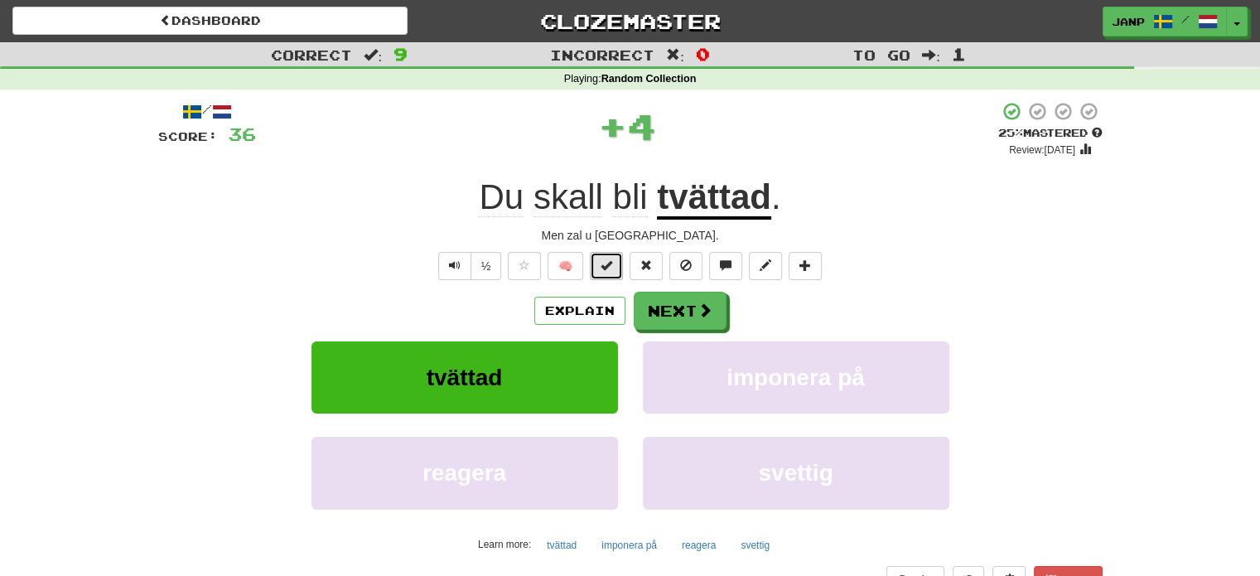
click at [611, 263] on span at bounding box center [607, 265] width 12 height 12
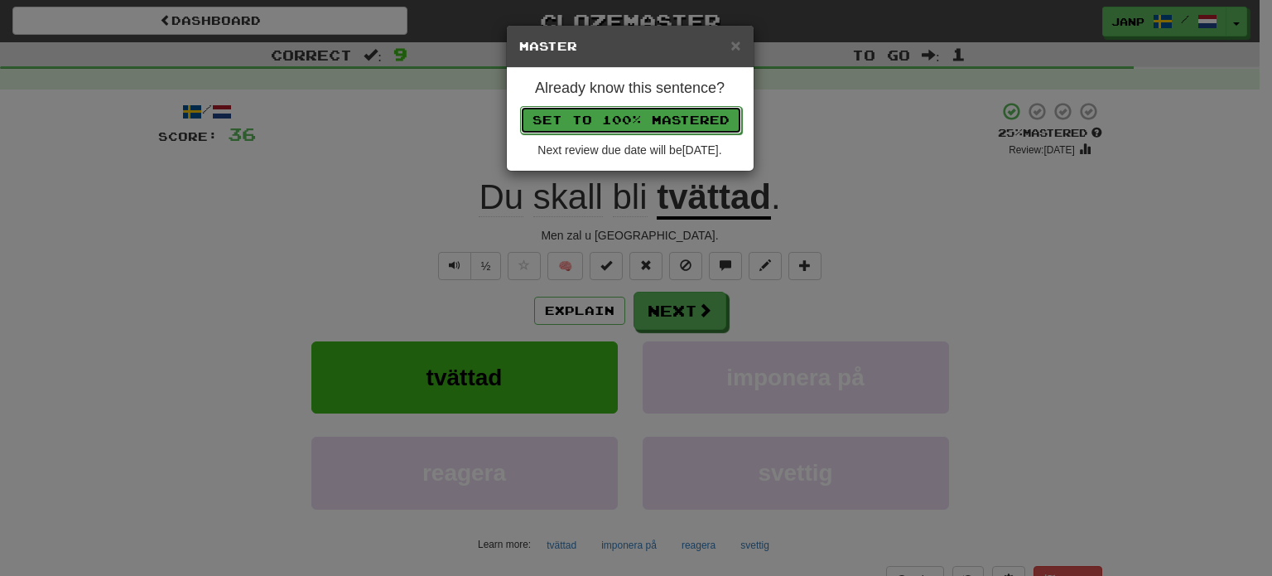
click at [644, 121] on button "Set to 100% Mastered" at bounding box center [631, 120] width 222 height 28
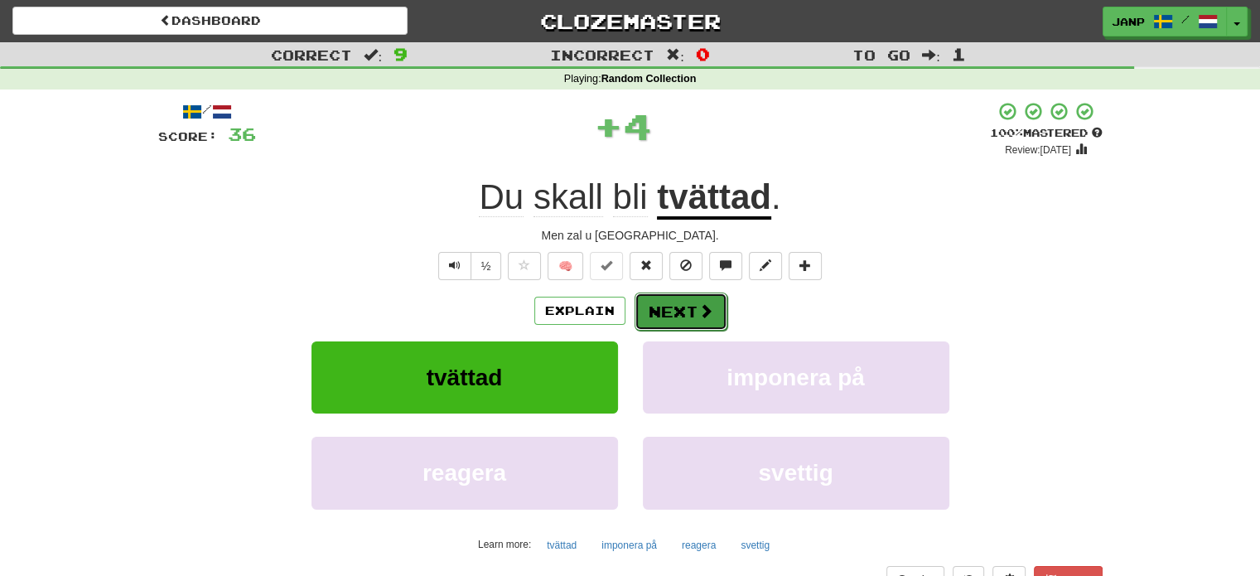
click at [683, 321] on button "Next" at bounding box center [681, 311] width 93 height 38
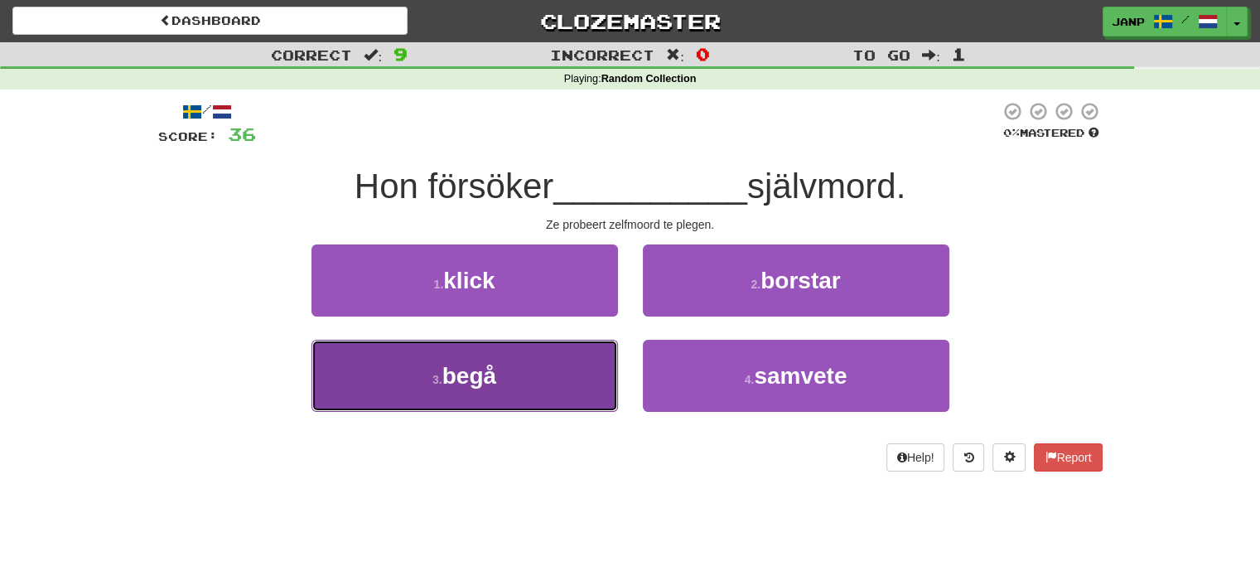
click at [539, 367] on button "3 . begå" at bounding box center [464, 376] width 307 height 72
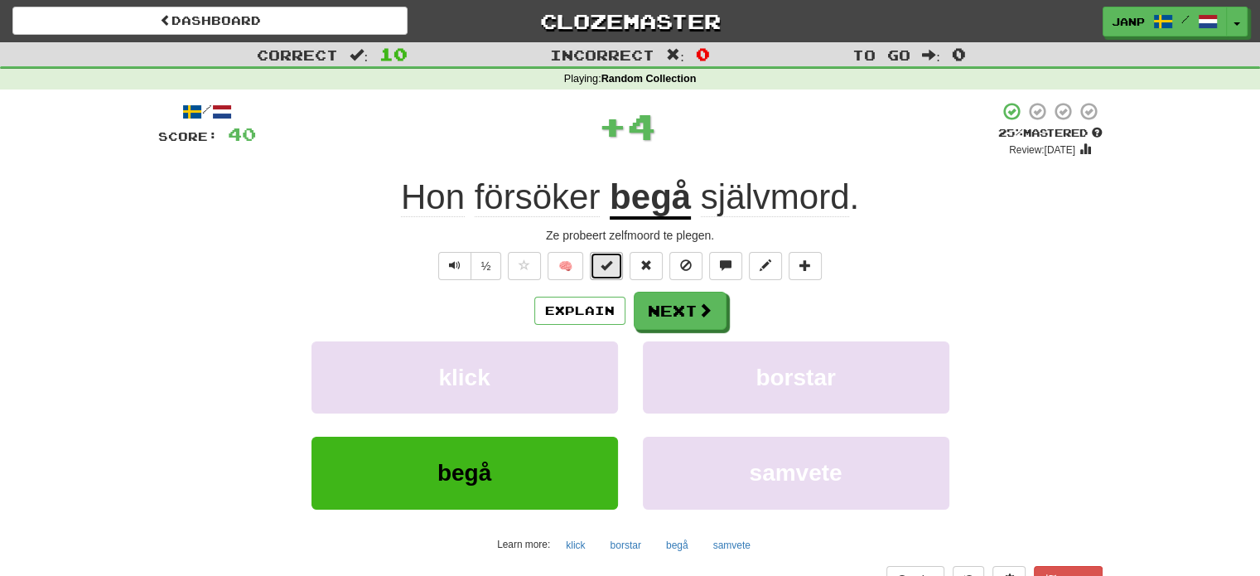
click at [606, 268] on span at bounding box center [607, 265] width 12 height 12
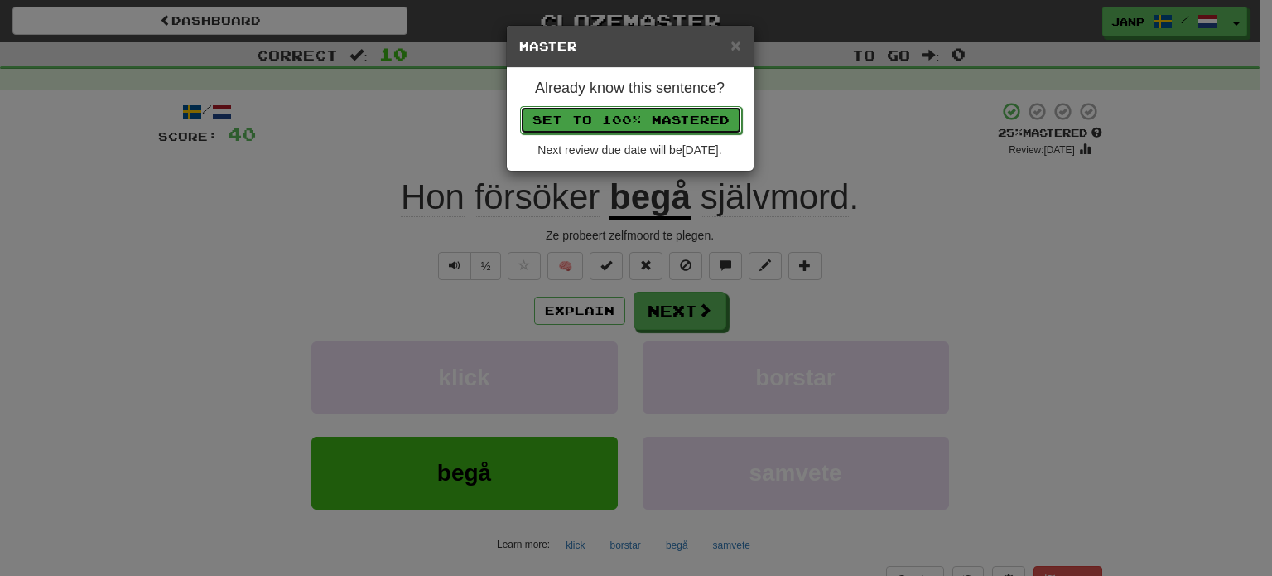
click at [628, 117] on button "Set to 100% Mastered" at bounding box center [631, 120] width 222 height 28
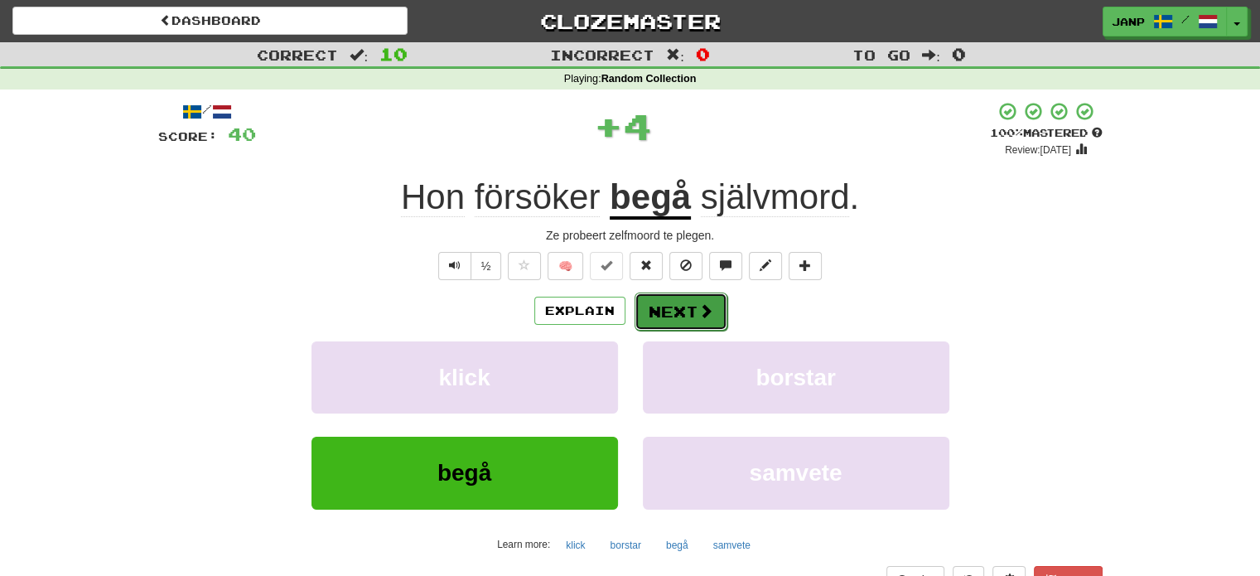
click at [666, 311] on button "Next" at bounding box center [681, 311] width 93 height 38
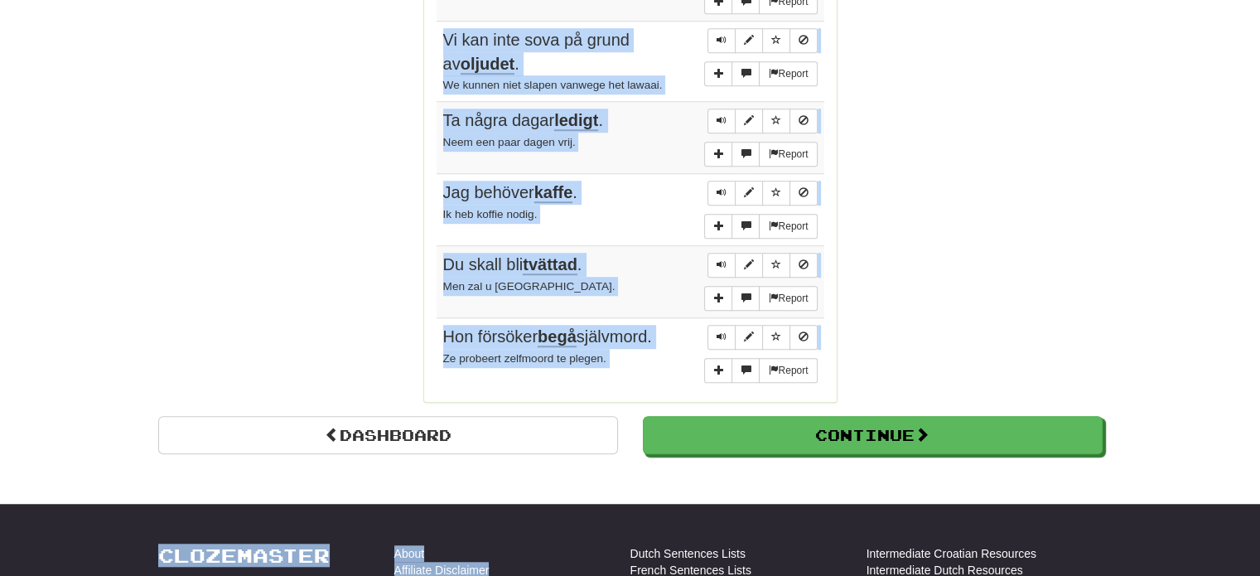
scroll to position [1251, 0]
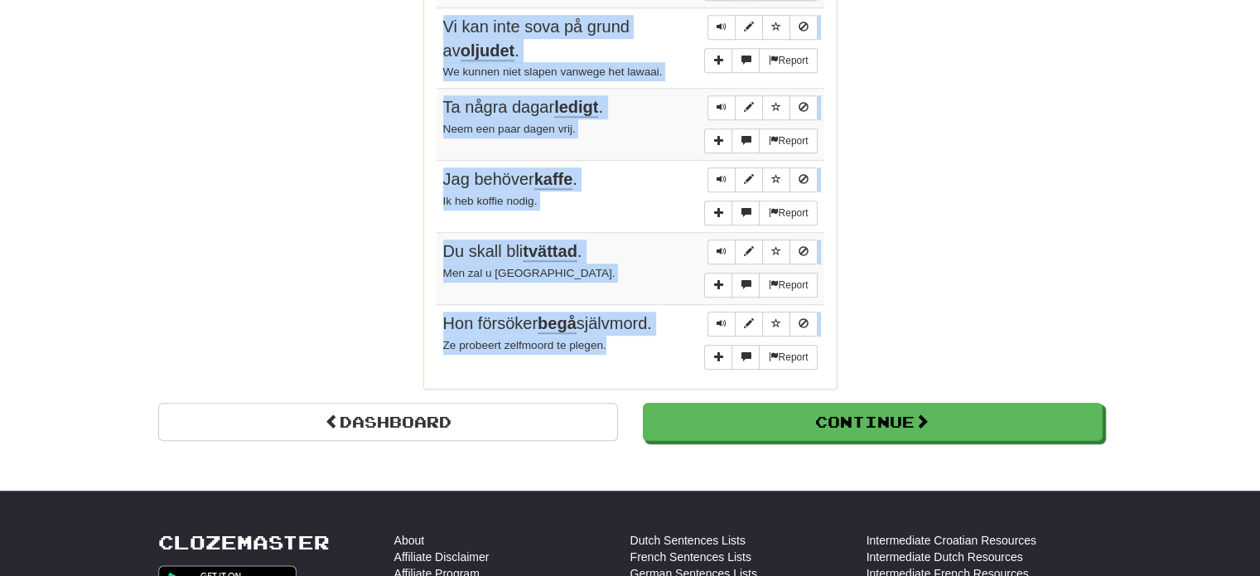
drag, startPoint x: 435, startPoint y: 160, endPoint x: 626, endPoint y: 336, distance: 260.3
click at [626, 336] on tbody "Report Ikväll känner jag inte för att se på TV . Ik heb vanavond geen zin in tv…" at bounding box center [631, 8] width 388 height 736
copy tbody "Ikväll känner jag inte för att se på TV . Ik heb vanavond geen zin in tv kijken…"
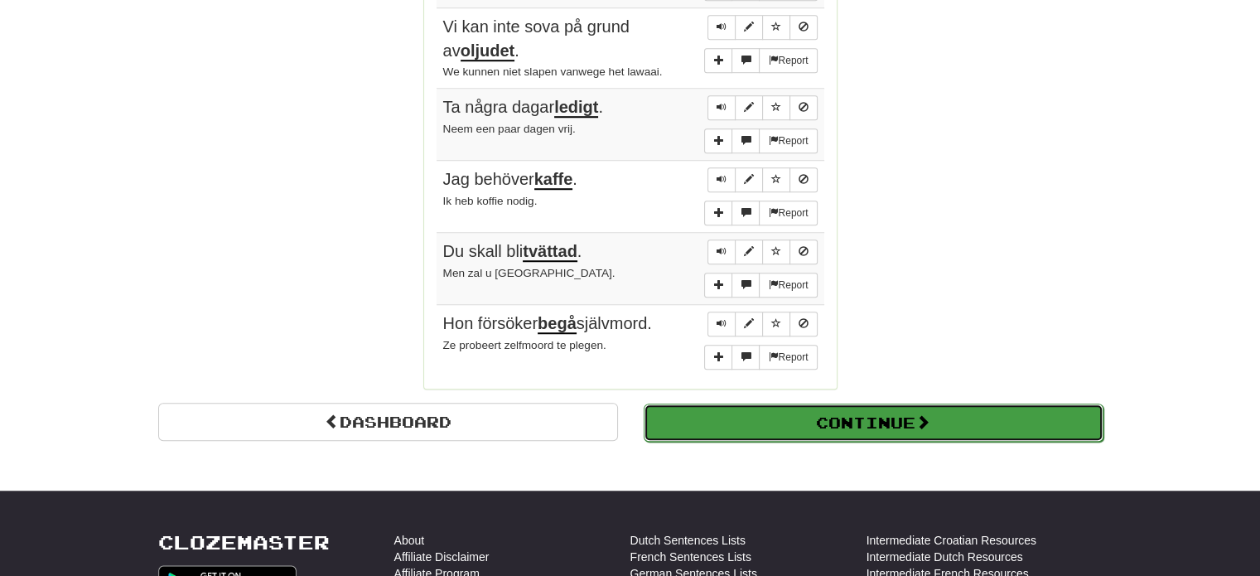
click at [852, 413] on button "Continue" at bounding box center [874, 422] width 460 height 38
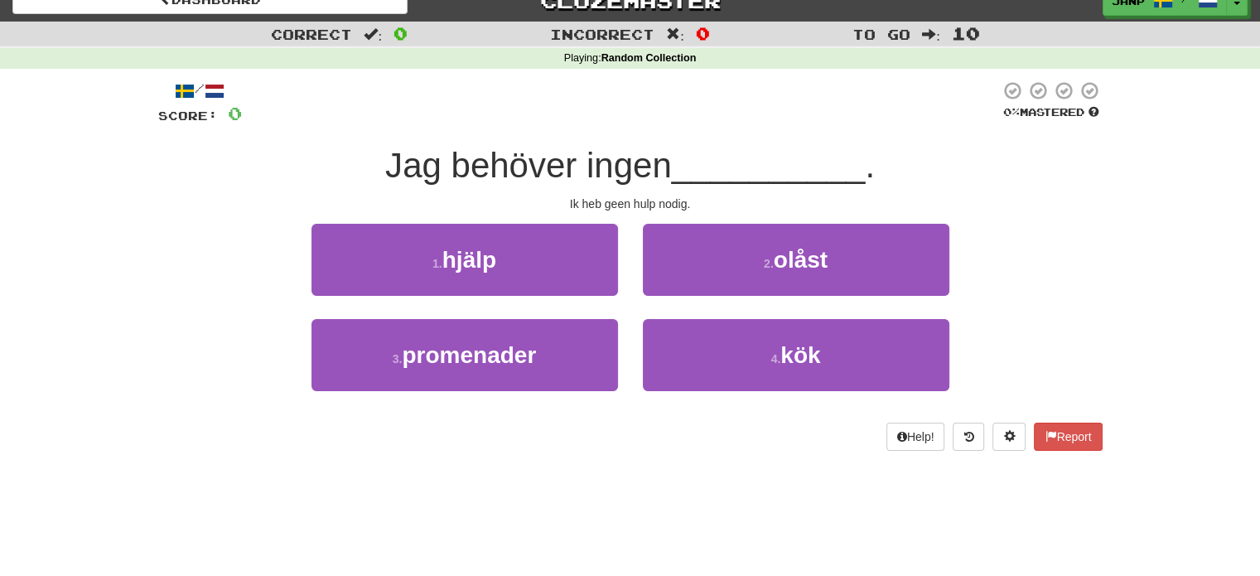
scroll to position [13, 0]
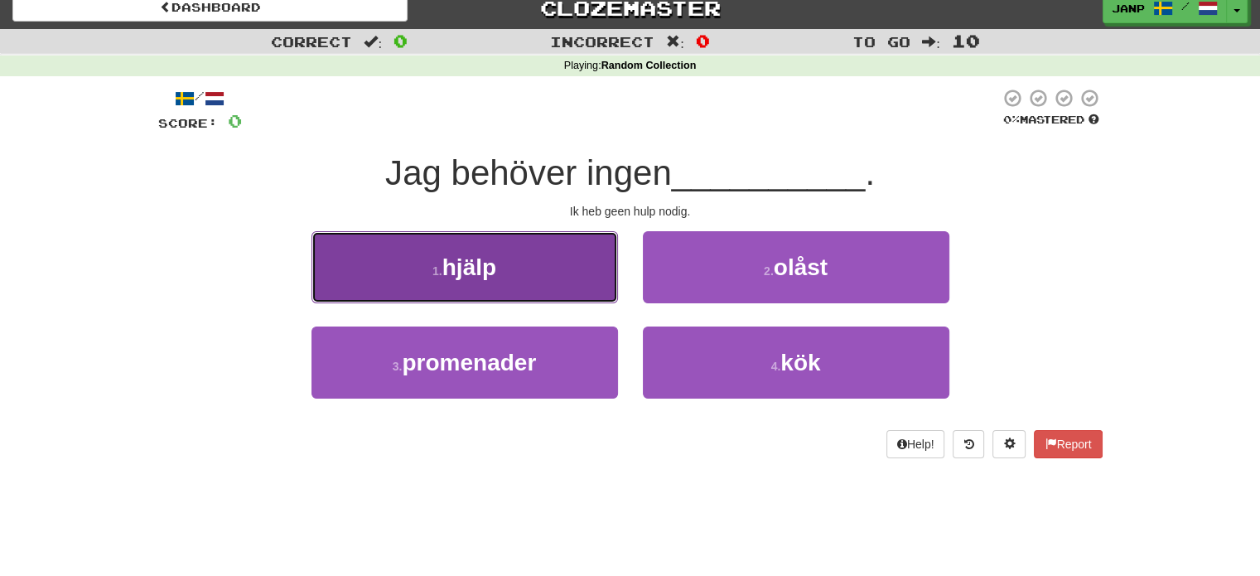
click at [545, 297] on button "1 . hjälp" at bounding box center [464, 267] width 307 height 72
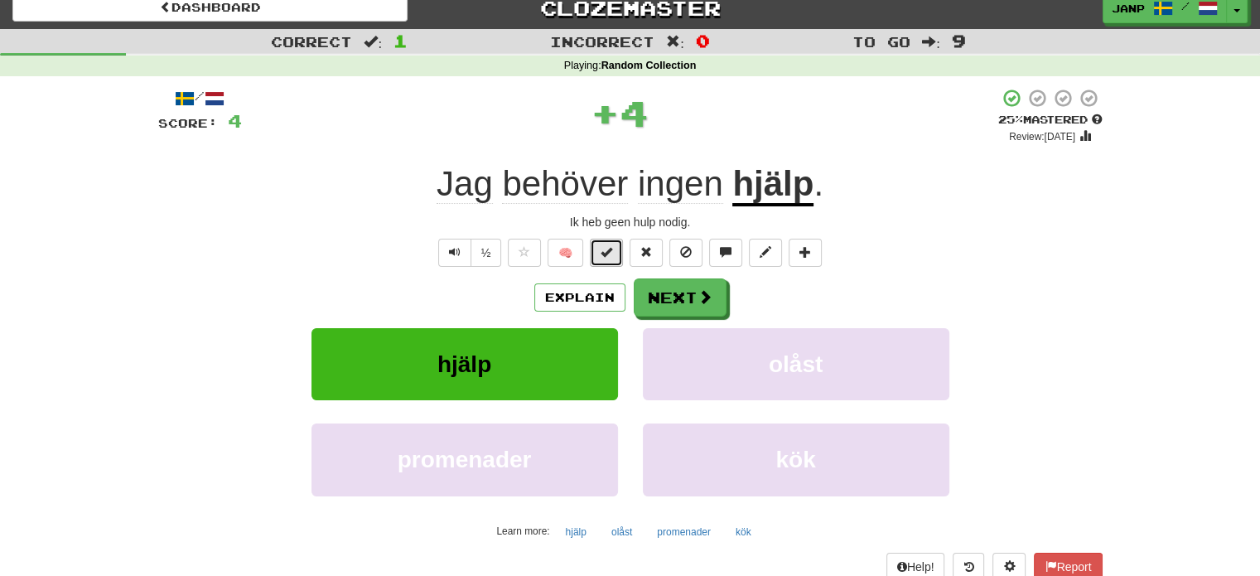
click at [611, 258] on button at bounding box center [606, 253] width 33 height 28
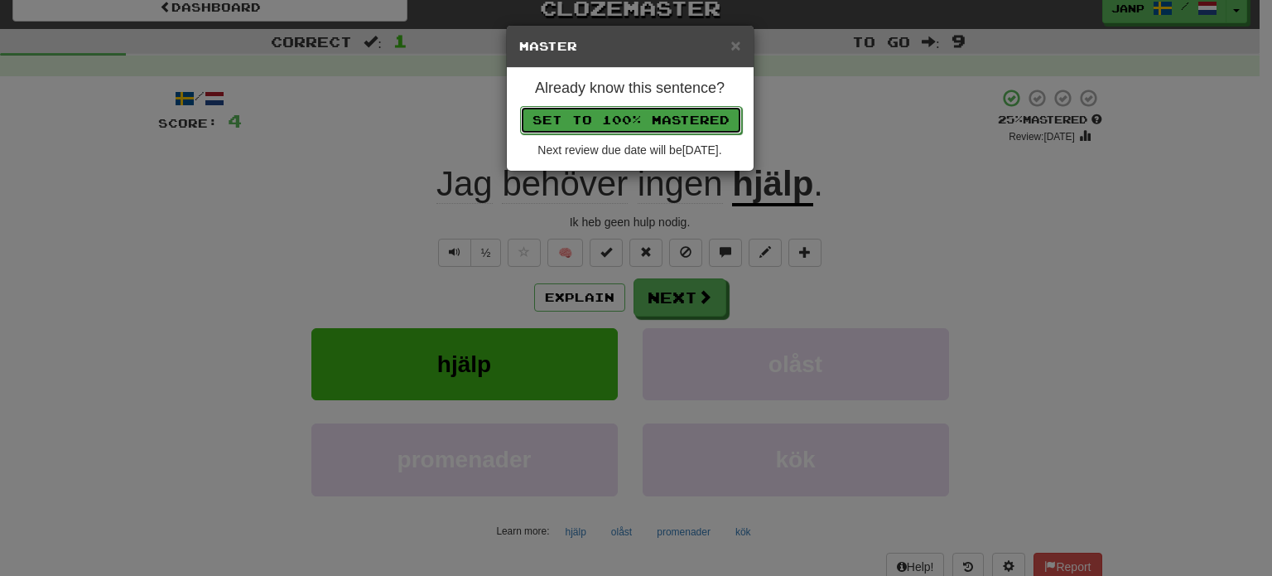
click at [659, 117] on button "Set to 100% Mastered" at bounding box center [631, 120] width 222 height 28
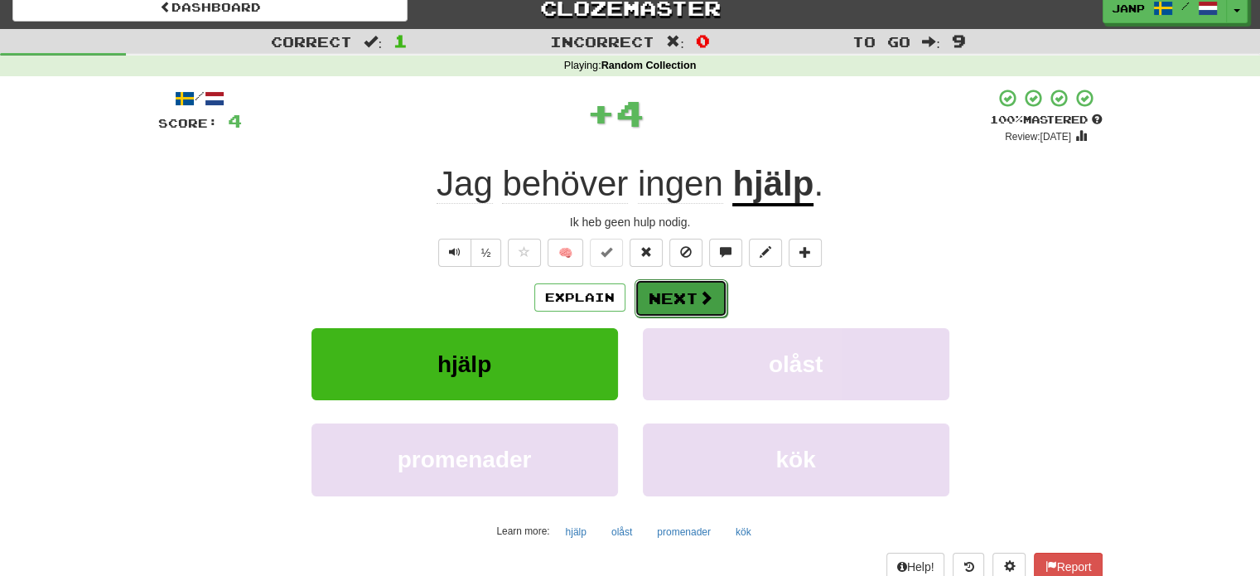
click at [664, 304] on button "Next" at bounding box center [681, 298] width 93 height 38
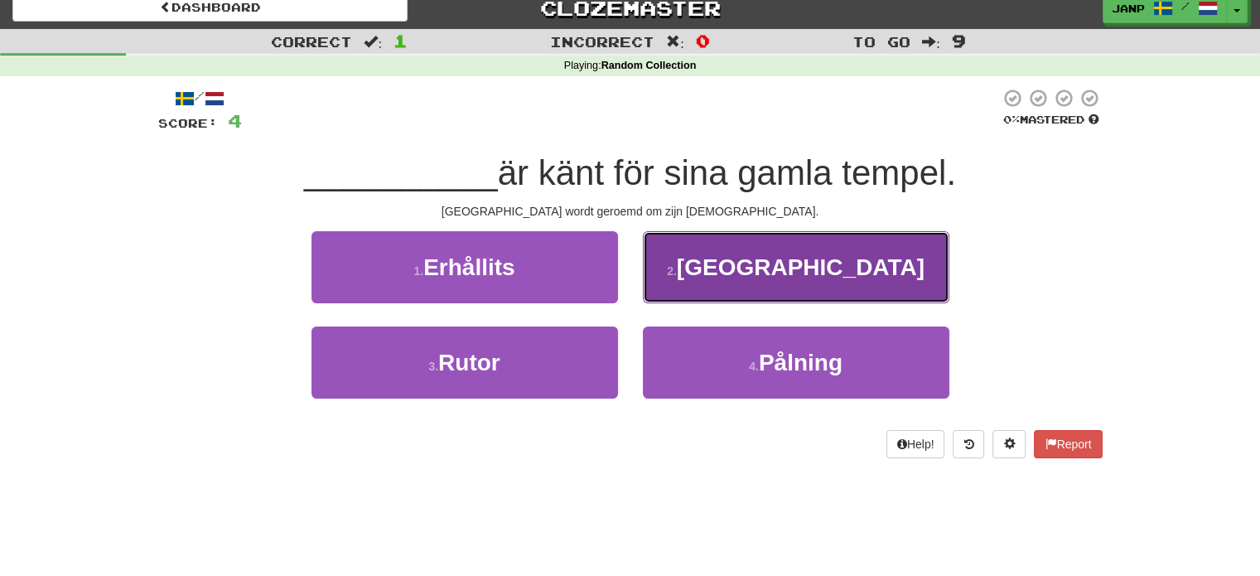
click at [742, 268] on button "2 . Kyoto" at bounding box center [796, 267] width 307 height 72
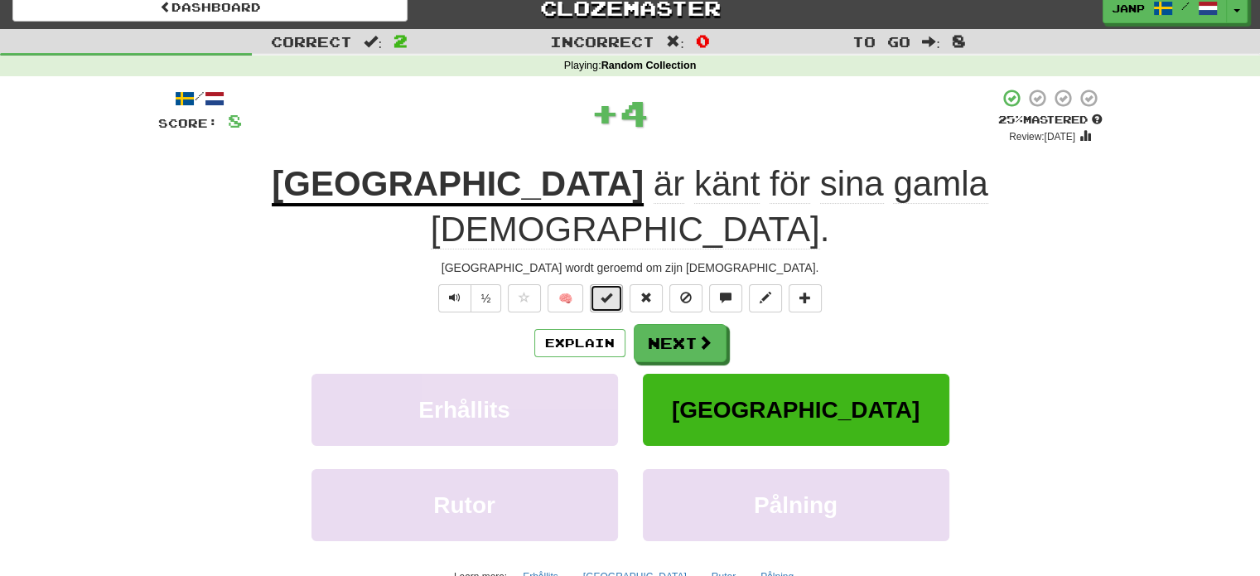
click at [610, 292] on span at bounding box center [607, 298] width 12 height 12
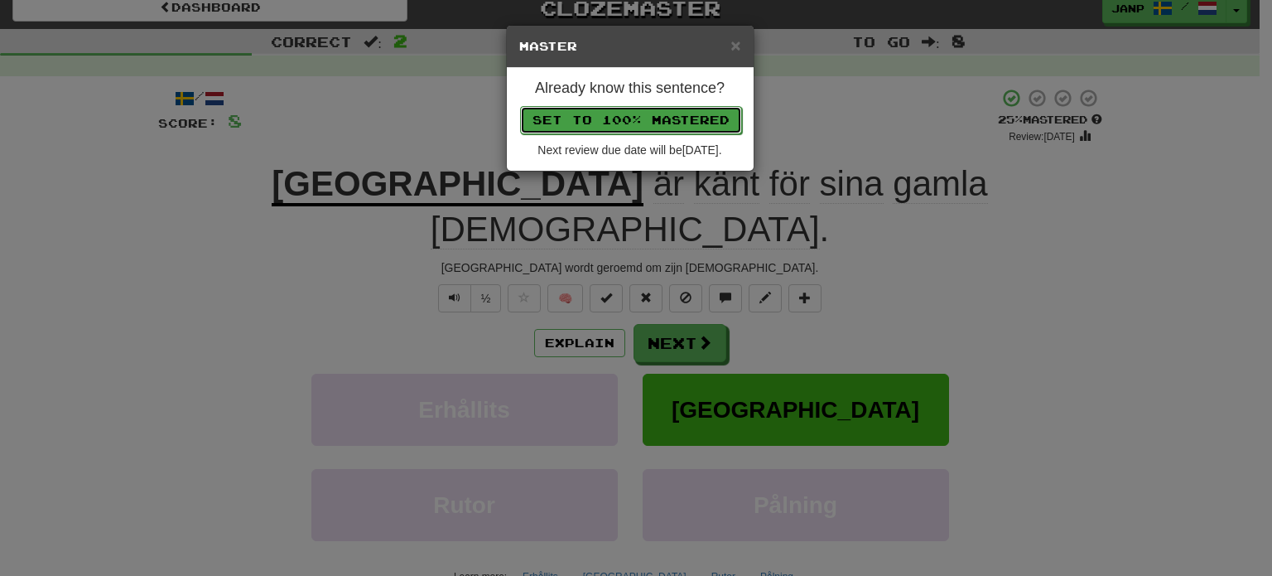
click at [640, 116] on button "Set to 100% Mastered" at bounding box center [631, 120] width 222 height 28
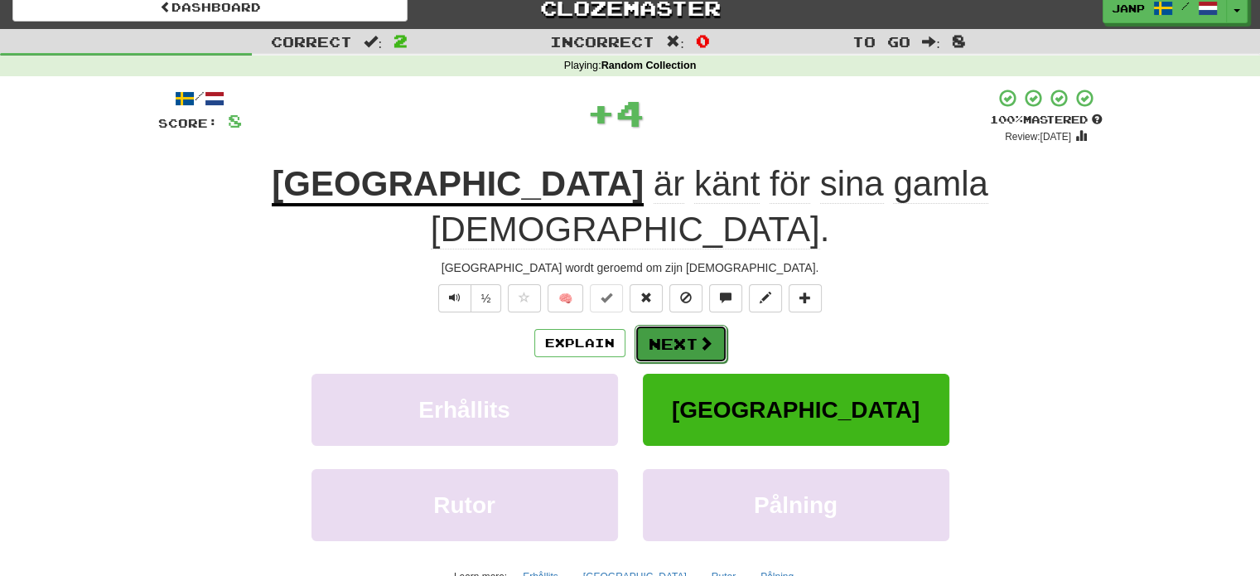
click at [664, 325] on button "Next" at bounding box center [681, 344] width 93 height 38
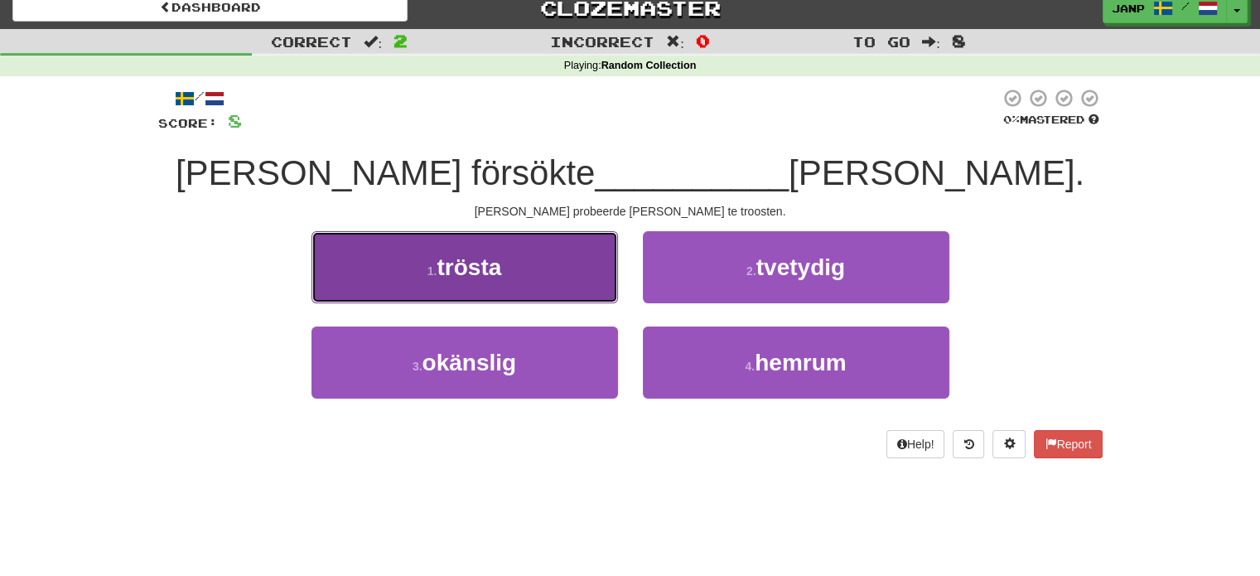
click at [543, 275] on button "1 . trösta" at bounding box center [464, 267] width 307 height 72
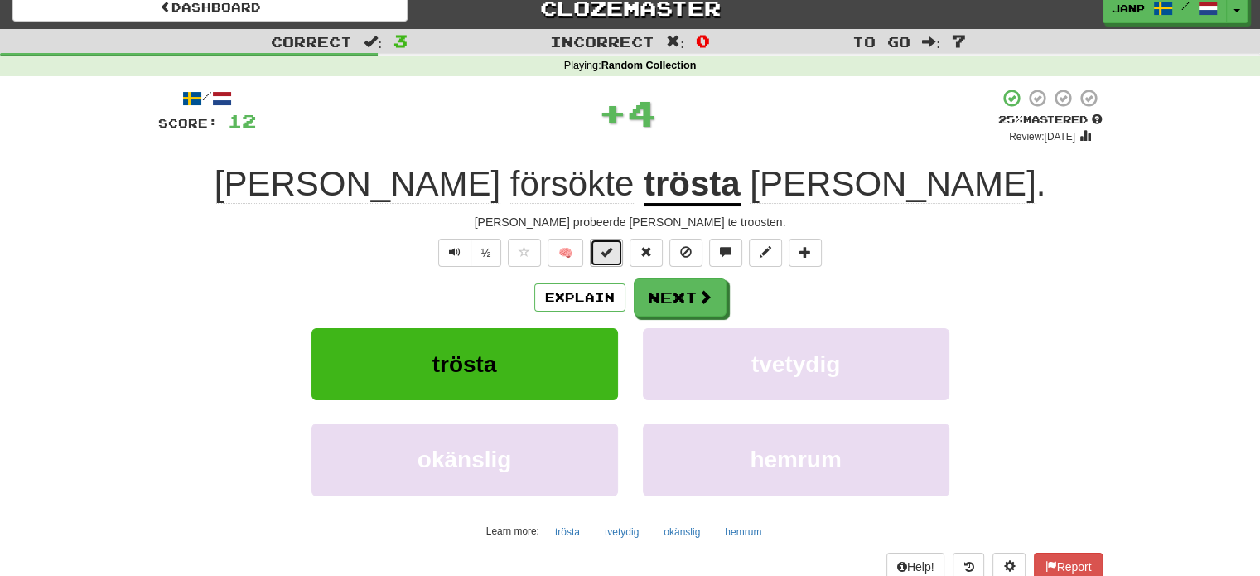
click at [601, 254] on button at bounding box center [606, 253] width 33 height 28
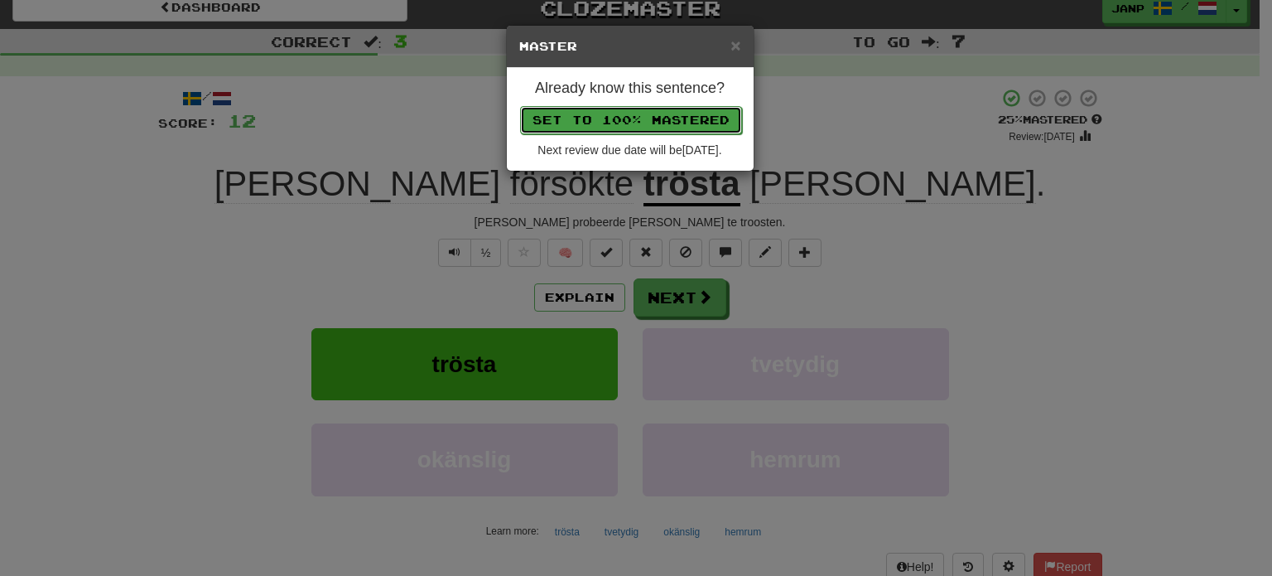
click at [646, 118] on button "Set to 100% Mastered" at bounding box center [631, 120] width 222 height 28
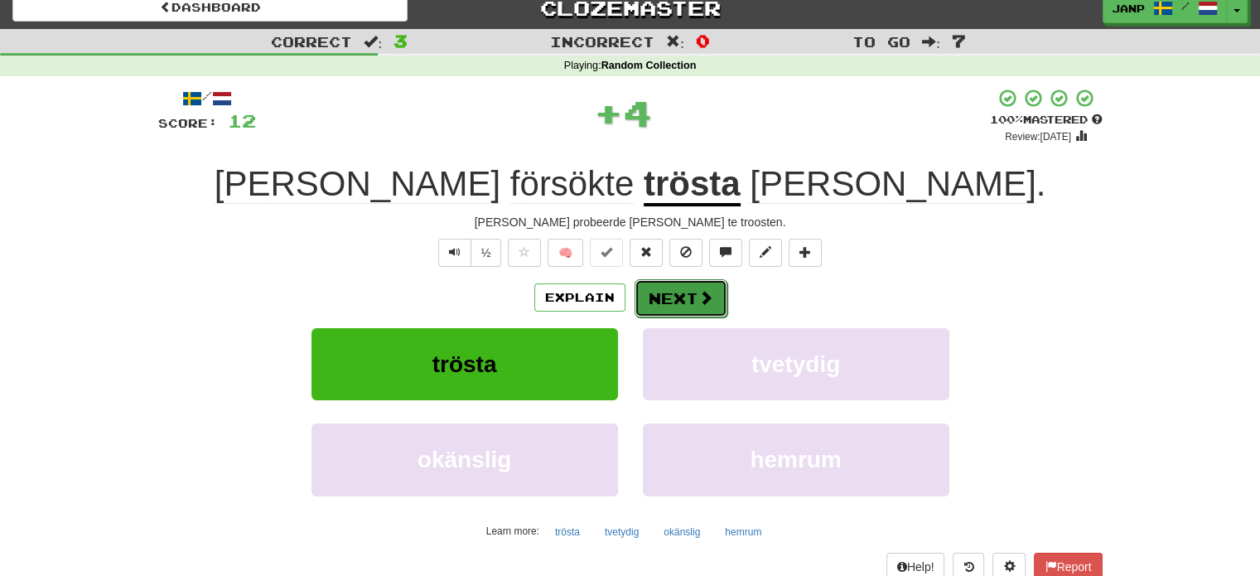
click at [669, 292] on button "Next" at bounding box center [681, 298] width 93 height 38
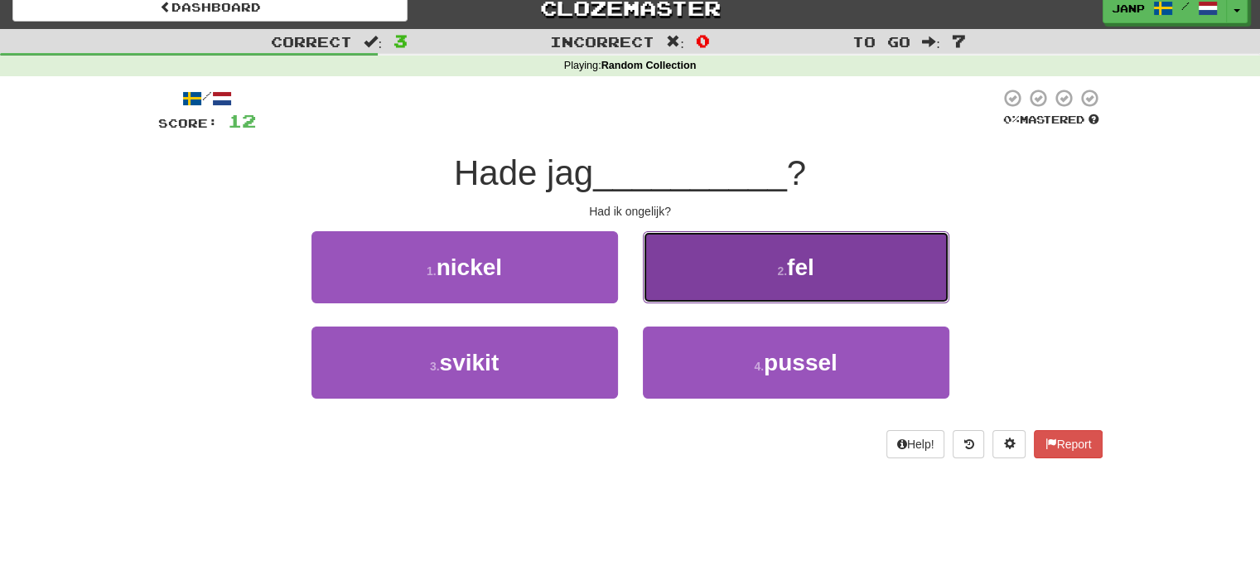
click at [726, 288] on button "2 . fel" at bounding box center [796, 267] width 307 height 72
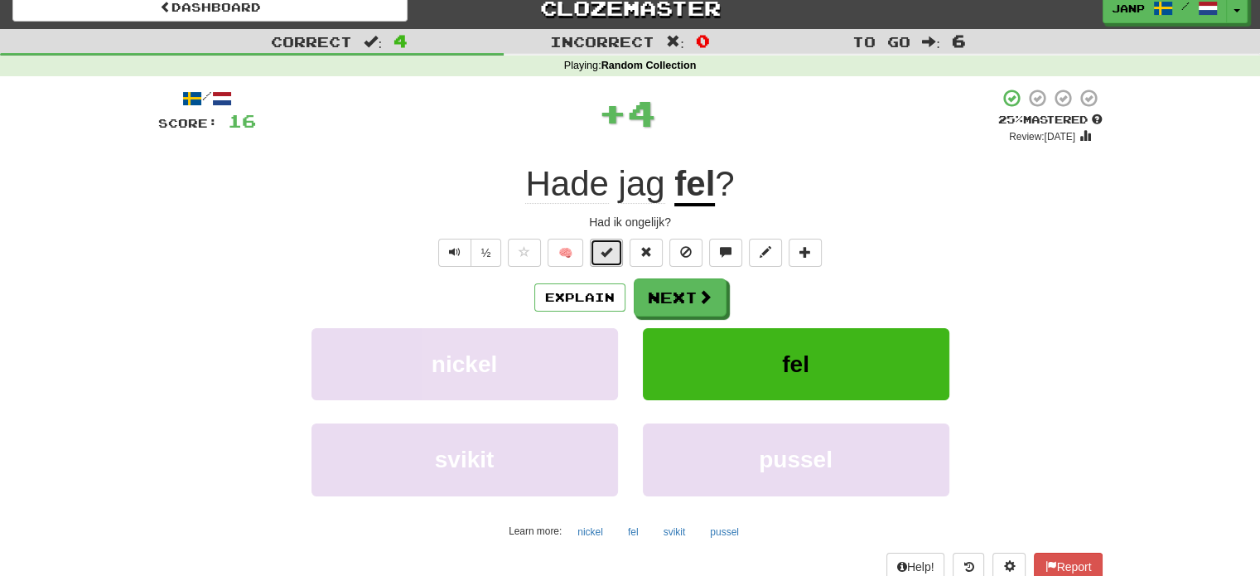
click at [606, 253] on span at bounding box center [607, 252] width 12 height 12
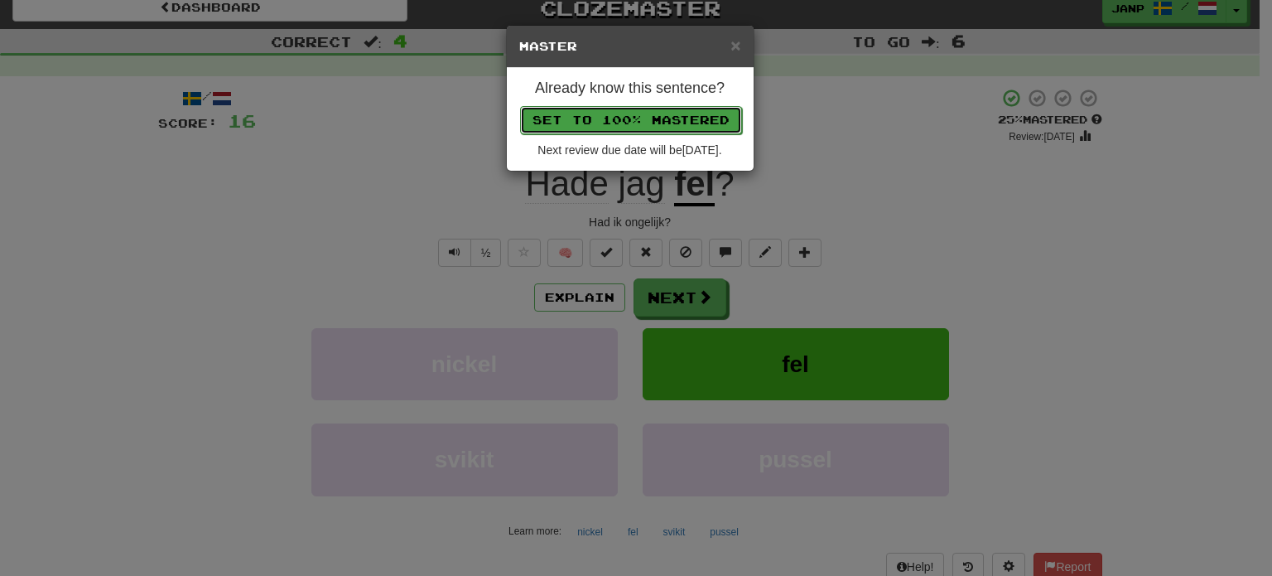
click at [654, 119] on button "Set to 100% Mastered" at bounding box center [631, 120] width 222 height 28
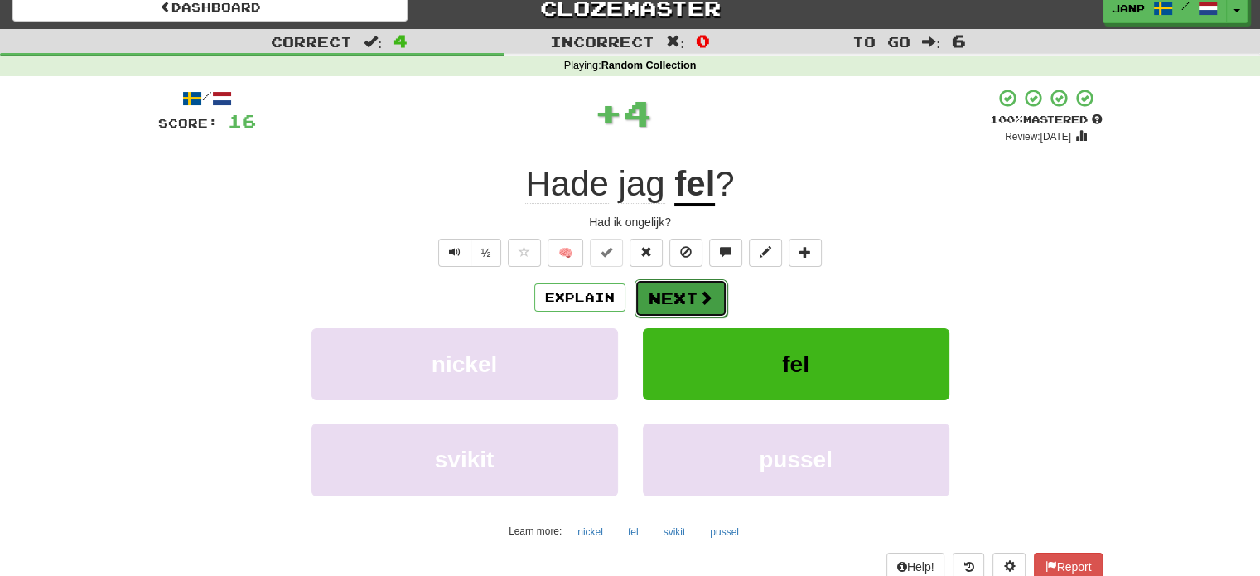
click at [693, 304] on button "Next" at bounding box center [681, 298] width 93 height 38
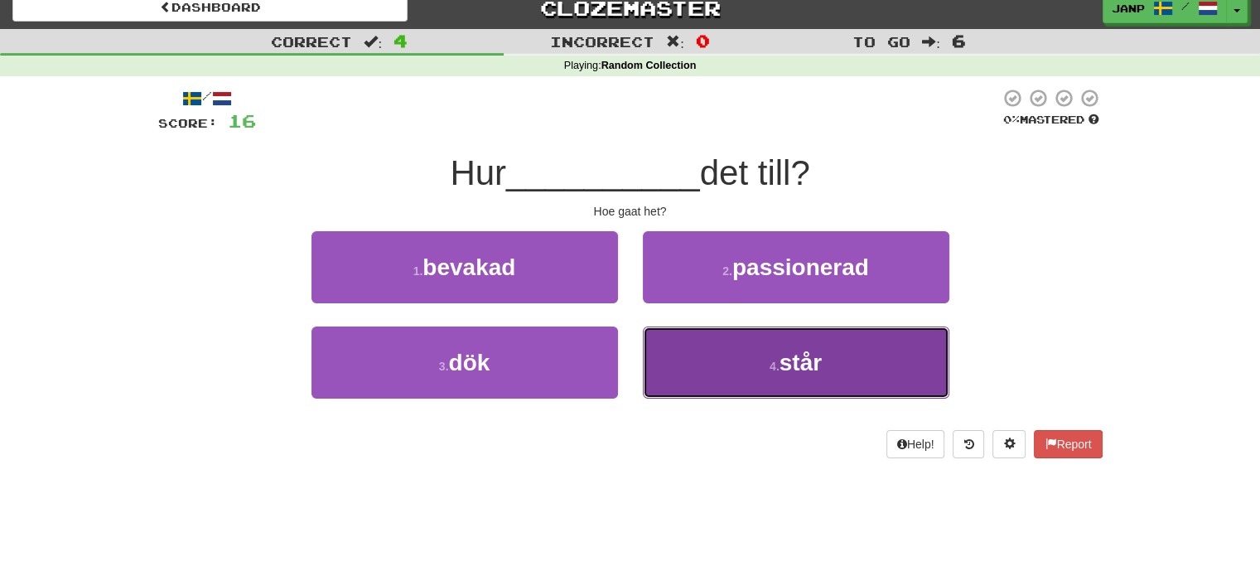
click at [693, 357] on button "4 . står" at bounding box center [796, 362] width 307 height 72
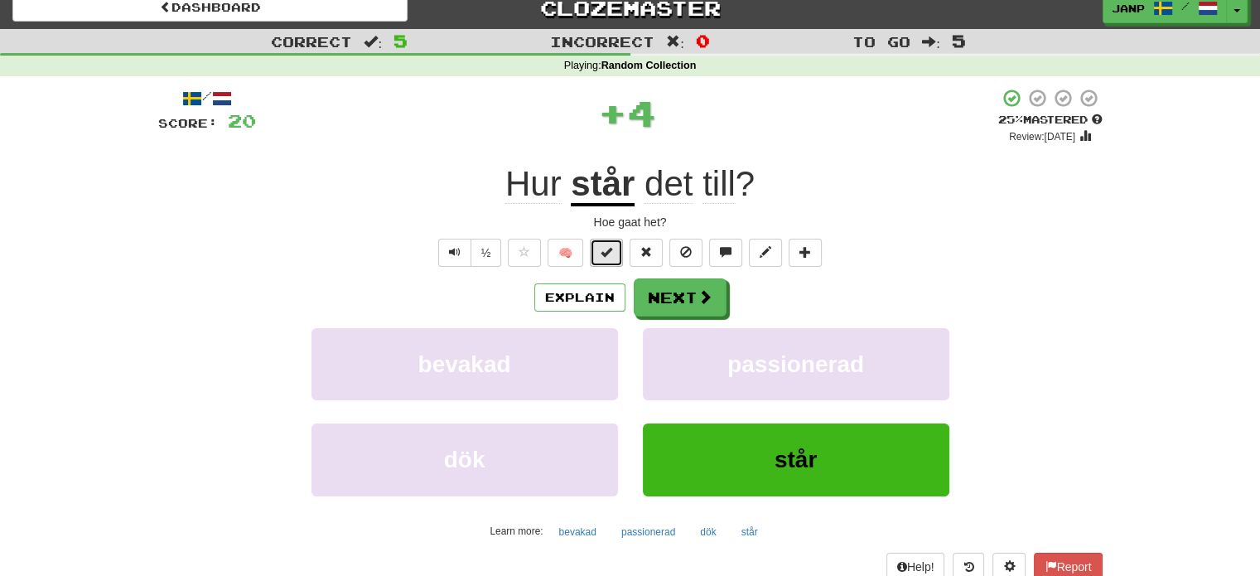
click at [612, 249] on span at bounding box center [607, 252] width 12 height 12
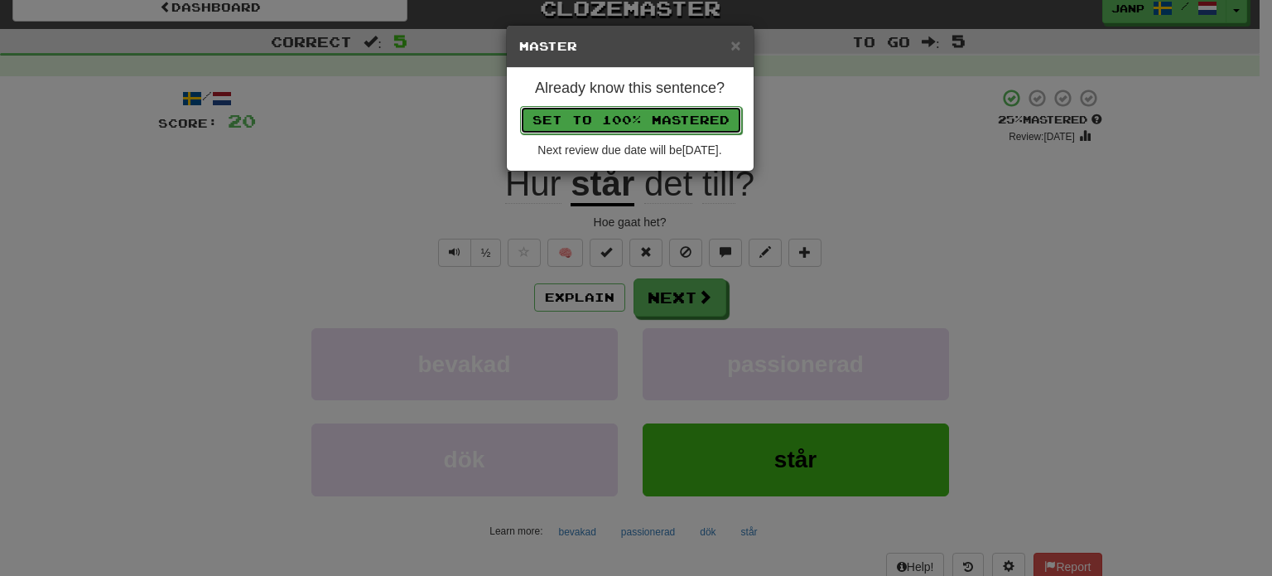
click at [656, 123] on button "Set to 100% Mastered" at bounding box center [631, 120] width 222 height 28
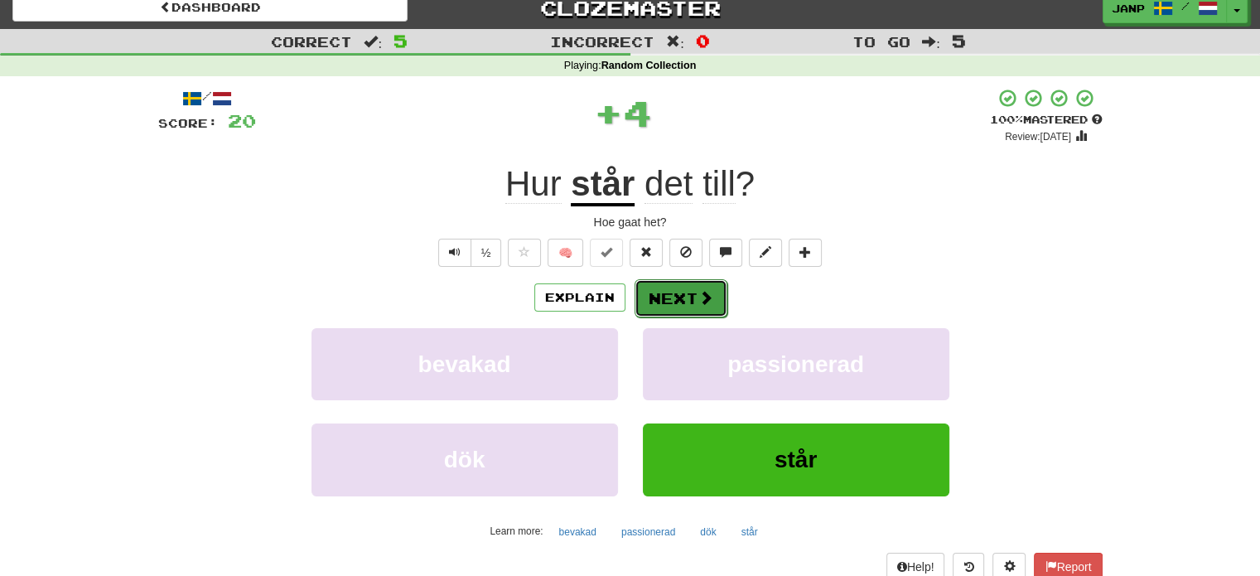
click at [686, 307] on button "Next" at bounding box center [681, 298] width 93 height 38
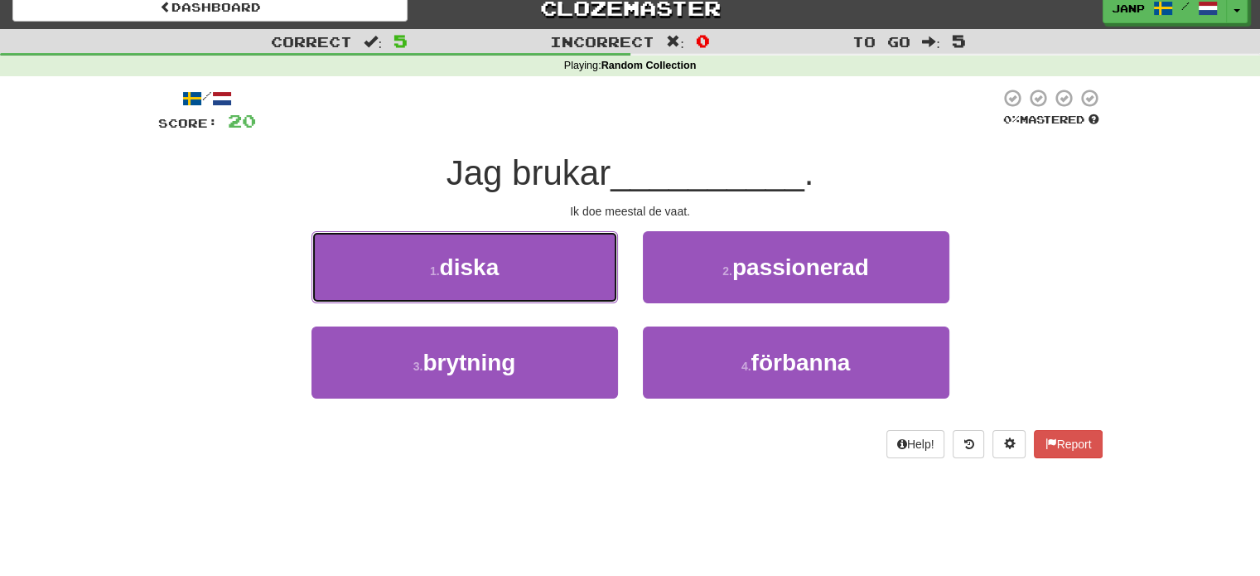
click at [537, 271] on button "1 . diska" at bounding box center [464, 267] width 307 height 72
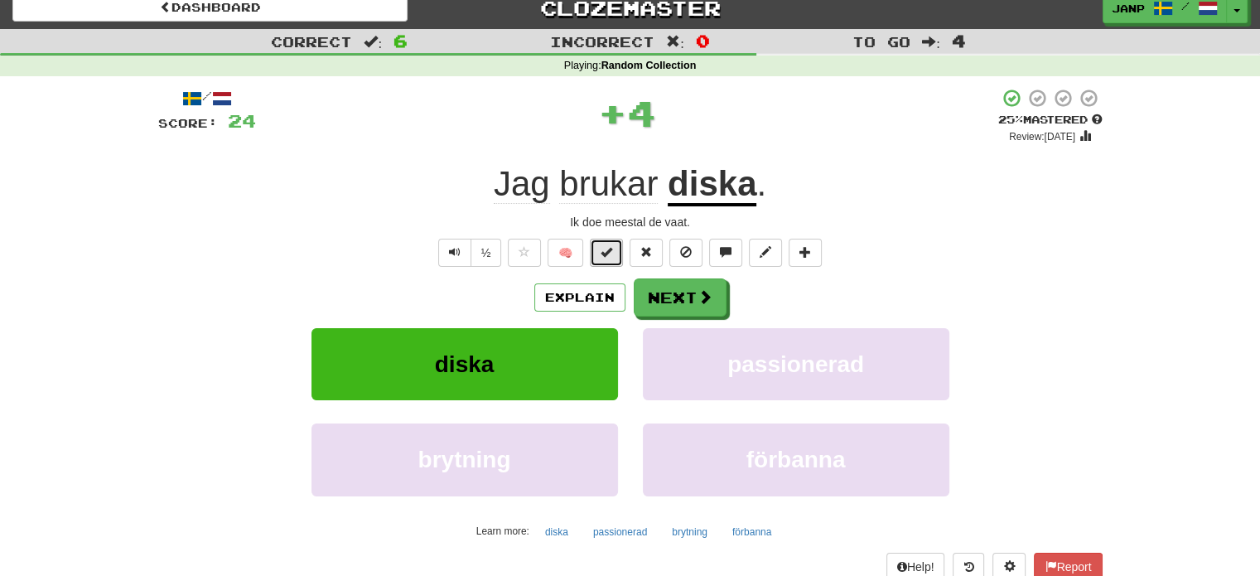
click at [605, 251] on span at bounding box center [607, 252] width 12 height 12
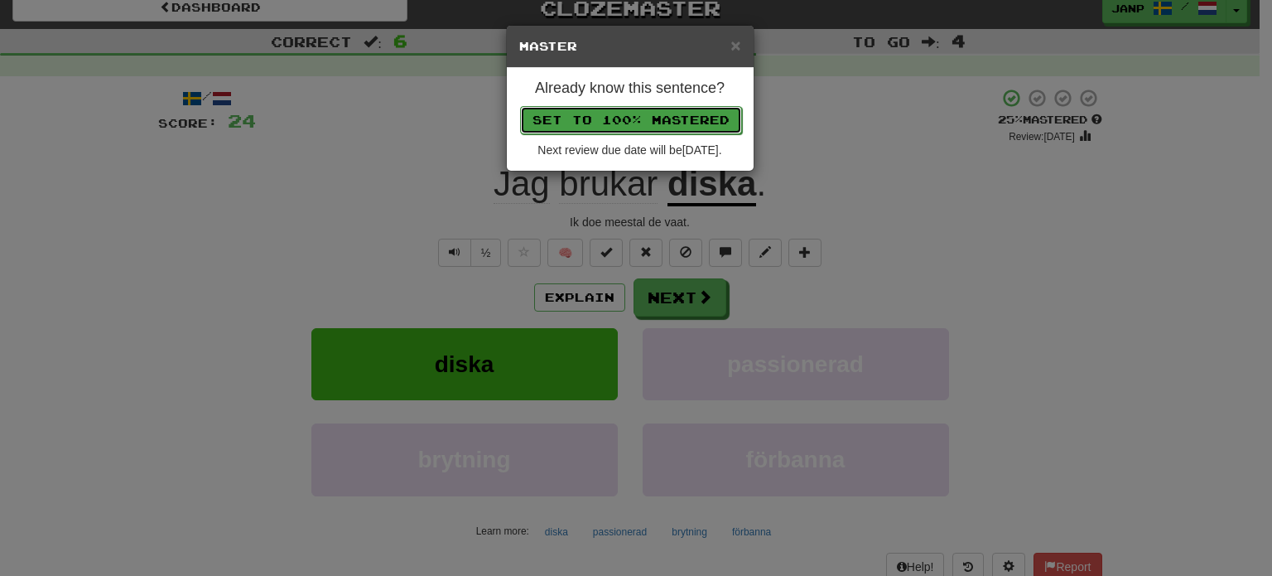
click at [649, 122] on button "Set to 100% Mastered" at bounding box center [631, 120] width 222 height 28
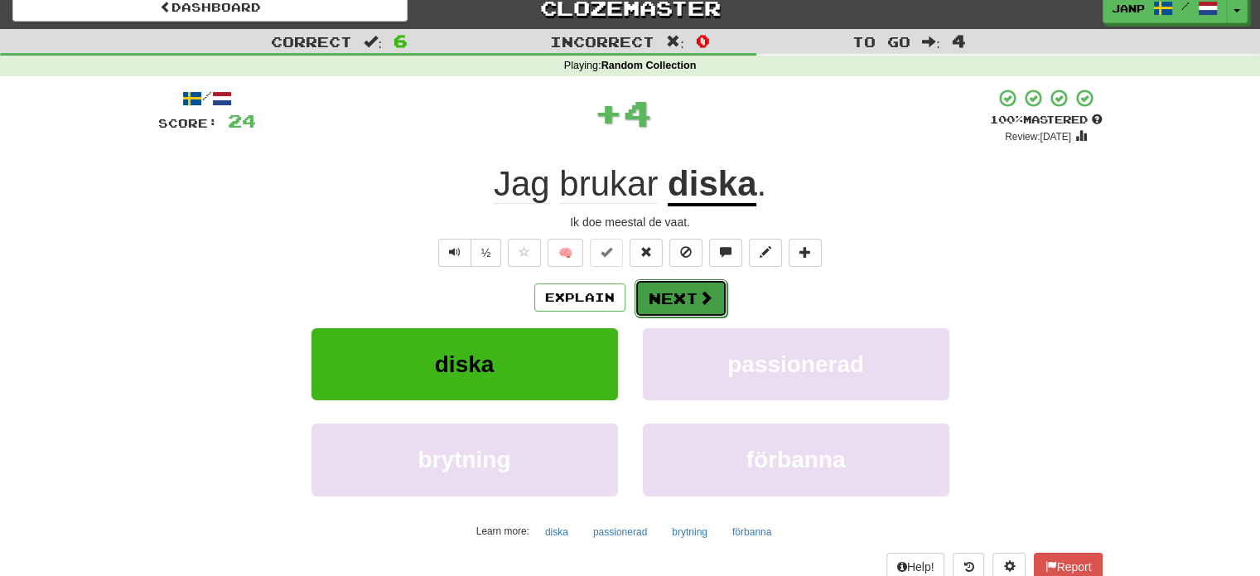
click at [682, 308] on button "Next" at bounding box center [681, 298] width 93 height 38
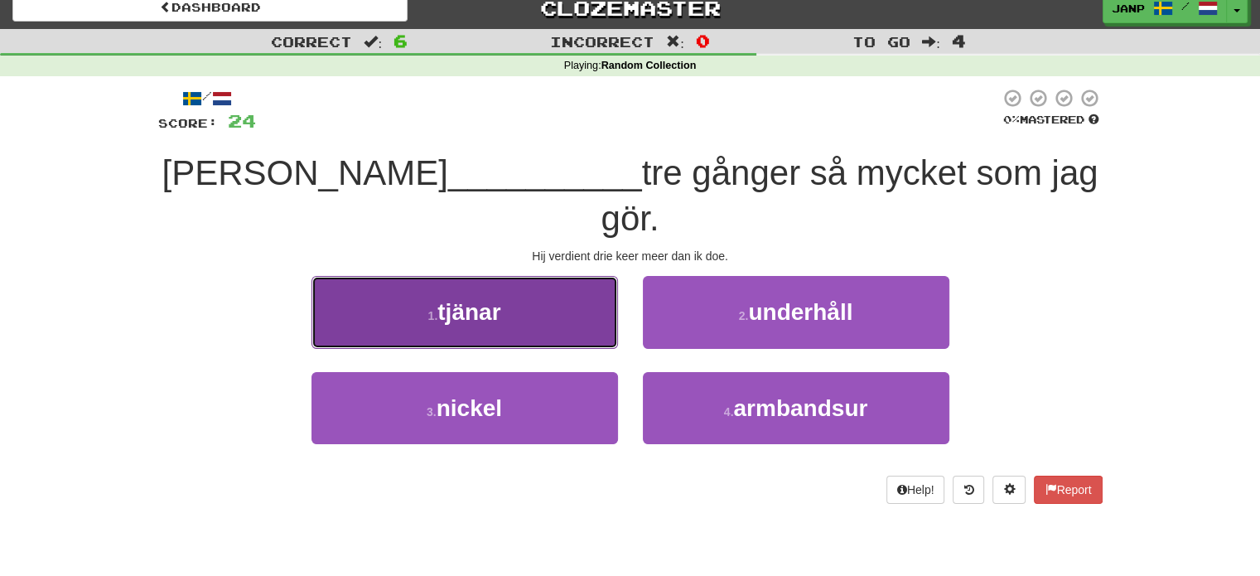
click at [552, 276] on button "1 . tjänar" at bounding box center [464, 312] width 307 height 72
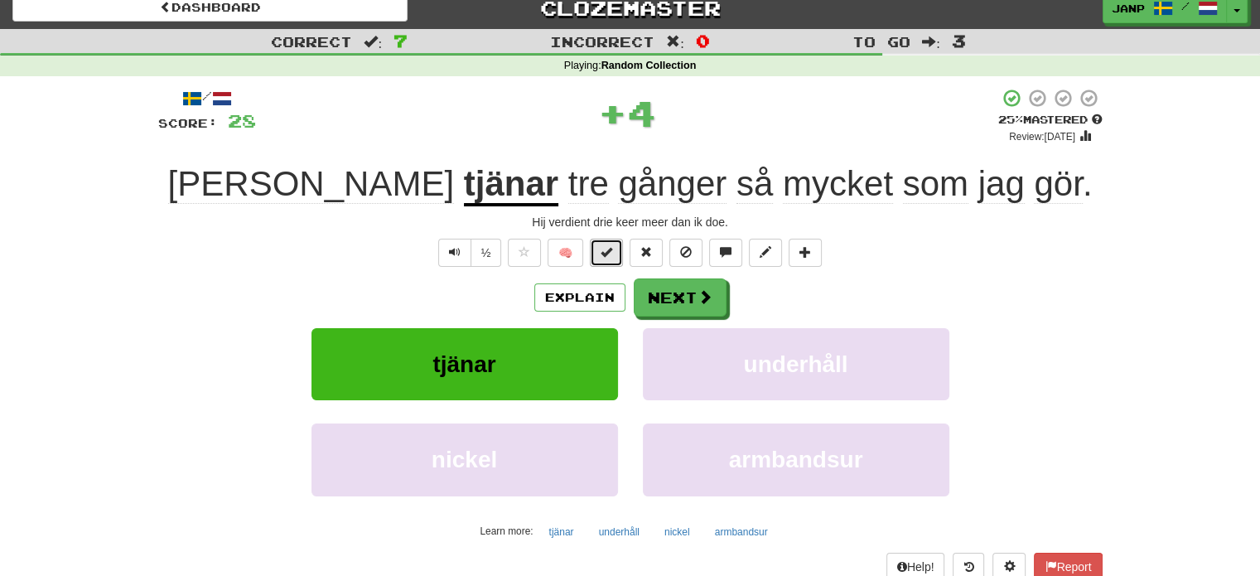
click at [605, 253] on span at bounding box center [607, 252] width 12 height 12
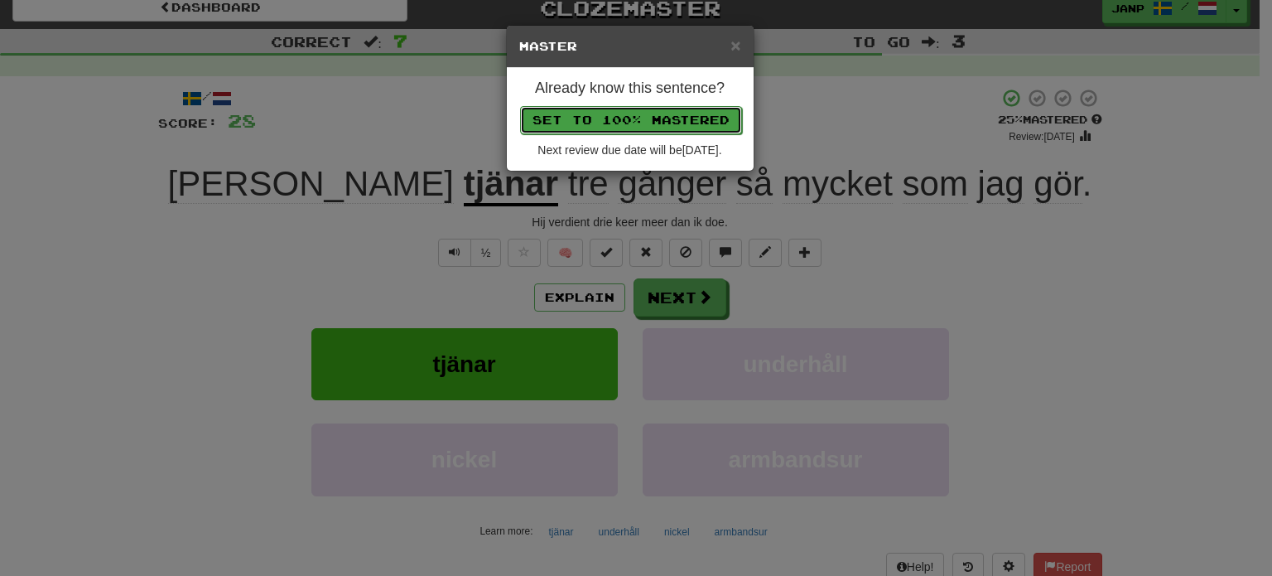
click at [678, 126] on button "Set to 100% Mastered" at bounding box center [631, 120] width 222 height 28
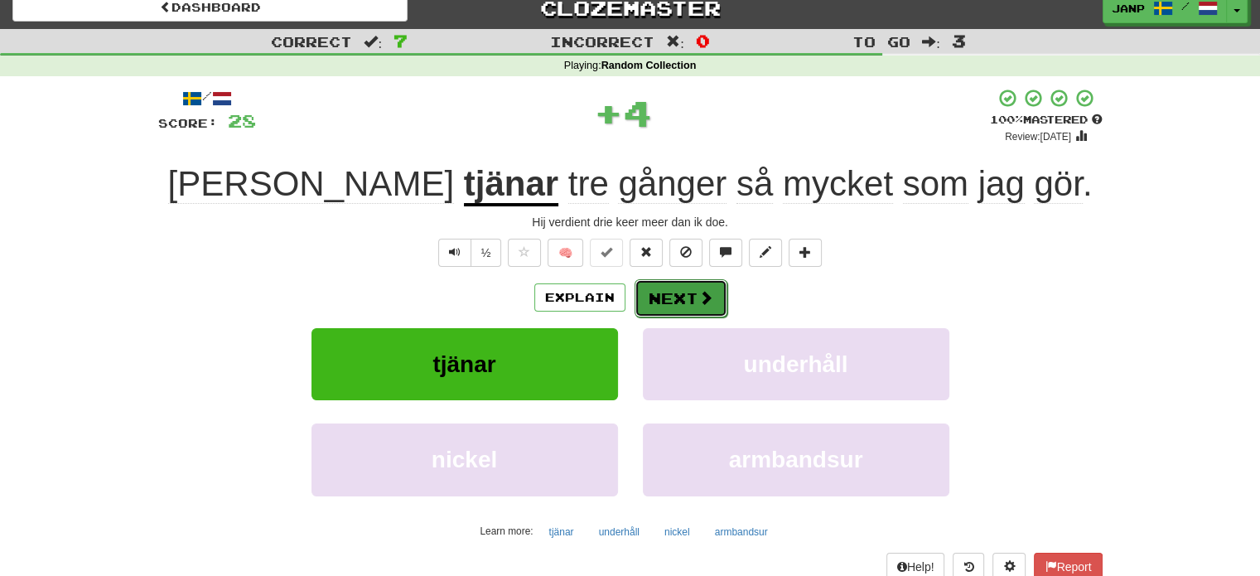
click at [685, 311] on button "Next" at bounding box center [681, 298] width 93 height 38
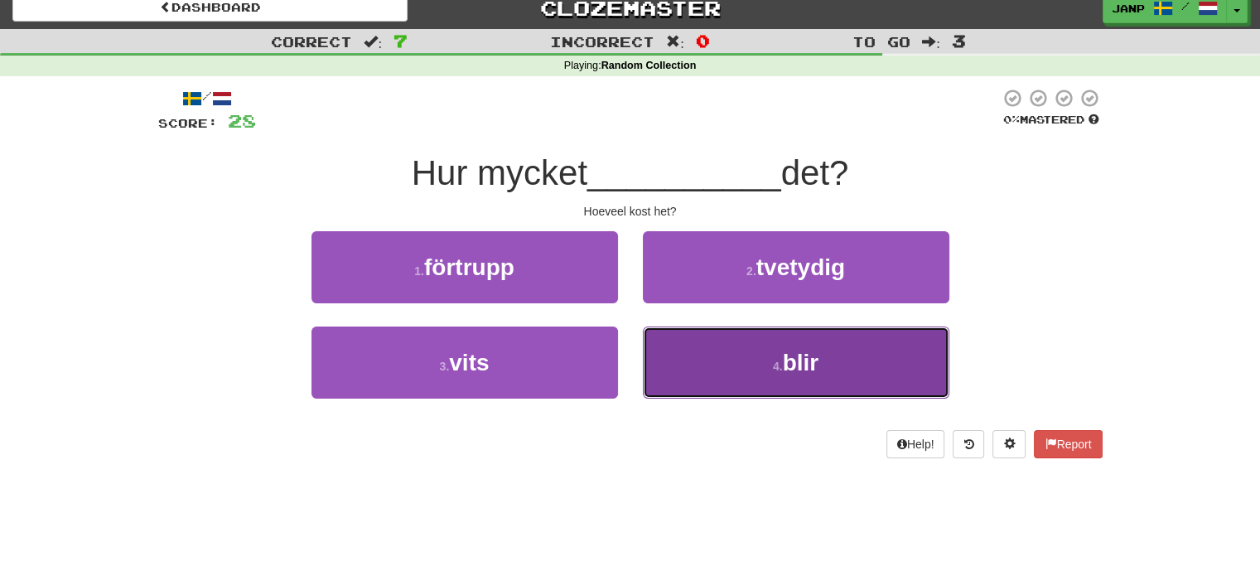
click at [711, 374] on button "4 . blir" at bounding box center [796, 362] width 307 height 72
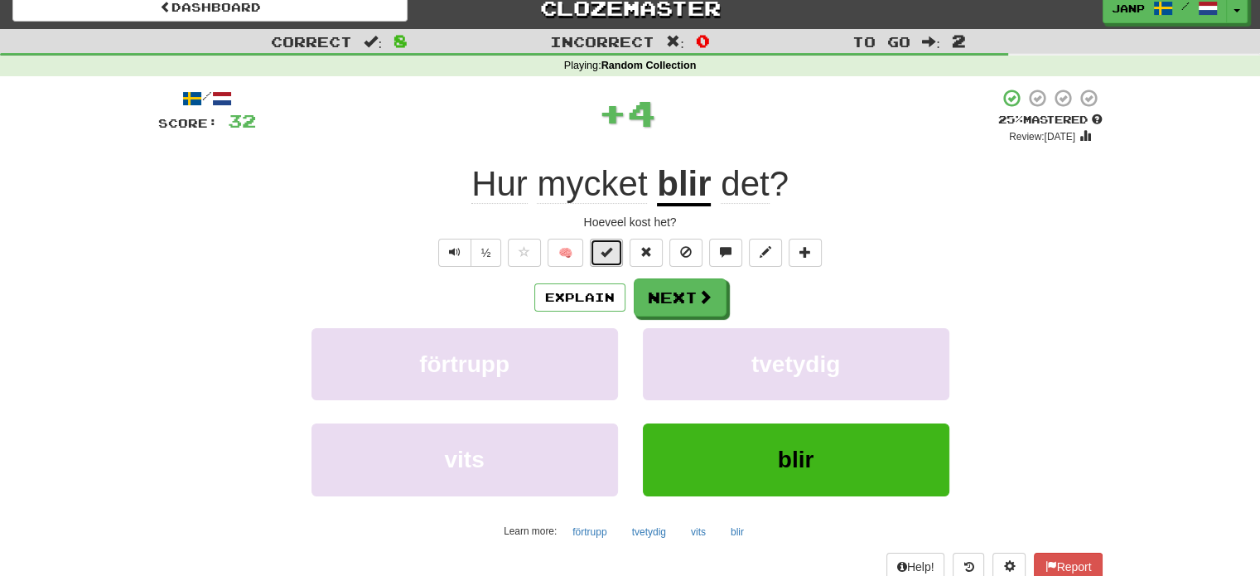
click at [606, 251] on span at bounding box center [607, 252] width 12 height 12
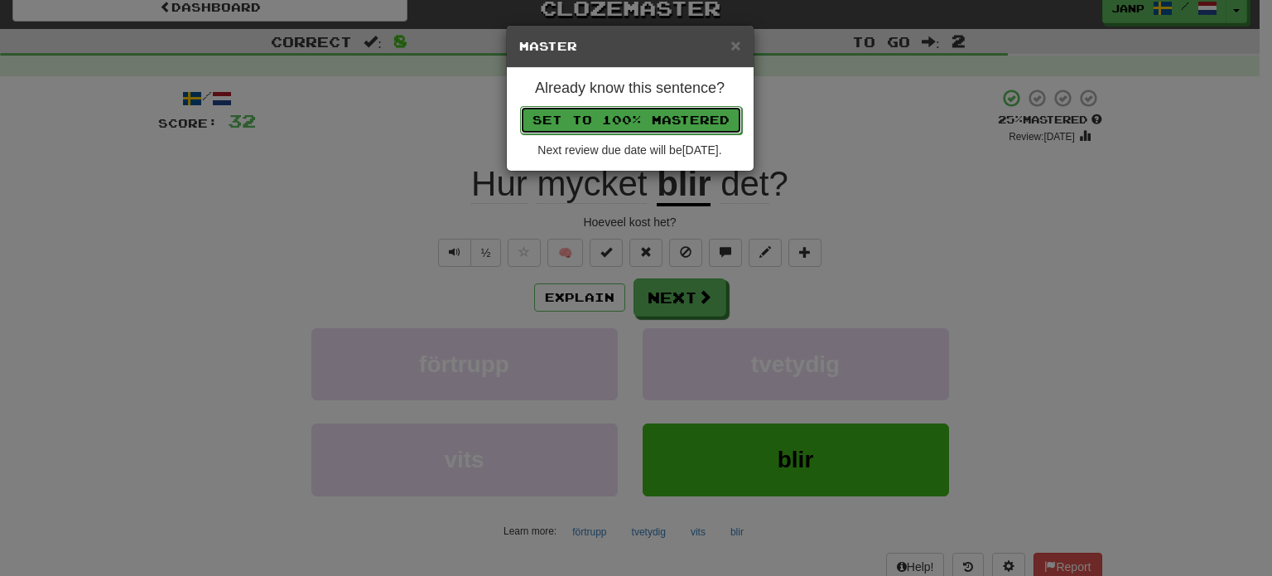
click at [656, 106] on button "Set to 100% Mastered" at bounding box center [631, 120] width 222 height 28
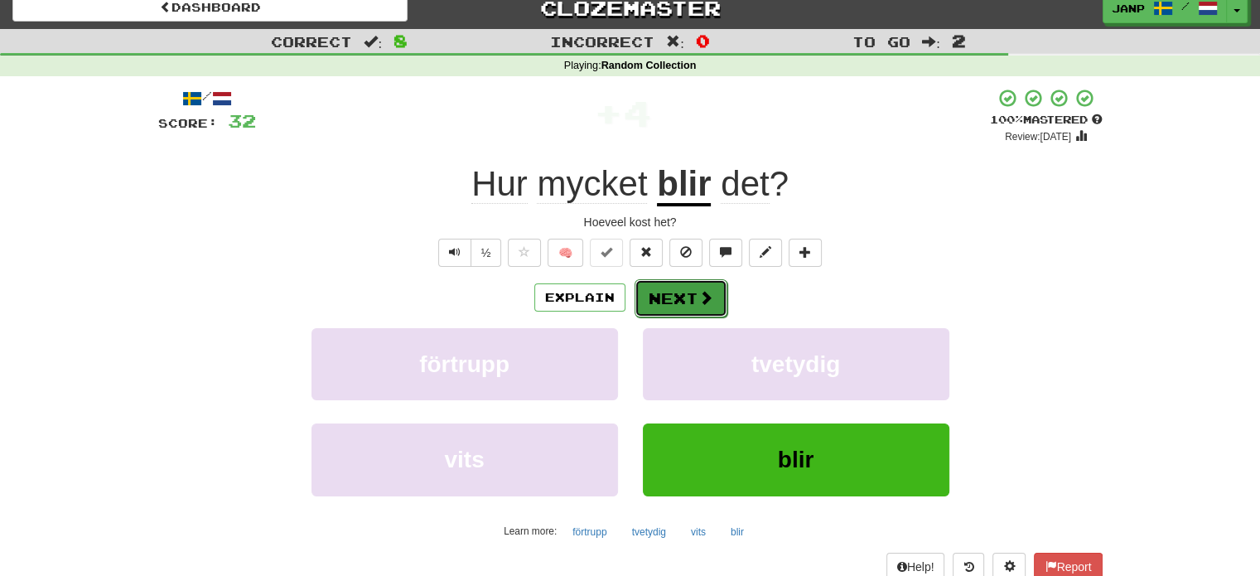
click at [666, 299] on button "Next" at bounding box center [681, 298] width 93 height 38
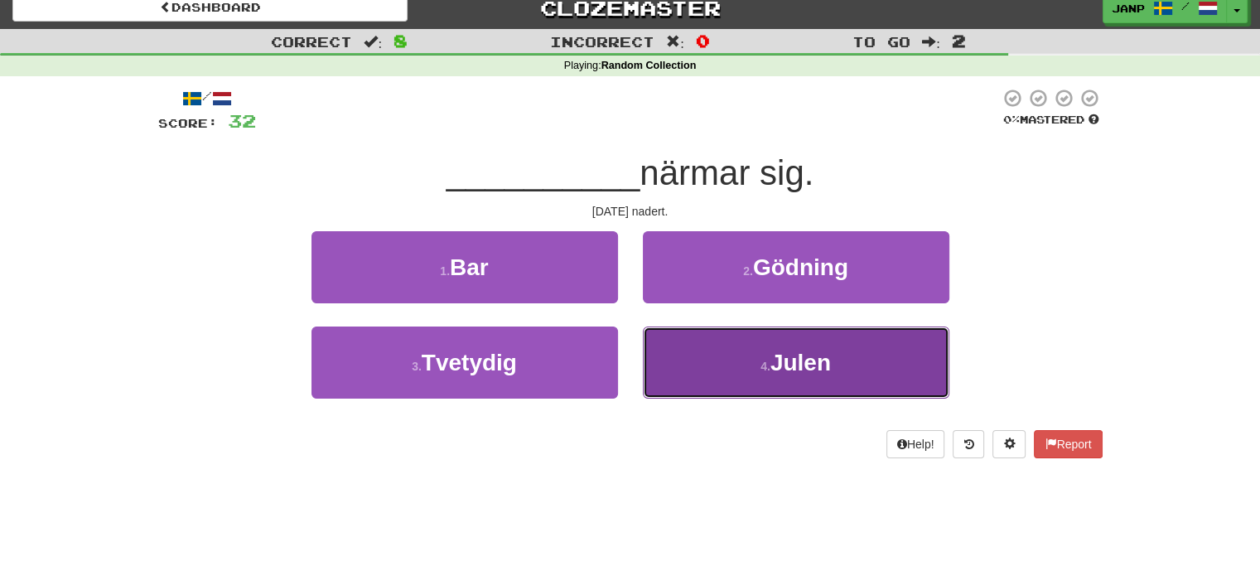
click at [710, 364] on button "4 . Julen" at bounding box center [796, 362] width 307 height 72
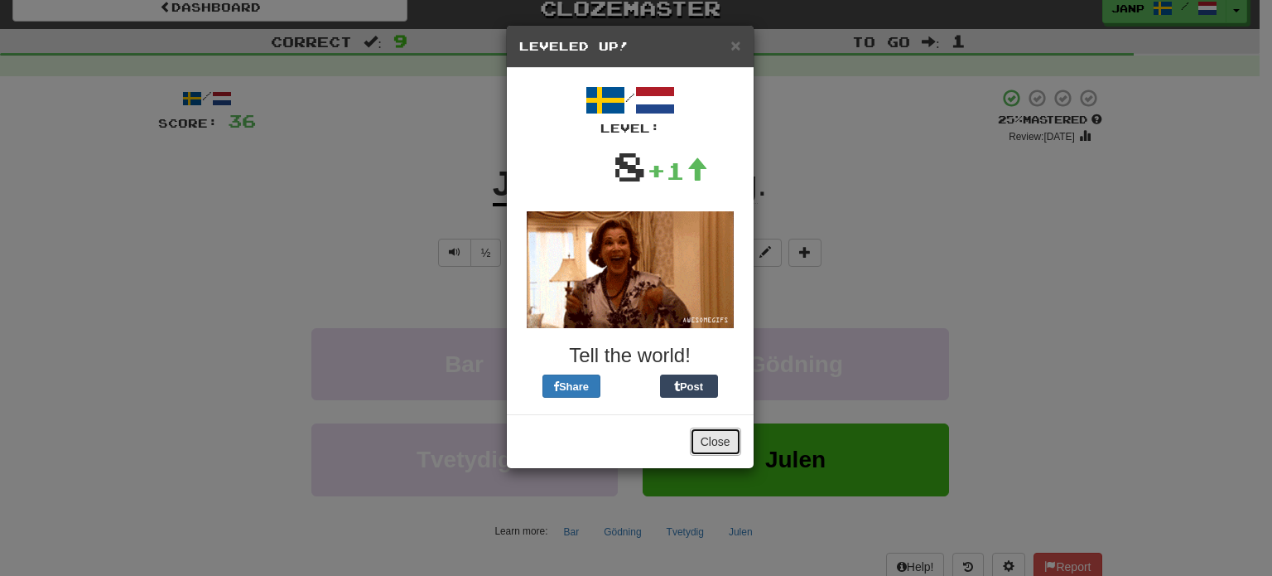
click at [726, 440] on button "Close" at bounding box center [715, 441] width 51 height 28
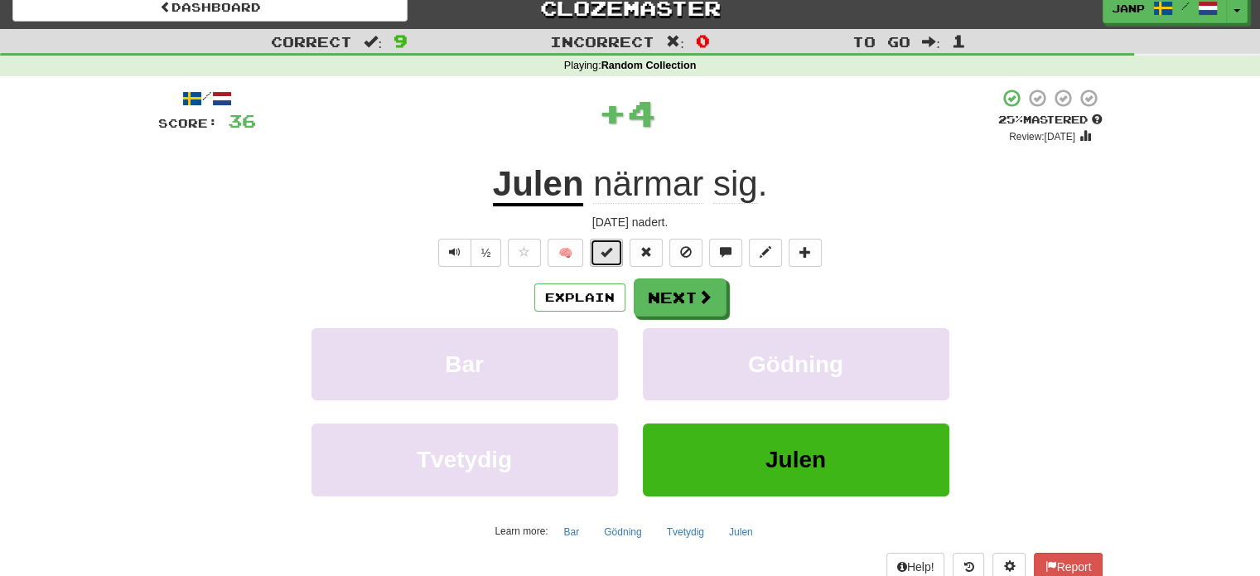
click at [606, 252] on span at bounding box center [607, 252] width 12 height 12
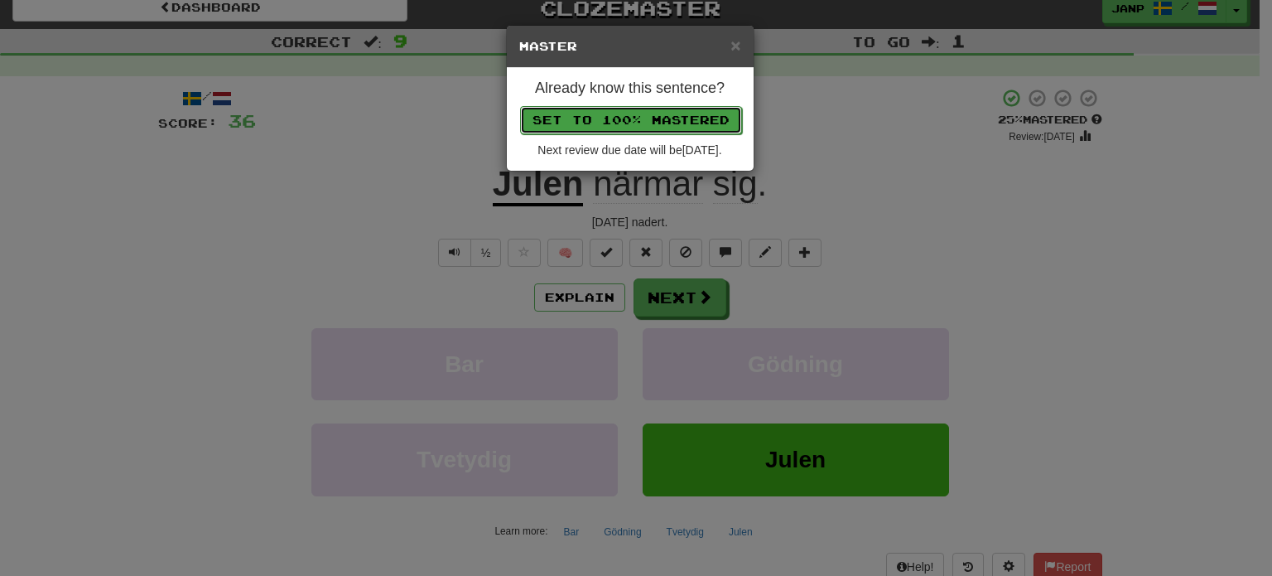
click at [641, 121] on button "Set to 100% Mastered" at bounding box center [631, 120] width 222 height 28
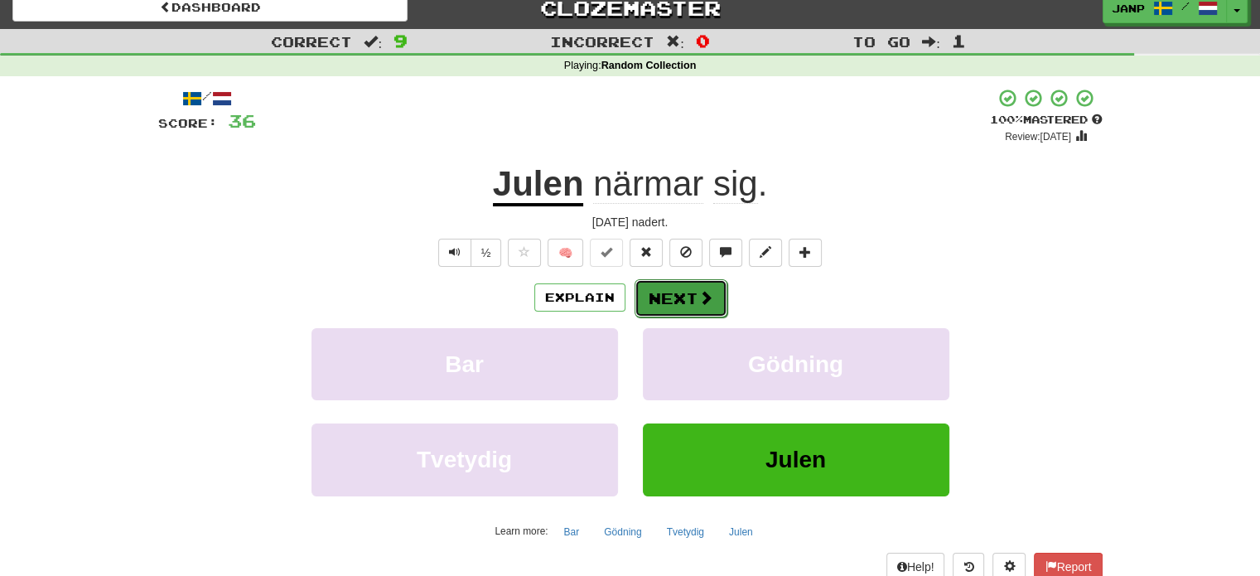
click at [689, 307] on button "Next" at bounding box center [681, 298] width 93 height 38
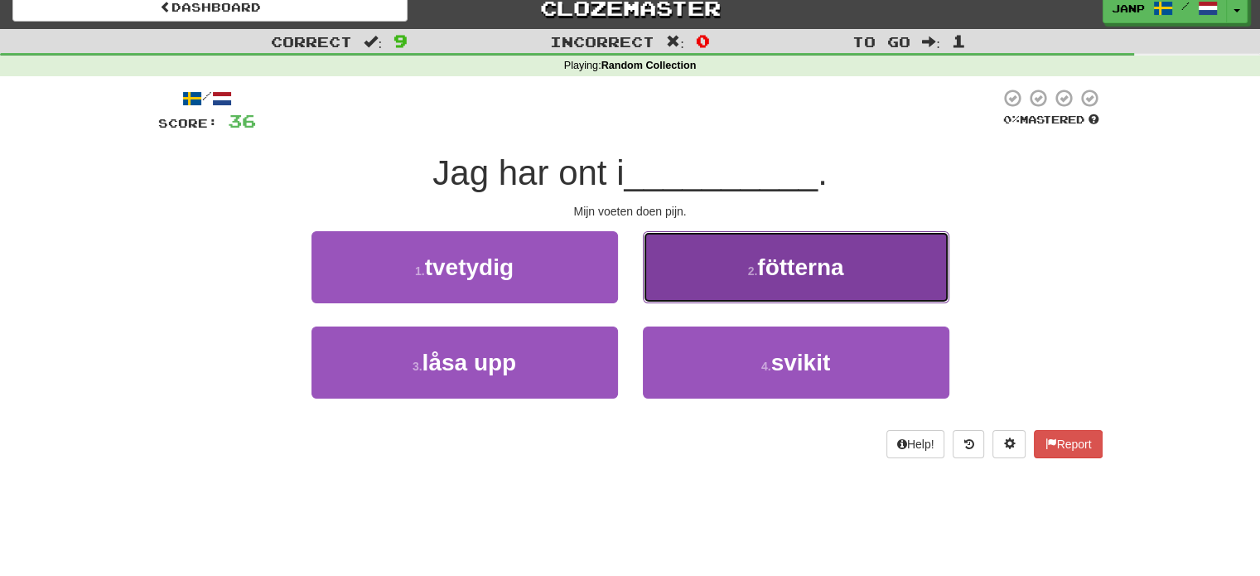
click at [731, 284] on button "2 . fötterna" at bounding box center [796, 267] width 307 height 72
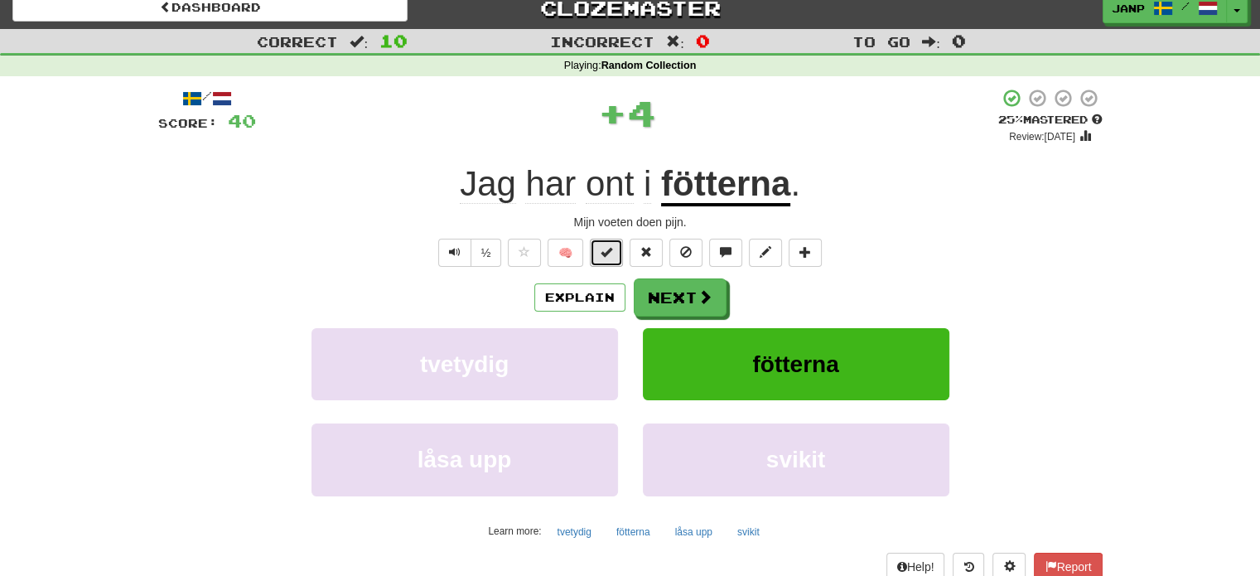
click at [610, 258] on button at bounding box center [606, 253] width 33 height 28
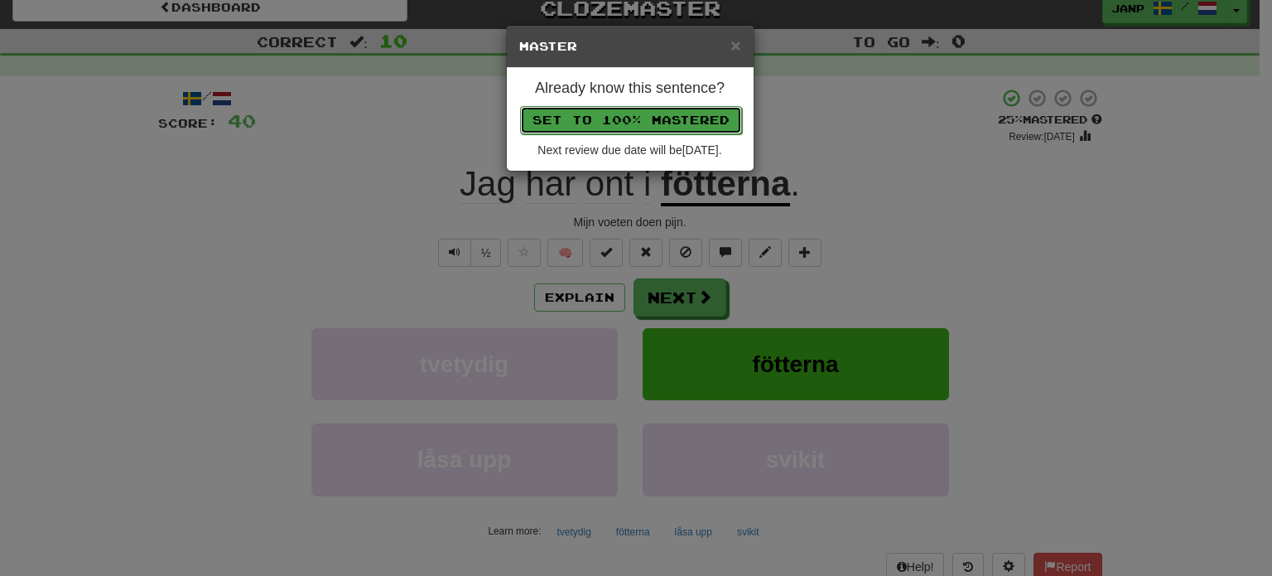
click at [641, 123] on button "Set to 100% Mastered" at bounding box center [631, 120] width 222 height 28
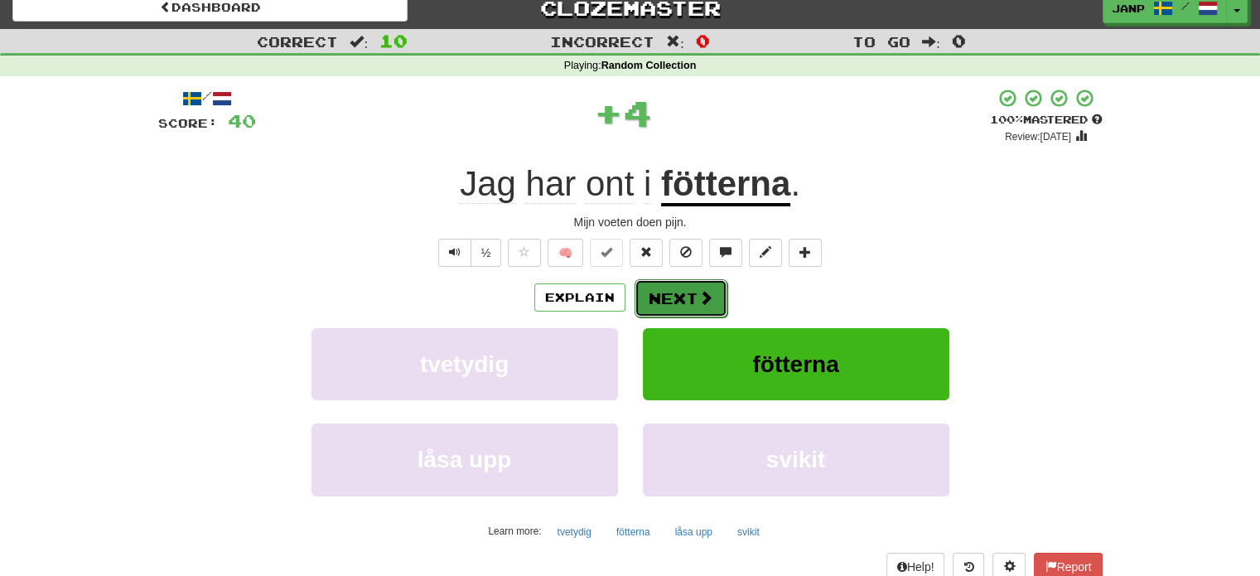
click at [675, 295] on button "Next" at bounding box center [681, 298] width 93 height 38
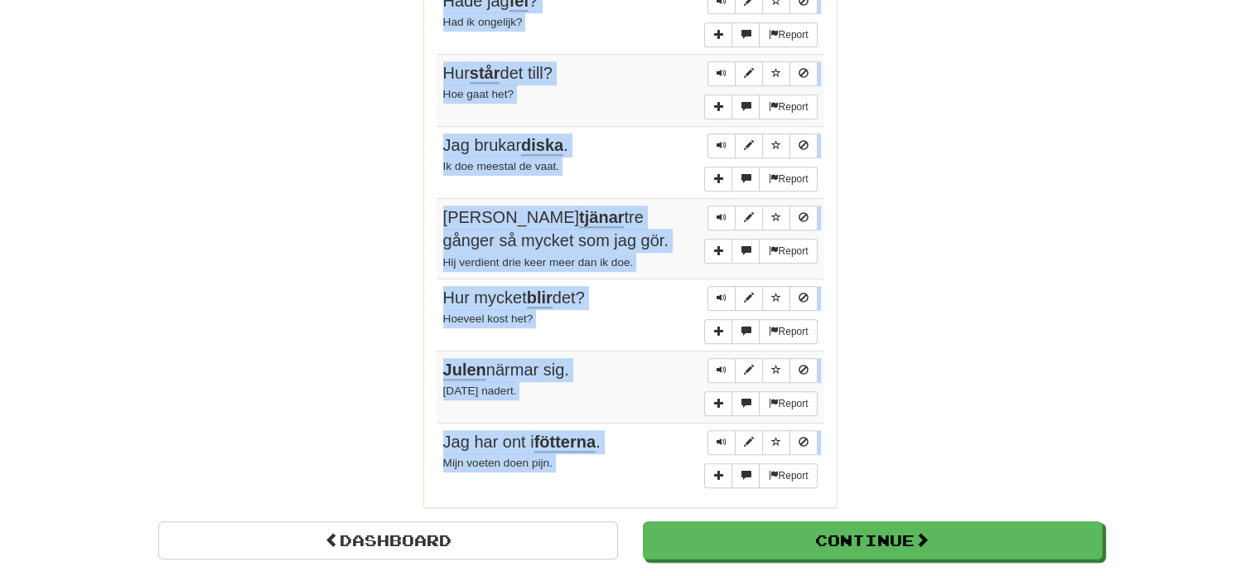
scroll to position [1246, 0]
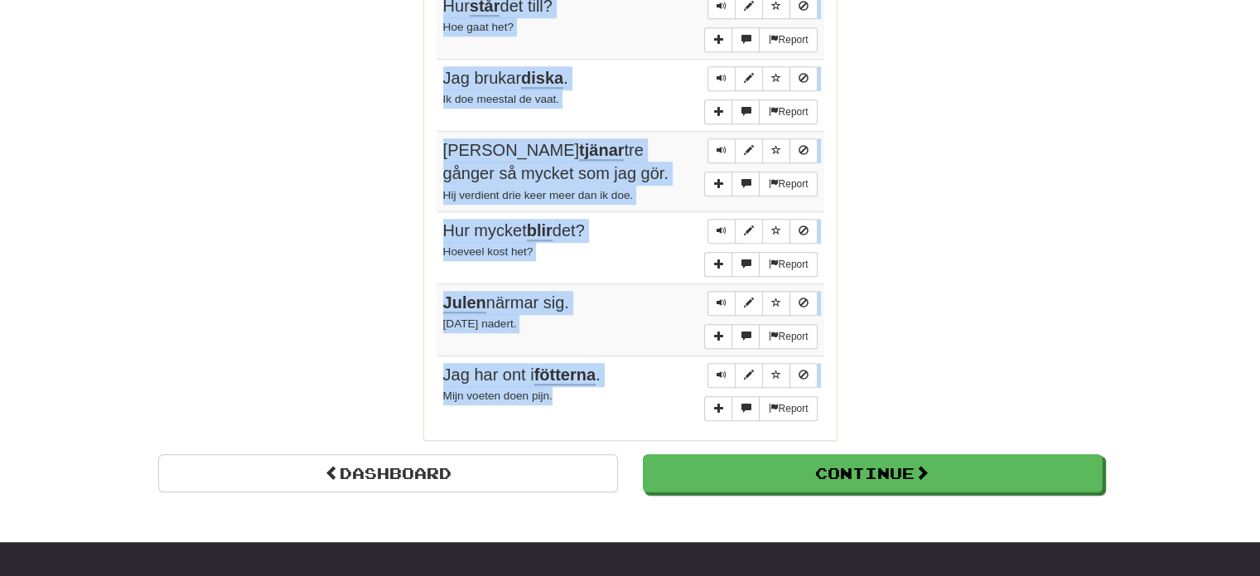
drag, startPoint x: 437, startPoint y: 222, endPoint x: 619, endPoint y: 338, distance: 216.0
click at [619, 338] on tbody "Report Jag behöver ingen hjälp . Ik heb geen hulp nodig. Report Kyoto är känt f…" at bounding box center [631, 36] width 388 height 783
copy tbody "Jag behöver ingen hjälp . Ik heb geen hulp nodig. Report Kyoto är känt för sina…"
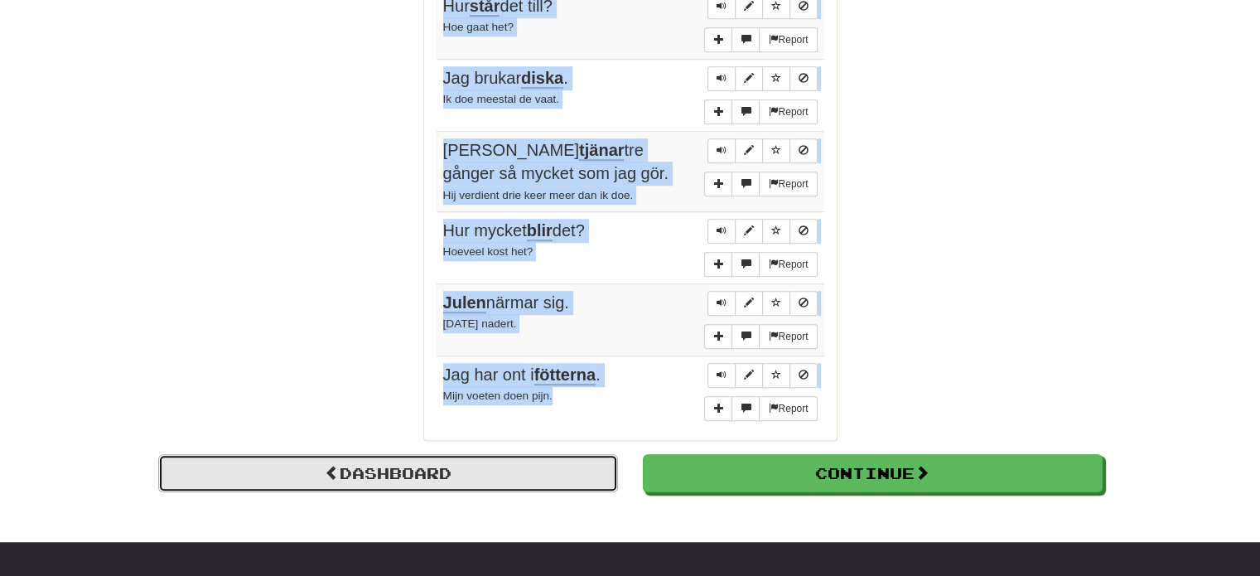
click at [378, 454] on link "Dashboard" at bounding box center [388, 473] width 460 height 38
